Goal: Entertainment & Leisure: Browse casually

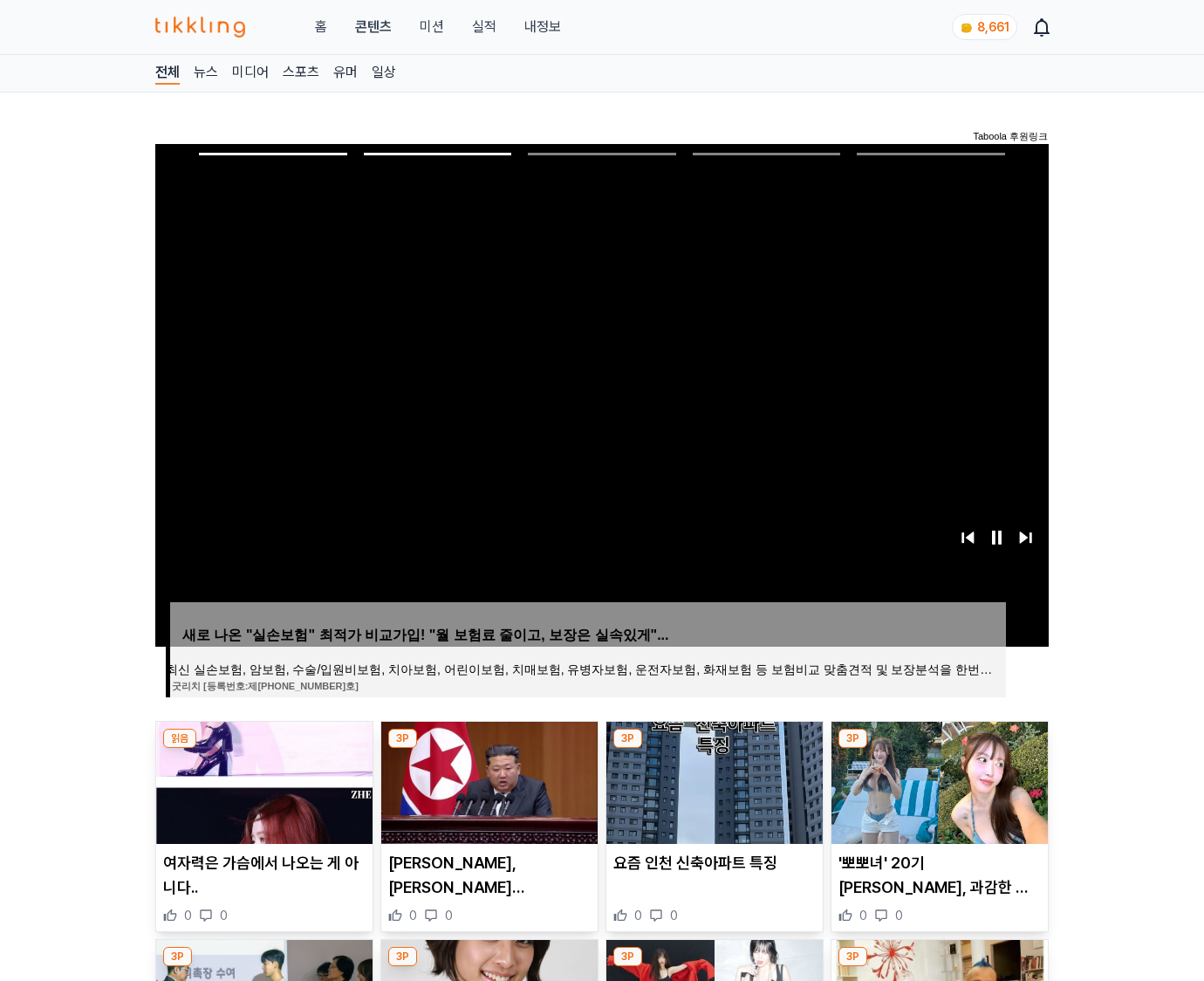
click at [937, 780] on img at bounding box center [939, 782] width 217 height 122
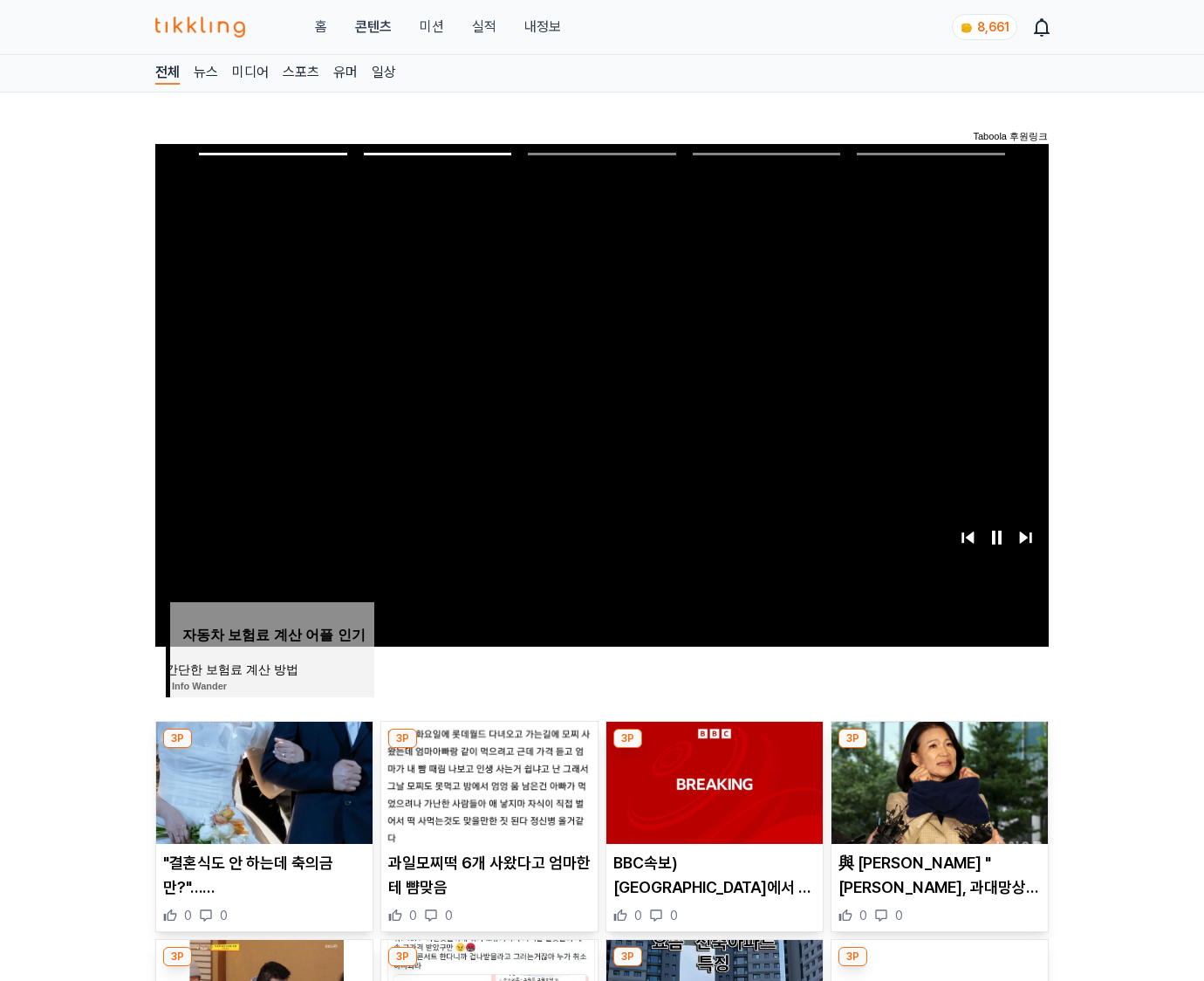
click at [937, 780] on img at bounding box center [939, 782] width 217 height 122
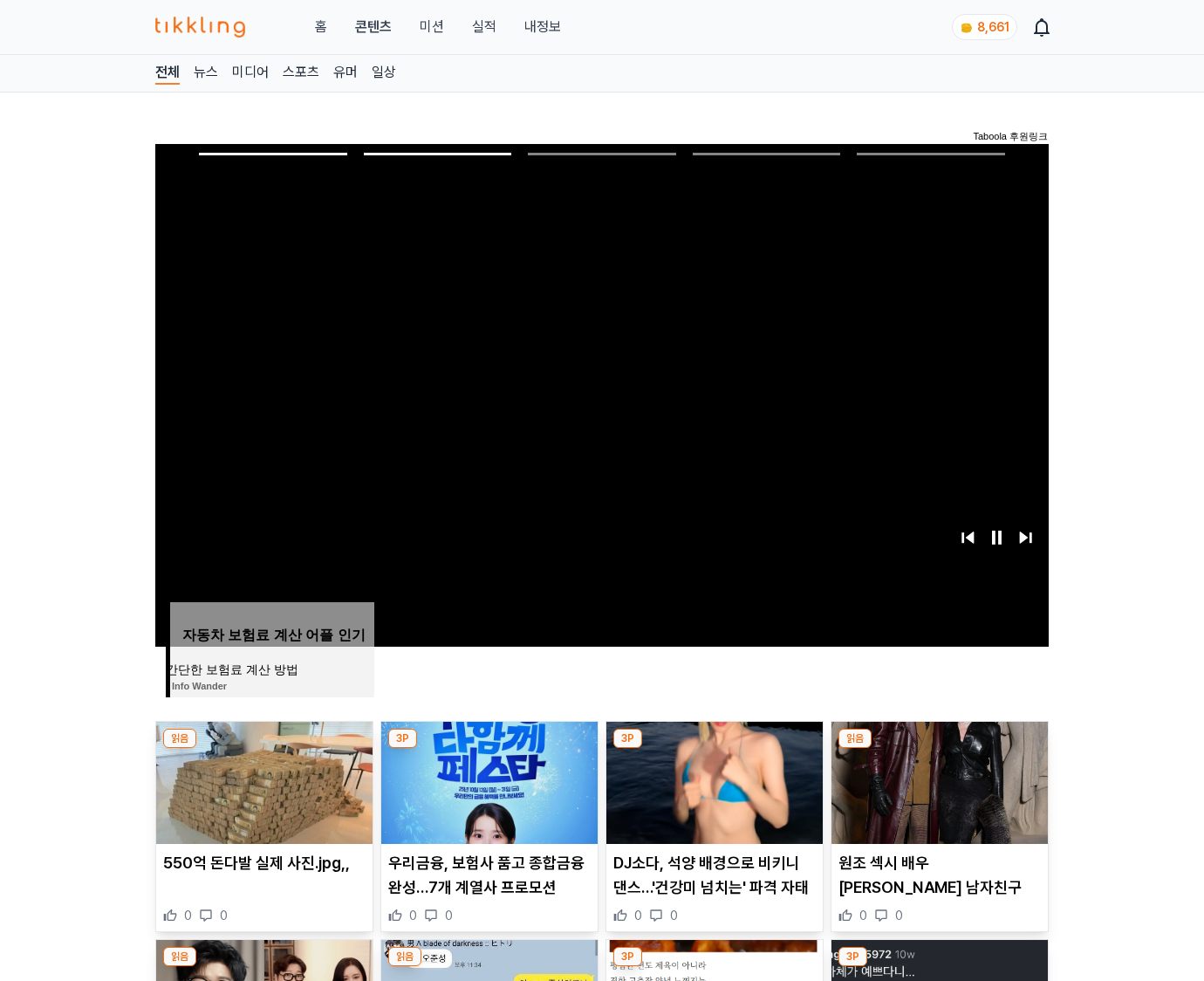
click at [937, 780] on img at bounding box center [939, 782] width 217 height 122
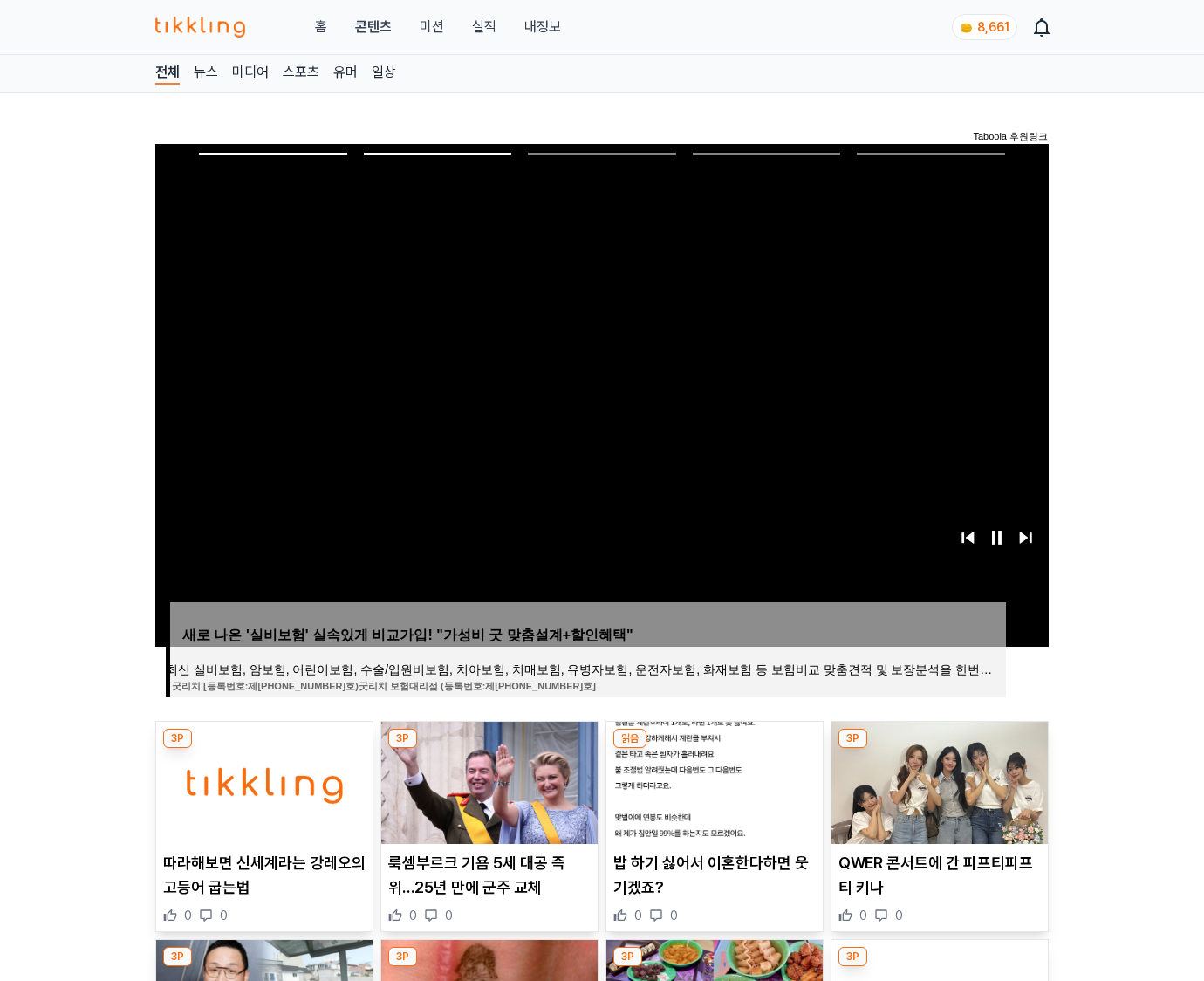
click at [937, 780] on img at bounding box center [939, 782] width 217 height 122
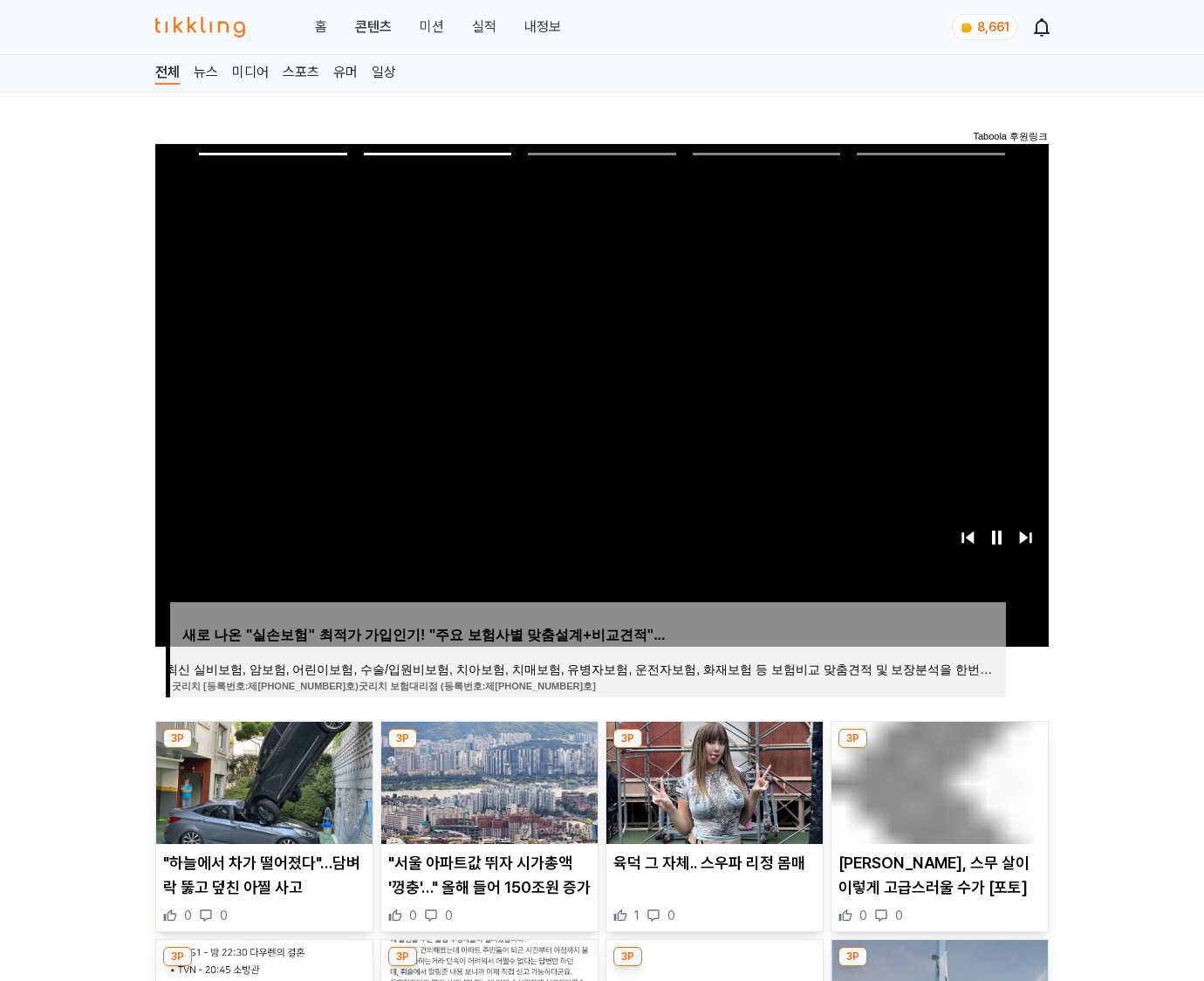
click at [937, 780] on img at bounding box center [939, 782] width 217 height 122
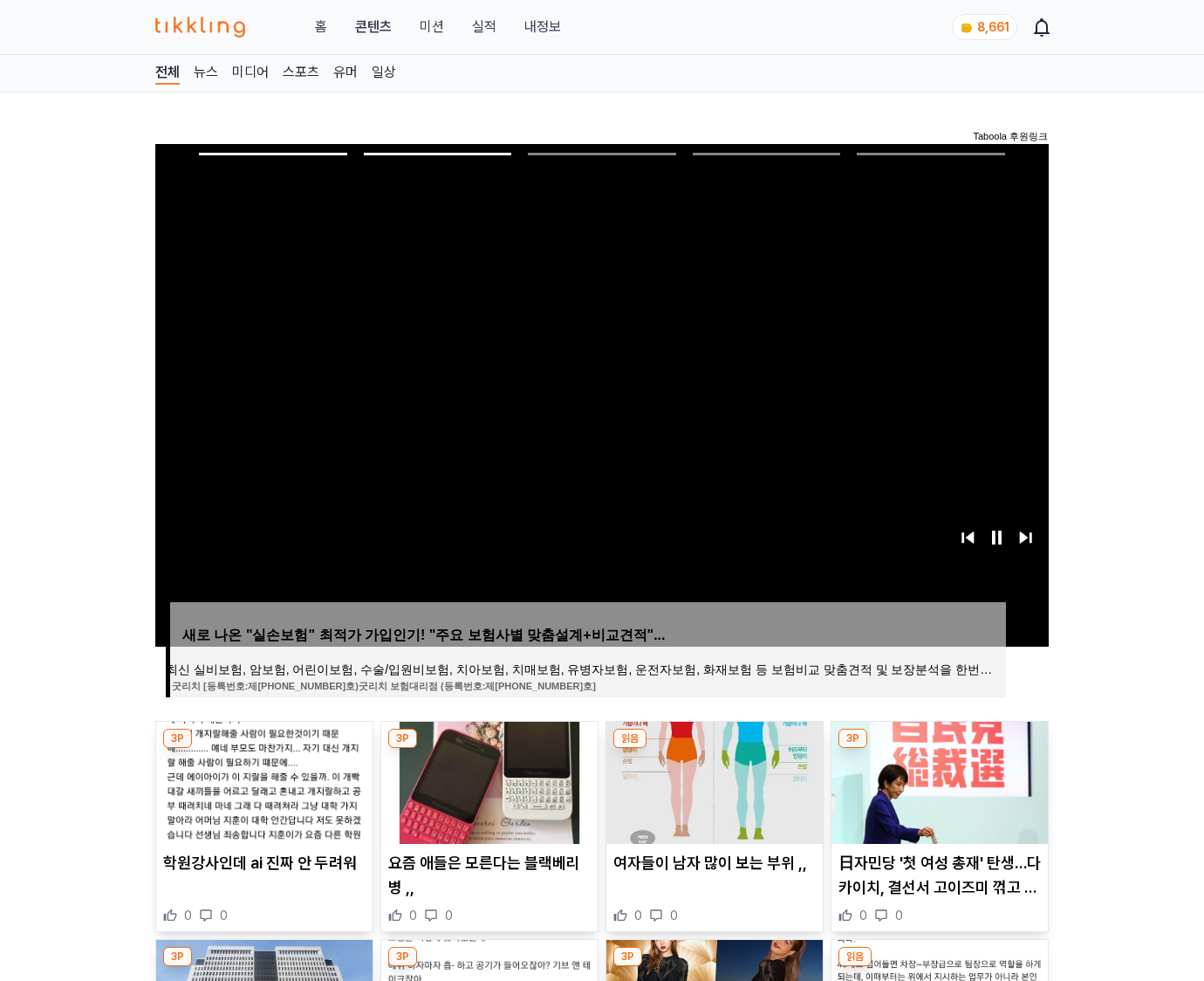
click at [937, 780] on img at bounding box center [939, 782] width 217 height 122
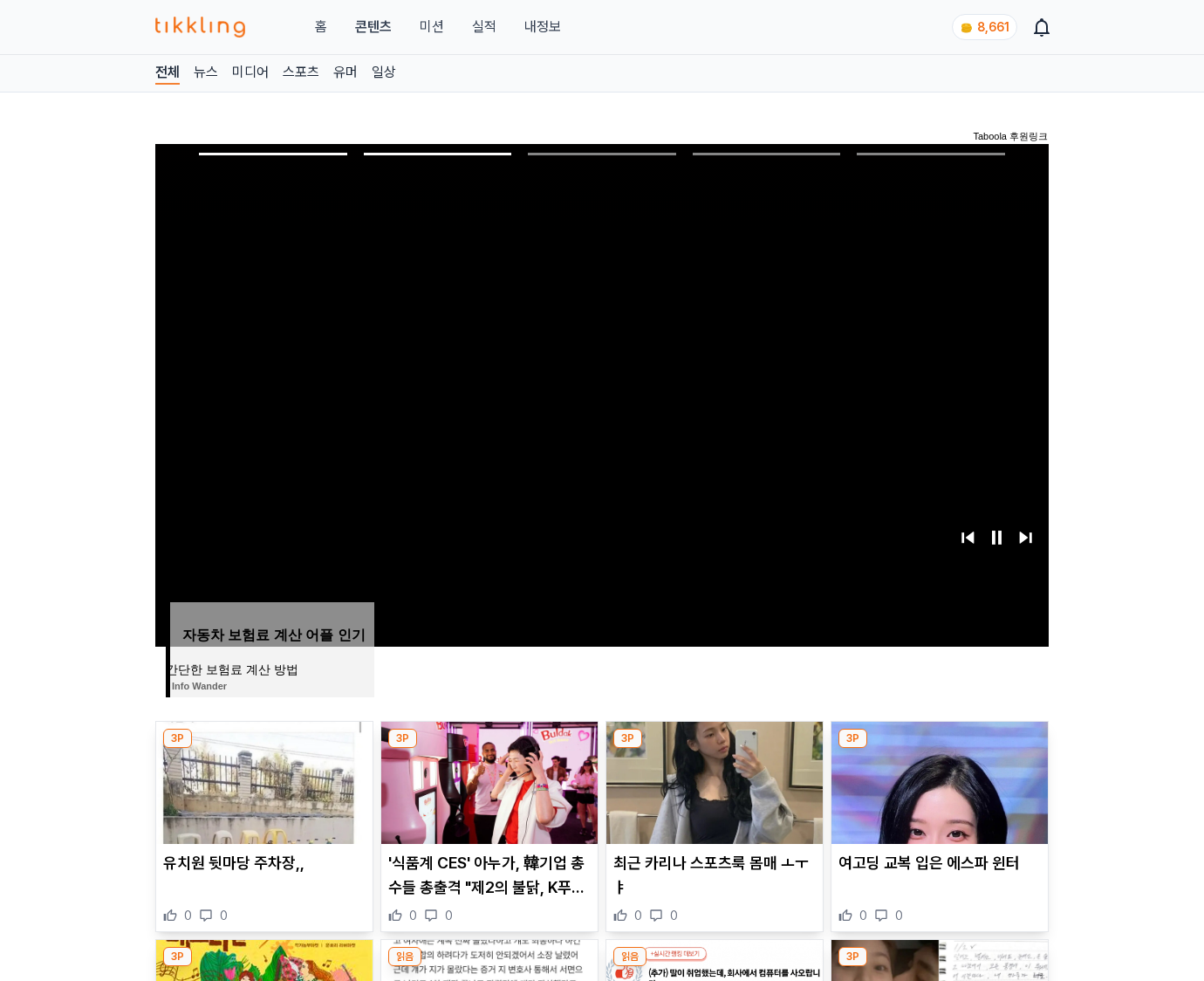
click at [937, 780] on img at bounding box center [939, 782] width 217 height 122
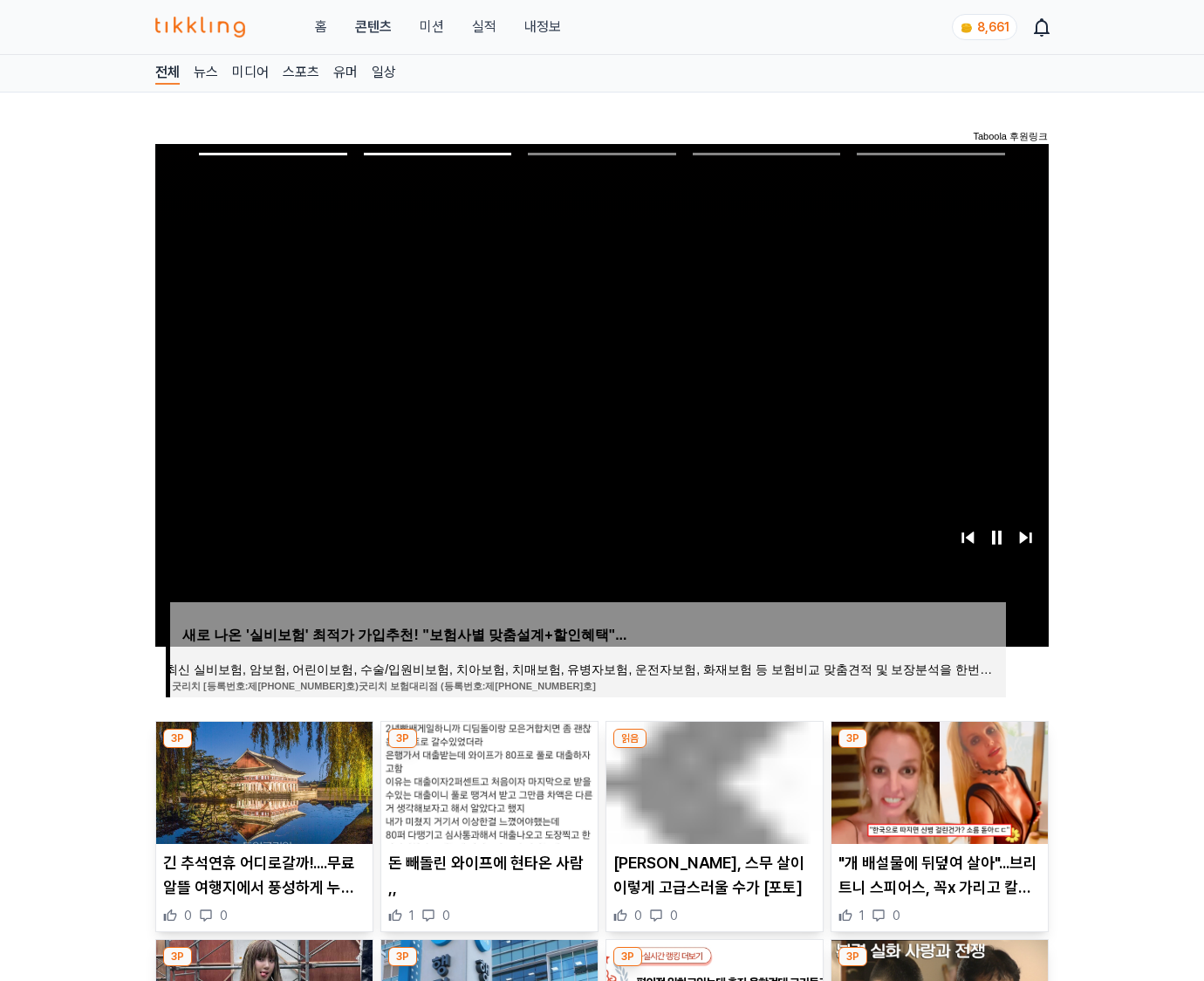
click at [937, 780] on img at bounding box center [939, 782] width 217 height 122
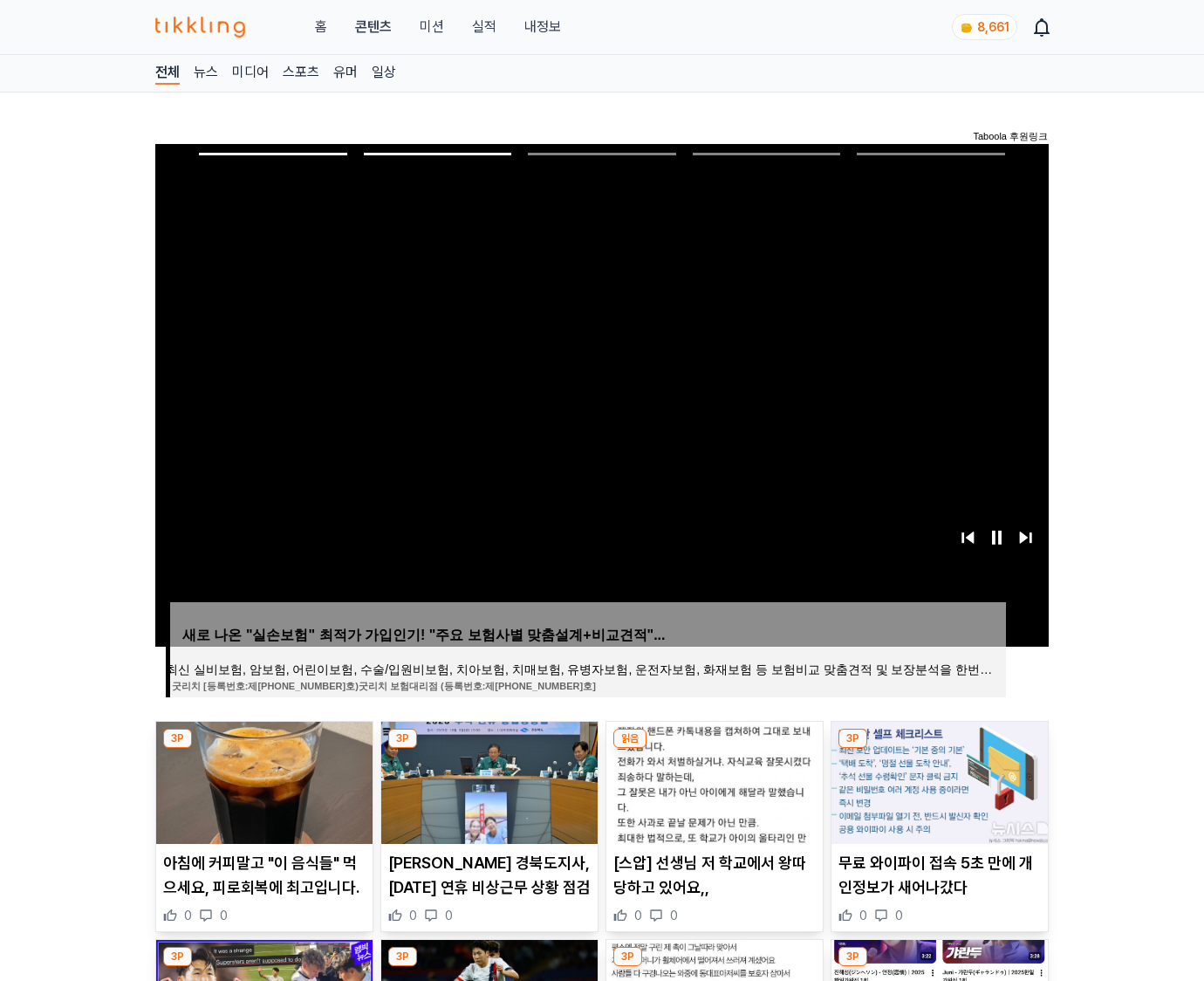
click at [937, 780] on img at bounding box center [939, 782] width 217 height 122
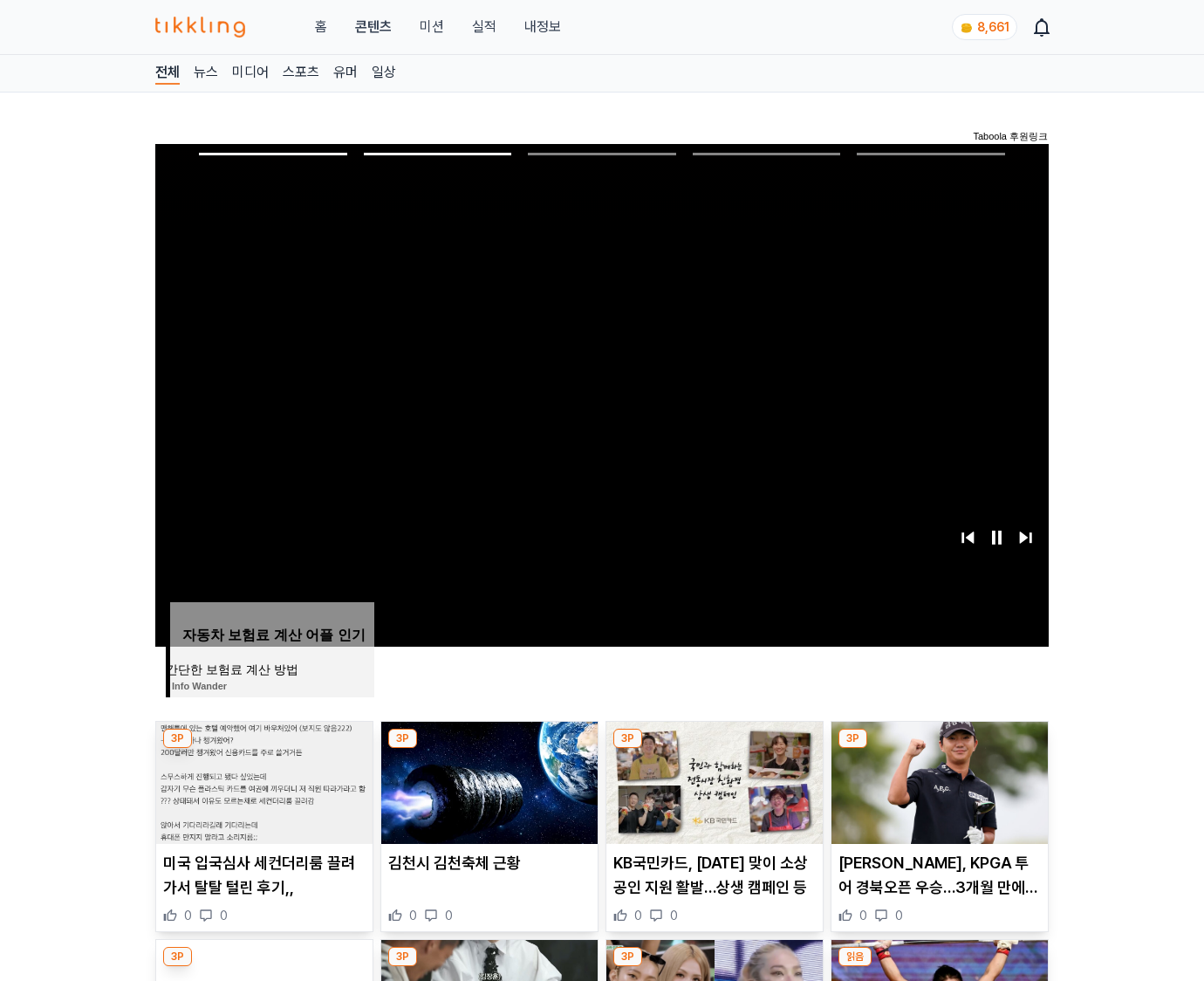
click at [937, 780] on img at bounding box center [939, 782] width 217 height 122
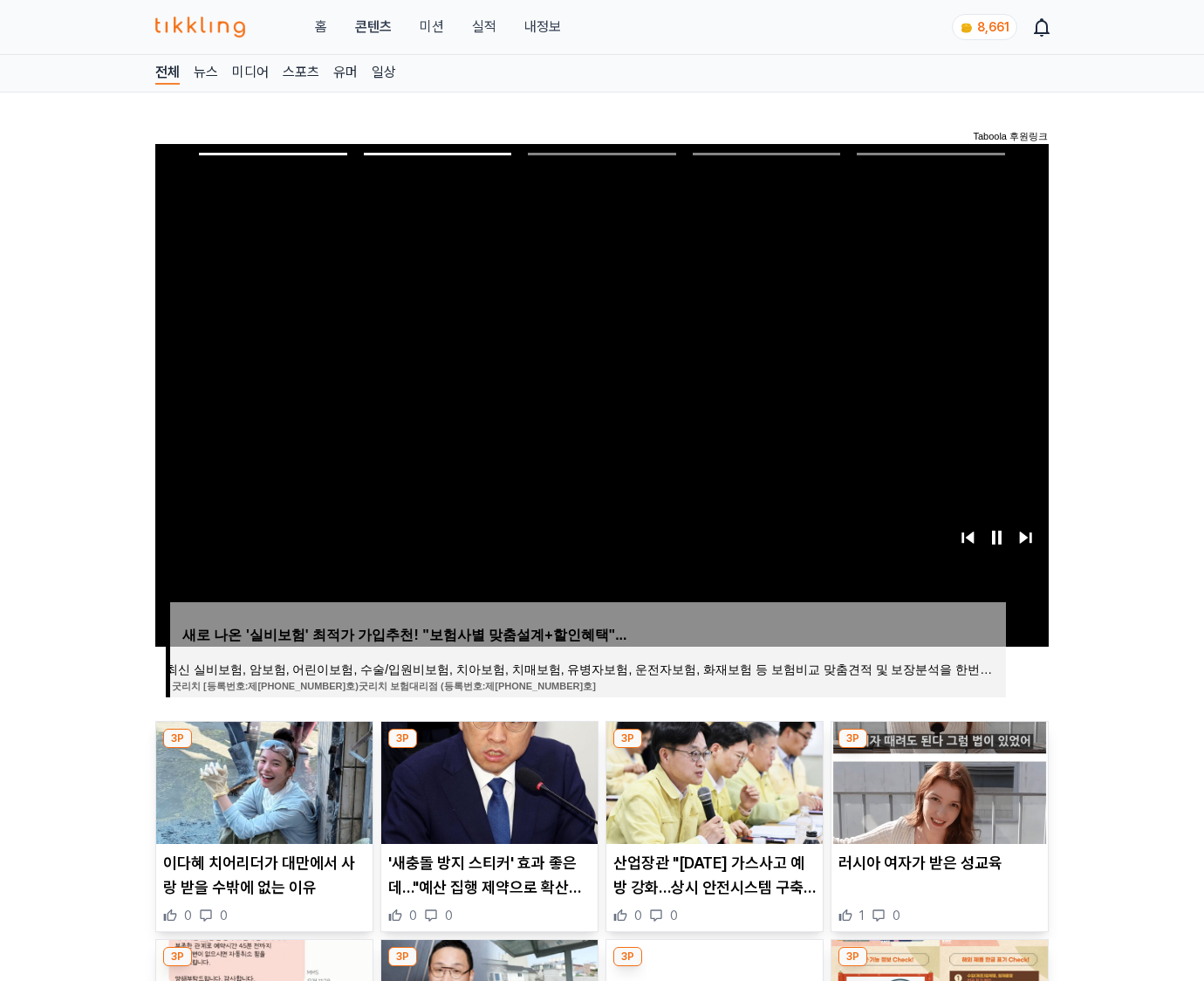
click at [937, 780] on img at bounding box center [939, 782] width 217 height 122
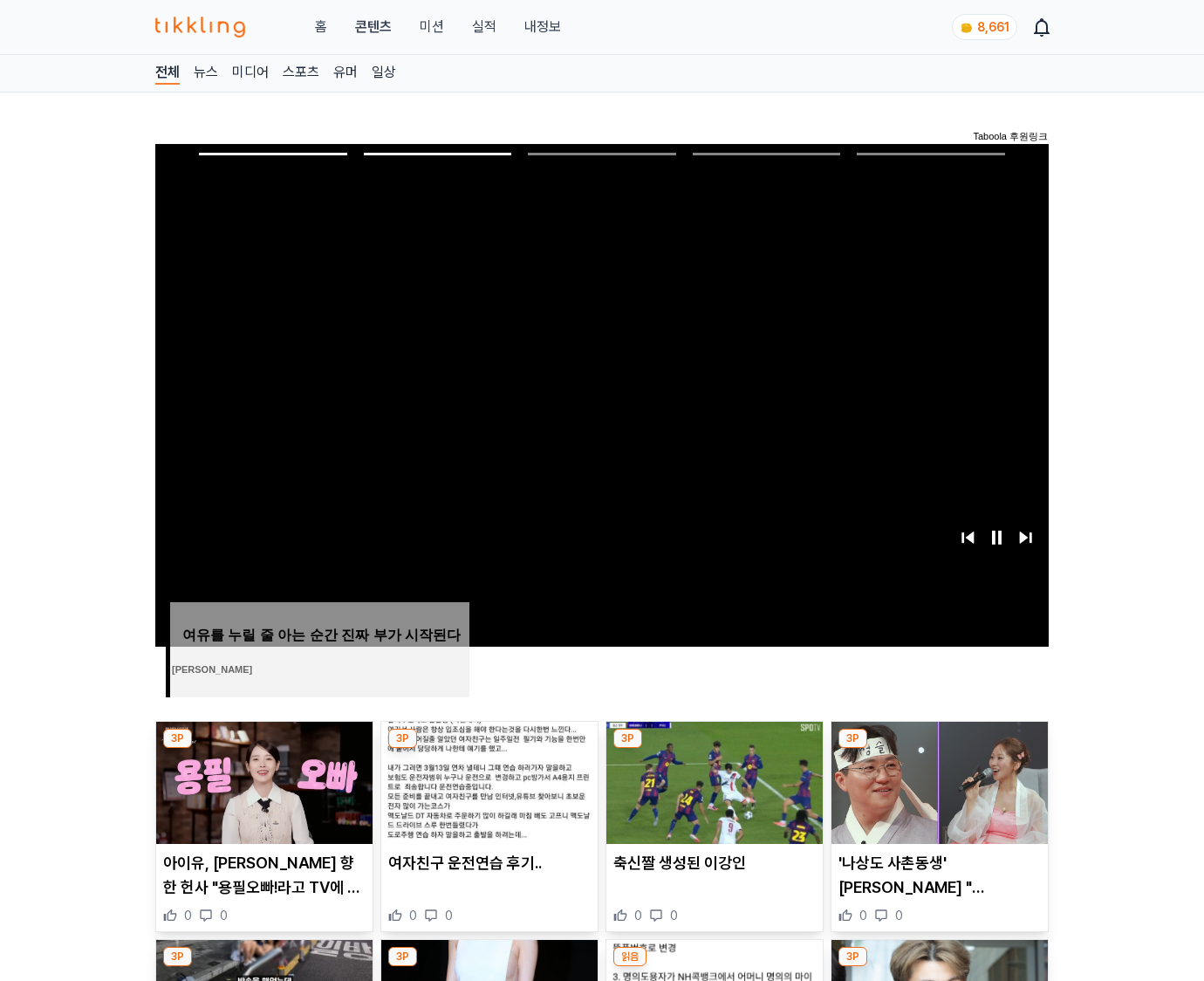
click at [937, 780] on img at bounding box center [939, 782] width 217 height 122
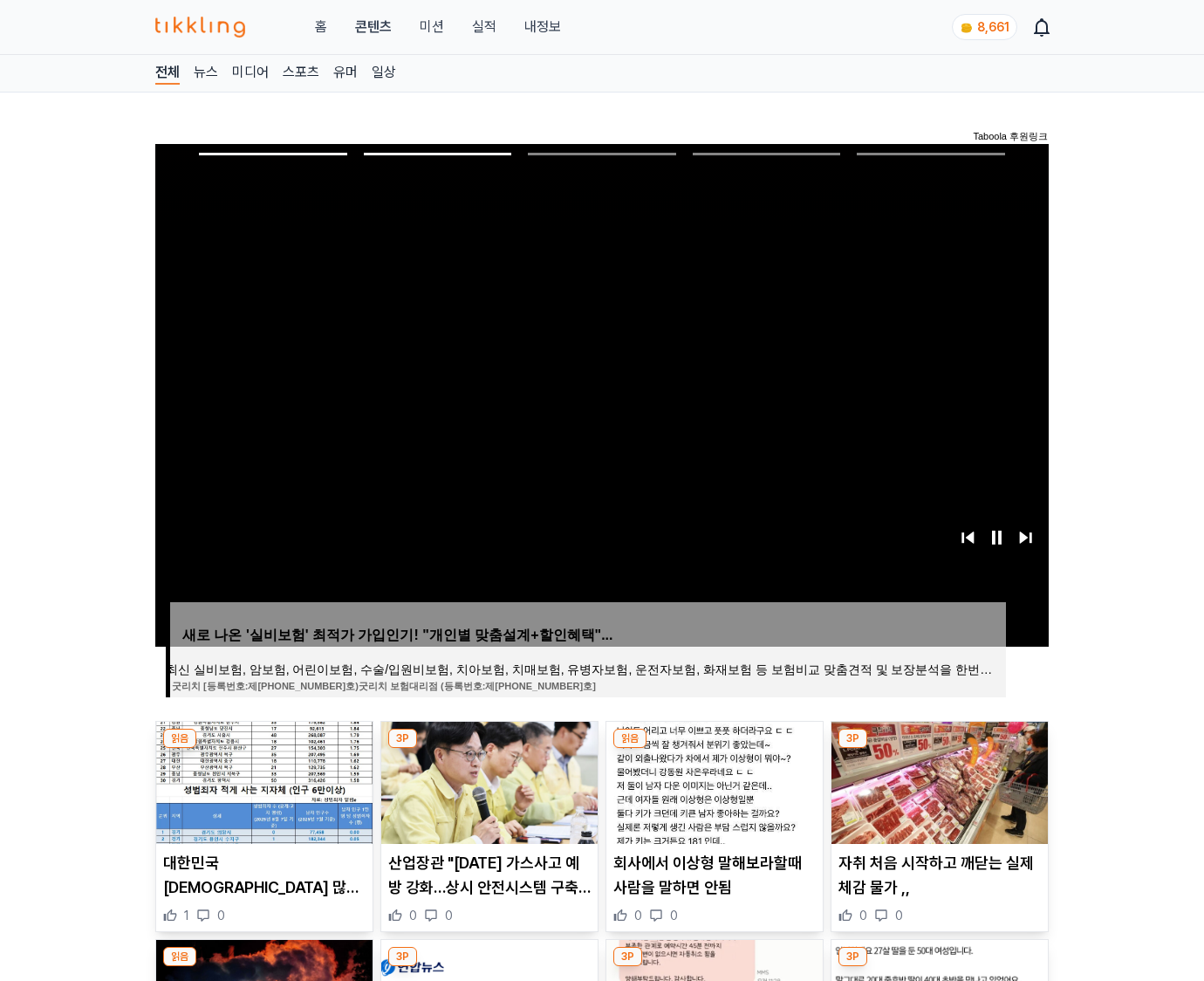
click at [937, 780] on img at bounding box center [939, 782] width 217 height 122
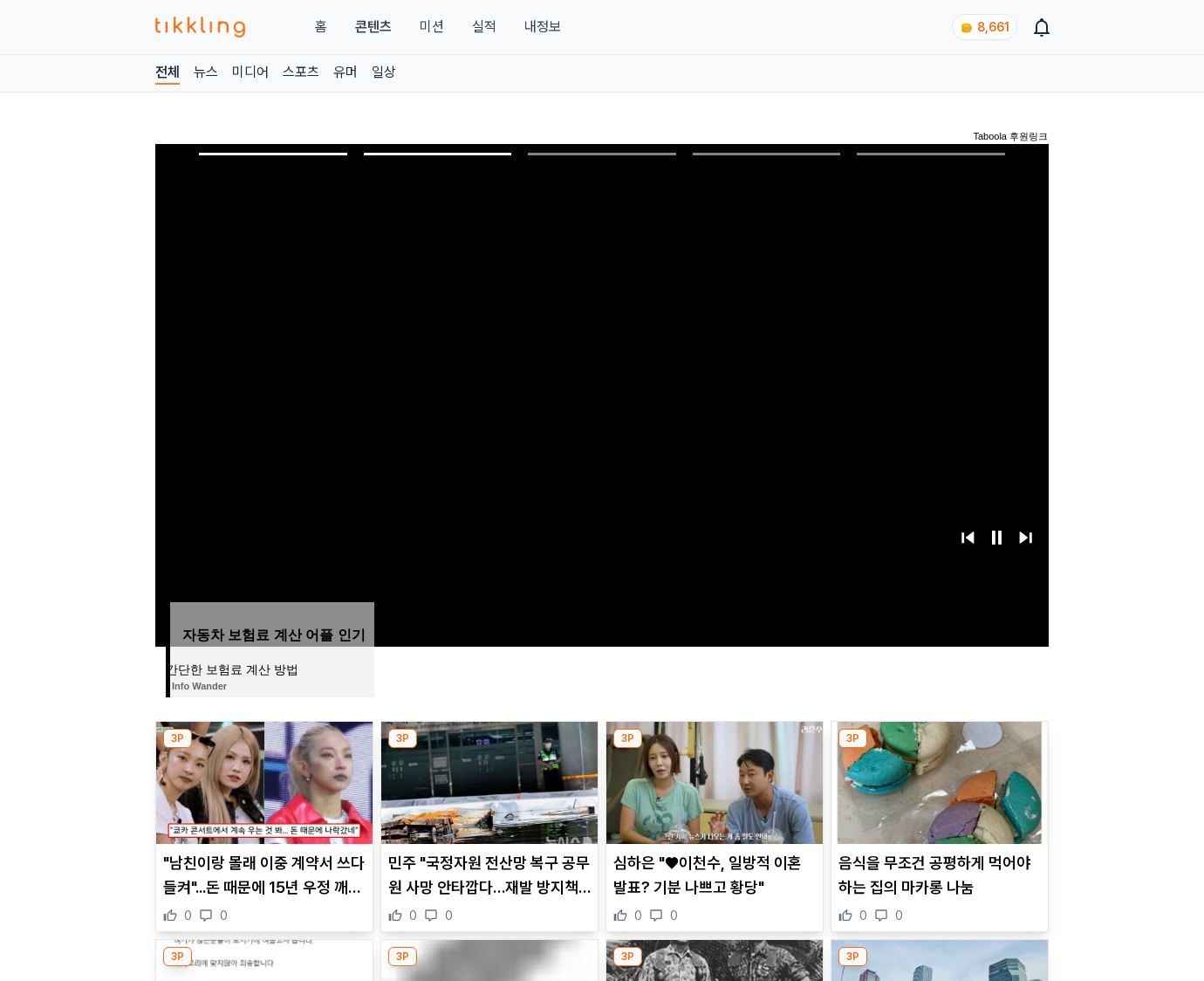
click at [937, 780] on img at bounding box center [939, 782] width 217 height 122
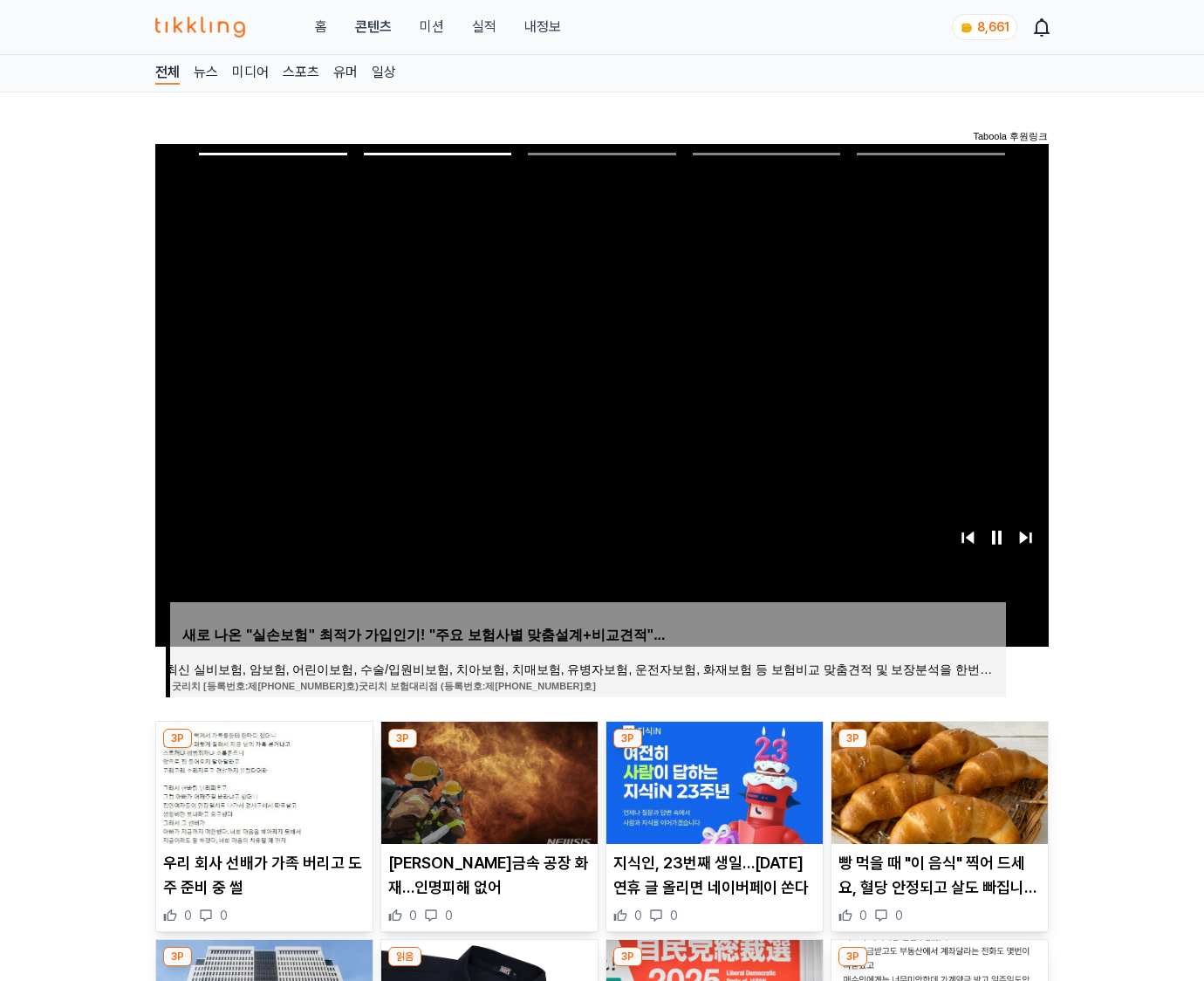
click at [937, 780] on img at bounding box center [939, 782] width 217 height 122
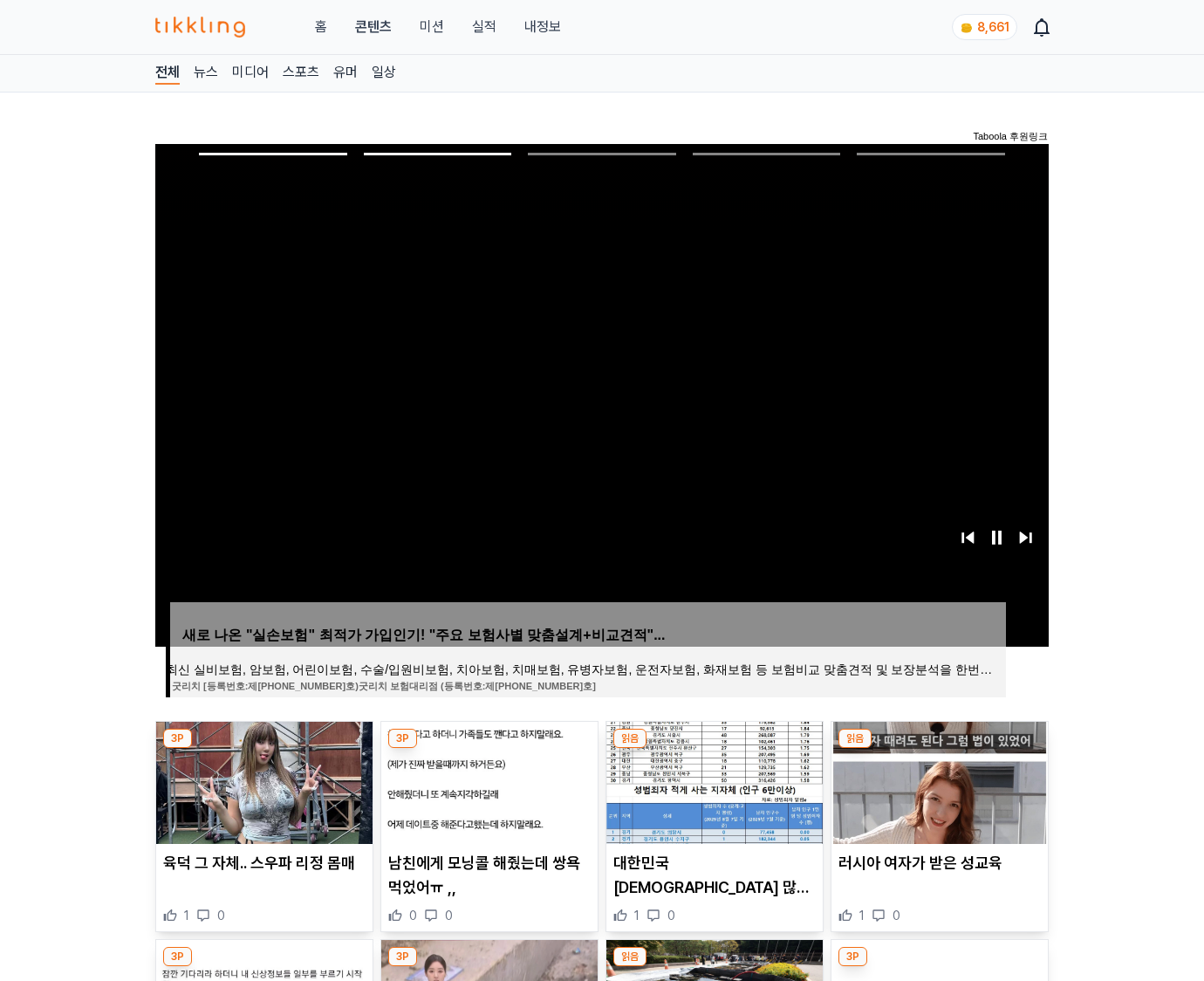
click at [937, 780] on img at bounding box center [939, 782] width 217 height 122
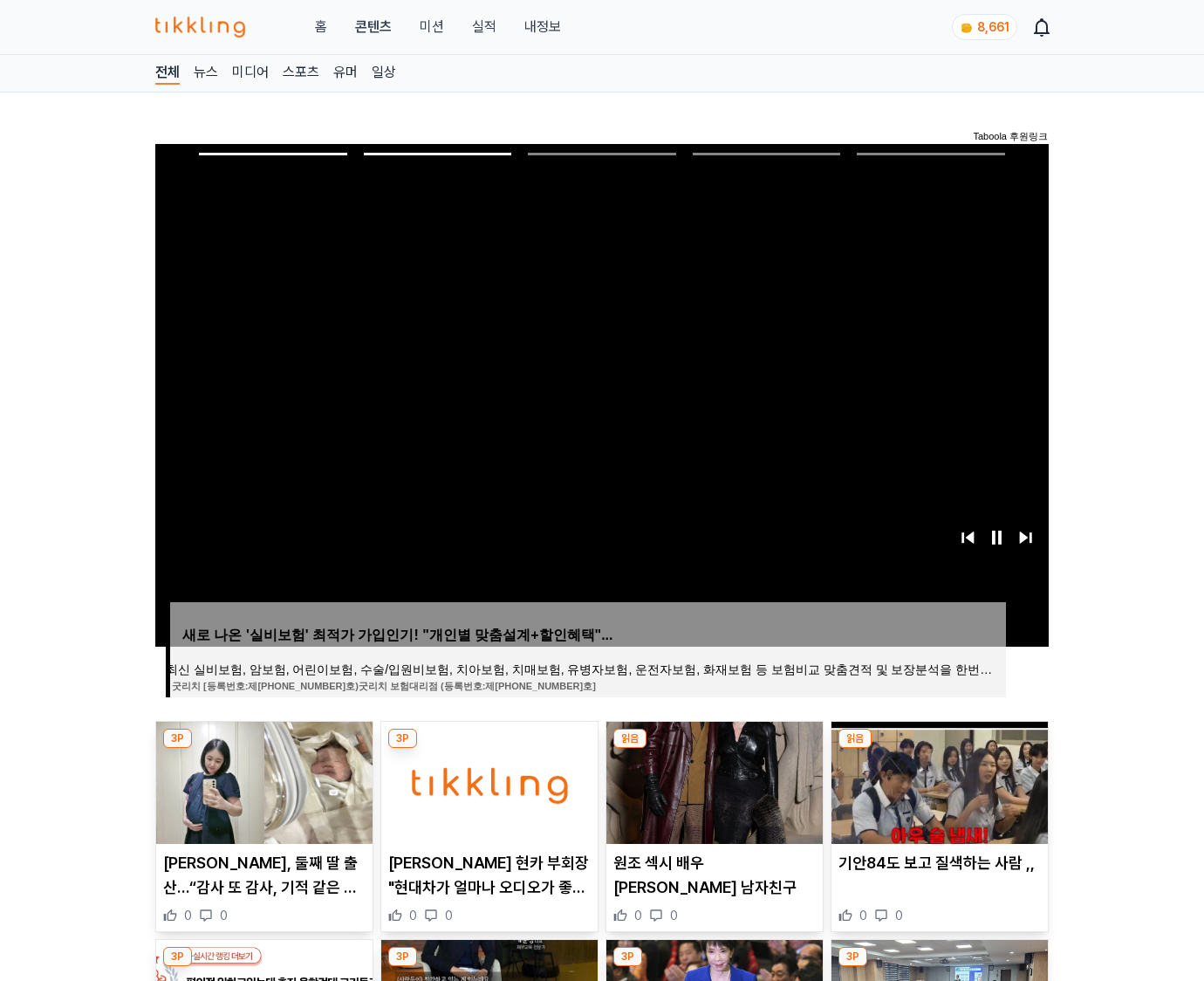
click at [937, 780] on img at bounding box center [939, 782] width 217 height 122
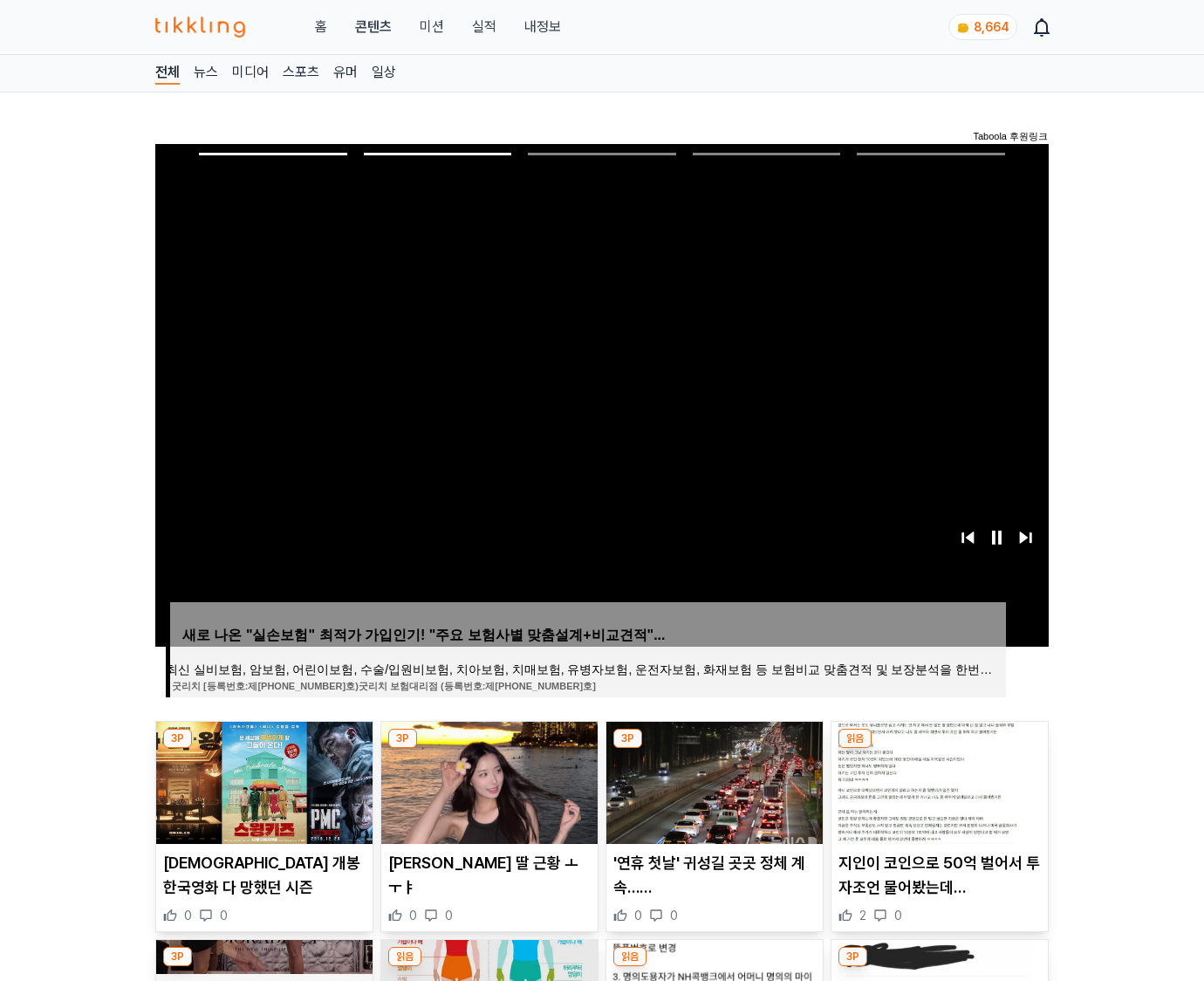
click at [937, 780] on img at bounding box center [939, 782] width 217 height 122
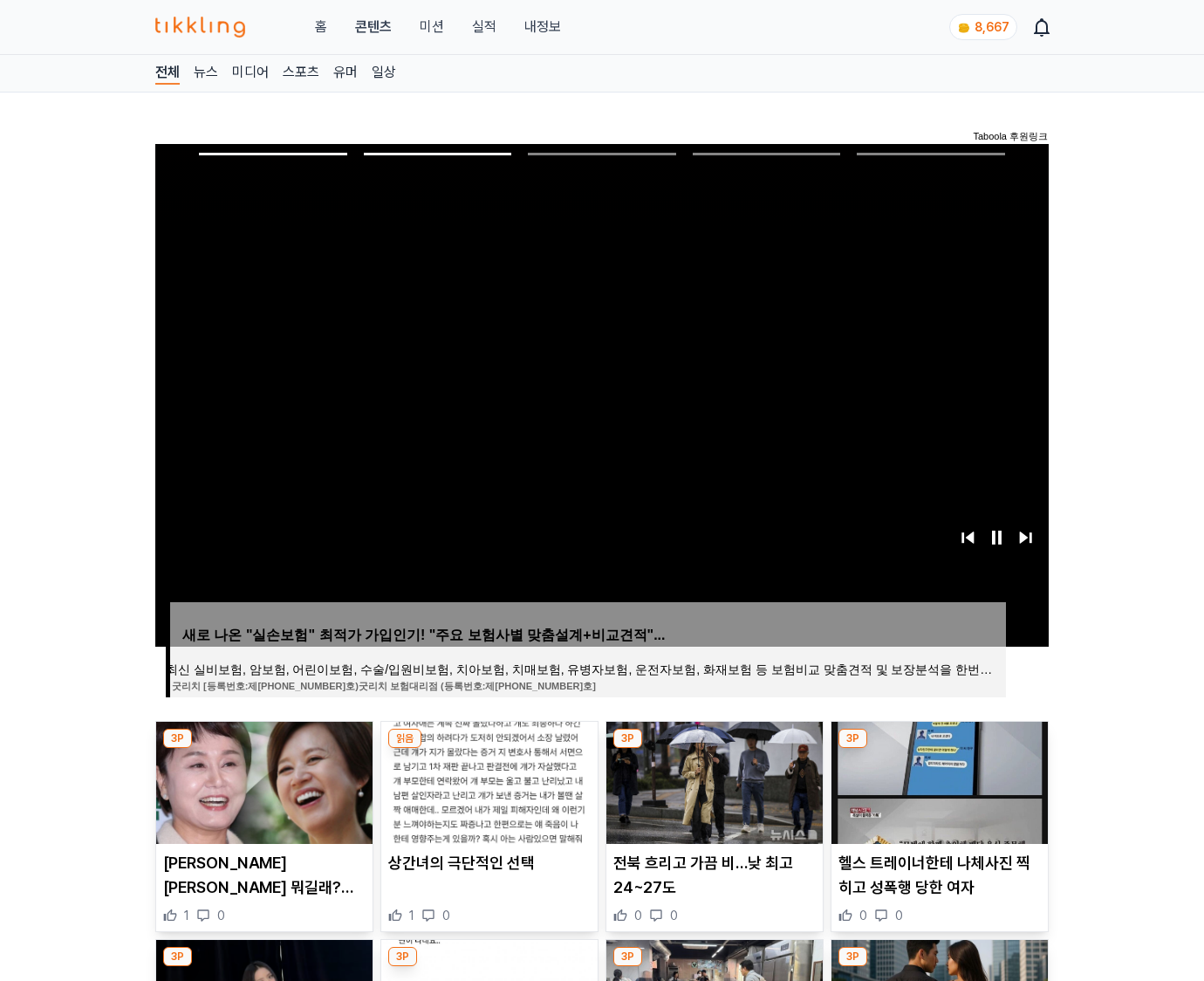
click at [937, 780] on img at bounding box center [939, 782] width 217 height 122
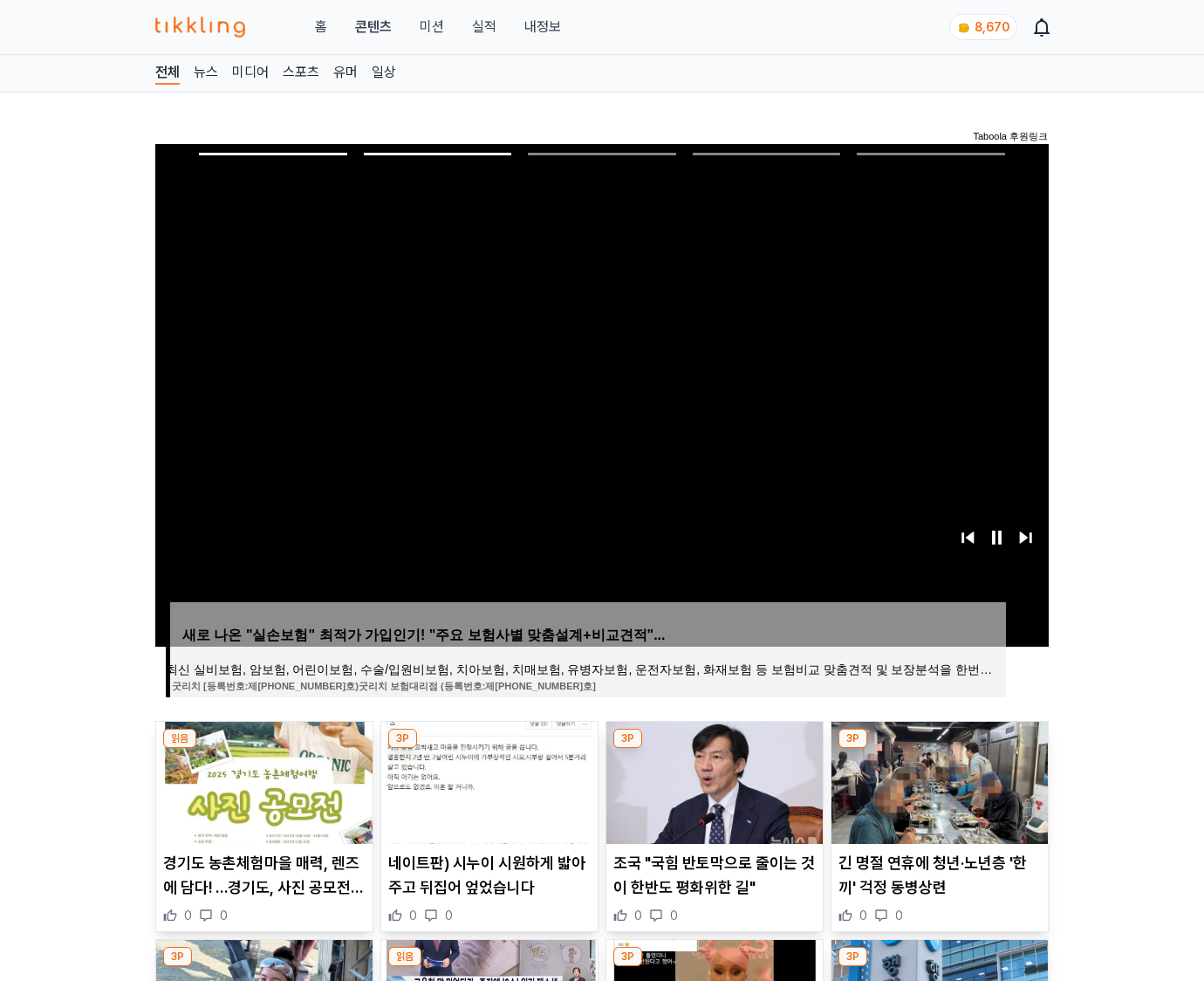
click at [937, 780] on img at bounding box center [939, 782] width 217 height 122
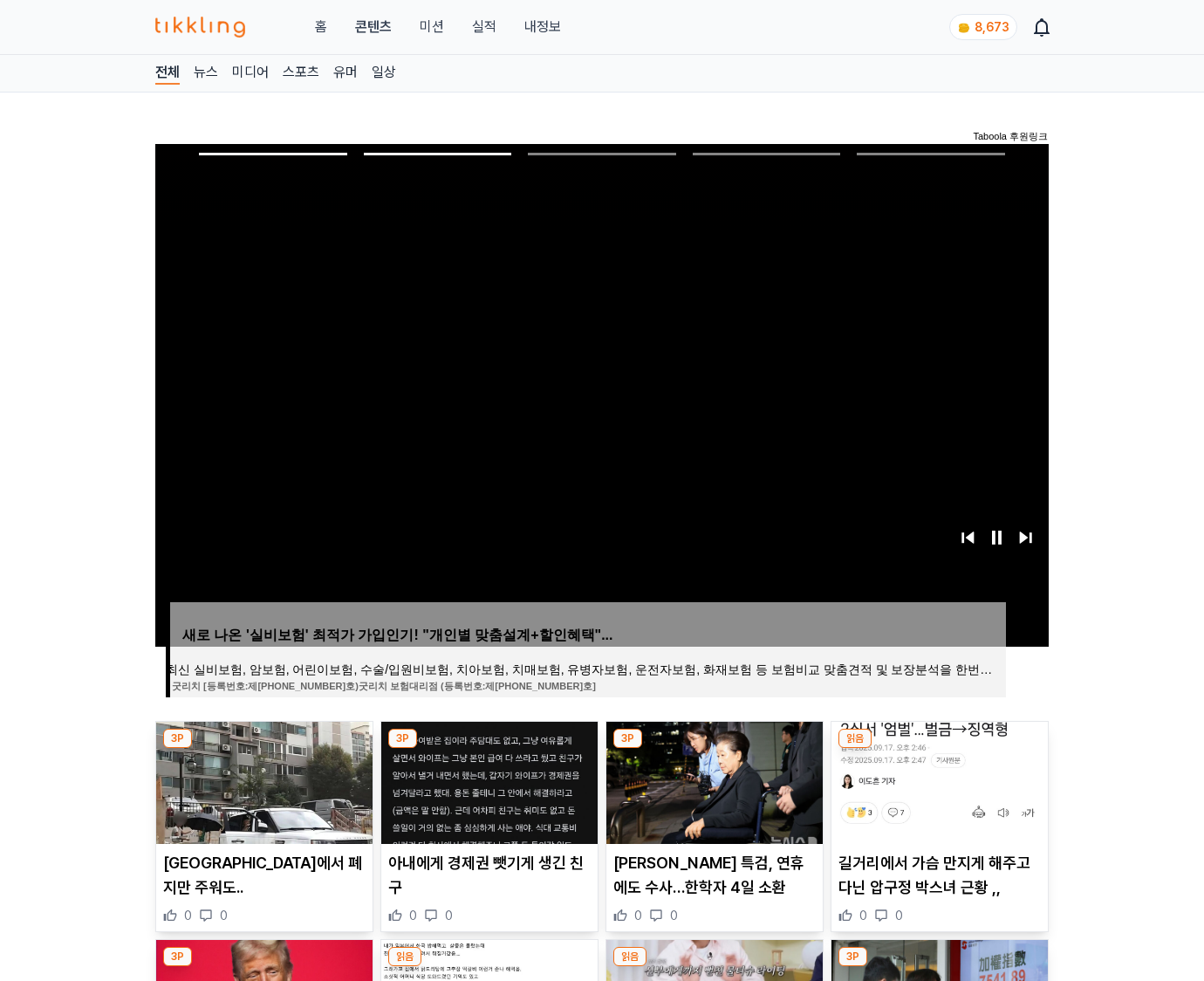
click at [937, 780] on img at bounding box center [939, 782] width 217 height 122
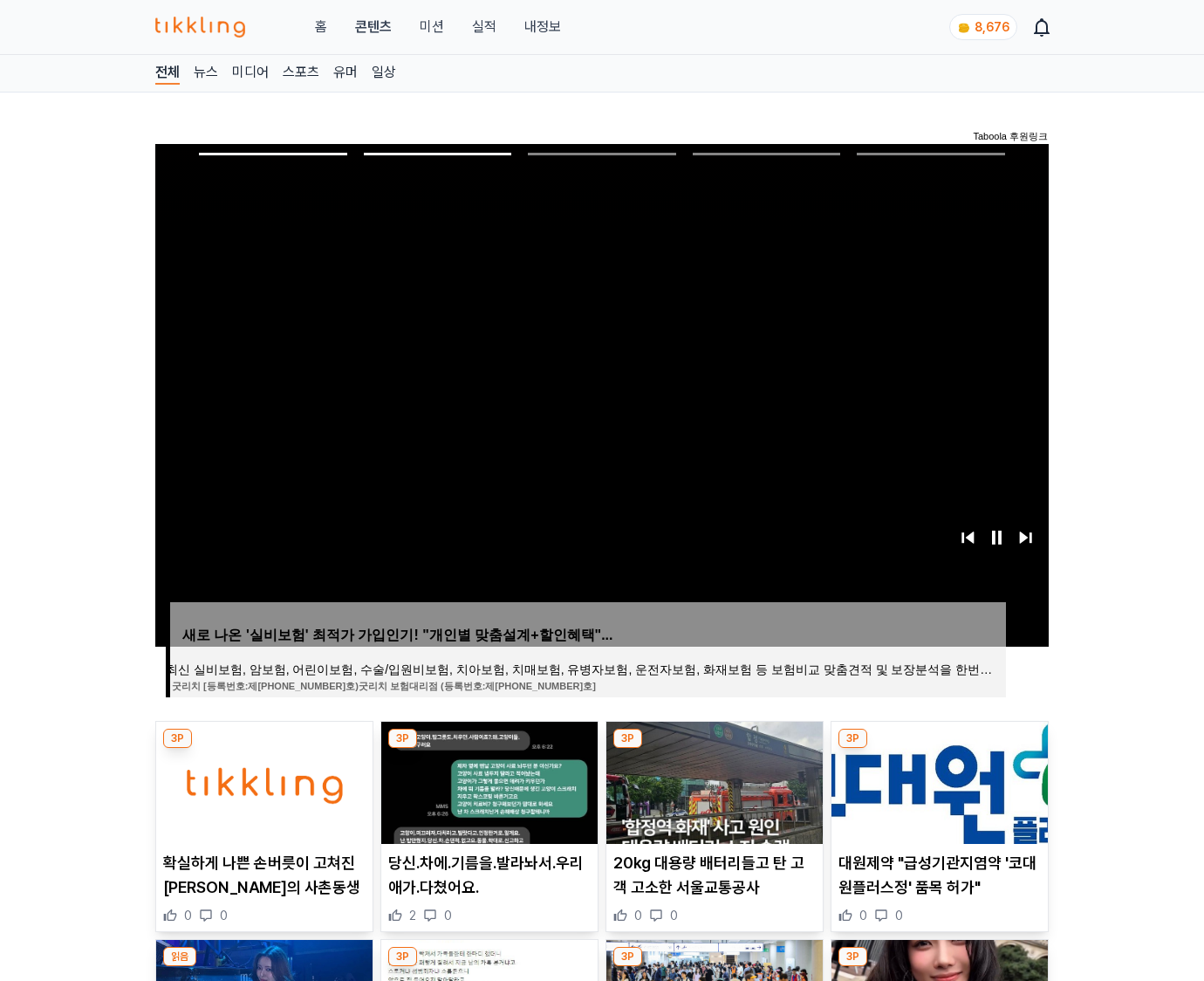
click at [937, 780] on img at bounding box center [939, 782] width 217 height 122
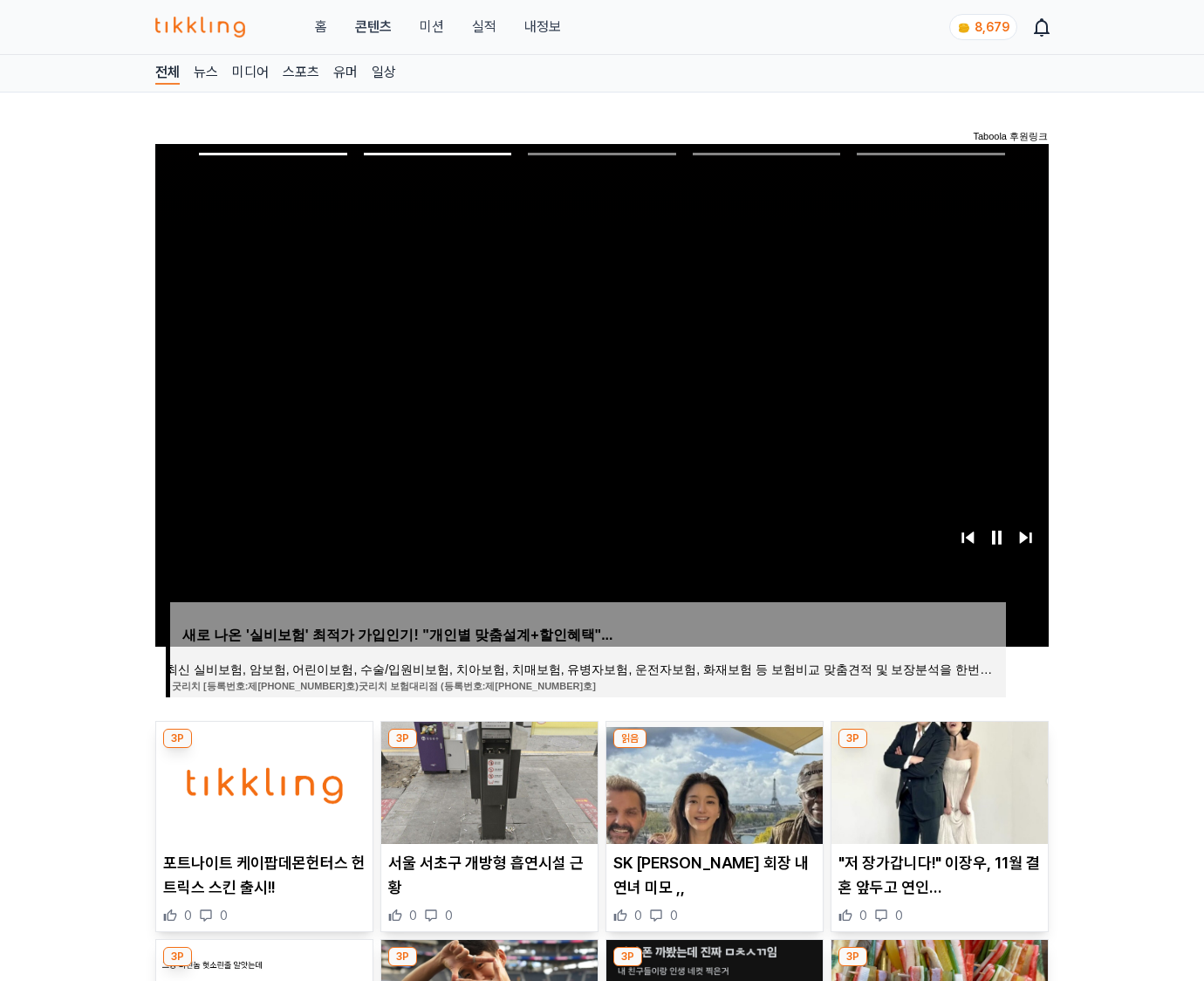
click at [937, 780] on img at bounding box center [939, 782] width 217 height 122
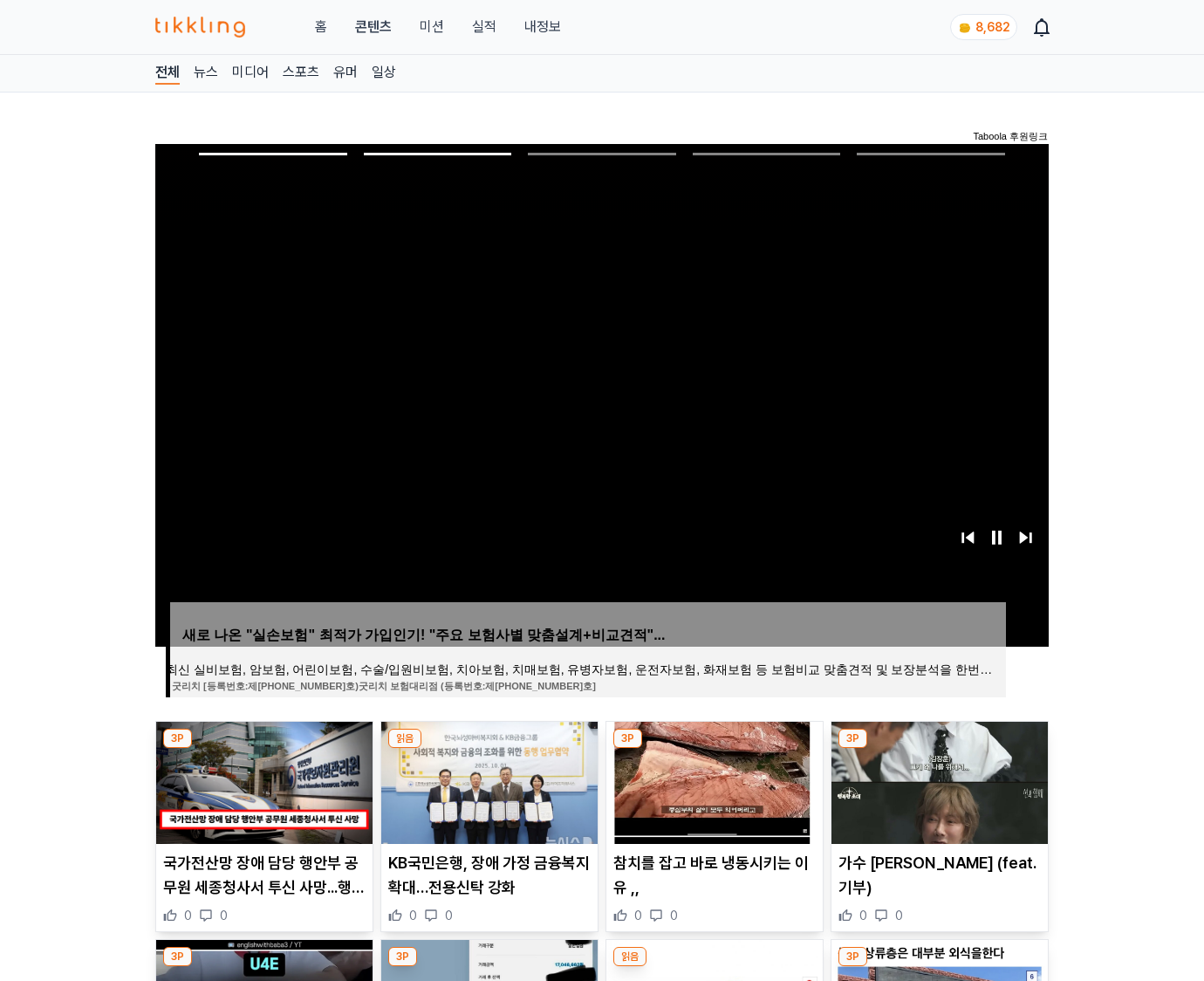
click at [937, 780] on img at bounding box center [939, 782] width 217 height 122
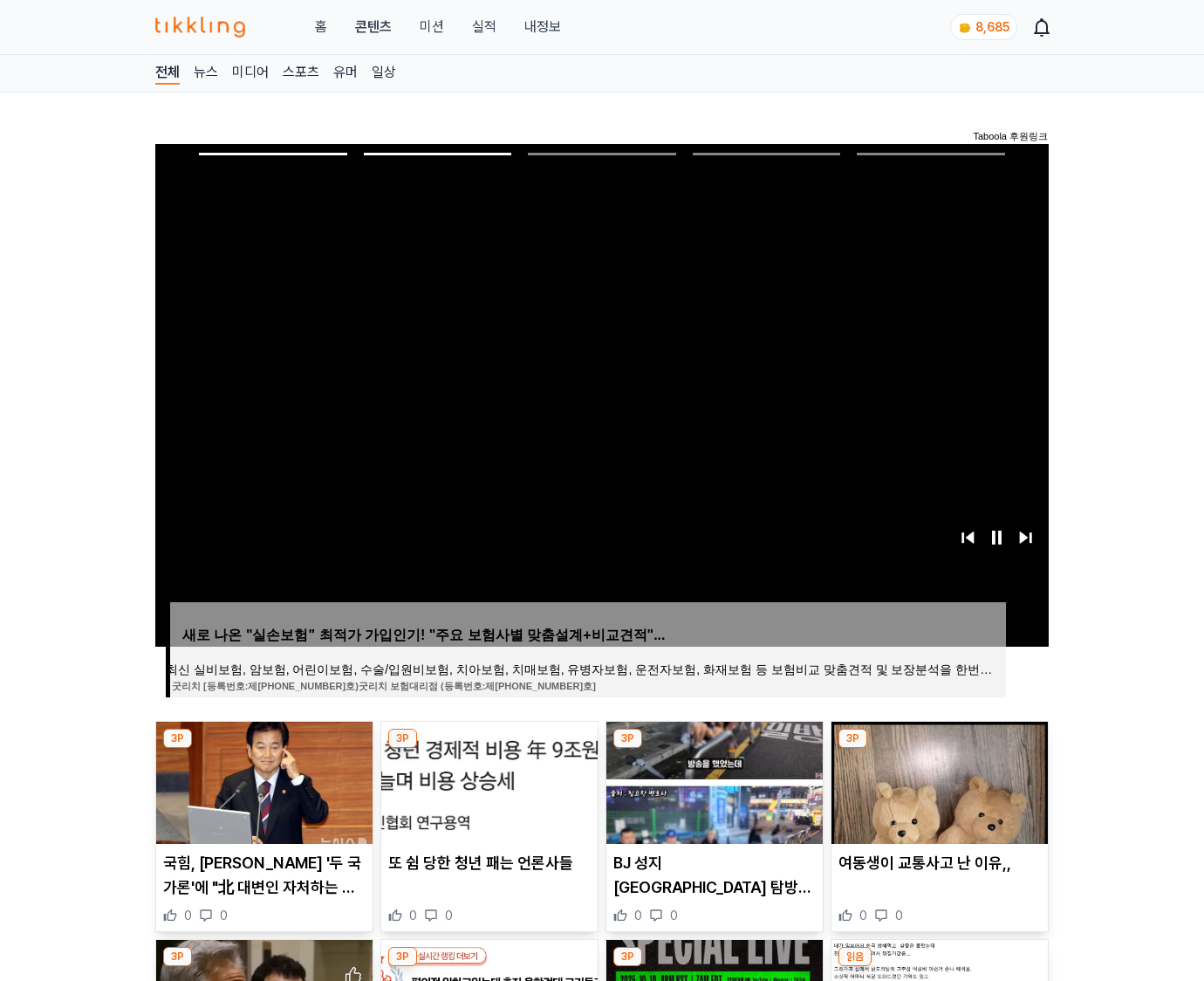
click at [937, 780] on img at bounding box center [939, 782] width 217 height 122
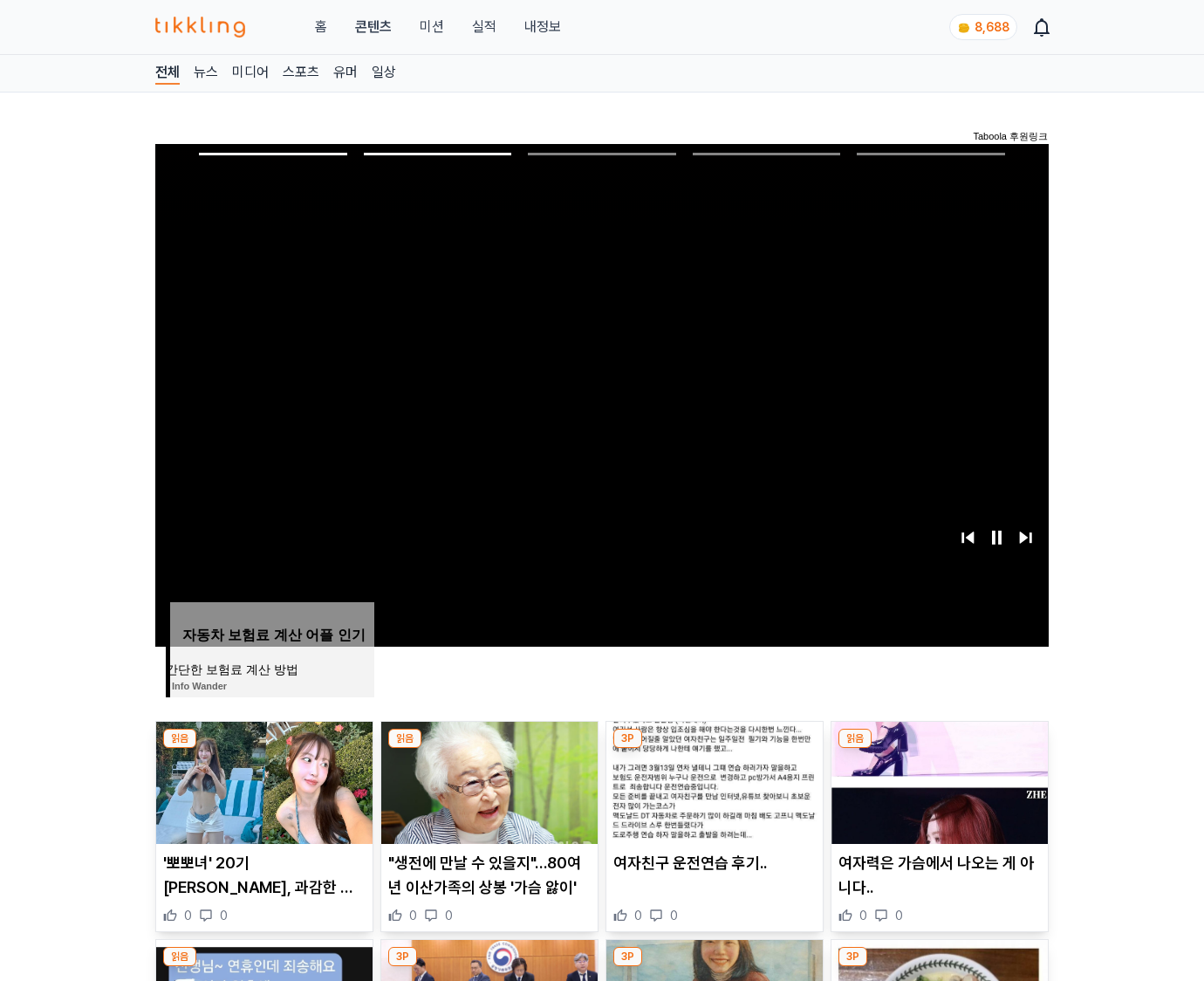
click at [937, 780] on img at bounding box center [939, 782] width 217 height 122
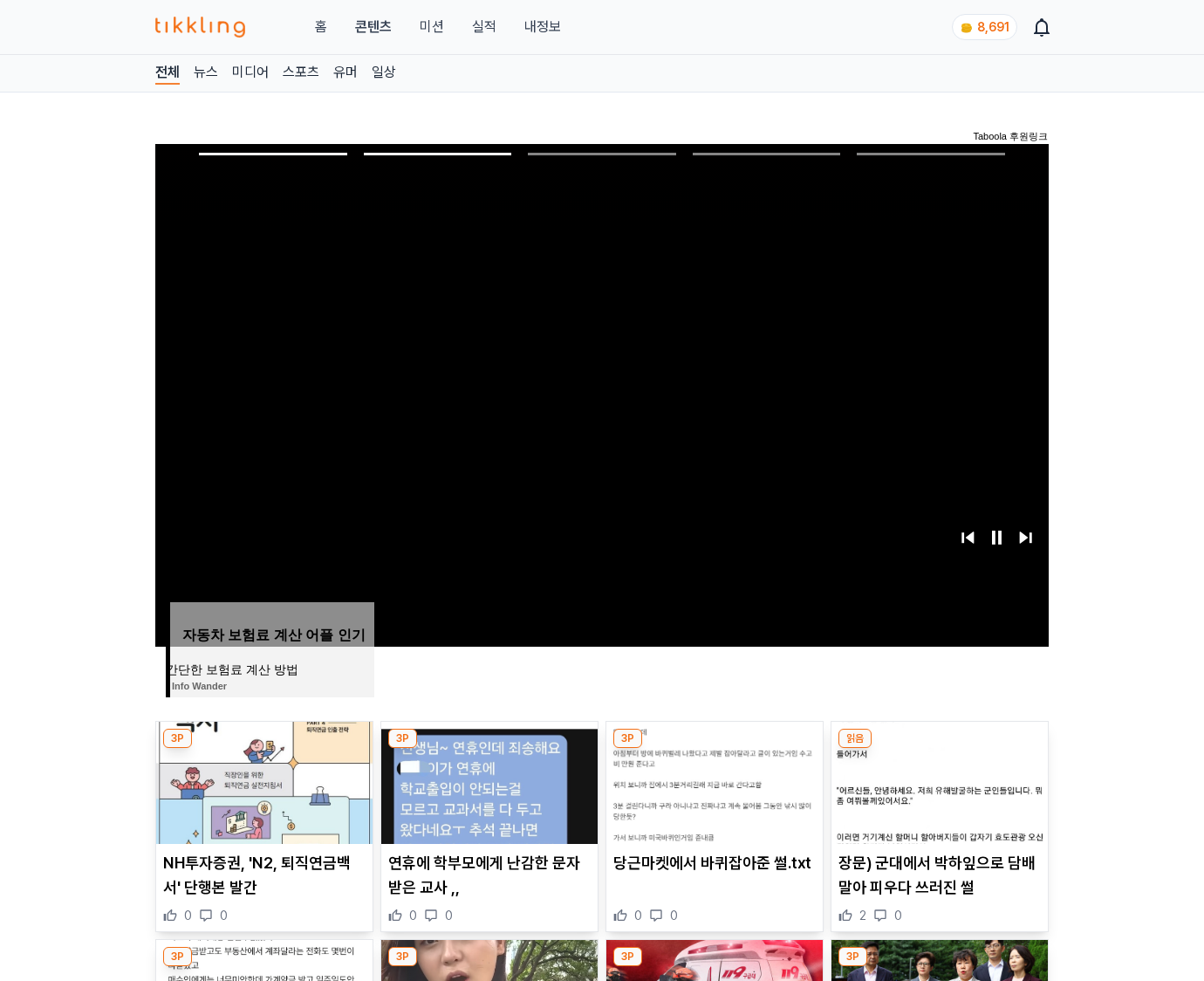
click at [937, 780] on img at bounding box center [939, 782] width 217 height 122
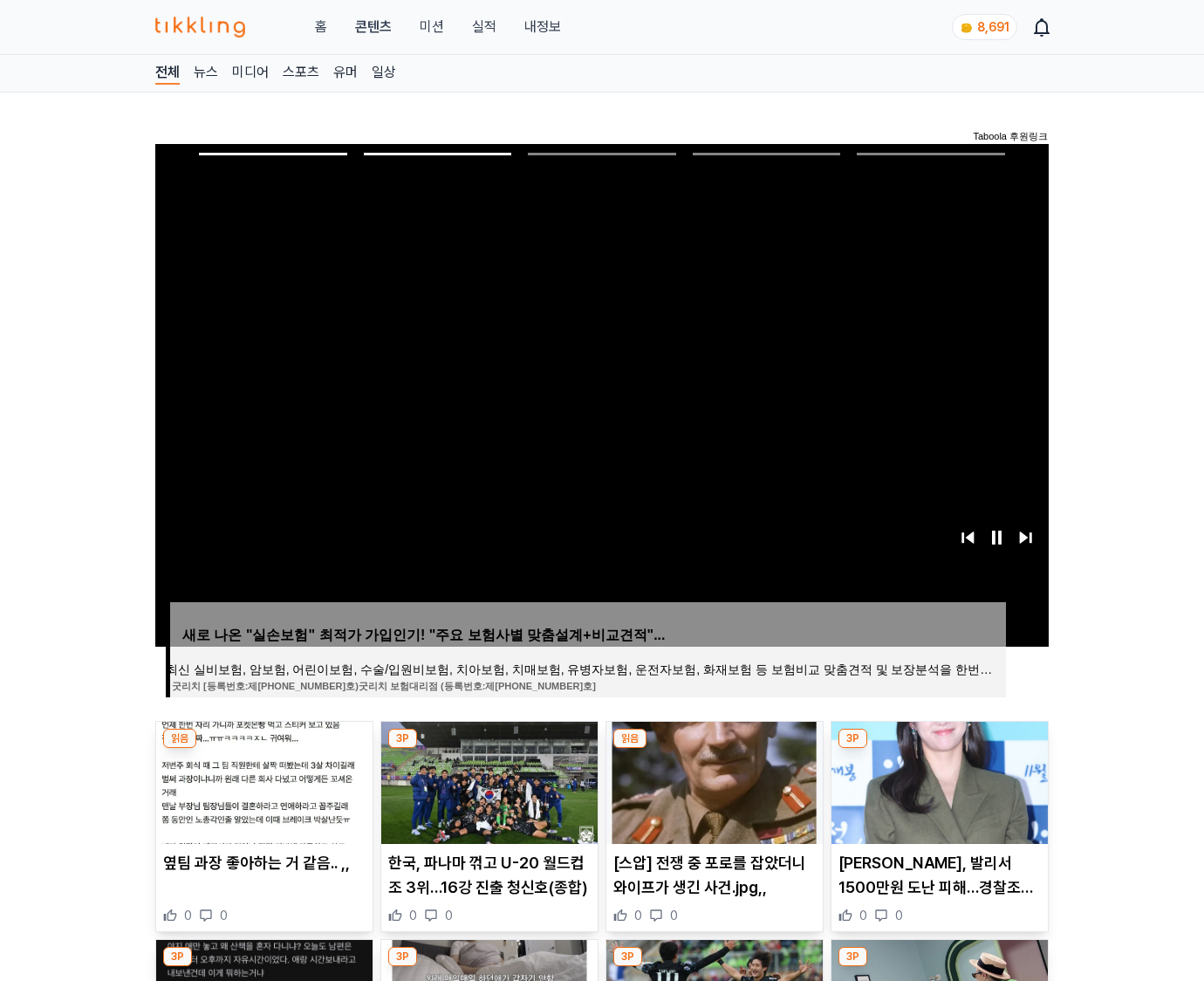
click at [937, 780] on img at bounding box center [939, 782] width 217 height 122
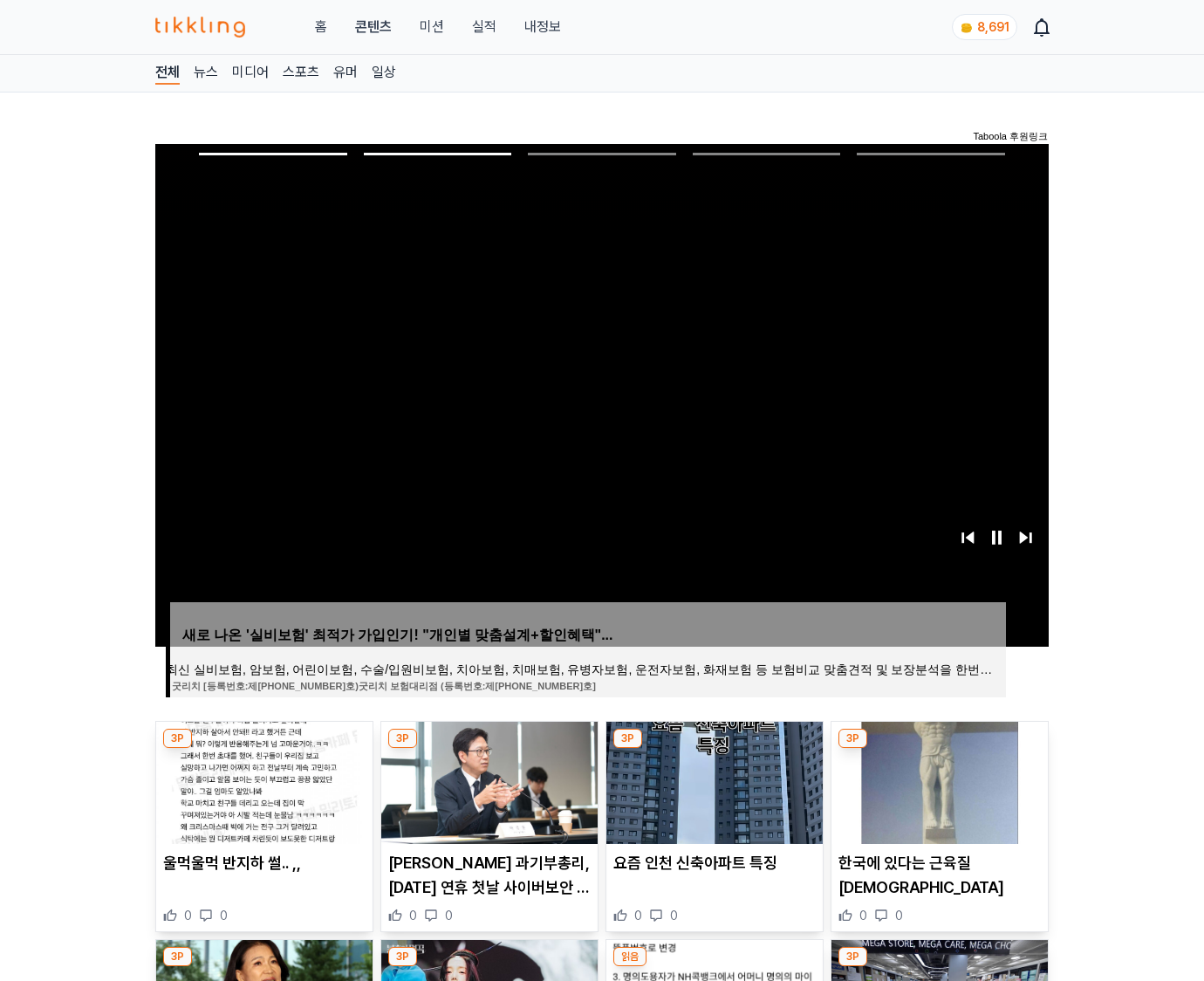
click at [937, 780] on img at bounding box center [939, 782] width 217 height 122
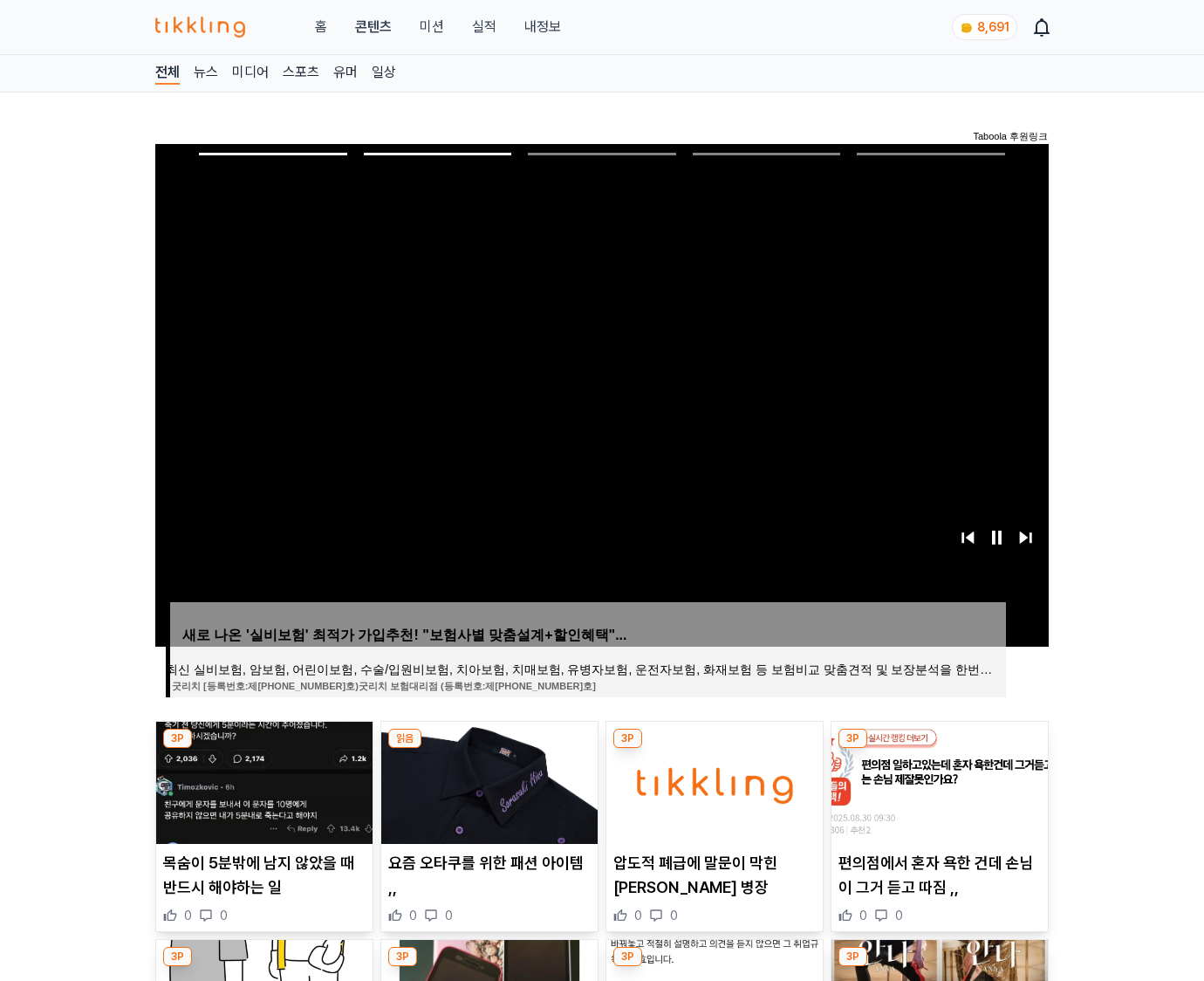
click at [937, 780] on img at bounding box center [939, 782] width 217 height 122
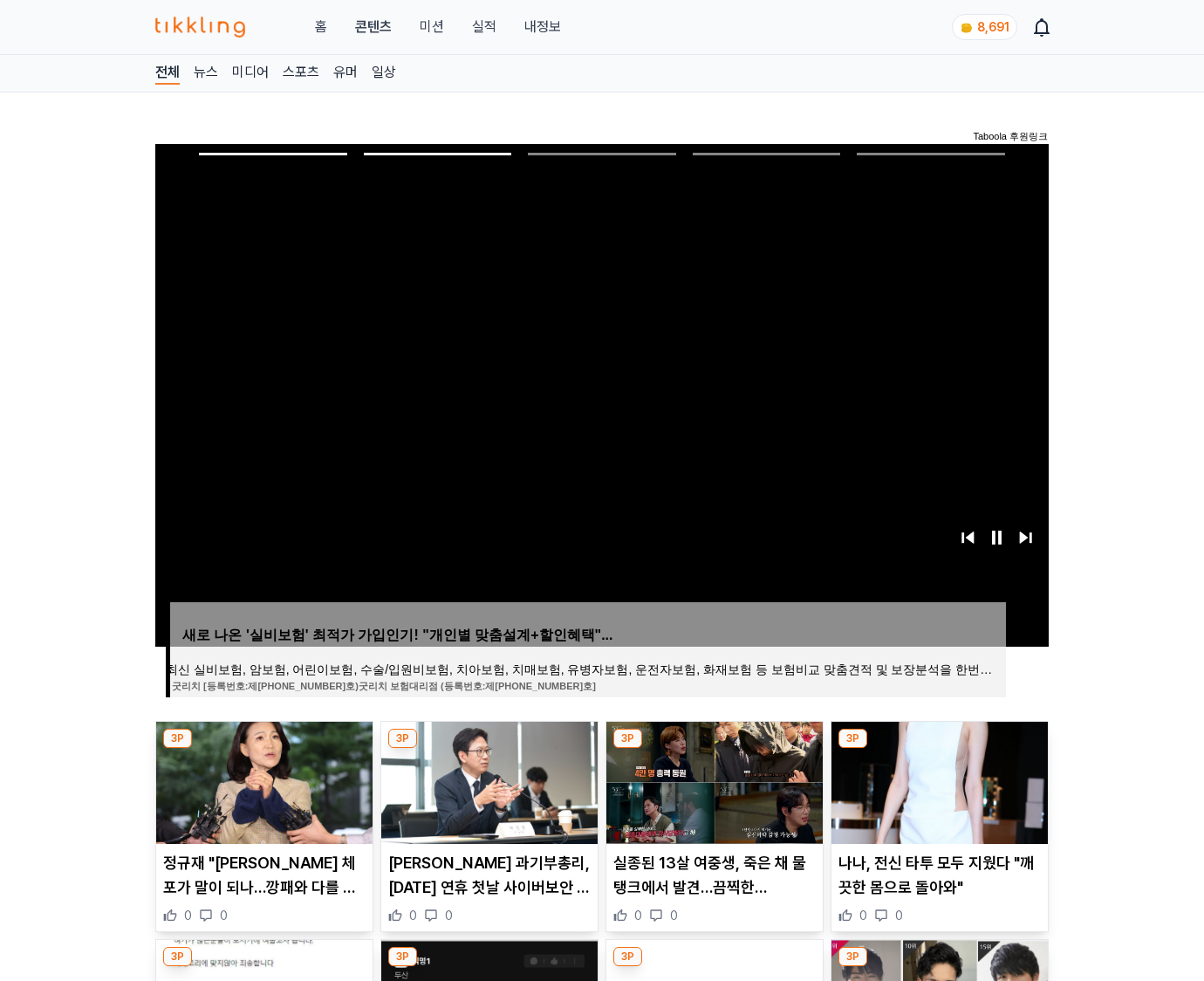
click at [937, 780] on img at bounding box center [939, 782] width 217 height 122
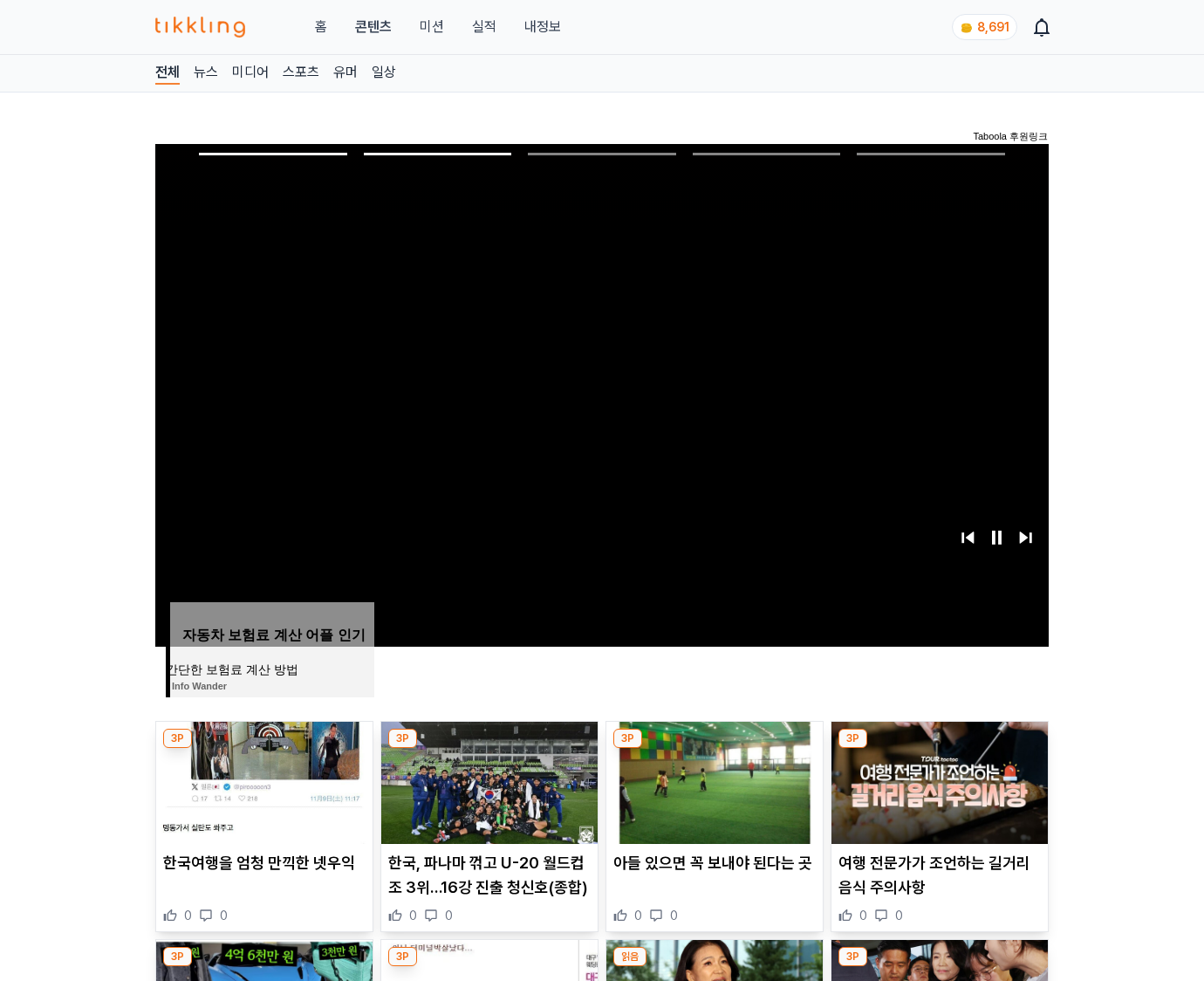
click at [937, 780] on img at bounding box center [939, 782] width 217 height 122
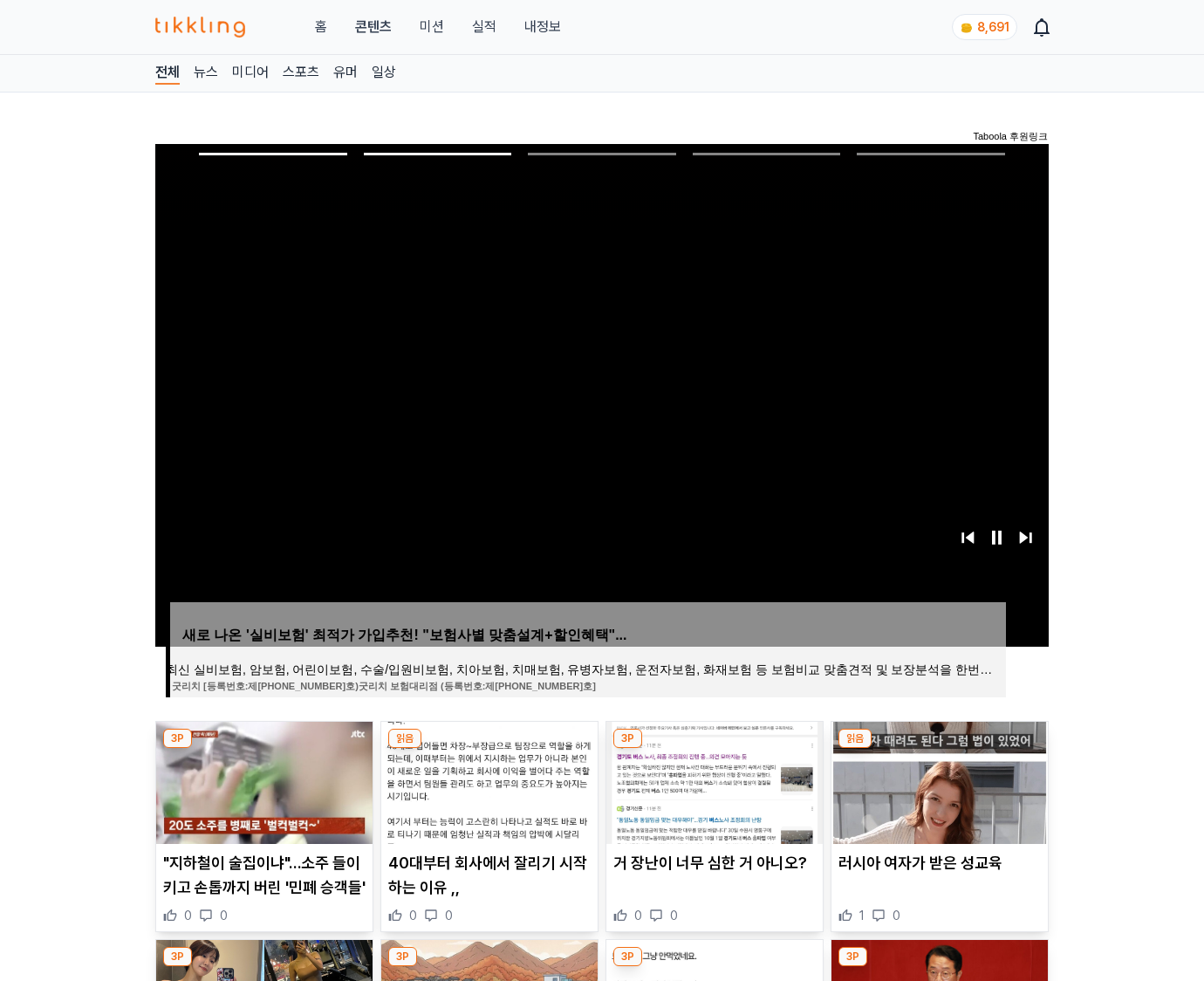
click at [937, 780] on img at bounding box center [939, 782] width 217 height 122
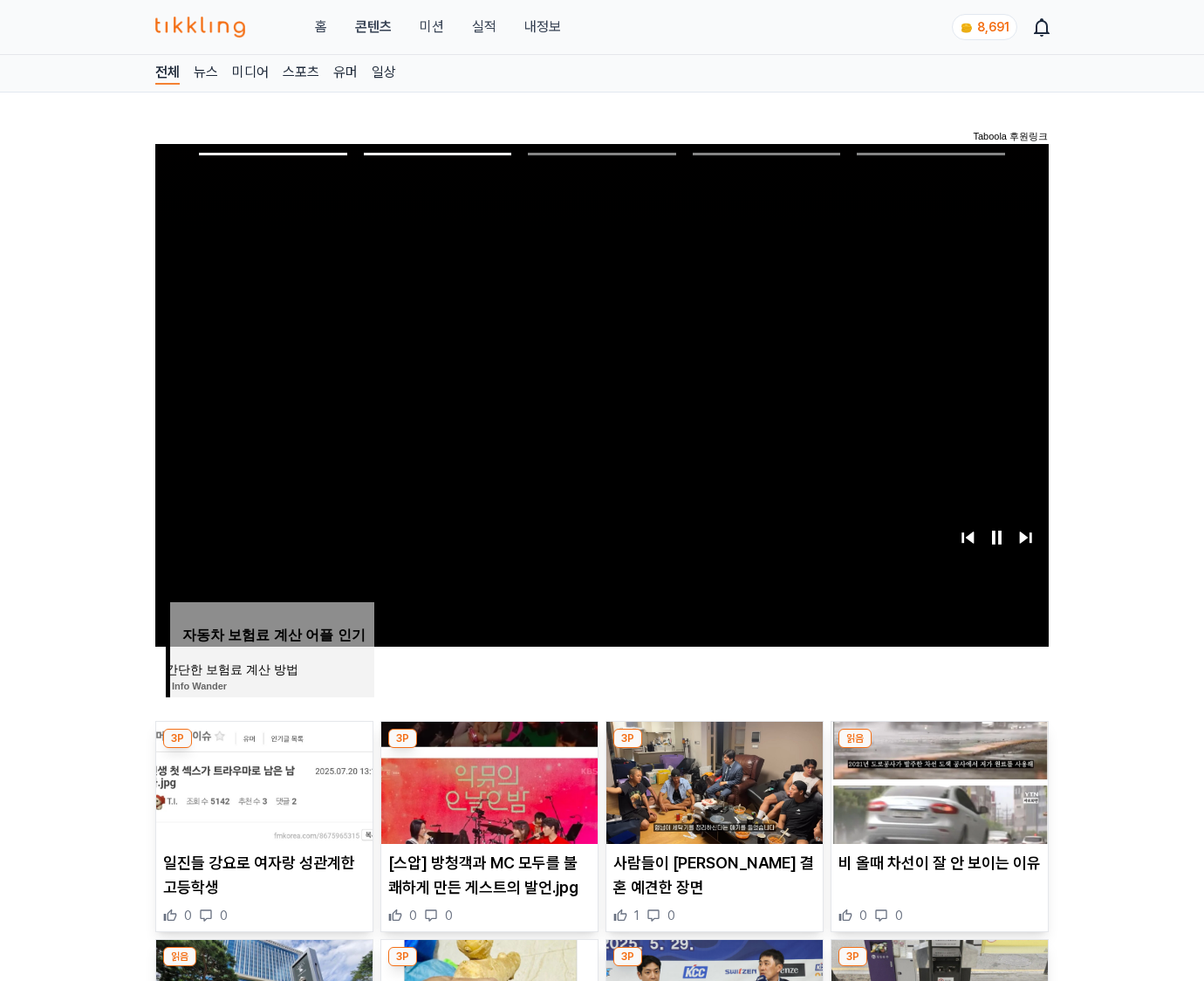
click at [937, 780] on img at bounding box center [939, 782] width 217 height 122
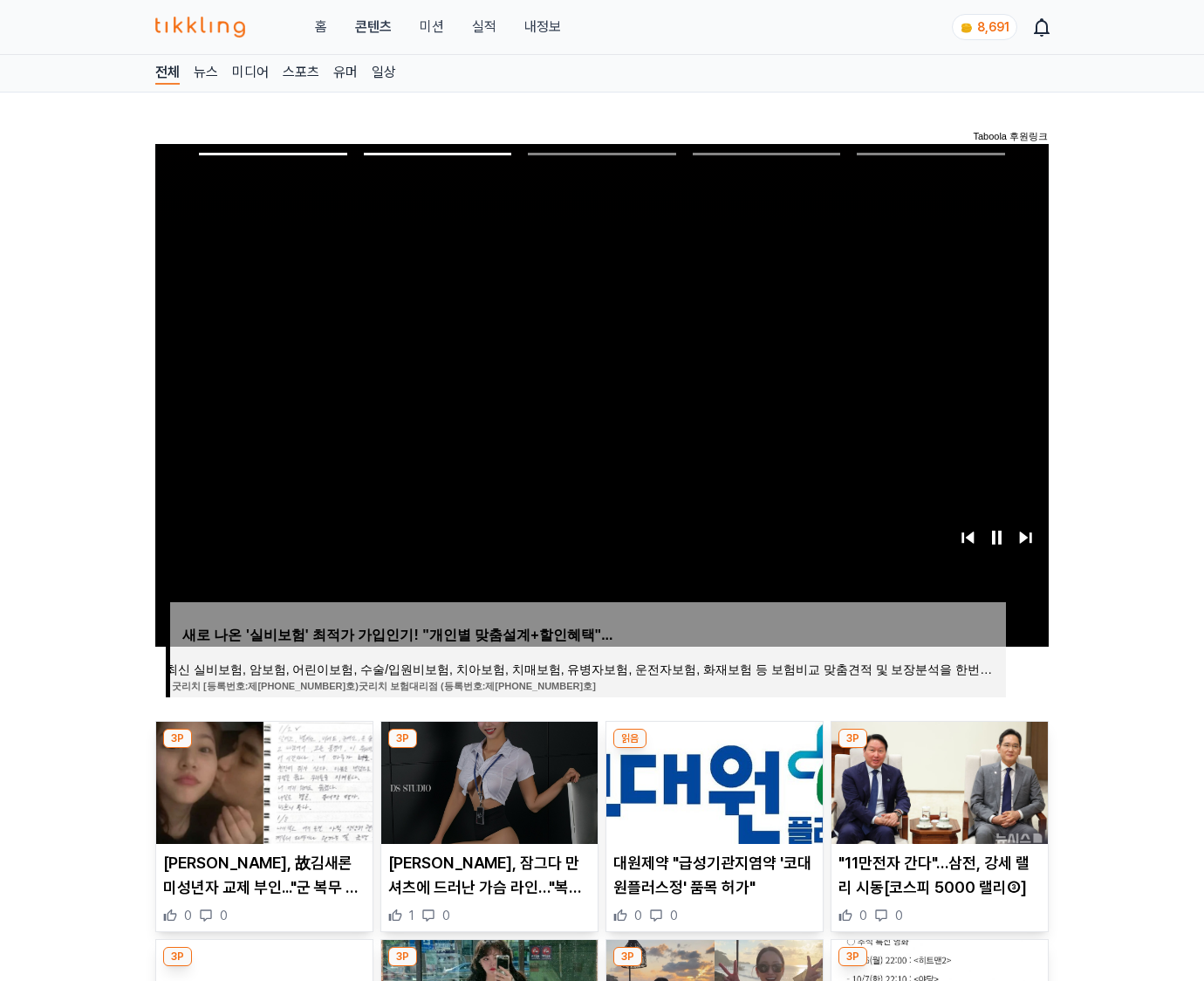
click at [937, 780] on img at bounding box center [939, 782] width 217 height 122
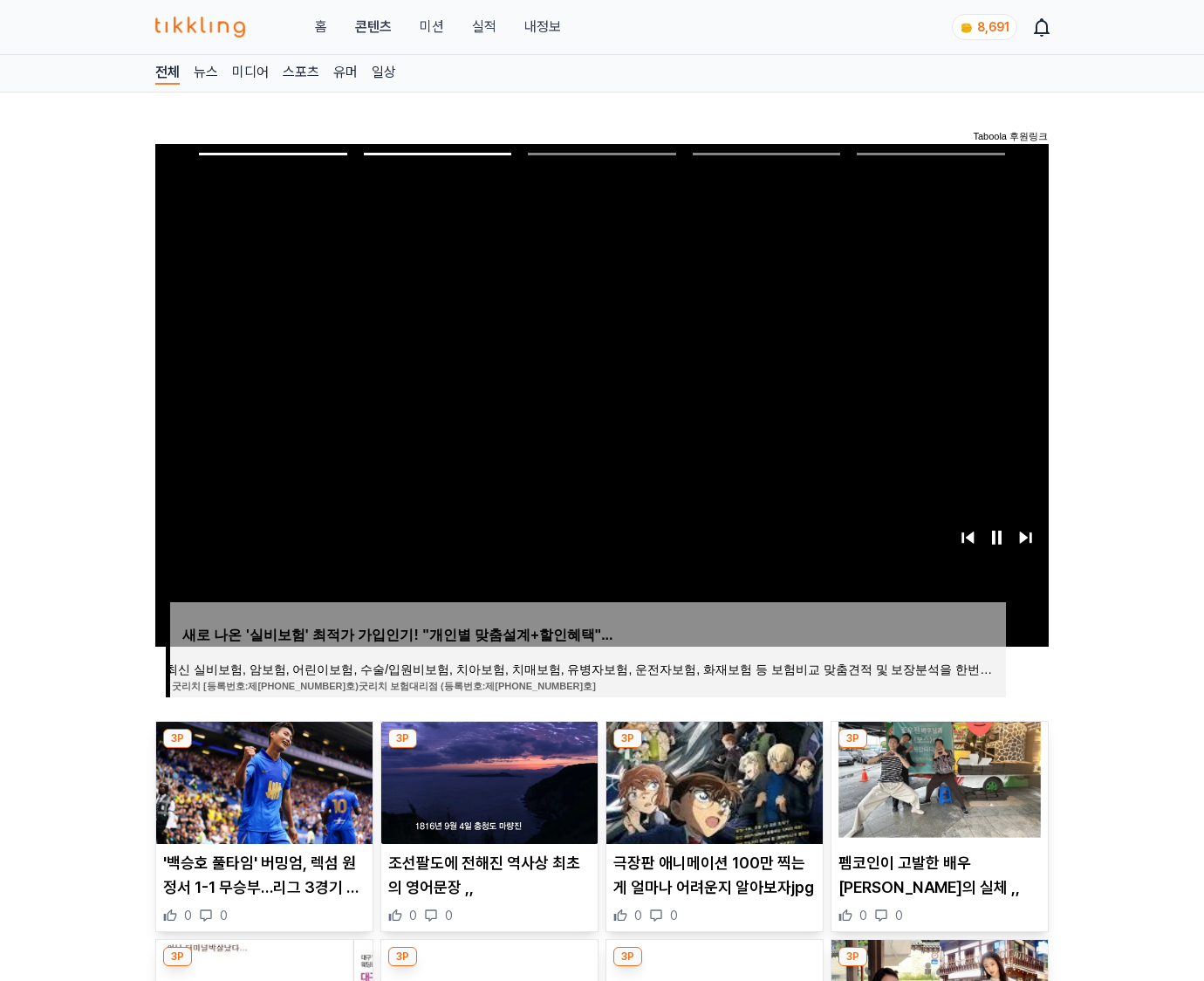
click at [937, 780] on img at bounding box center [939, 782] width 217 height 122
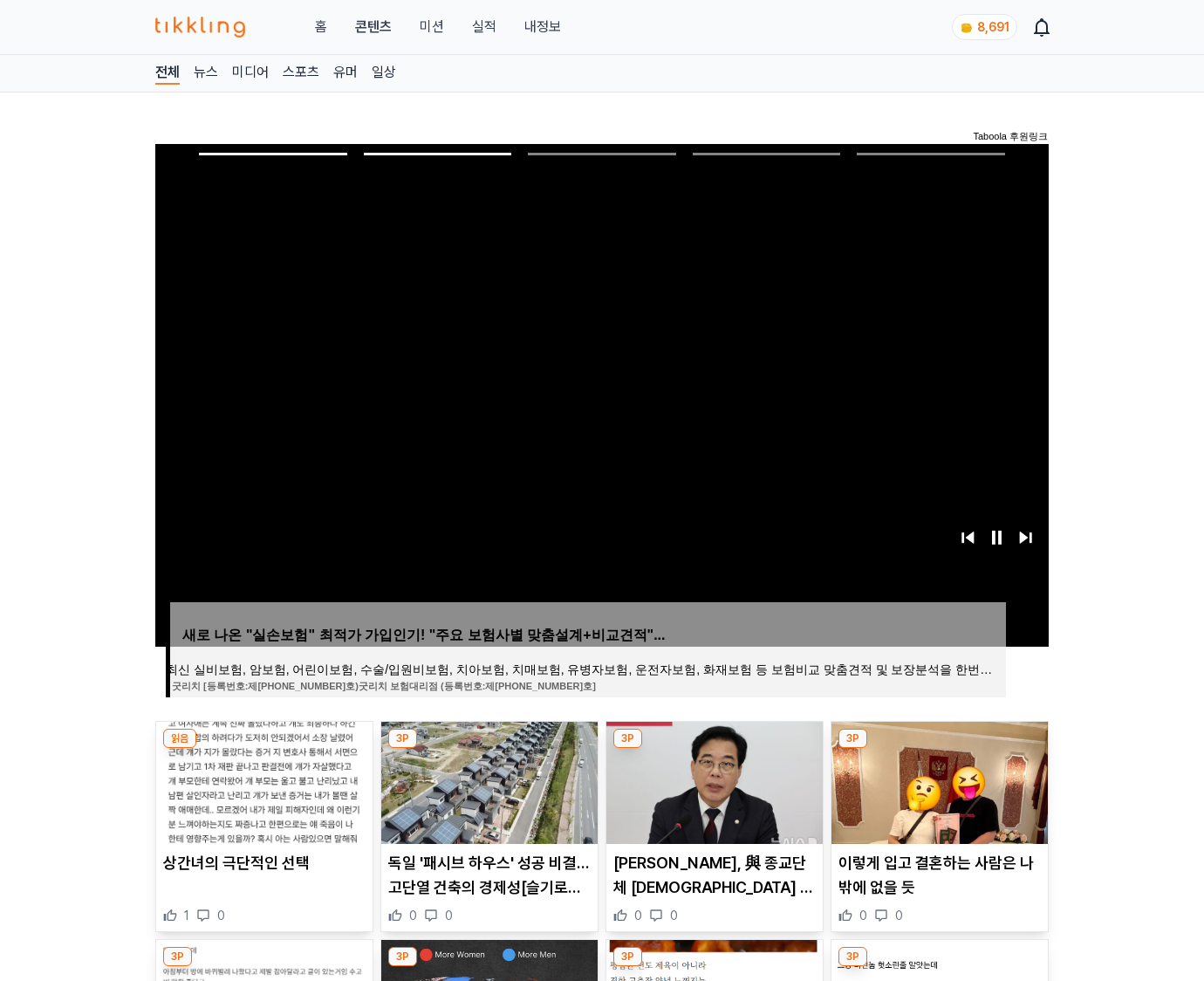
click at [937, 780] on img at bounding box center [939, 782] width 217 height 122
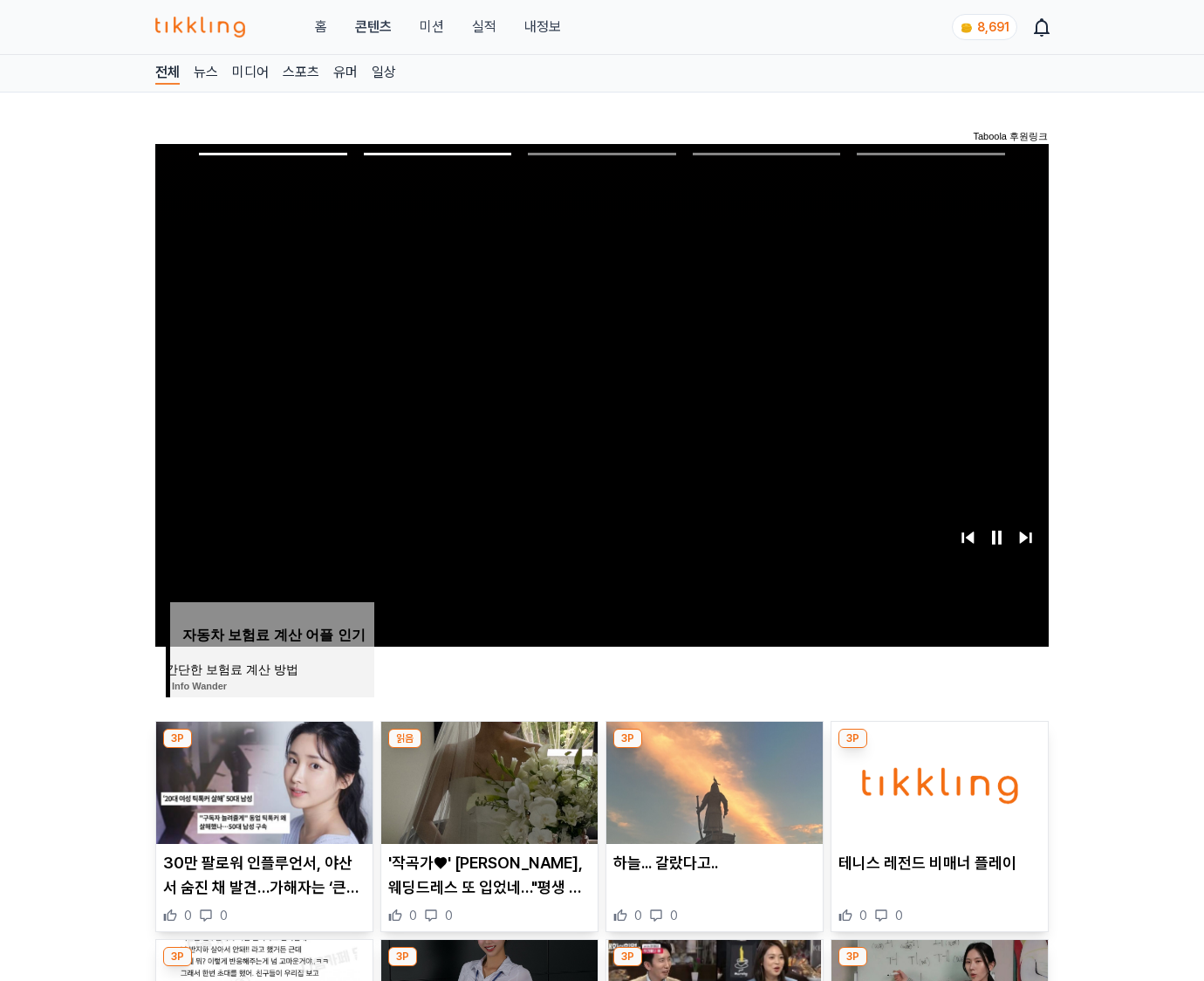
click at [937, 780] on img at bounding box center [939, 782] width 217 height 122
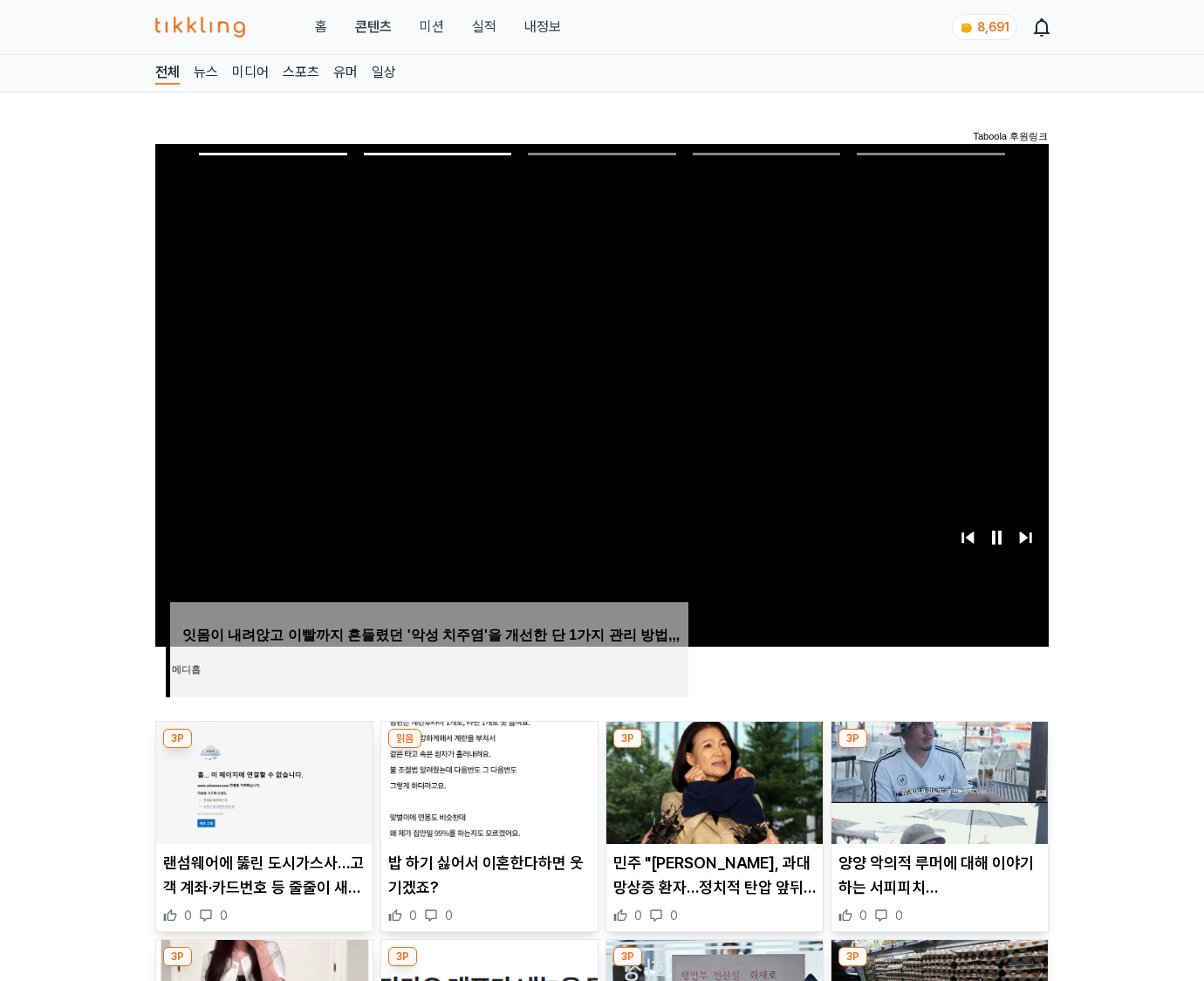
click at [937, 780] on img at bounding box center [939, 782] width 217 height 122
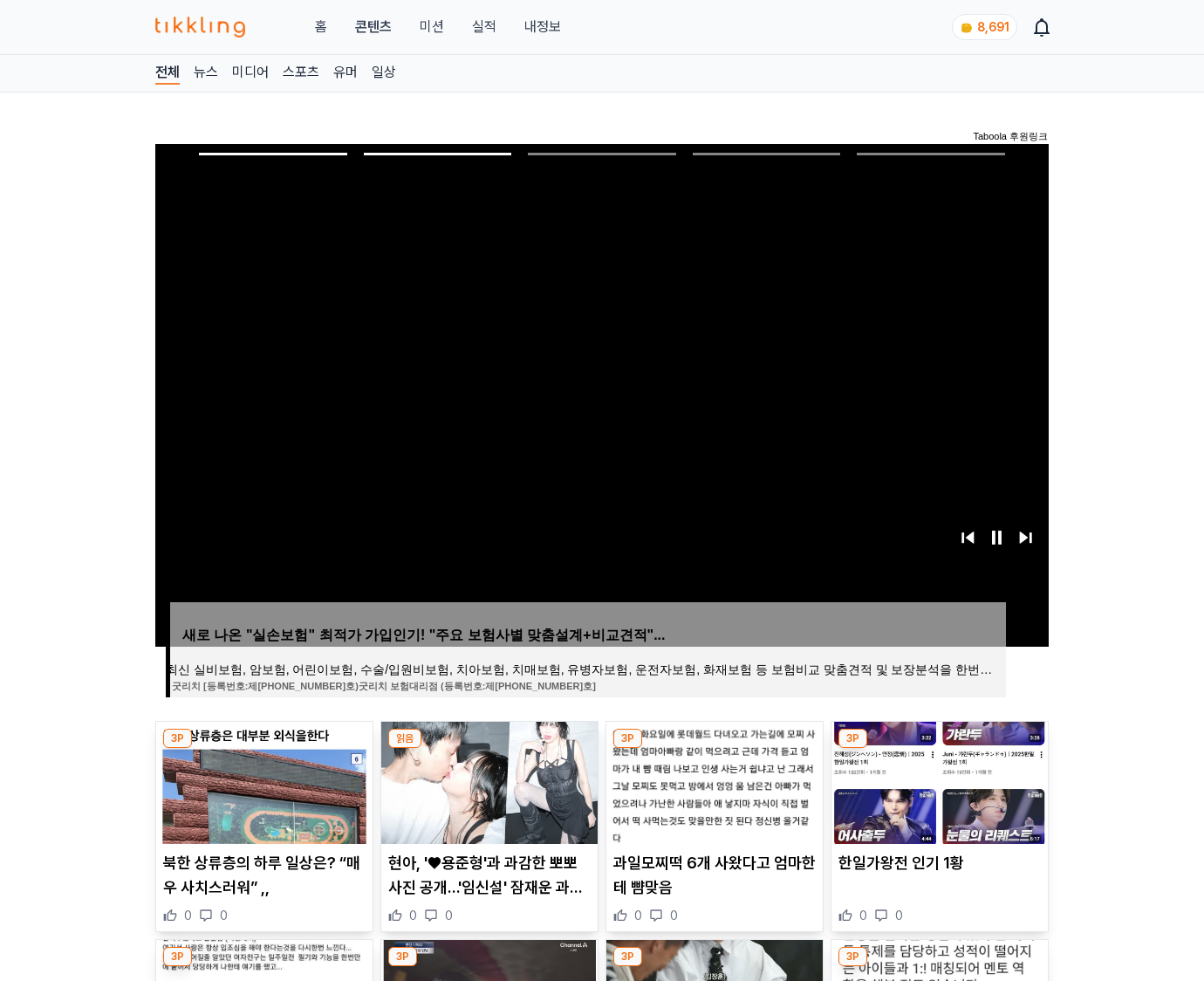
click at [937, 780] on img at bounding box center [939, 782] width 217 height 122
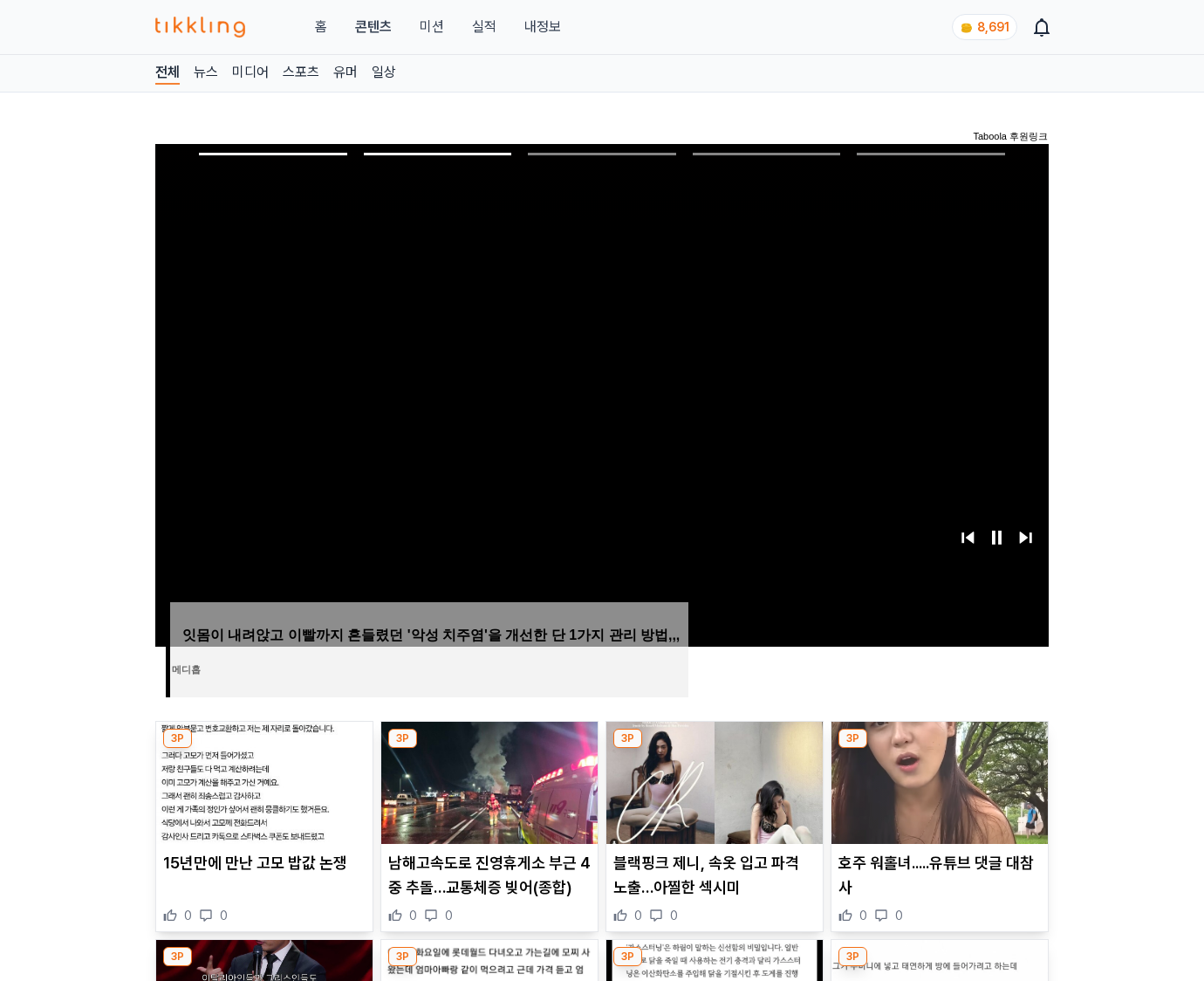
click at [937, 780] on img at bounding box center [939, 782] width 217 height 122
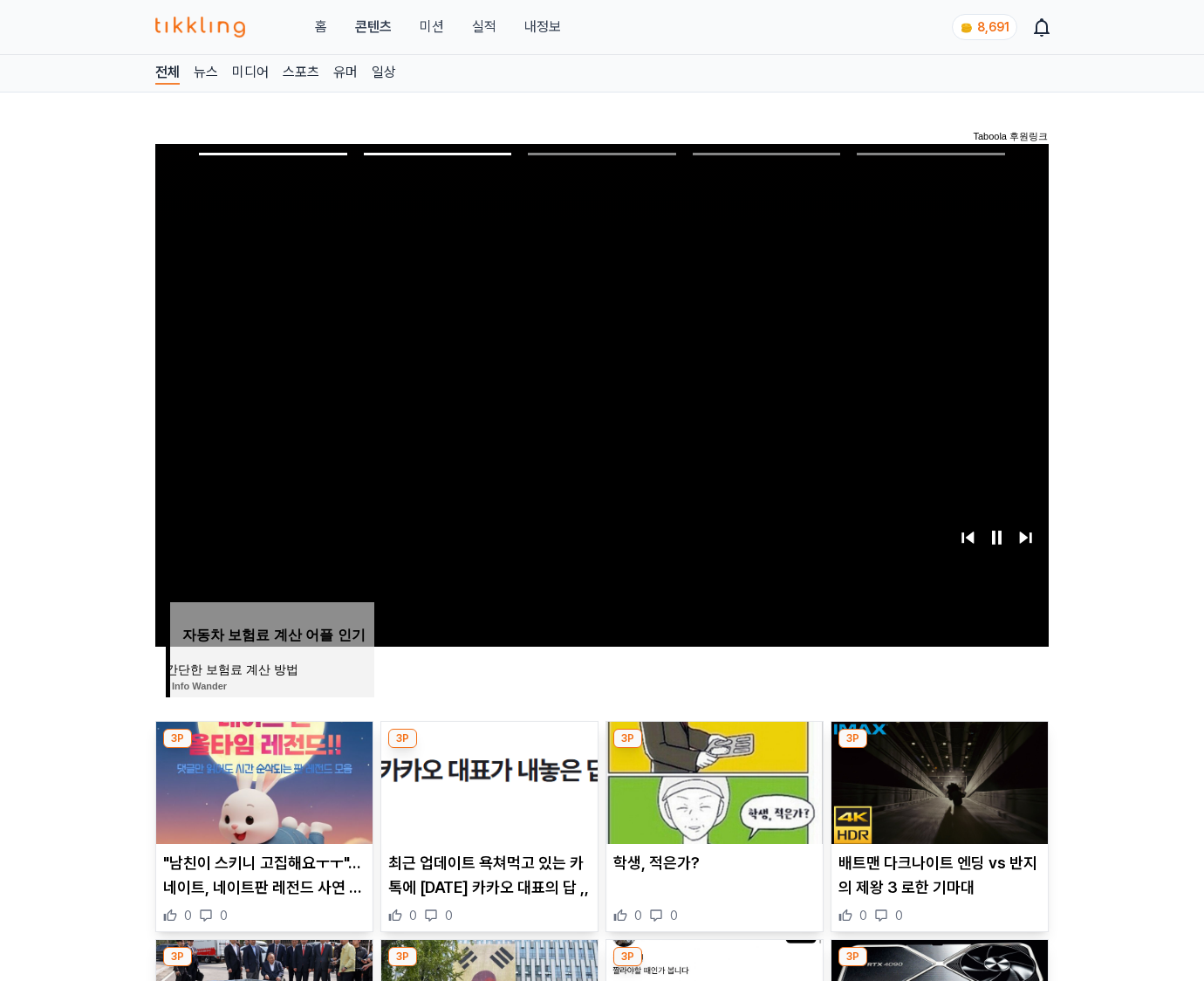
click at [937, 780] on img at bounding box center [939, 782] width 217 height 122
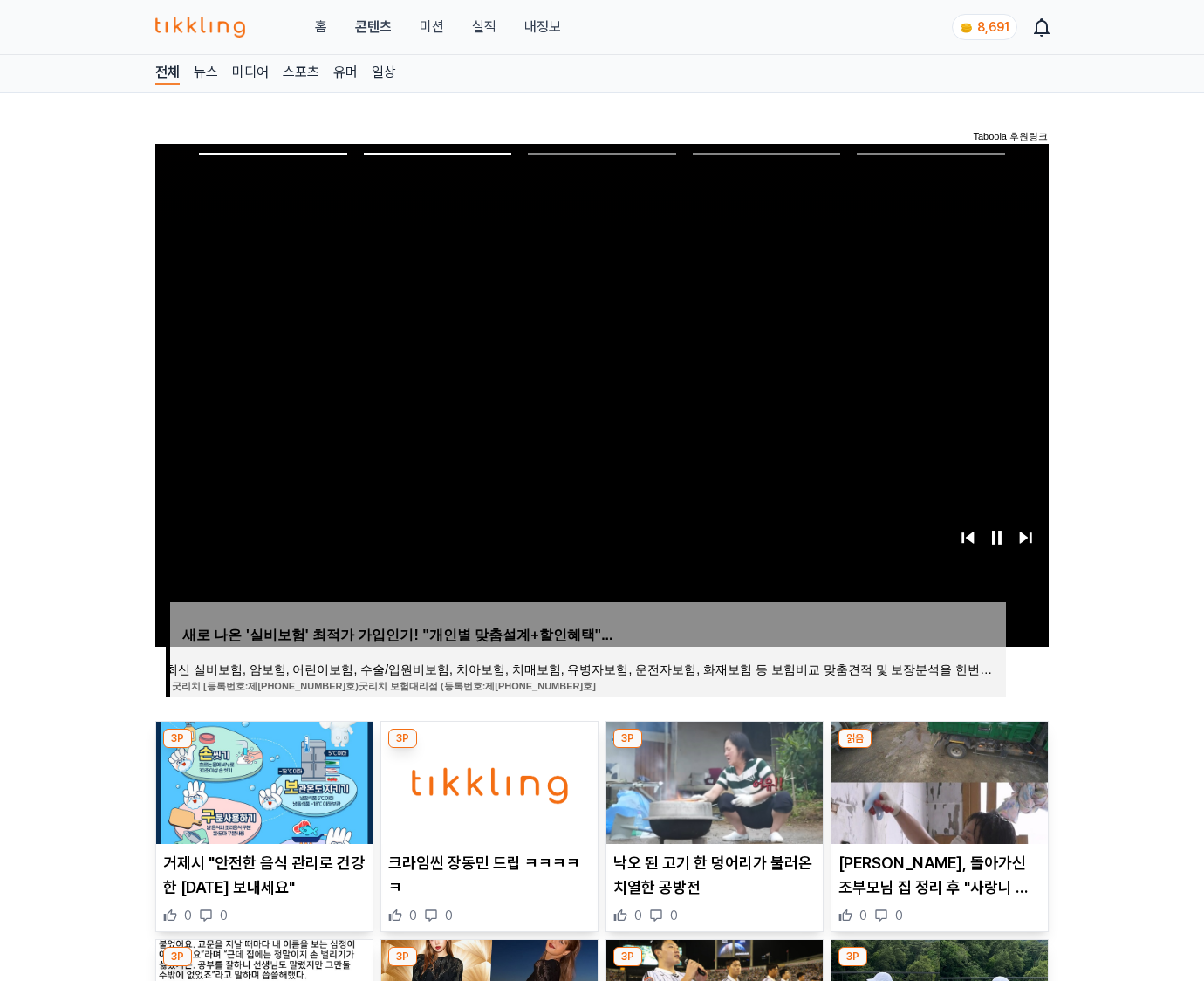
click at [937, 780] on img at bounding box center [939, 782] width 217 height 122
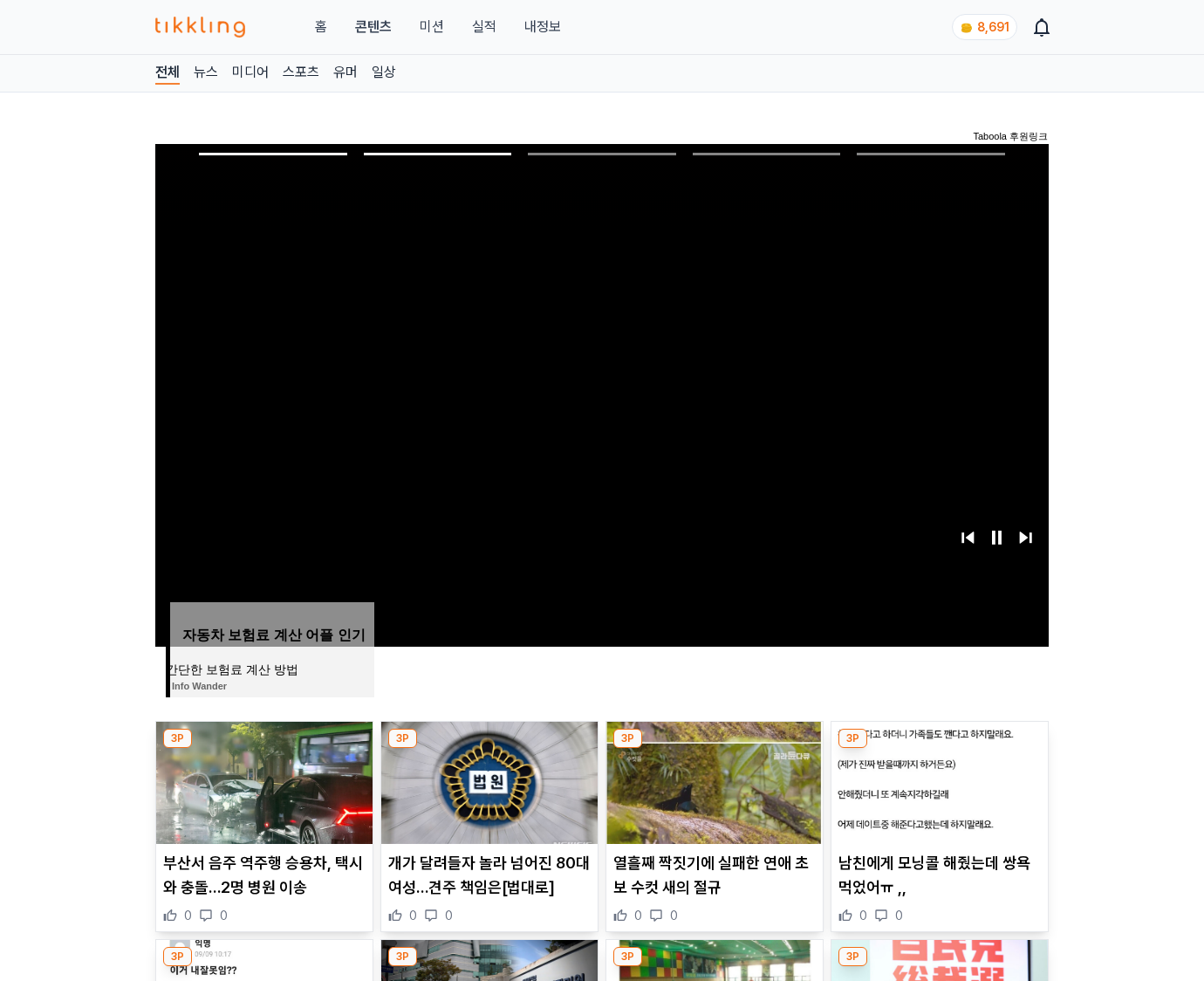
click at [937, 780] on img at bounding box center [939, 782] width 217 height 122
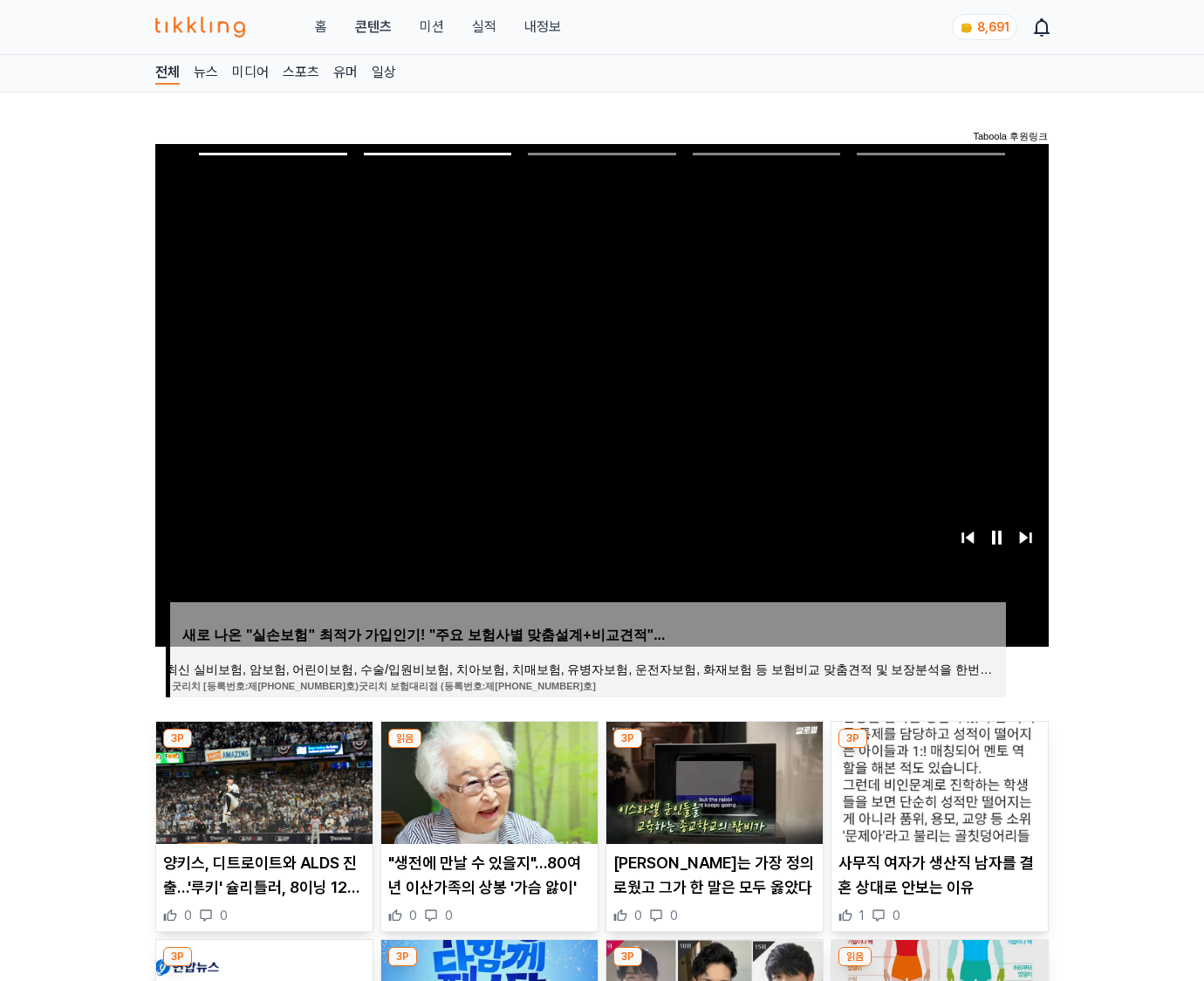
click at [937, 780] on img at bounding box center [939, 782] width 217 height 122
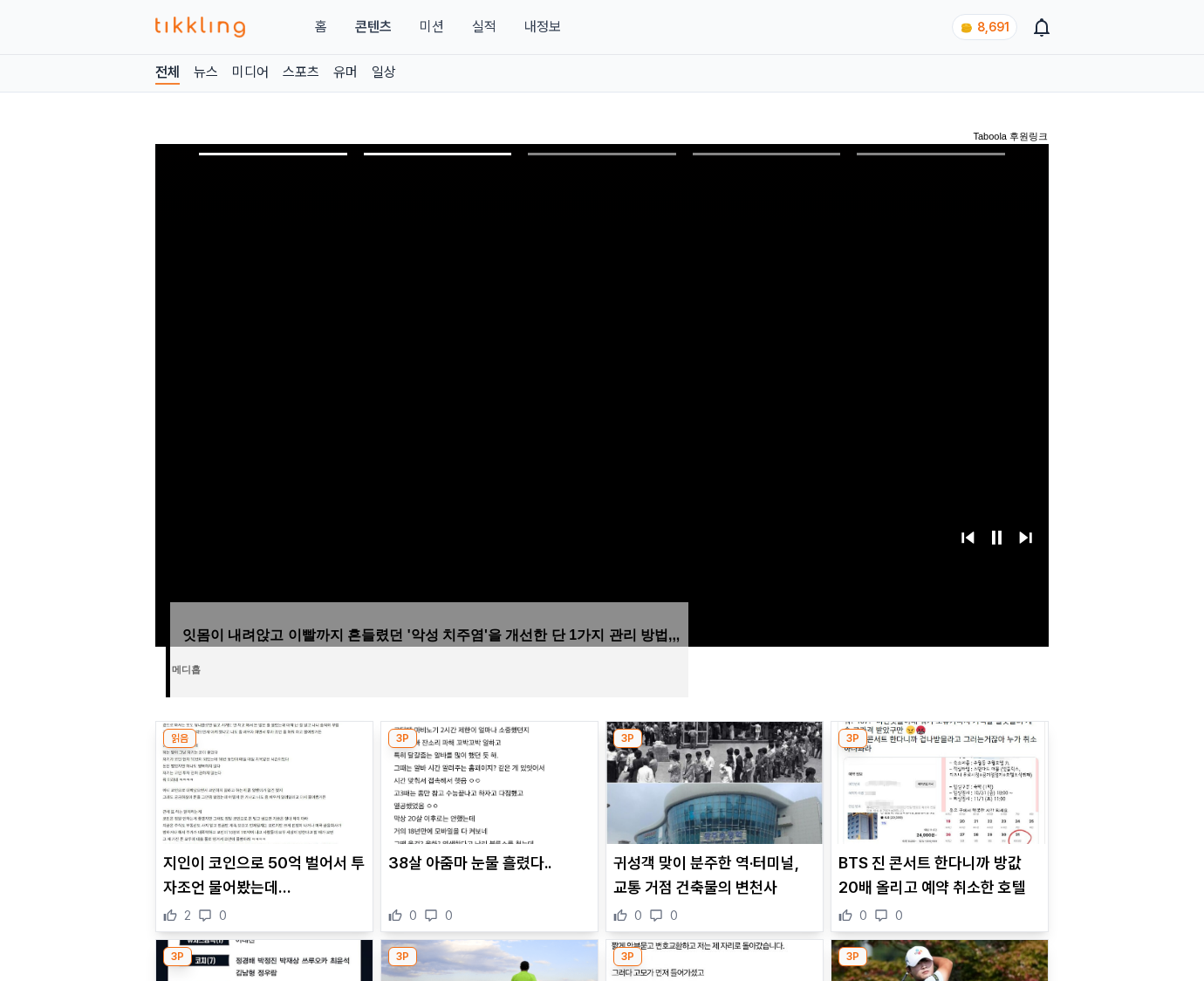
click at [937, 780] on img at bounding box center [939, 782] width 217 height 122
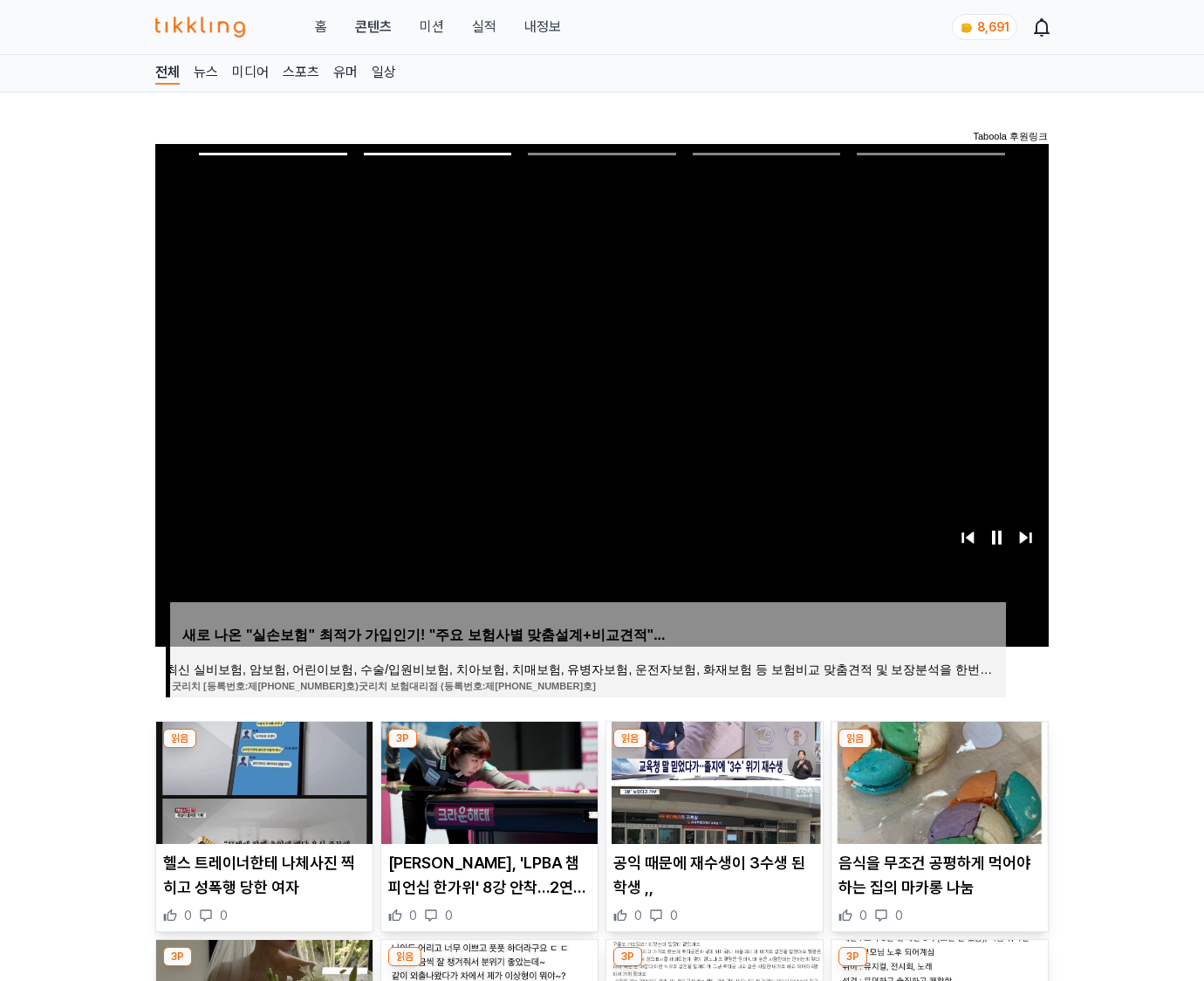
click at [937, 780] on img at bounding box center [939, 782] width 217 height 122
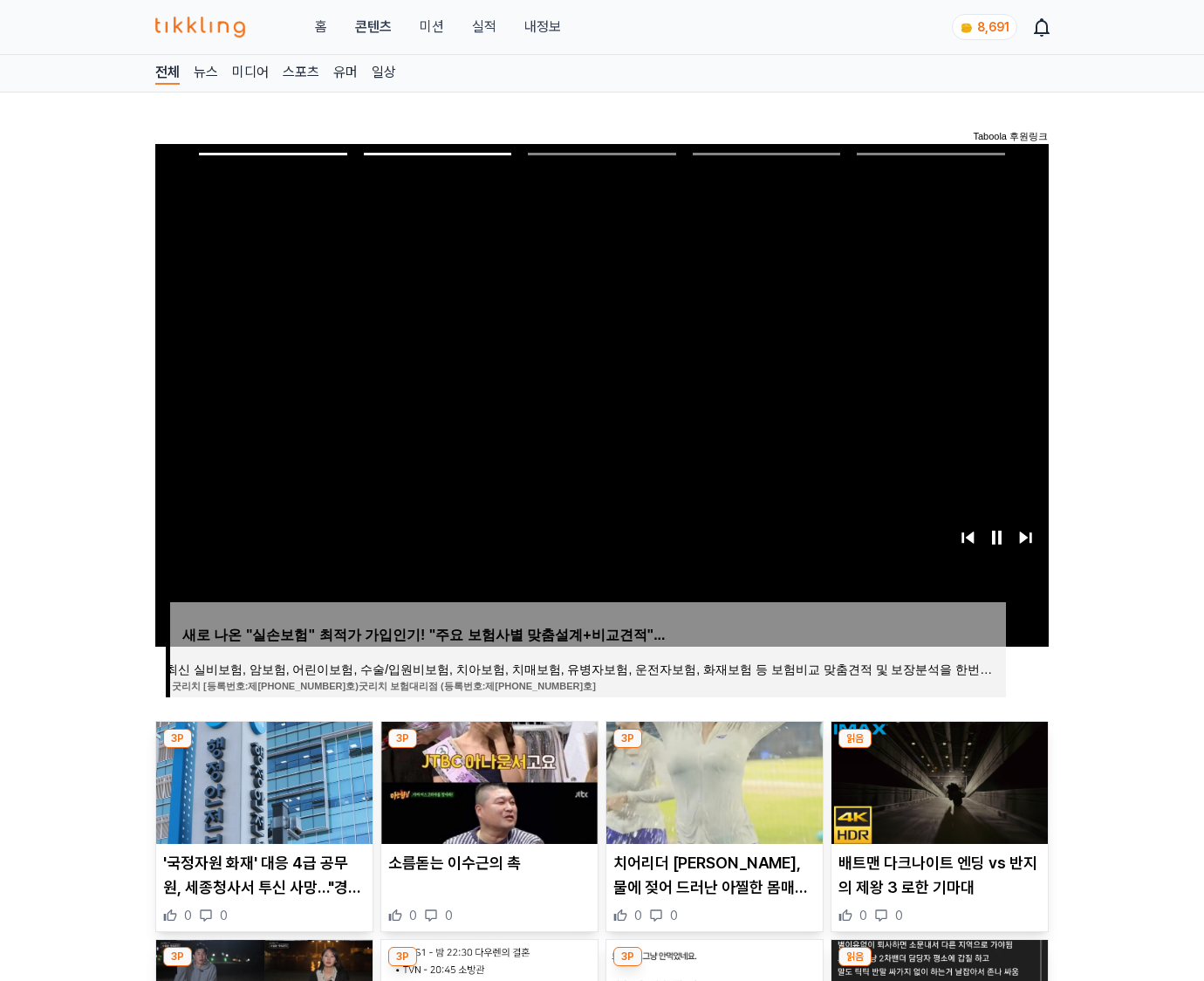
click at [937, 780] on img at bounding box center [939, 782] width 217 height 122
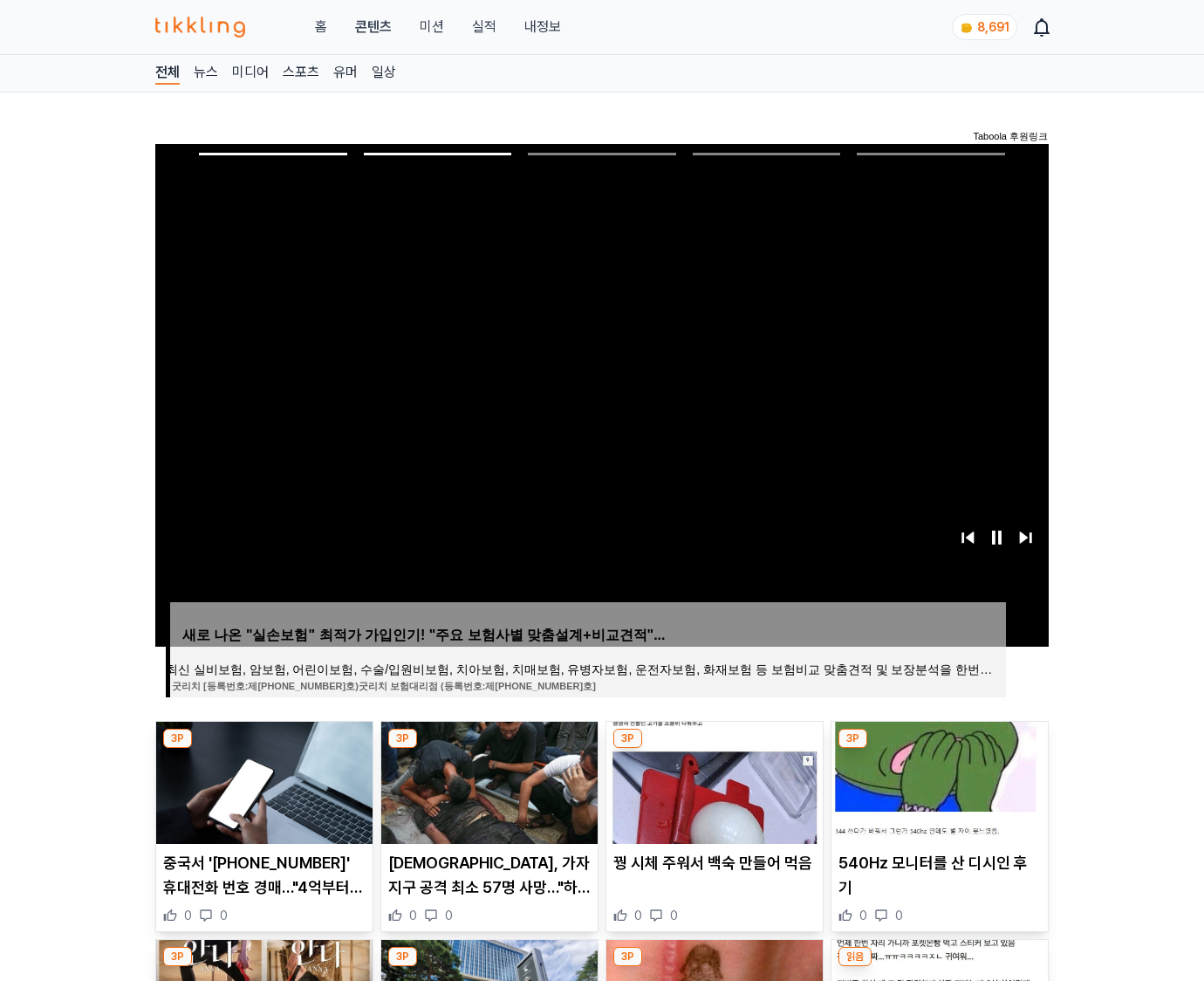
click at [937, 780] on img at bounding box center [939, 782] width 217 height 122
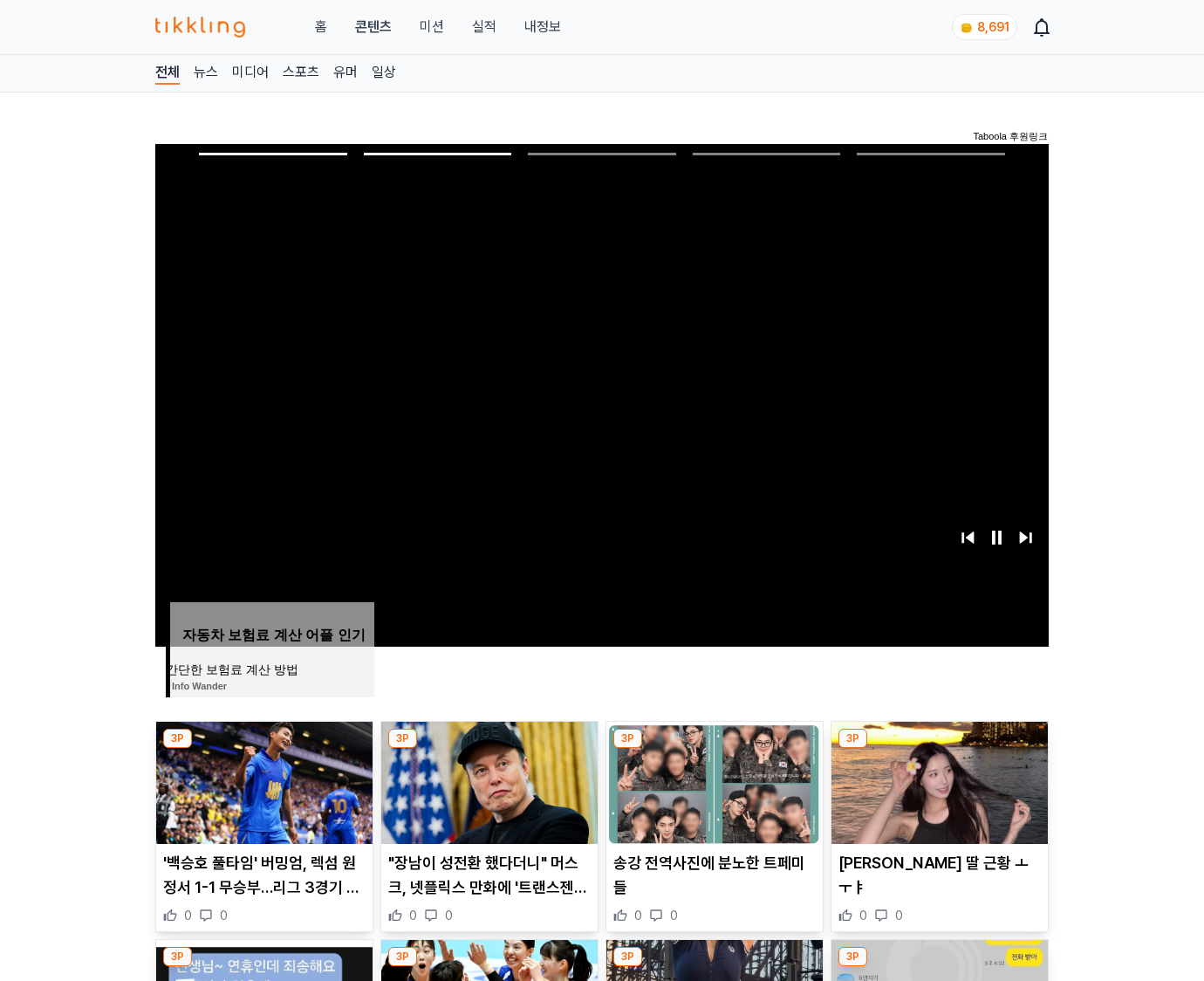
click at [937, 780] on img at bounding box center [939, 782] width 217 height 122
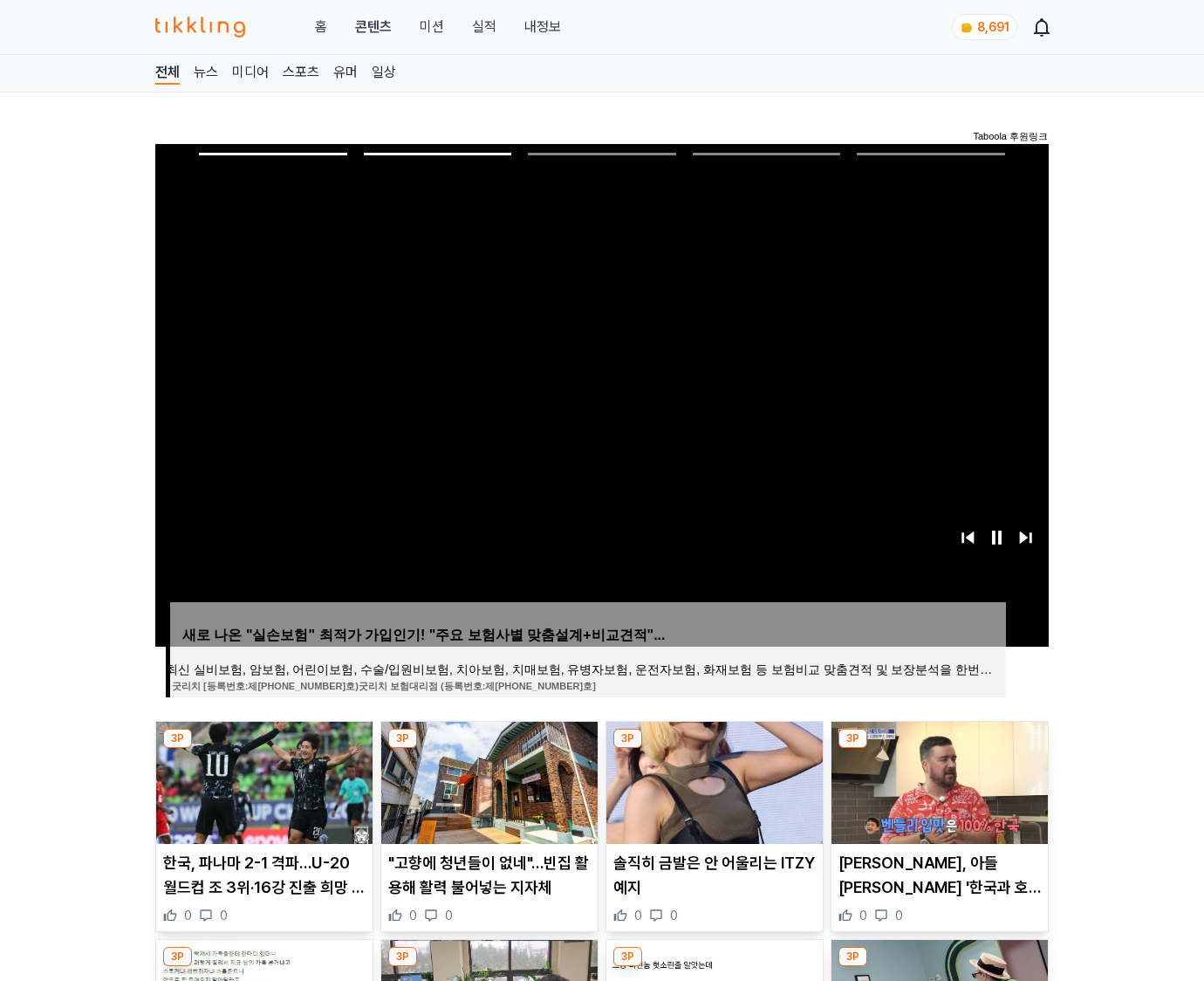
click at [937, 780] on img at bounding box center [939, 782] width 217 height 122
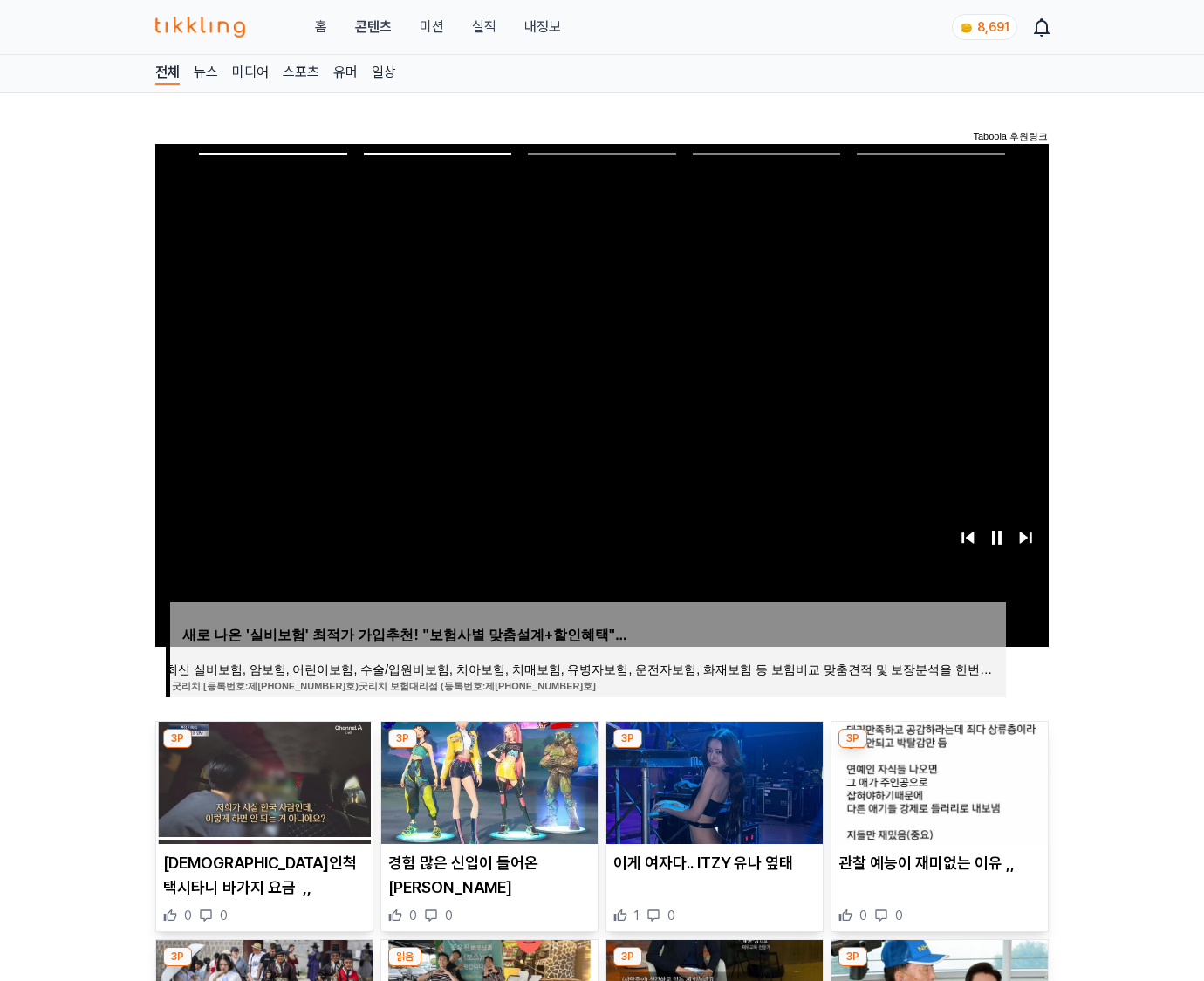
click at [937, 780] on img at bounding box center [939, 782] width 217 height 122
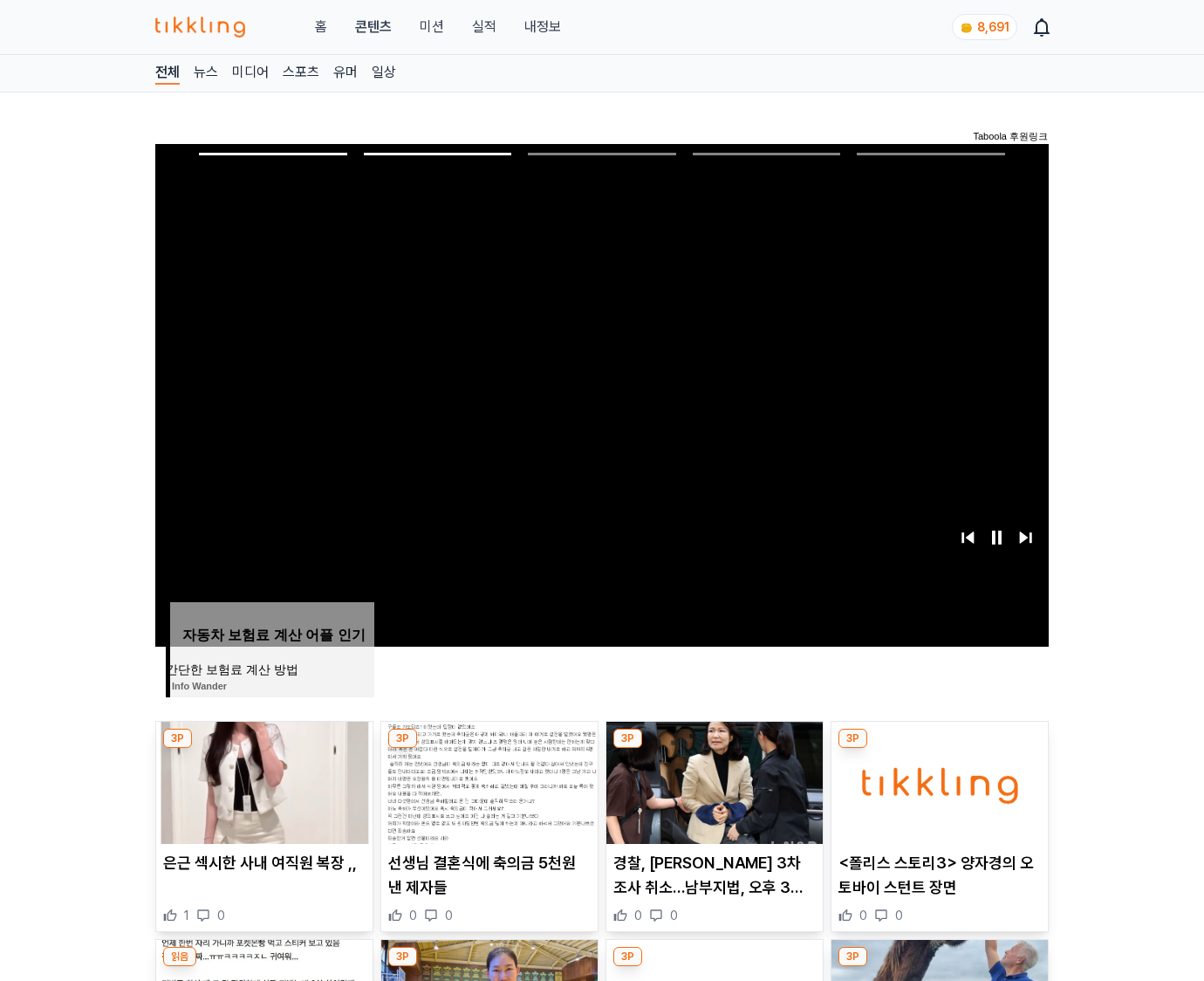
click at [937, 780] on img at bounding box center [939, 782] width 217 height 122
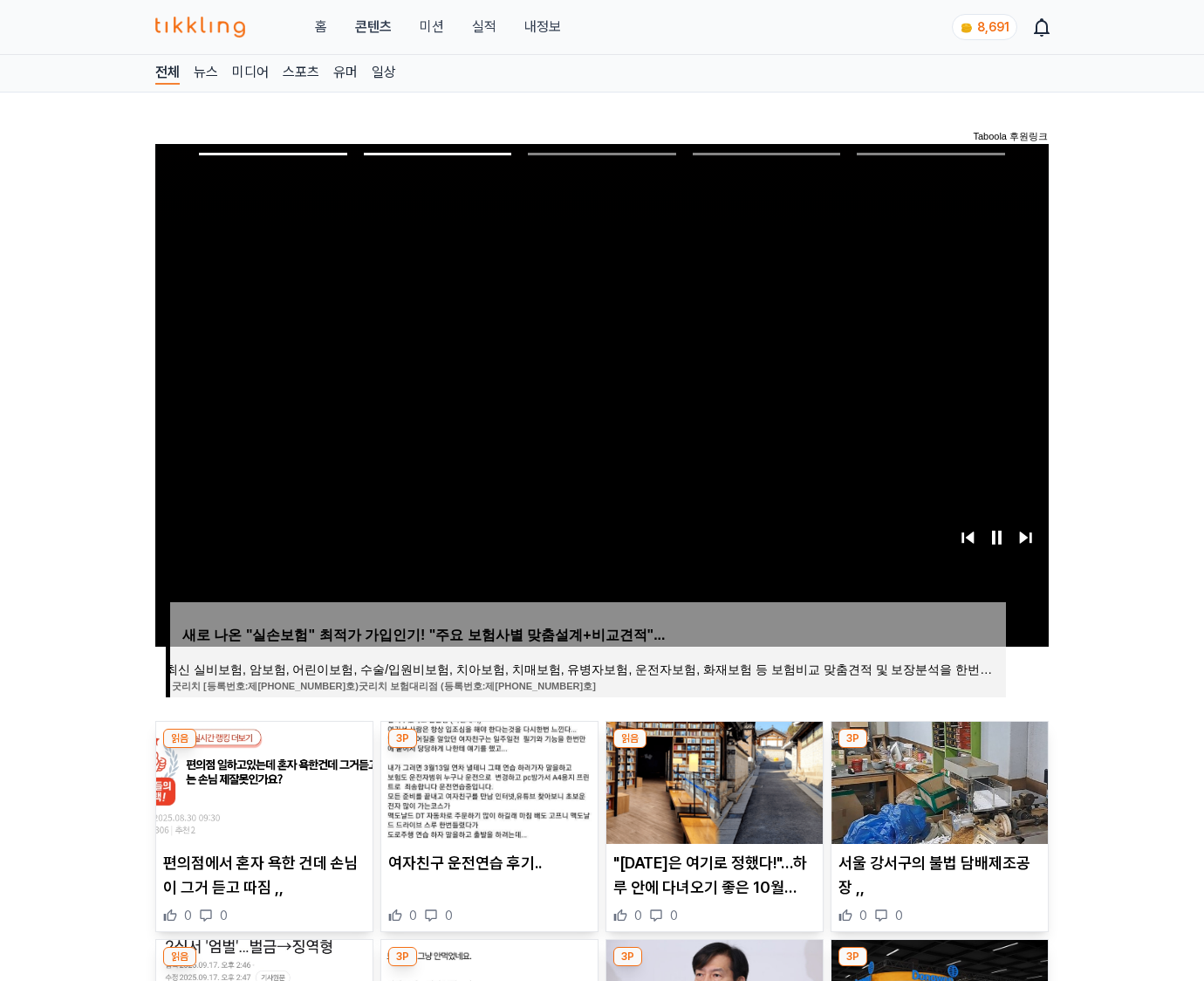
click at [937, 780] on img at bounding box center [939, 782] width 217 height 122
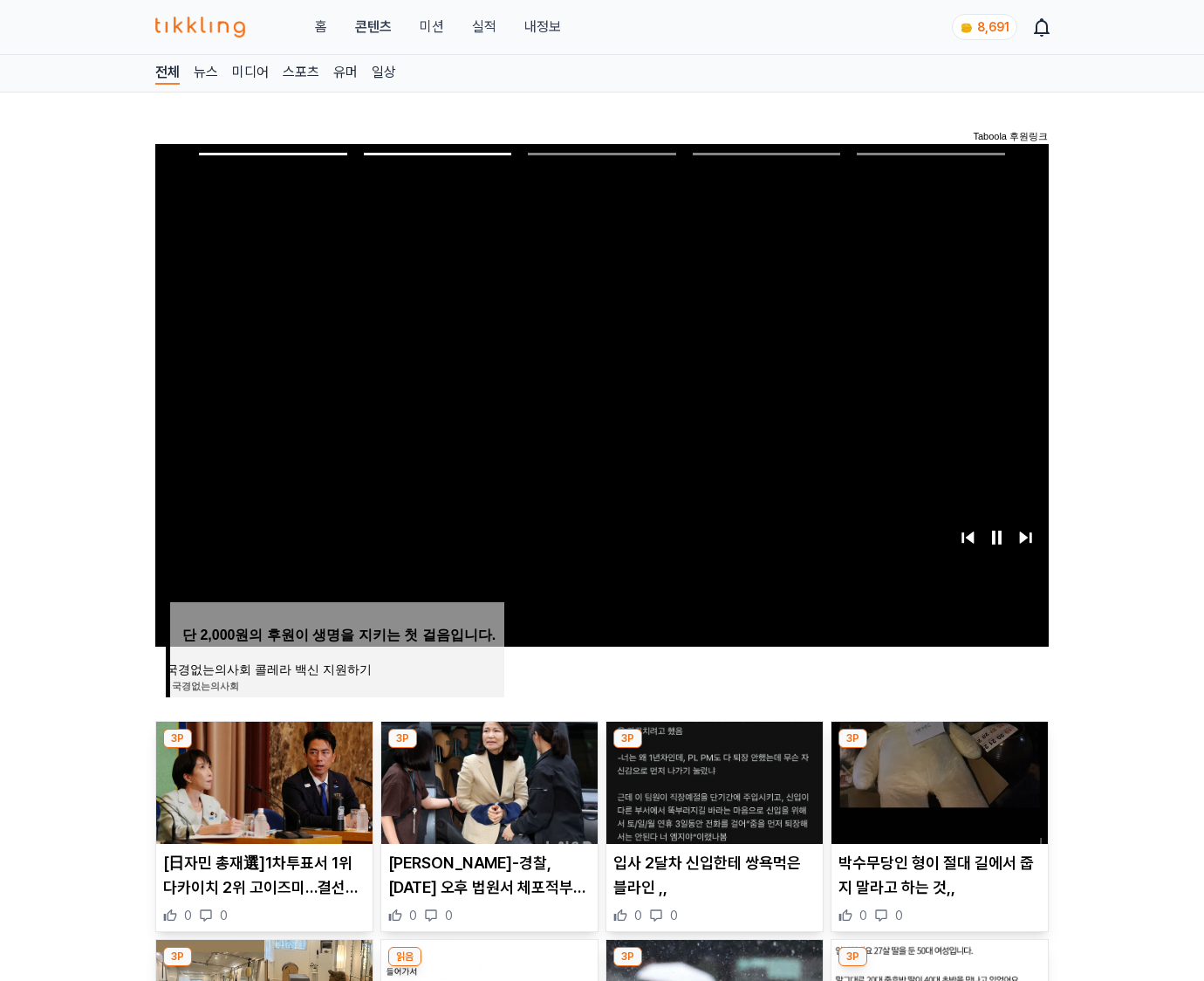
click at [937, 780] on img at bounding box center [939, 782] width 217 height 122
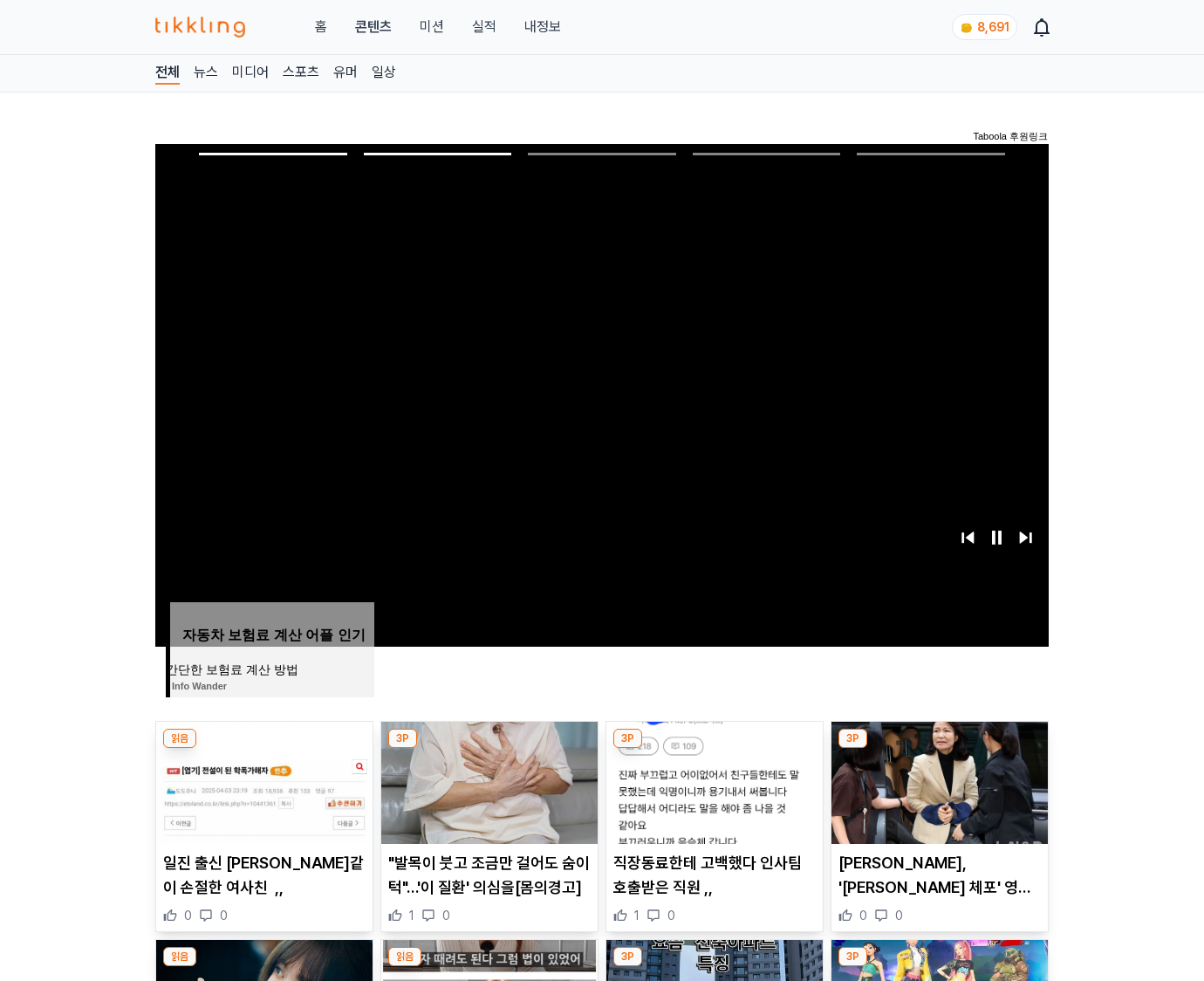
click at [937, 780] on img at bounding box center [939, 782] width 217 height 122
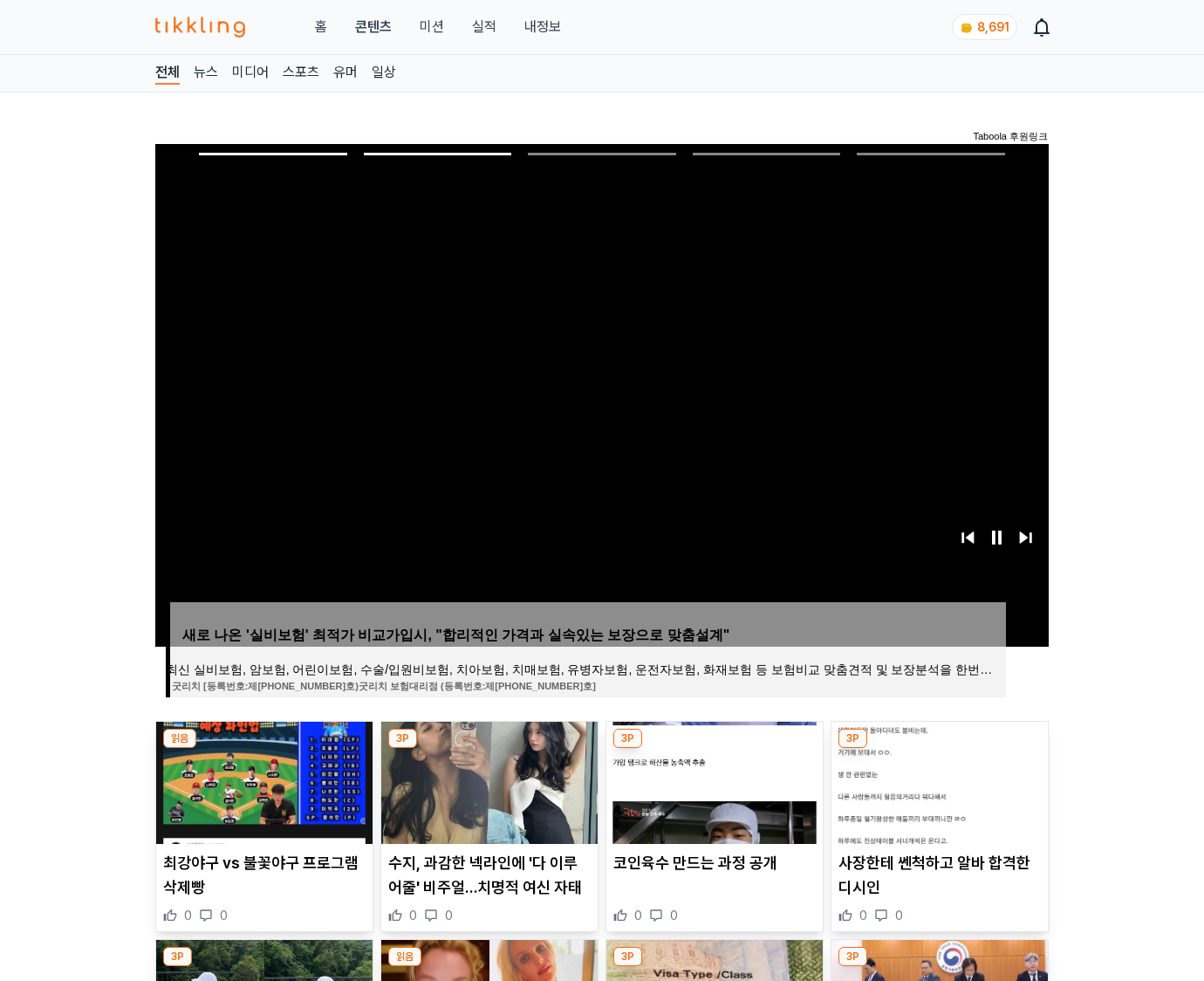
click at [937, 780] on img at bounding box center [939, 782] width 217 height 122
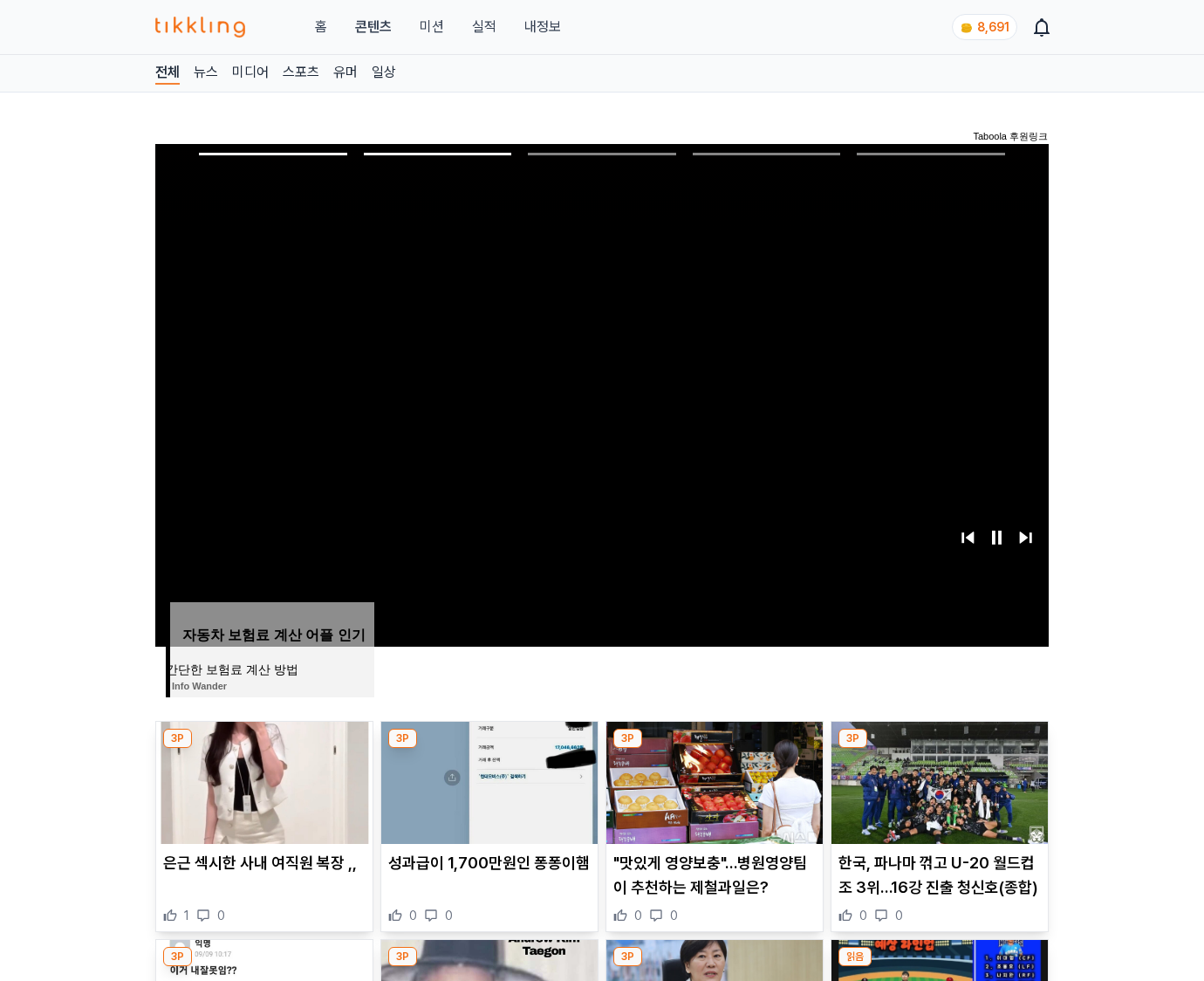
click at [937, 780] on img at bounding box center [939, 782] width 217 height 122
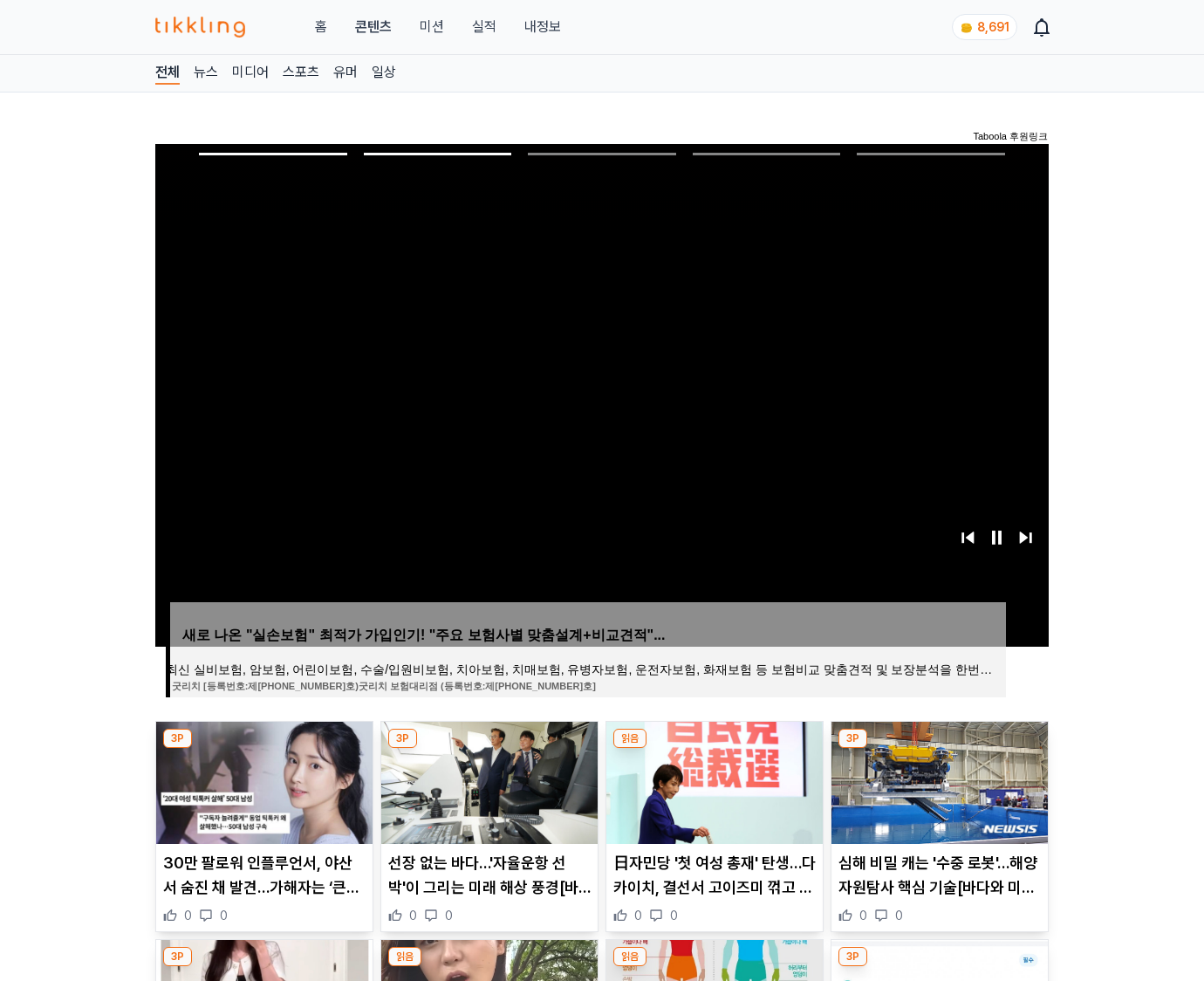
click at [937, 780] on img at bounding box center [939, 782] width 217 height 122
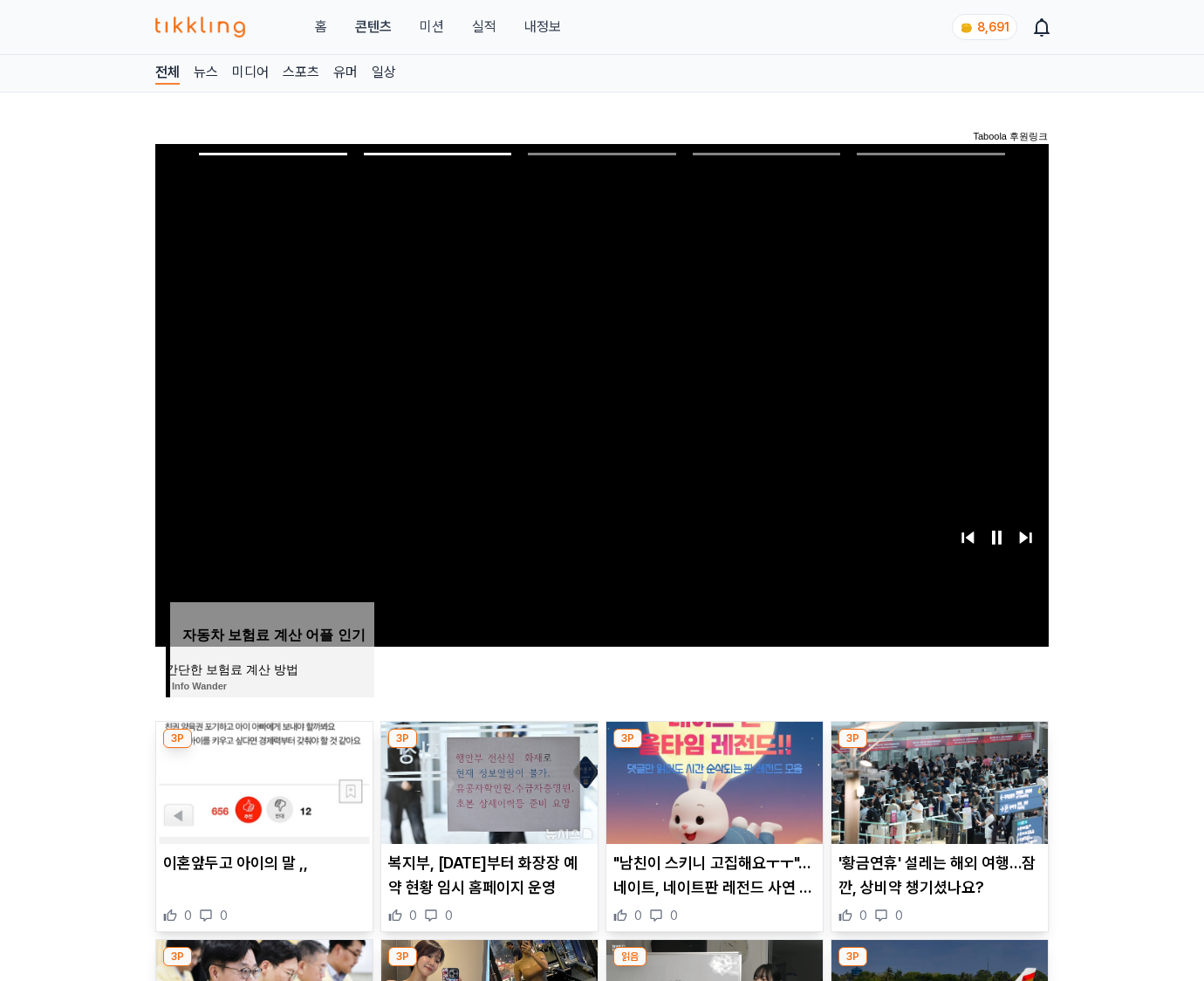
click at [937, 780] on img at bounding box center [939, 782] width 217 height 122
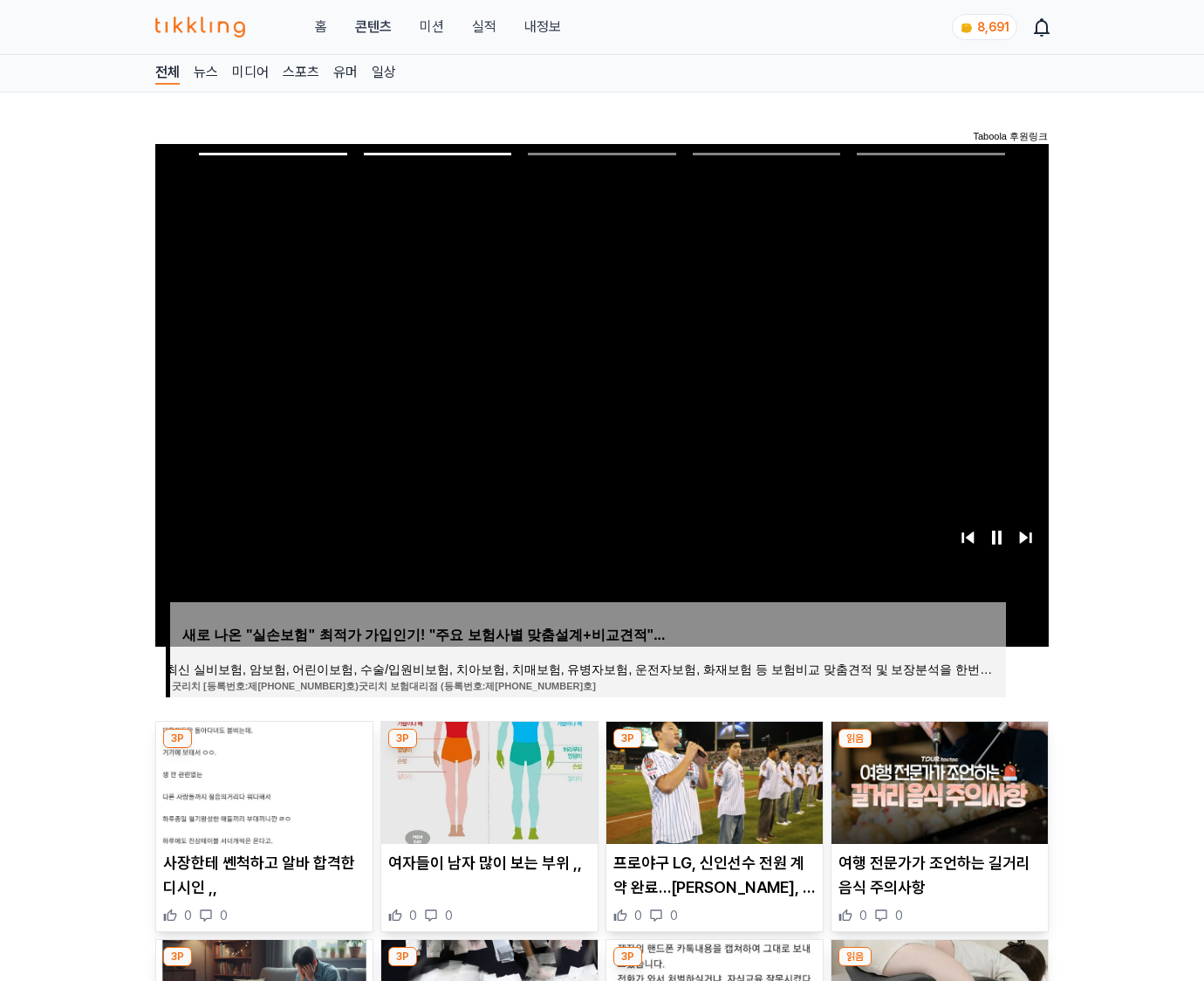
click at [937, 780] on img at bounding box center [939, 782] width 217 height 122
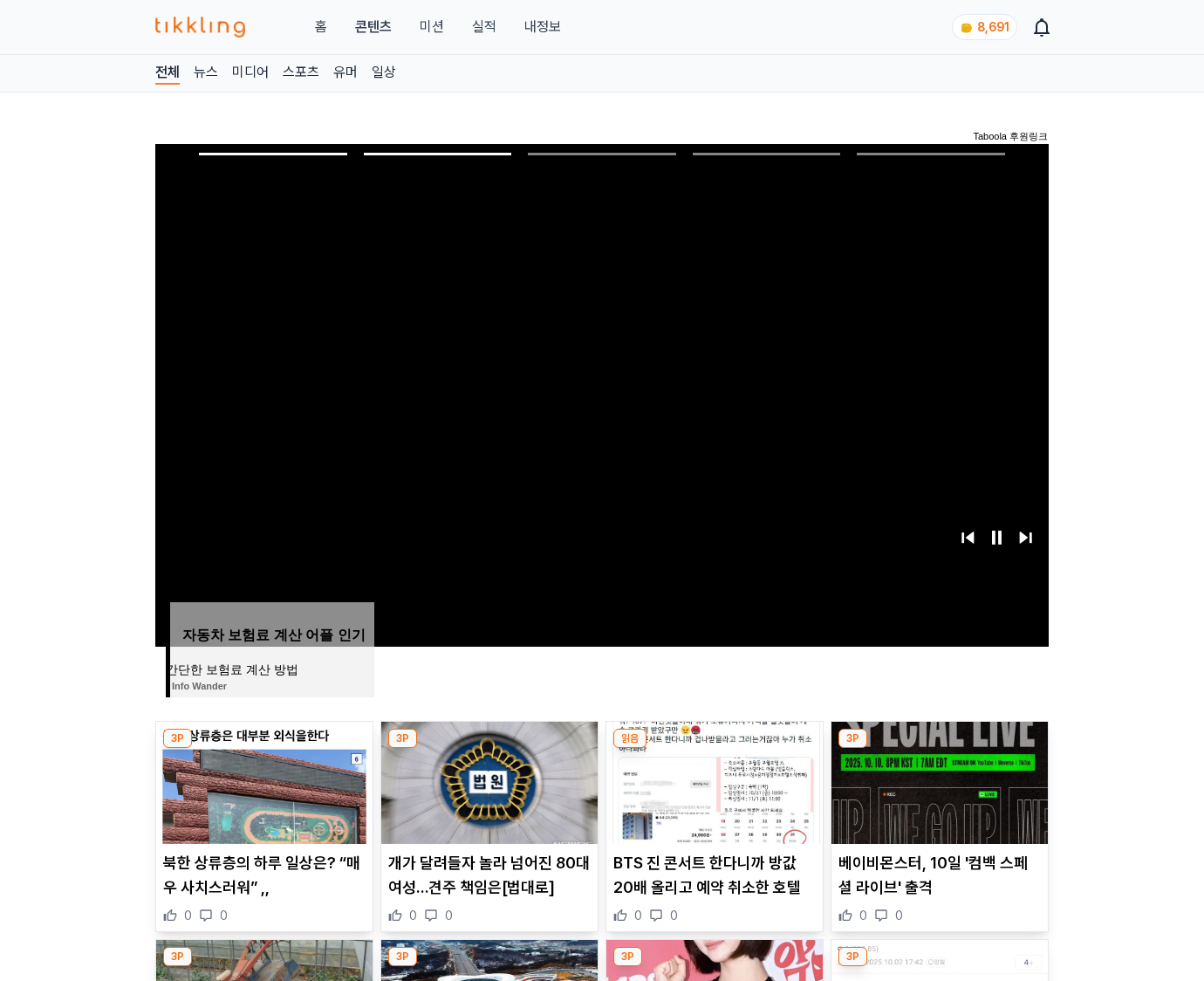
click at [937, 780] on img at bounding box center [939, 782] width 217 height 122
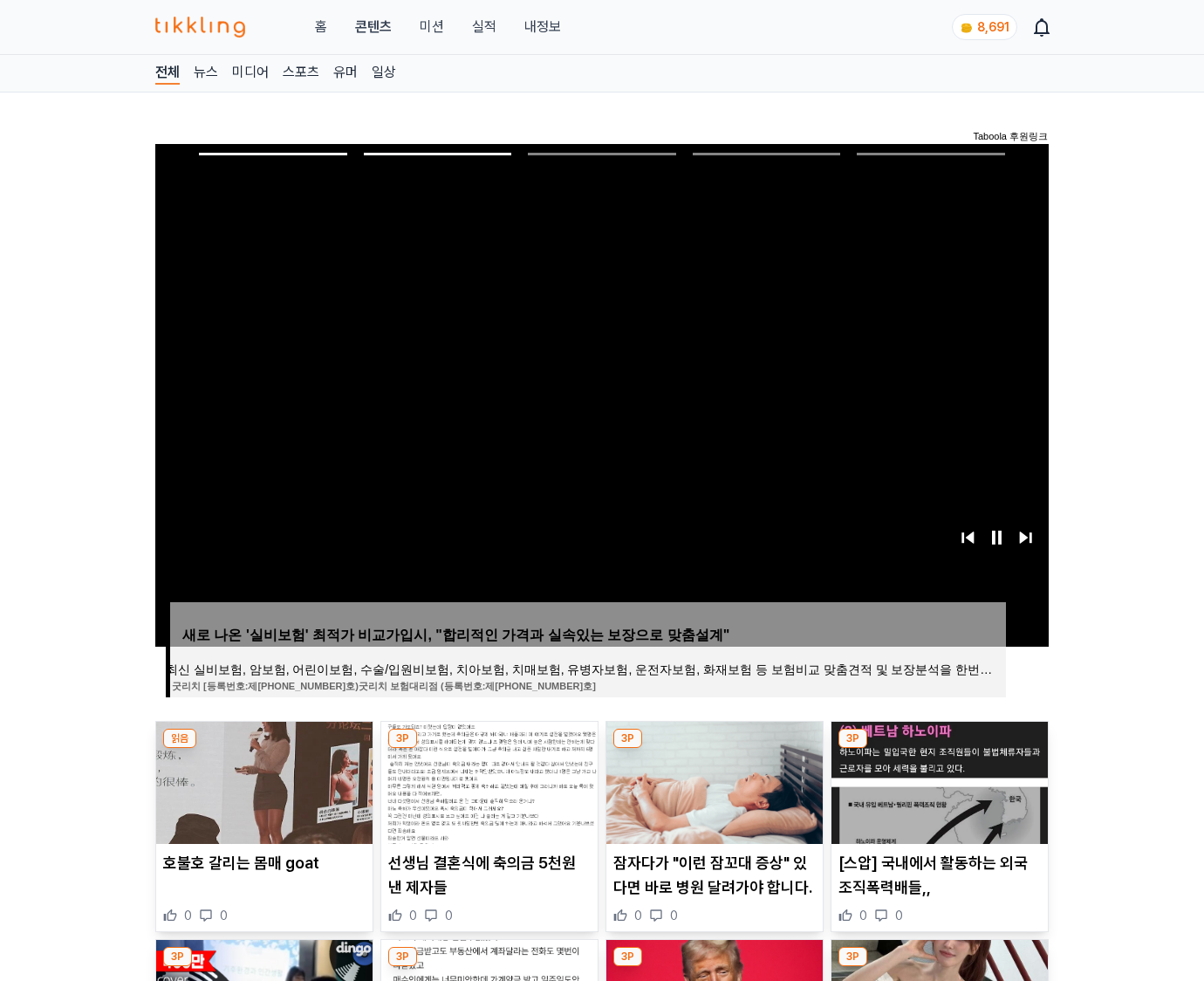
click at [937, 780] on img at bounding box center [939, 782] width 217 height 122
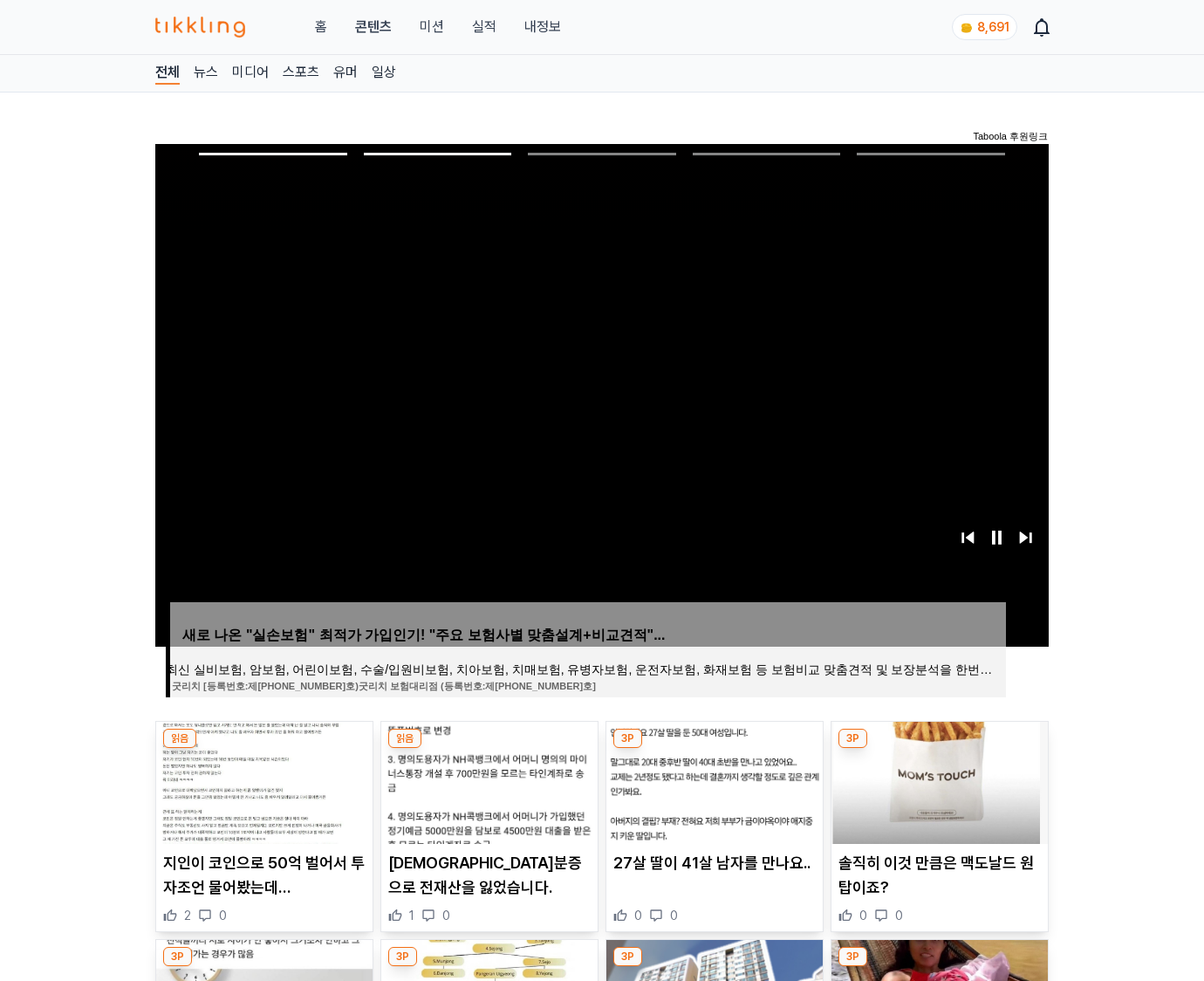
click at [937, 780] on img at bounding box center [939, 782] width 217 height 122
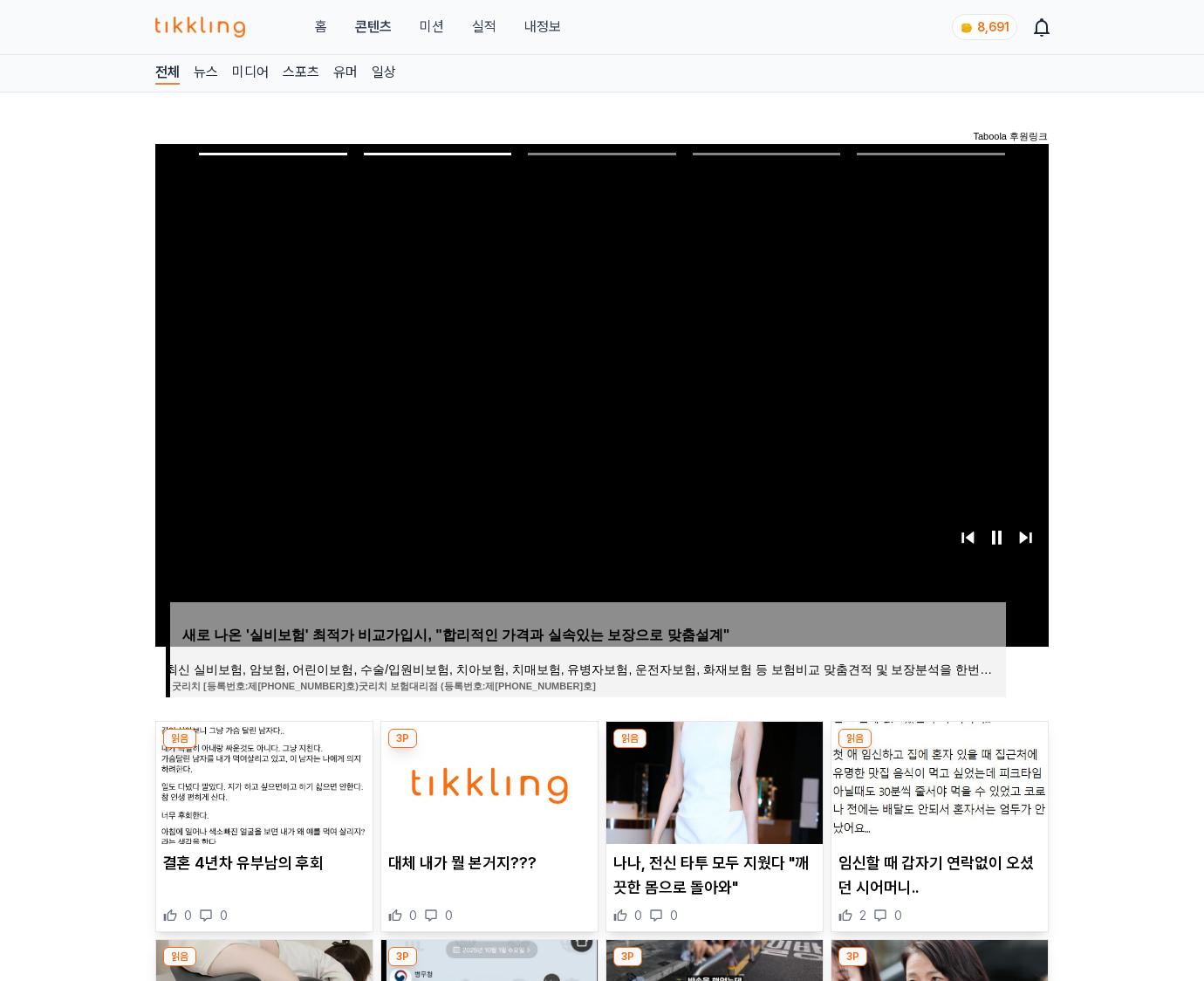
click at [937, 780] on img at bounding box center [939, 782] width 217 height 122
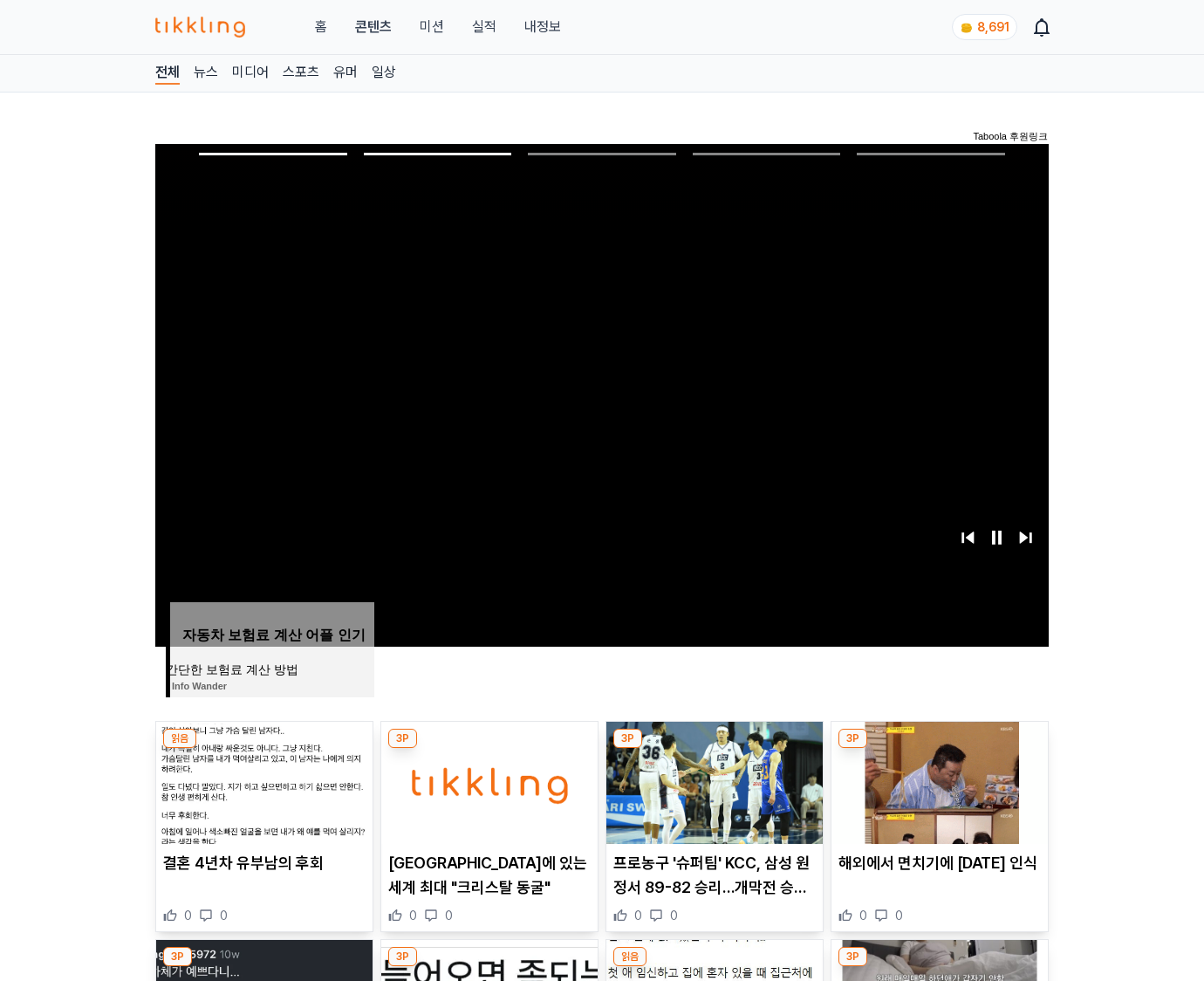
click at [937, 780] on img at bounding box center [939, 782] width 217 height 122
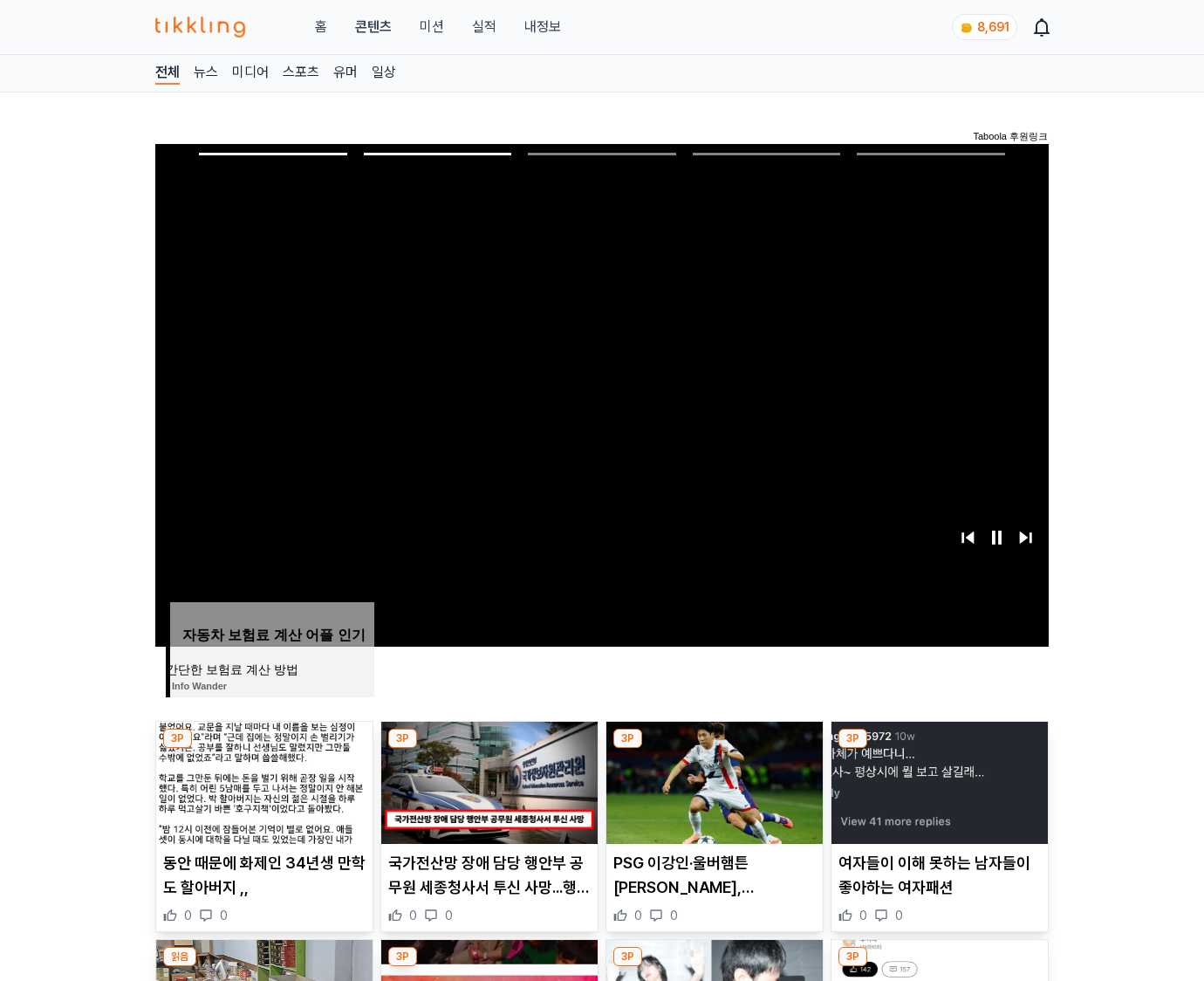
click at [937, 780] on img at bounding box center [939, 782] width 217 height 122
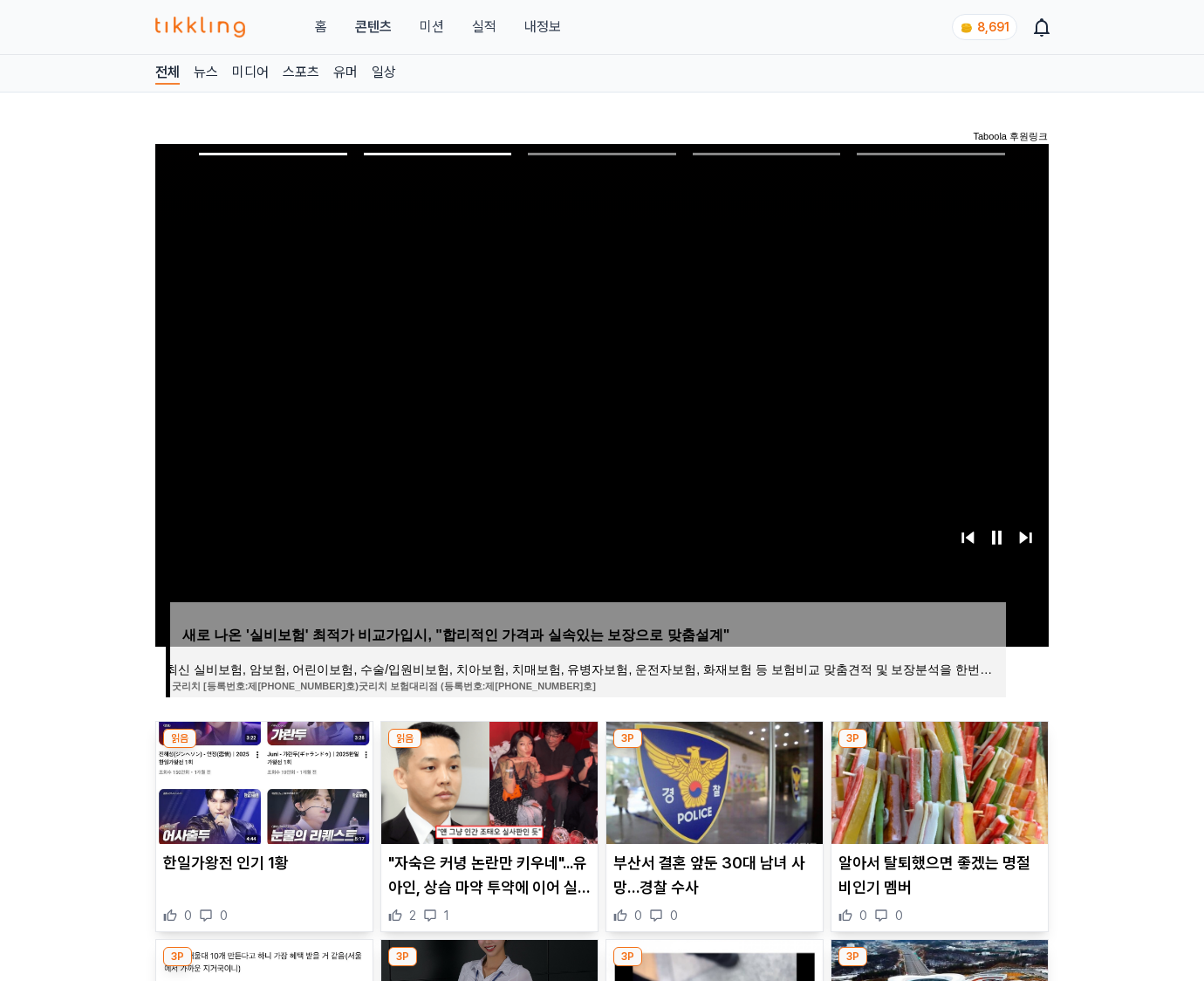
click at [937, 780] on img at bounding box center [939, 782] width 217 height 122
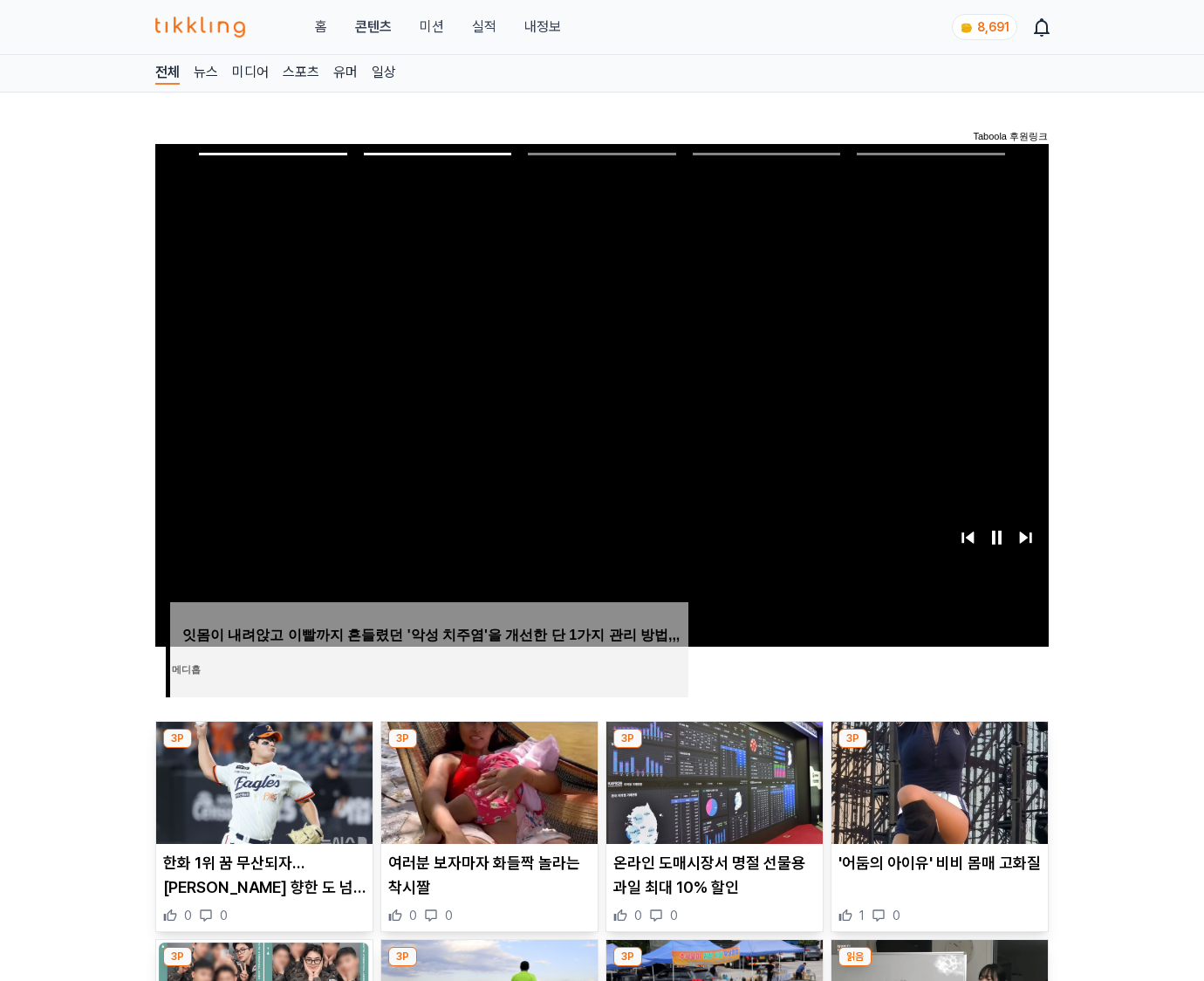
click at [937, 780] on img at bounding box center [939, 782] width 217 height 122
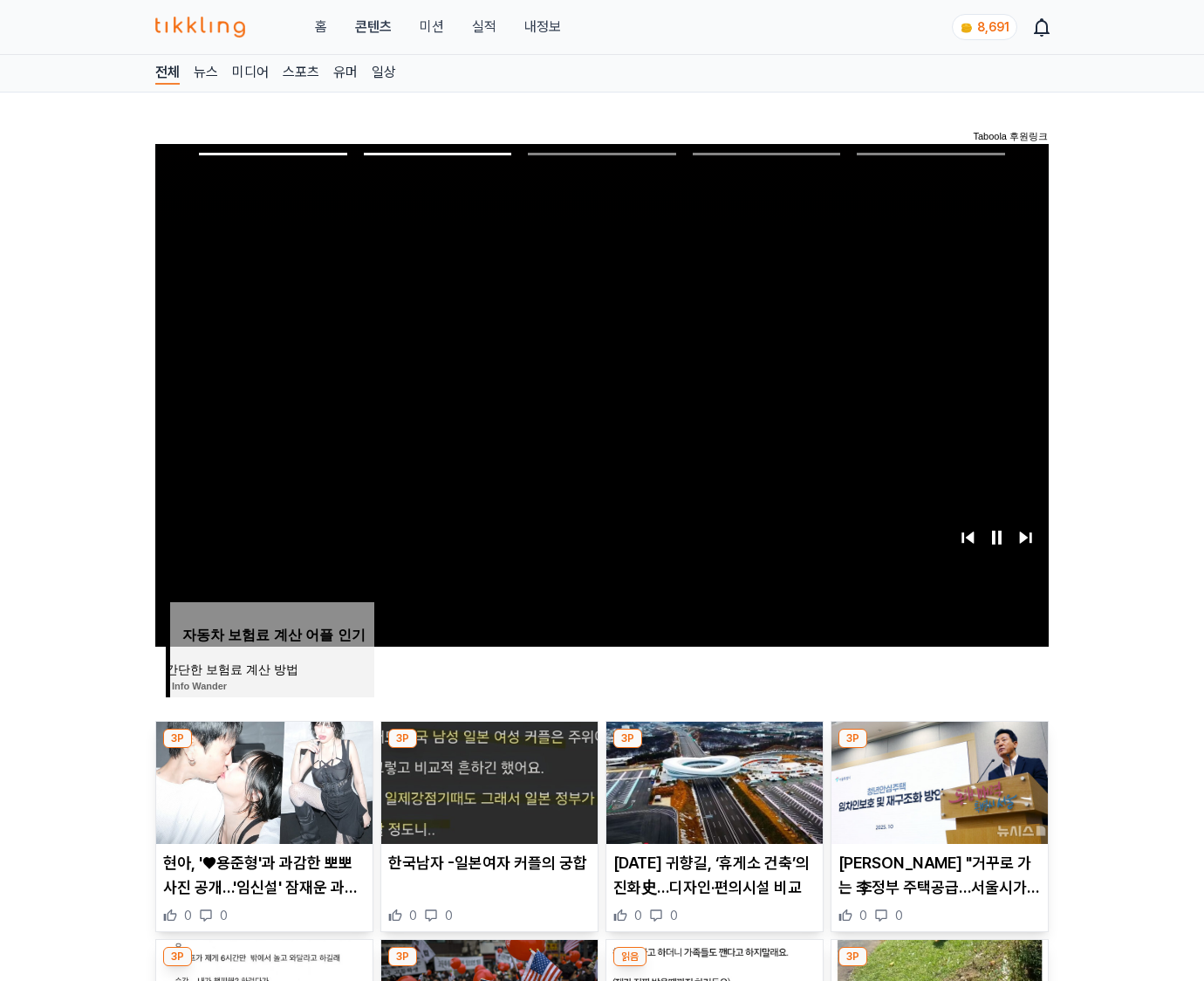
click at [937, 780] on img at bounding box center [939, 782] width 217 height 122
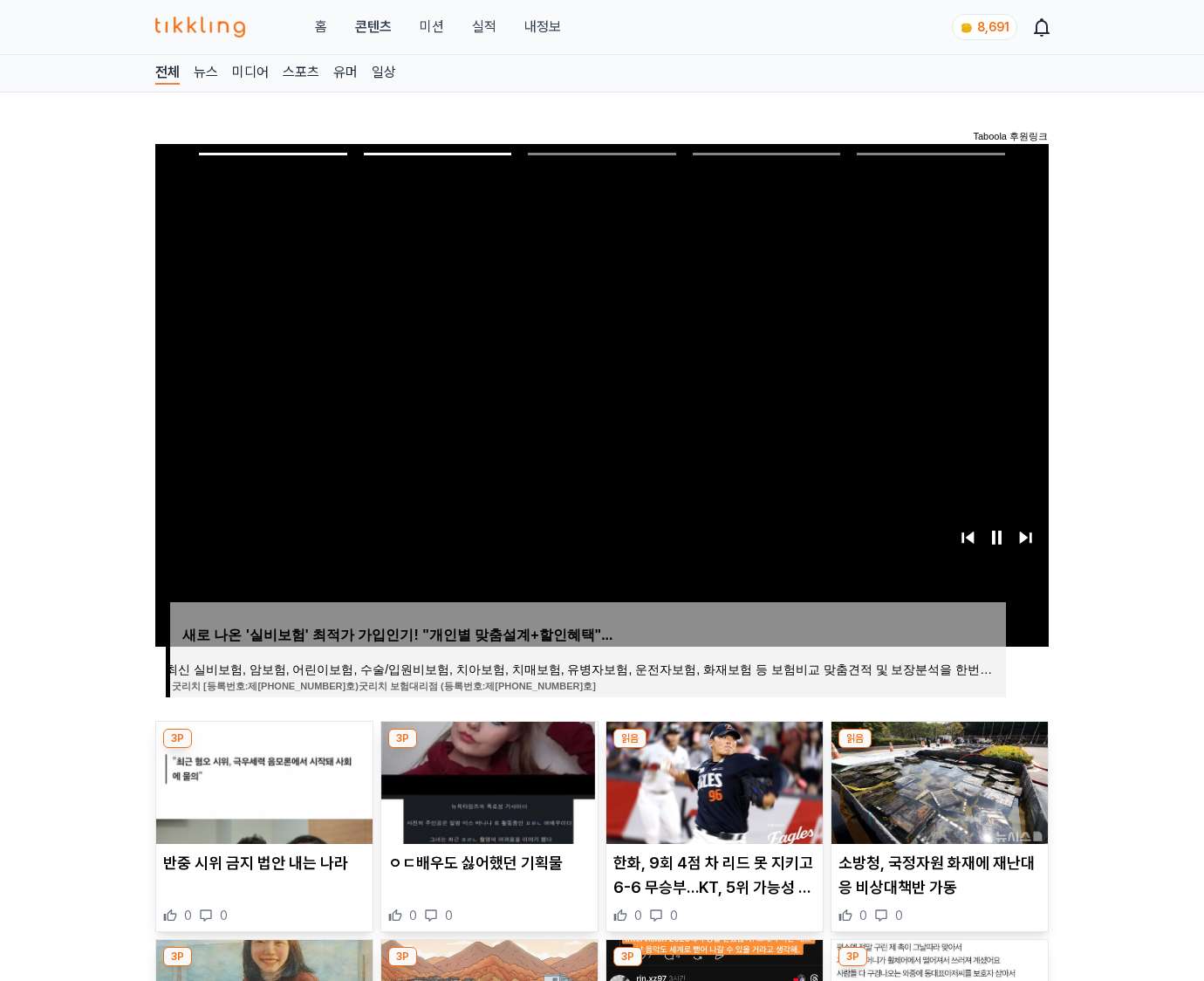
click at [937, 780] on img at bounding box center [939, 782] width 217 height 122
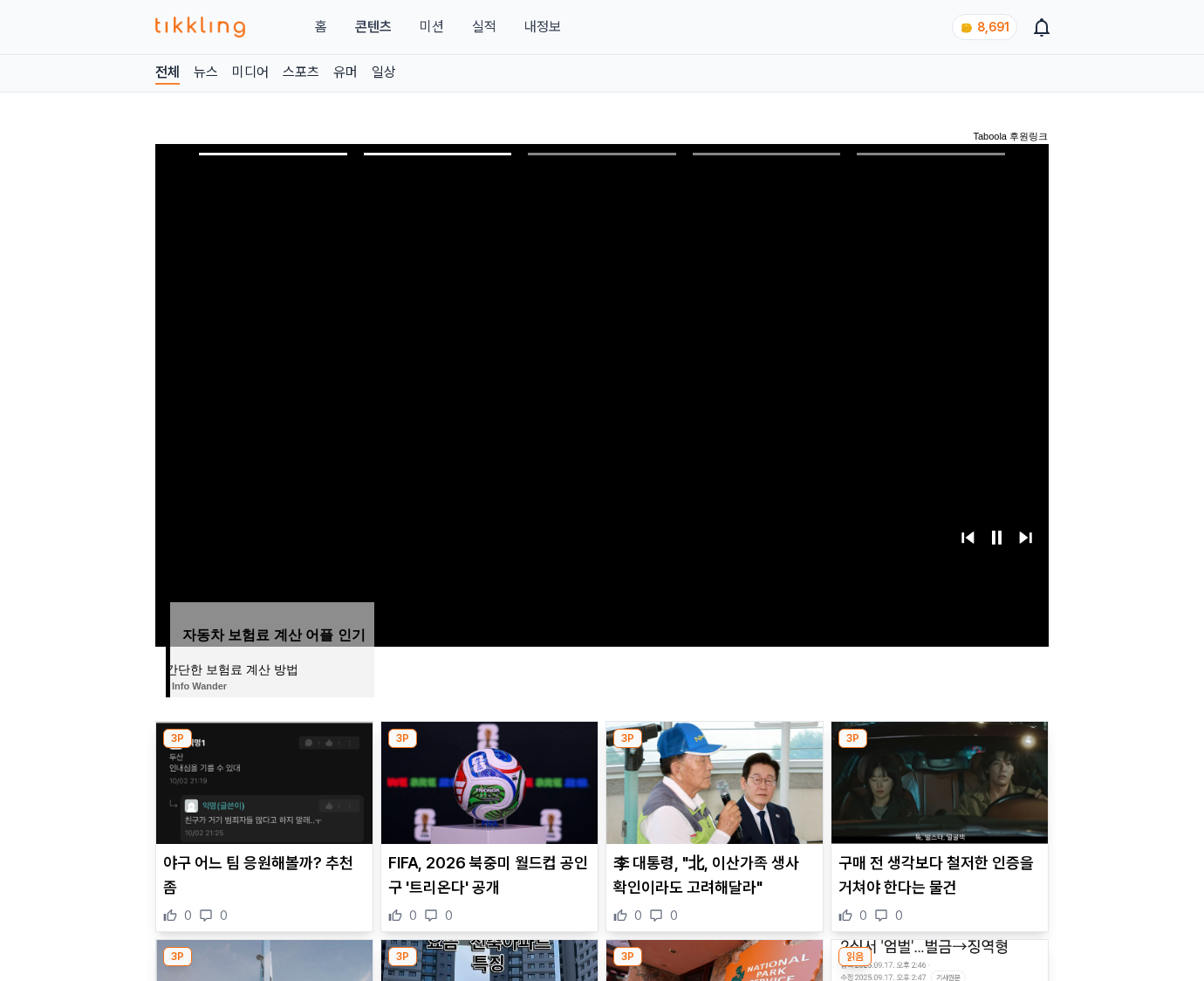
click at [937, 780] on img at bounding box center [939, 782] width 217 height 122
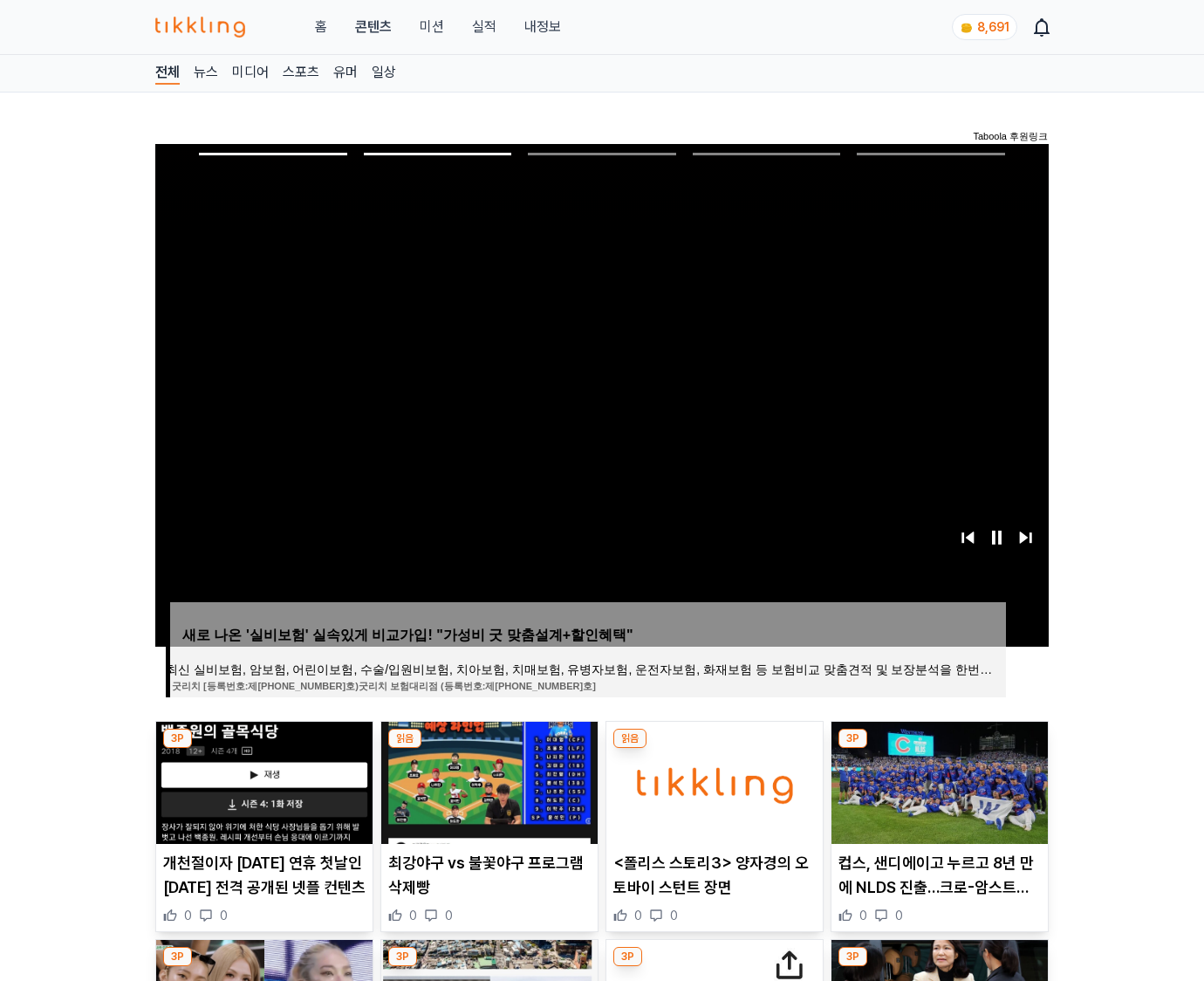
click at [937, 780] on img at bounding box center [939, 782] width 217 height 122
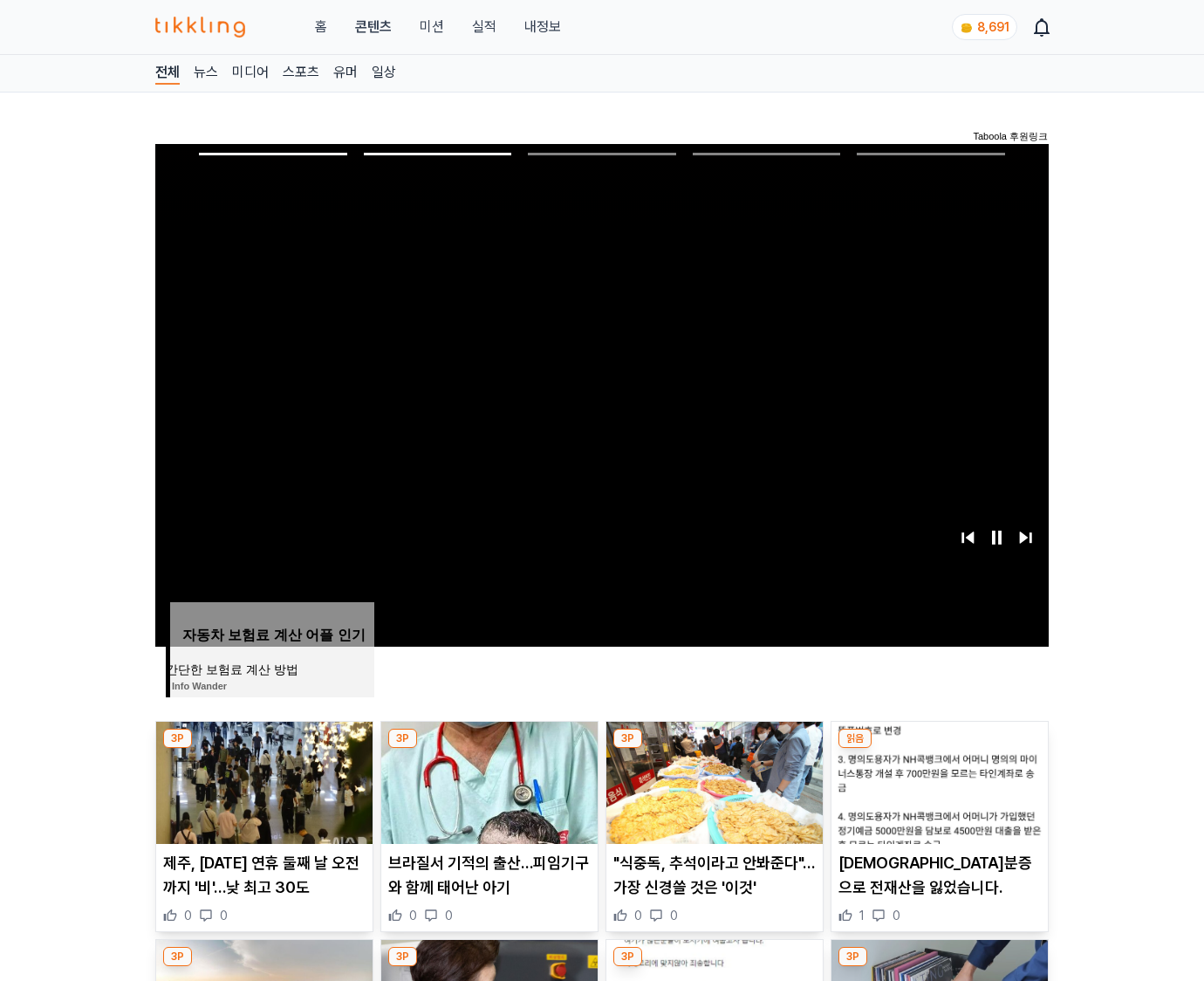
click at [937, 780] on img at bounding box center [939, 782] width 217 height 122
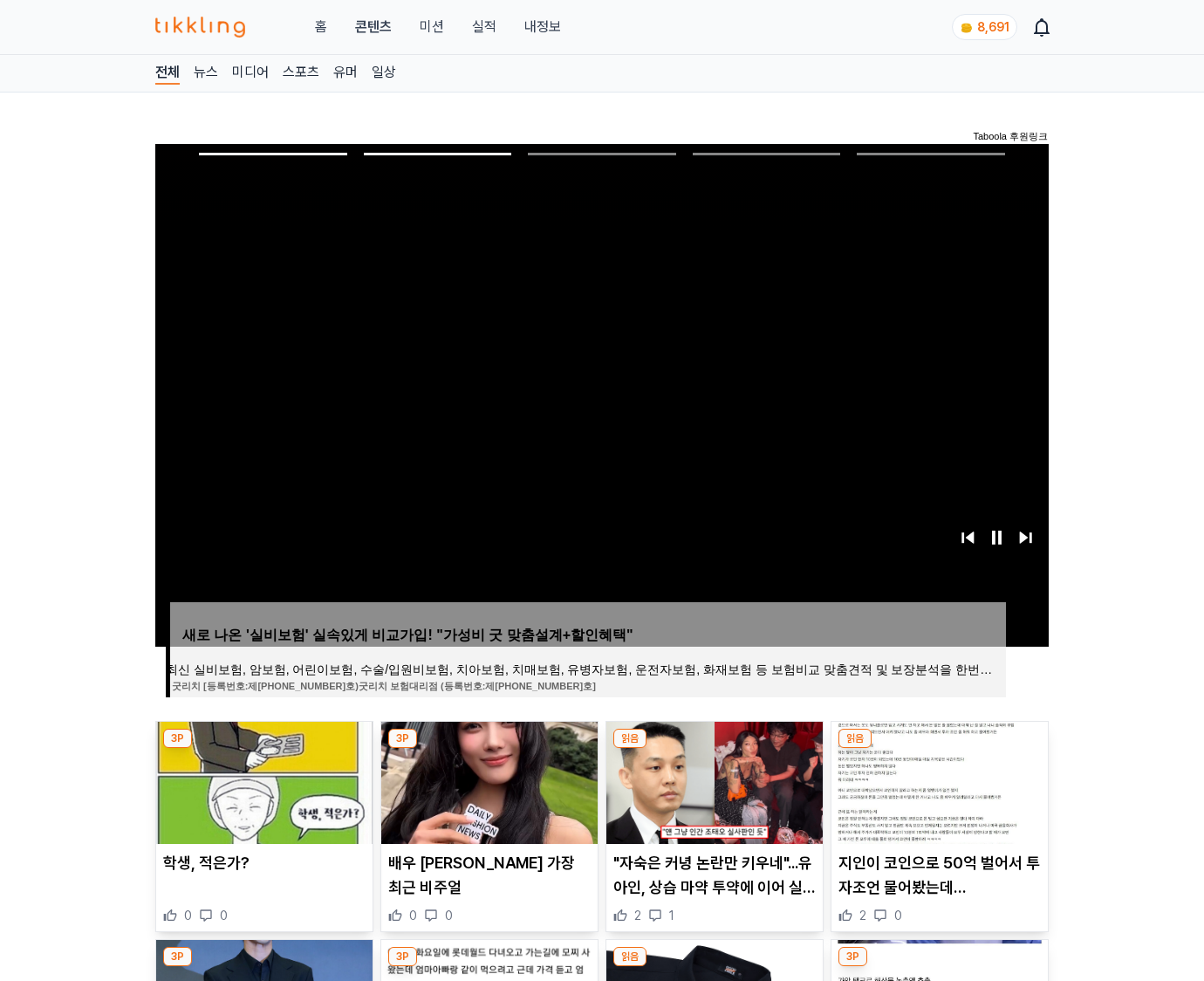
click at [937, 780] on img at bounding box center [939, 782] width 217 height 122
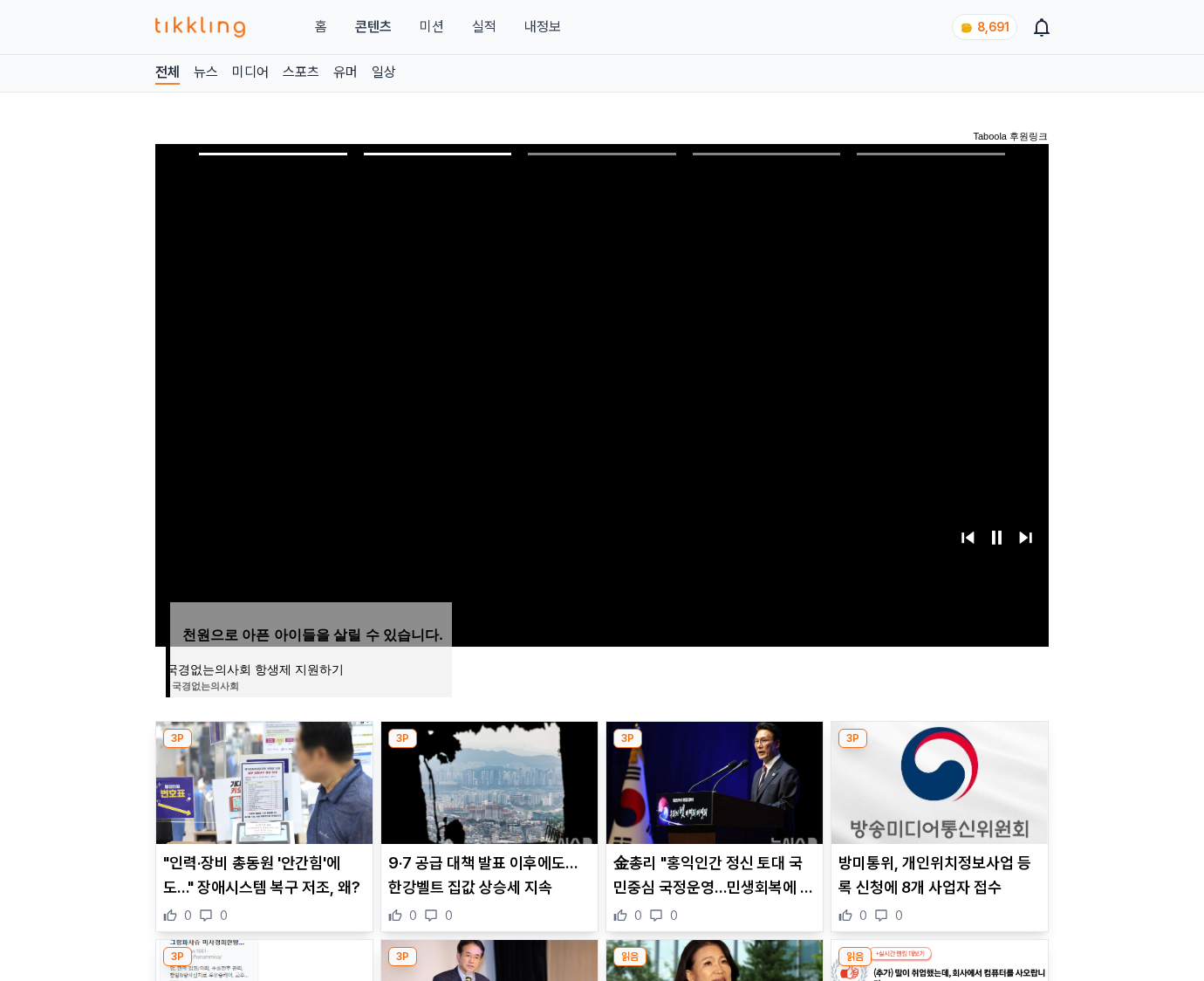
click at [937, 780] on img at bounding box center [939, 782] width 217 height 122
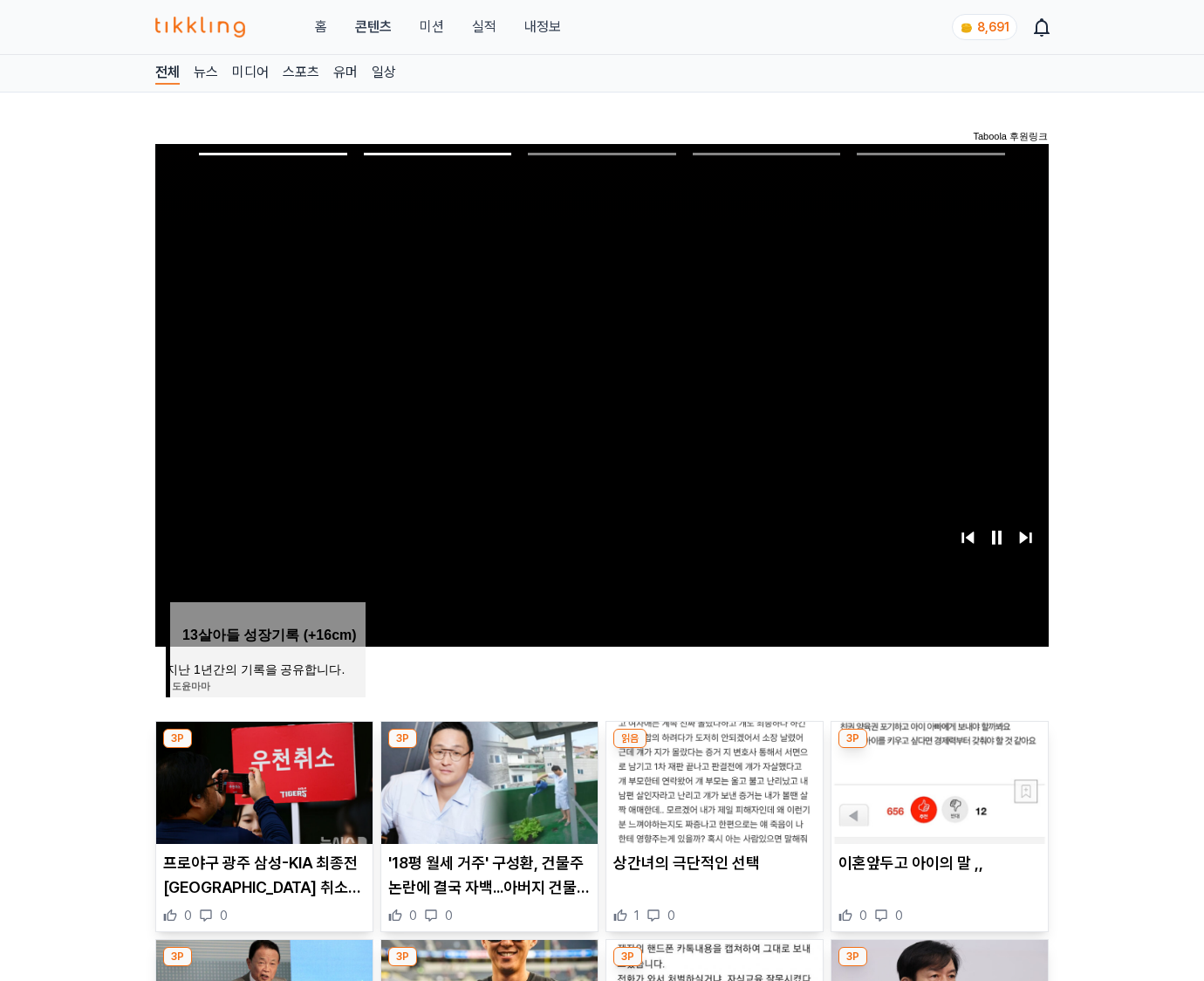
click at [937, 780] on img at bounding box center [939, 782] width 217 height 122
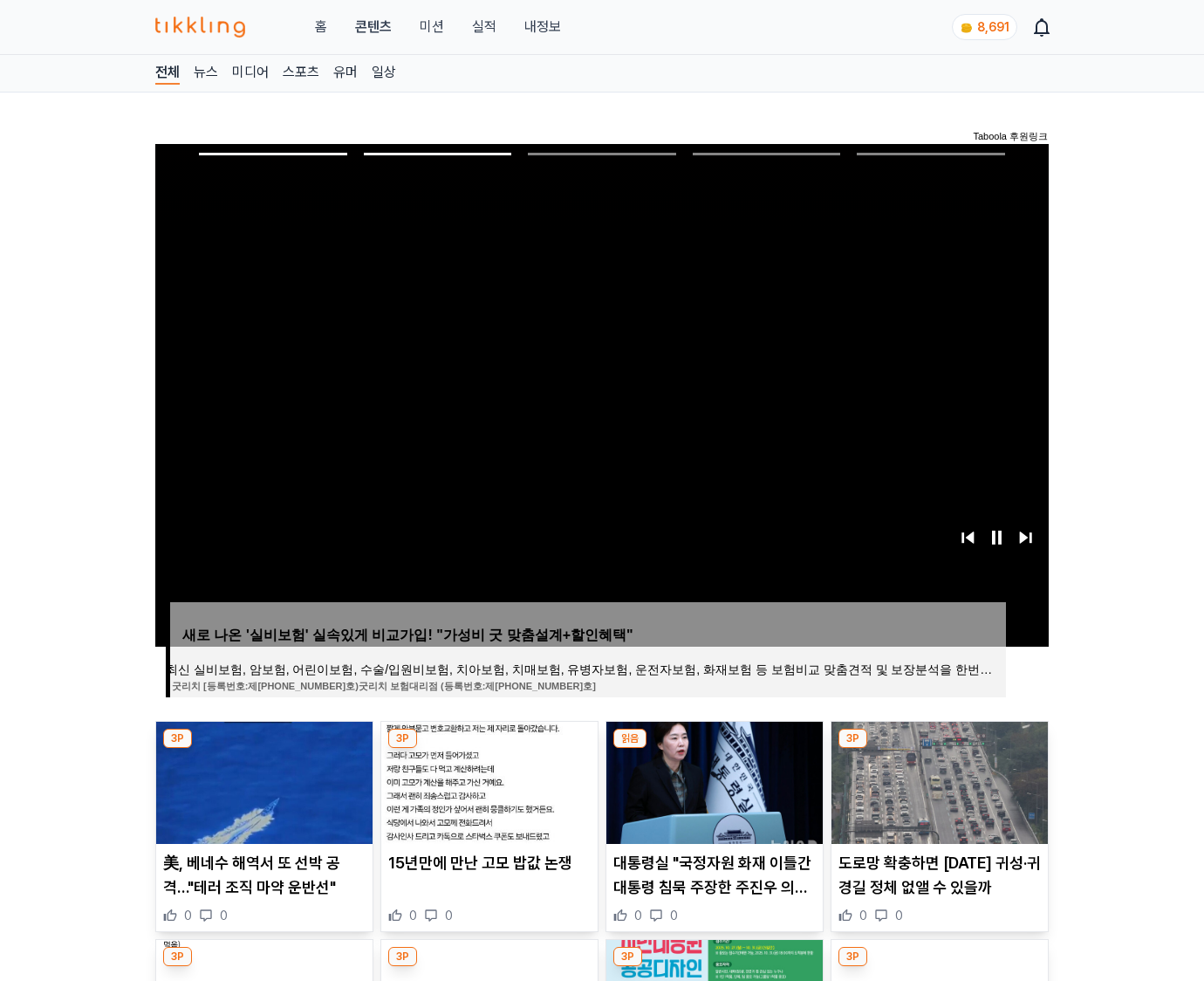
click at [937, 780] on img at bounding box center [939, 782] width 217 height 122
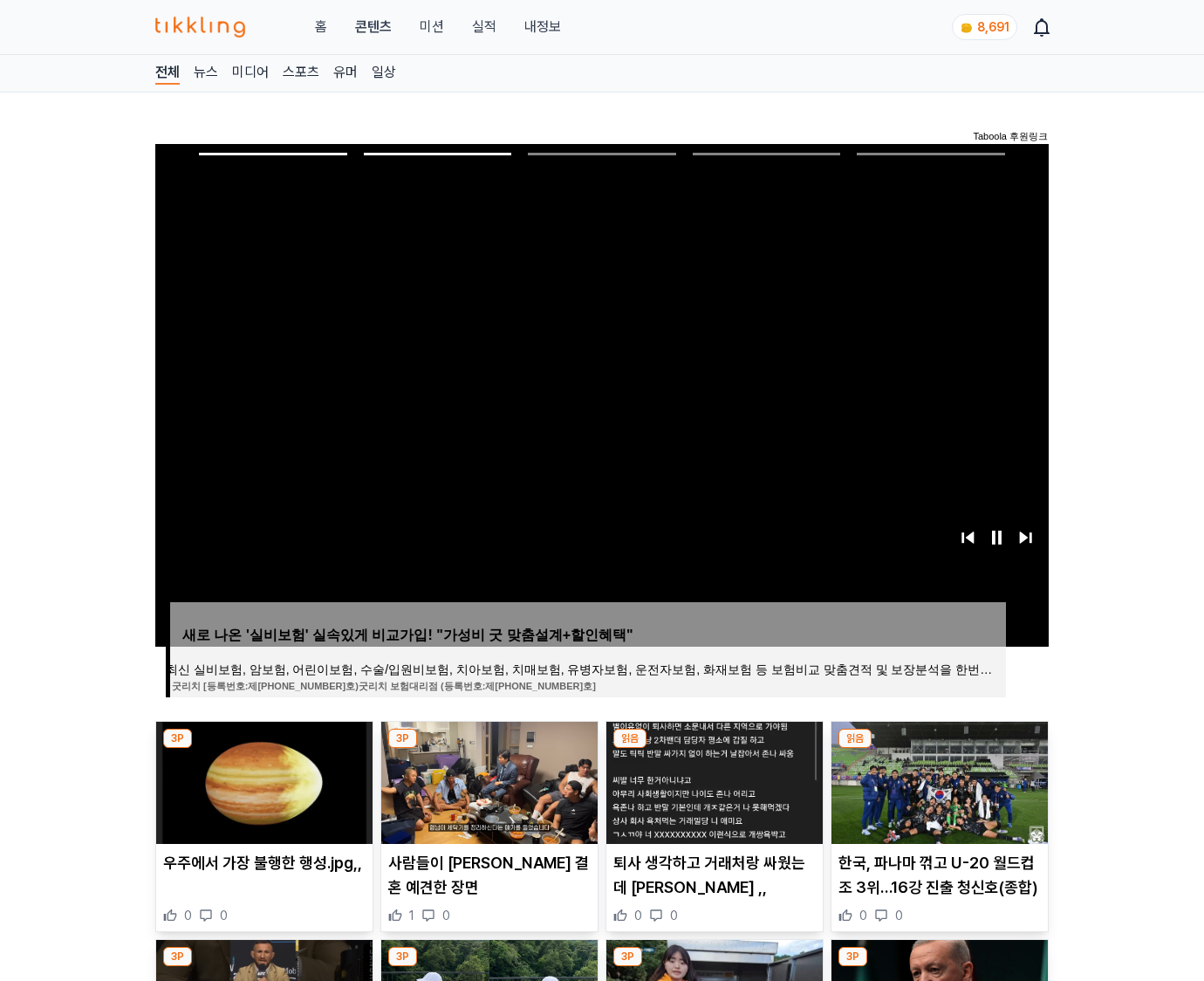
click at [937, 780] on img at bounding box center [939, 782] width 217 height 122
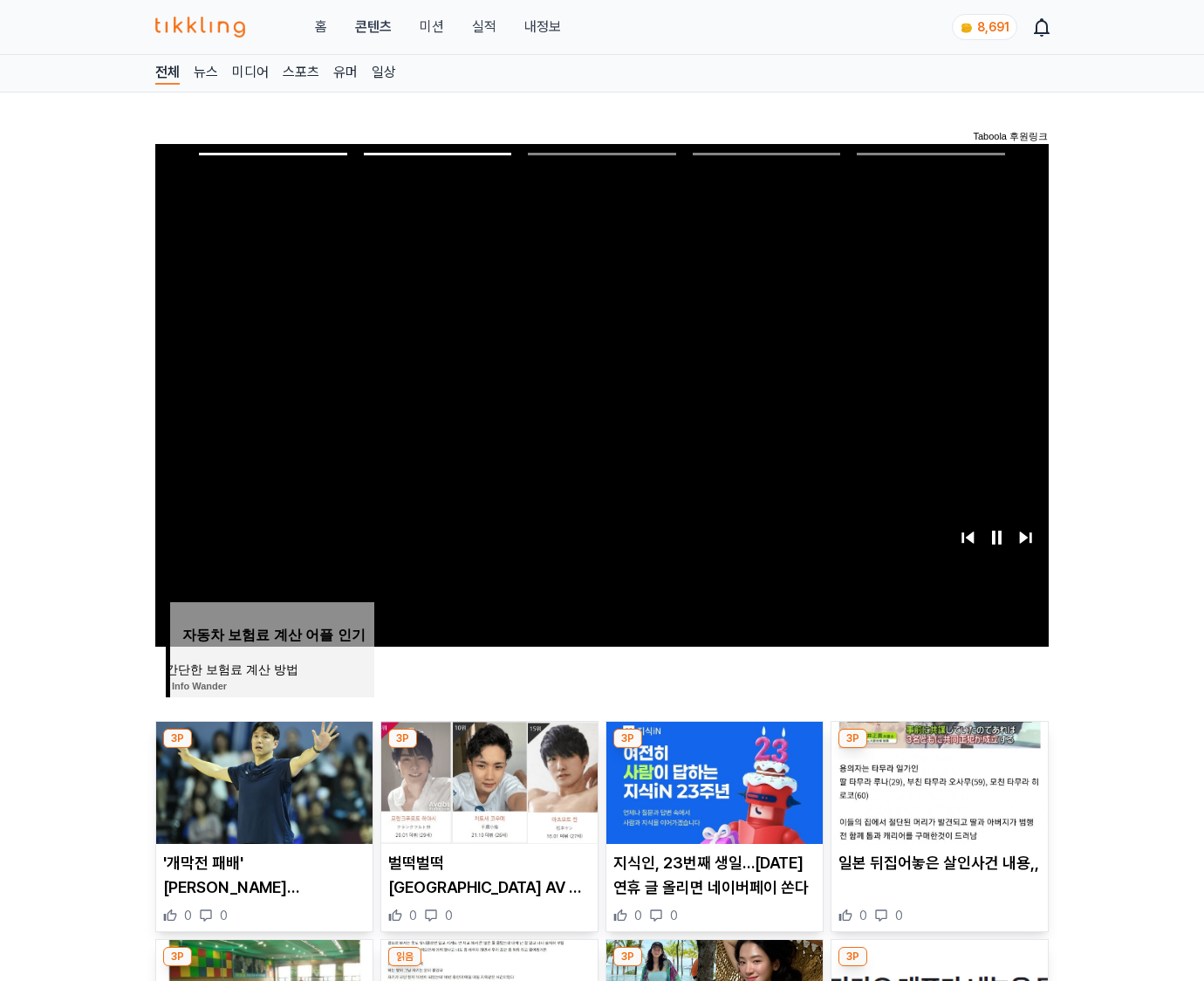
click at [937, 780] on img at bounding box center [939, 782] width 217 height 122
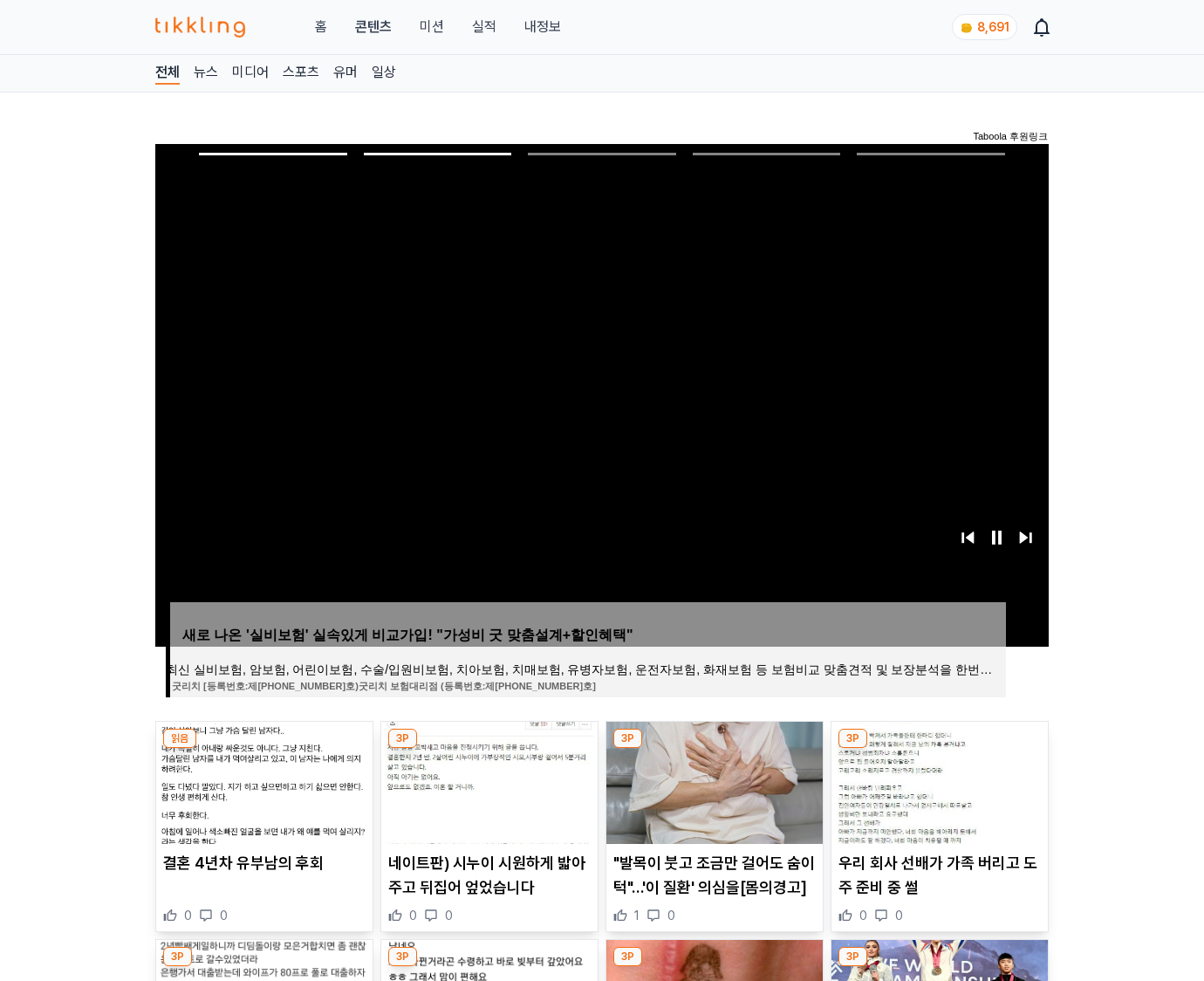
click at [937, 780] on img at bounding box center [939, 782] width 217 height 122
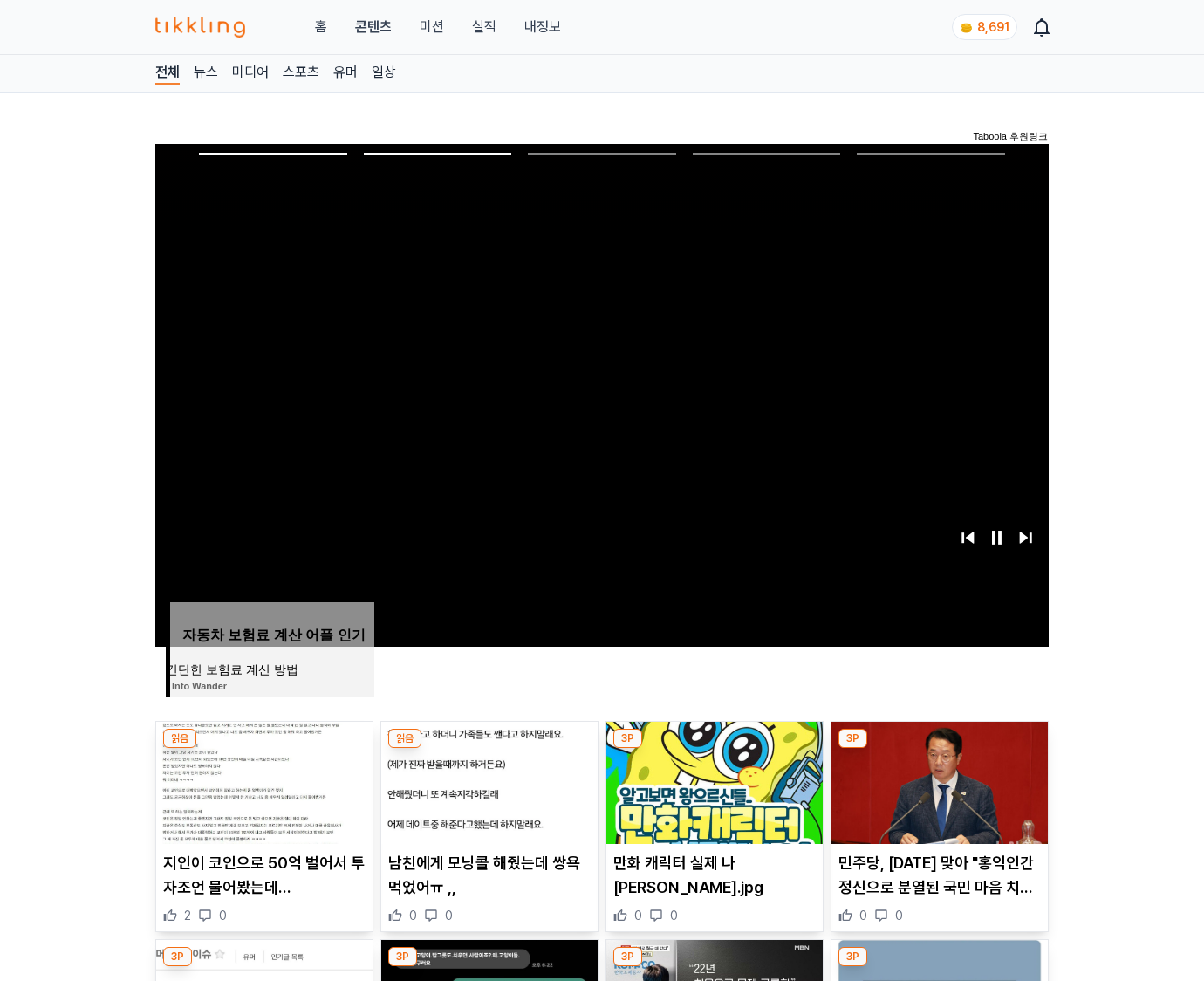
click at [937, 780] on img at bounding box center [939, 782] width 217 height 122
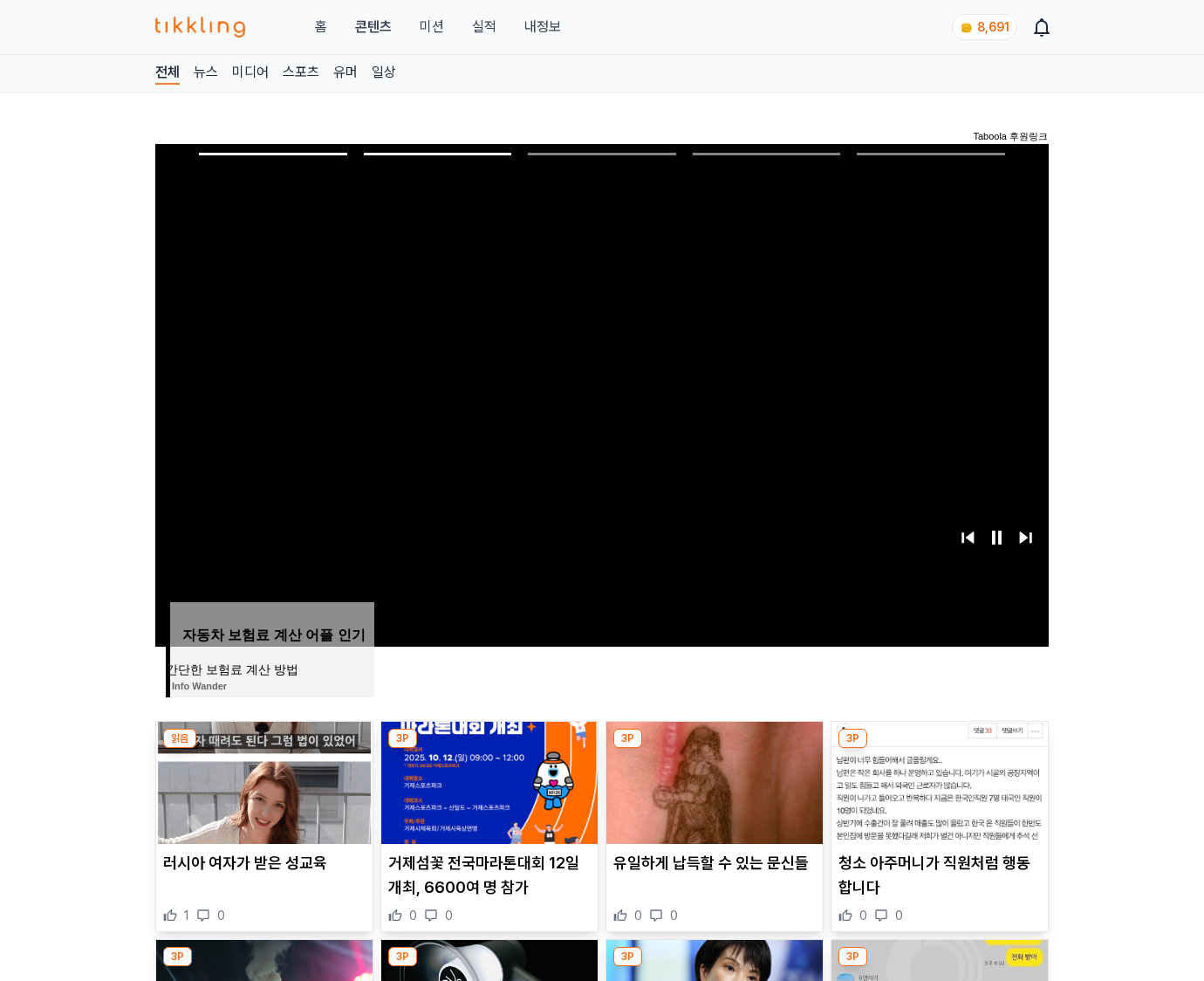
click at [937, 780] on img at bounding box center [939, 782] width 217 height 122
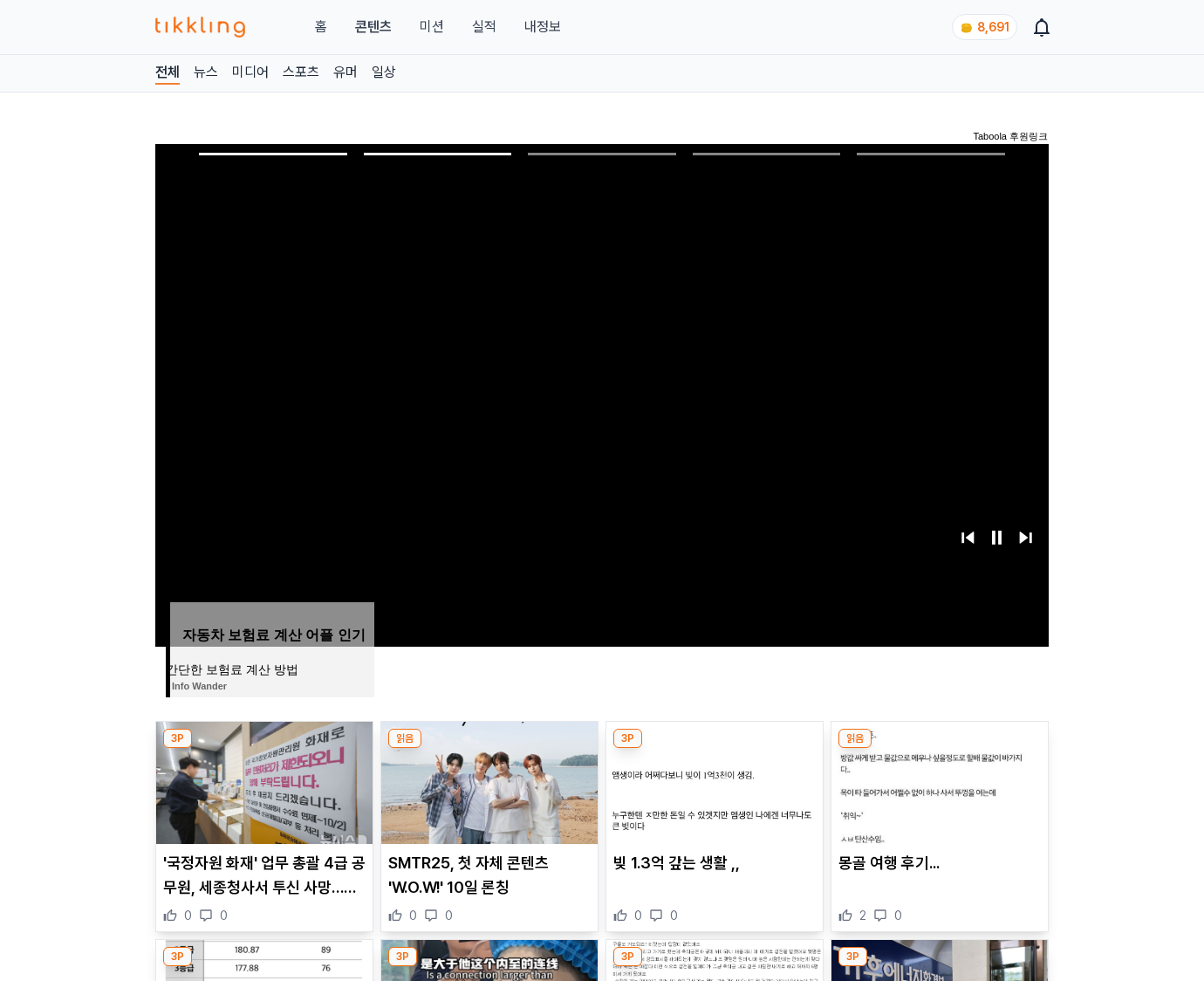
click at [937, 780] on img at bounding box center [939, 782] width 217 height 122
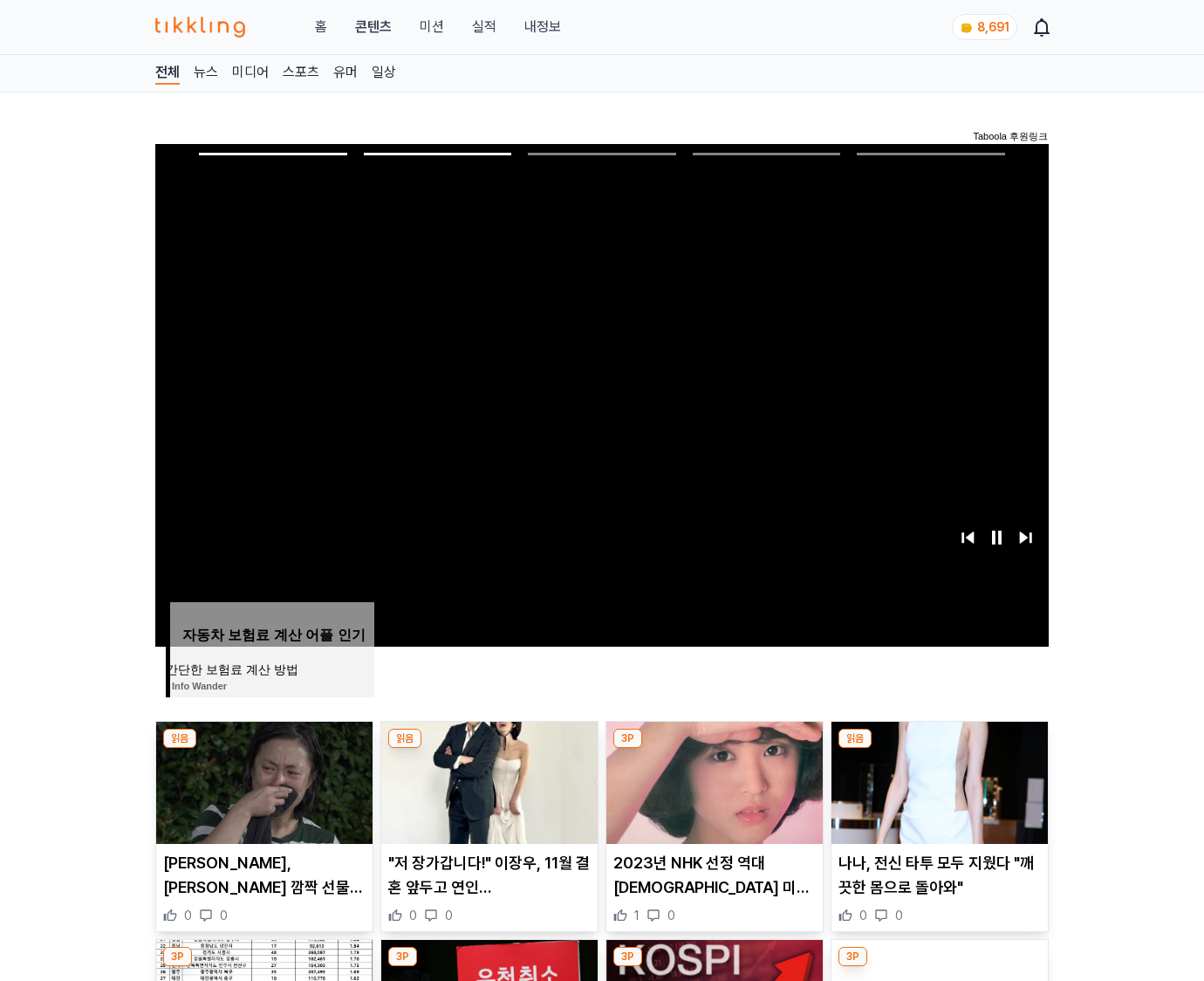
click at [937, 780] on img at bounding box center [939, 782] width 217 height 122
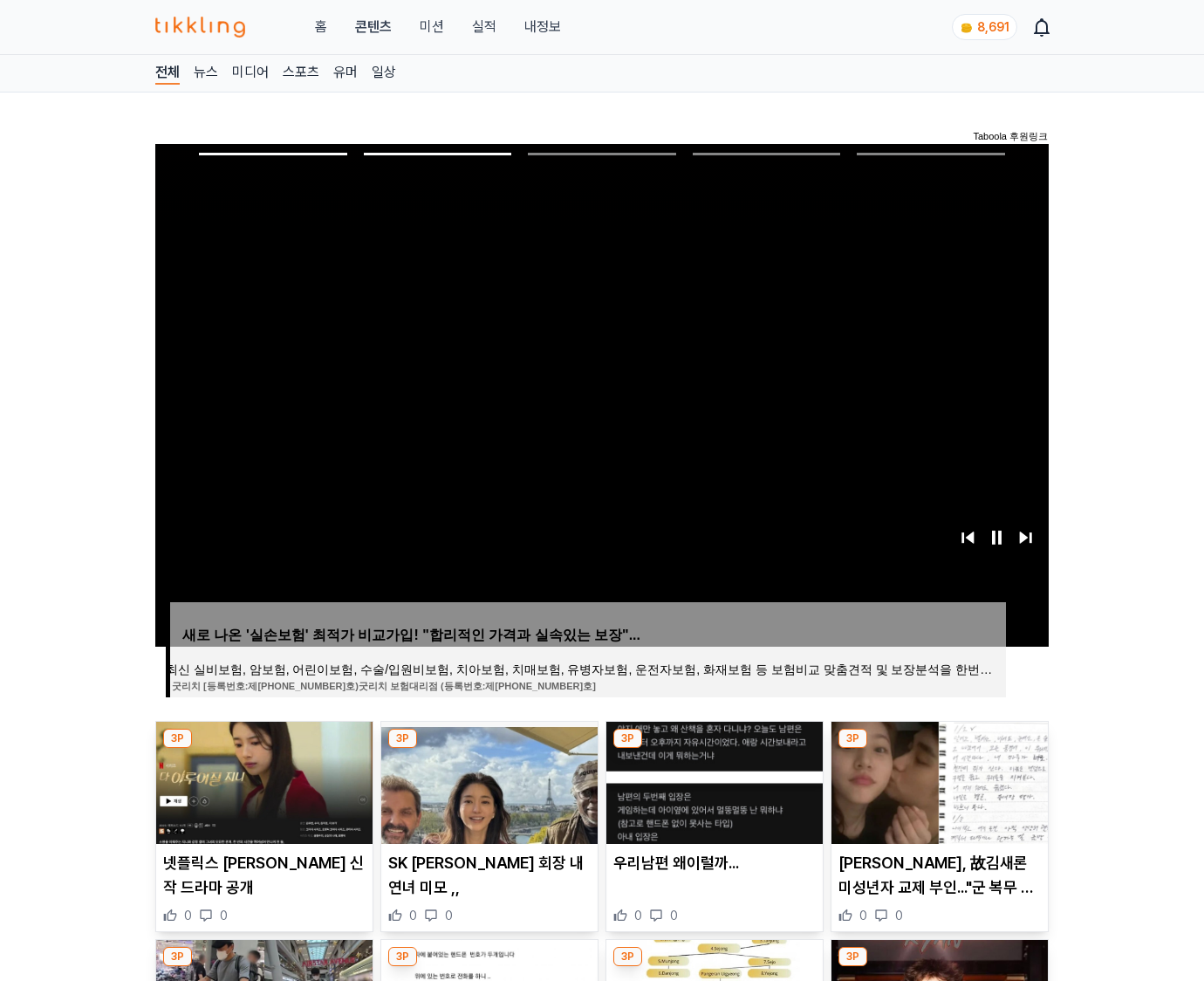
click at [937, 780] on img at bounding box center [939, 782] width 217 height 122
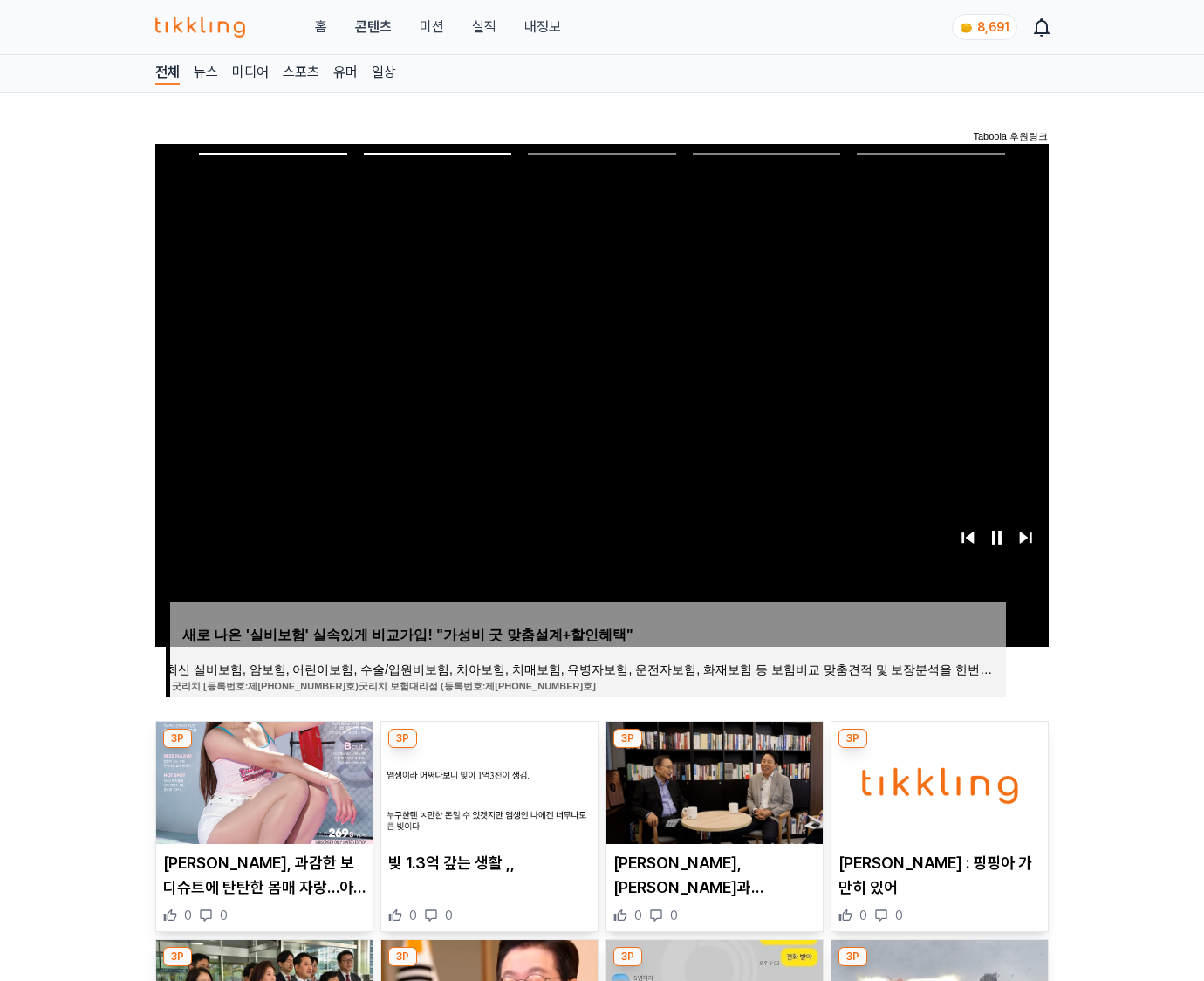
click at [937, 780] on img at bounding box center [939, 782] width 217 height 122
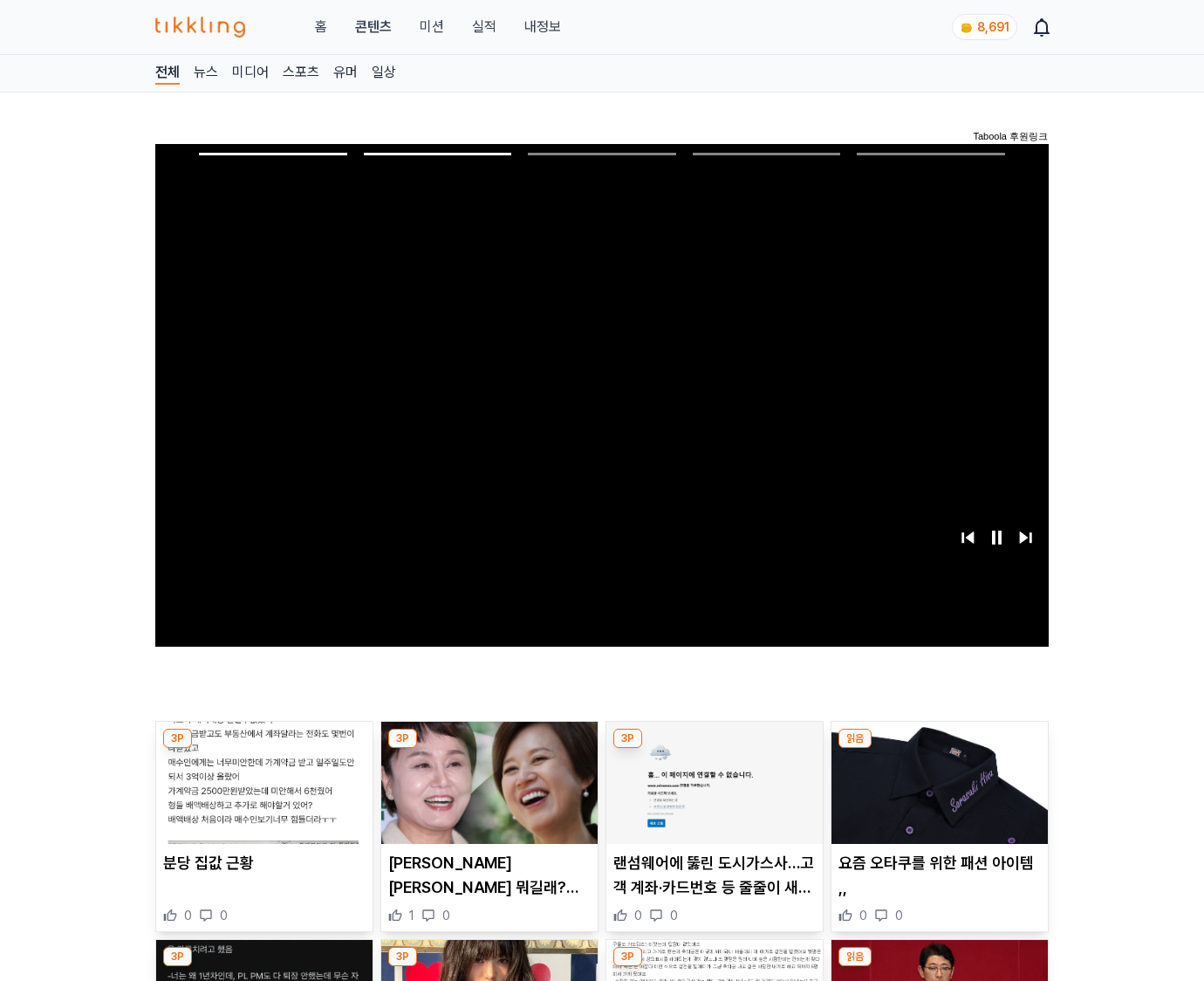
click at [937, 780] on img at bounding box center [939, 782] width 217 height 122
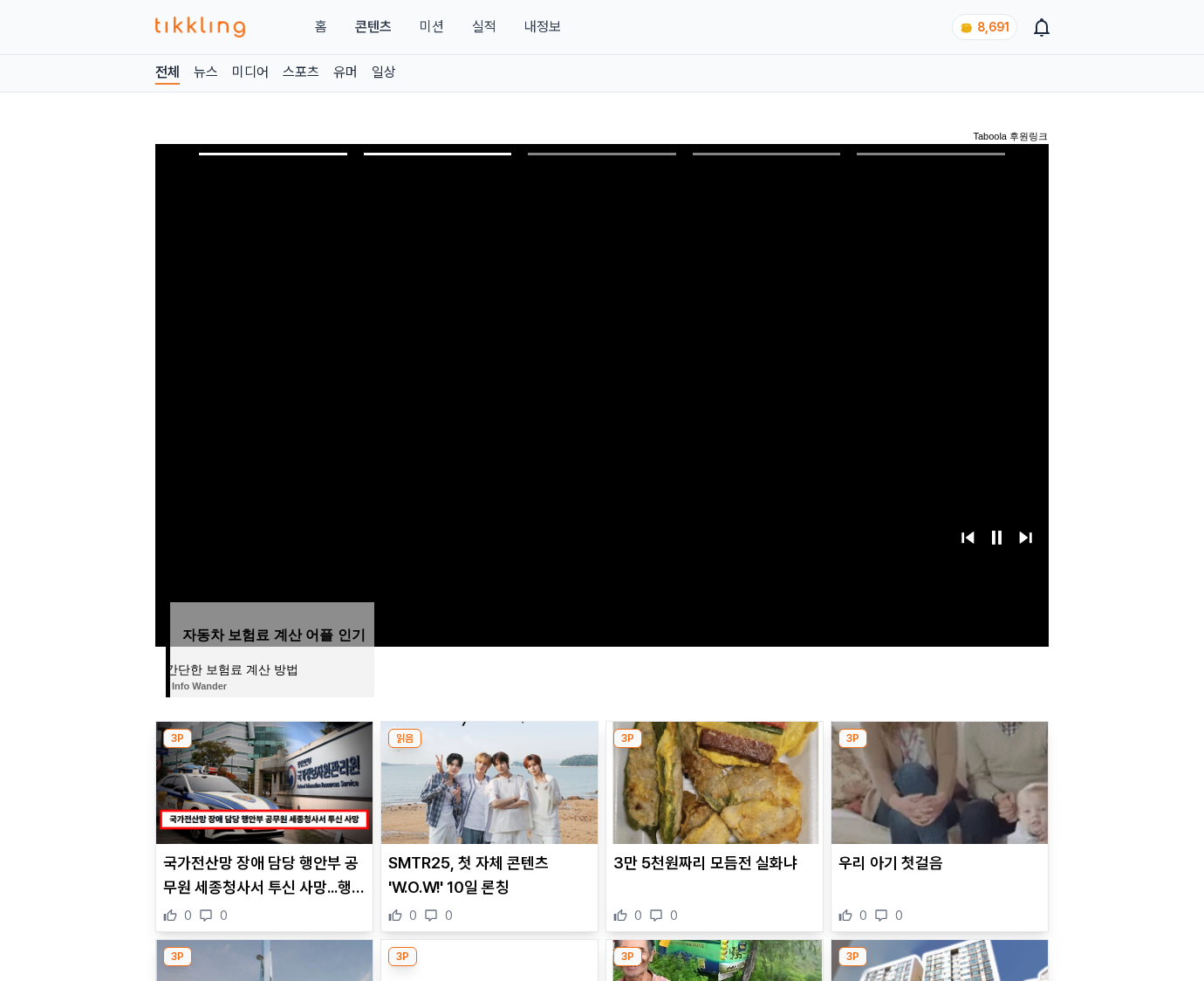
click at [937, 780] on img at bounding box center [939, 782] width 217 height 122
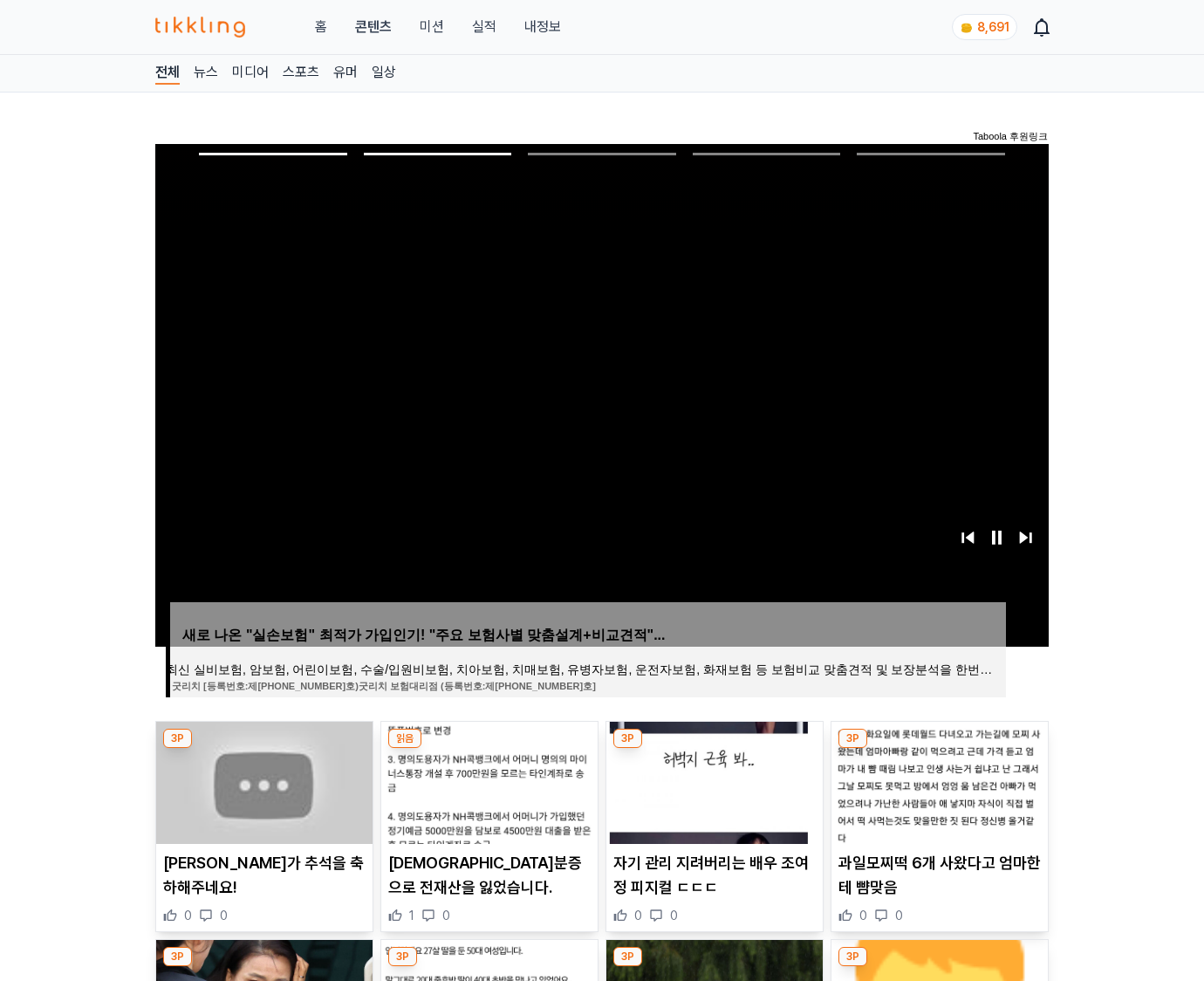
click at [937, 780] on img at bounding box center [939, 782] width 217 height 122
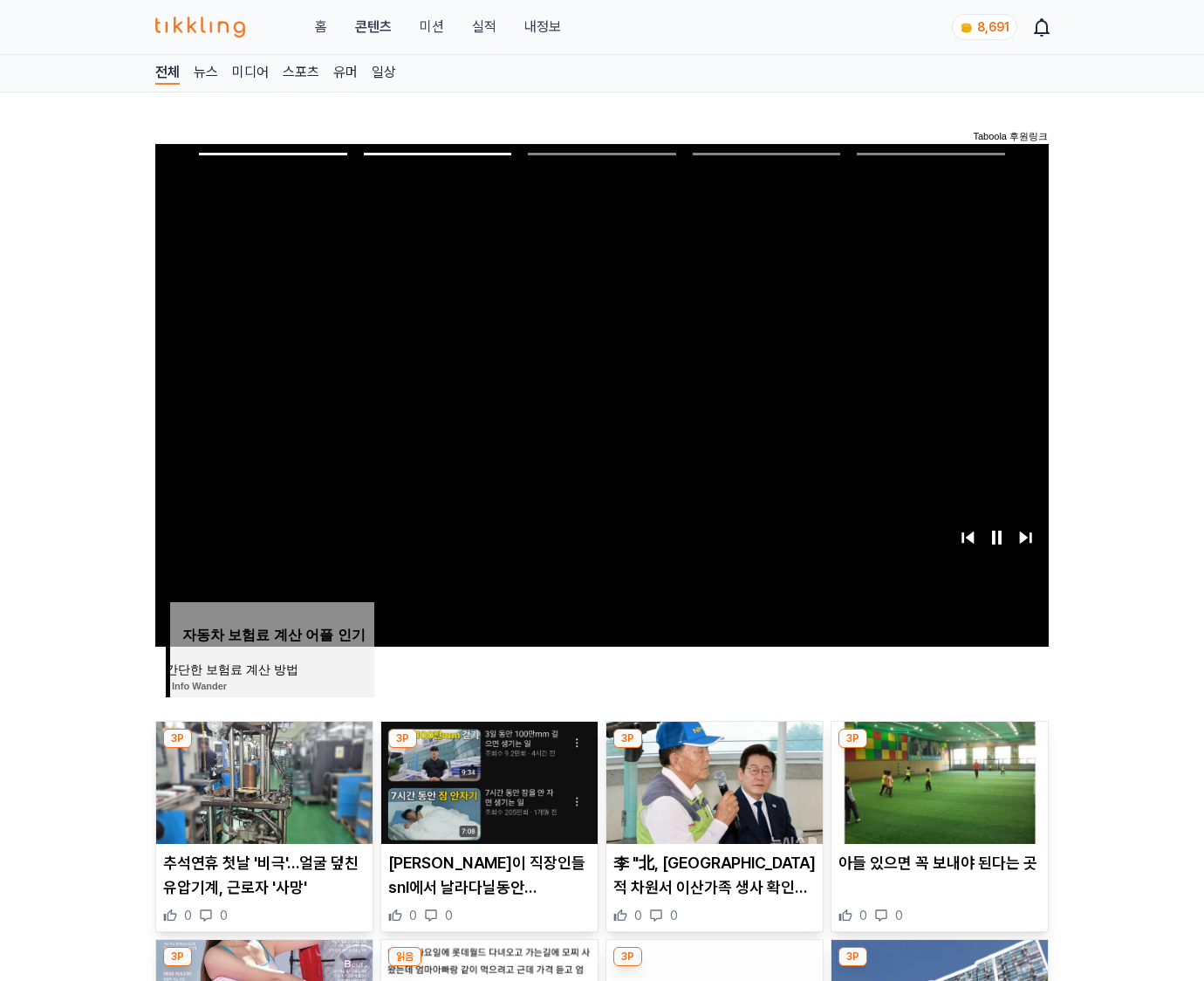
click at [937, 780] on img at bounding box center [939, 782] width 217 height 122
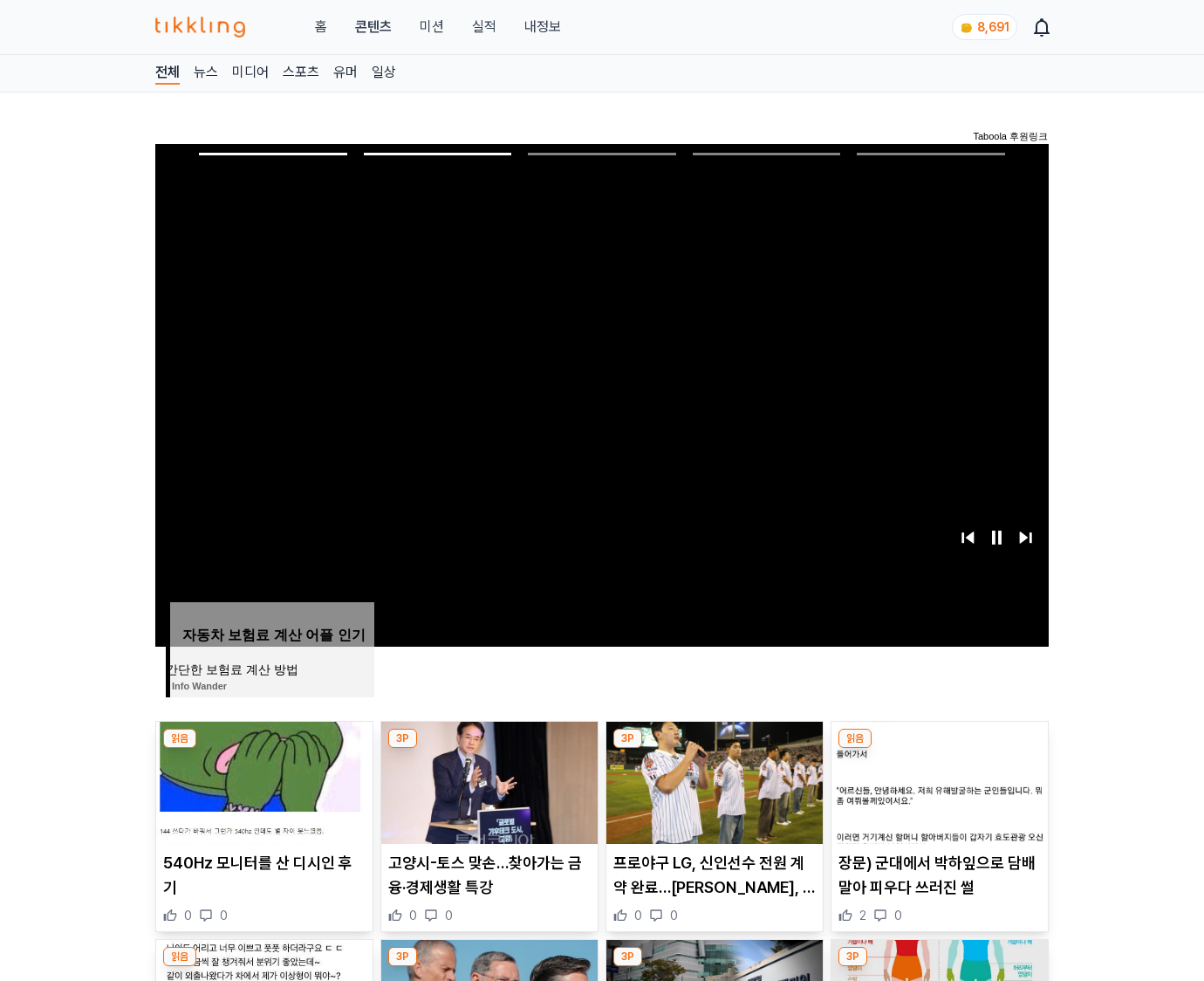
click at [937, 780] on img at bounding box center [939, 782] width 217 height 122
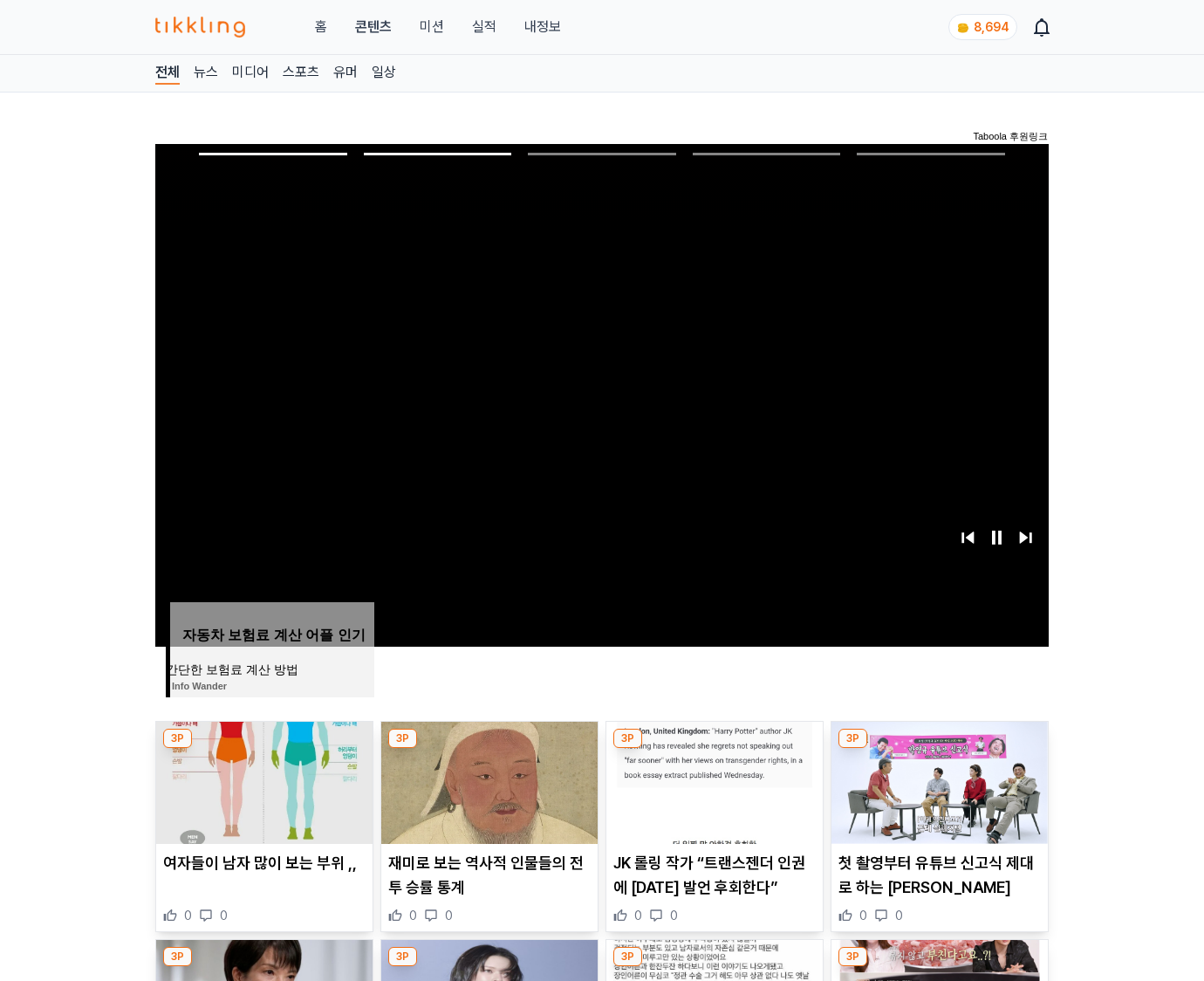
click at [937, 780] on img at bounding box center [939, 782] width 217 height 122
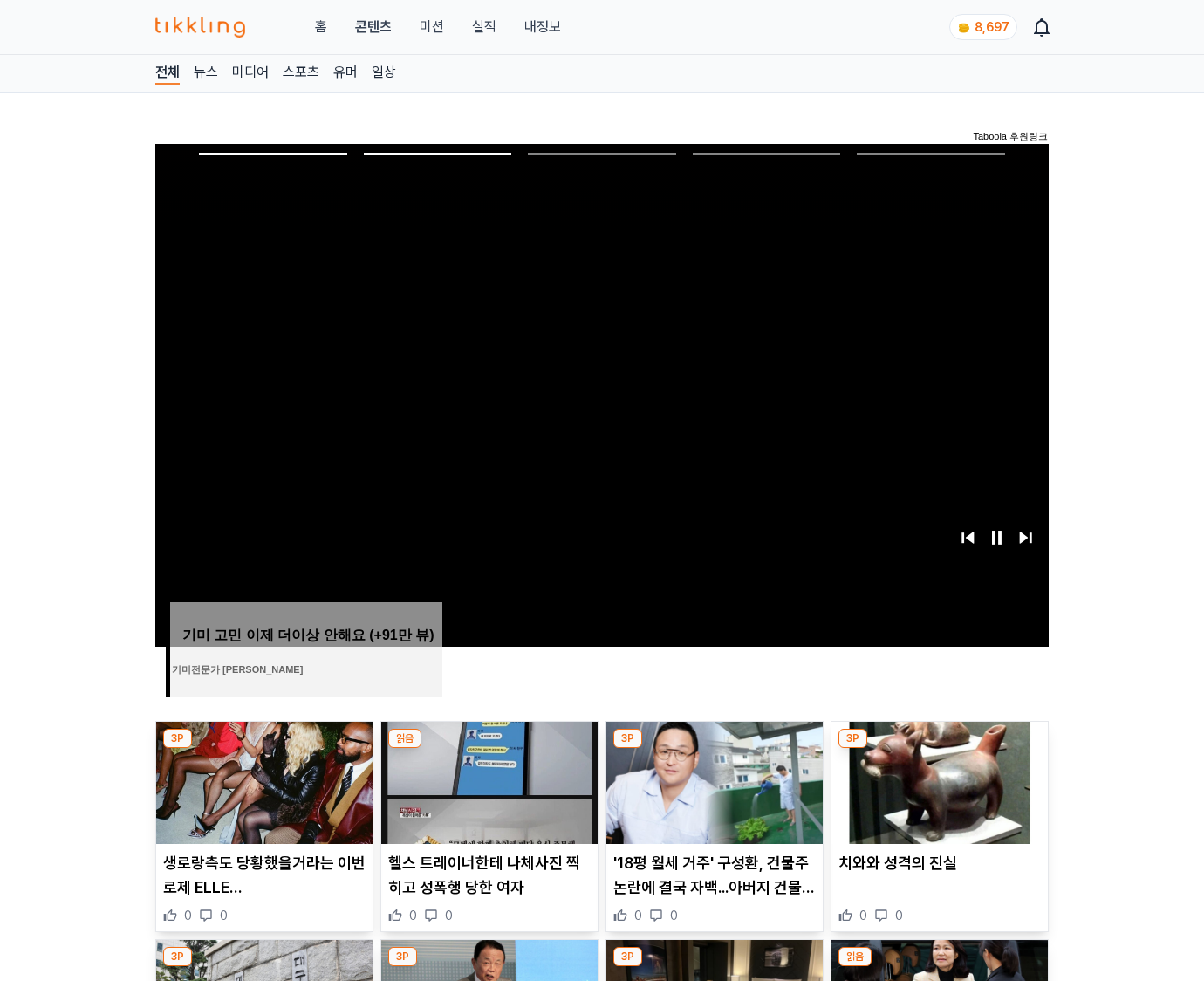
click at [937, 780] on img at bounding box center [939, 782] width 217 height 122
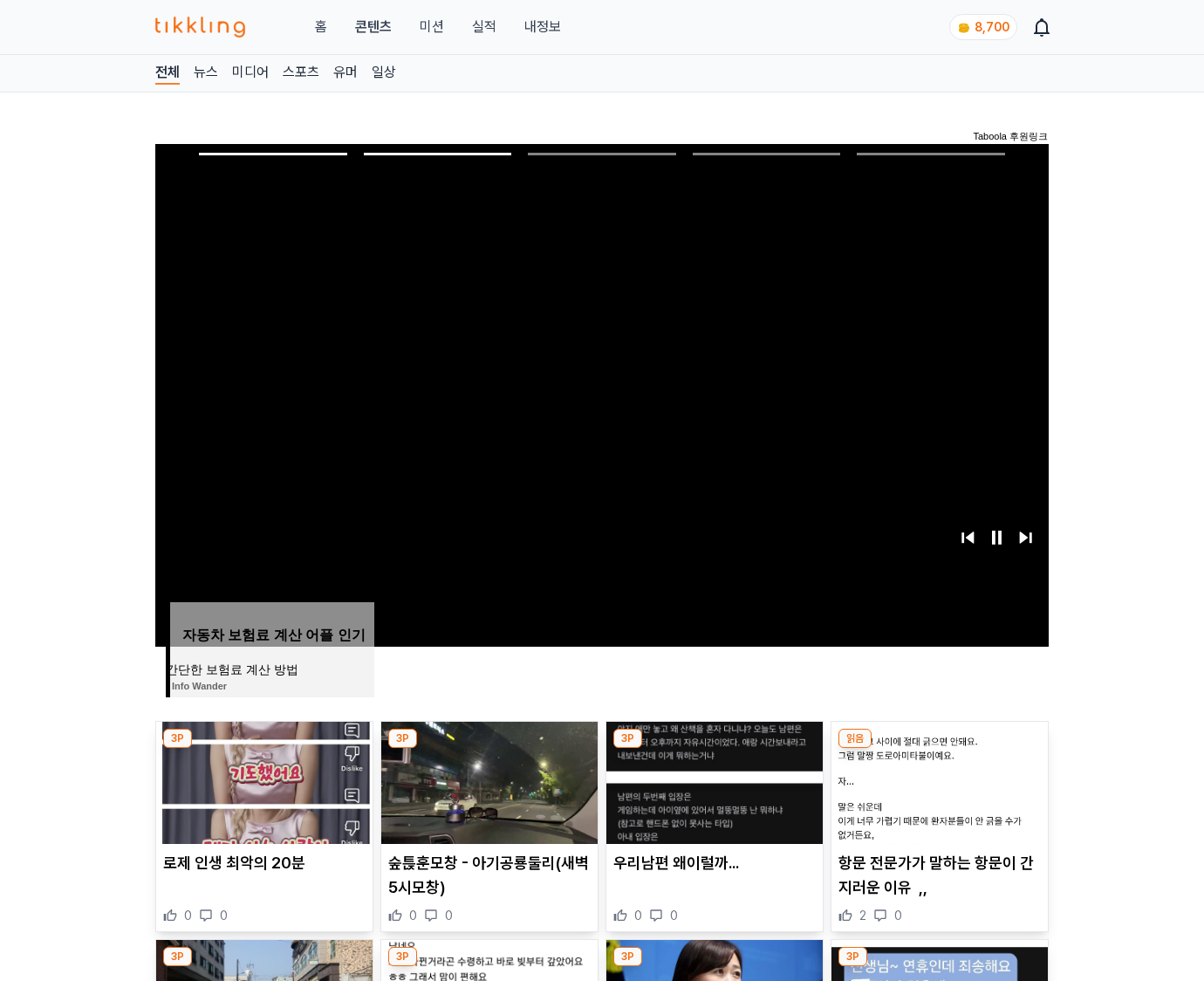
click at [937, 780] on img at bounding box center [939, 782] width 217 height 122
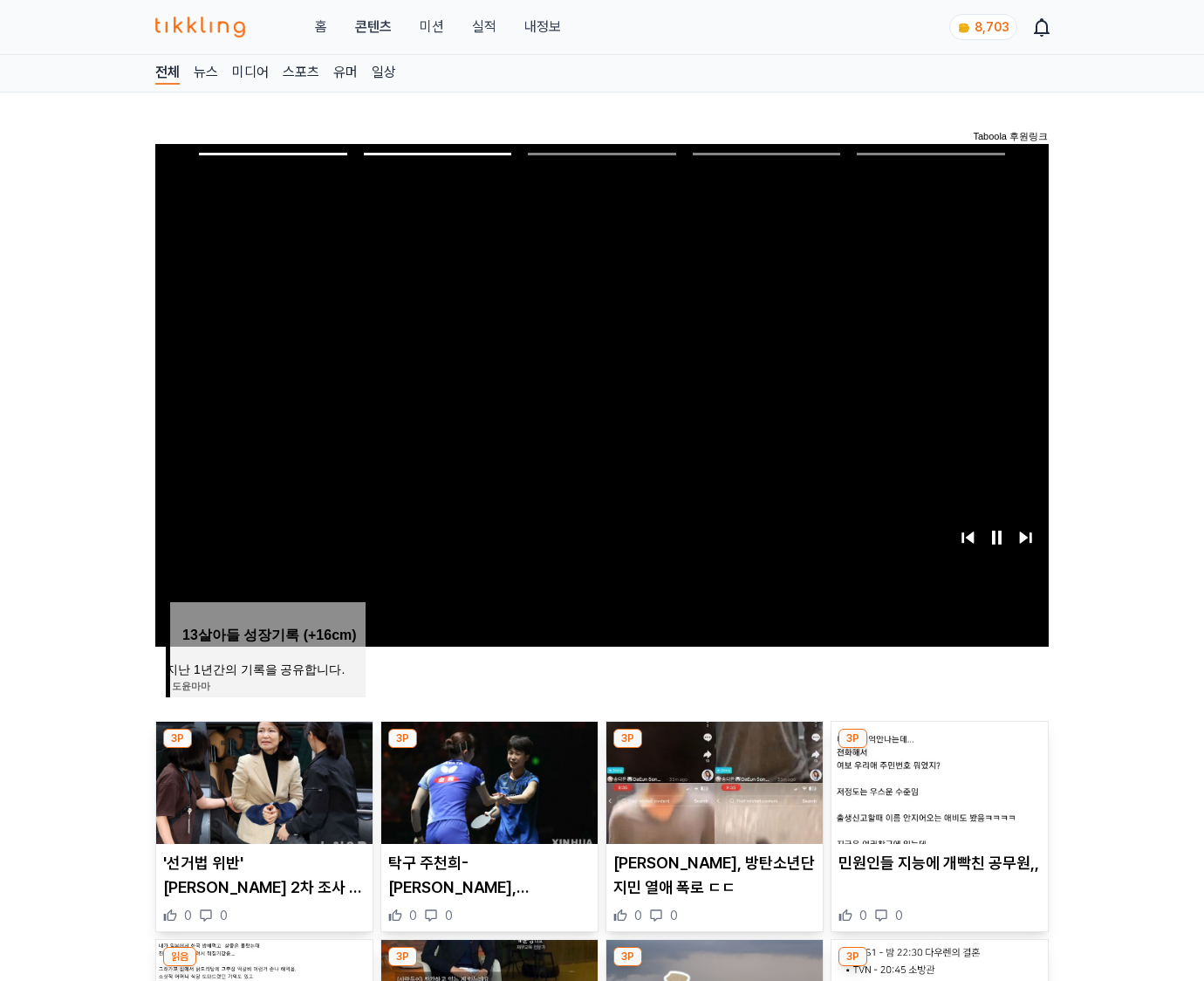
click at [937, 780] on img at bounding box center [939, 782] width 217 height 122
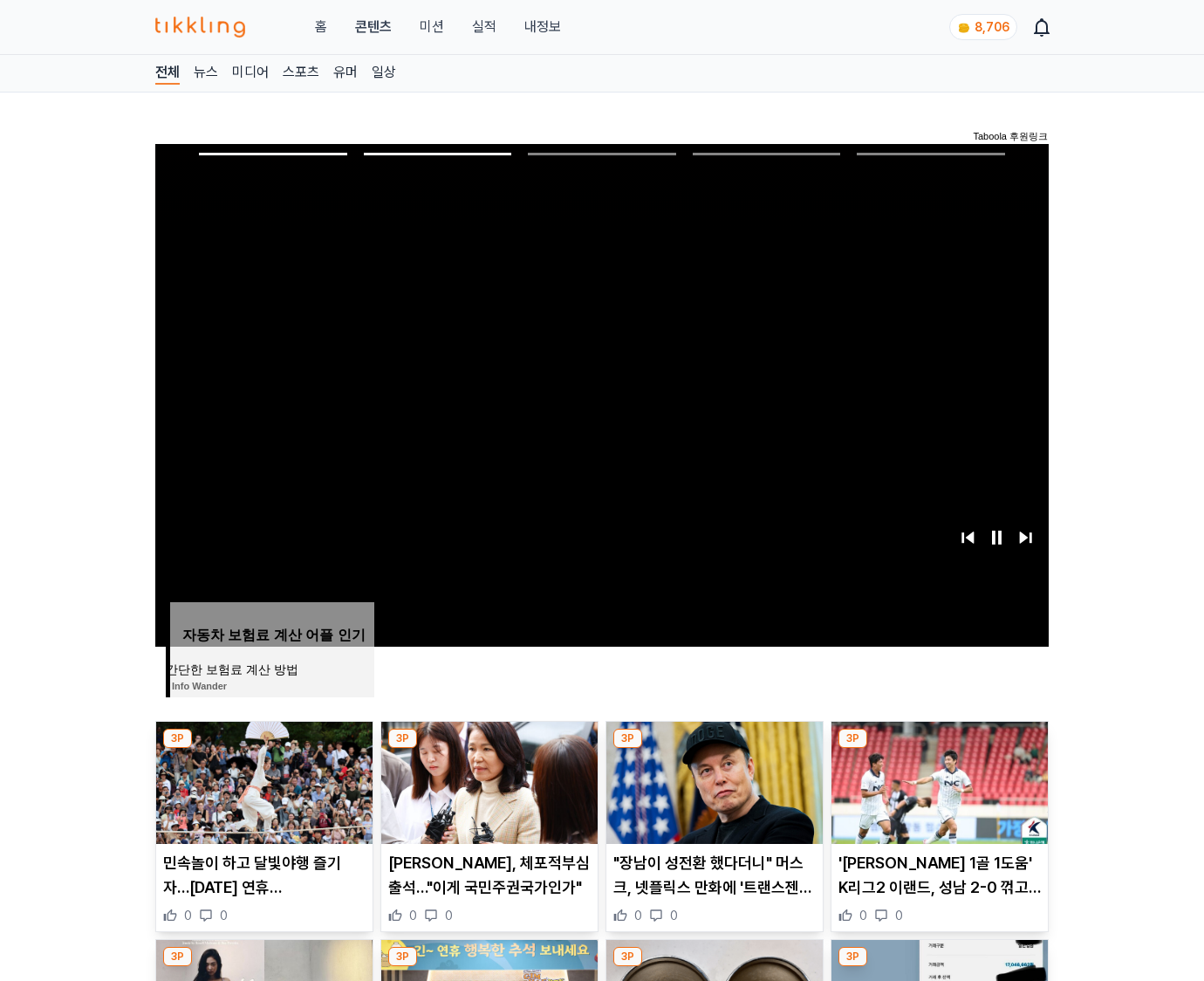
click at [937, 780] on img at bounding box center [939, 782] width 217 height 122
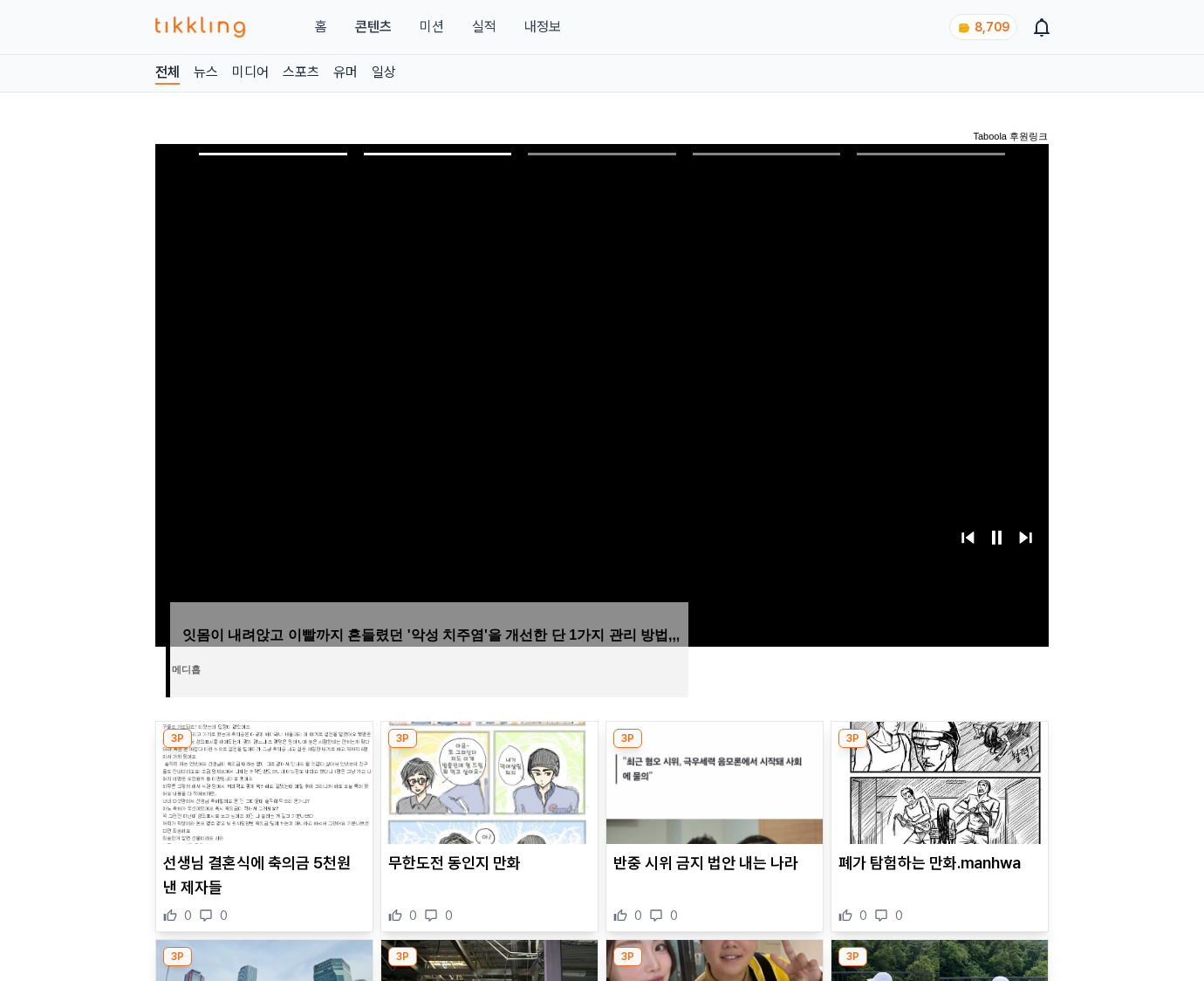
click at [937, 780] on img at bounding box center [939, 782] width 217 height 122
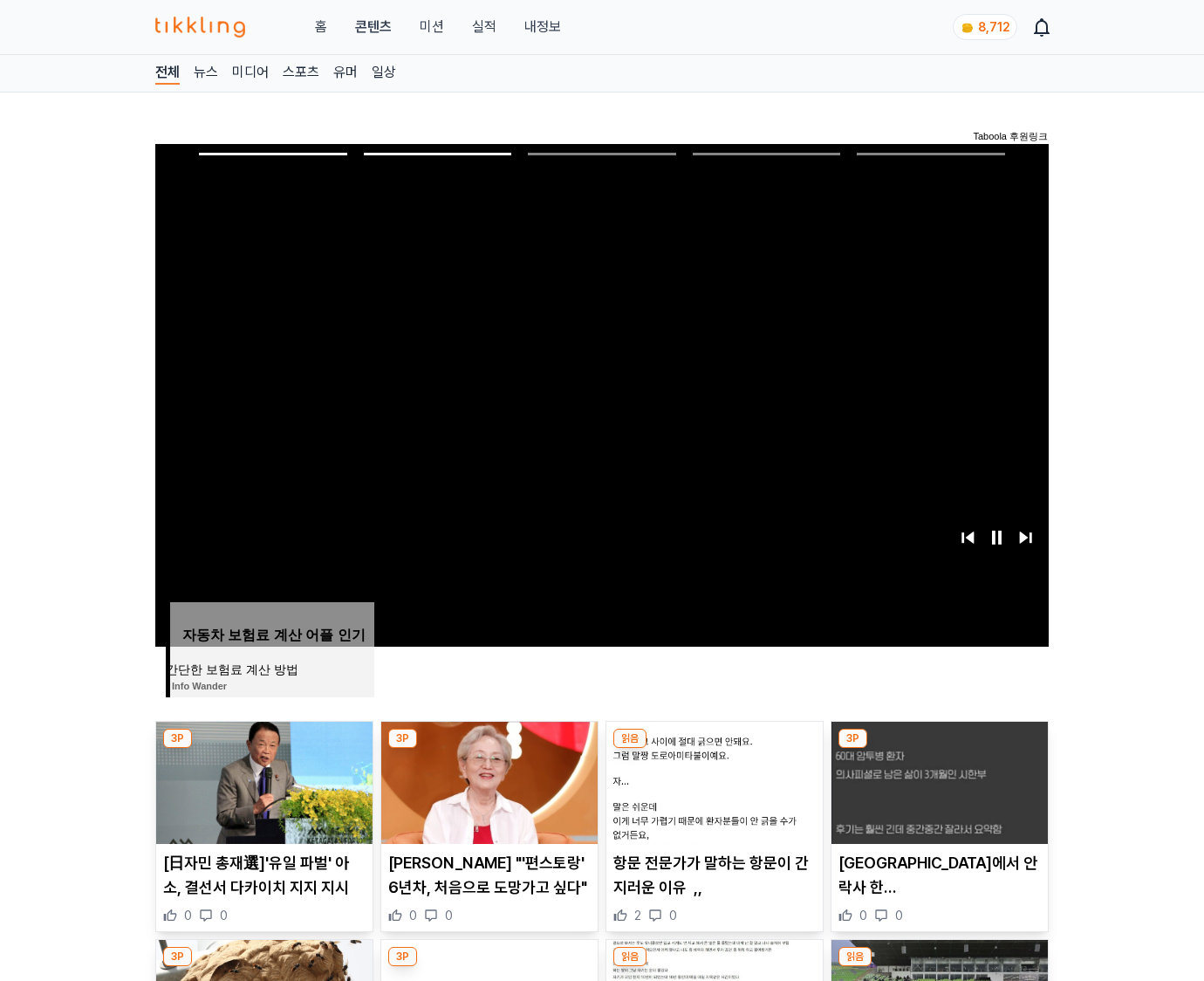
click at [937, 780] on img at bounding box center [939, 782] width 217 height 122
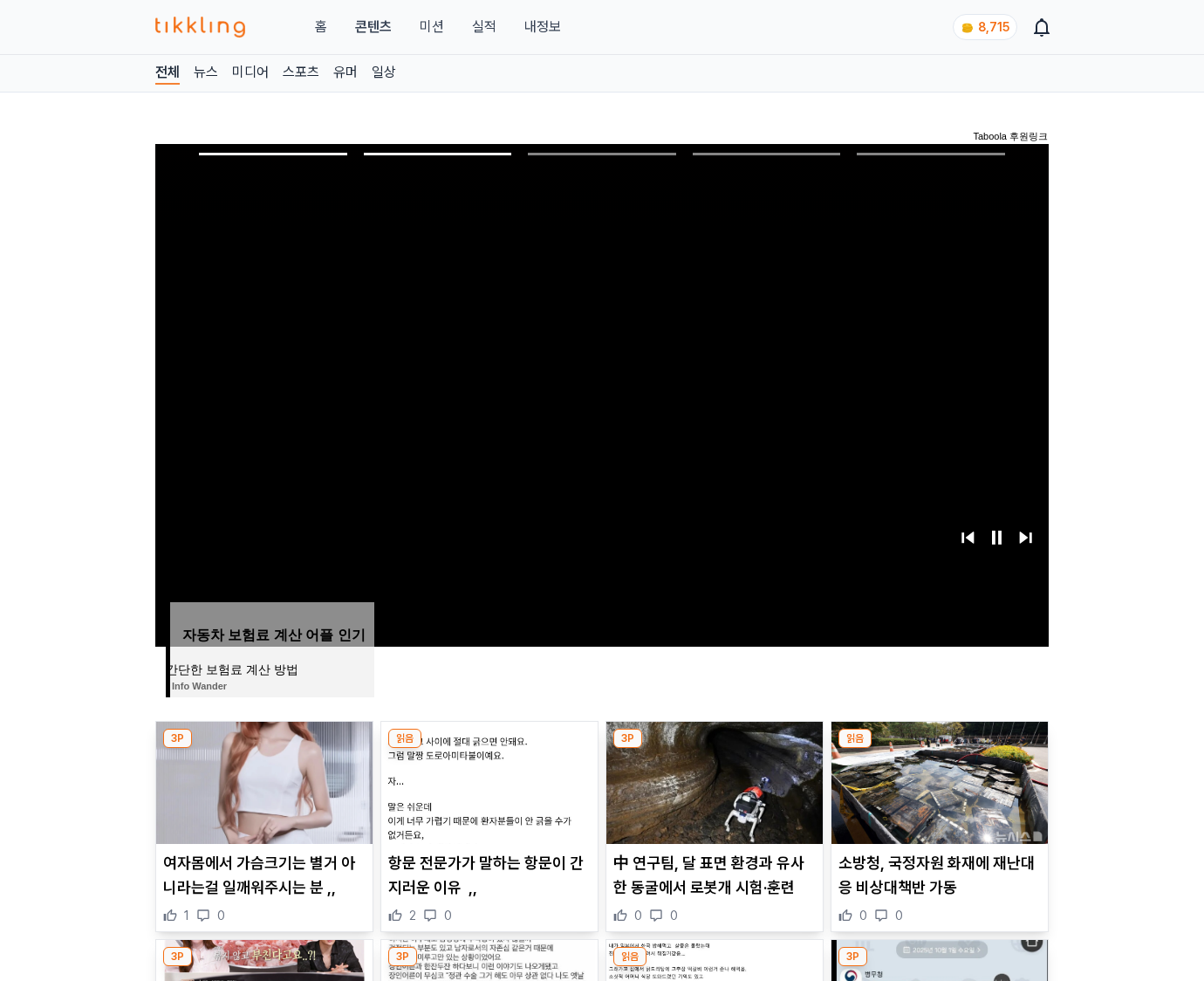
click at [937, 780] on img at bounding box center [939, 782] width 217 height 122
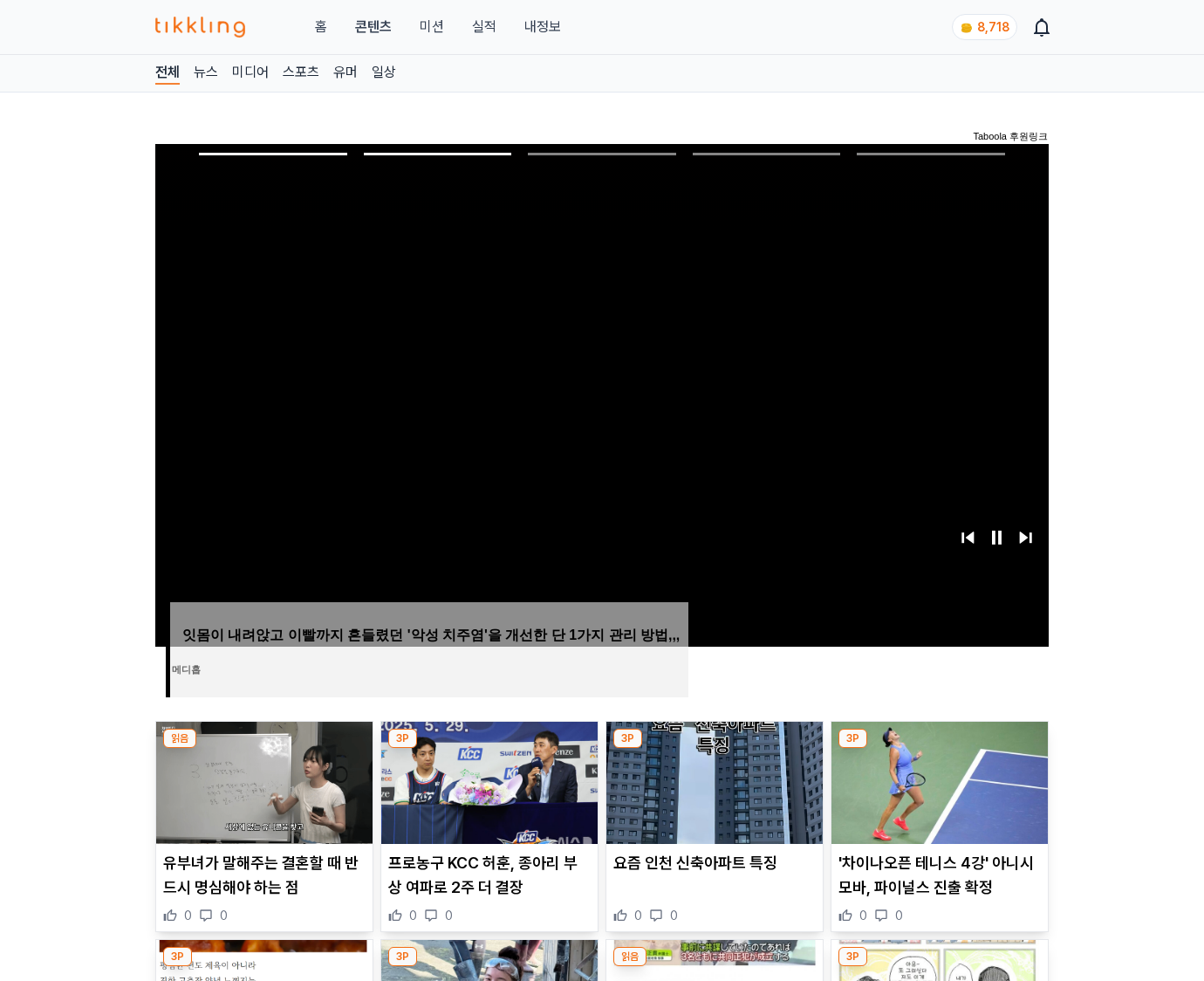
click at [937, 780] on img at bounding box center [939, 782] width 217 height 122
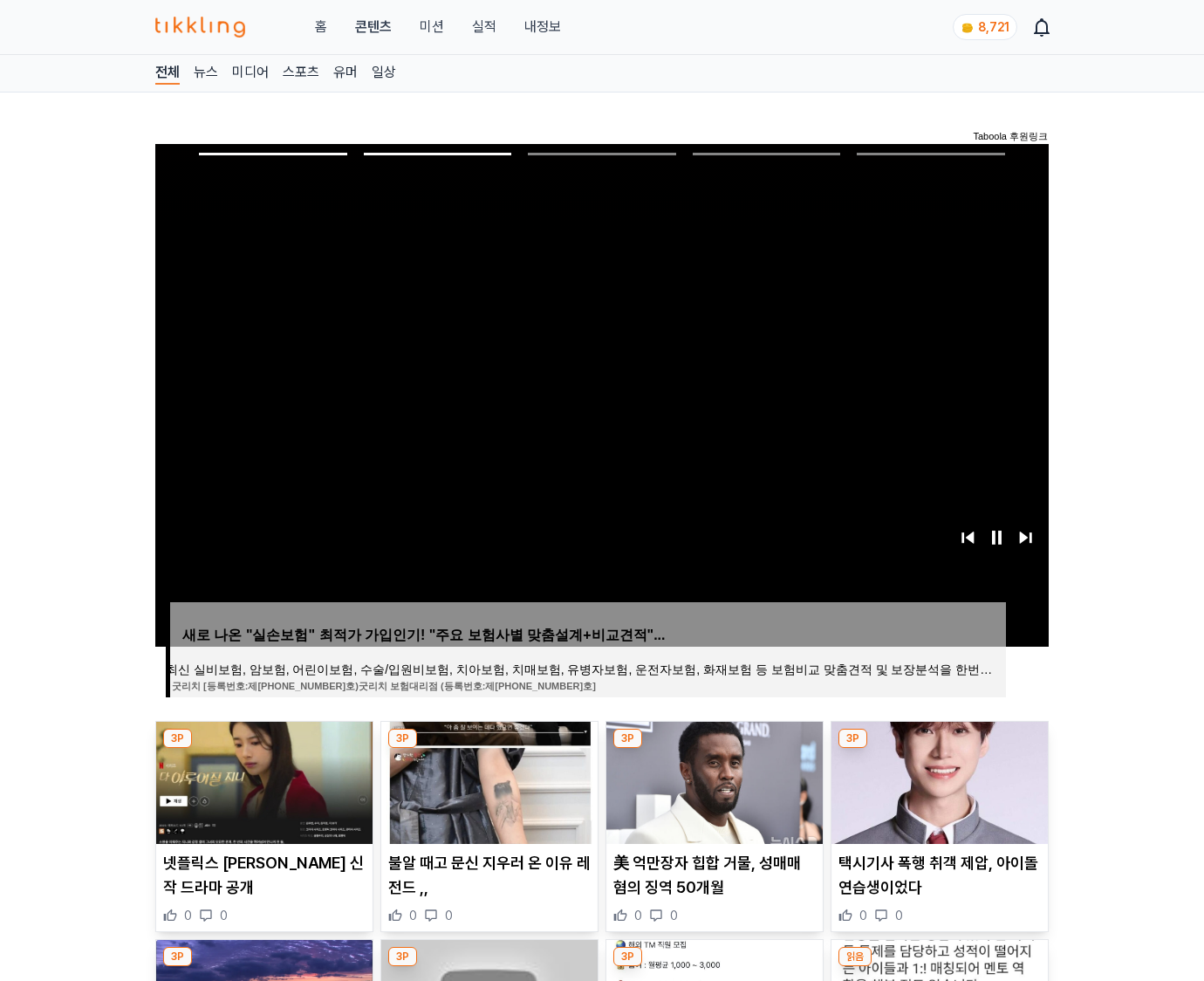
click at [937, 780] on img at bounding box center [939, 782] width 217 height 122
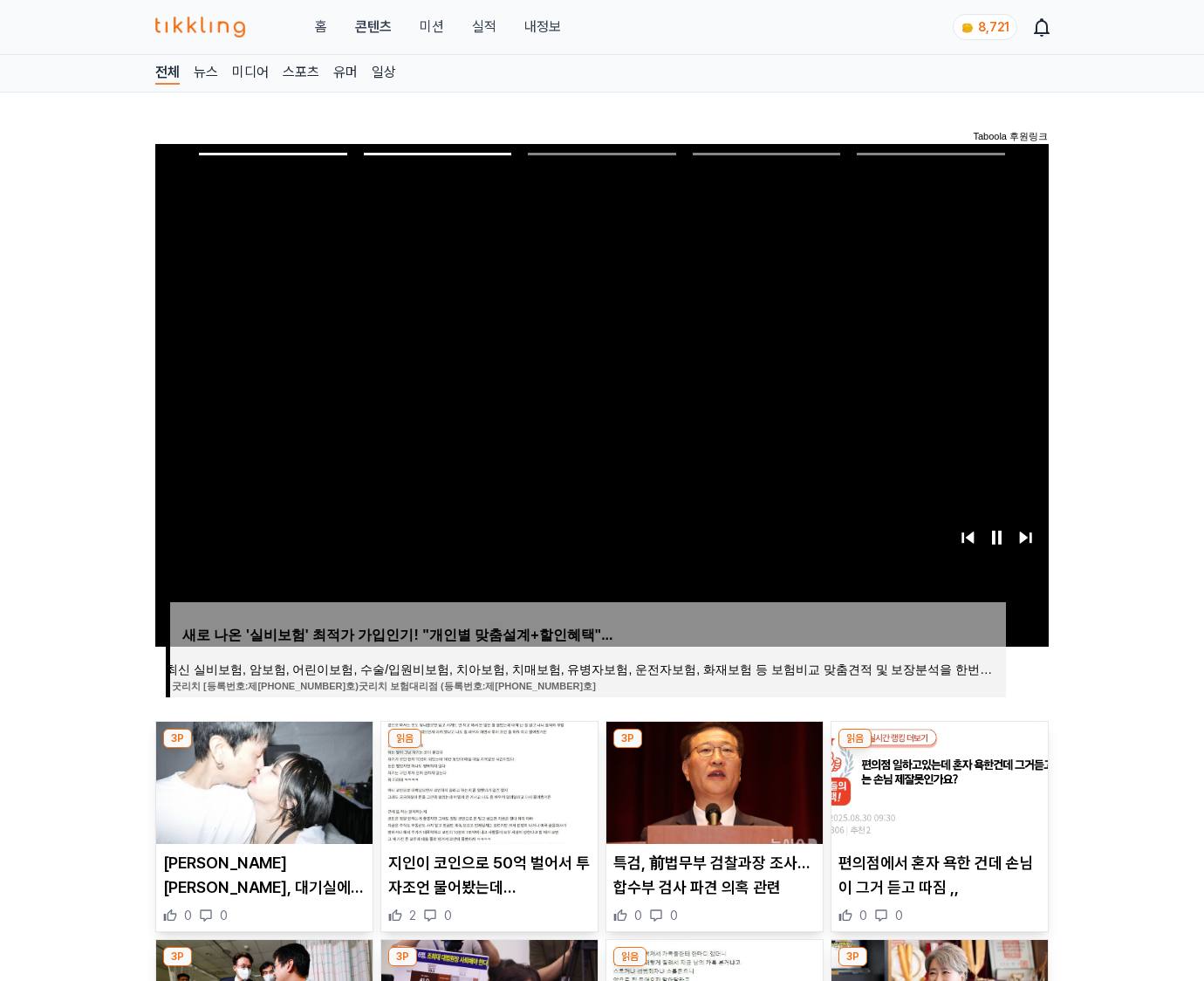
click at [937, 780] on img at bounding box center [939, 782] width 217 height 122
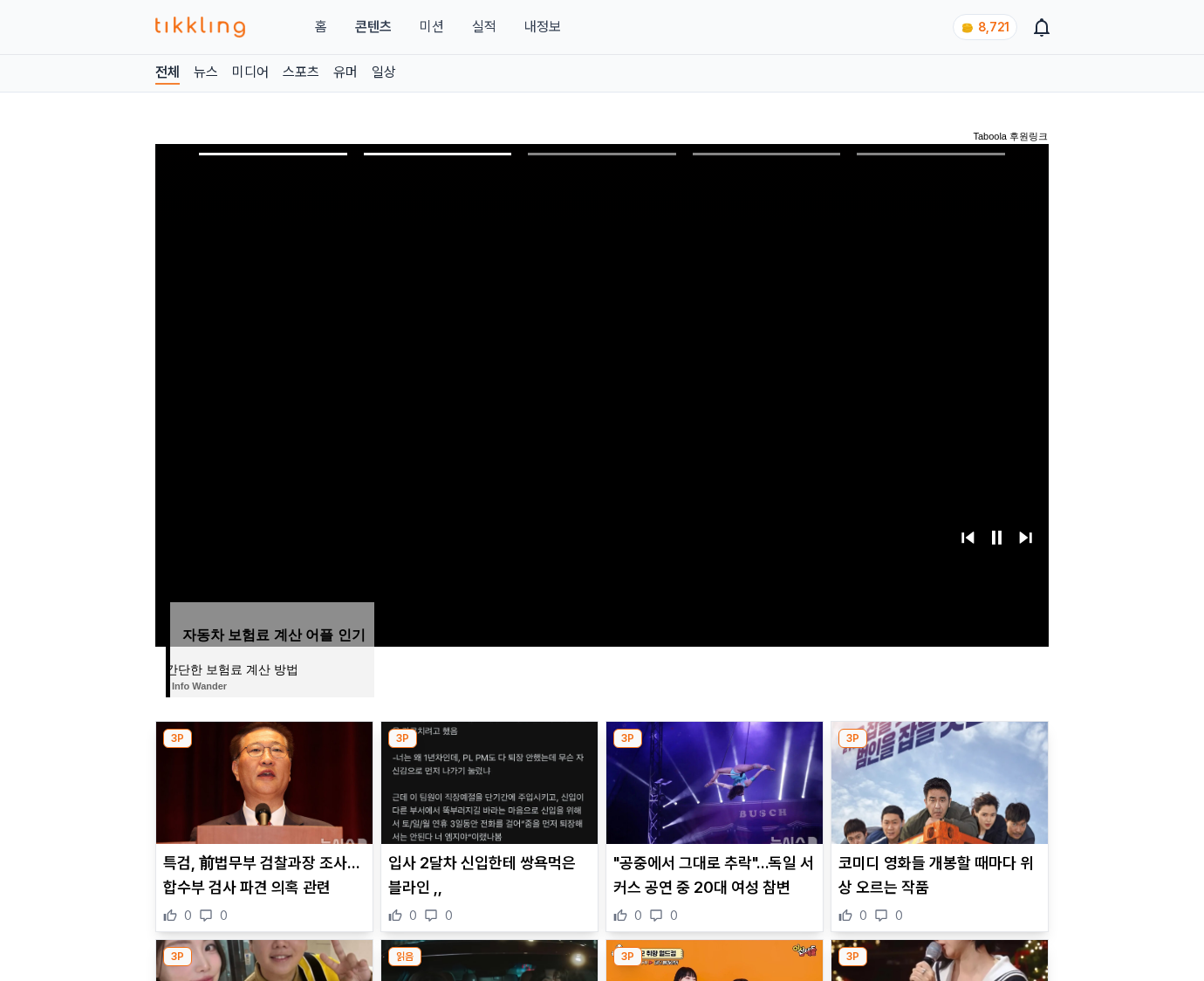
click at [937, 780] on img at bounding box center [939, 782] width 217 height 122
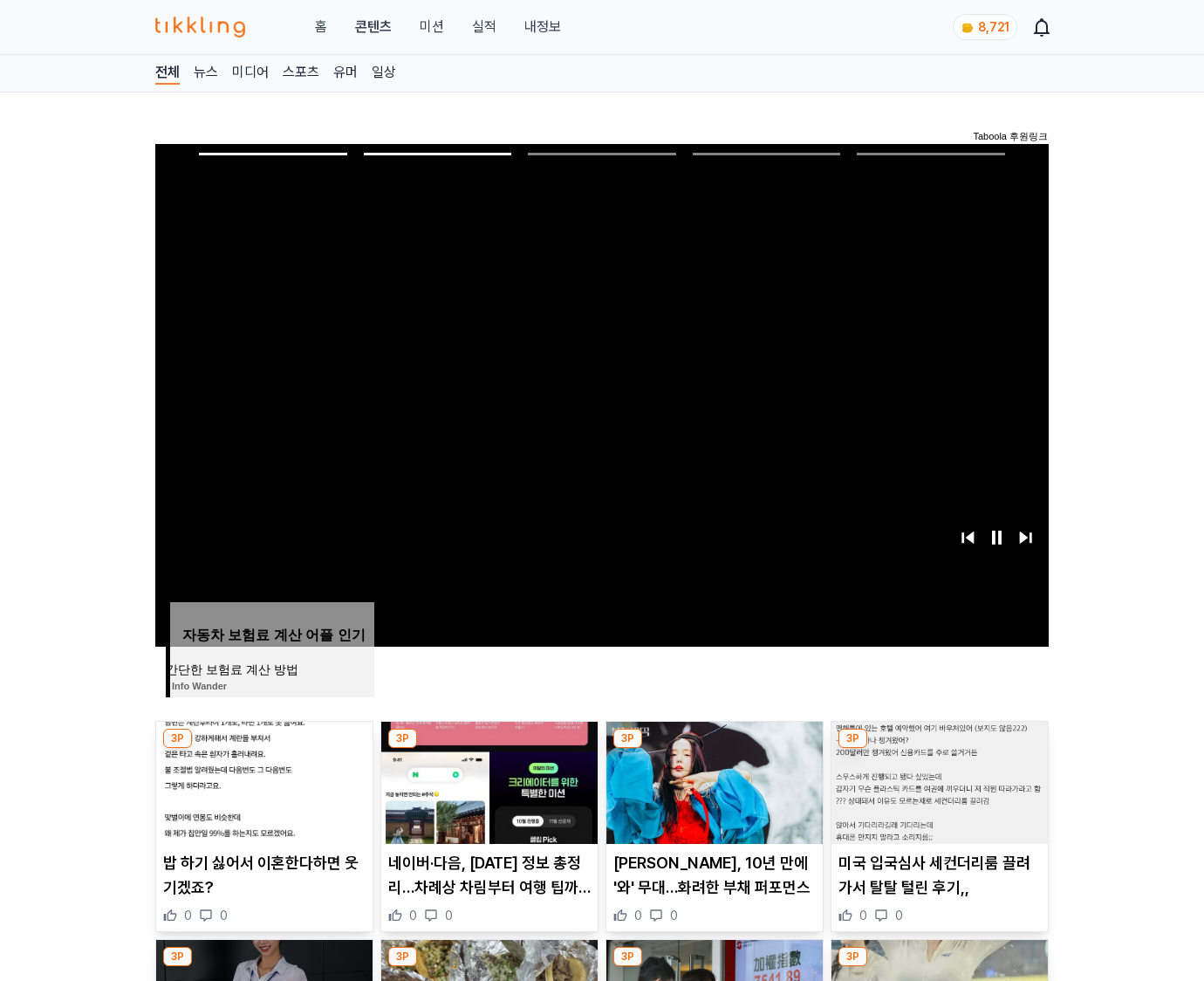
click at [937, 780] on img at bounding box center [939, 782] width 217 height 122
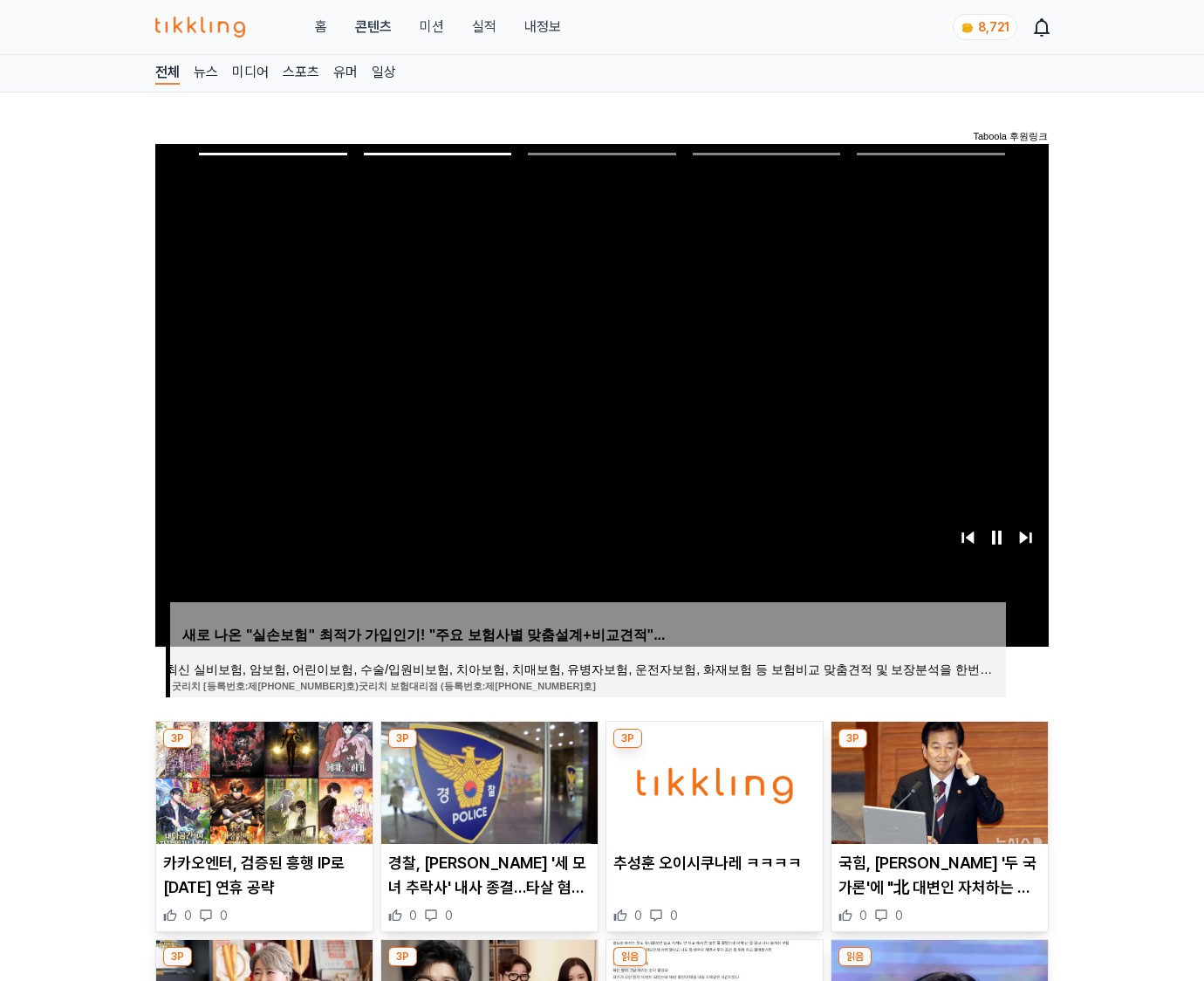
click at [937, 780] on img at bounding box center [939, 782] width 217 height 122
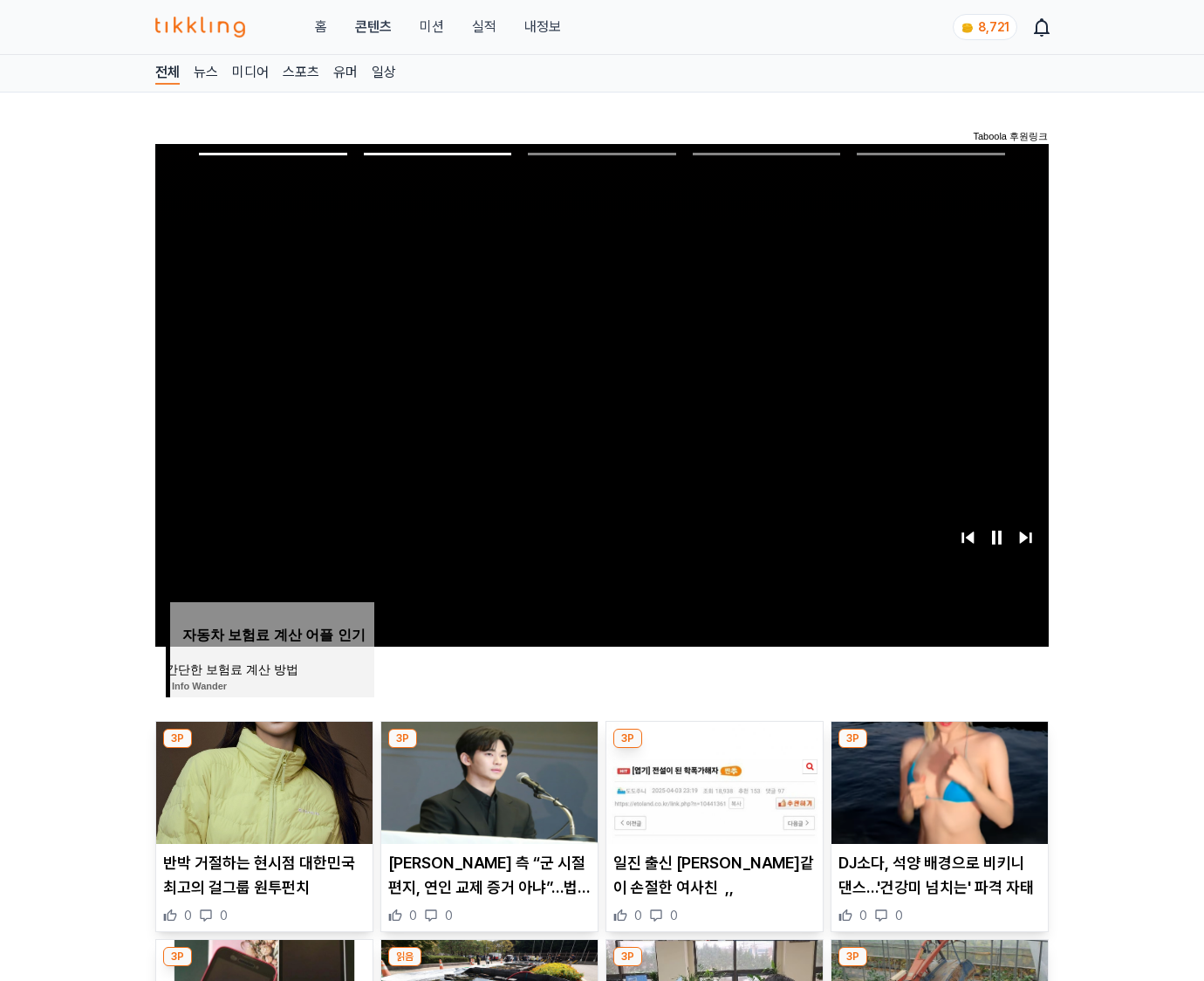
click at [937, 780] on img at bounding box center [939, 782] width 217 height 122
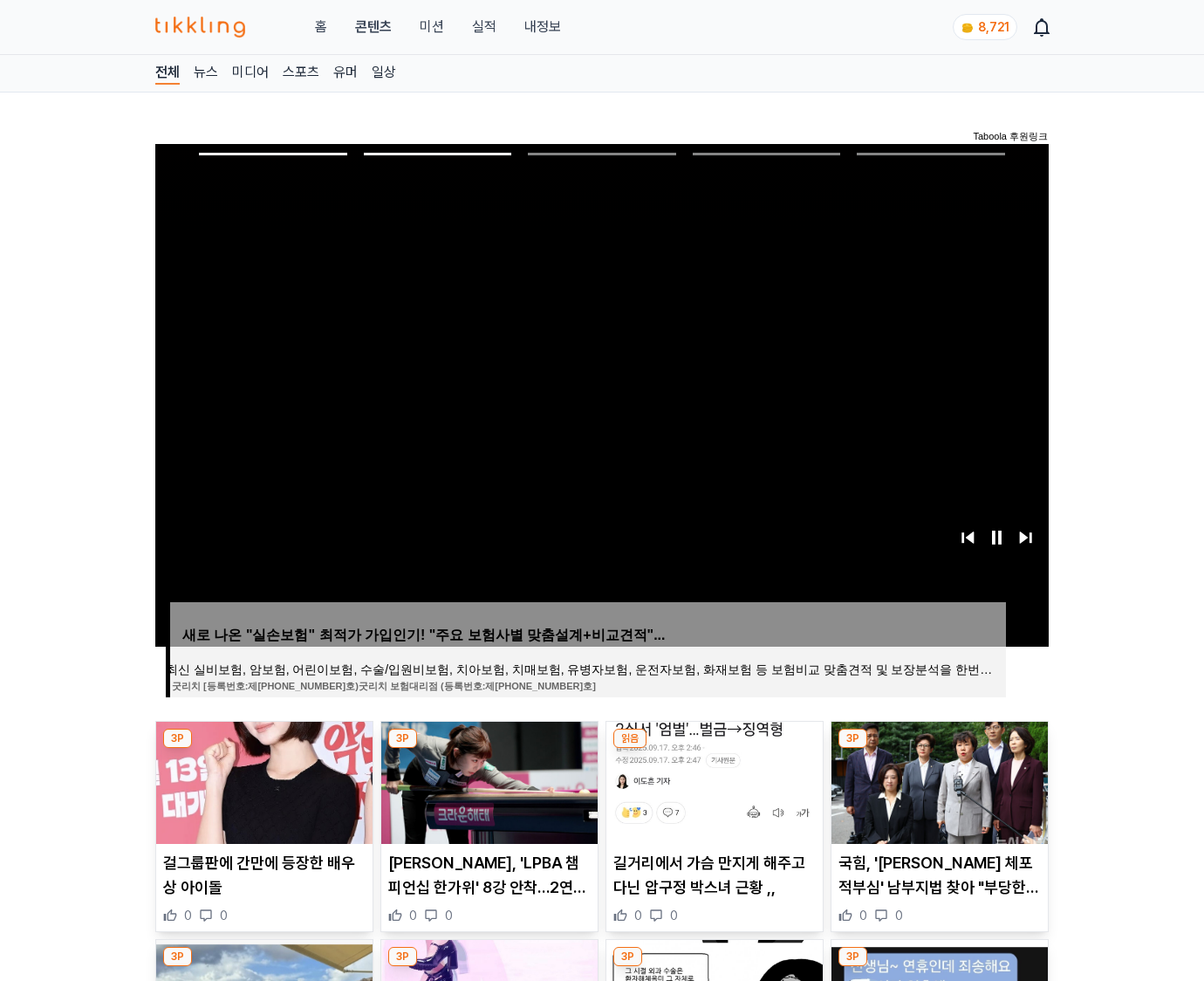
click at [937, 780] on img at bounding box center [939, 782] width 217 height 122
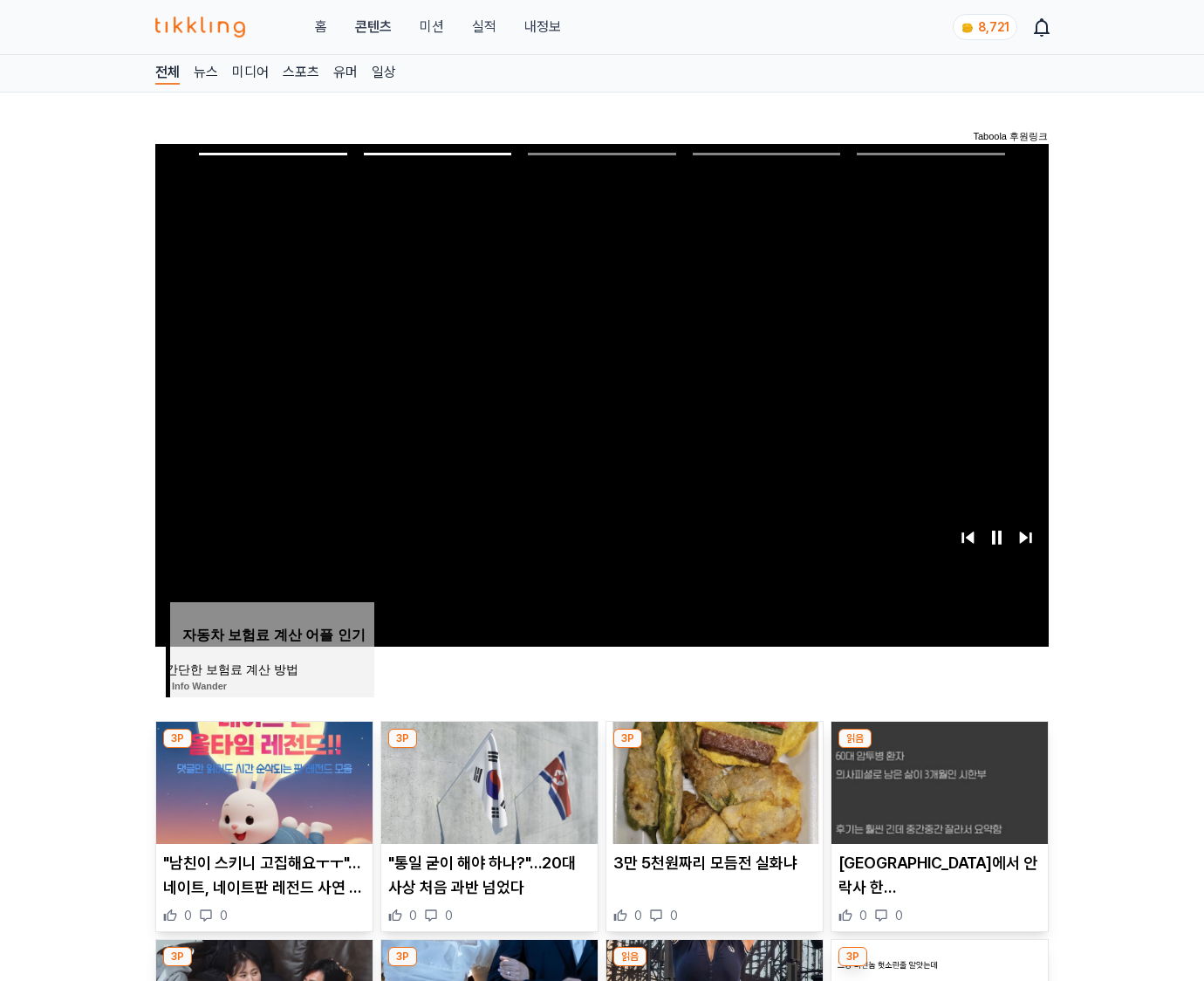
click at [937, 780] on img at bounding box center [939, 782] width 217 height 122
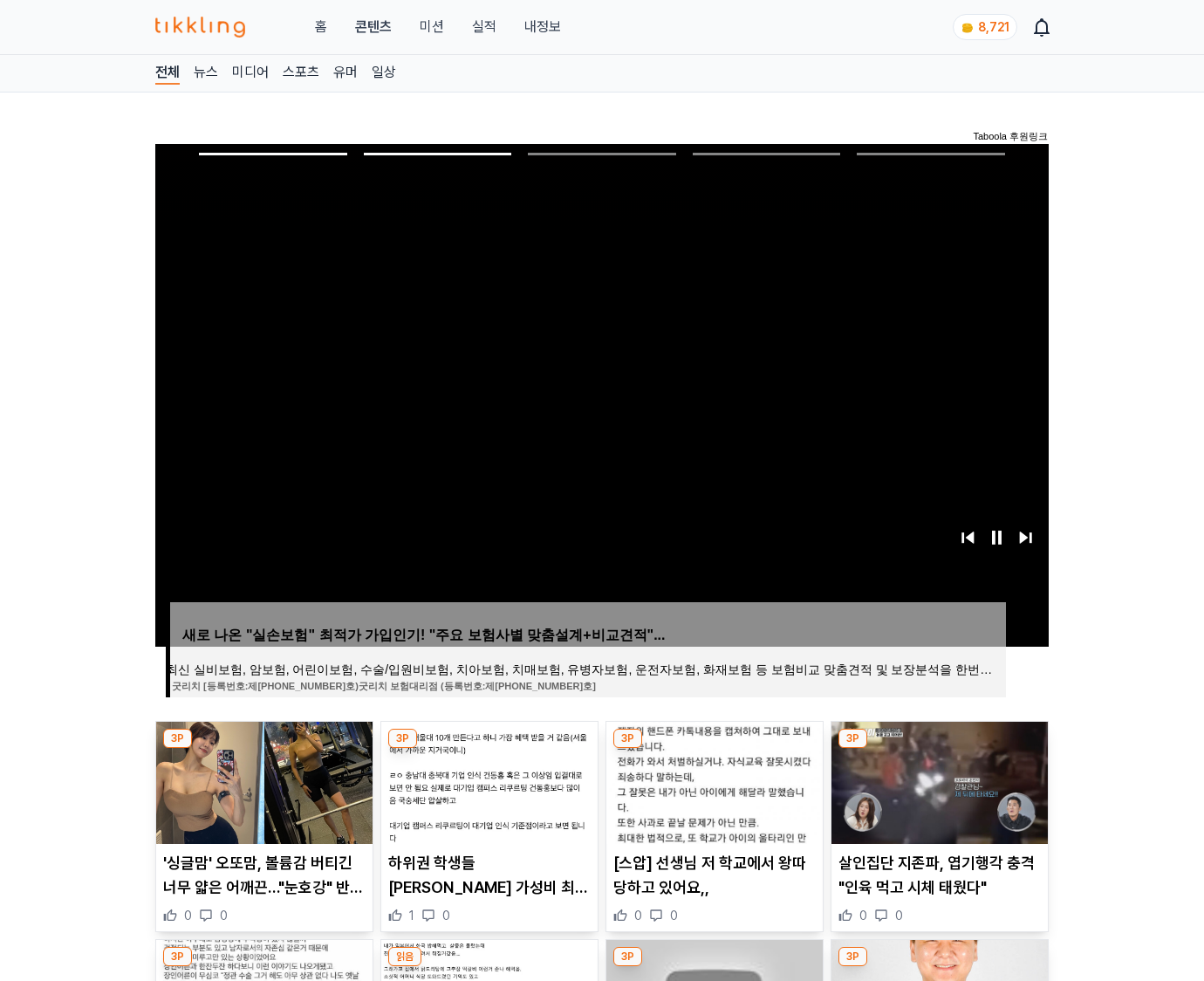
click at [937, 780] on img at bounding box center [939, 782] width 217 height 122
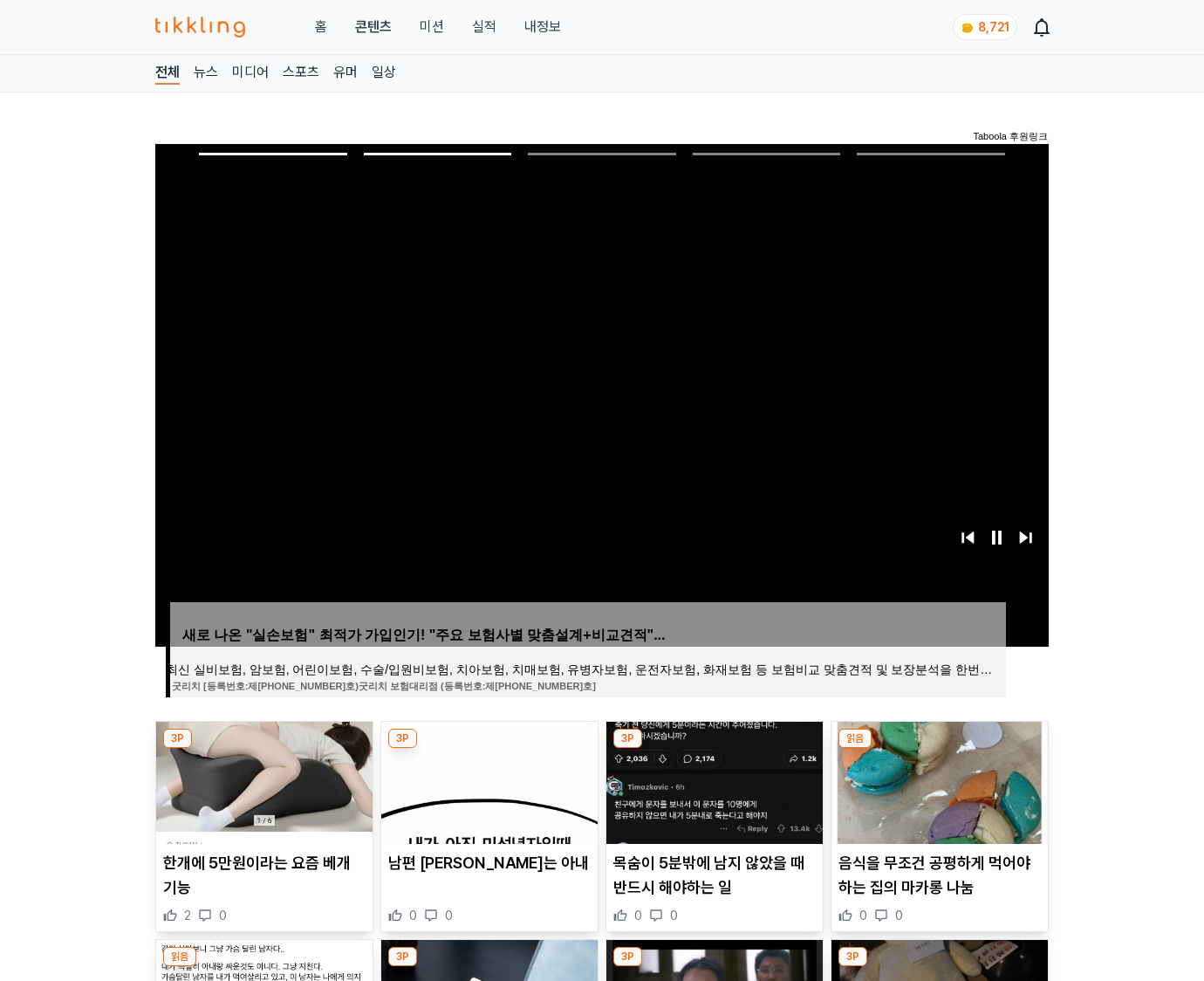
click at [937, 780] on img at bounding box center [939, 782] width 217 height 122
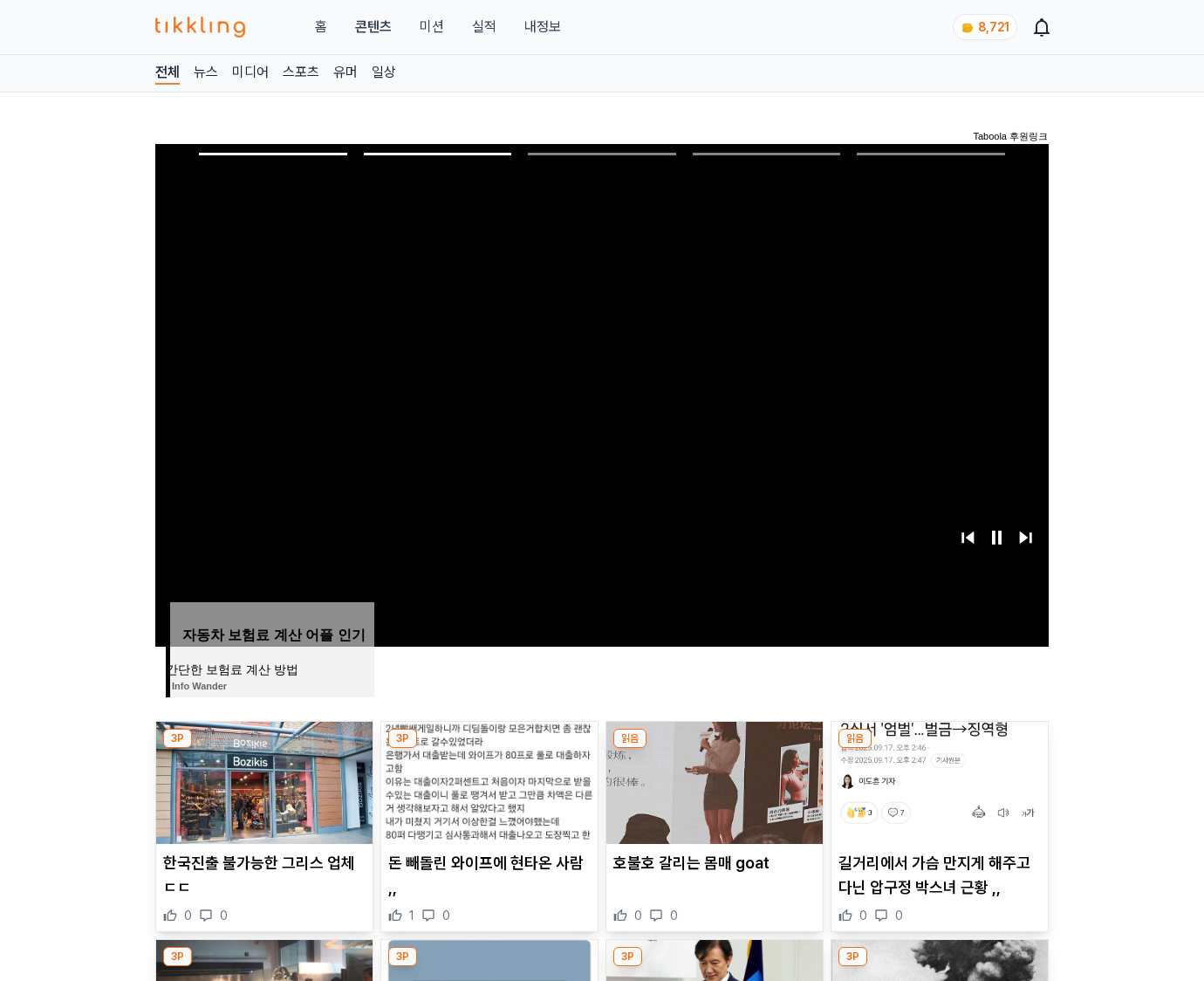
click at [937, 780] on img at bounding box center [939, 782] width 217 height 122
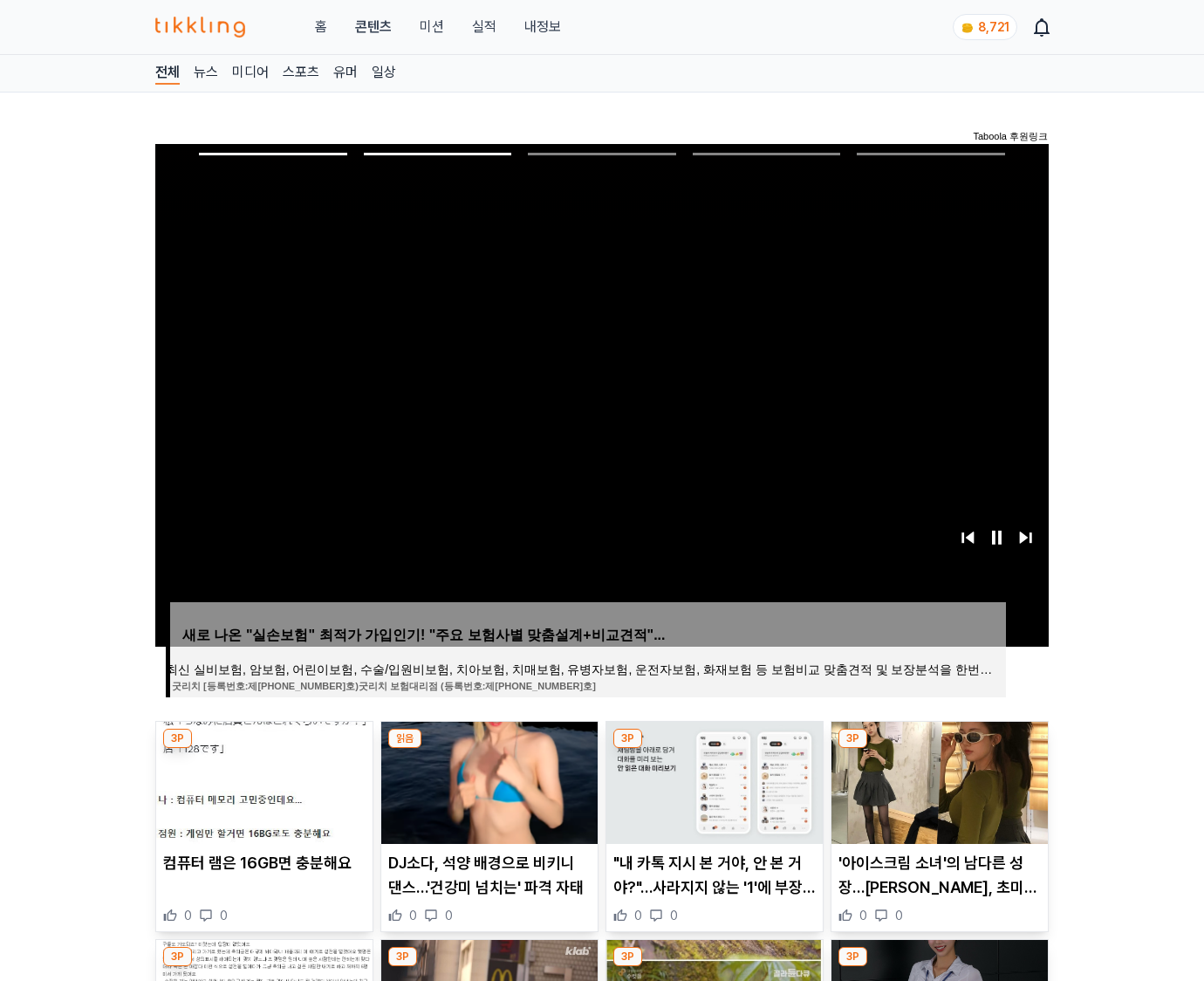
click at [937, 780] on img at bounding box center [939, 782] width 217 height 122
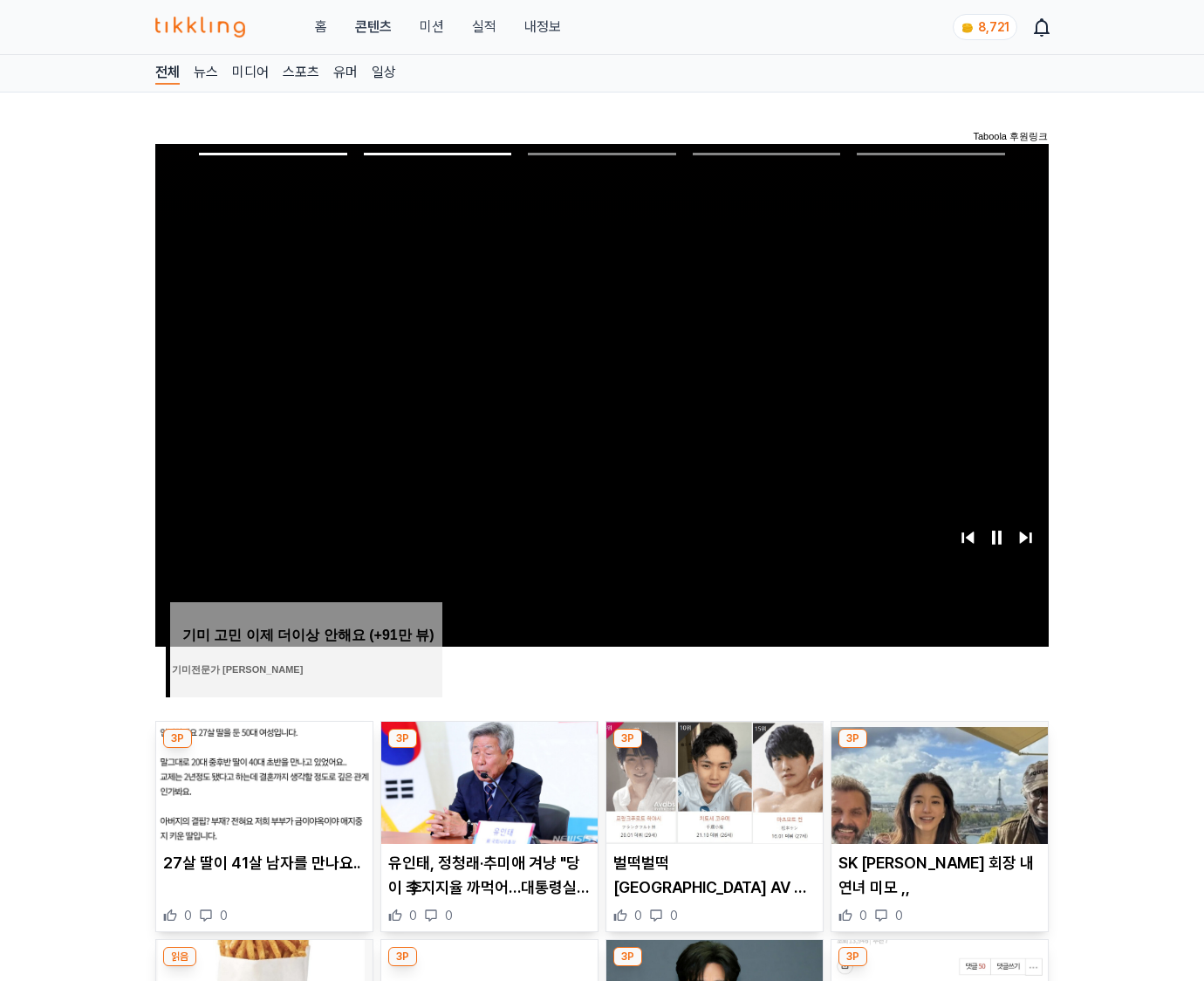
click at [937, 780] on img at bounding box center [939, 782] width 217 height 122
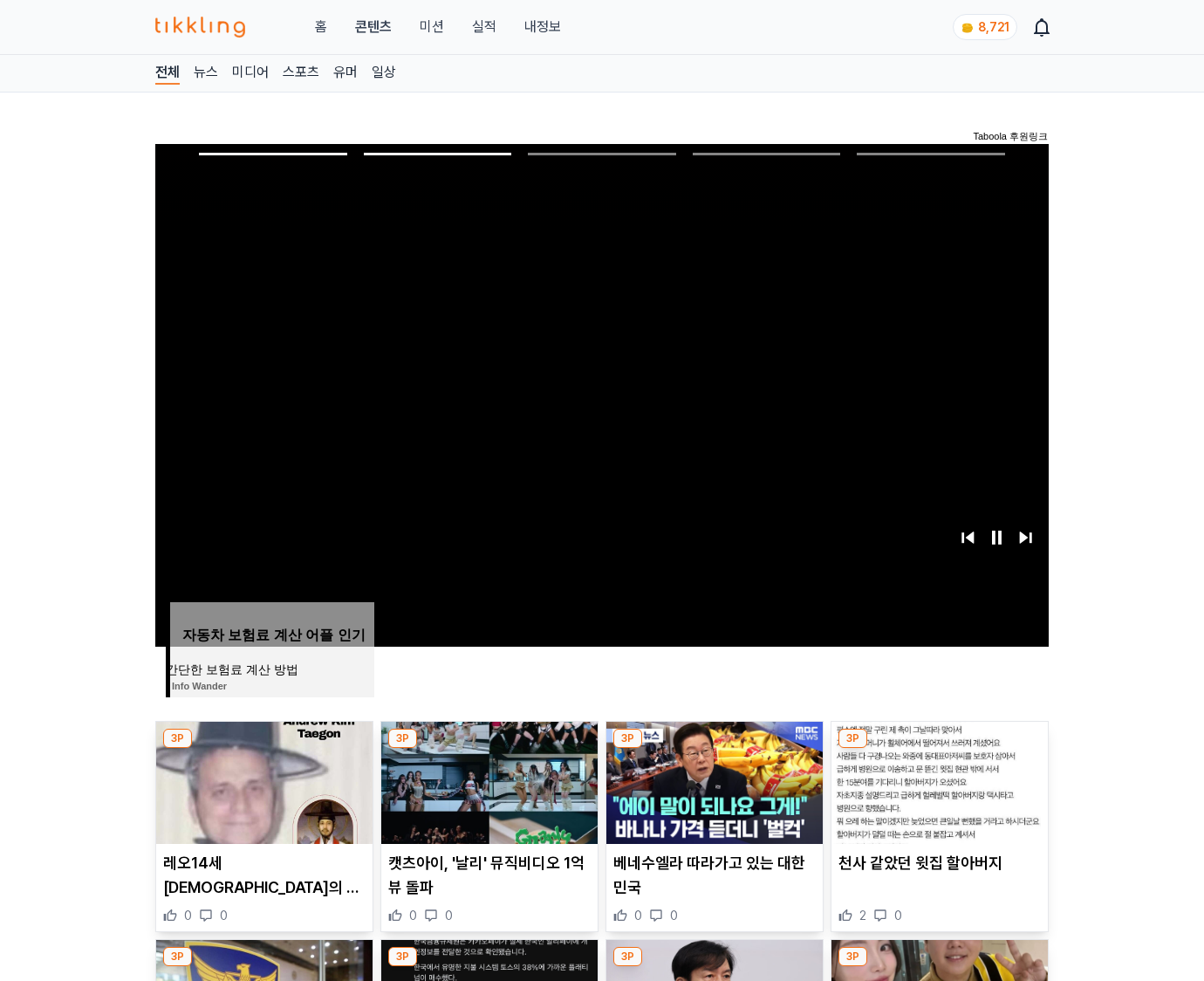
click at [937, 780] on img at bounding box center [939, 782] width 217 height 122
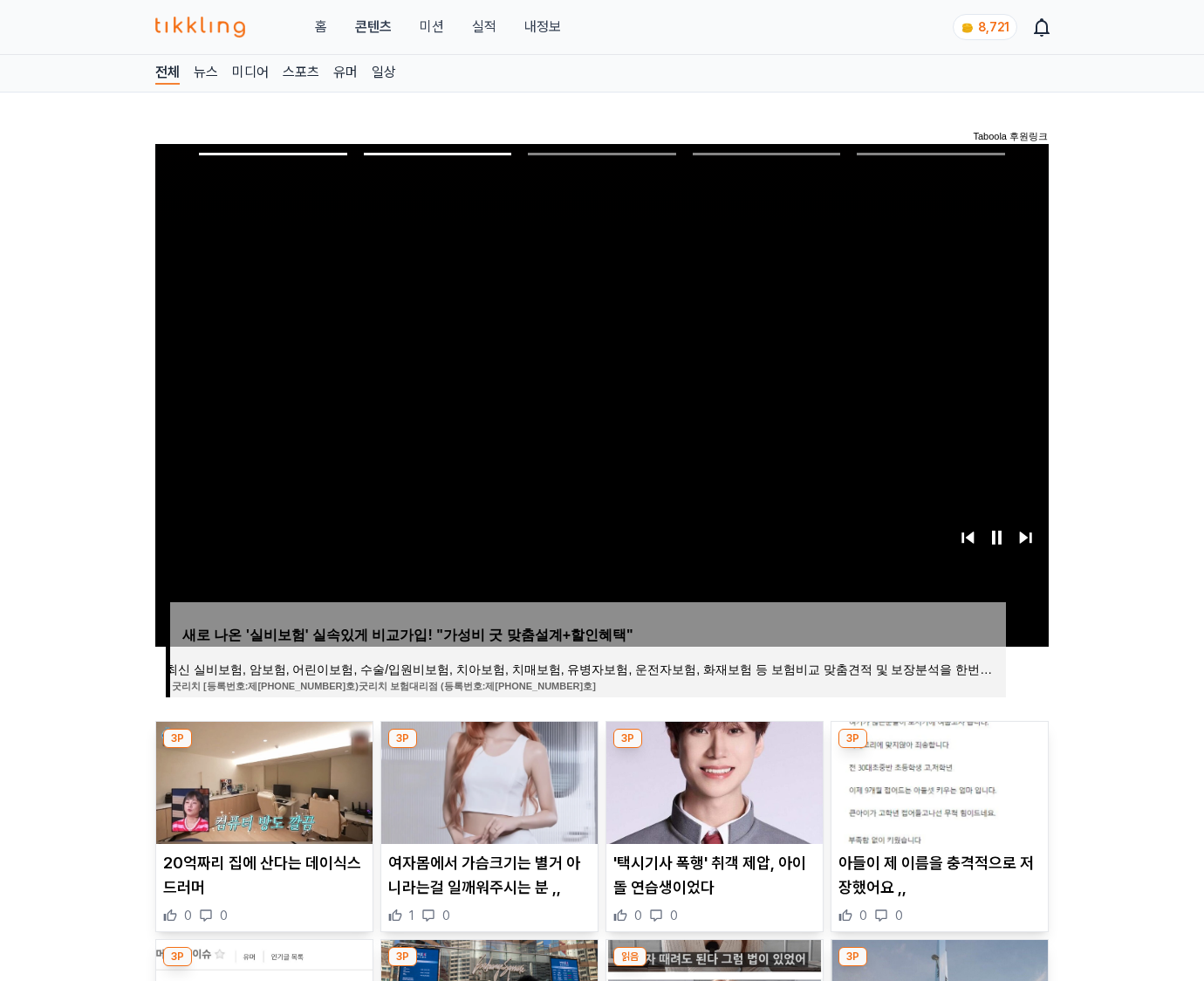
click at [937, 780] on img at bounding box center [939, 782] width 217 height 122
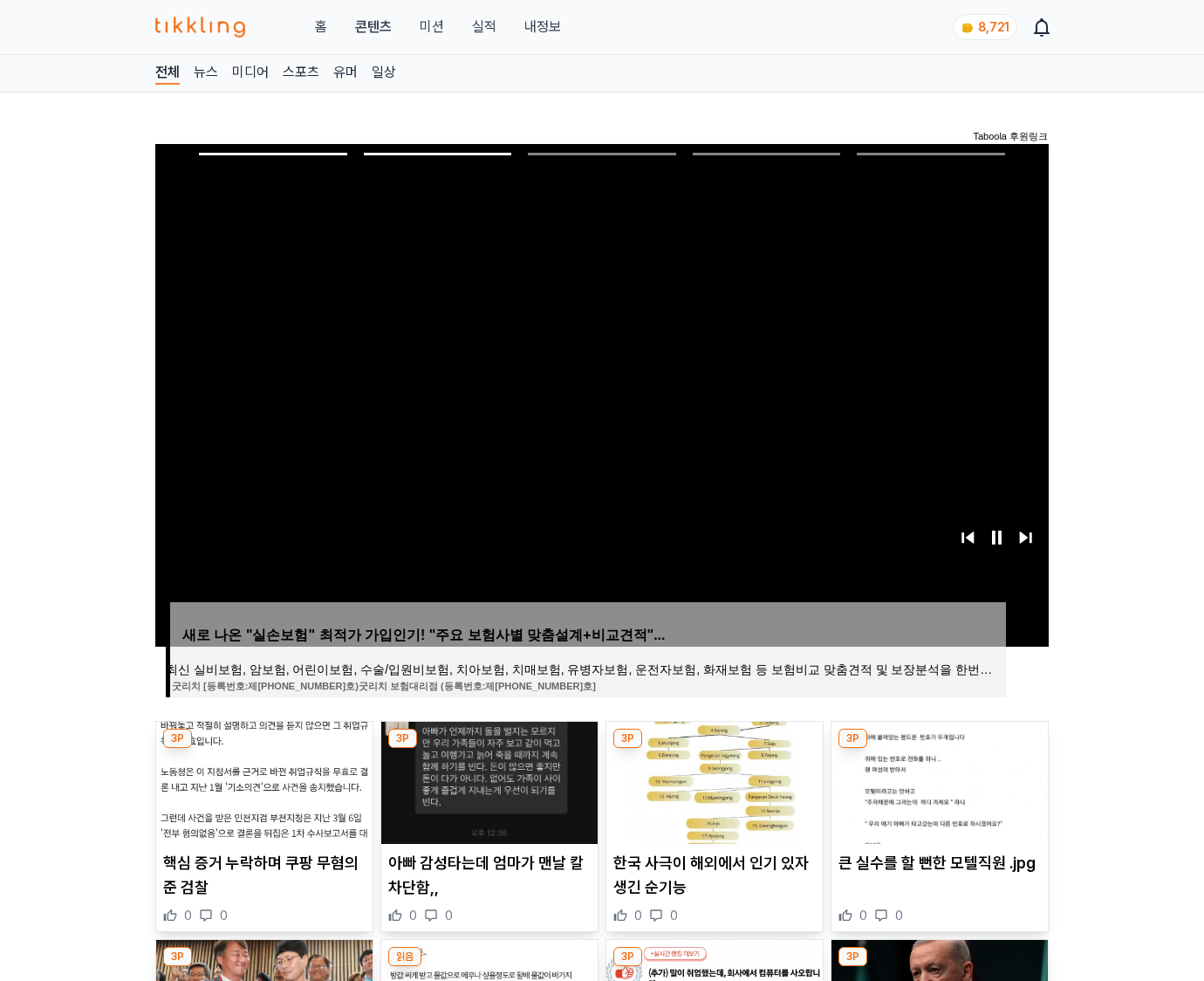
click at [937, 780] on img at bounding box center [939, 782] width 217 height 122
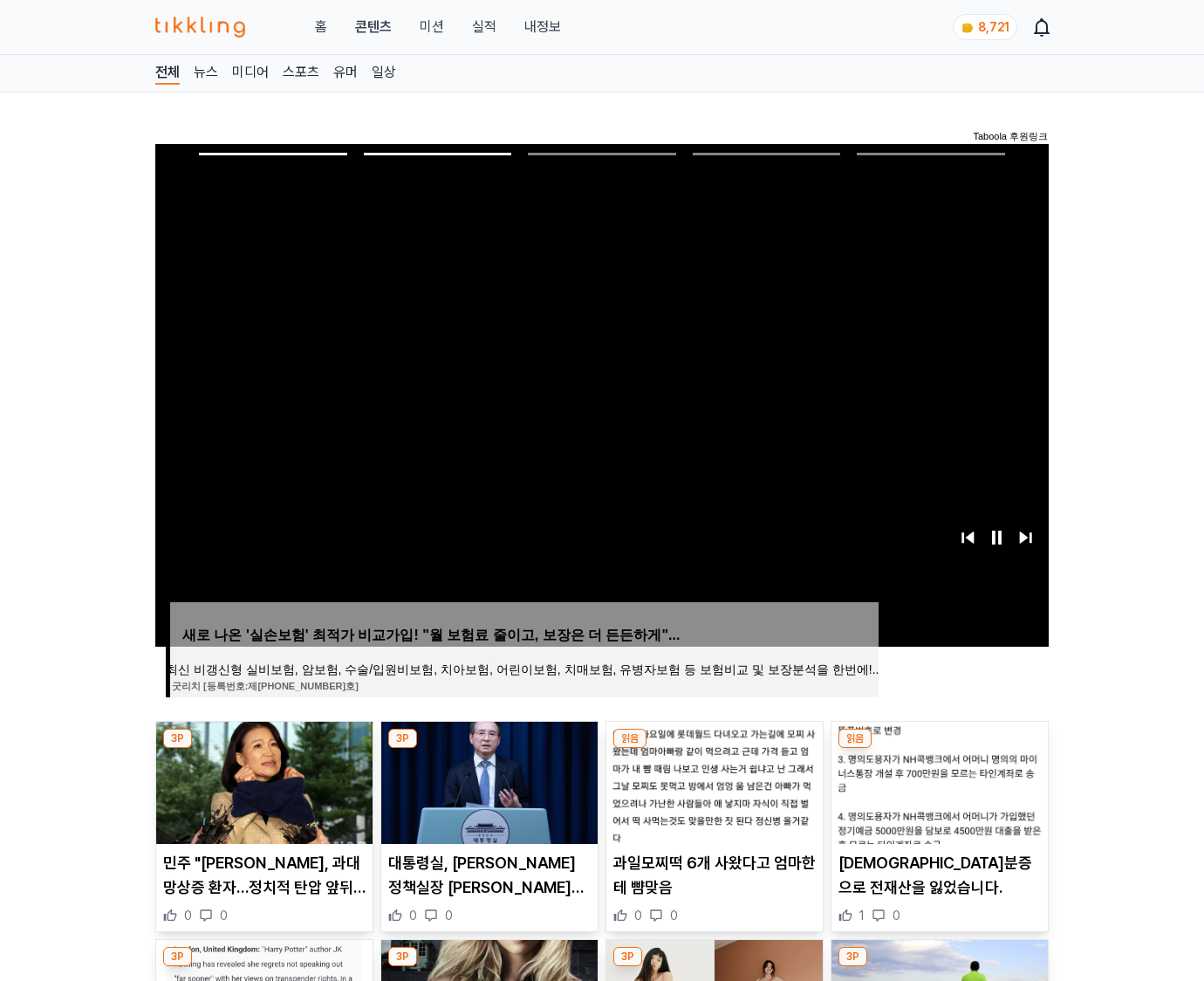
click at [937, 780] on img at bounding box center [939, 782] width 217 height 122
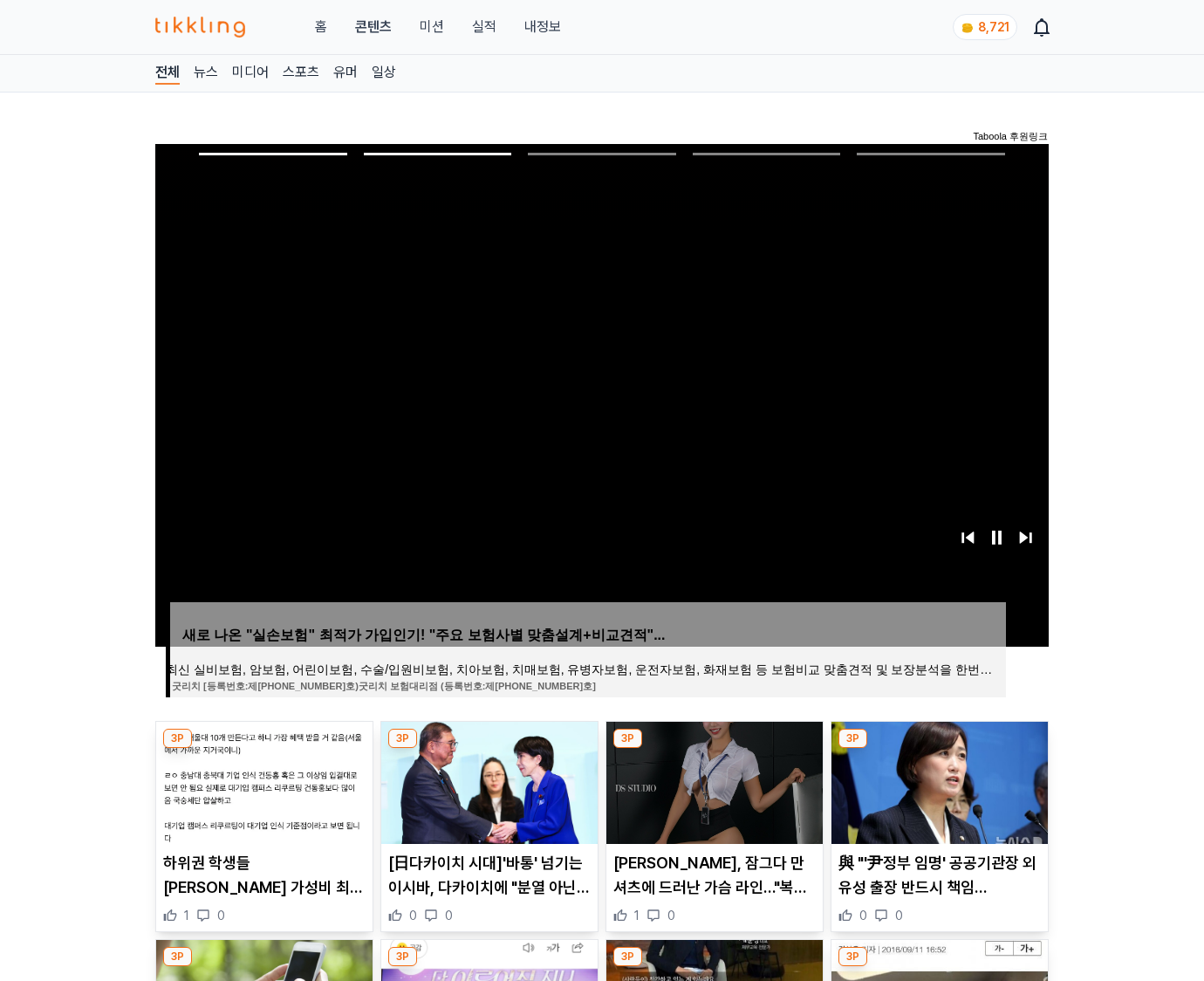
click at [937, 780] on img at bounding box center [939, 782] width 217 height 122
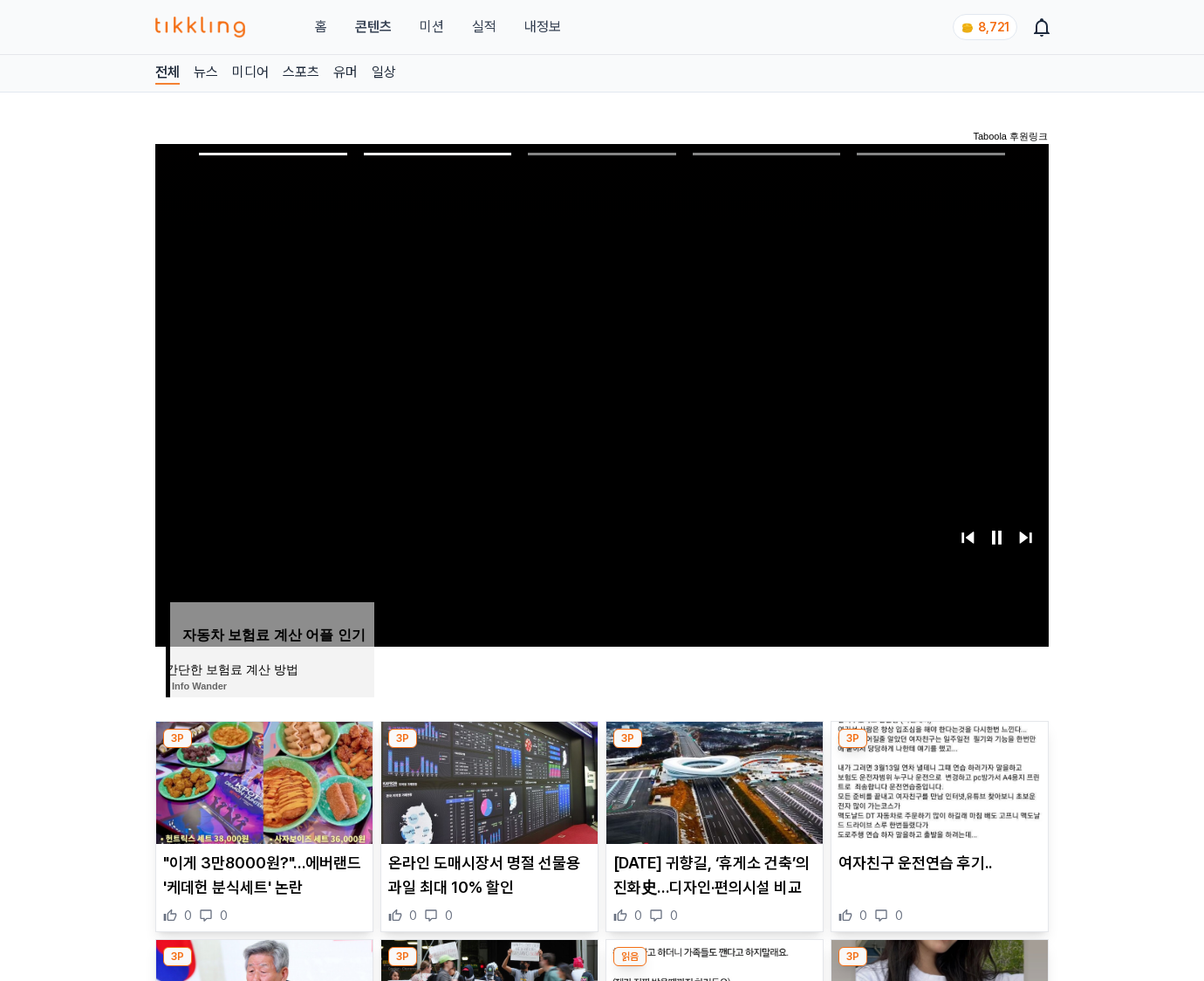
click at [937, 780] on img at bounding box center [939, 782] width 217 height 122
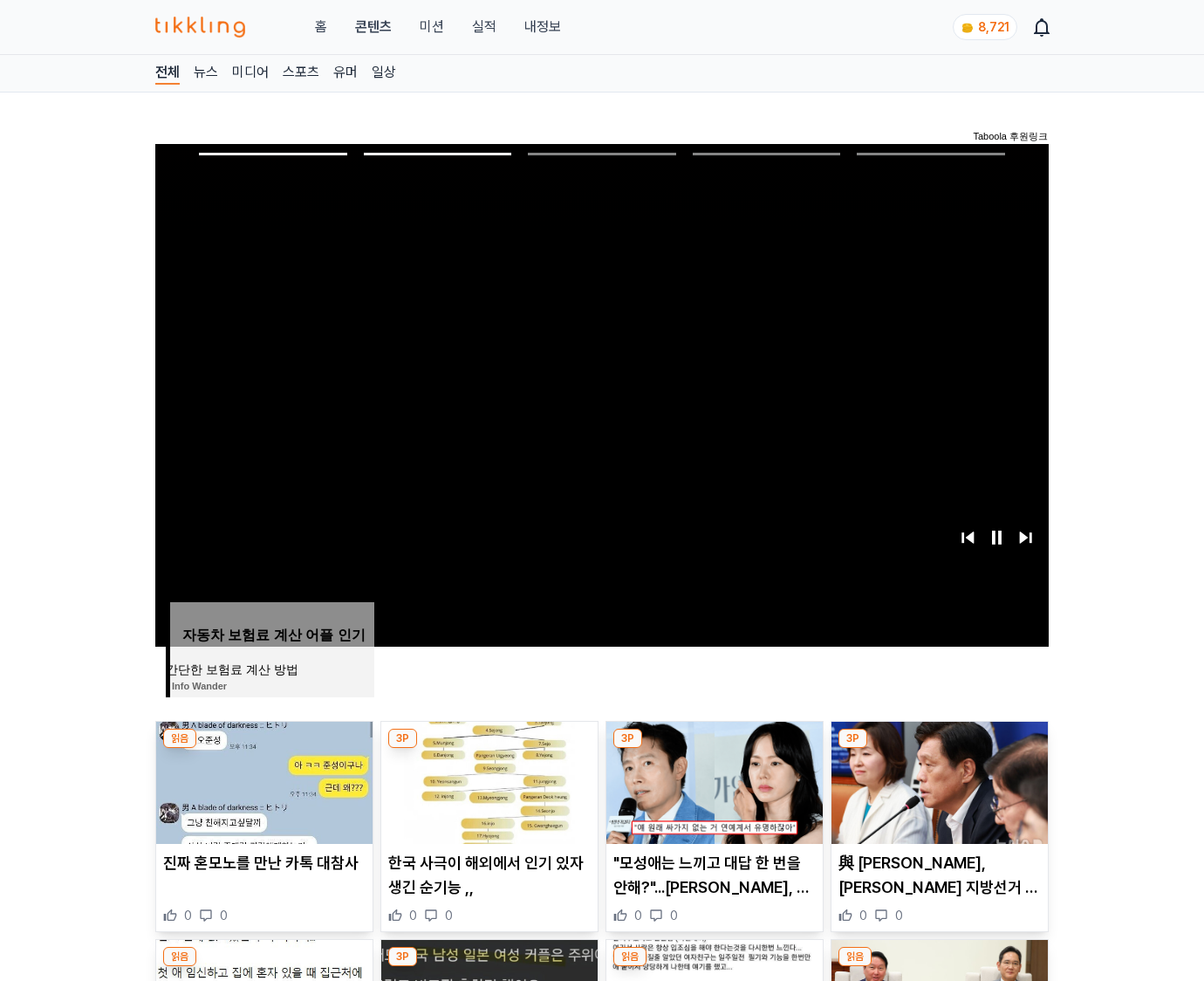
click at [937, 780] on img at bounding box center [939, 782] width 217 height 122
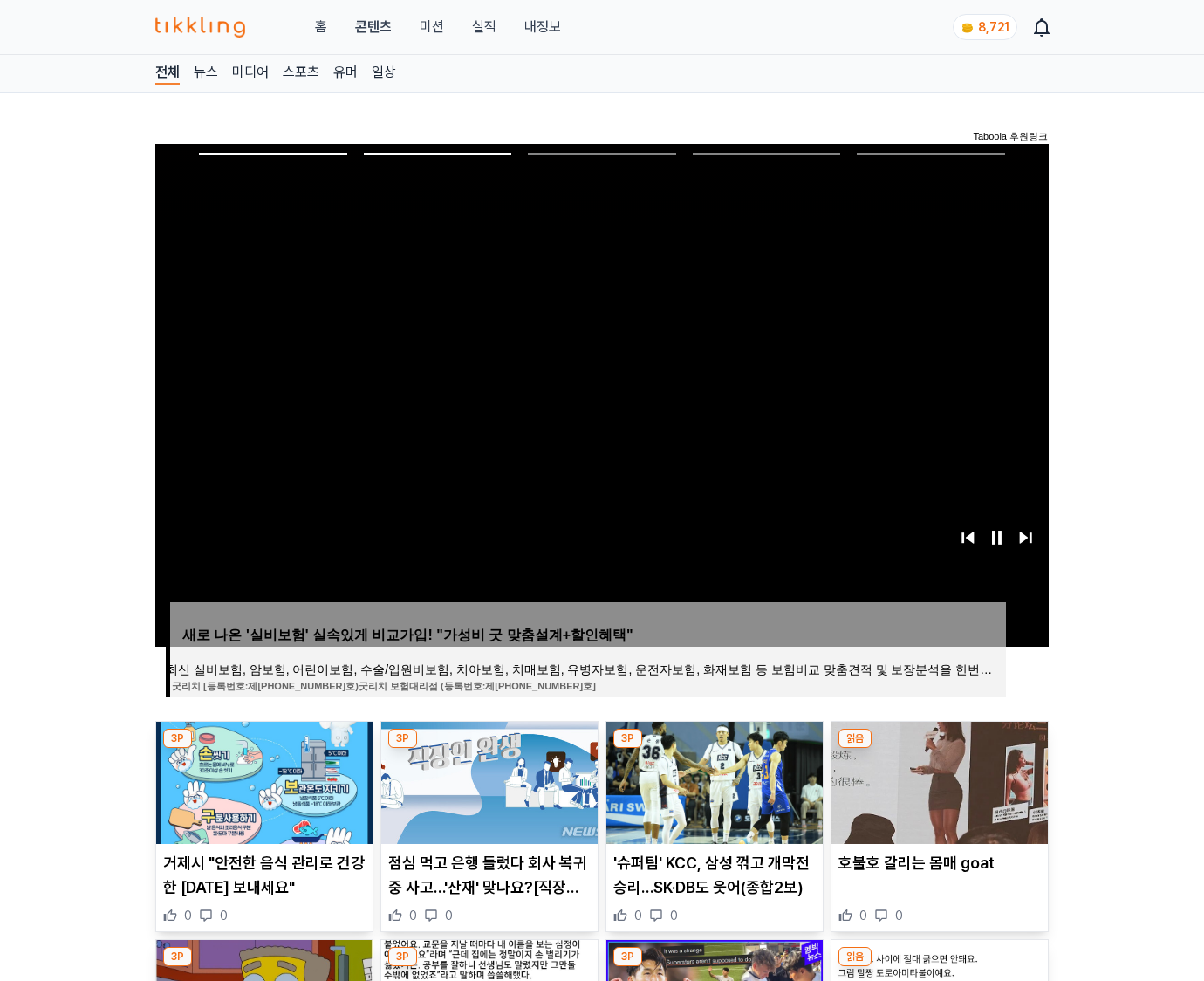
click at [937, 780] on img at bounding box center [939, 782] width 217 height 122
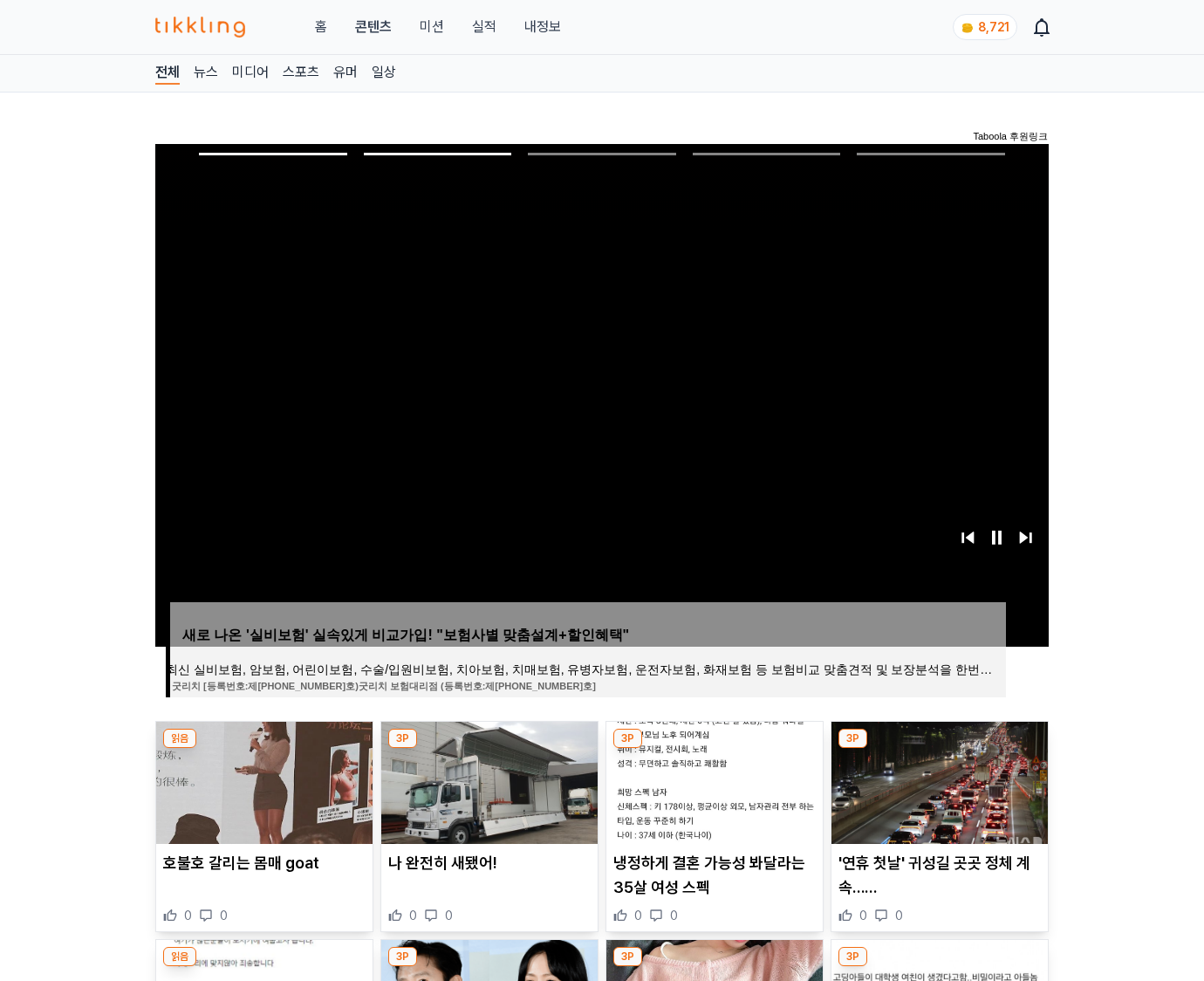
click at [937, 780] on img at bounding box center [939, 782] width 217 height 122
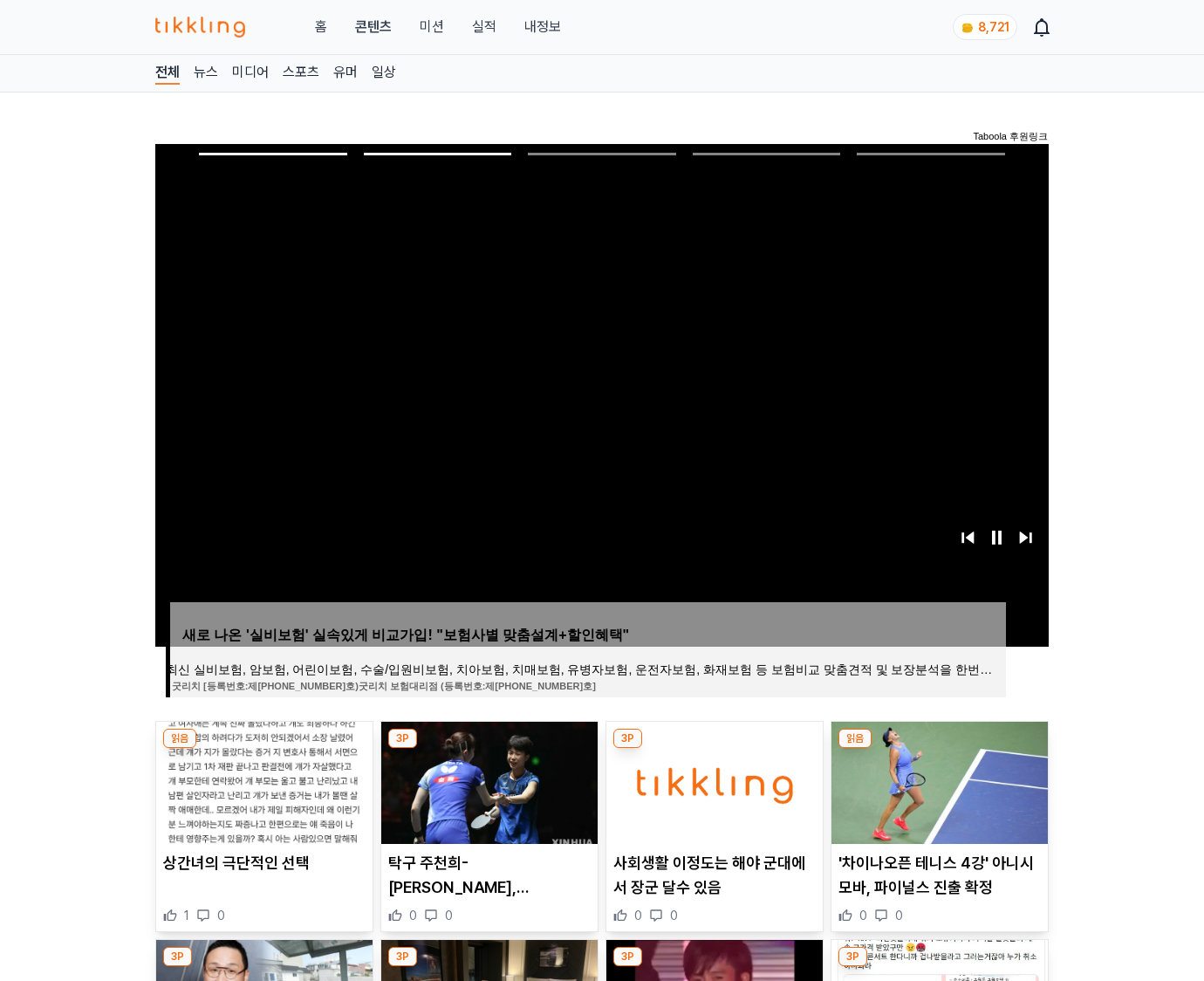
click at [937, 780] on img at bounding box center [939, 782] width 217 height 122
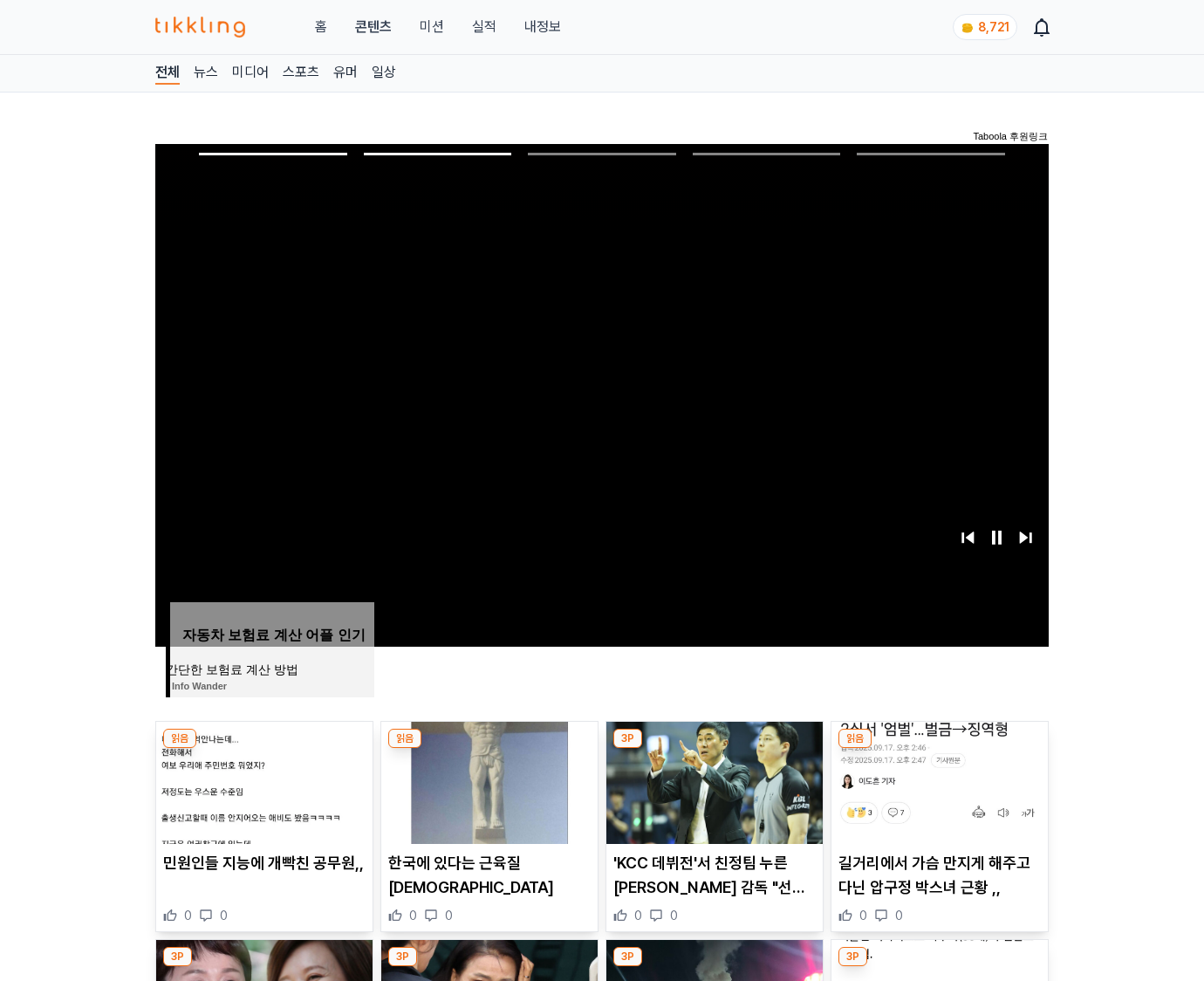
click at [937, 780] on img at bounding box center [939, 782] width 217 height 122
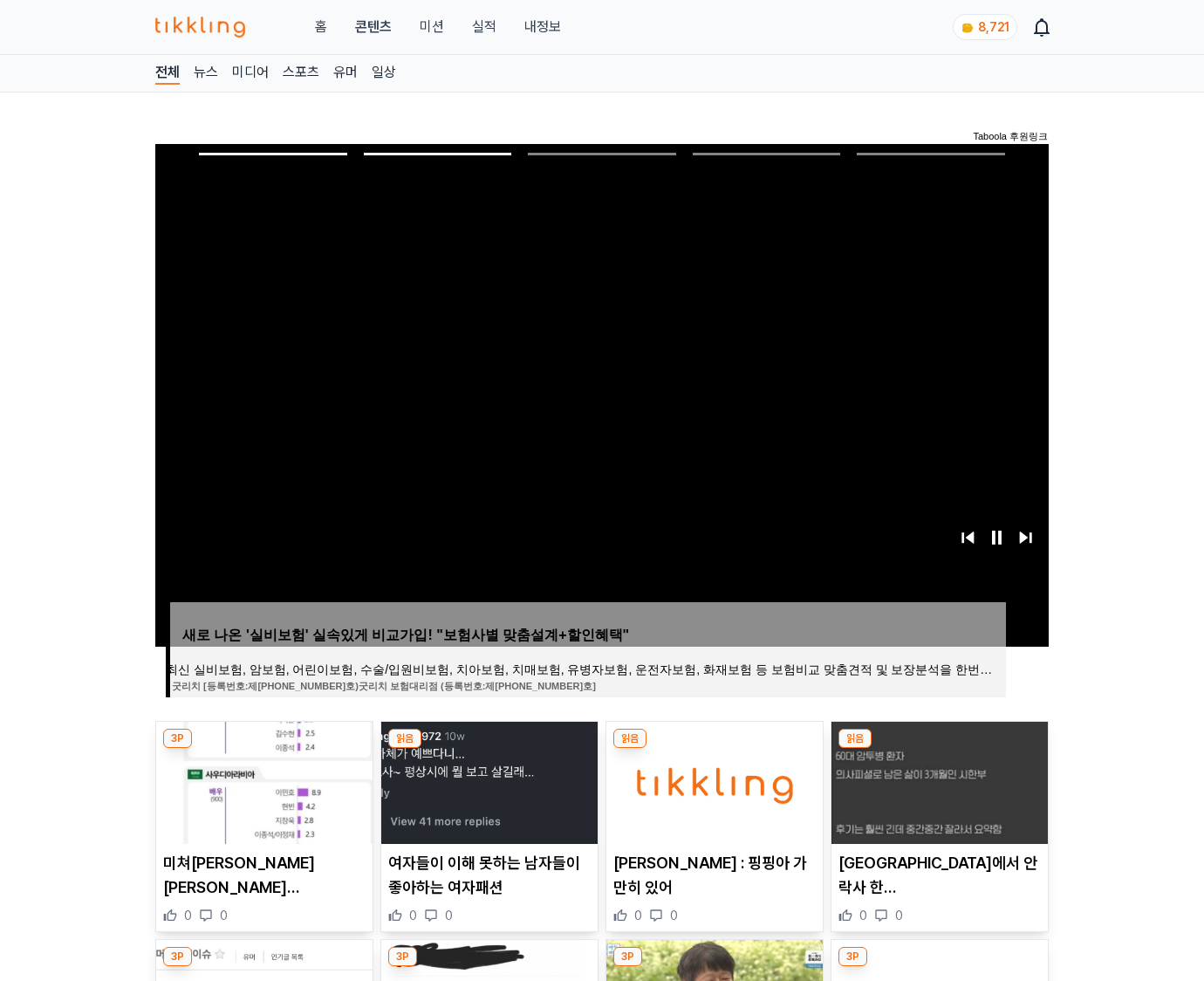
click at [937, 780] on img at bounding box center [939, 782] width 217 height 122
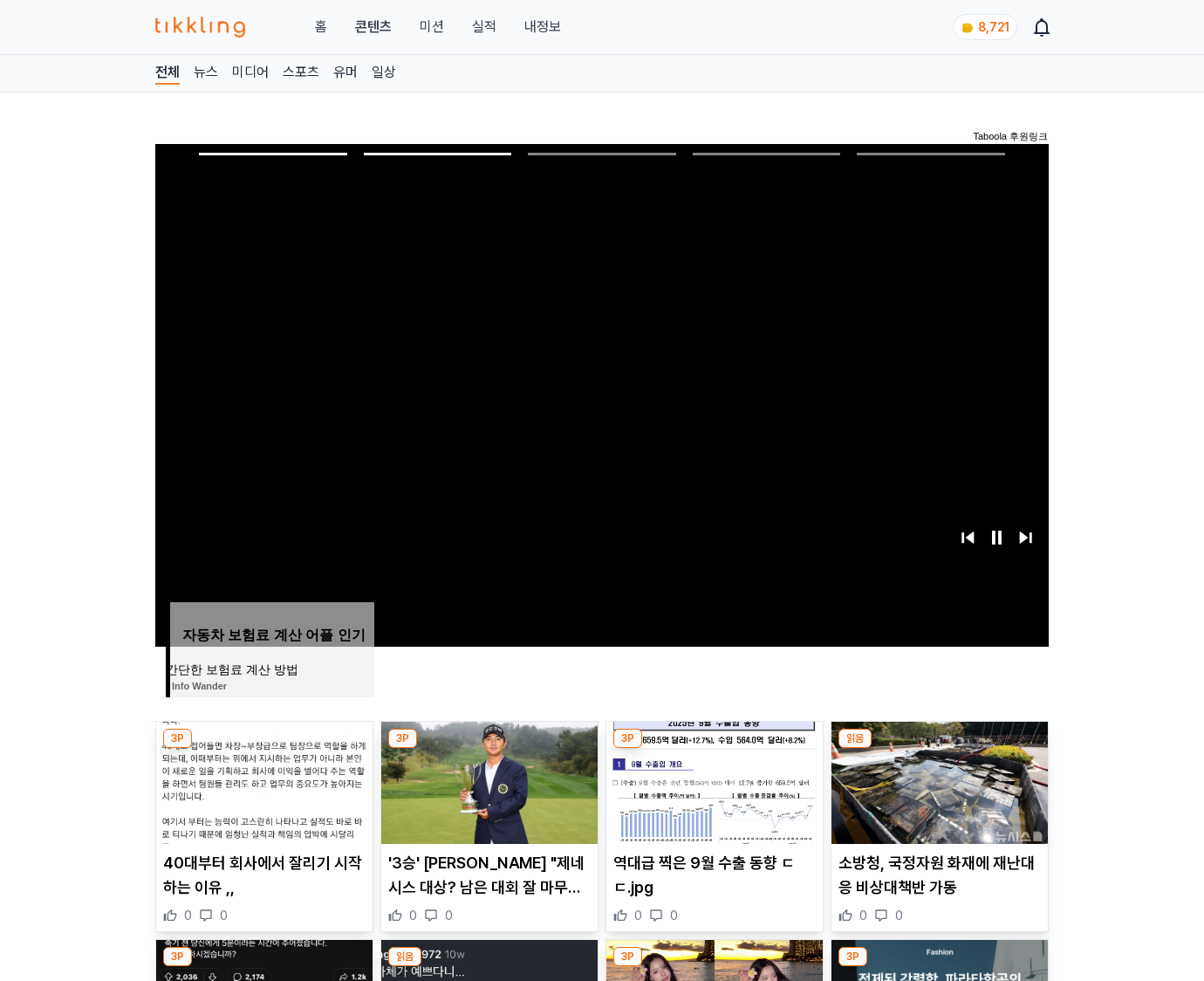
click at [937, 780] on img at bounding box center [939, 782] width 217 height 122
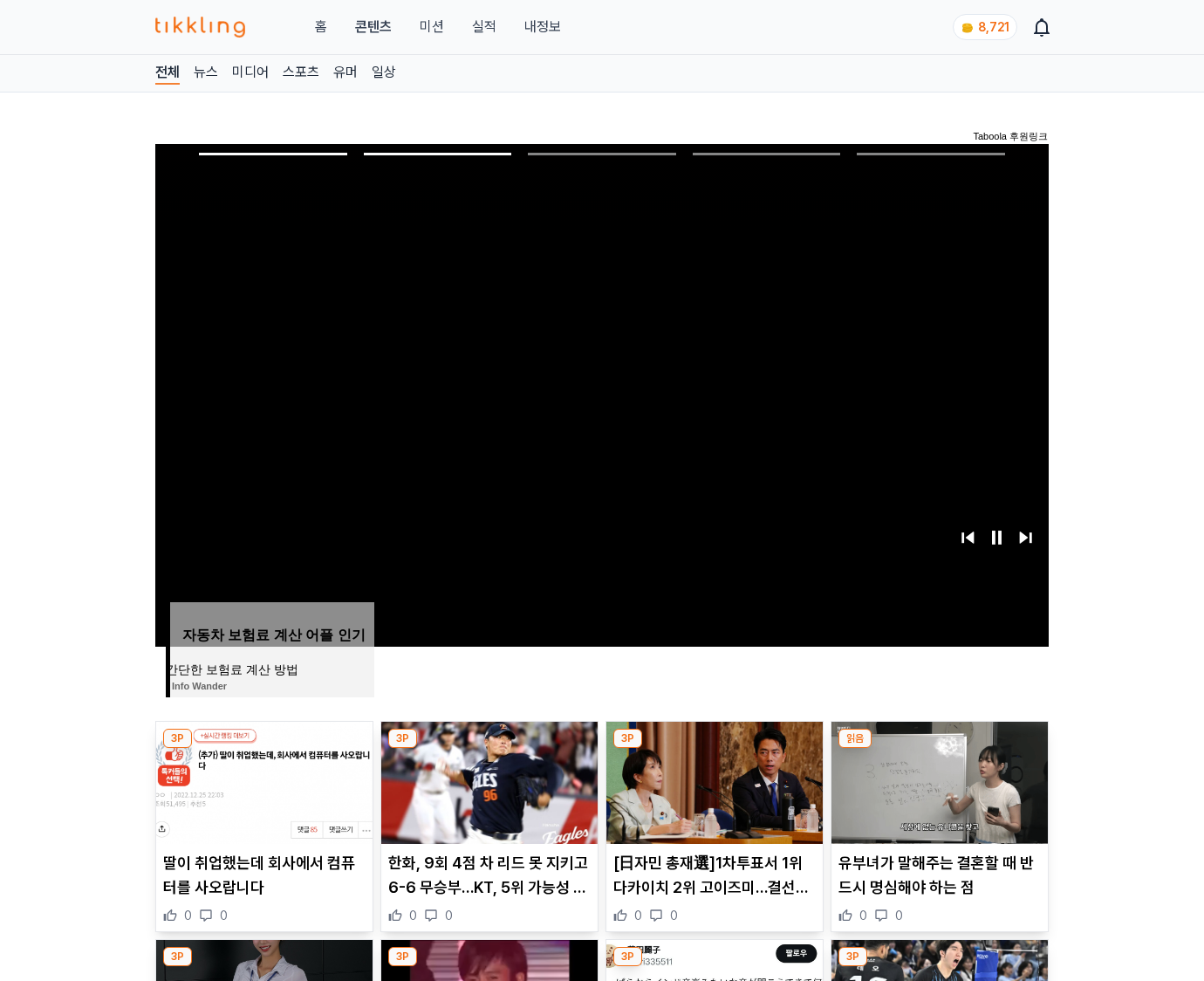
click at [937, 780] on img at bounding box center [939, 782] width 217 height 122
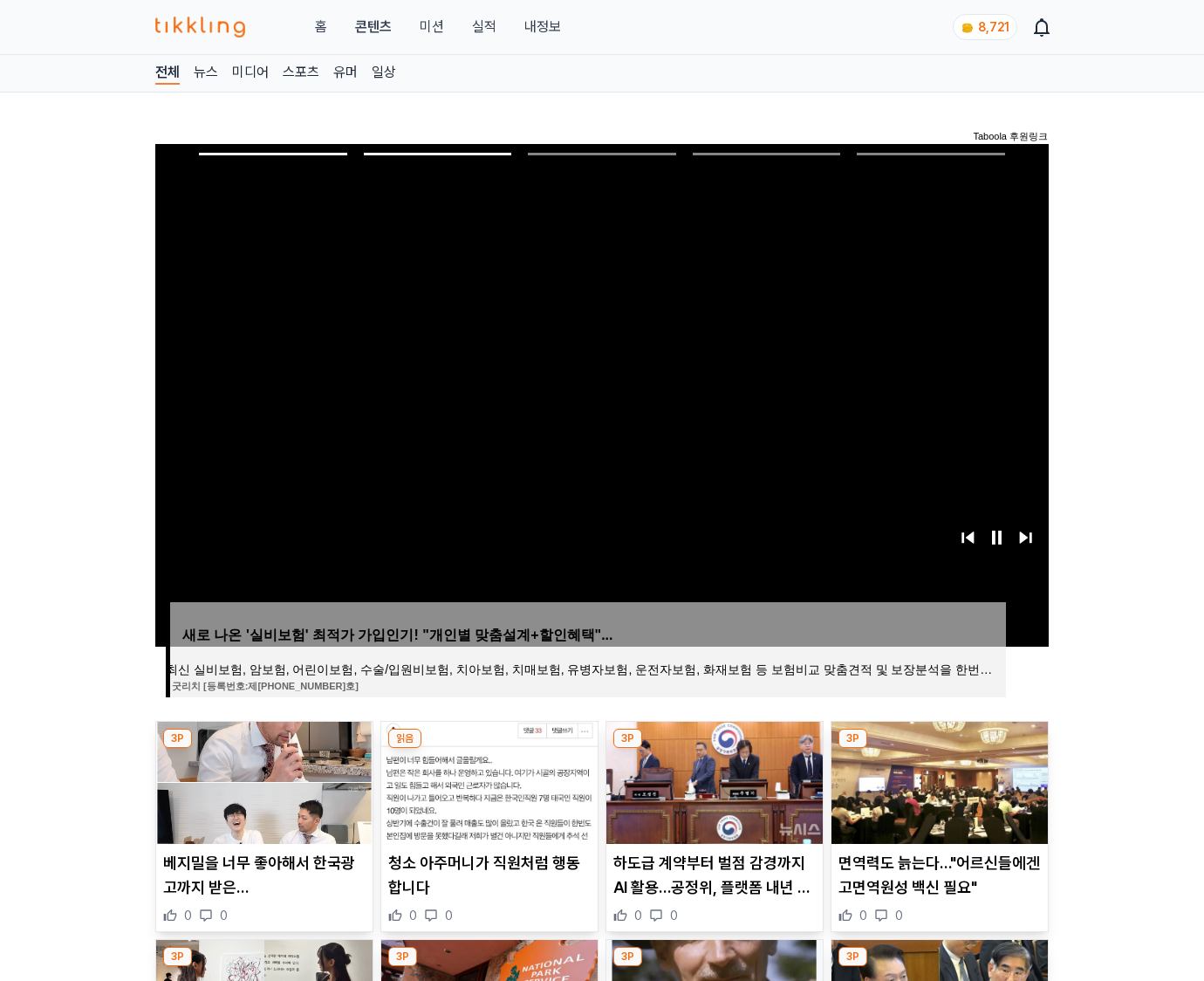
click at [937, 780] on img at bounding box center [939, 782] width 217 height 122
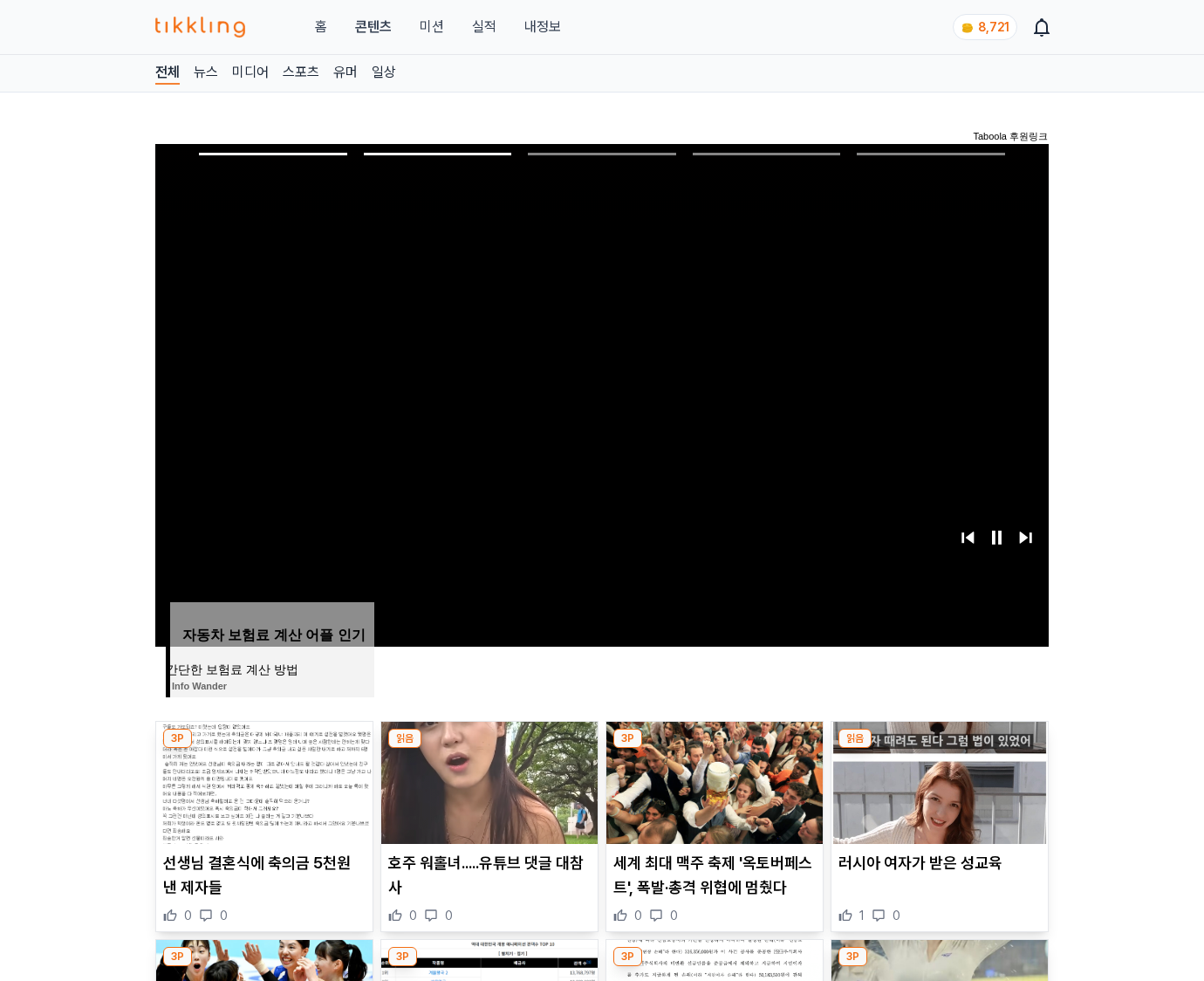
click at [937, 780] on img at bounding box center [939, 782] width 217 height 122
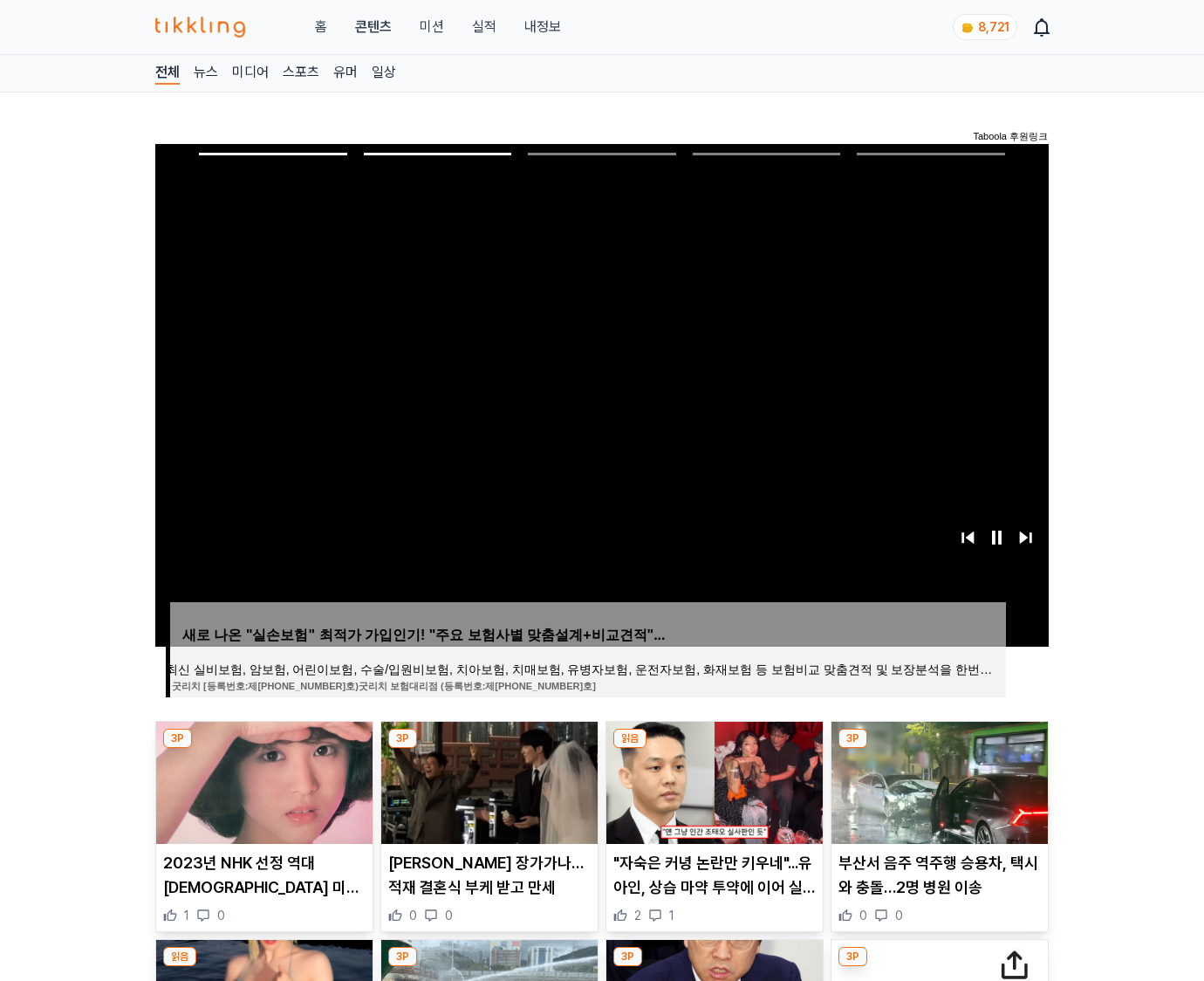
click at [937, 780] on img at bounding box center [939, 782] width 217 height 122
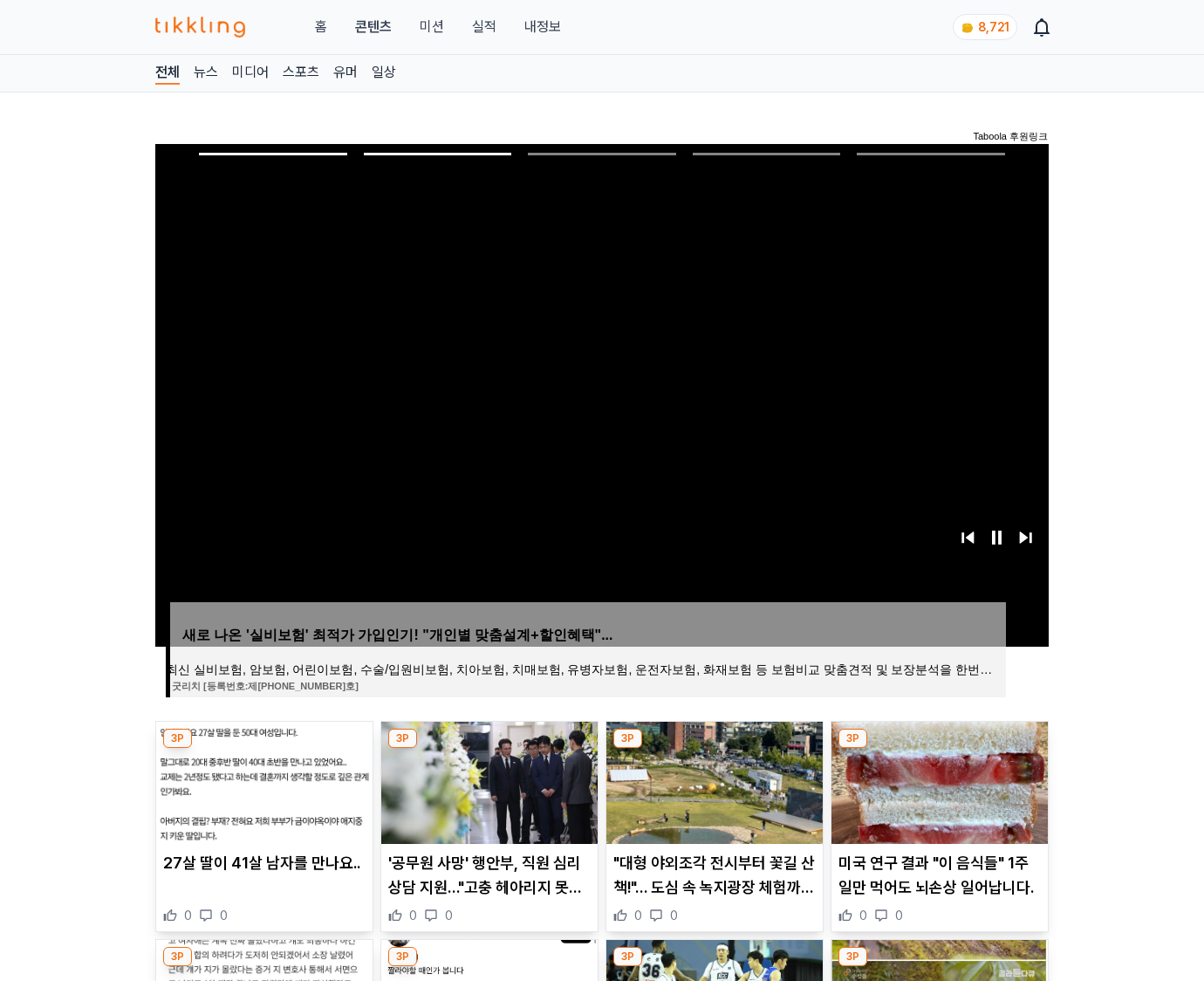
click at [937, 780] on img at bounding box center [939, 782] width 217 height 122
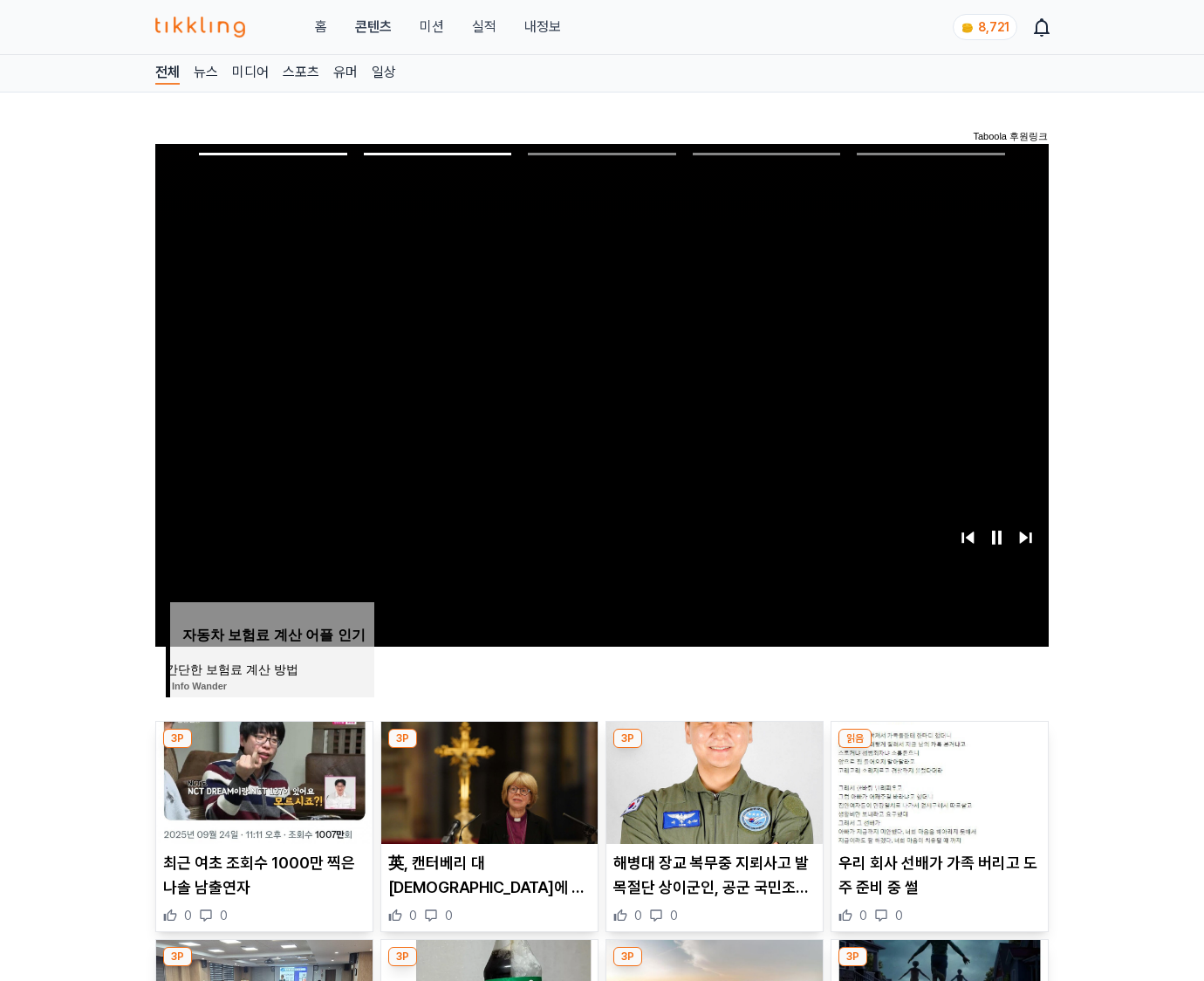
click at [937, 780] on img at bounding box center [939, 782] width 217 height 122
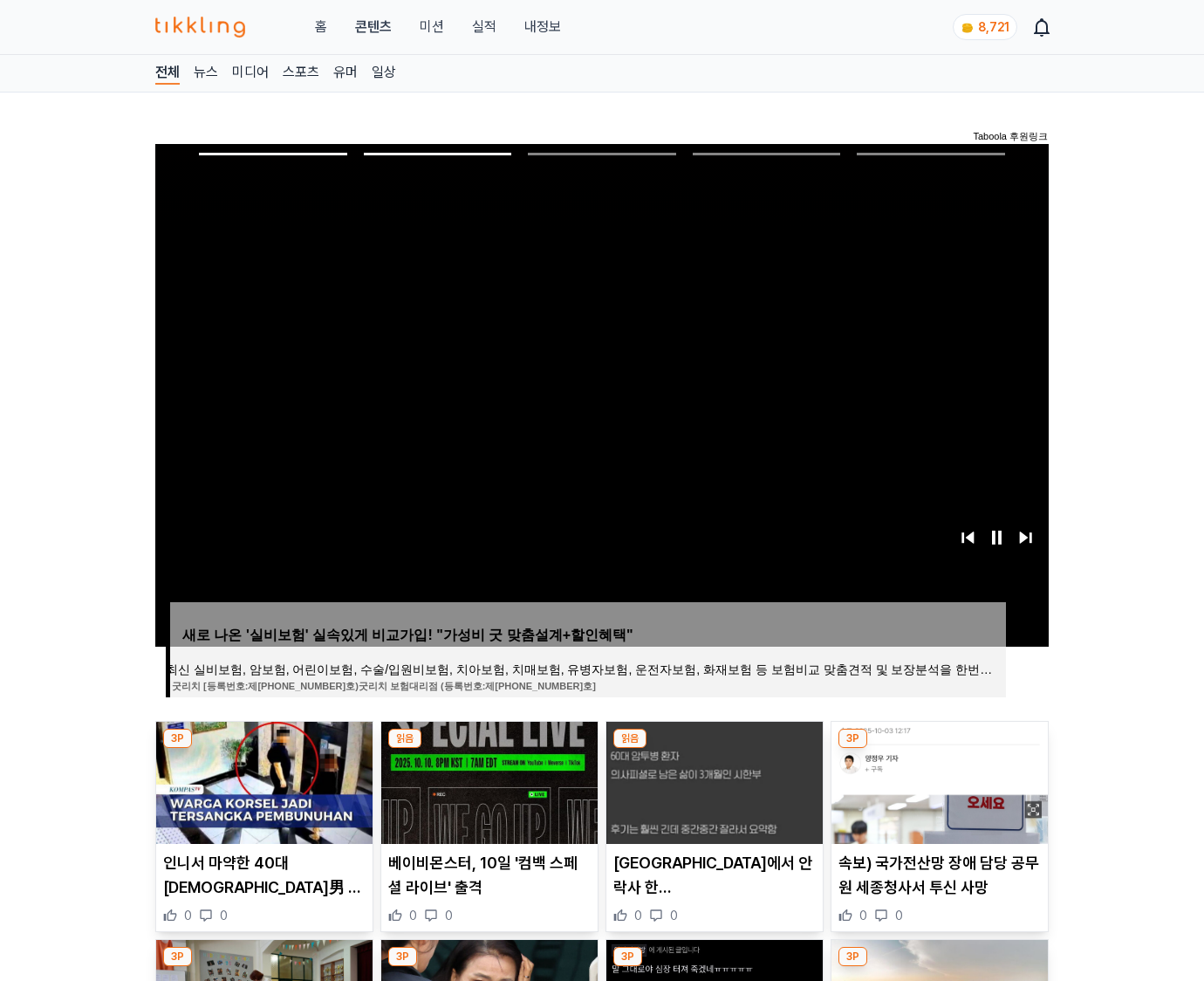
click at [937, 780] on img at bounding box center [939, 782] width 217 height 122
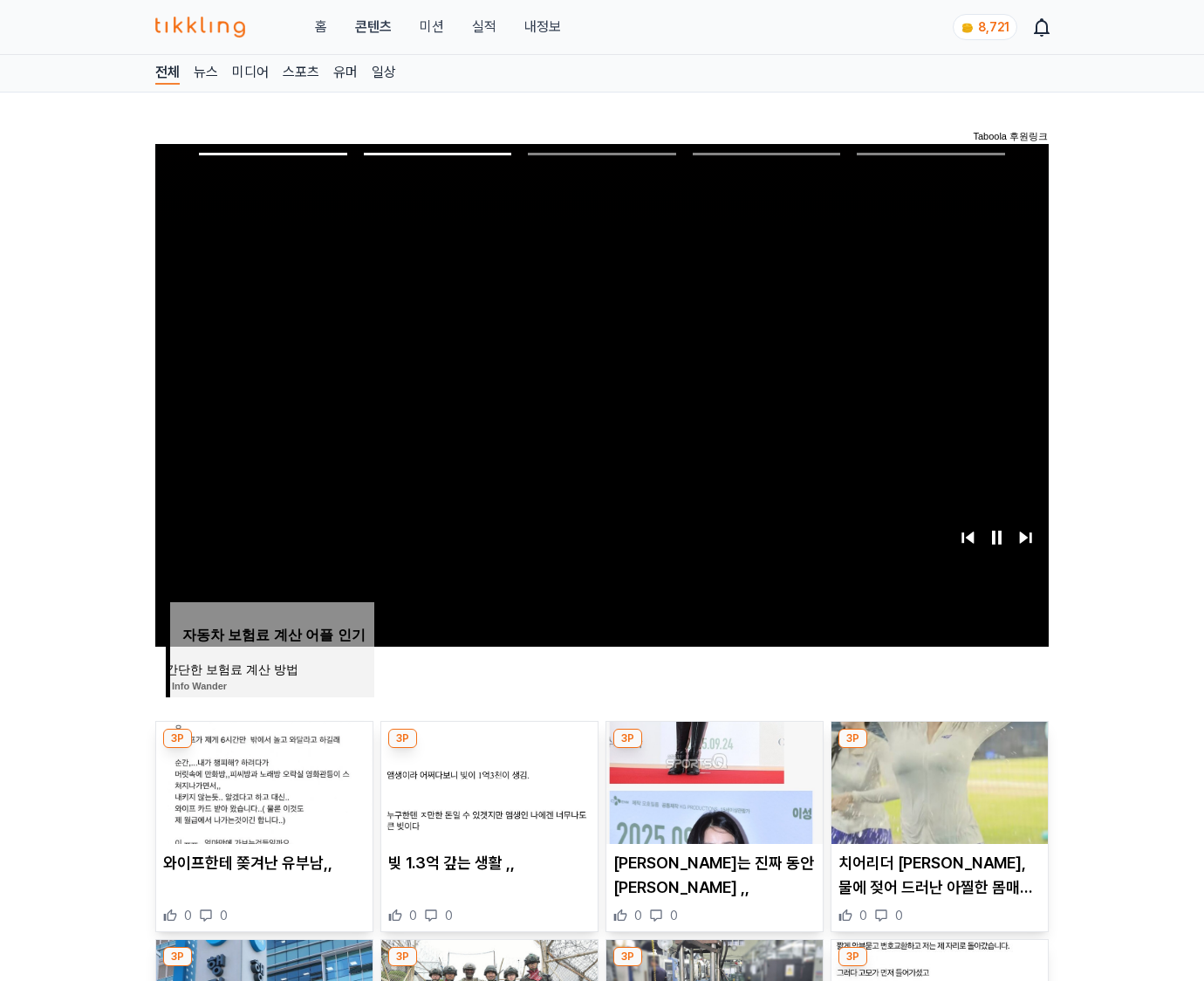
click at [937, 780] on img at bounding box center [939, 782] width 217 height 122
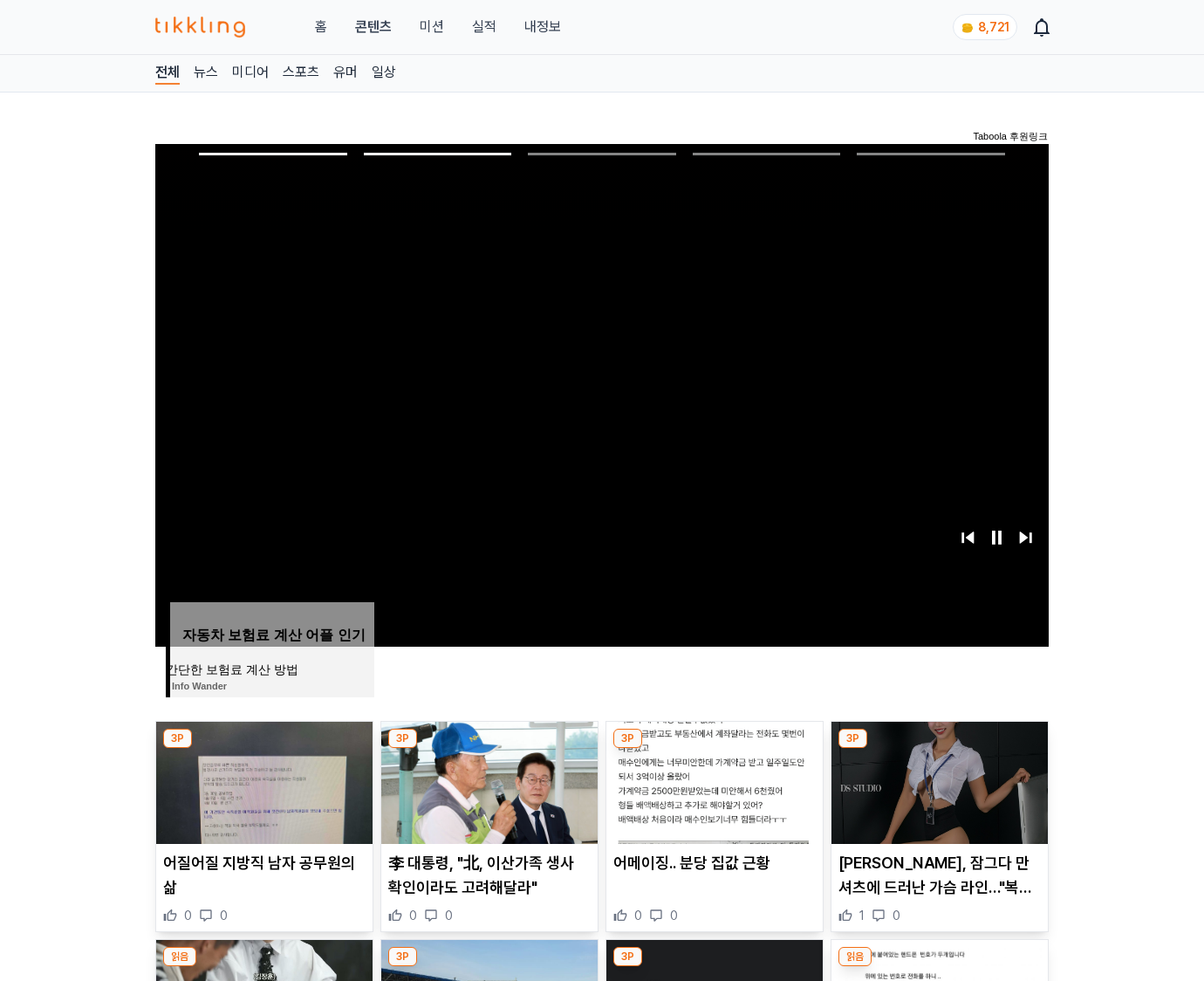
click at [937, 780] on img at bounding box center [939, 782] width 217 height 122
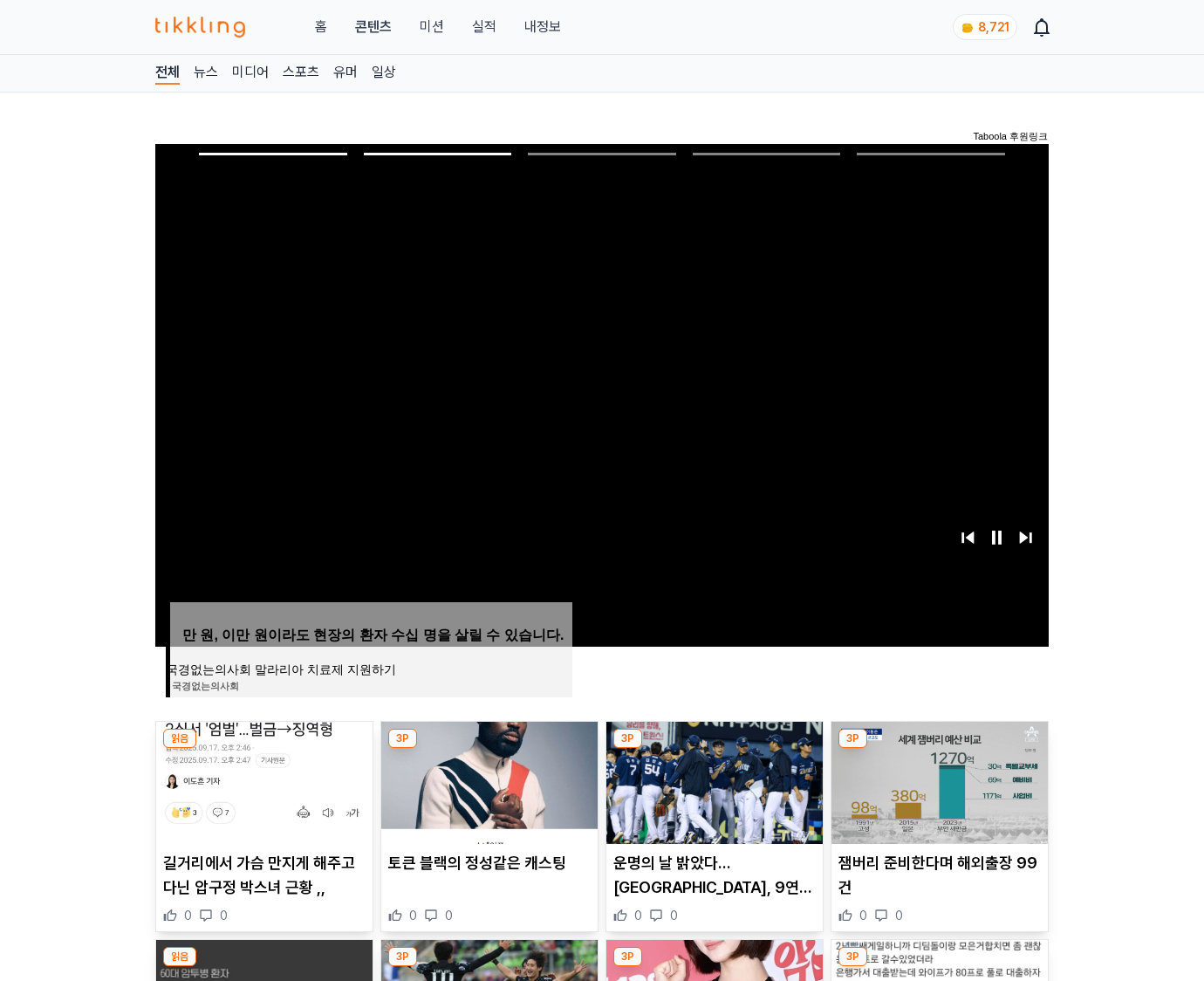
click at [937, 780] on img at bounding box center [939, 782] width 217 height 122
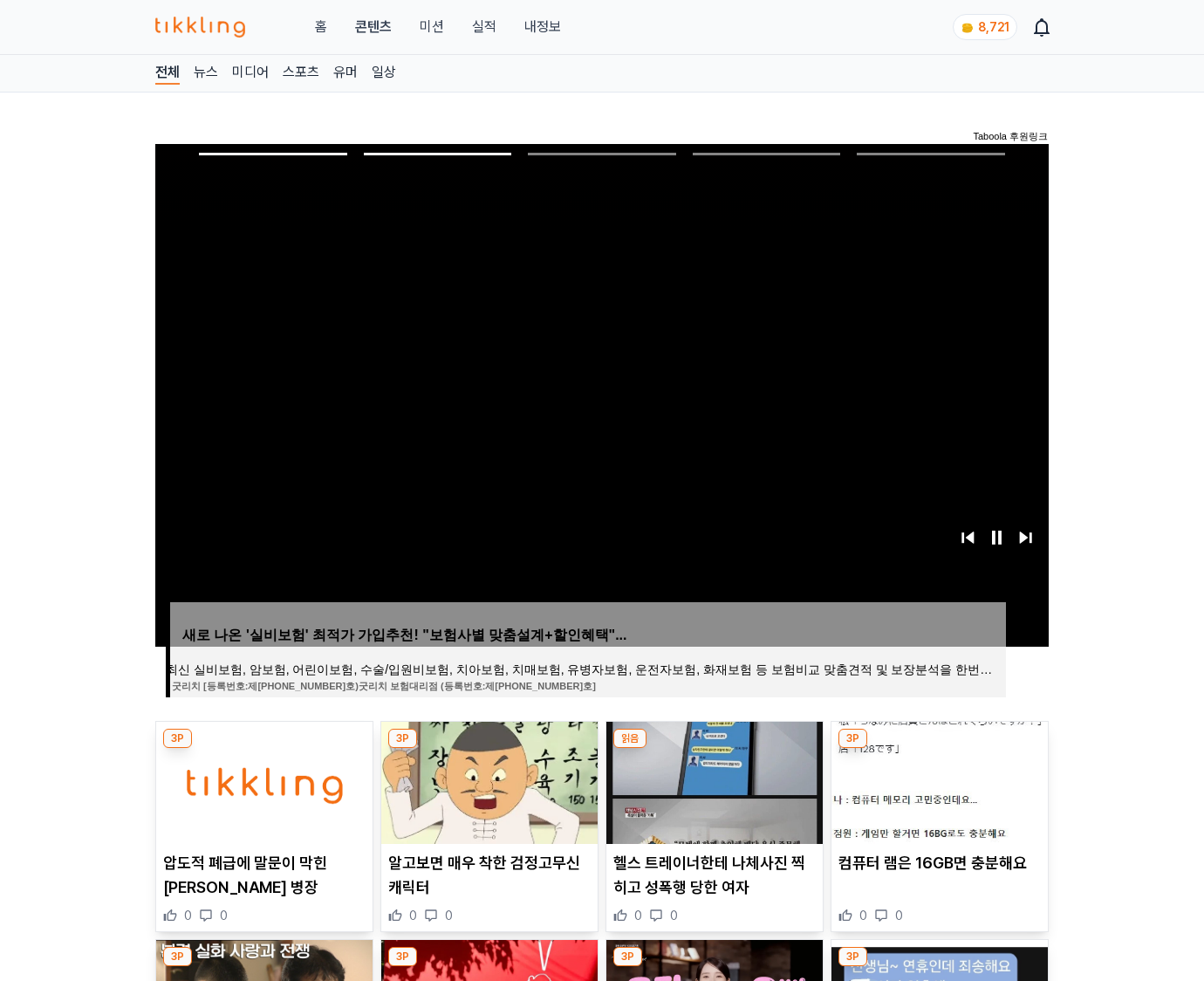
click at [937, 780] on img at bounding box center [939, 782] width 217 height 122
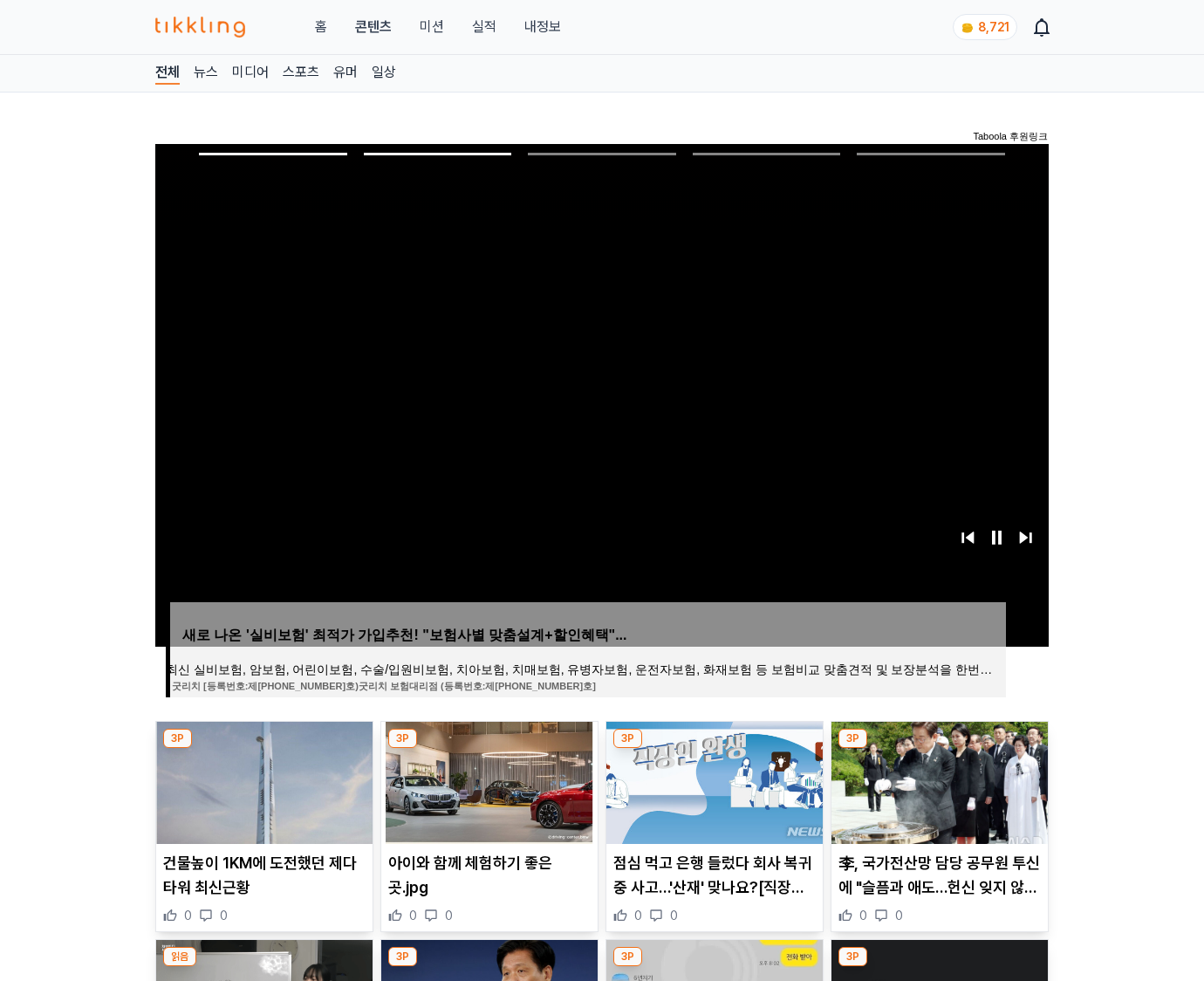
click at [937, 780] on img at bounding box center [939, 782] width 217 height 122
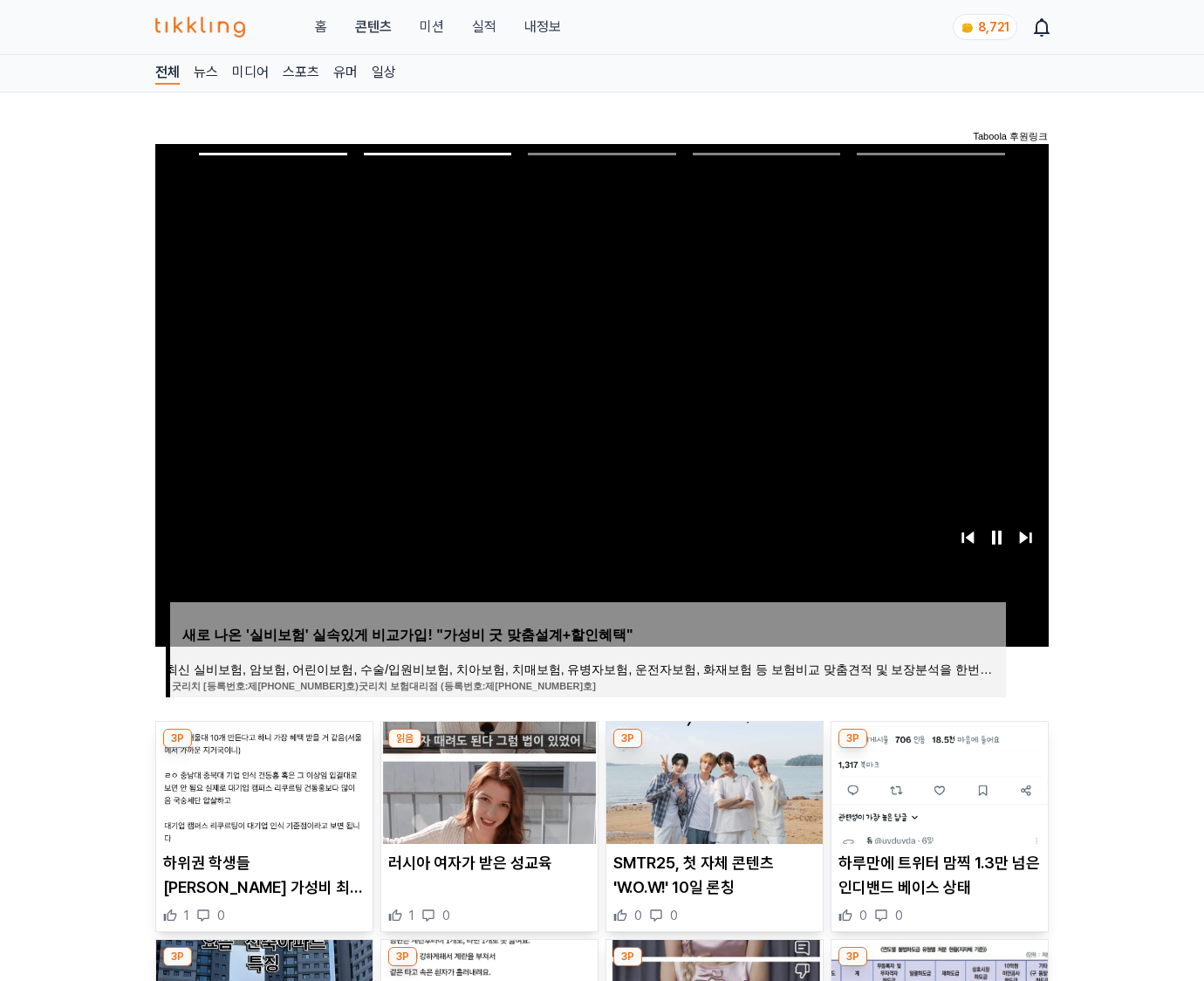
click at [937, 780] on img at bounding box center [939, 782] width 217 height 122
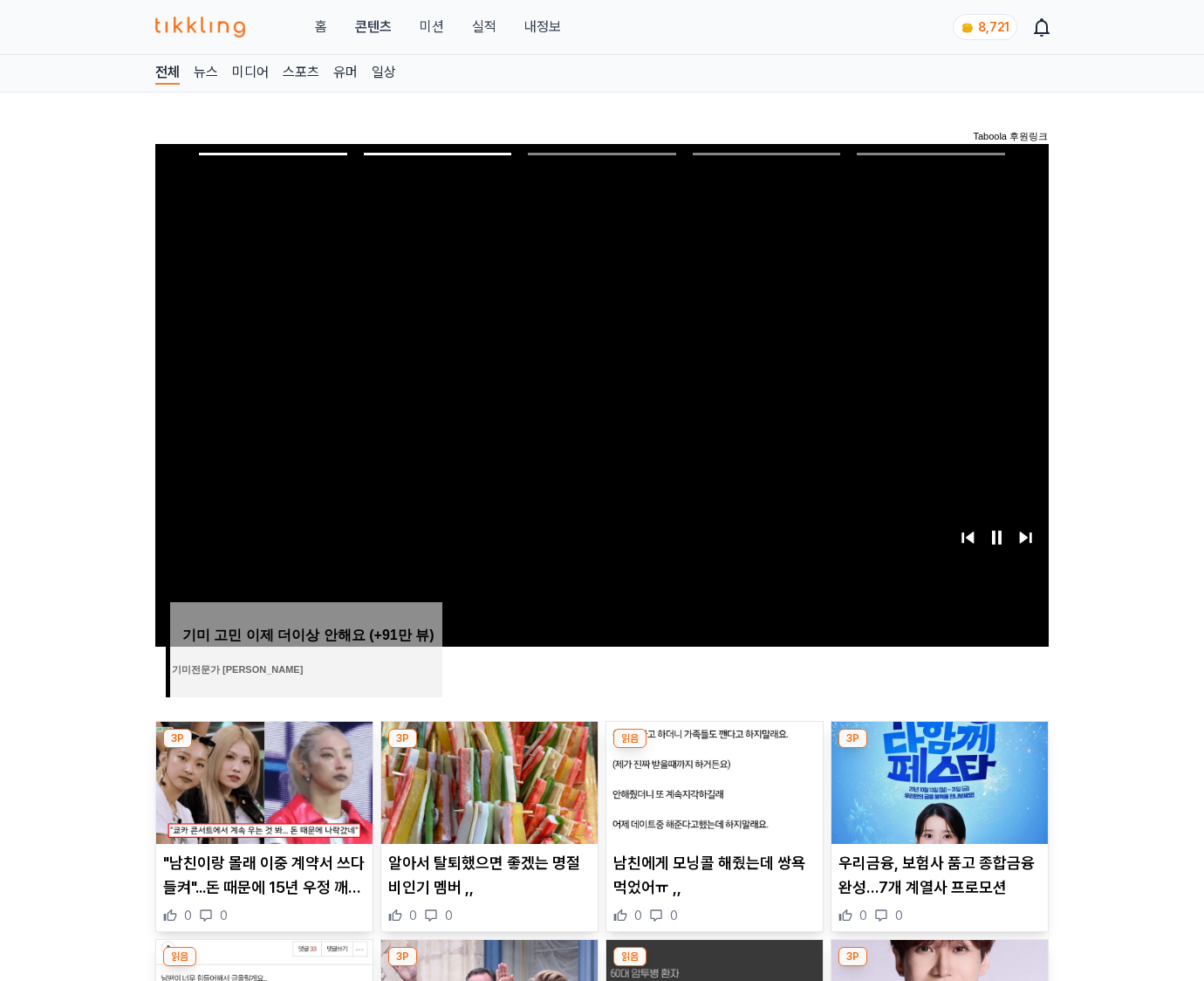
click at [937, 780] on img at bounding box center [939, 782] width 217 height 122
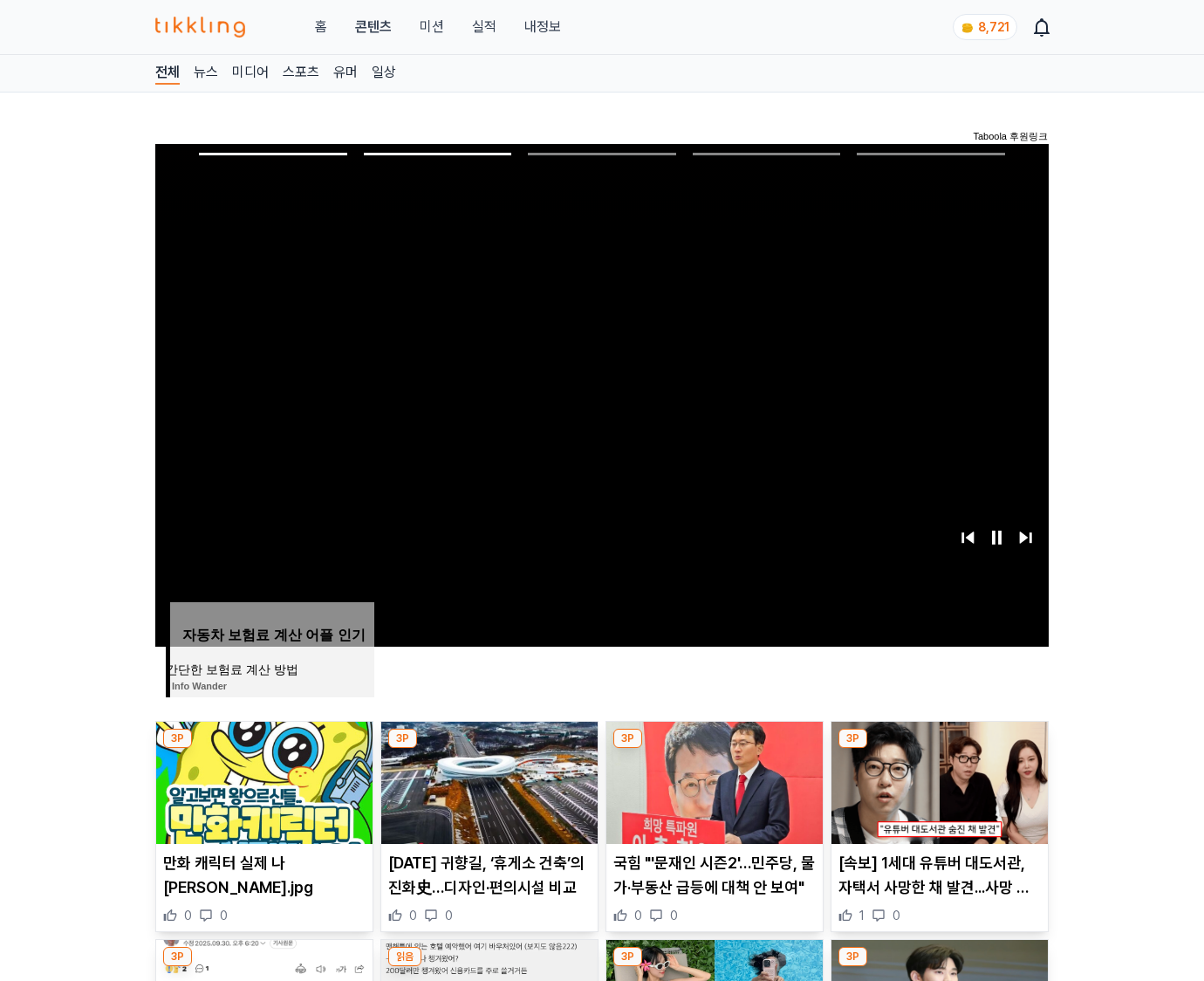
click at [937, 780] on img at bounding box center [939, 782] width 217 height 122
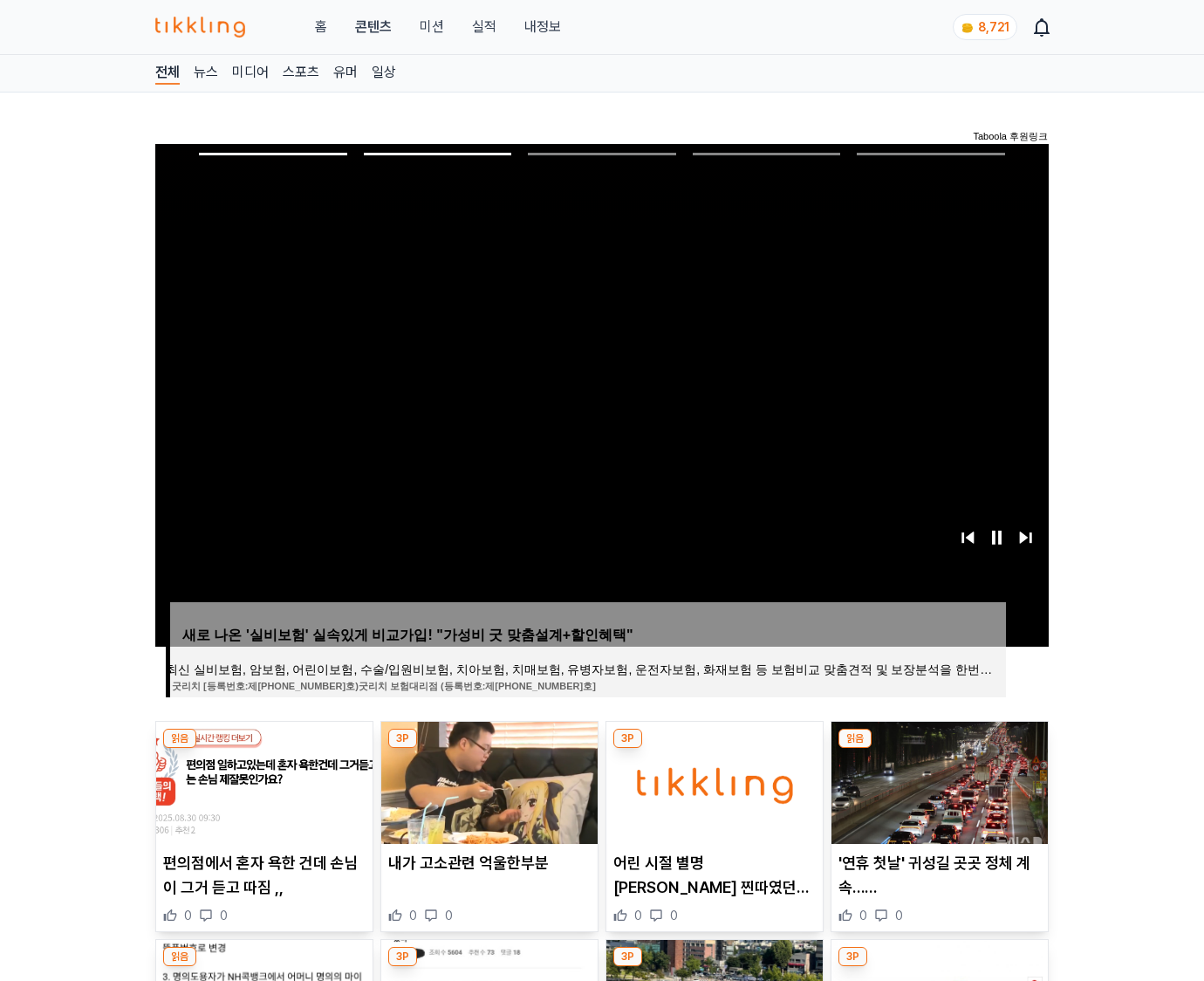
click at [937, 780] on img at bounding box center [939, 782] width 217 height 122
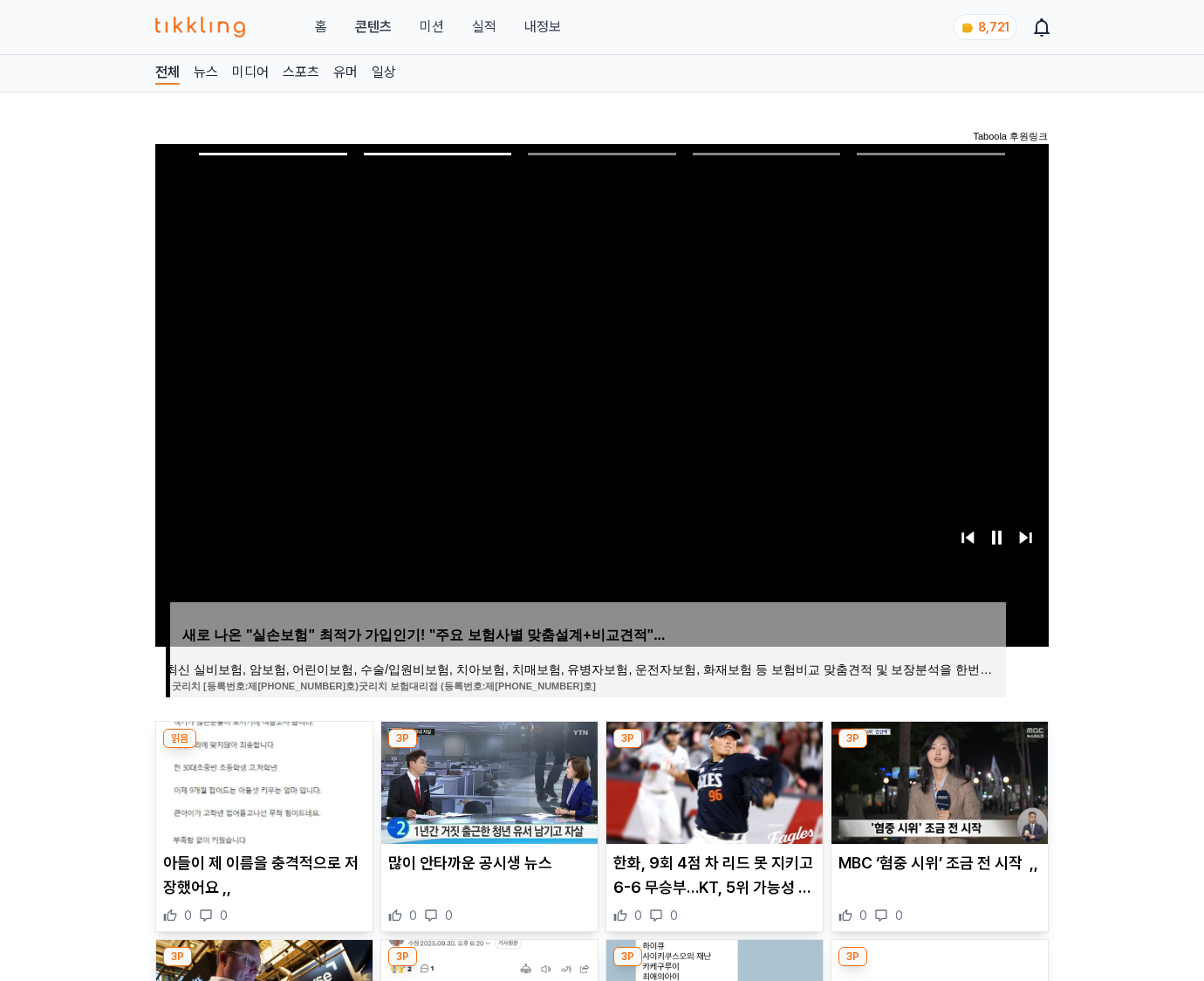
click at [937, 780] on img at bounding box center [939, 782] width 217 height 122
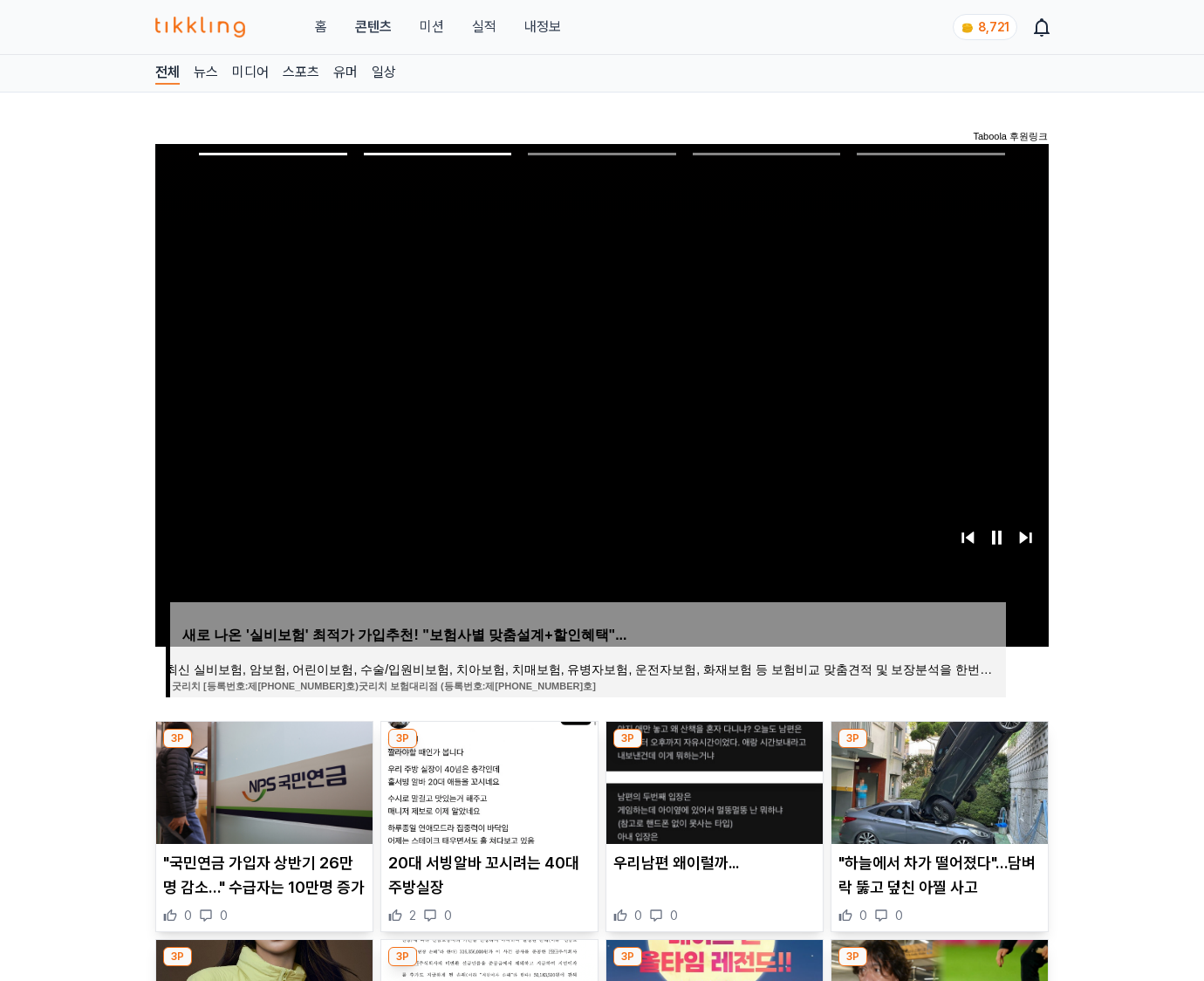
click at [937, 780] on img at bounding box center [939, 782] width 217 height 122
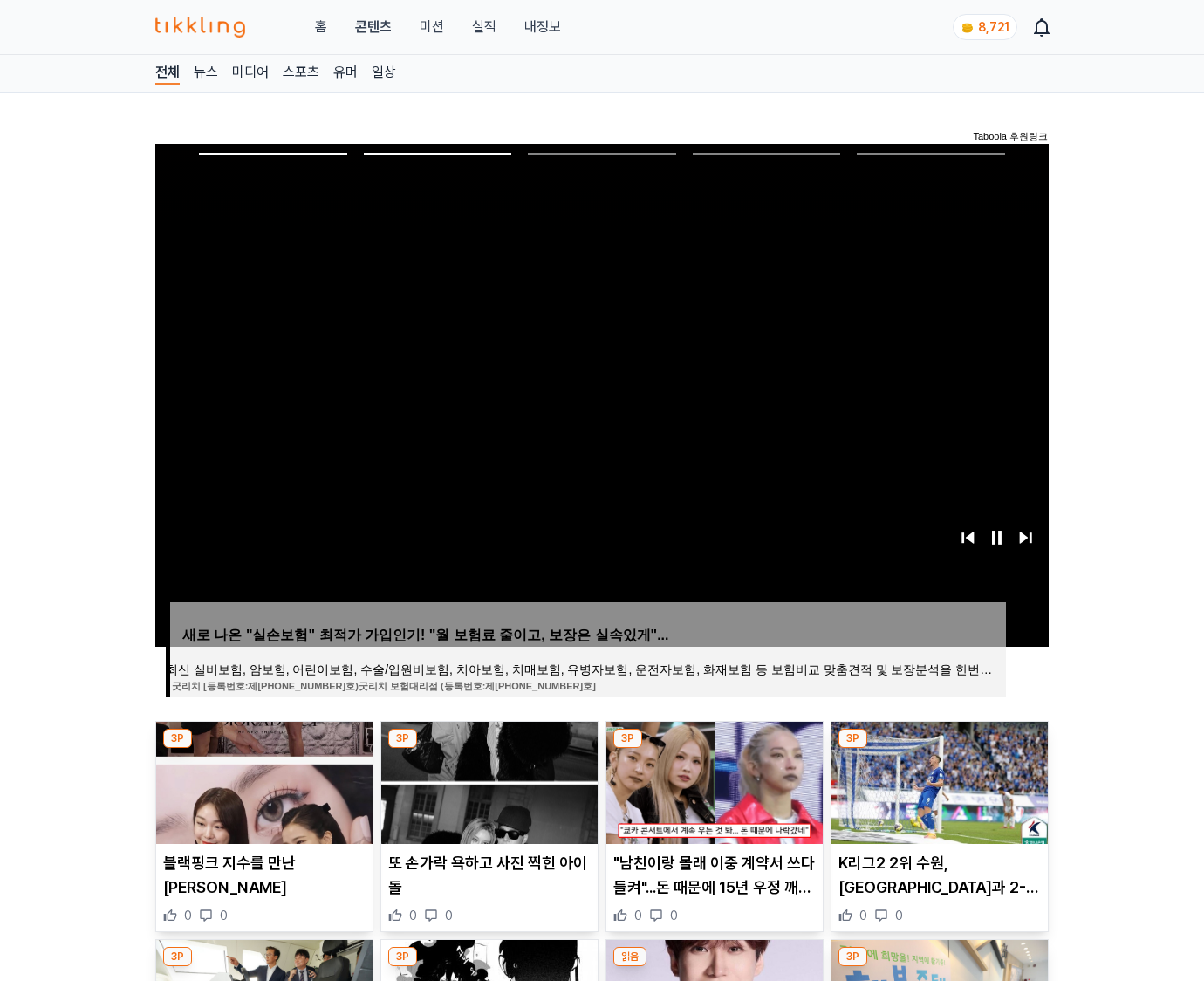
click at [937, 780] on img at bounding box center [939, 782] width 217 height 122
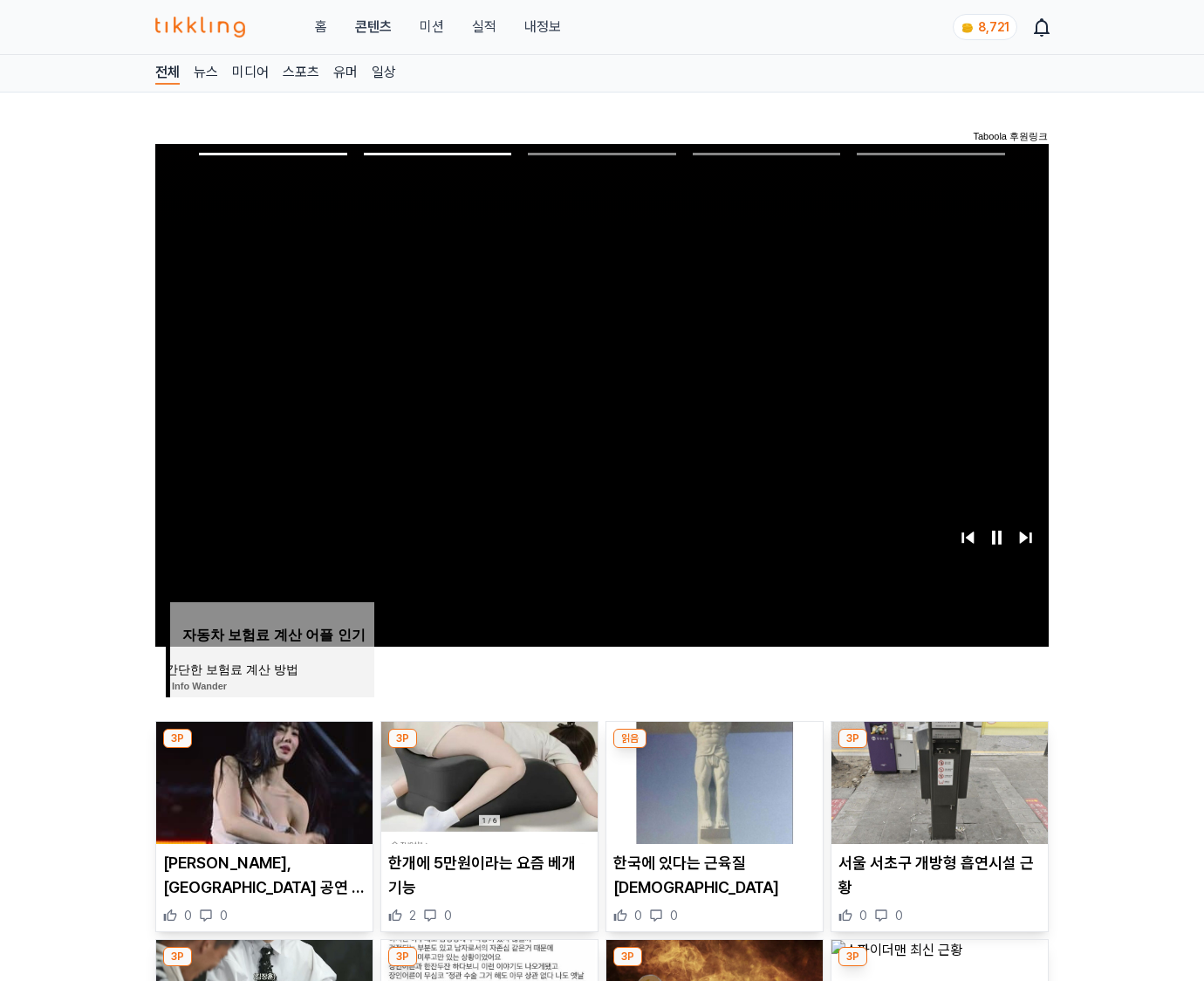
click at [937, 780] on img at bounding box center [939, 782] width 217 height 122
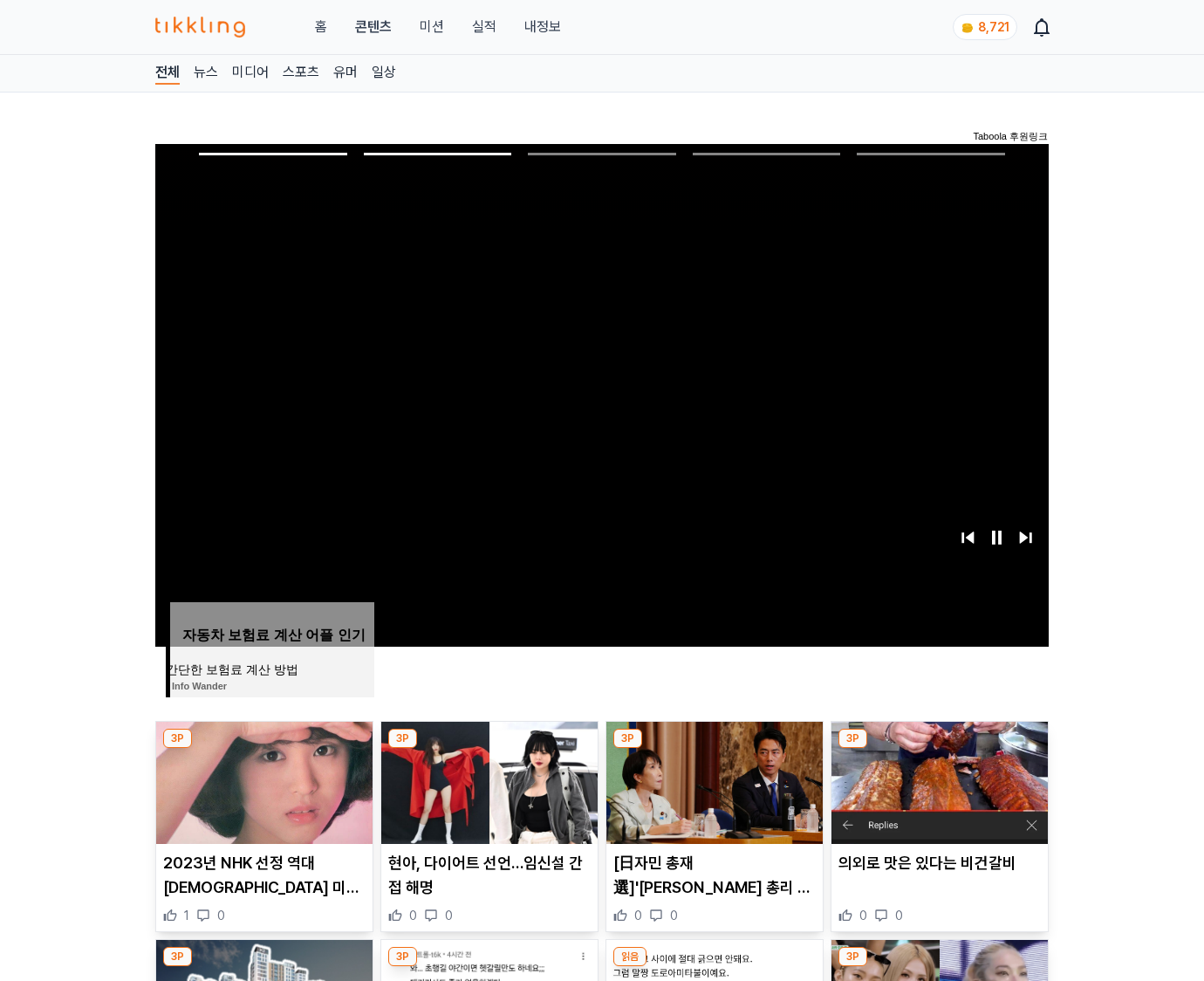
click at [937, 780] on img at bounding box center [939, 782] width 217 height 122
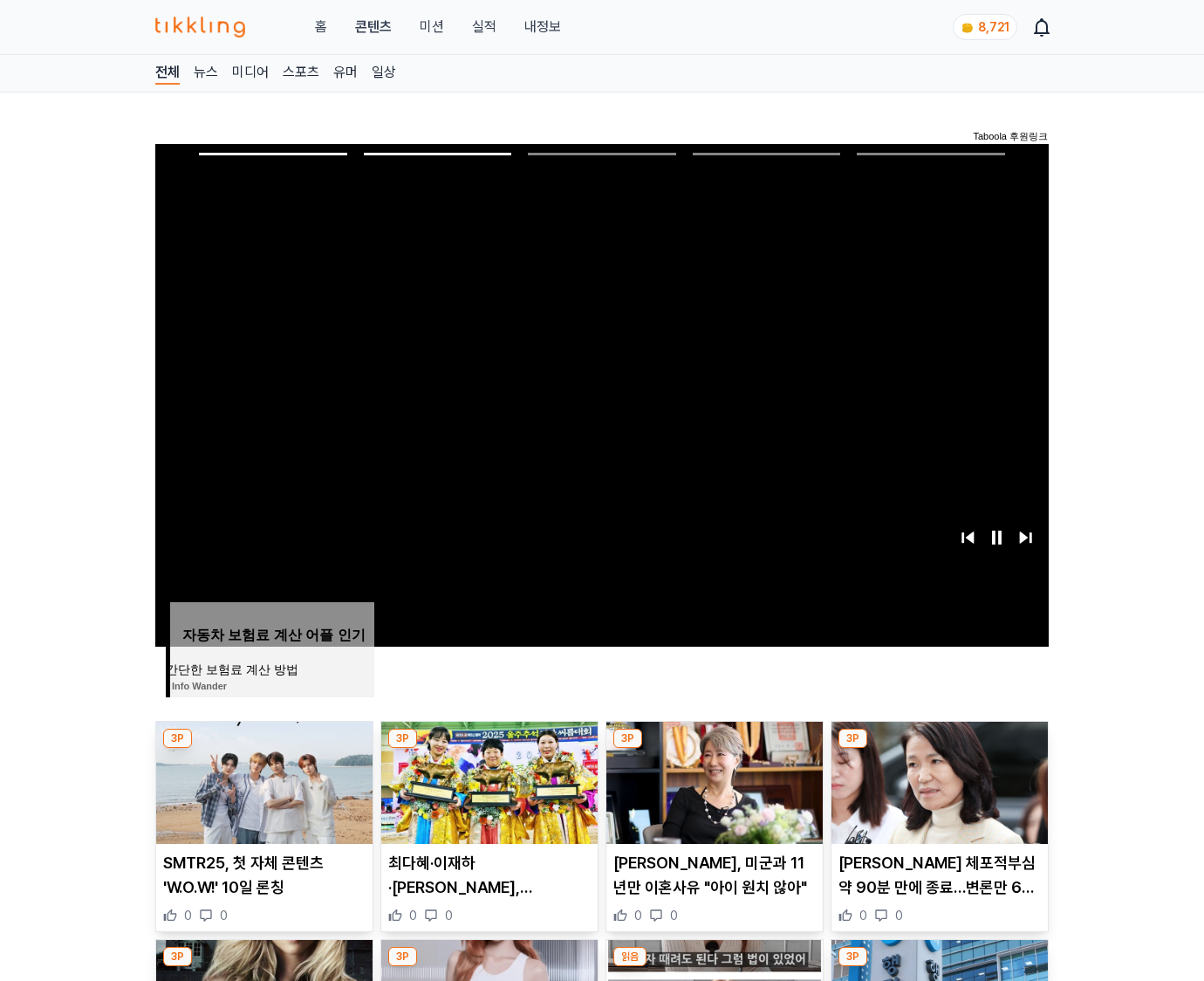
click at [937, 780] on img at bounding box center [939, 782] width 217 height 122
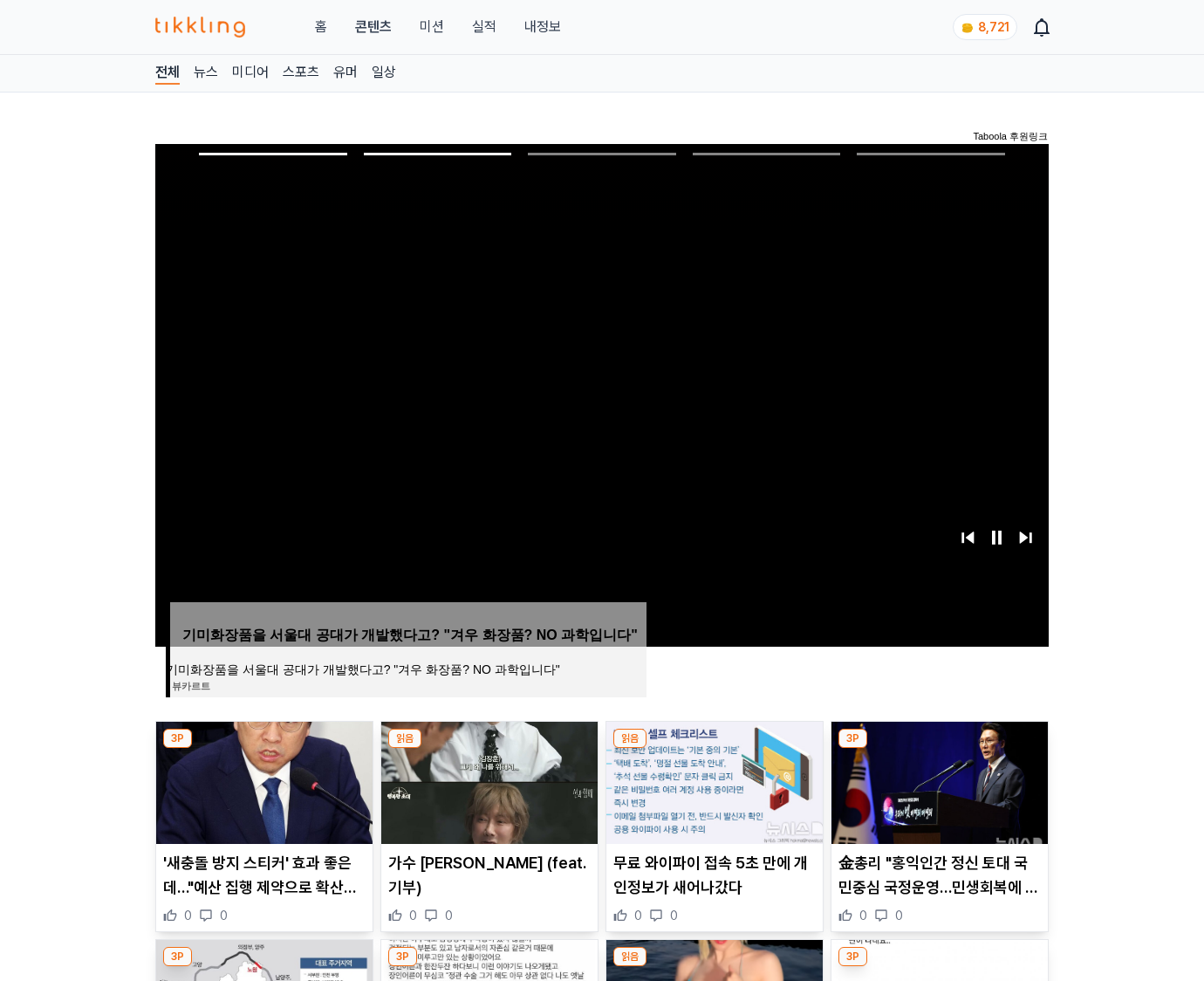
click at [937, 780] on img at bounding box center [939, 782] width 217 height 122
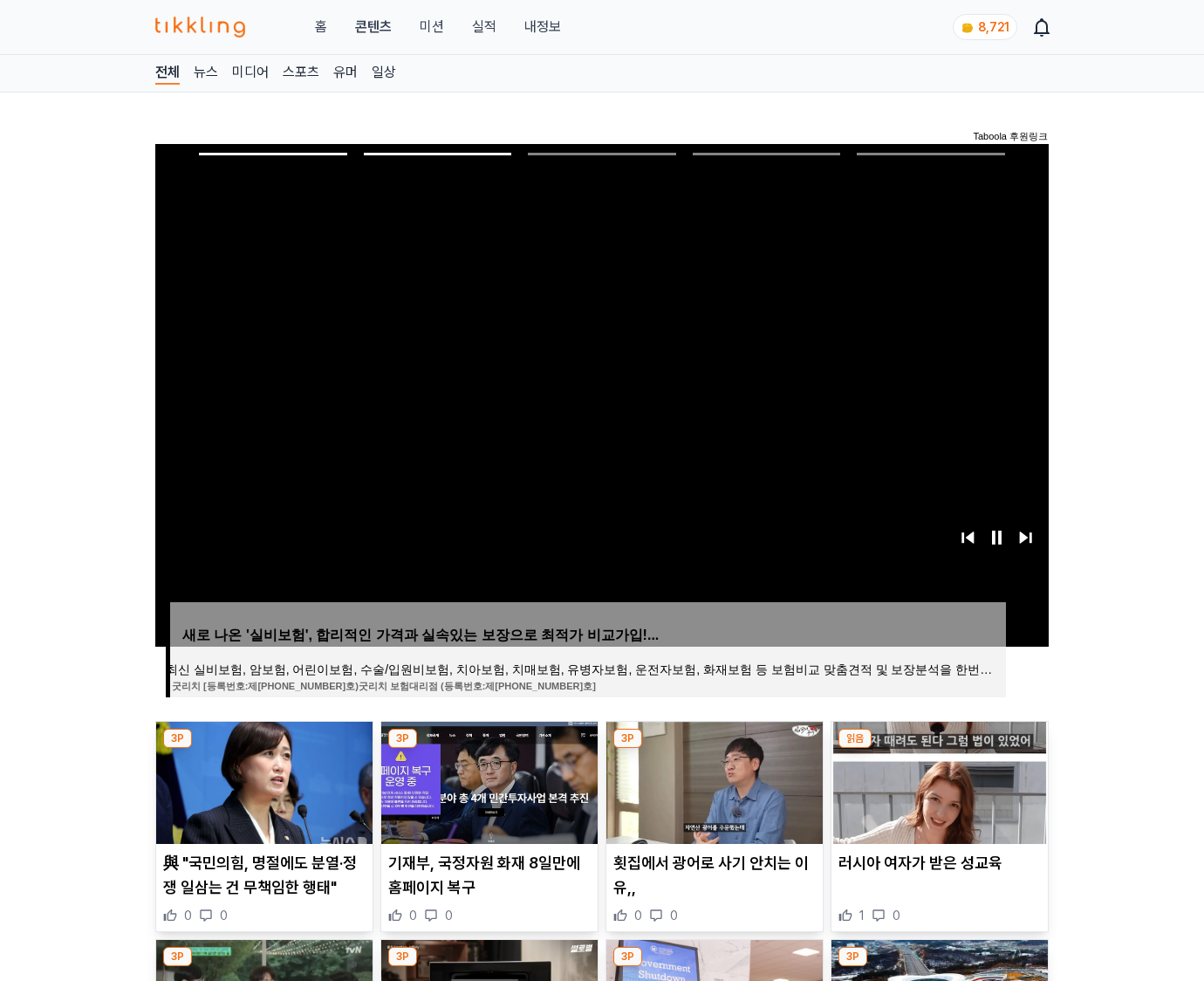
click at [937, 780] on img at bounding box center [939, 782] width 217 height 122
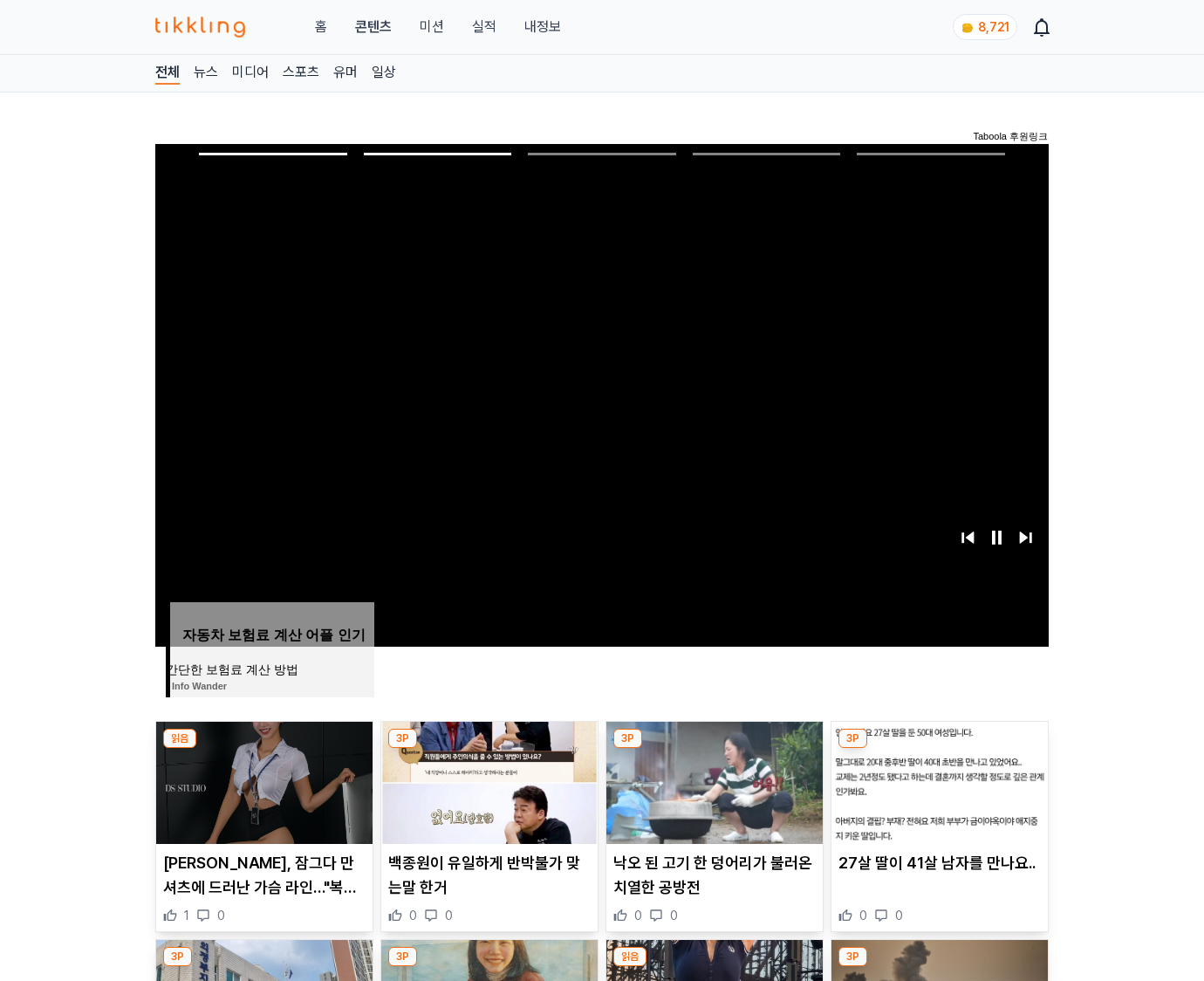
click at [937, 780] on img at bounding box center [939, 782] width 217 height 122
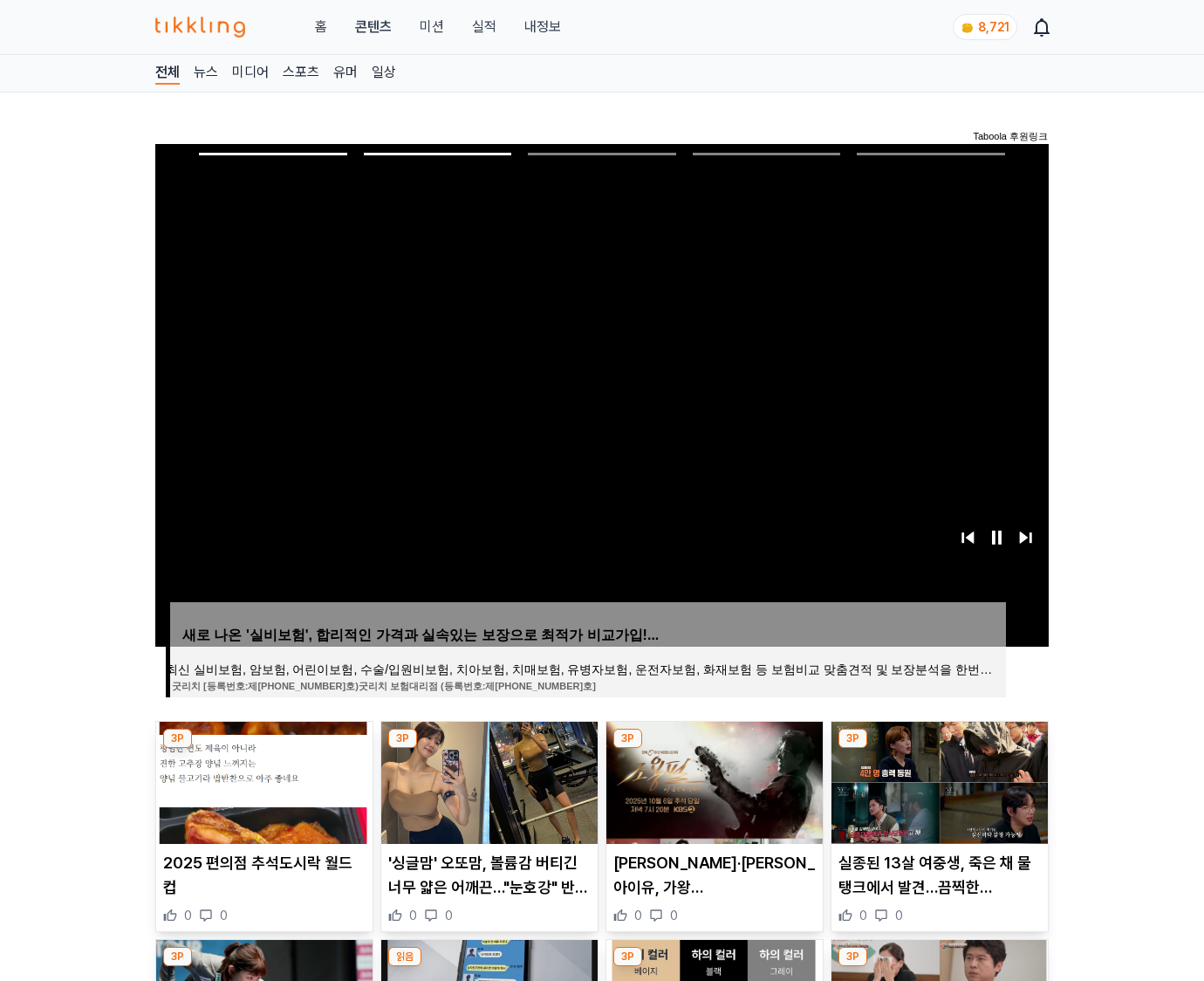
click at [937, 780] on img at bounding box center [939, 782] width 217 height 122
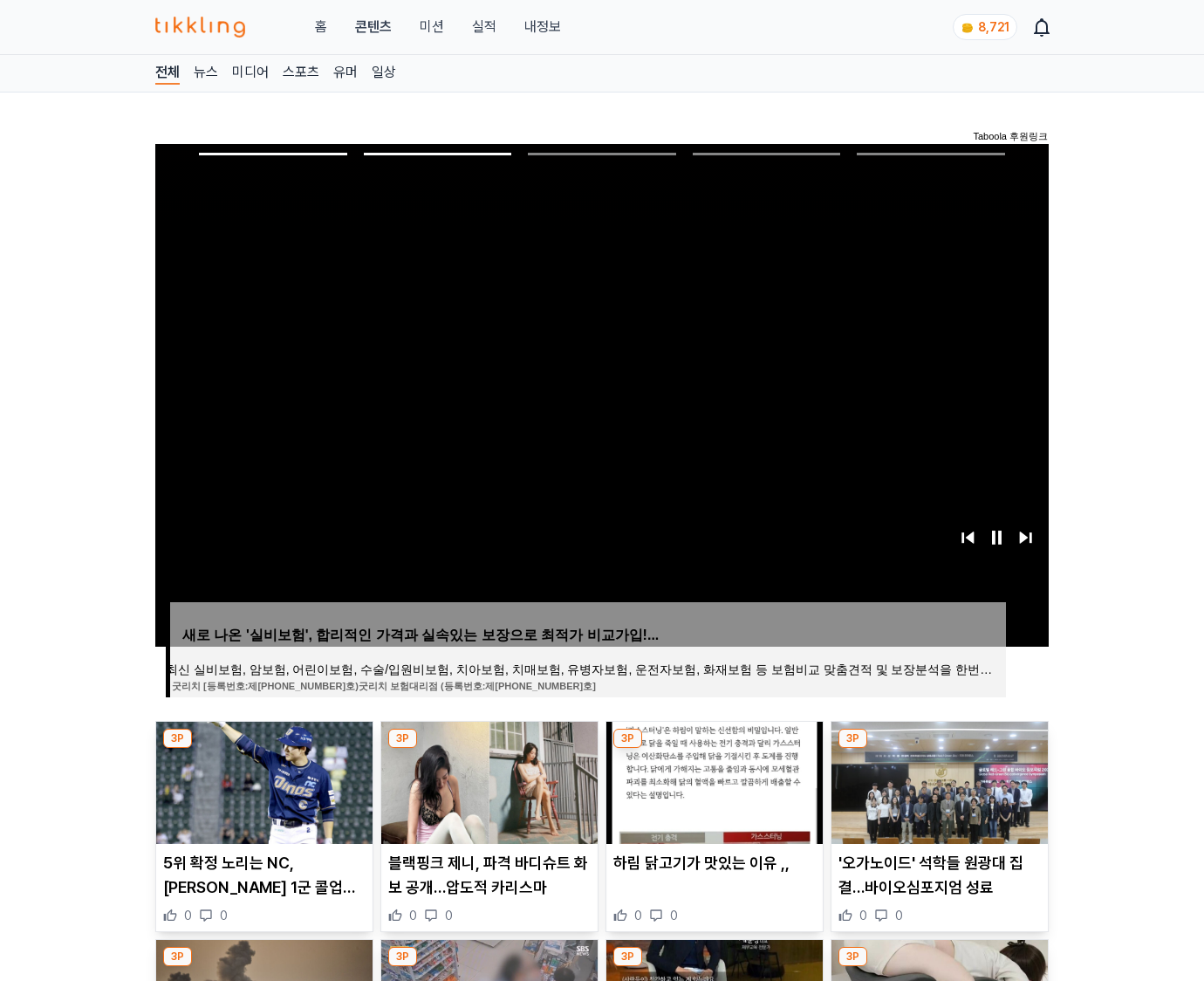
click at [937, 780] on img at bounding box center [939, 782] width 217 height 122
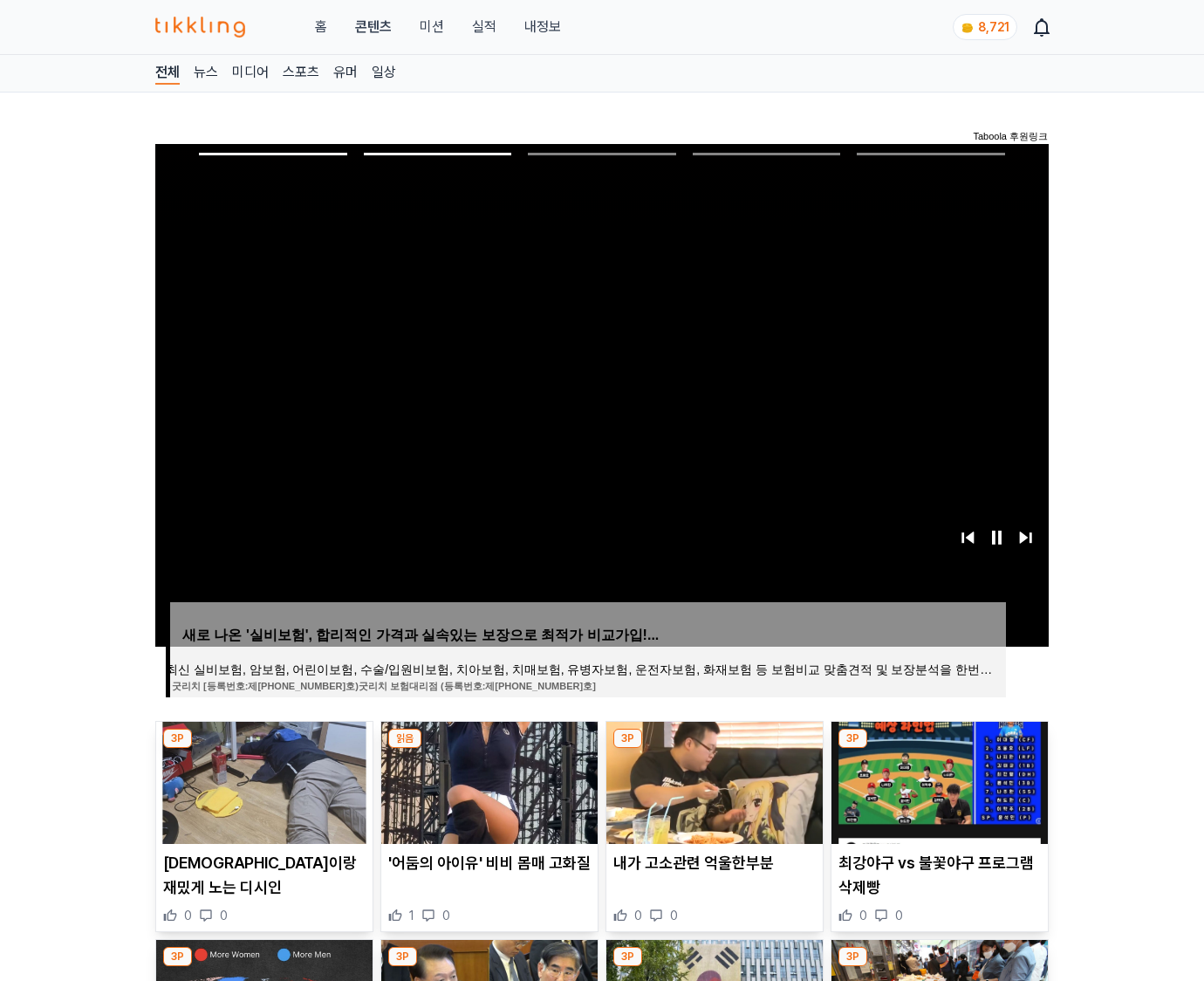
click at [937, 780] on img at bounding box center [939, 782] width 217 height 122
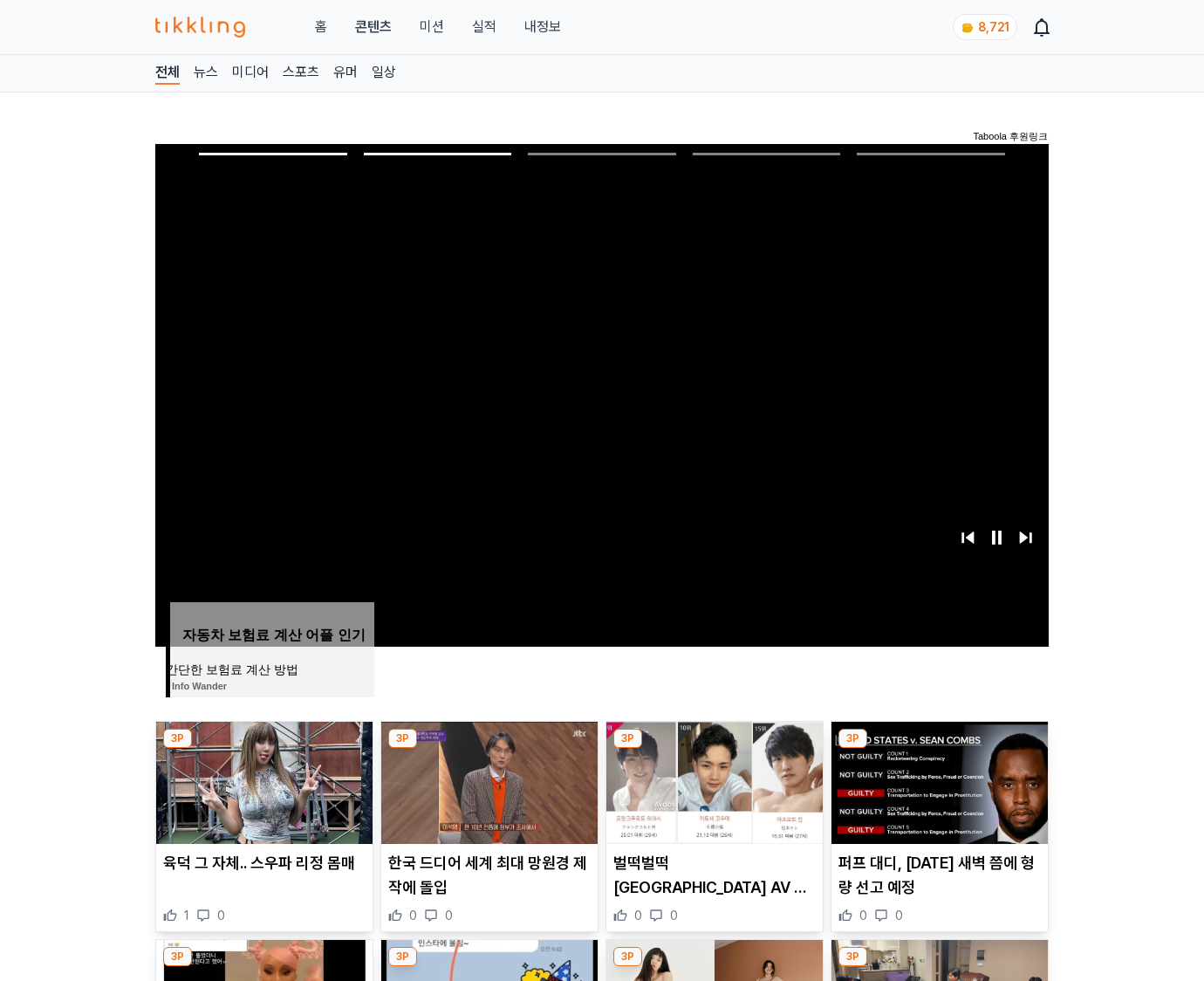
click at [937, 780] on img at bounding box center [939, 782] width 217 height 122
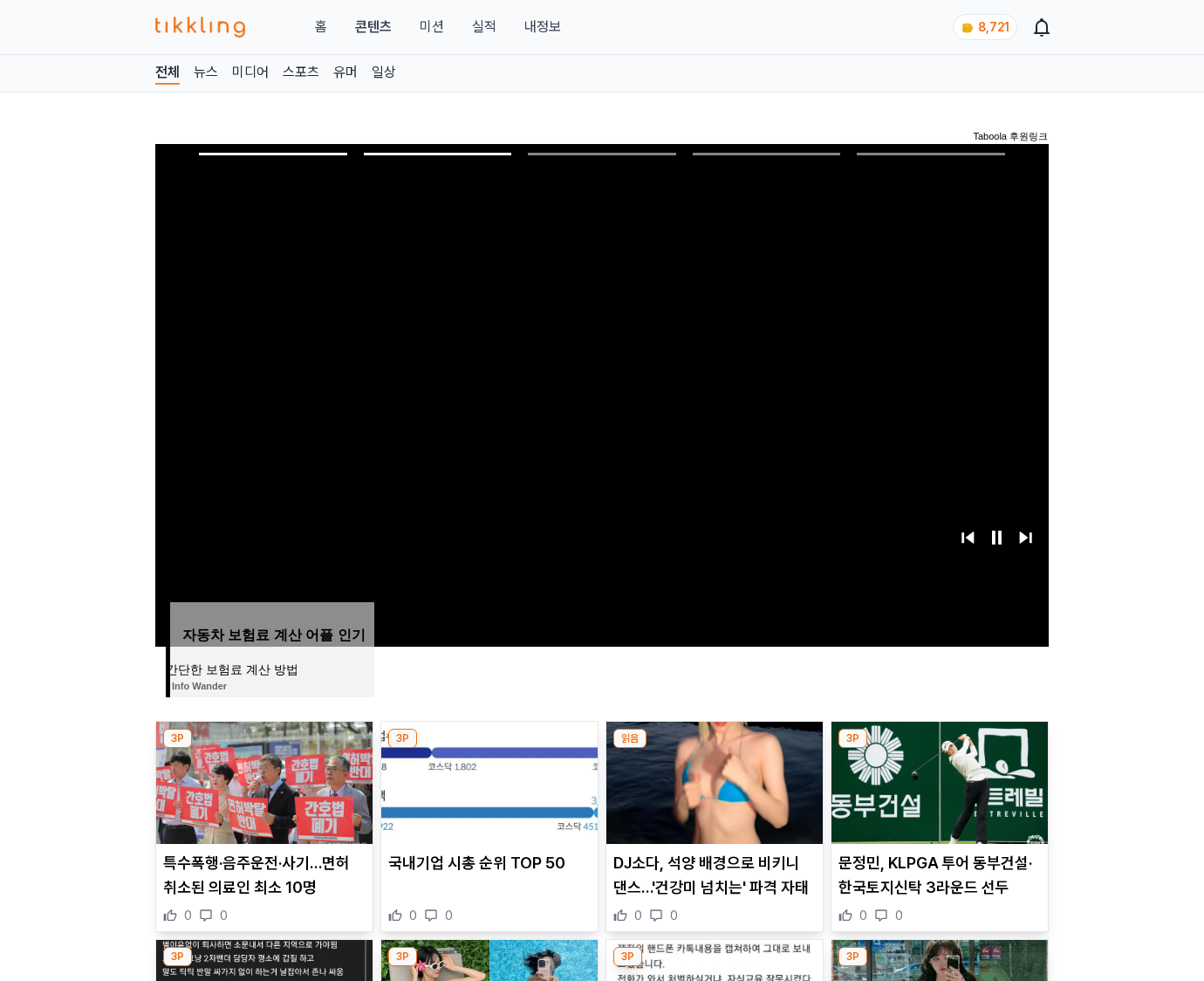
click at [937, 780] on img at bounding box center [939, 782] width 217 height 122
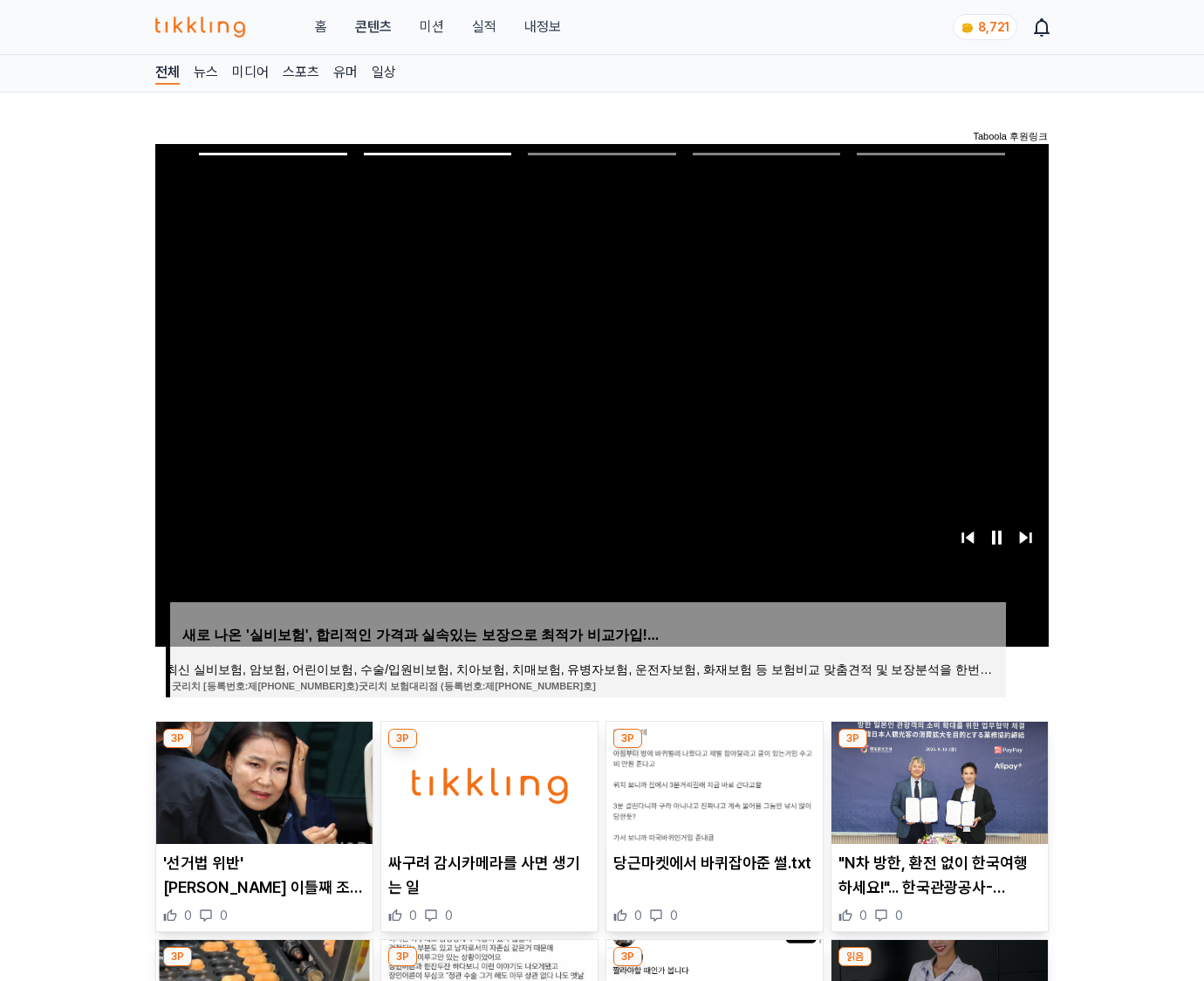
click at [937, 780] on img at bounding box center [939, 782] width 217 height 122
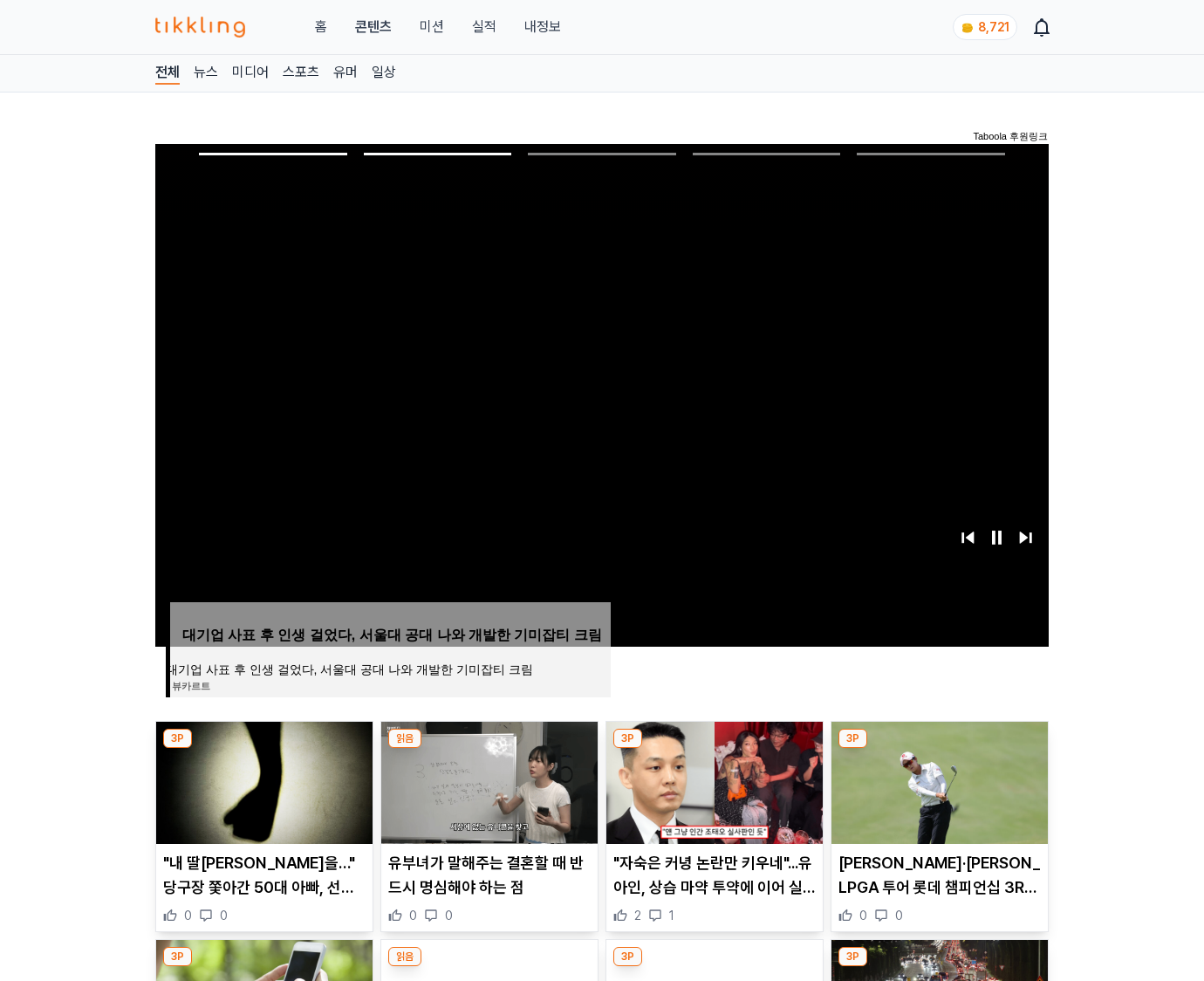
click at [937, 780] on img at bounding box center [939, 782] width 217 height 122
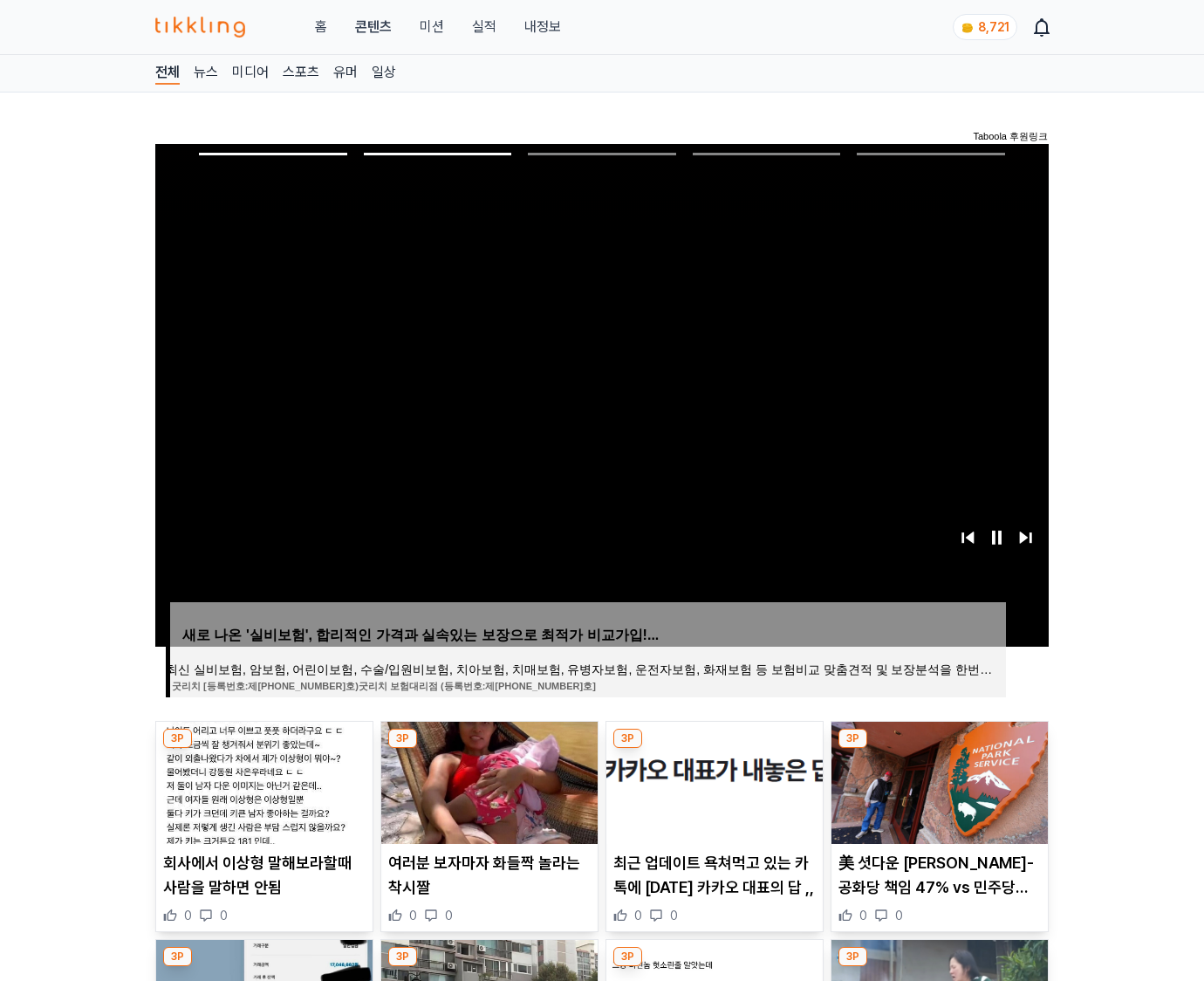
click at [937, 780] on img at bounding box center [939, 782] width 217 height 122
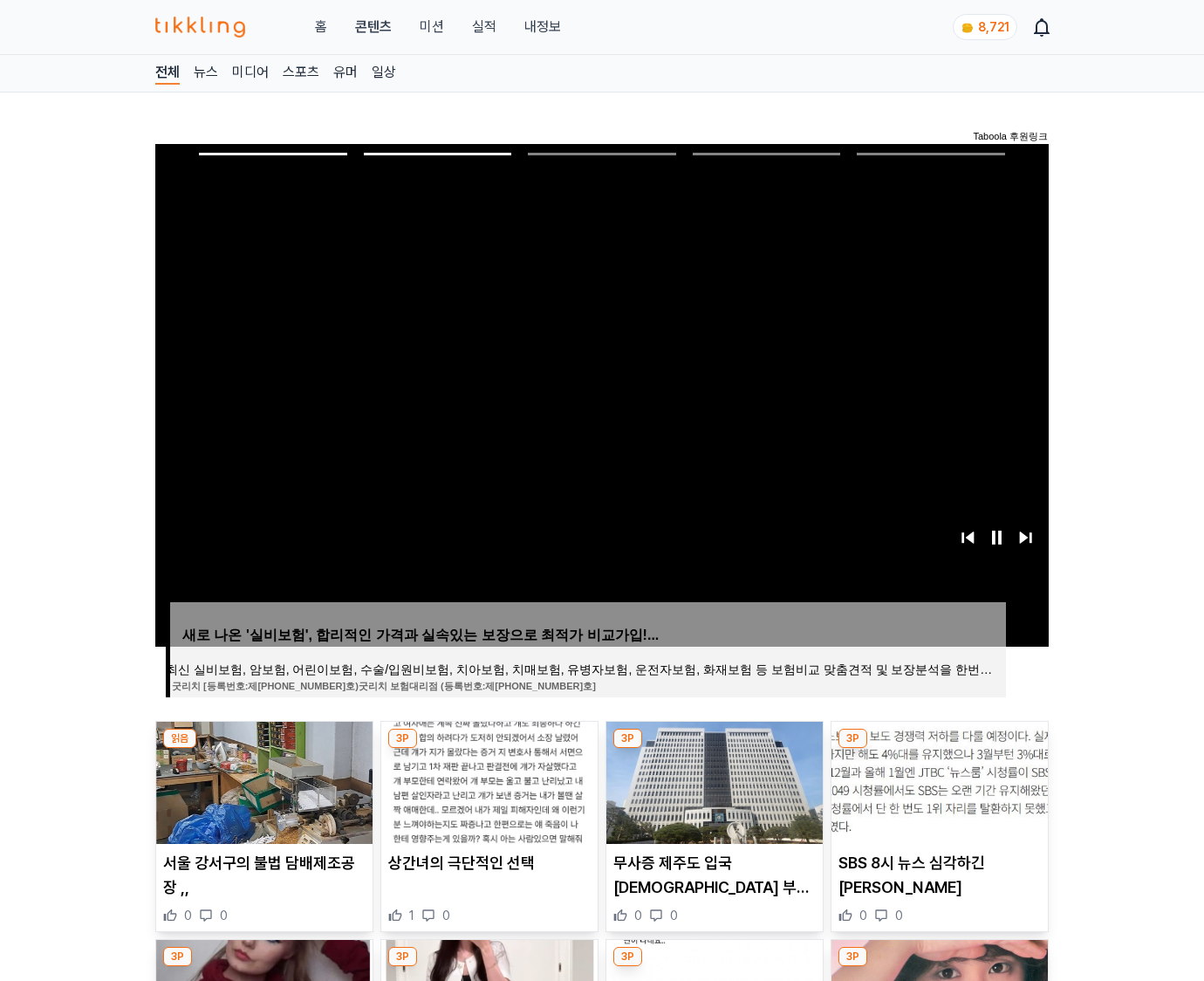
click at [937, 780] on img at bounding box center [939, 782] width 217 height 122
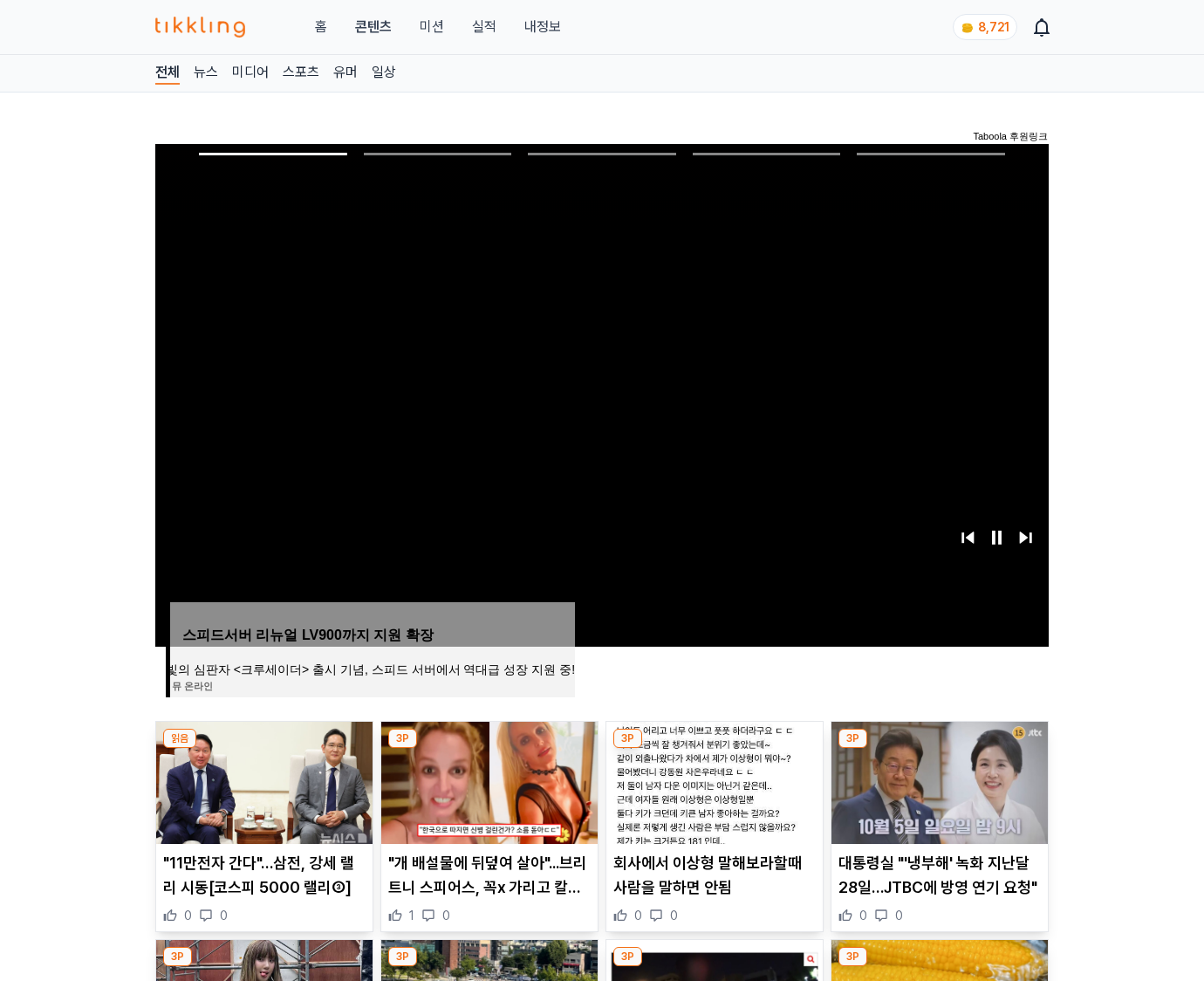
click at [937, 780] on img at bounding box center [939, 782] width 217 height 122
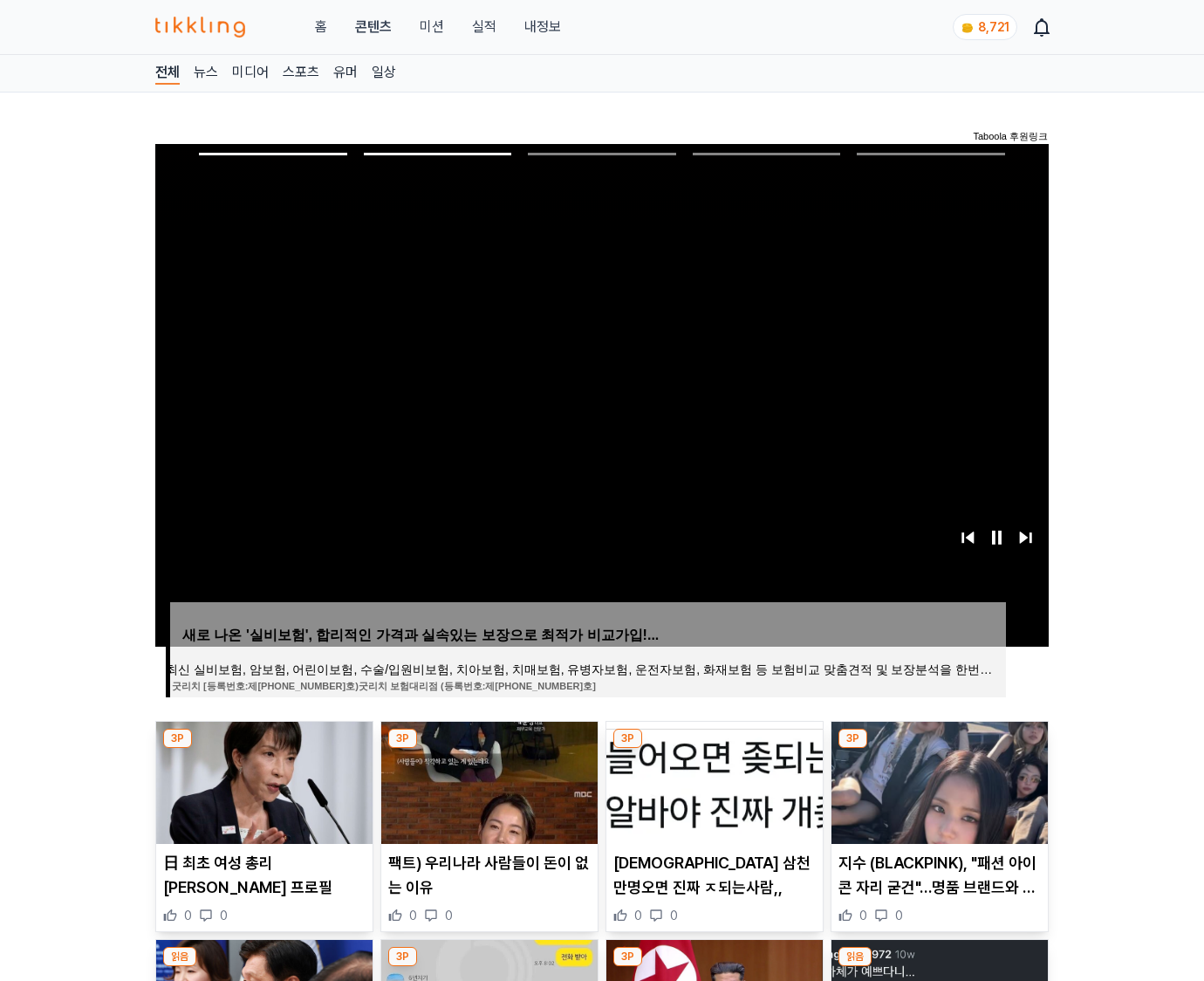
click at [937, 780] on img at bounding box center [939, 782] width 217 height 122
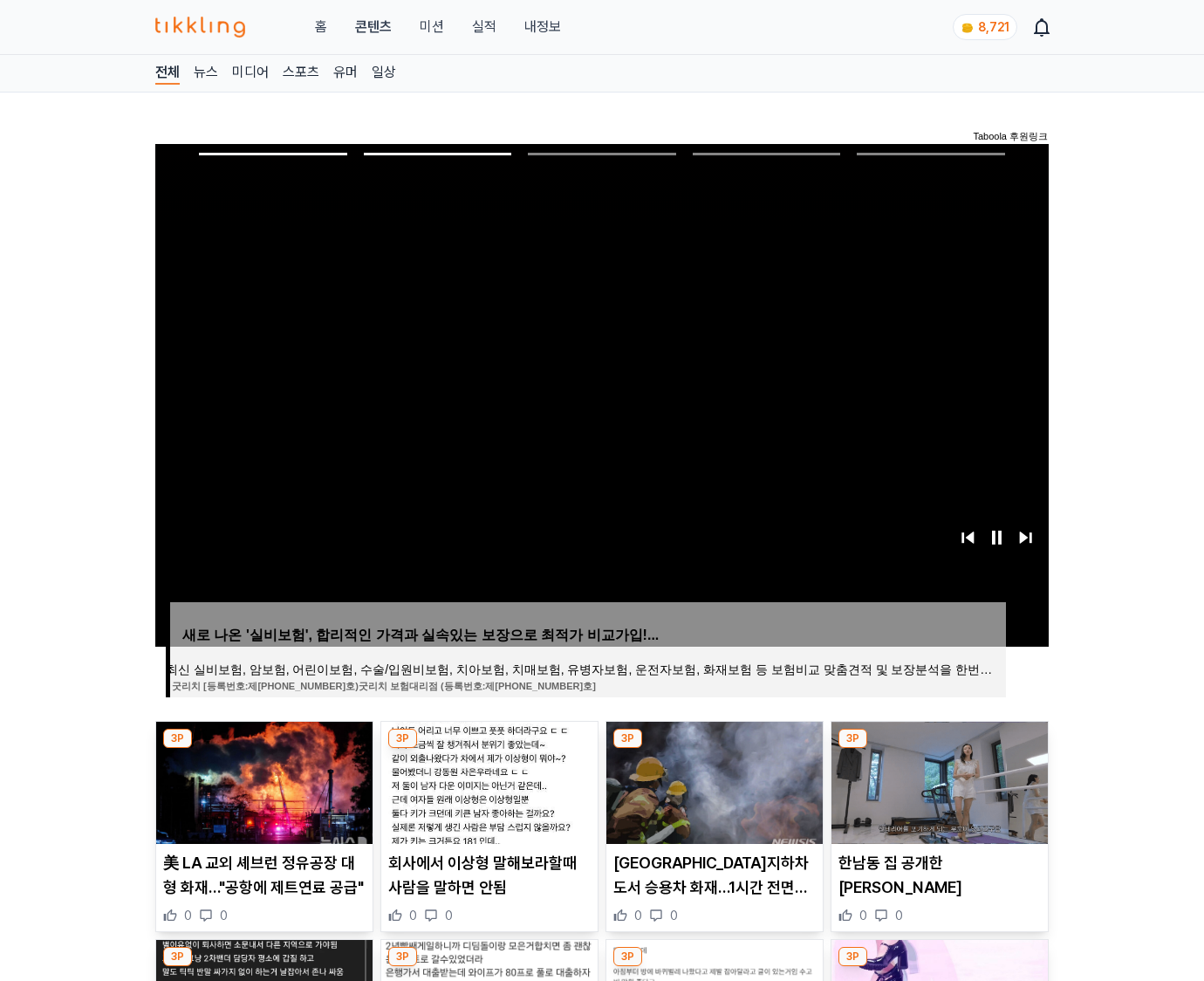
click at [937, 780] on img at bounding box center [939, 782] width 217 height 122
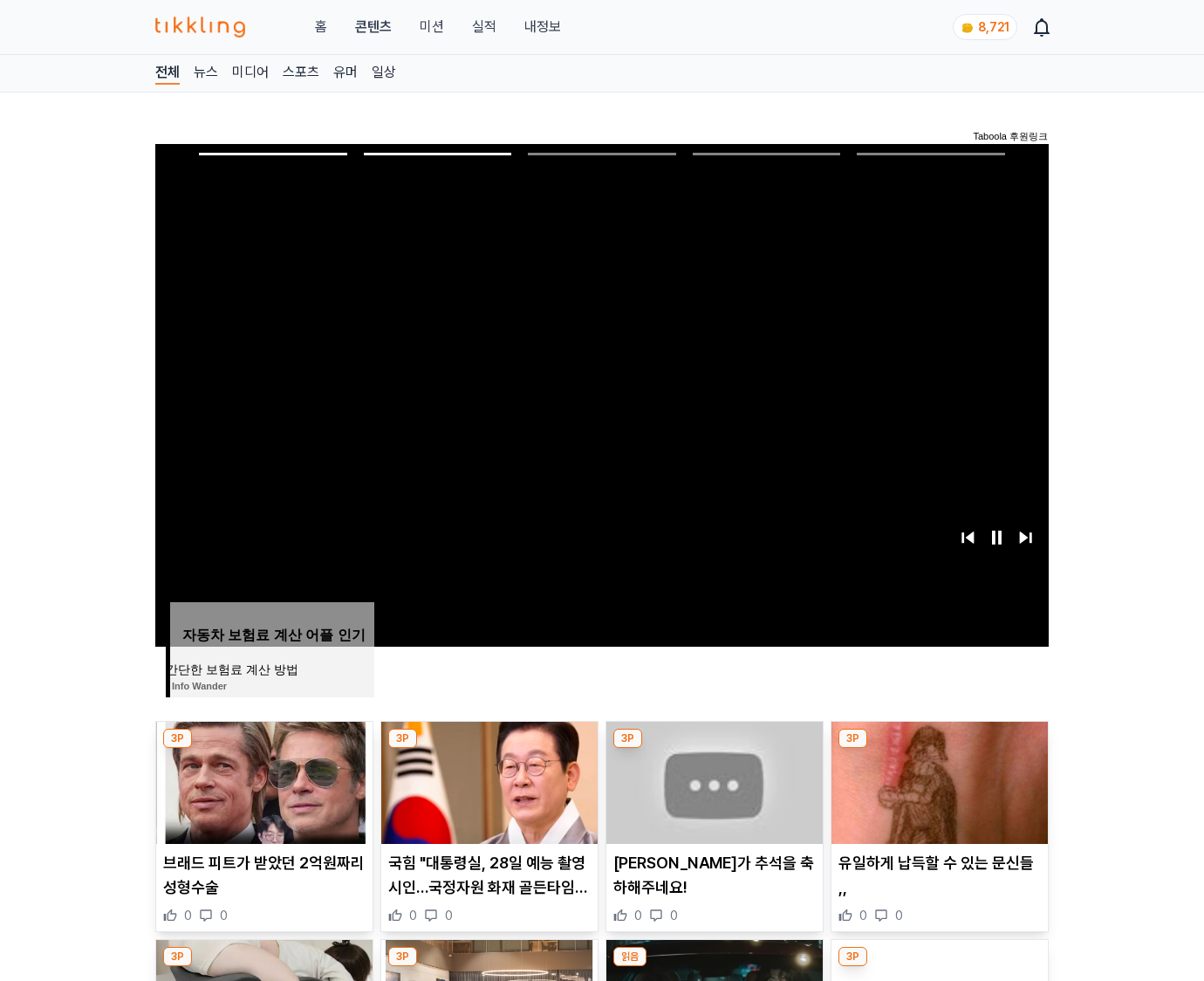
click at [937, 780] on img at bounding box center [939, 782] width 217 height 122
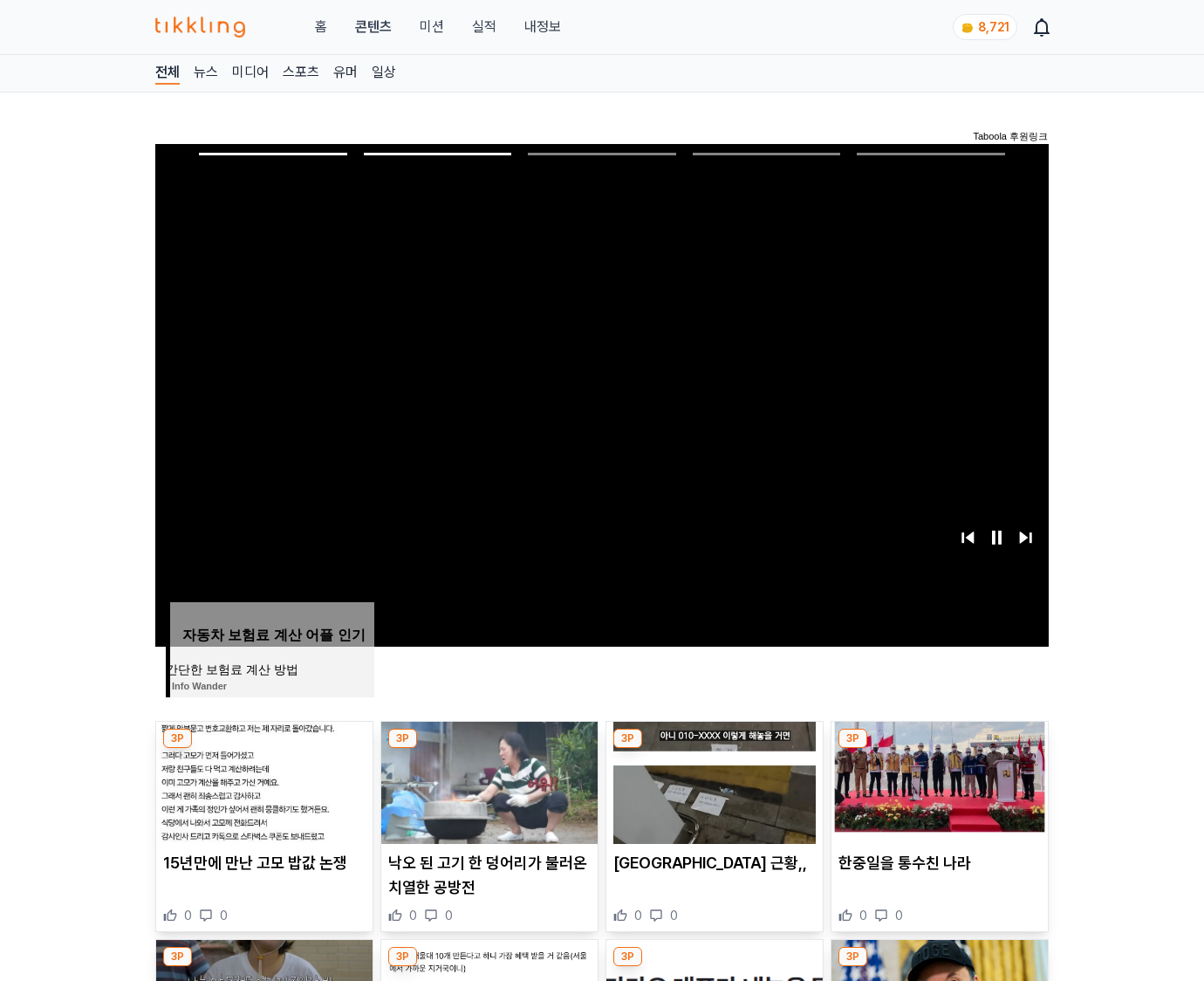
click at [937, 780] on img at bounding box center [939, 782] width 217 height 122
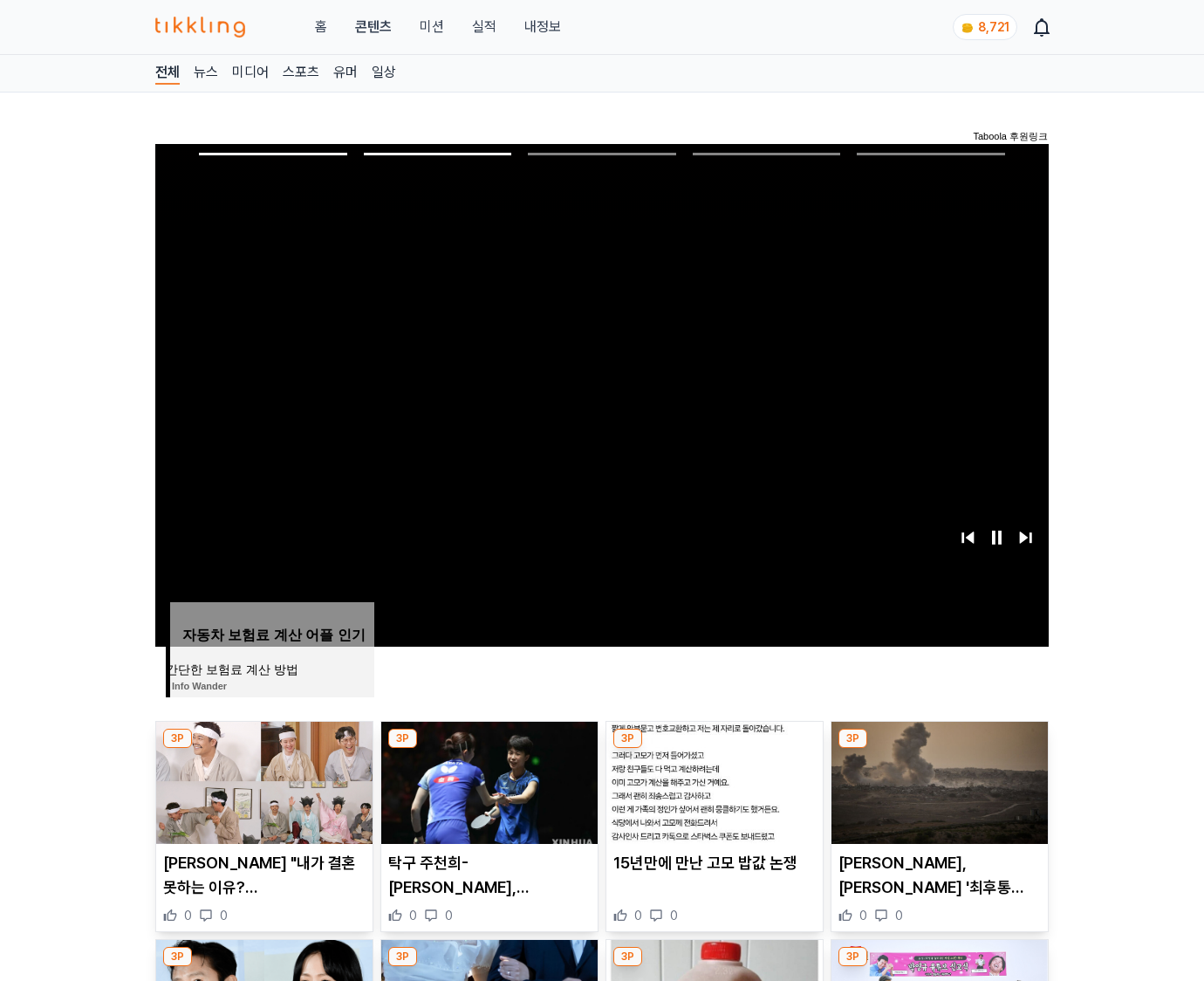
click at [937, 780] on img at bounding box center [939, 782] width 217 height 122
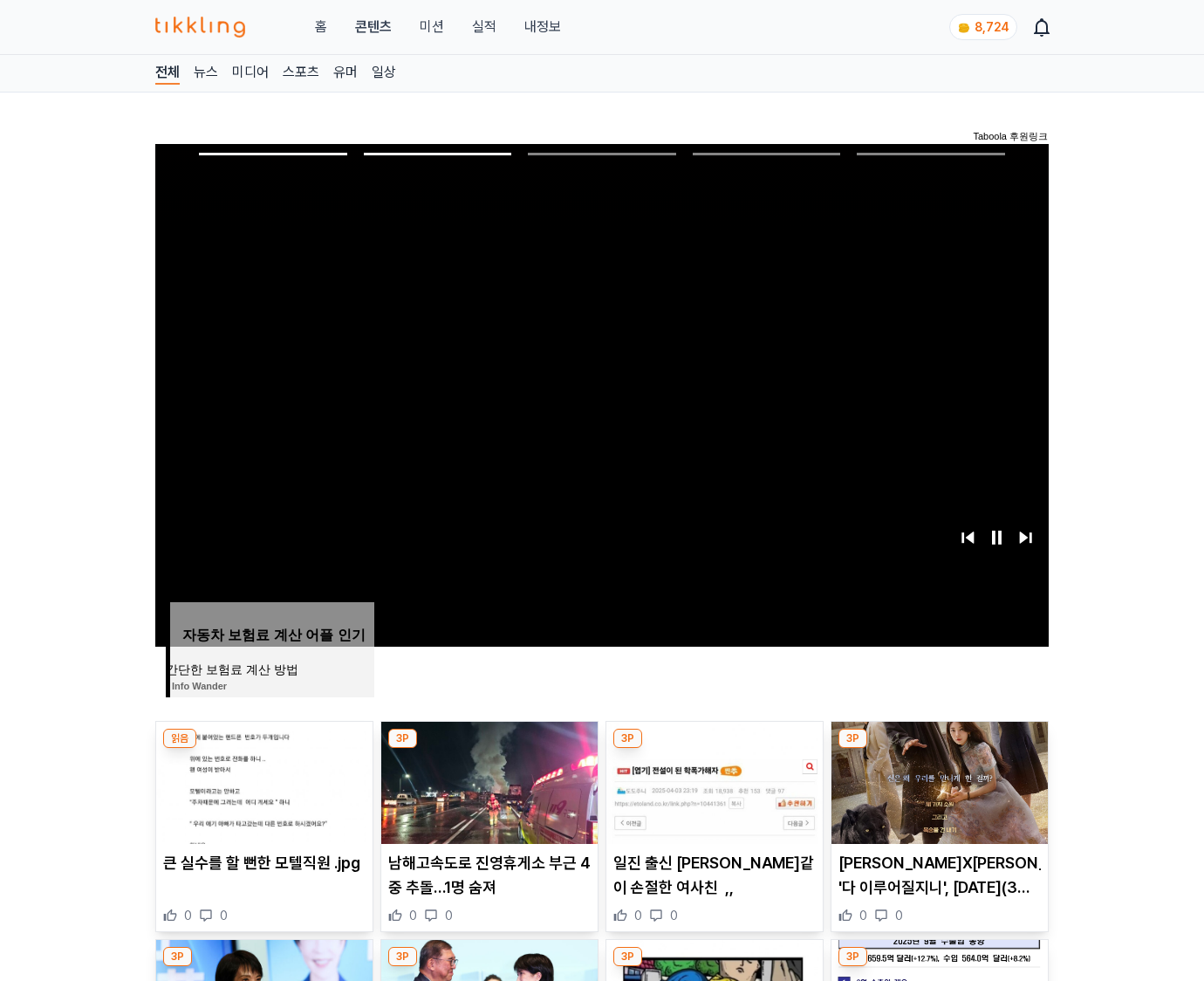
click at [937, 780] on img at bounding box center [939, 782] width 217 height 122
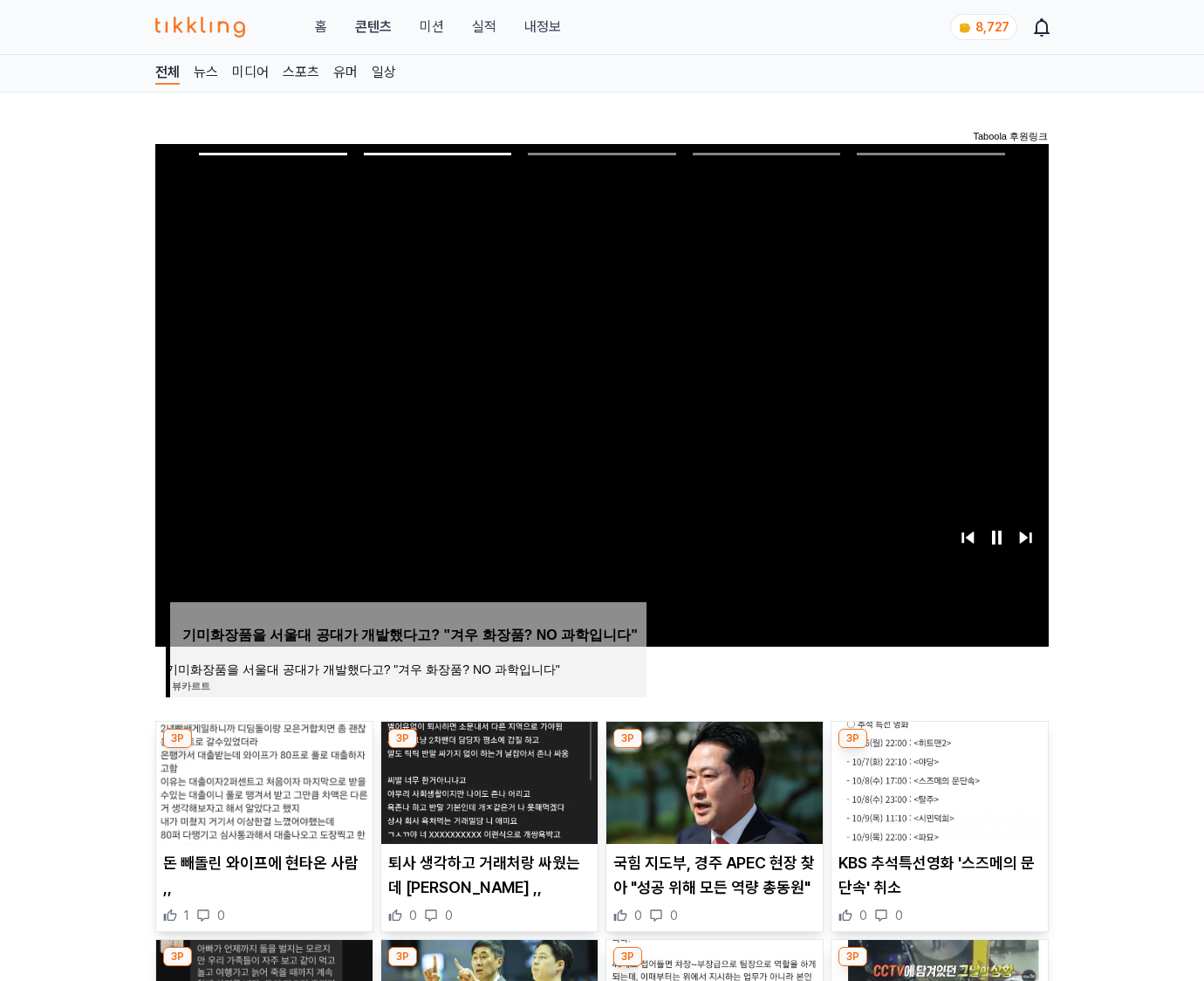
click at [937, 780] on img at bounding box center [939, 782] width 217 height 122
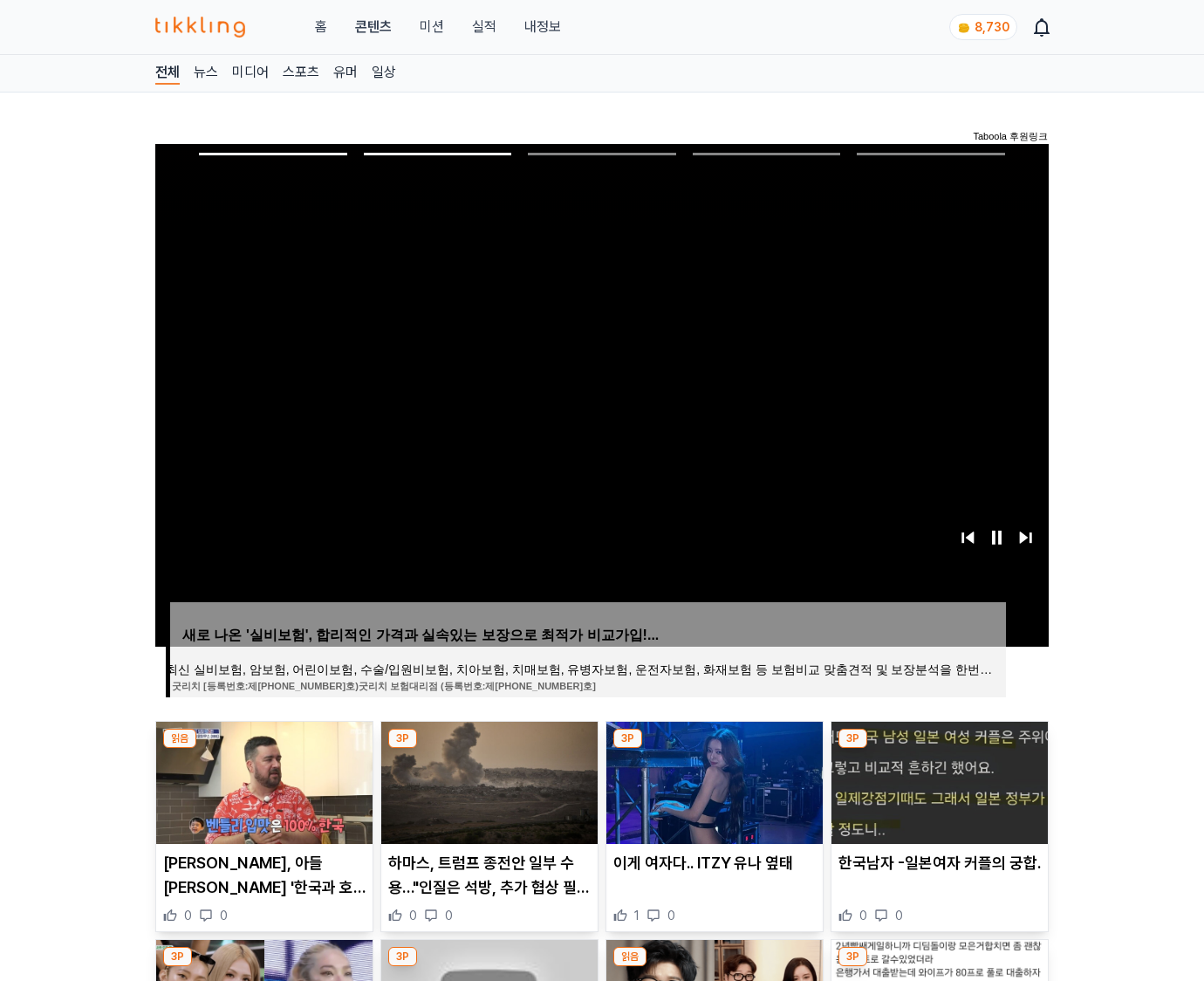
click at [937, 780] on img at bounding box center [939, 782] width 217 height 122
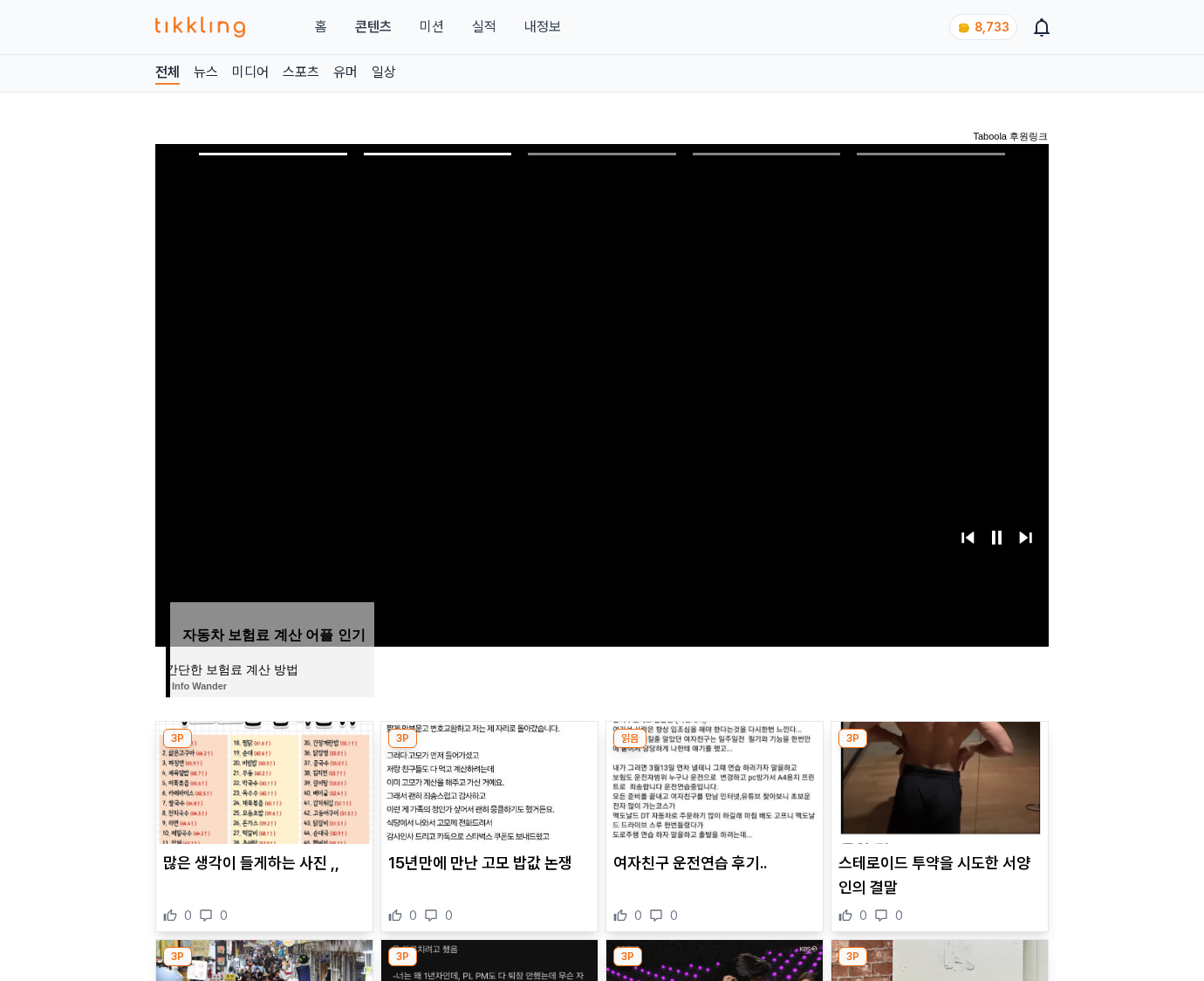
click at [937, 780] on img at bounding box center [939, 782] width 217 height 122
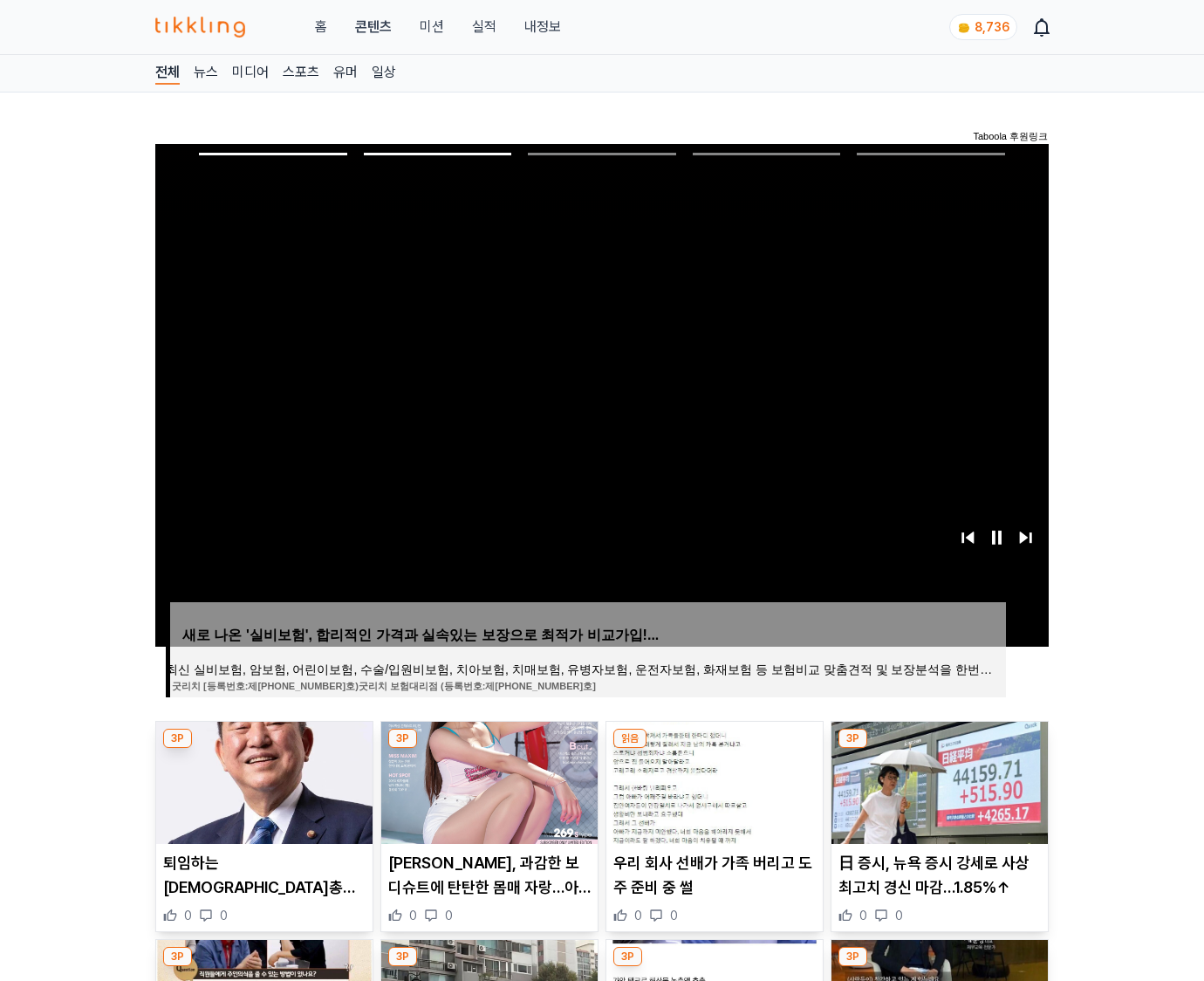
click at [937, 780] on img at bounding box center [939, 782] width 217 height 122
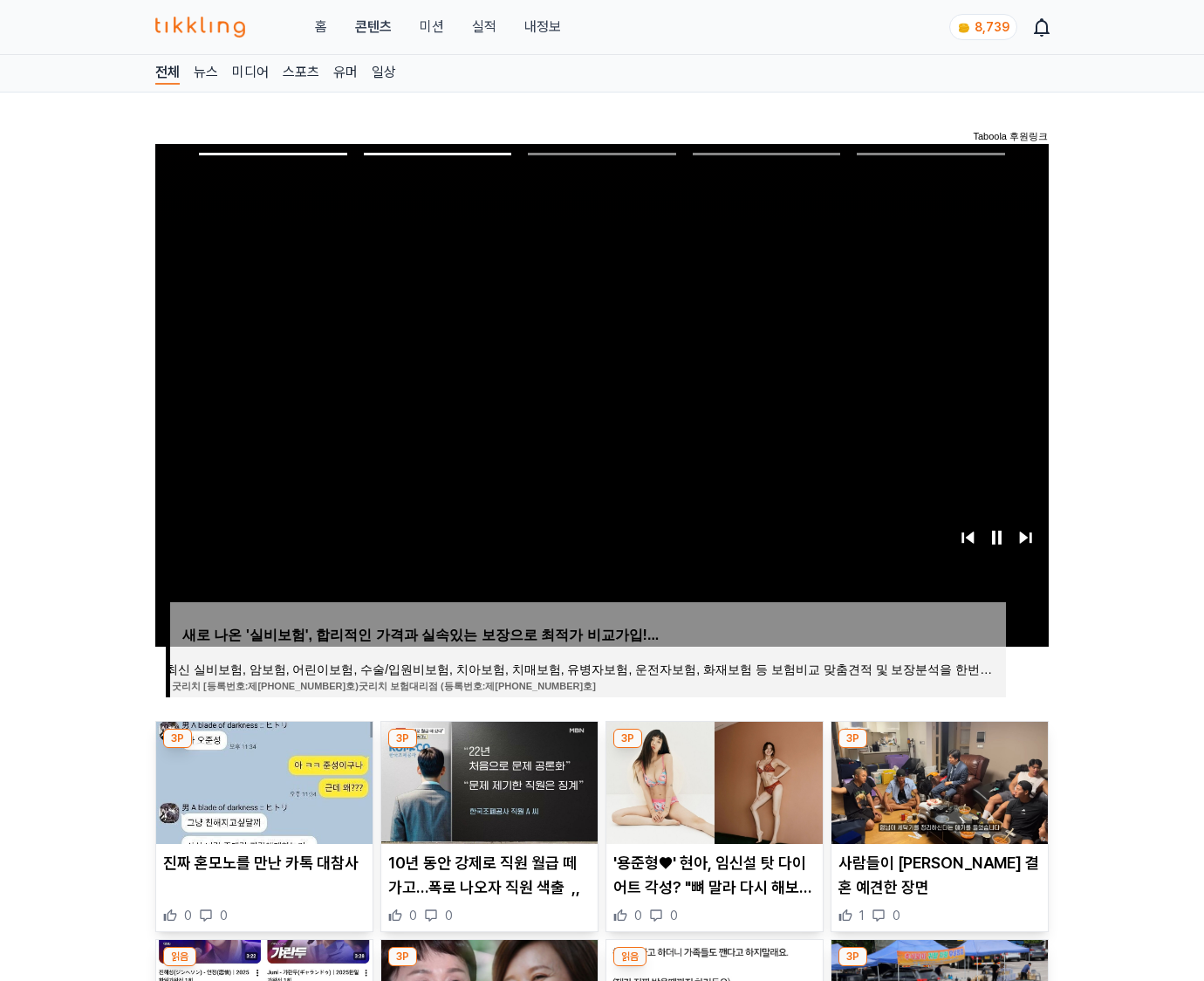
click at [937, 780] on img at bounding box center [939, 782] width 217 height 122
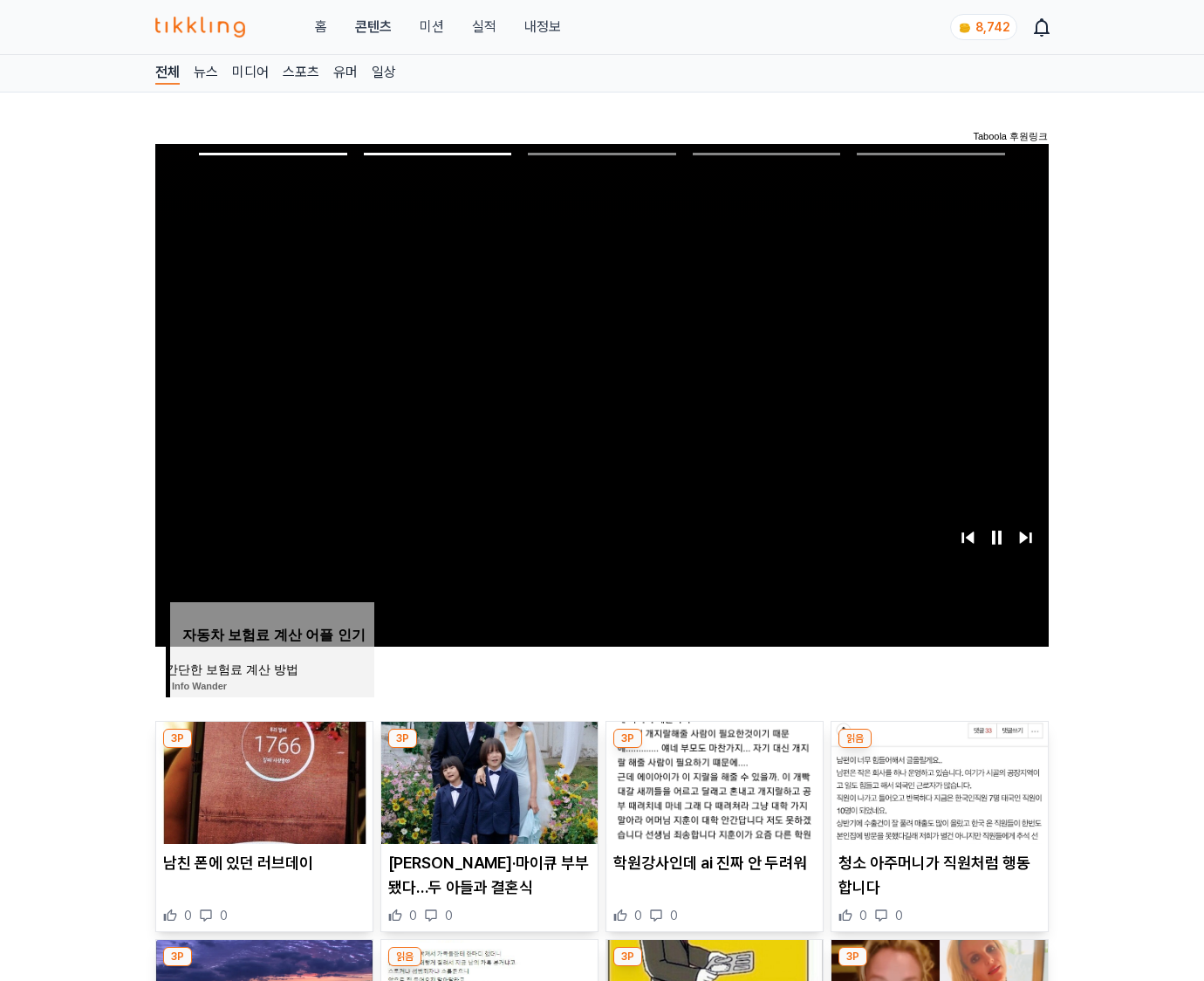
click at [937, 780] on img at bounding box center [939, 782] width 217 height 122
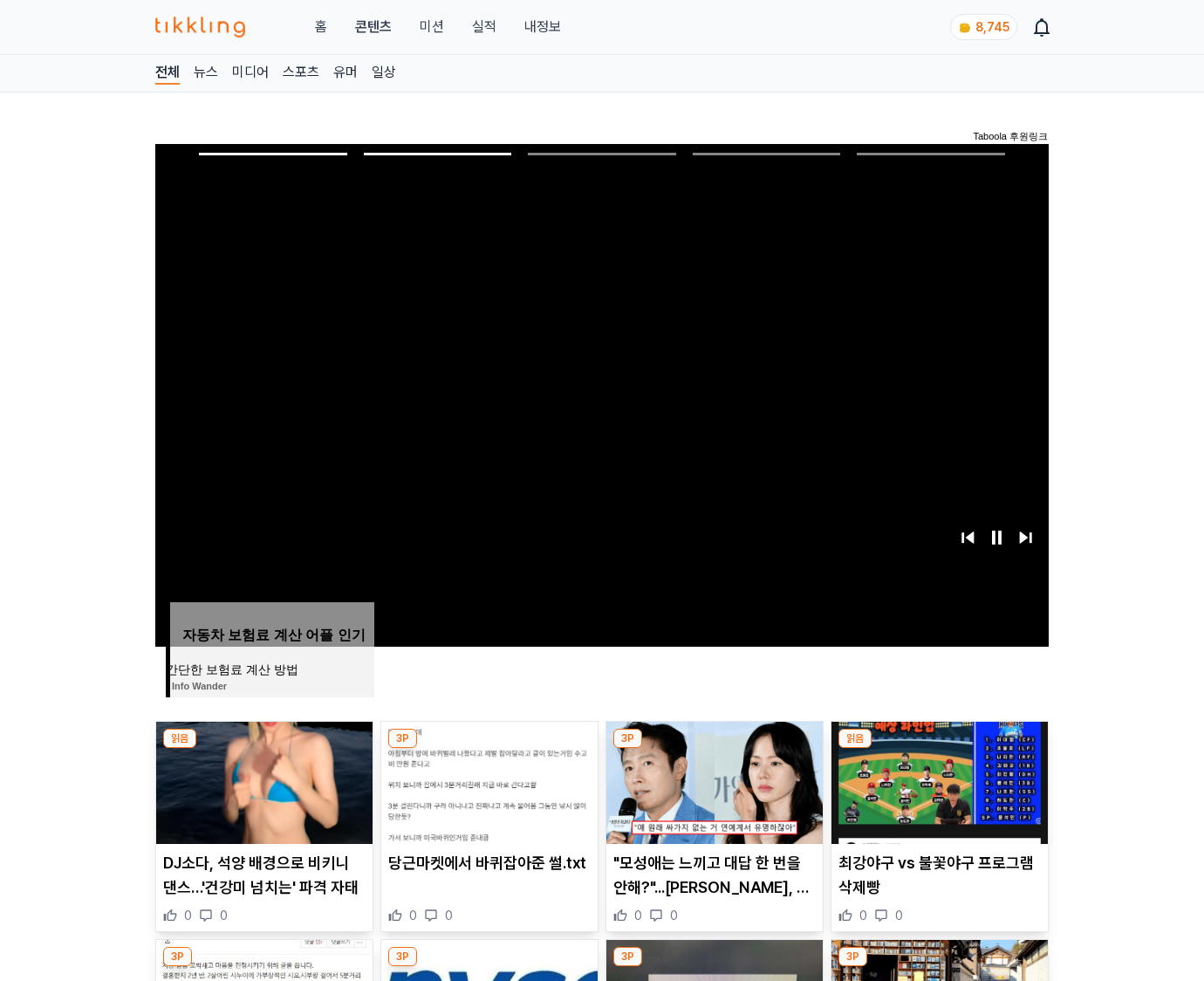
click at [937, 780] on img at bounding box center [939, 782] width 217 height 122
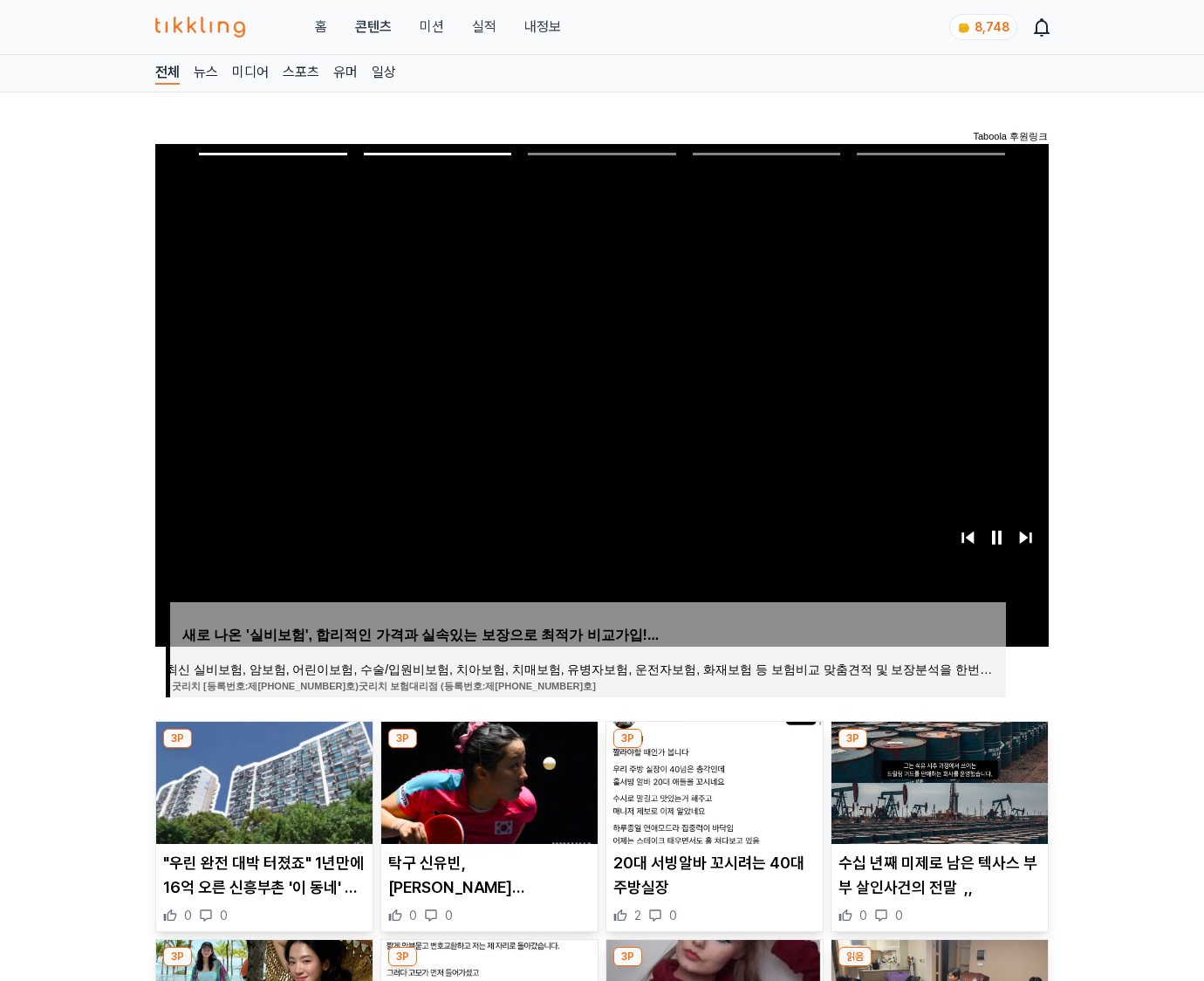
click at [937, 780] on img at bounding box center [939, 782] width 217 height 122
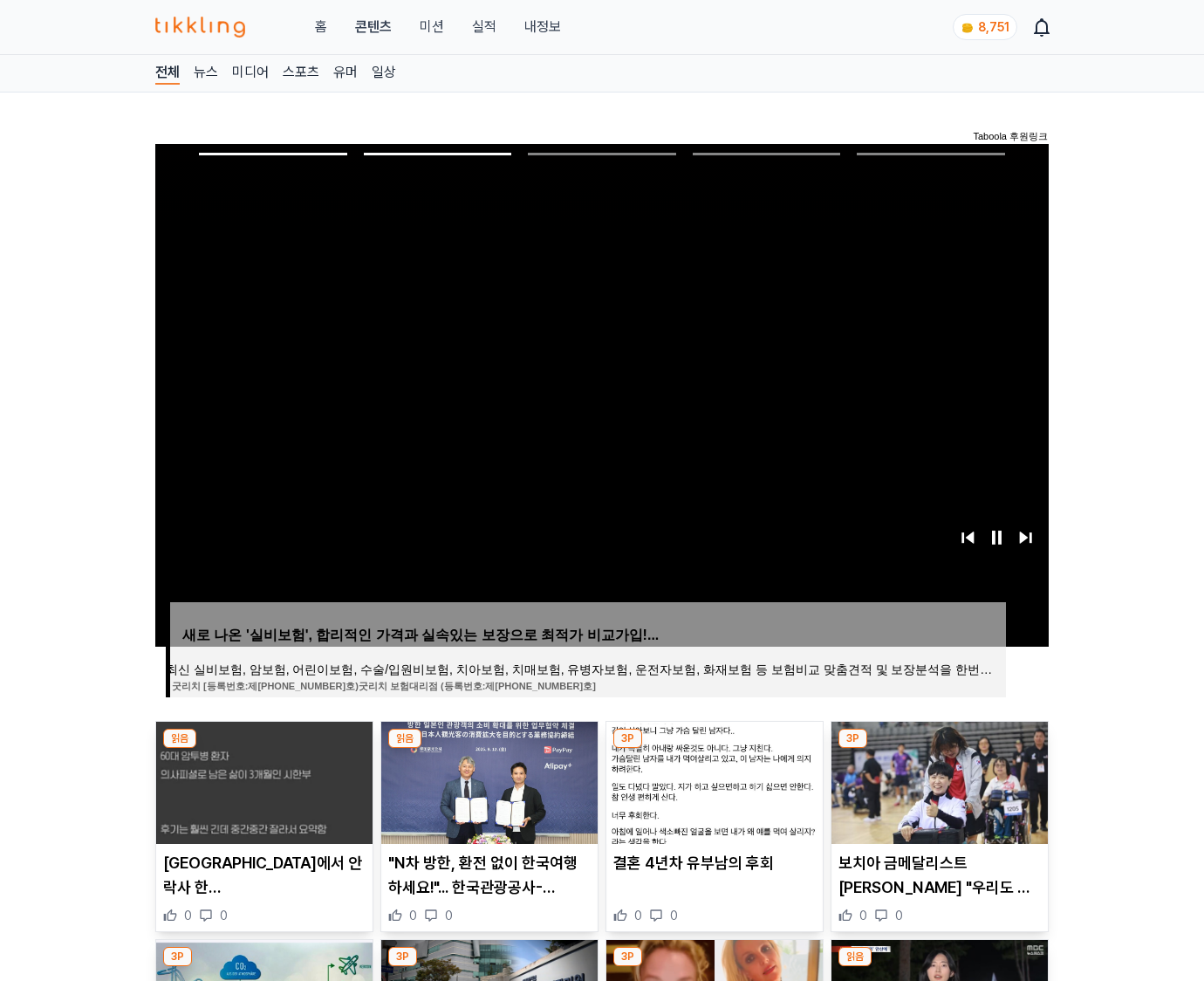
click at [937, 780] on img at bounding box center [939, 782] width 217 height 122
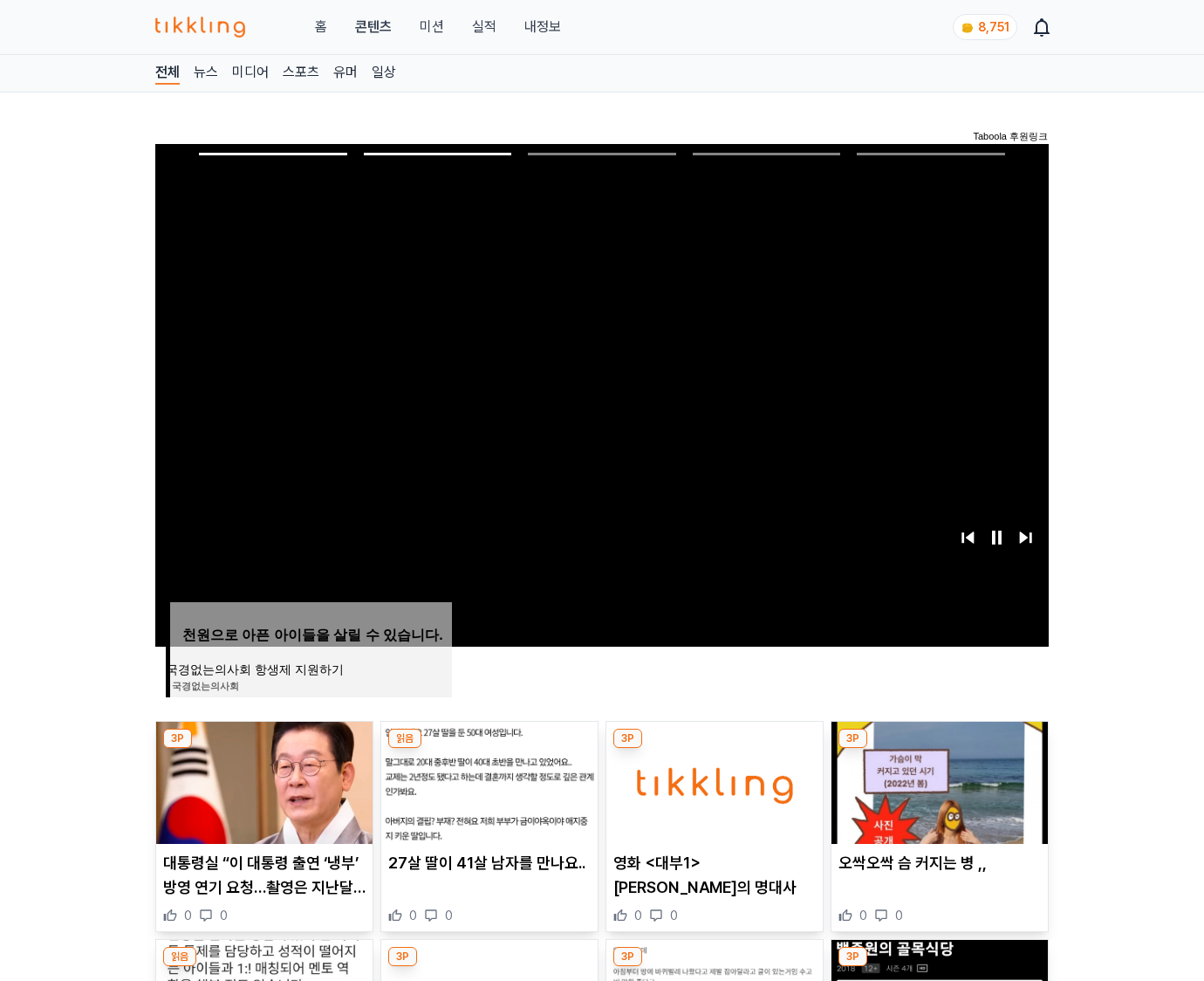
click at [937, 780] on img at bounding box center [939, 782] width 217 height 122
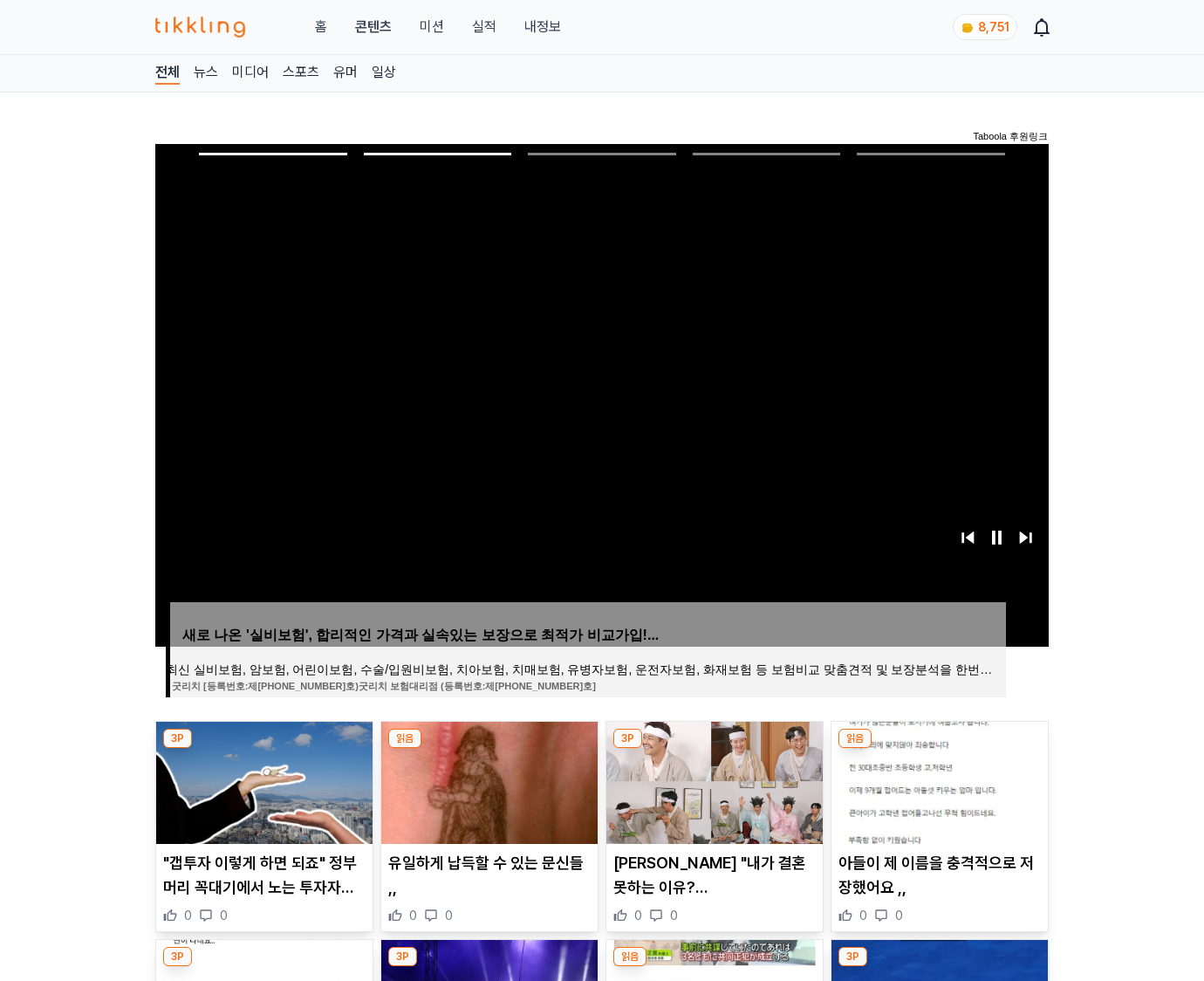
click at [937, 780] on img at bounding box center [939, 782] width 217 height 122
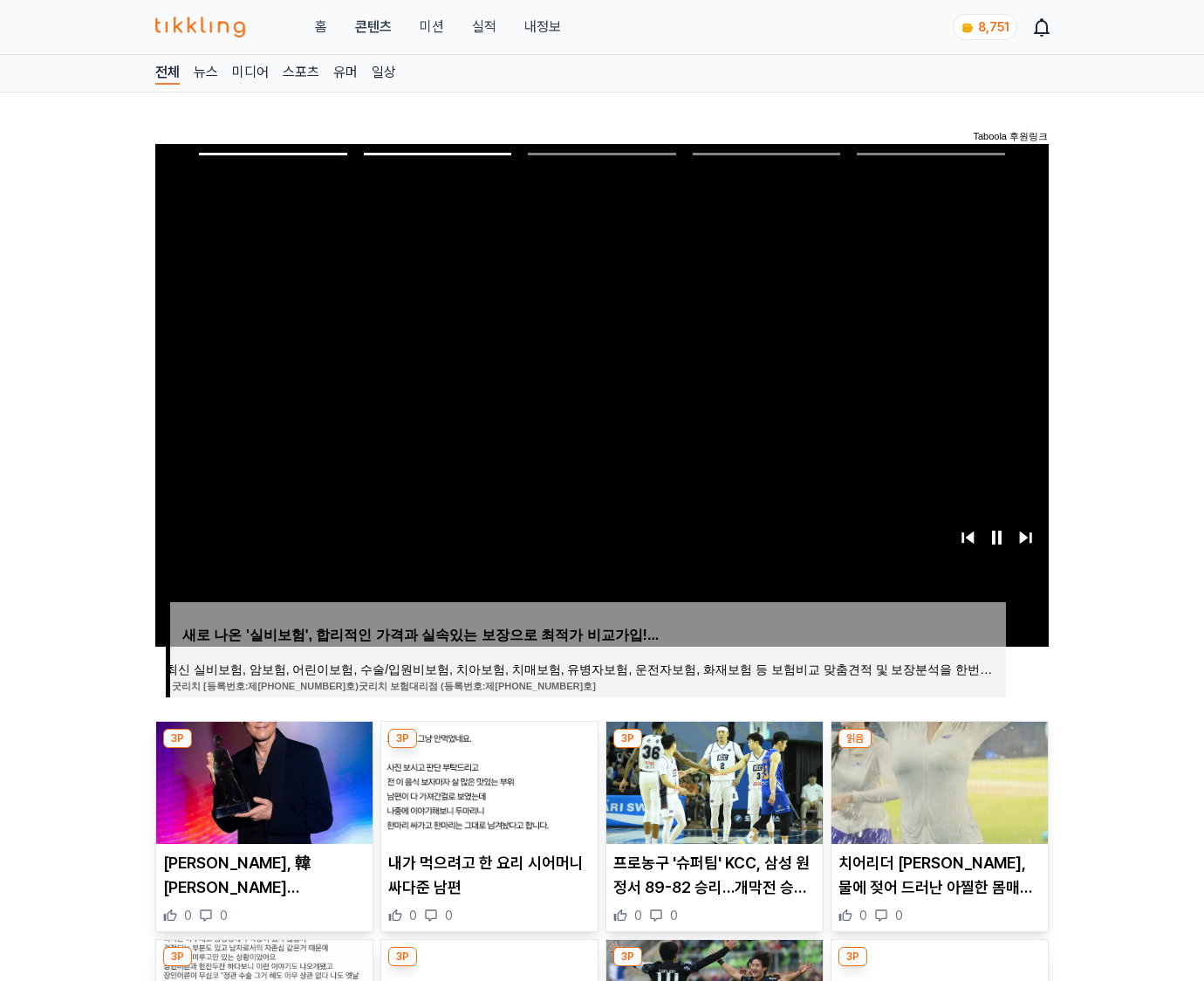
click at [937, 780] on img at bounding box center [939, 782] width 217 height 122
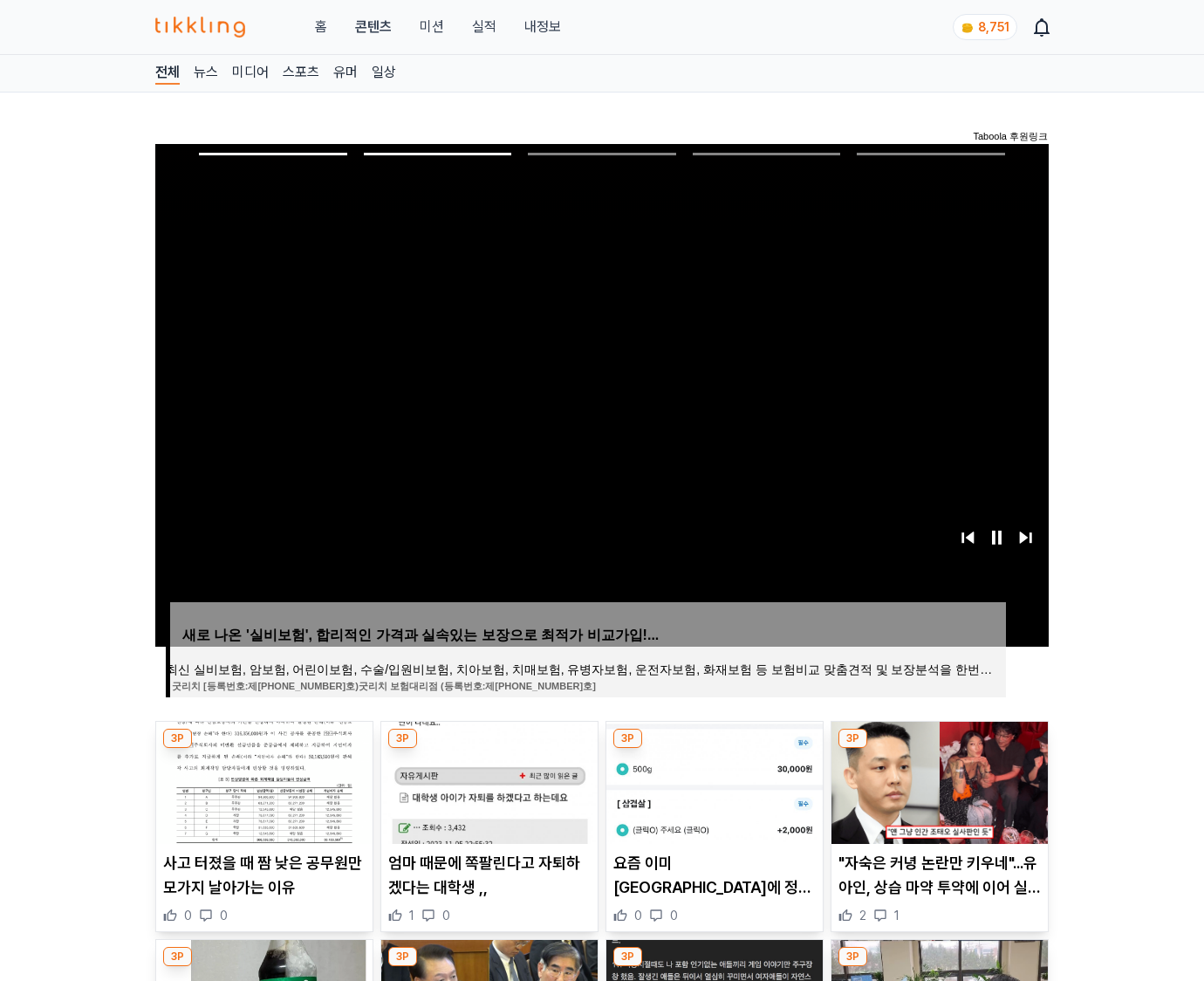
click at [937, 780] on img at bounding box center [939, 782] width 217 height 122
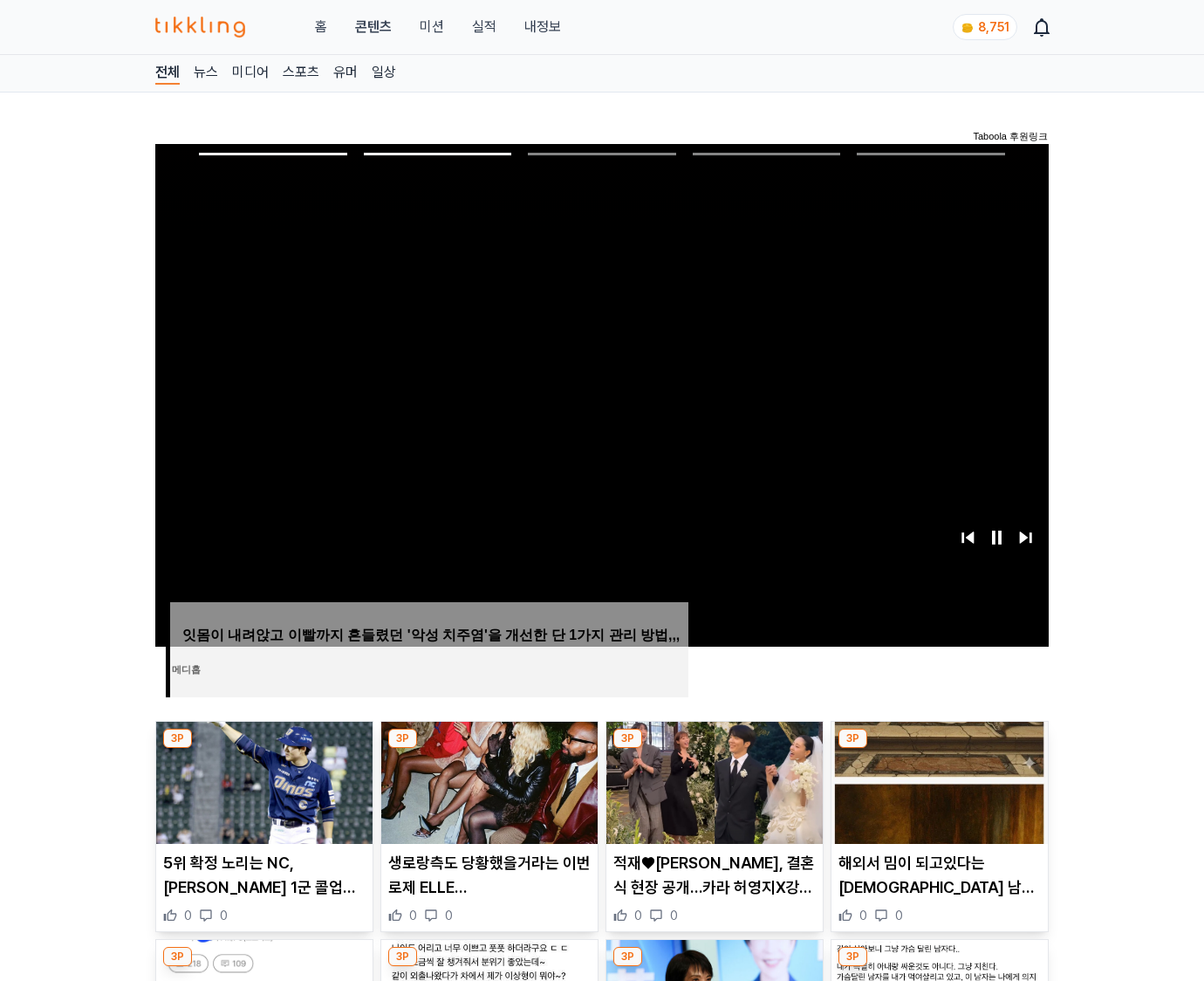
click at [937, 780] on img at bounding box center [939, 782] width 217 height 122
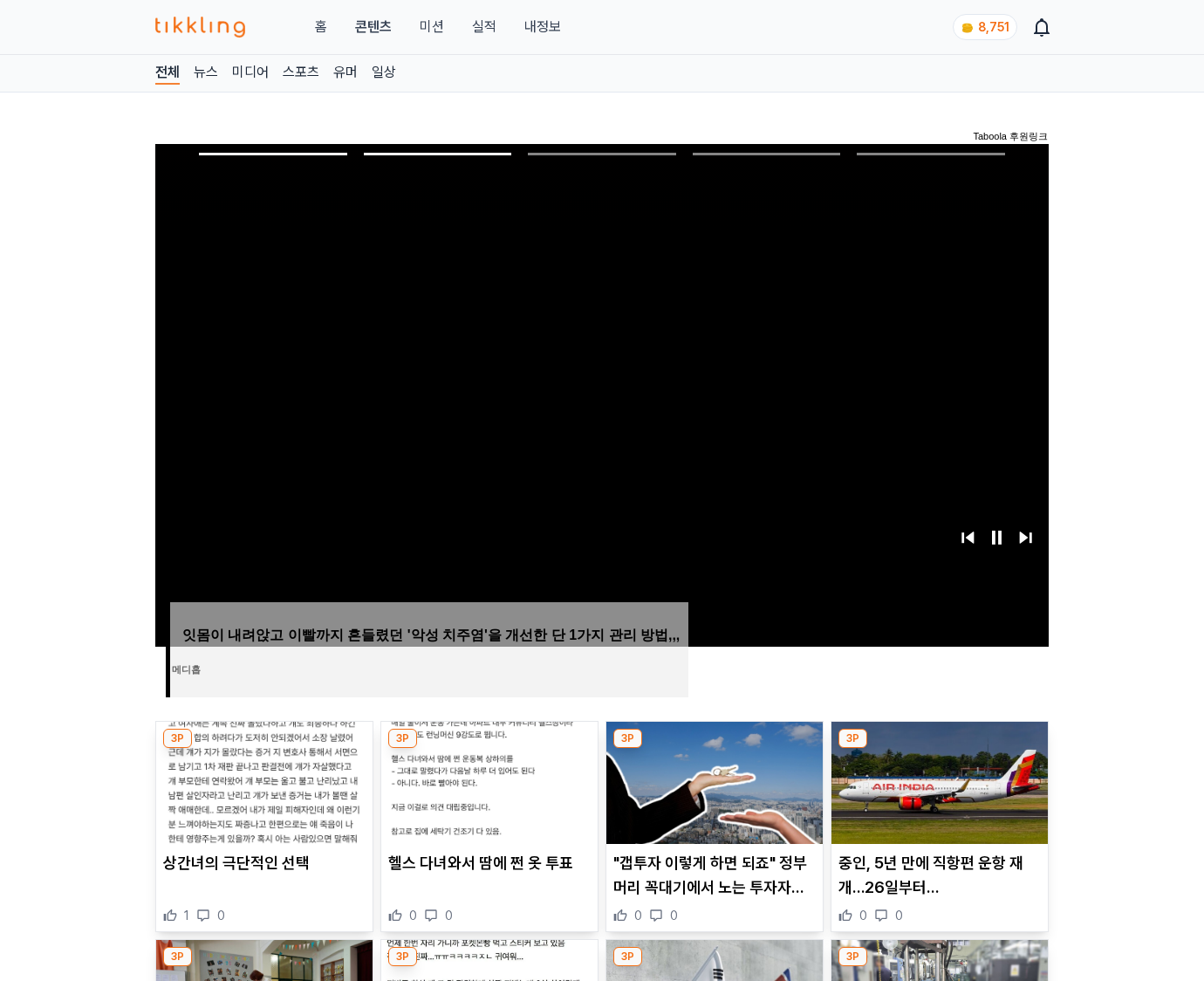
click at [937, 780] on img at bounding box center [939, 782] width 217 height 122
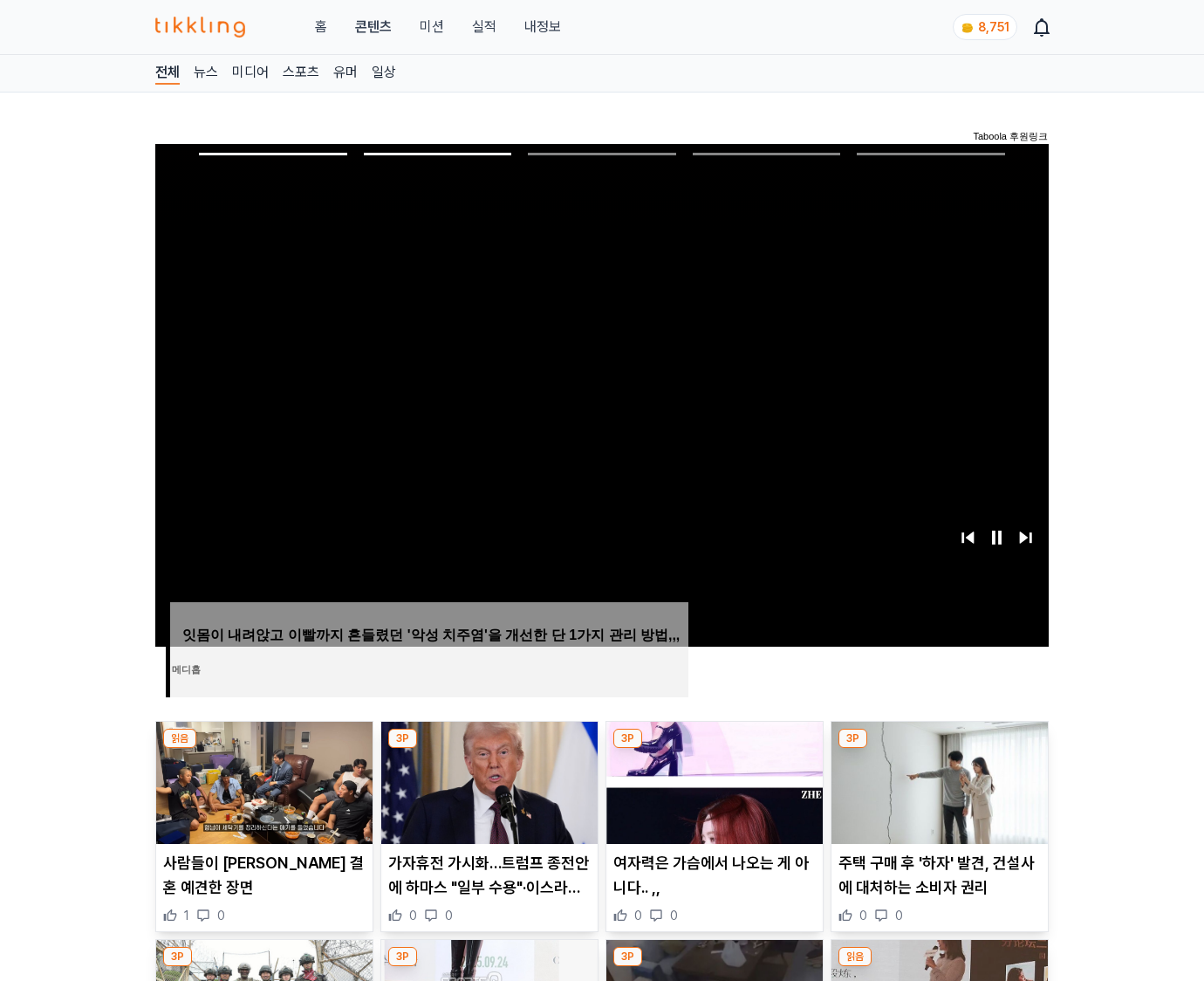
click at [937, 780] on img at bounding box center [939, 782] width 217 height 122
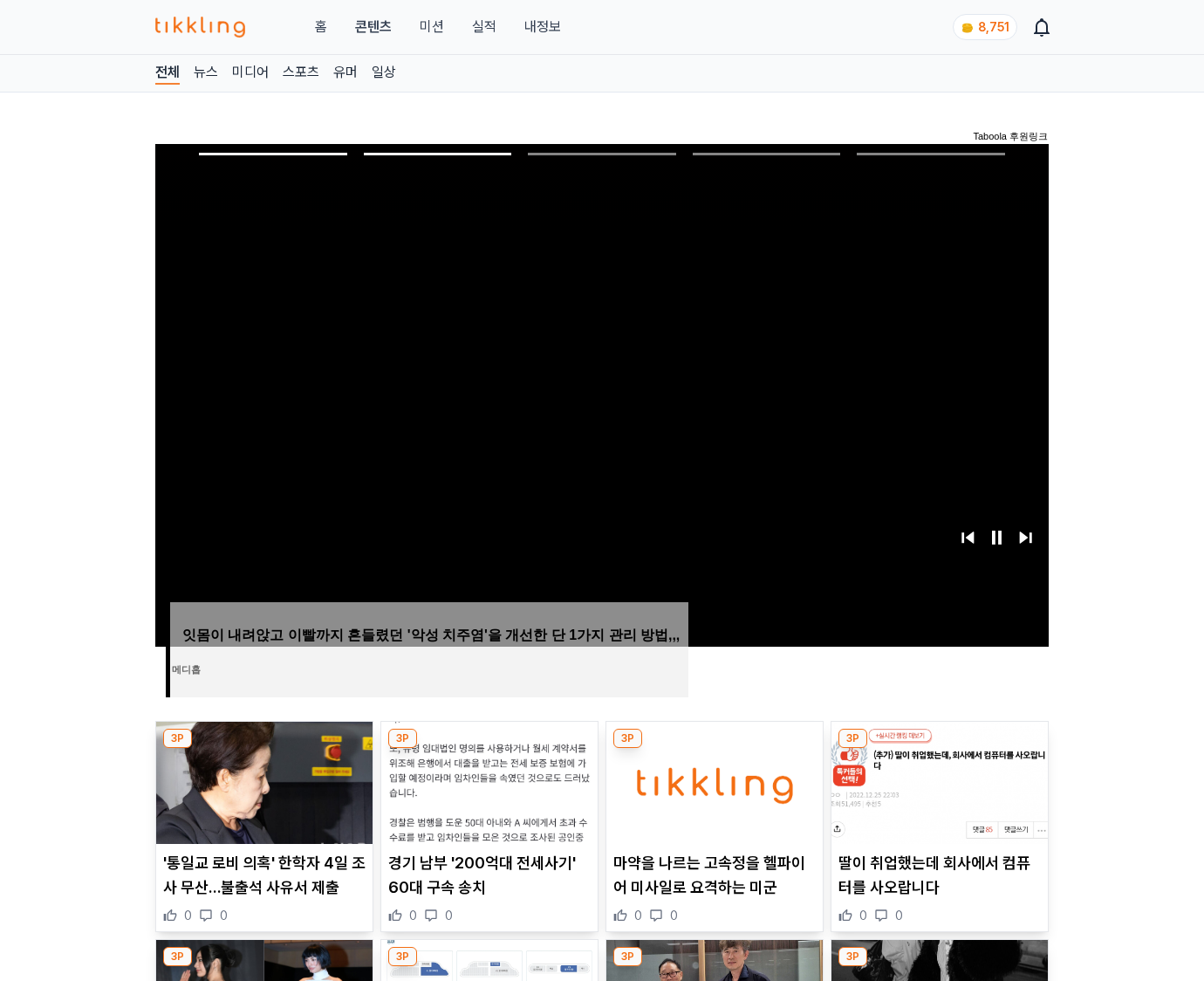
click at [937, 780] on img at bounding box center [939, 782] width 217 height 122
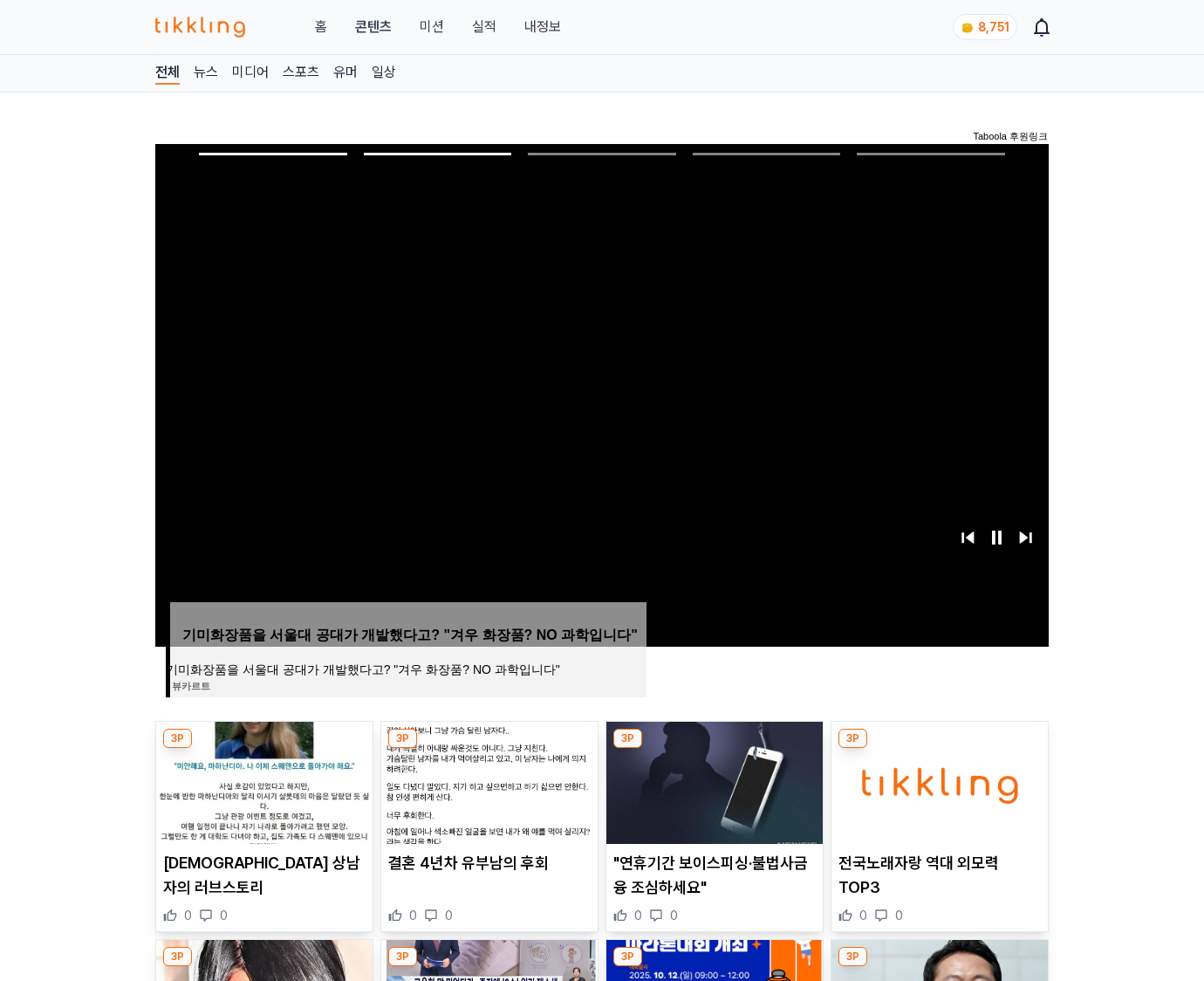
click at [937, 780] on img at bounding box center [939, 782] width 217 height 122
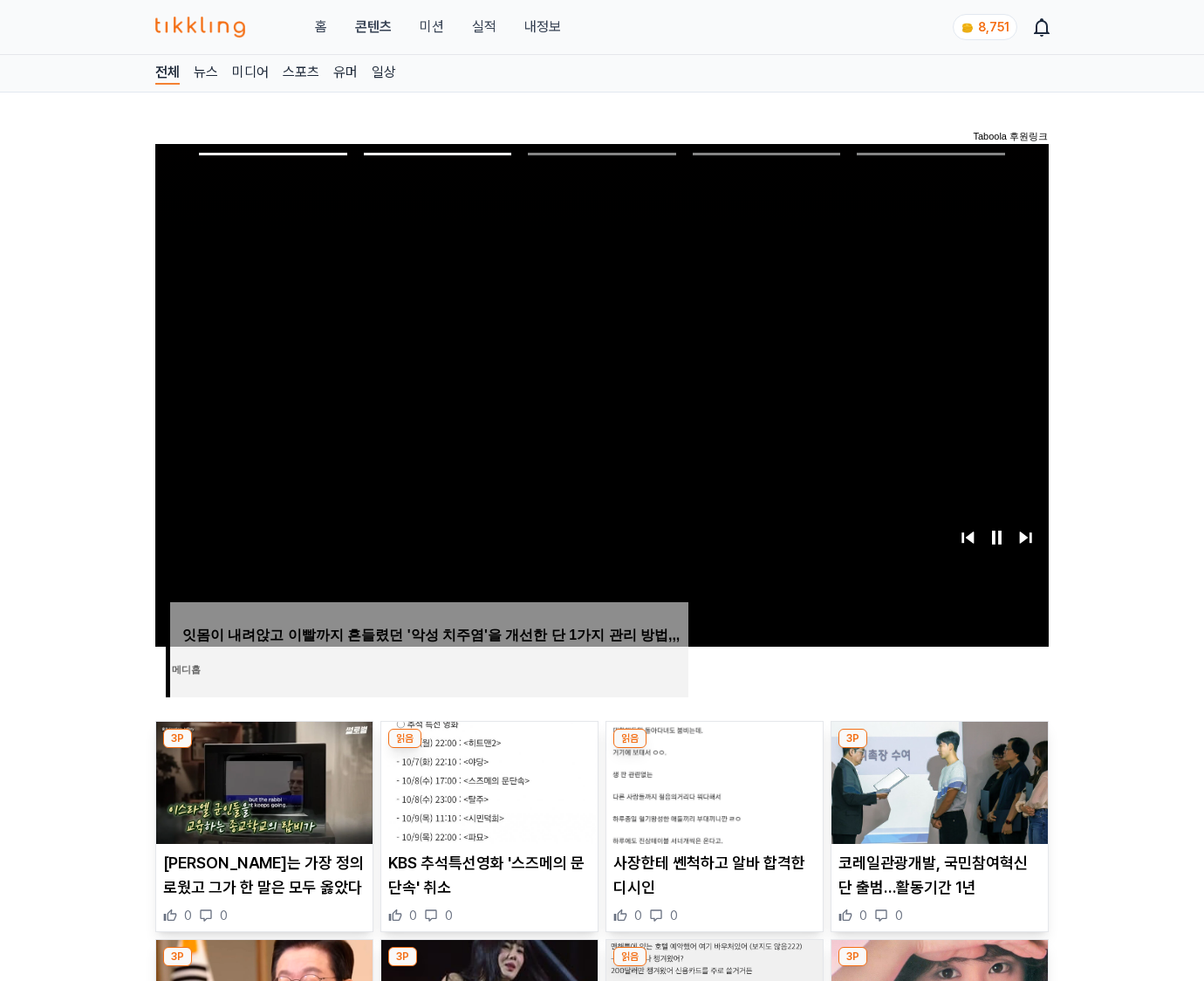
click at [937, 780] on img at bounding box center [939, 782] width 217 height 122
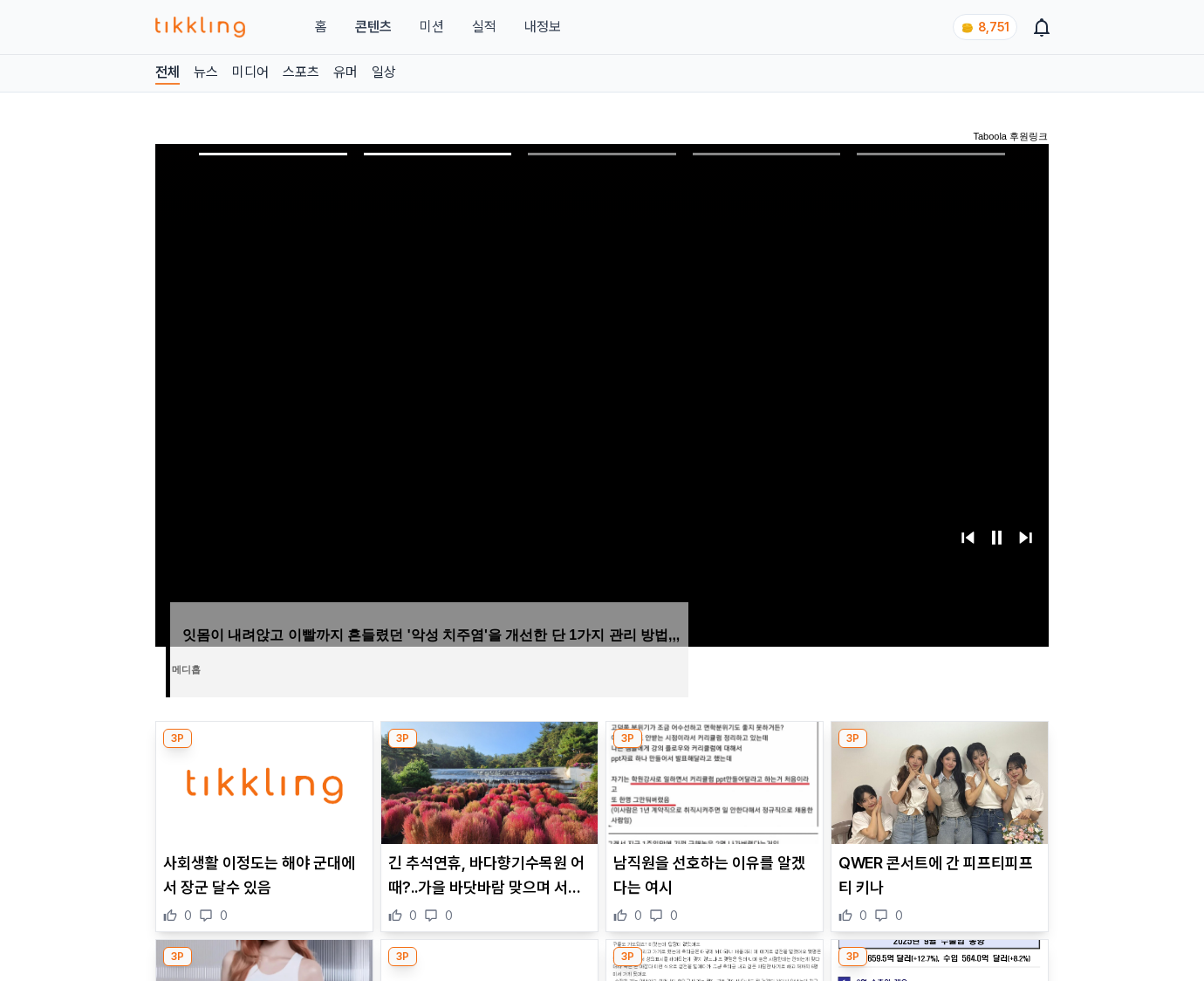
click at [937, 780] on img at bounding box center [939, 782] width 217 height 122
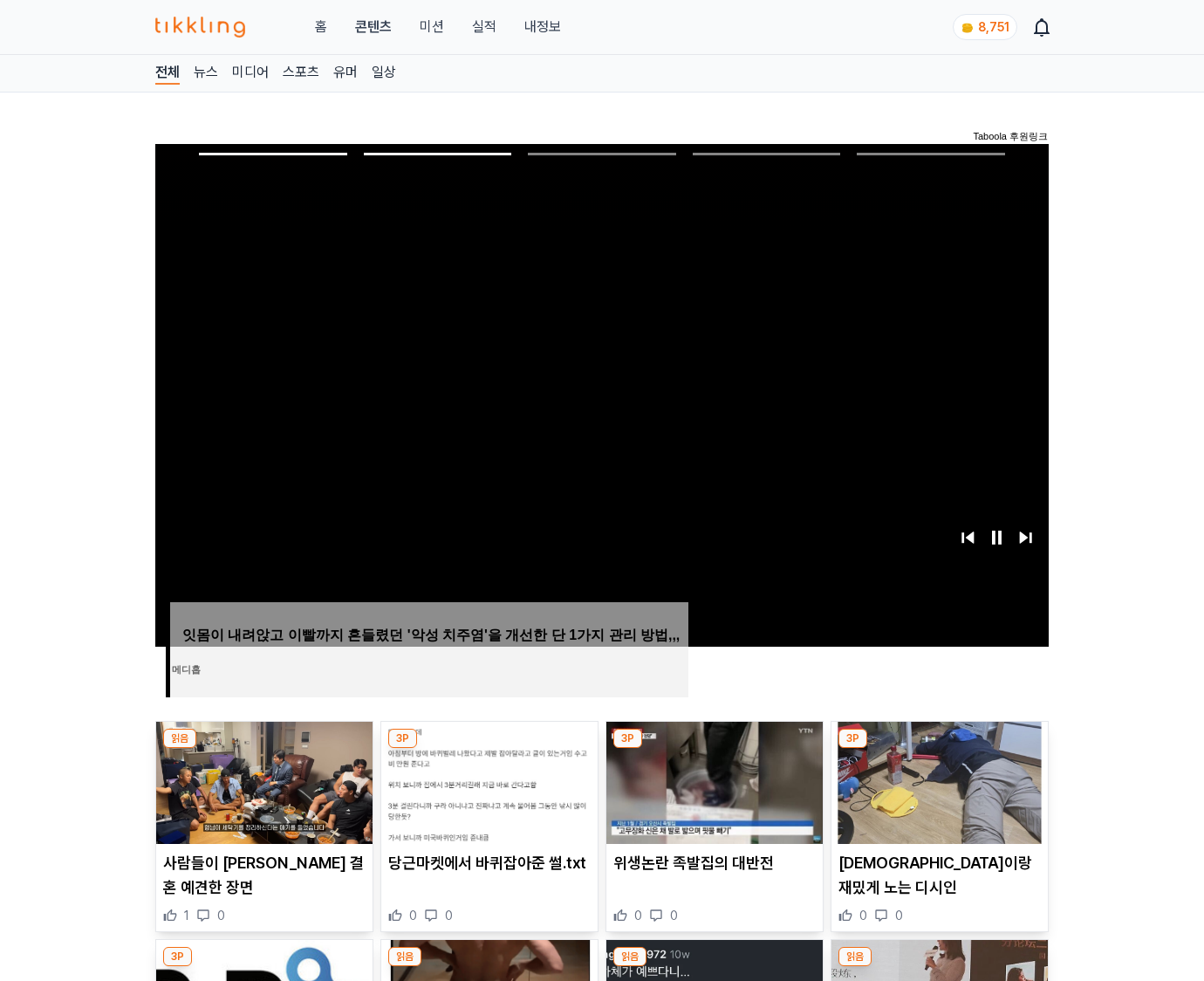
click at [937, 780] on img at bounding box center [939, 782] width 217 height 122
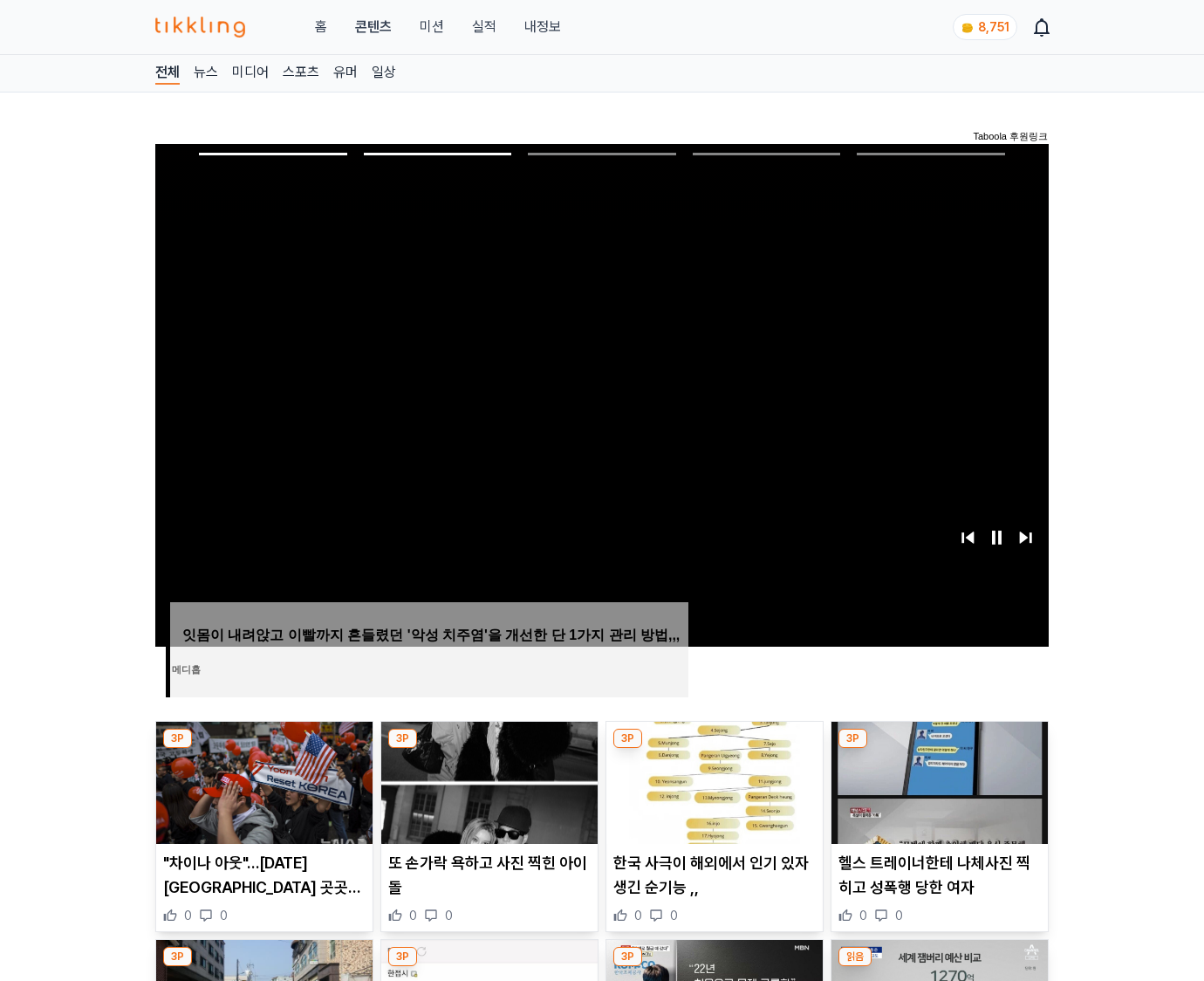
click at [937, 780] on img at bounding box center [939, 782] width 217 height 122
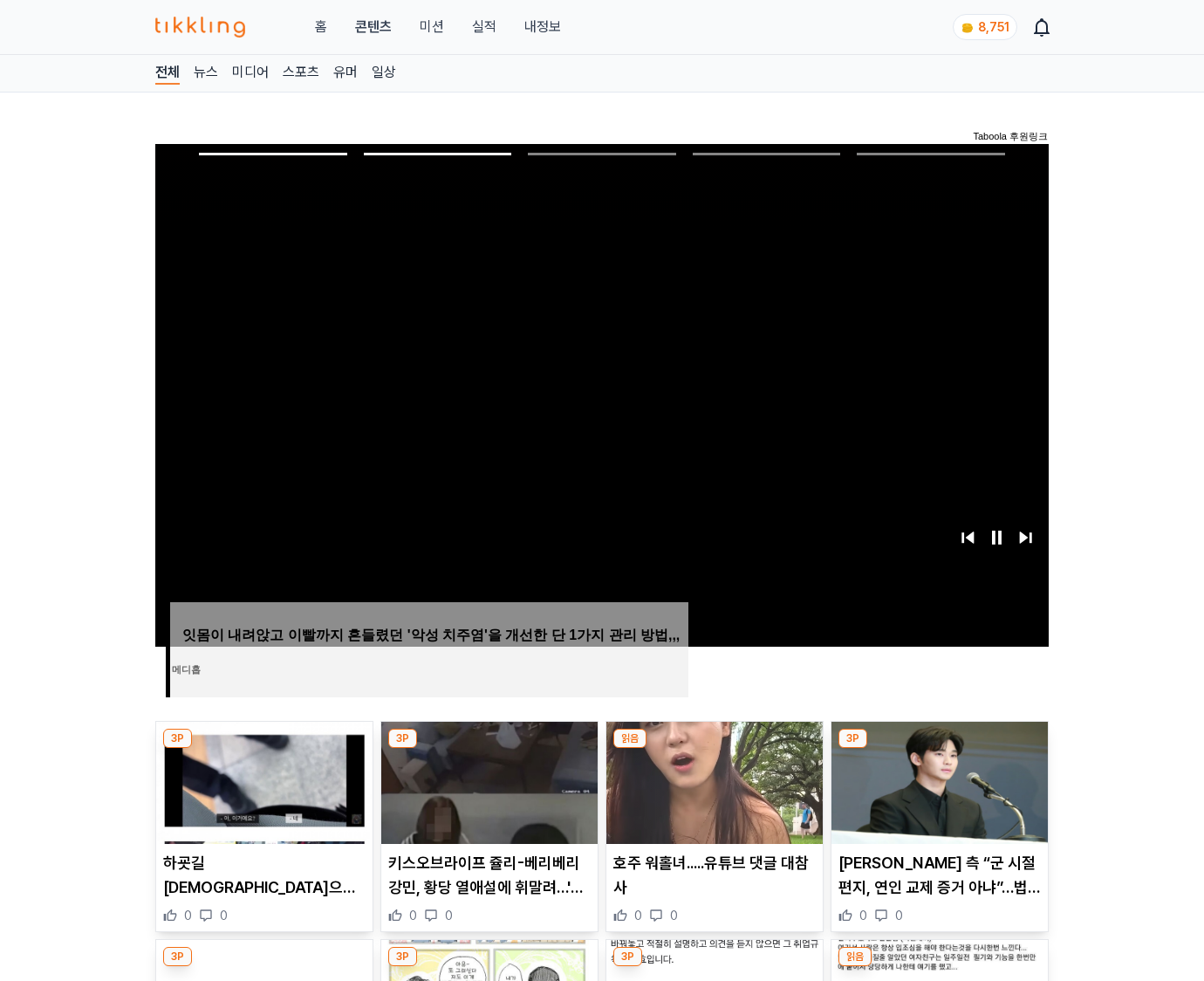
click at [937, 780] on img at bounding box center [939, 782] width 217 height 122
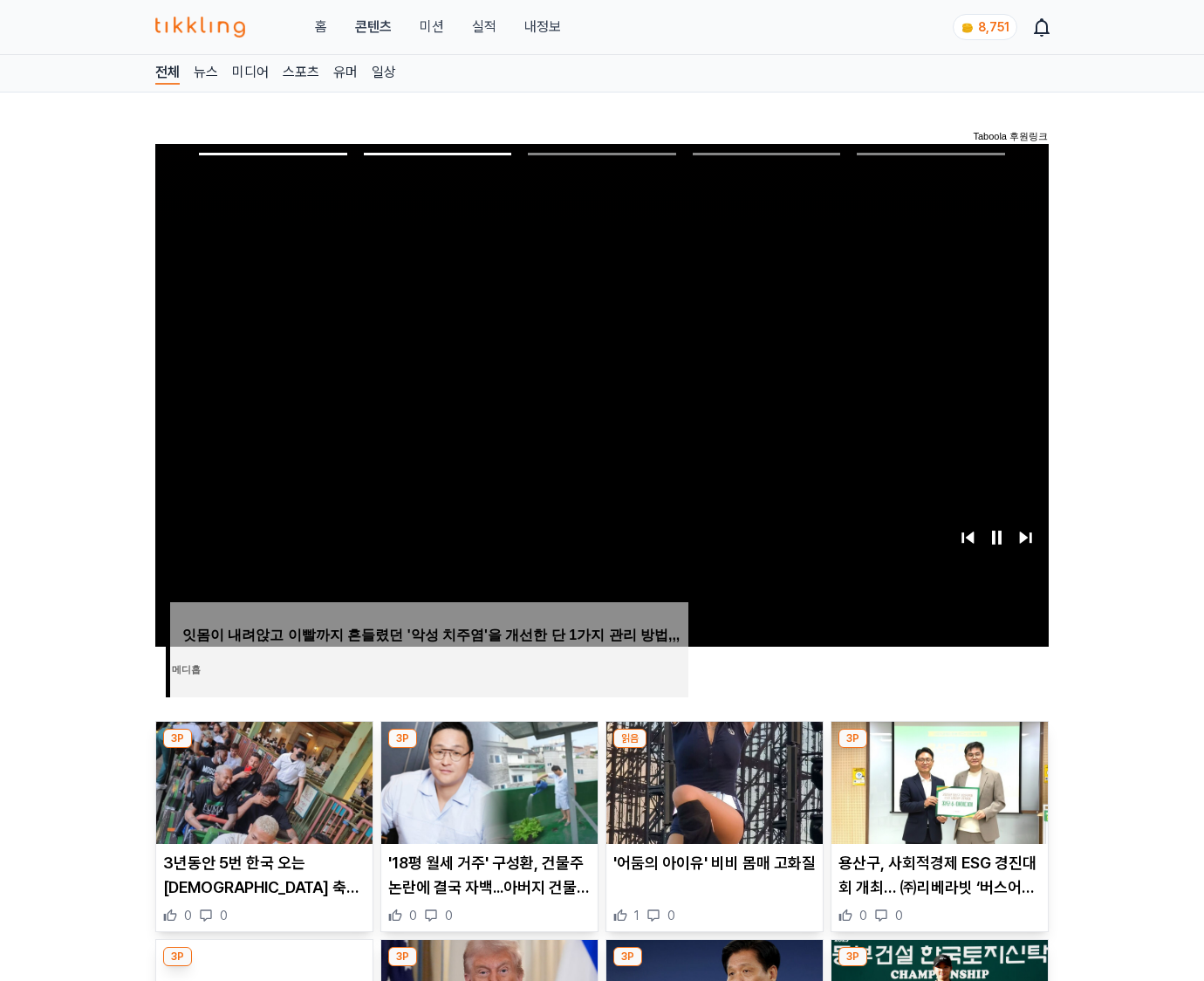
click at [937, 780] on img at bounding box center [939, 782] width 217 height 122
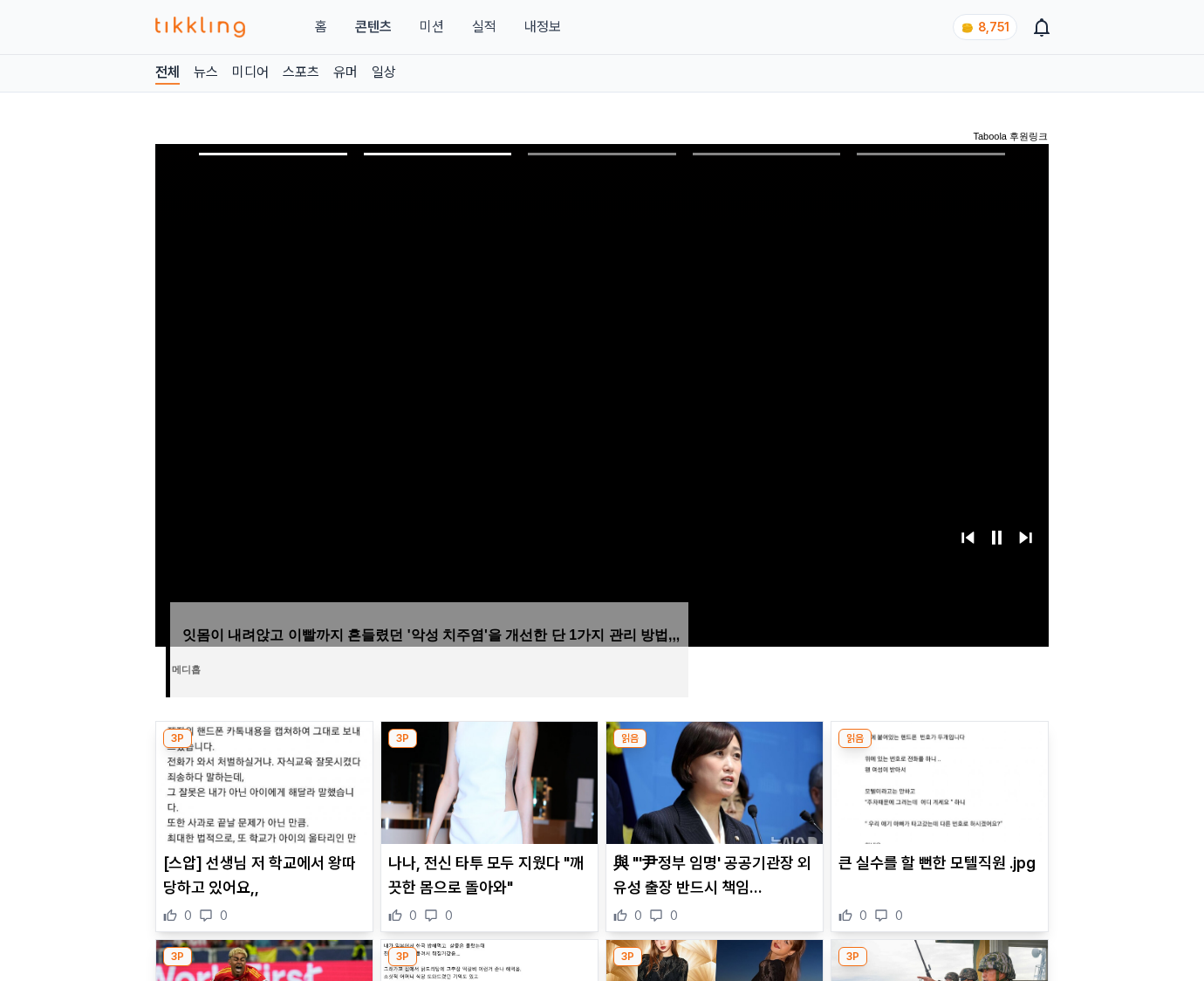
click at [937, 780] on img at bounding box center [939, 782] width 217 height 122
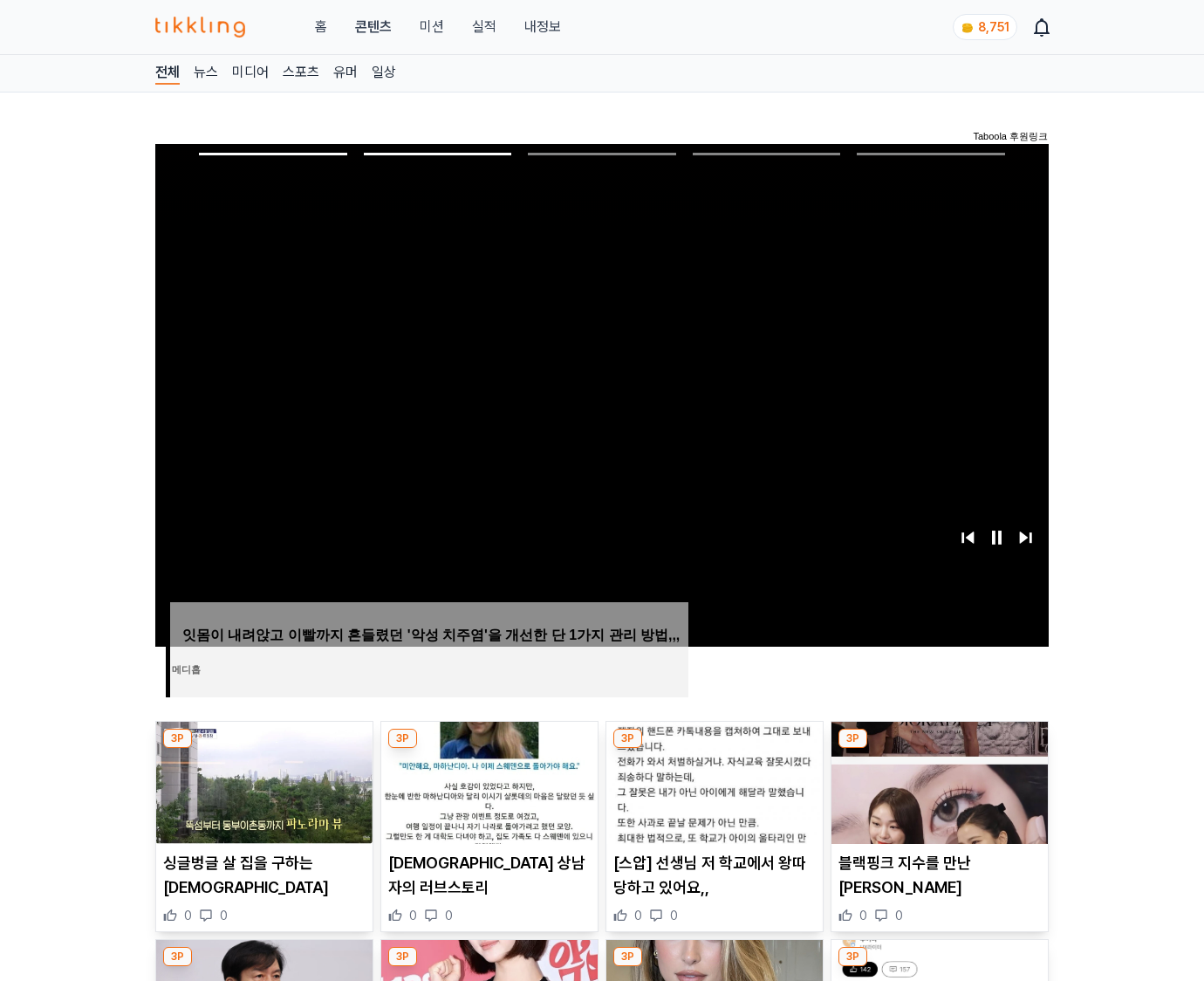
click at [937, 780] on img at bounding box center [939, 782] width 217 height 122
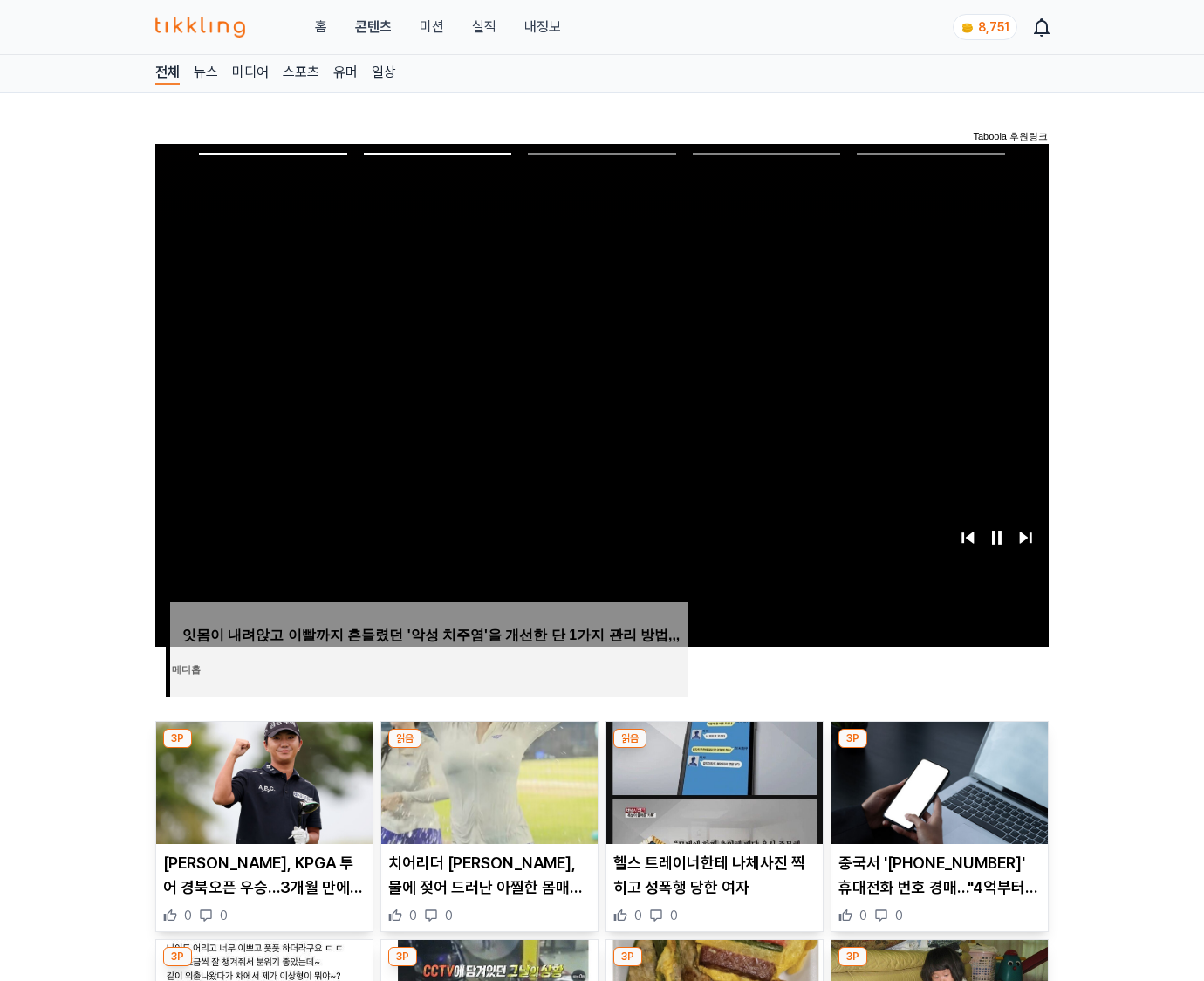
click at [937, 780] on img at bounding box center [939, 782] width 217 height 122
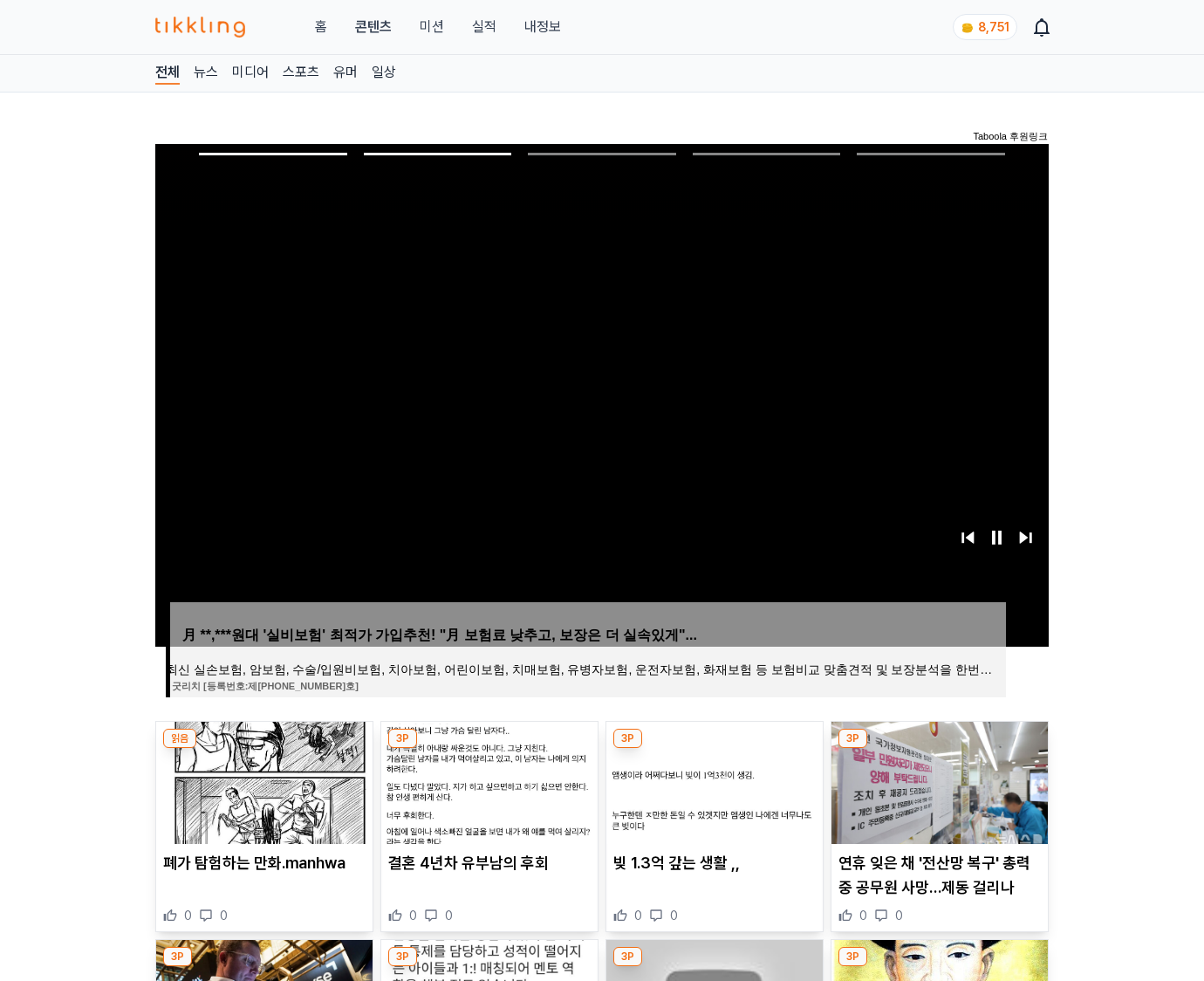
click at [937, 780] on img at bounding box center [939, 782] width 217 height 122
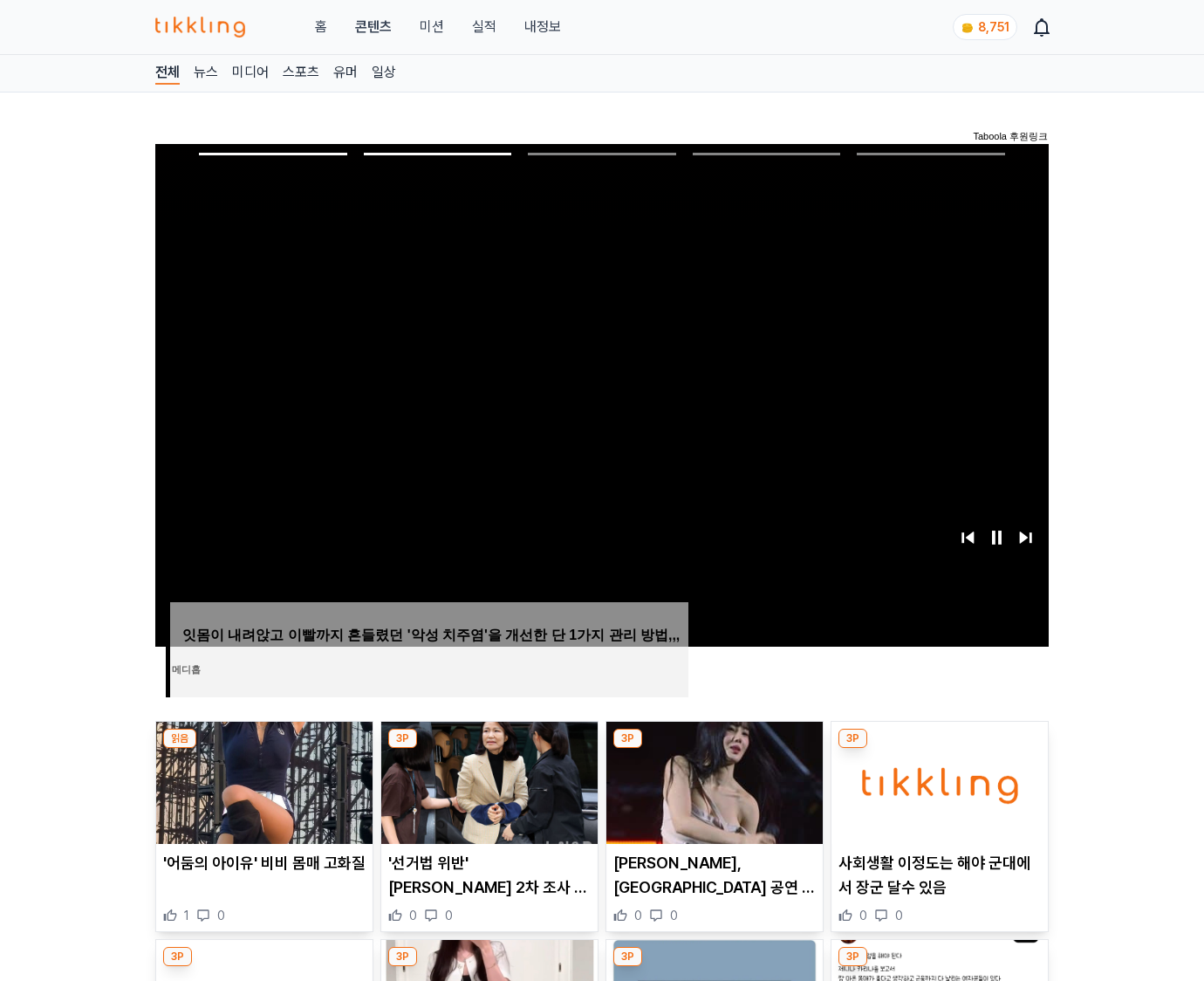
click at [937, 780] on img at bounding box center [939, 782] width 217 height 122
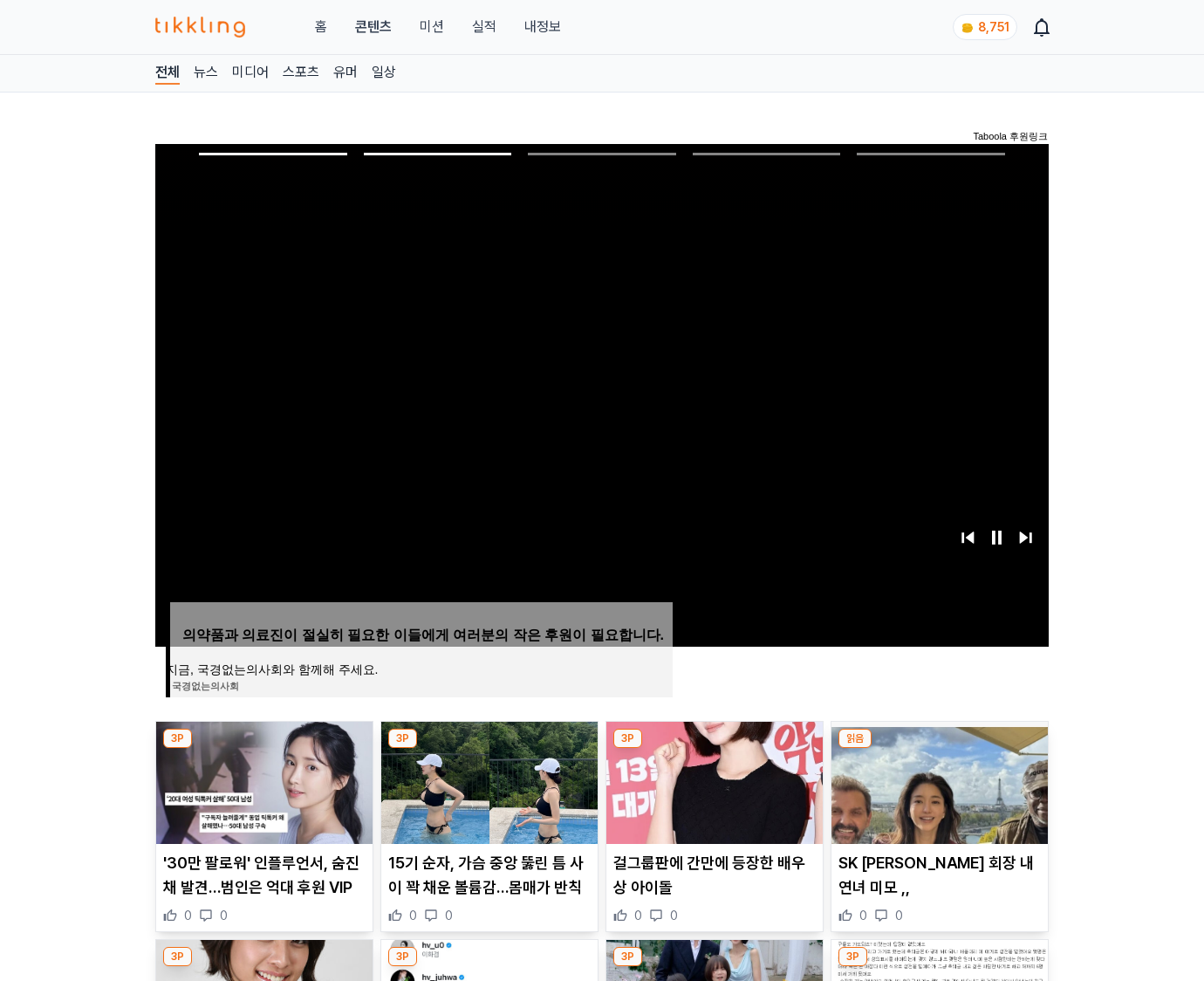
click at [937, 780] on img at bounding box center [939, 782] width 217 height 122
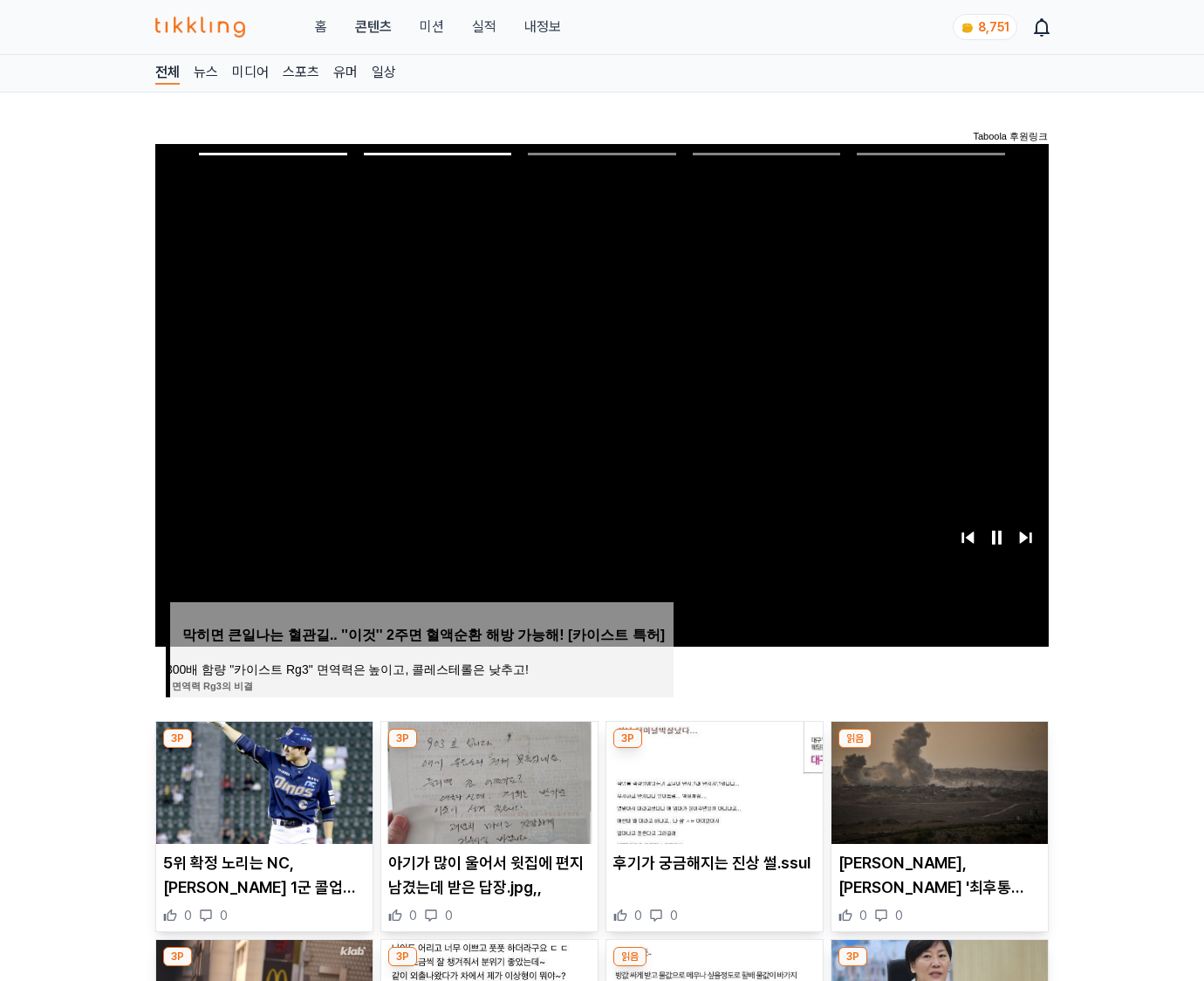
click at [937, 780] on img at bounding box center [939, 782] width 217 height 122
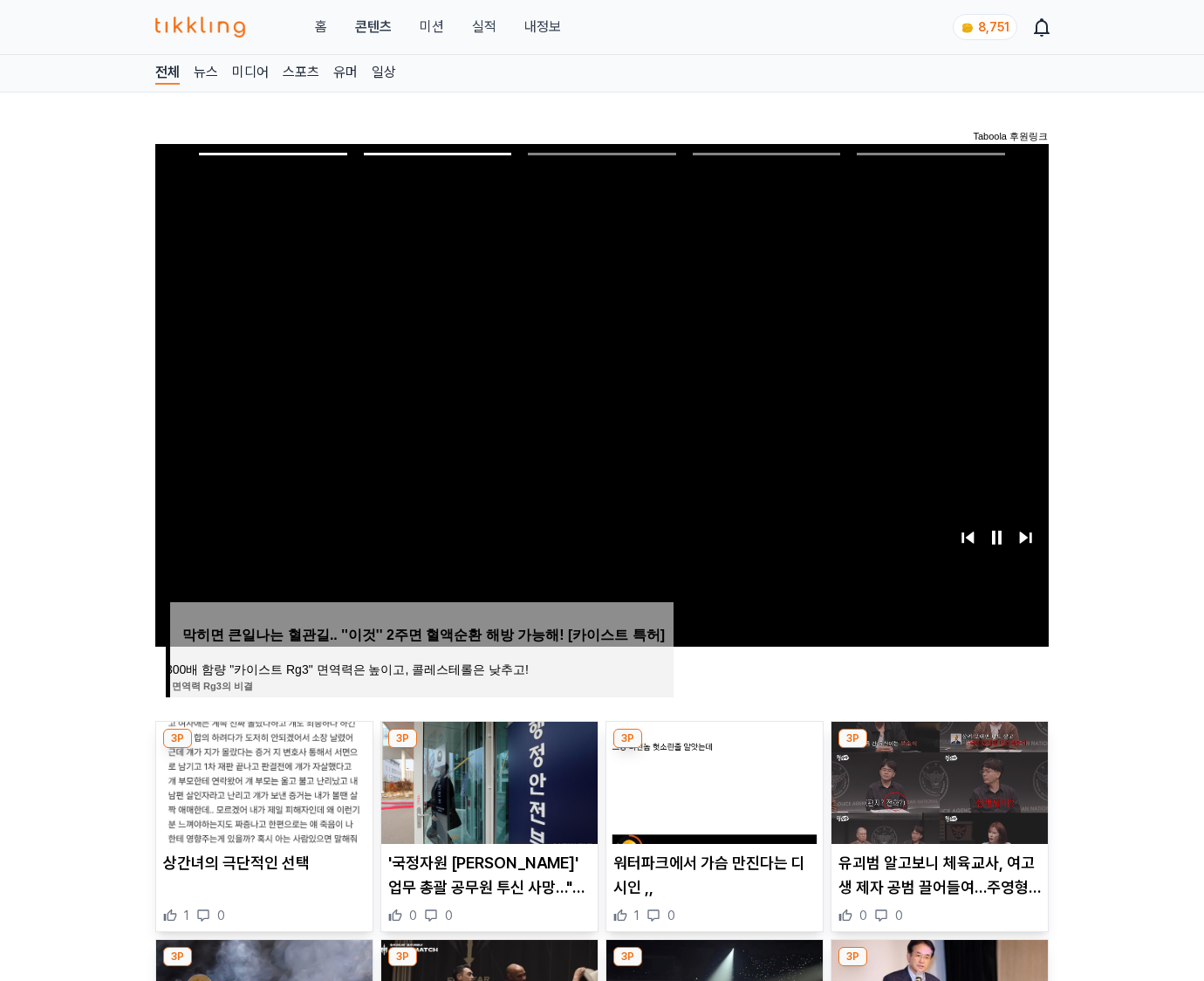
click at [937, 780] on img at bounding box center [939, 782] width 217 height 122
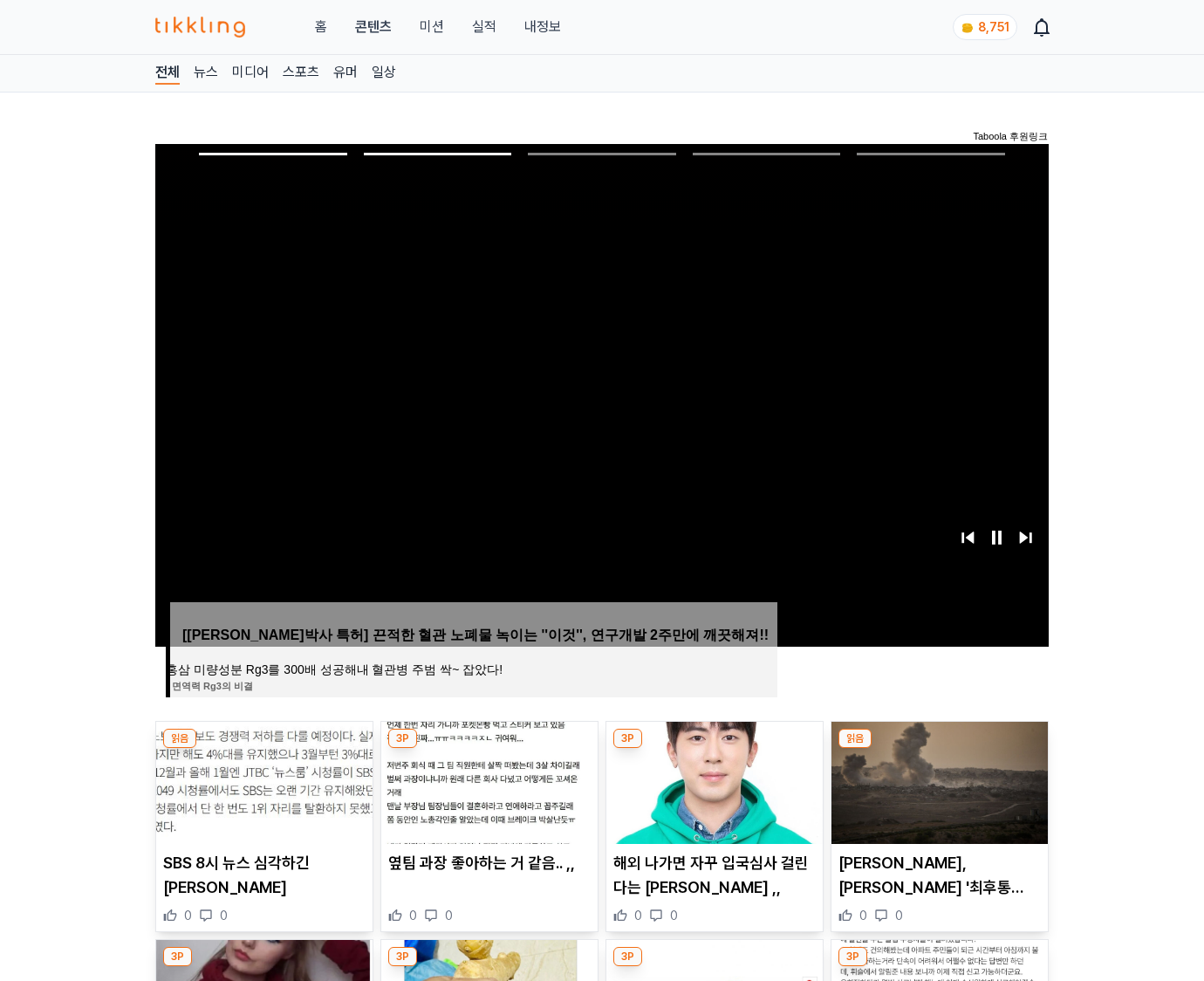
click at [937, 780] on img at bounding box center [939, 782] width 217 height 122
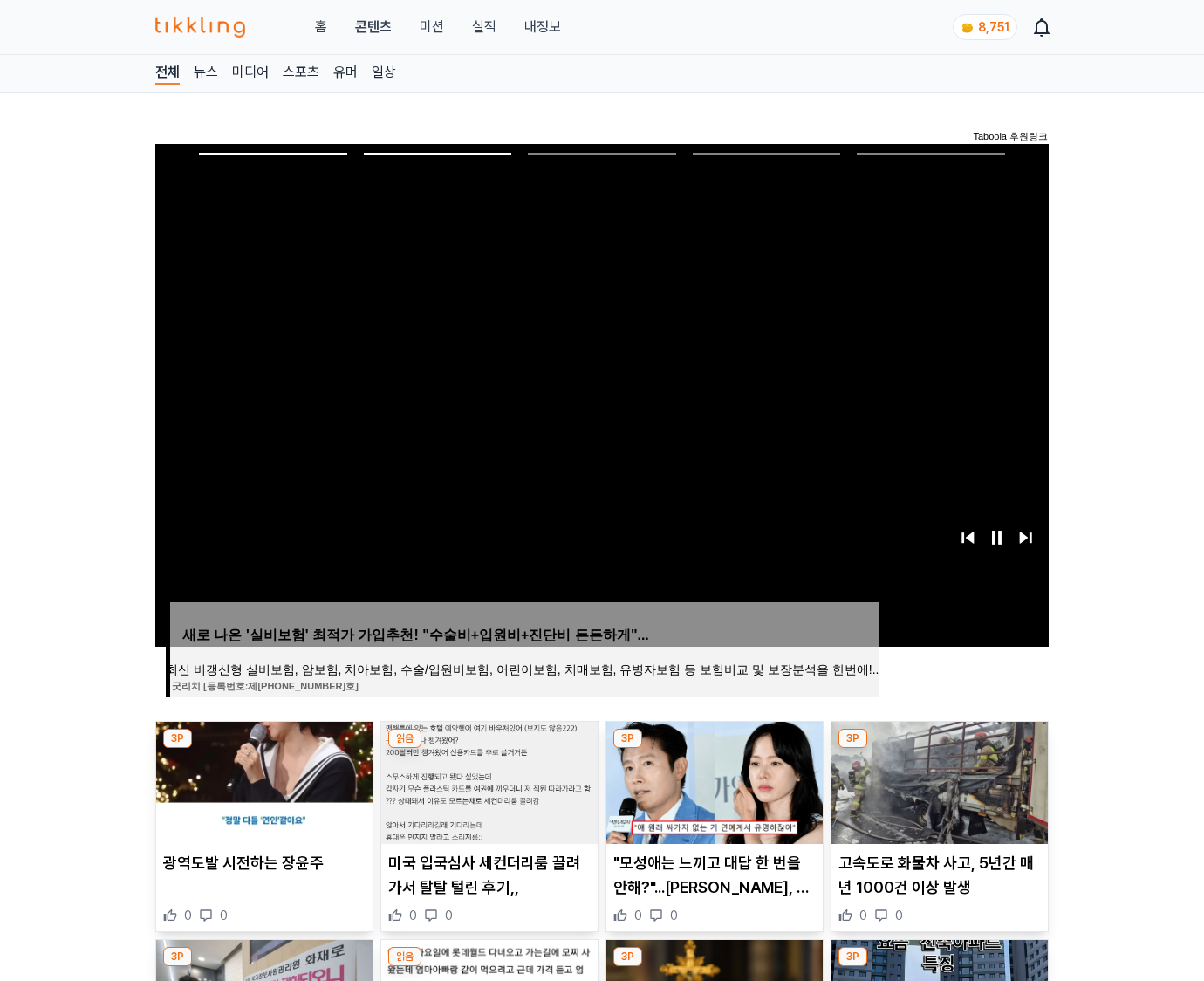
click at [937, 780] on img at bounding box center [939, 782] width 217 height 122
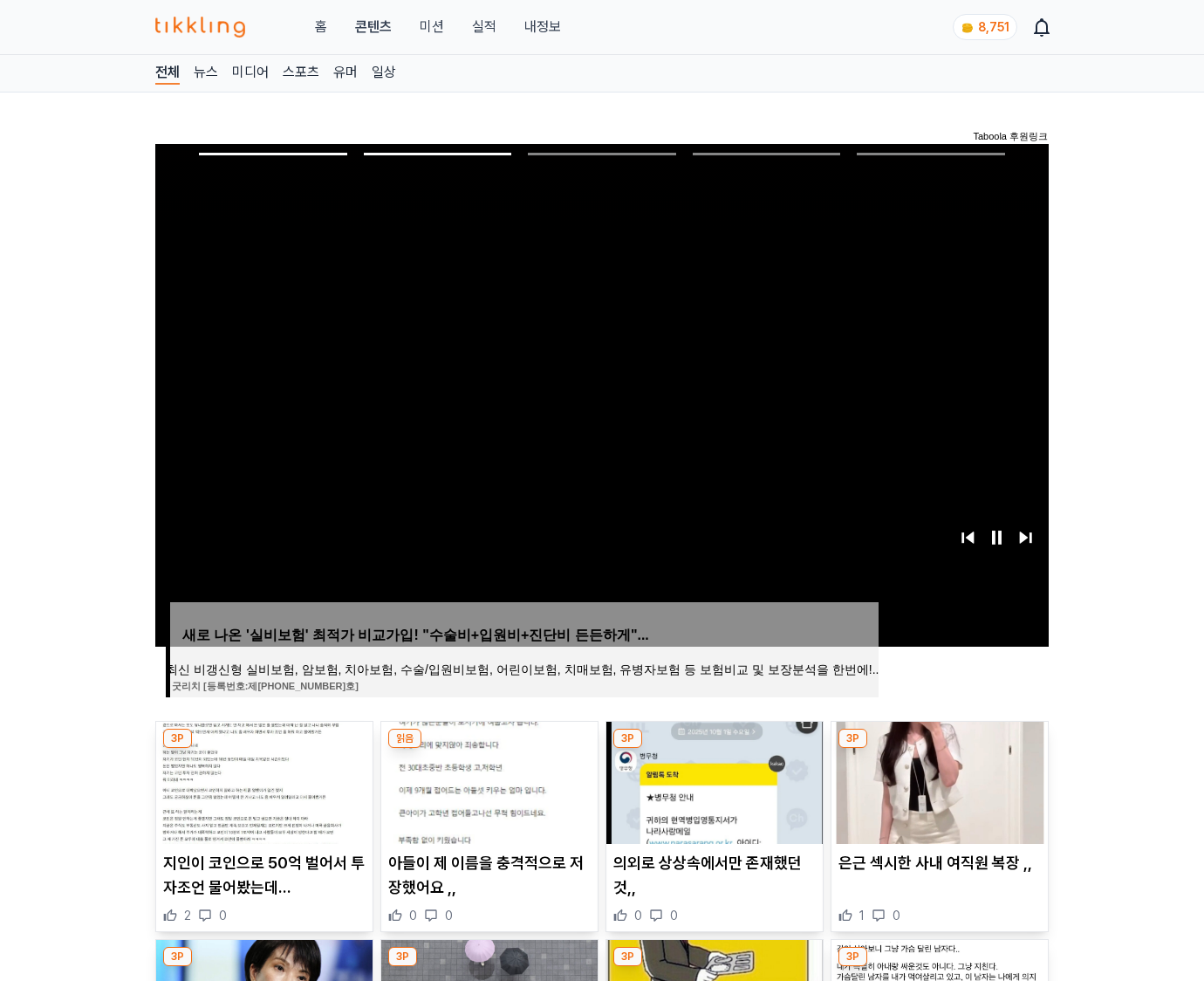
click at [937, 780] on img at bounding box center [939, 782] width 217 height 122
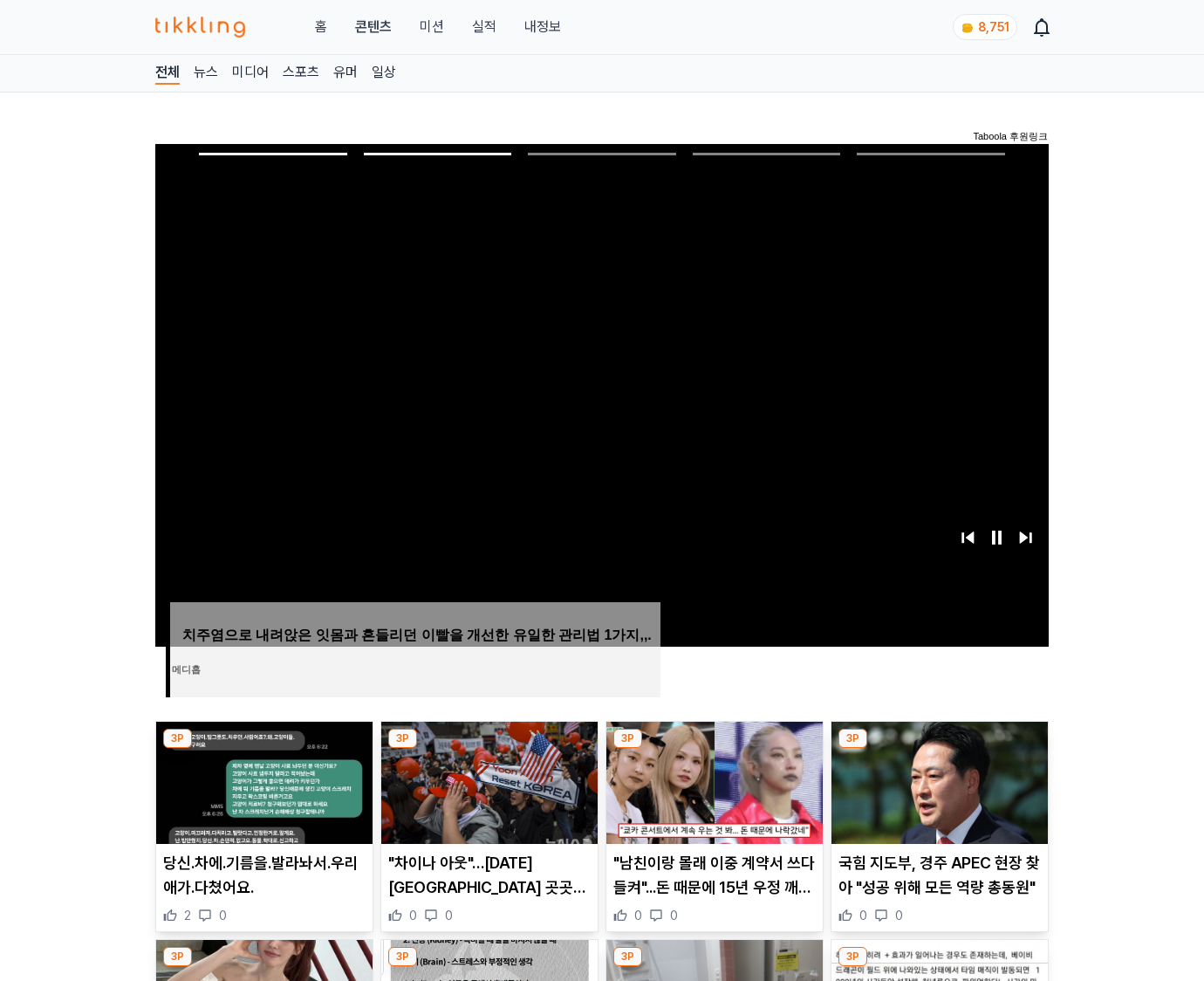
click at [937, 780] on img at bounding box center [939, 782] width 217 height 122
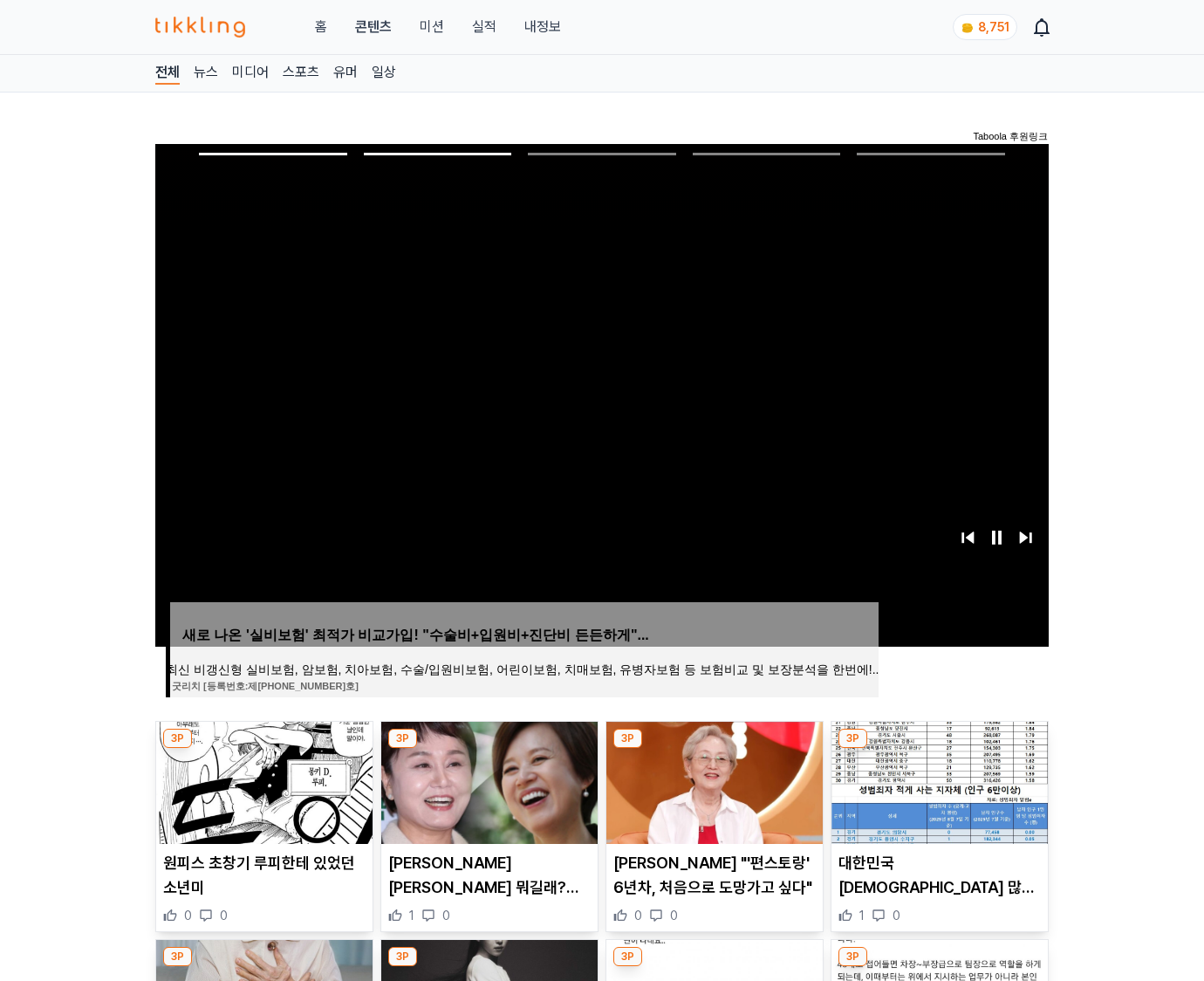
click at [937, 780] on img at bounding box center [939, 782] width 217 height 122
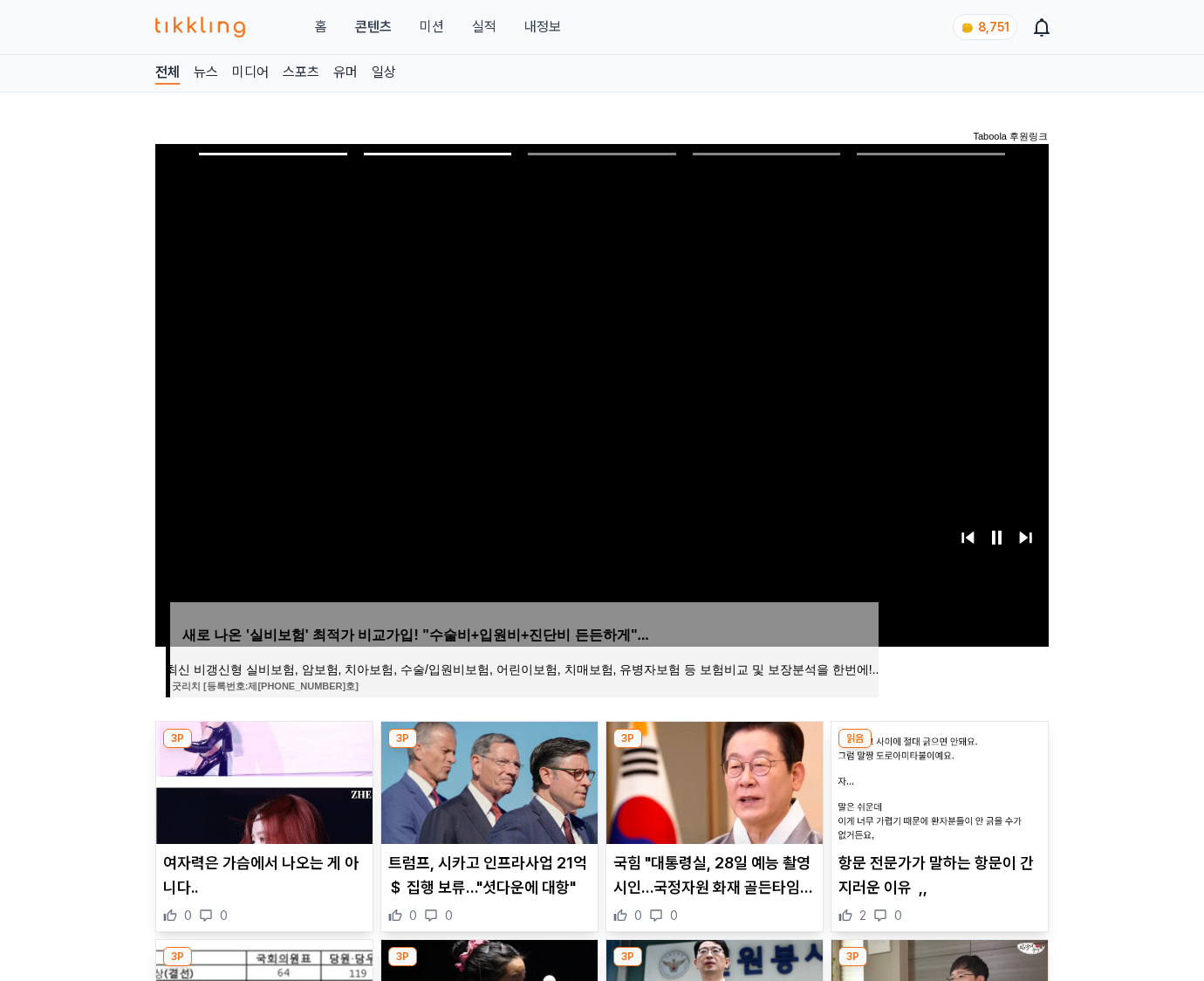
click at [937, 780] on img at bounding box center [939, 782] width 217 height 122
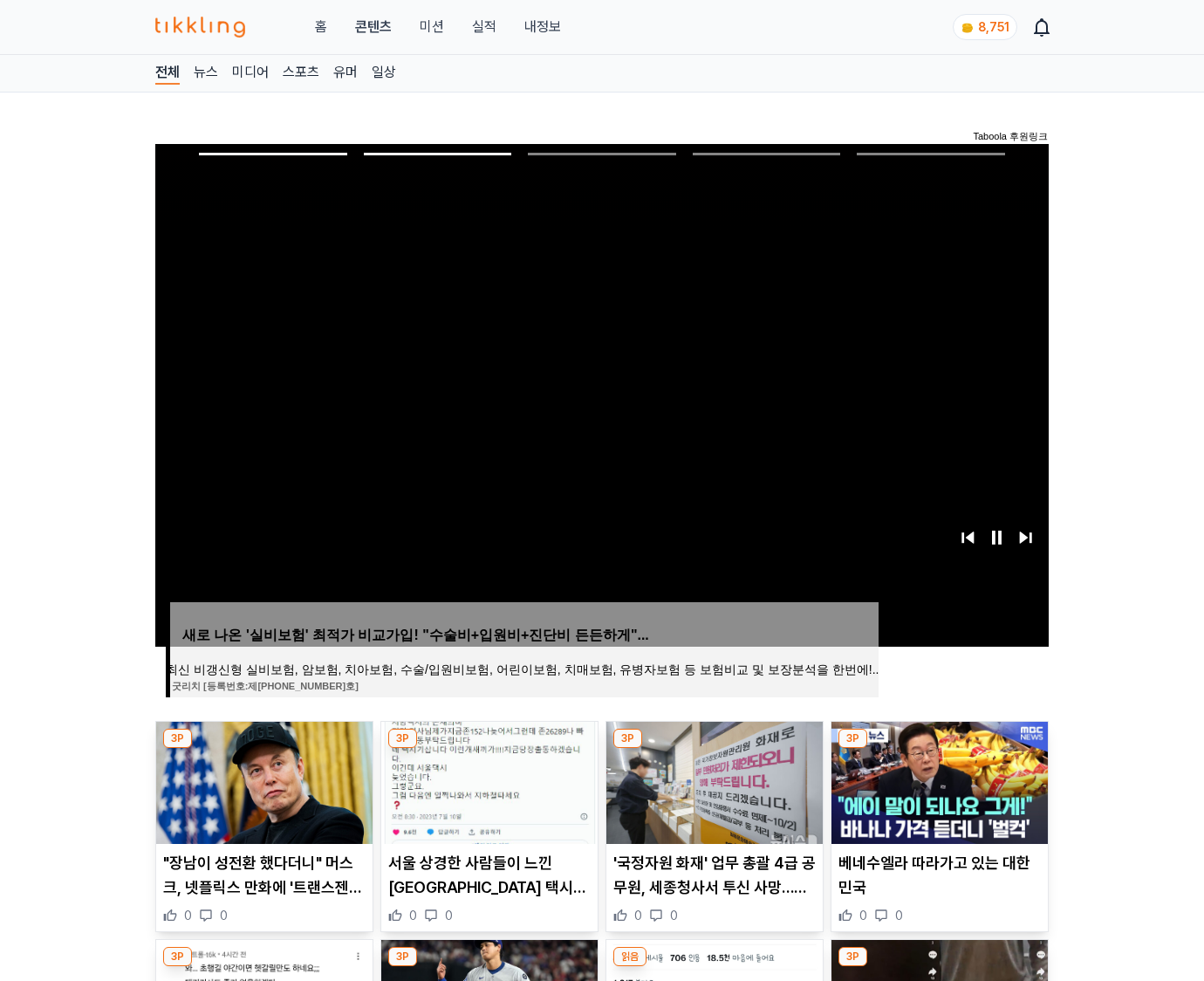
click at [937, 780] on img at bounding box center [939, 782] width 217 height 122
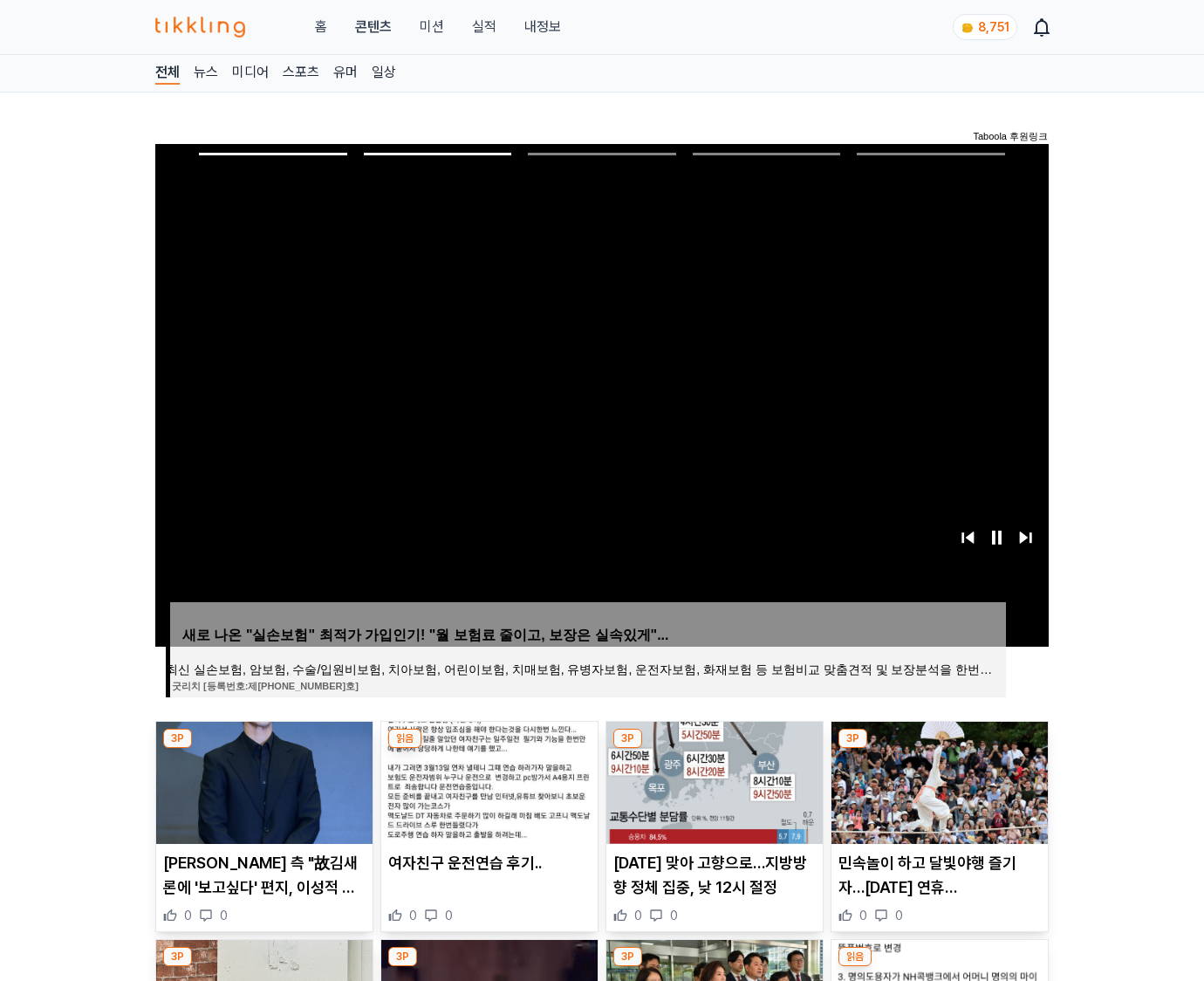
click at [937, 780] on img at bounding box center [939, 782] width 217 height 122
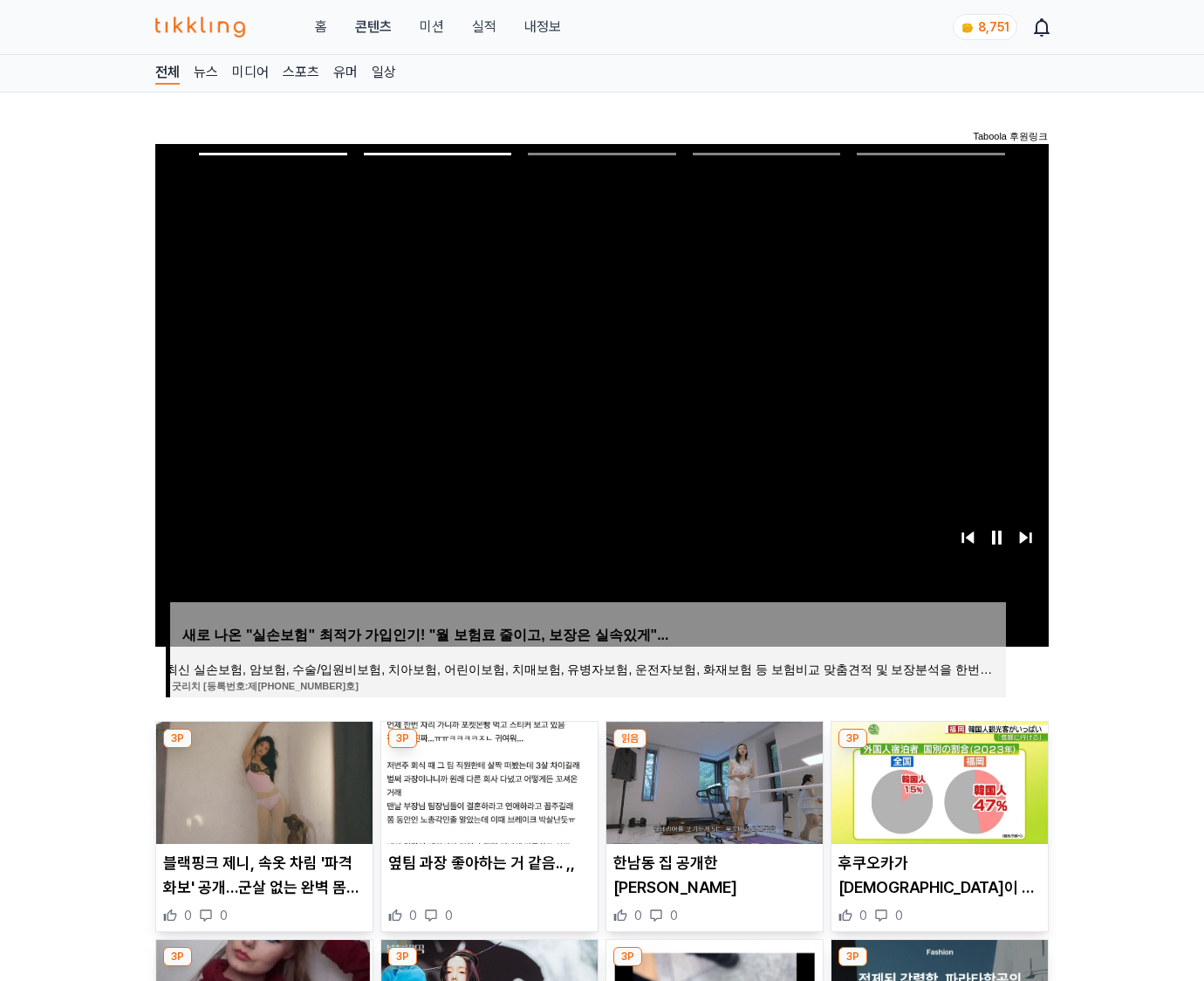
click at [937, 780] on img at bounding box center [939, 782] width 217 height 122
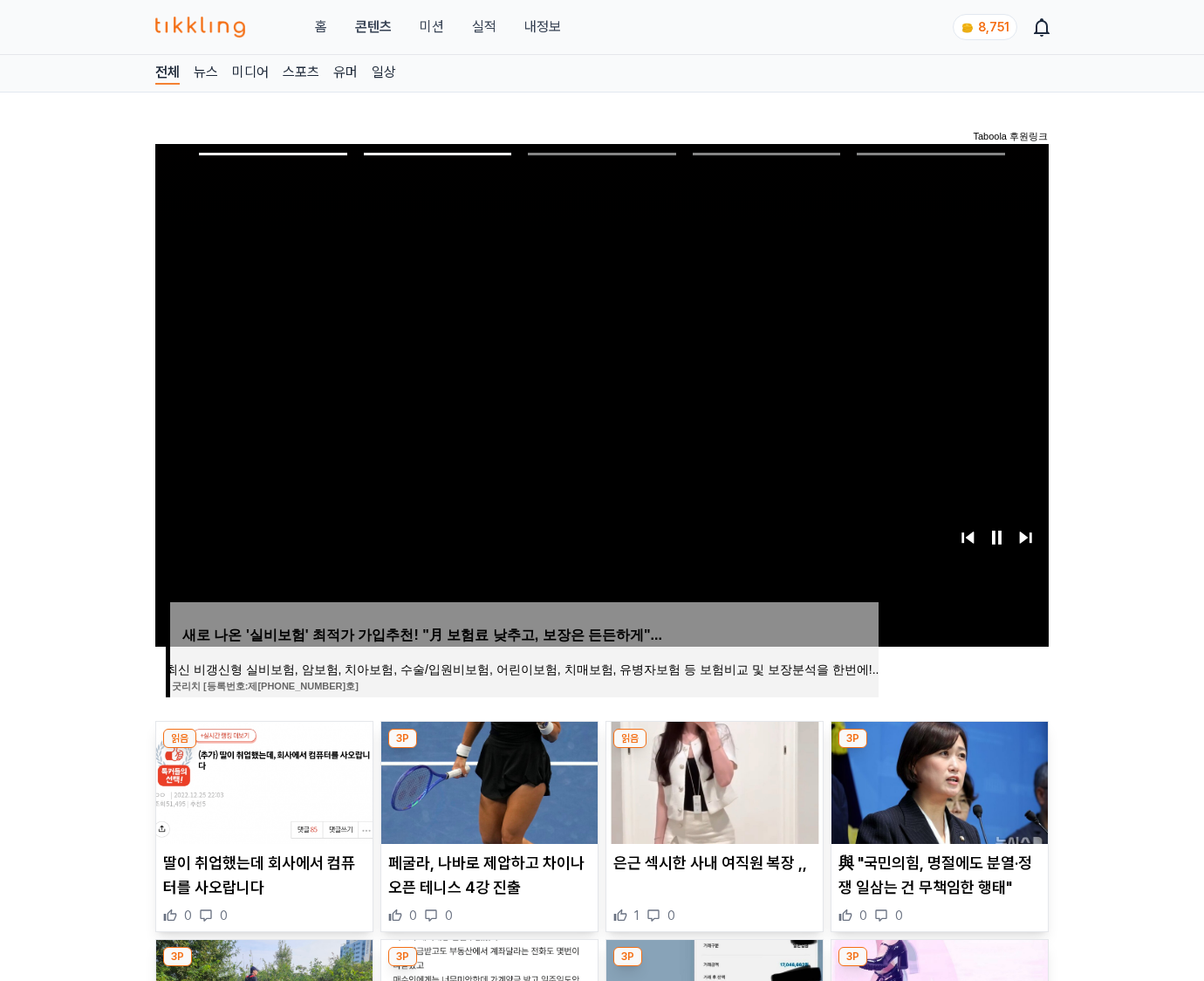
click at [937, 780] on img at bounding box center [939, 782] width 217 height 122
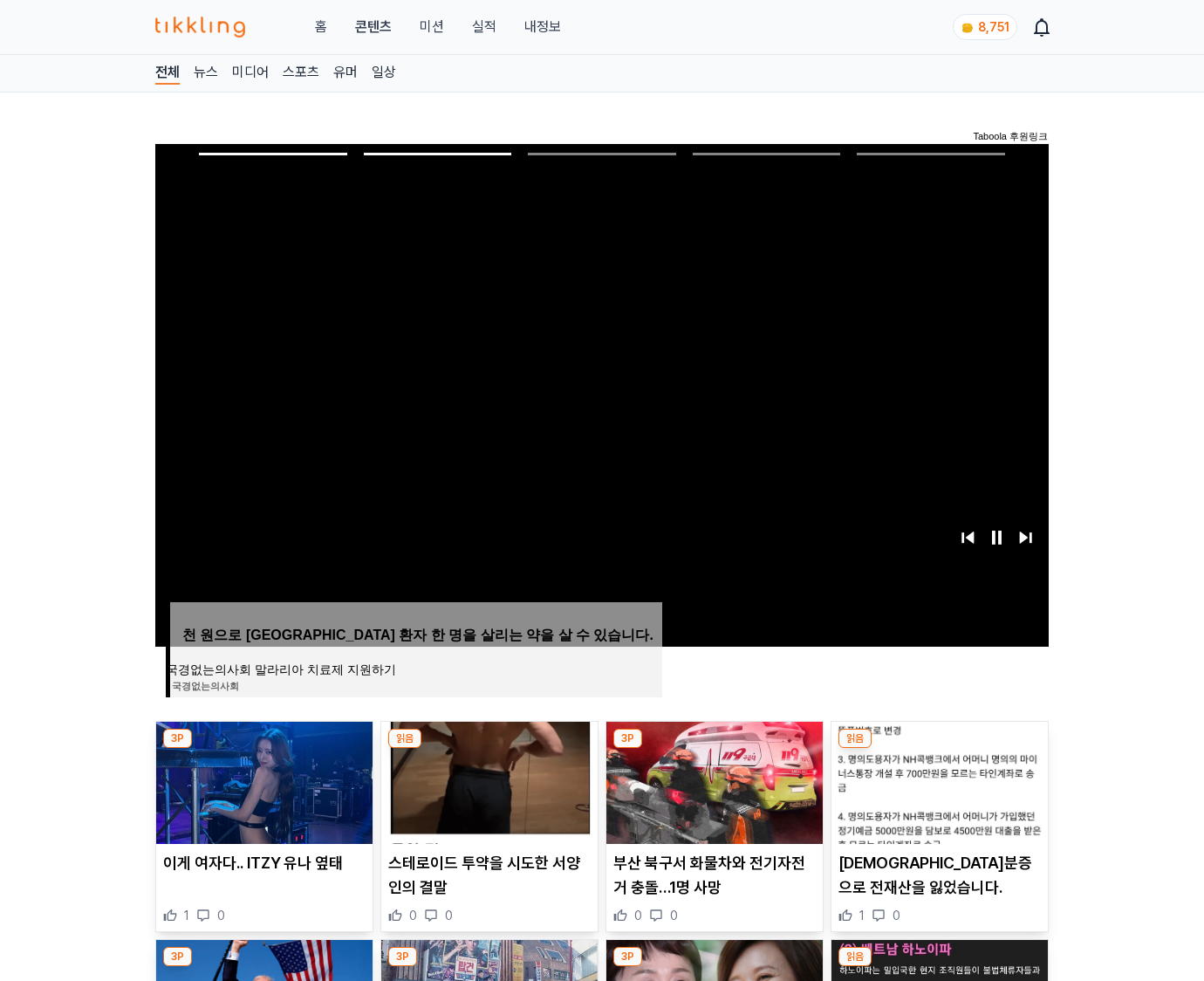
click at [937, 780] on img at bounding box center [939, 782] width 217 height 122
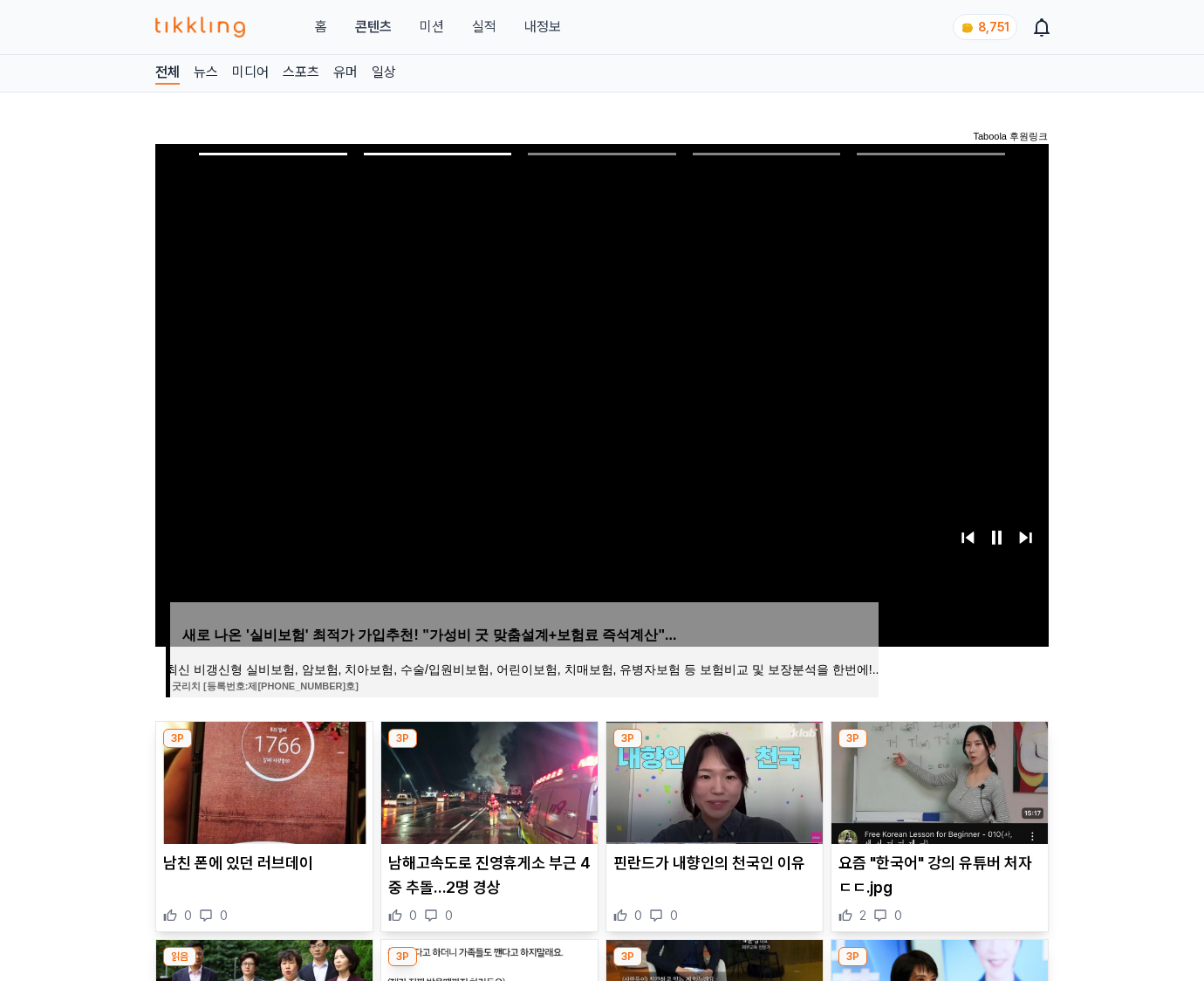
click at [937, 780] on img at bounding box center [939, 782] width 217 height 122
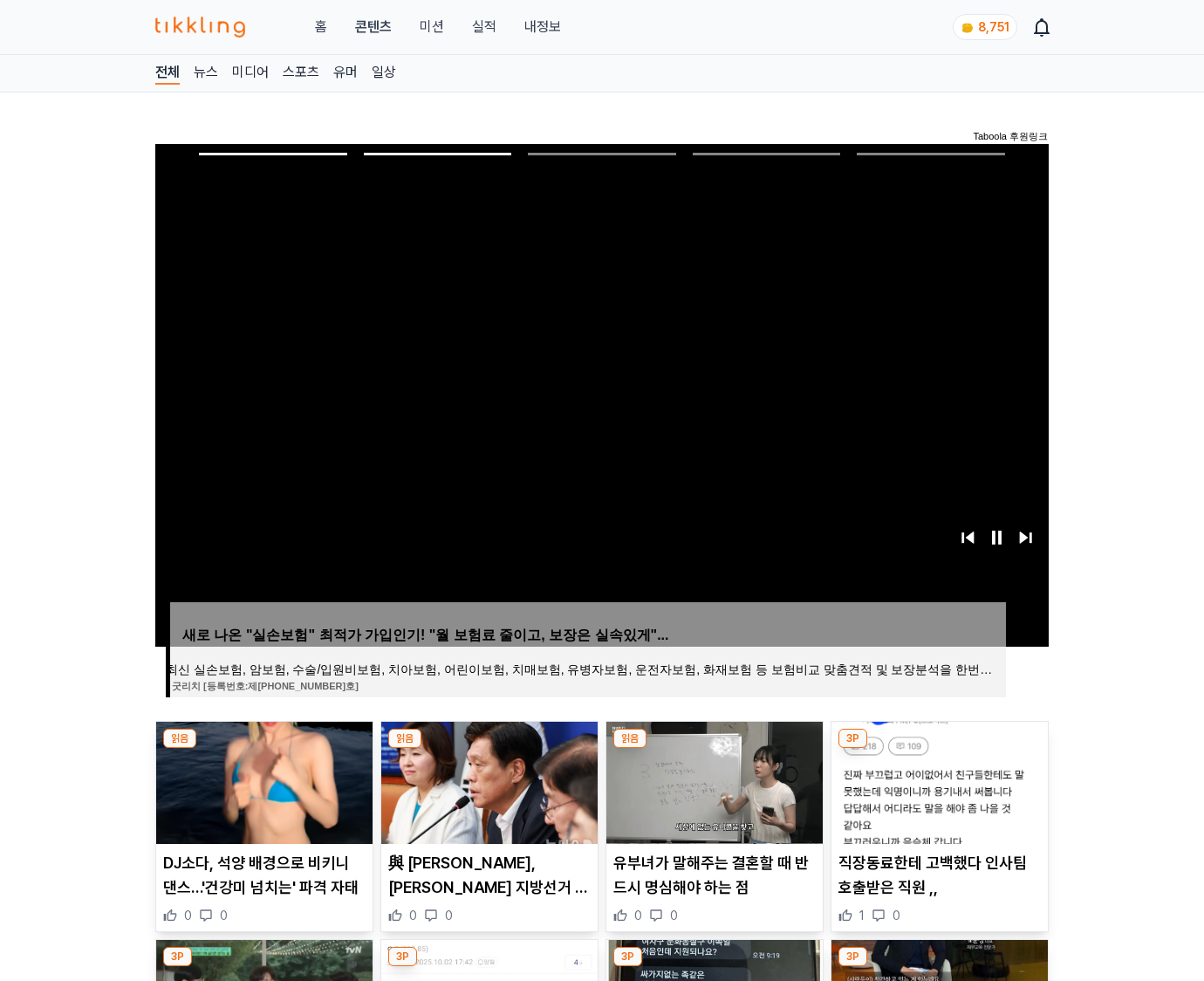
click at [937, 780] on img at bounding box center [939, 782] width 217 height 122
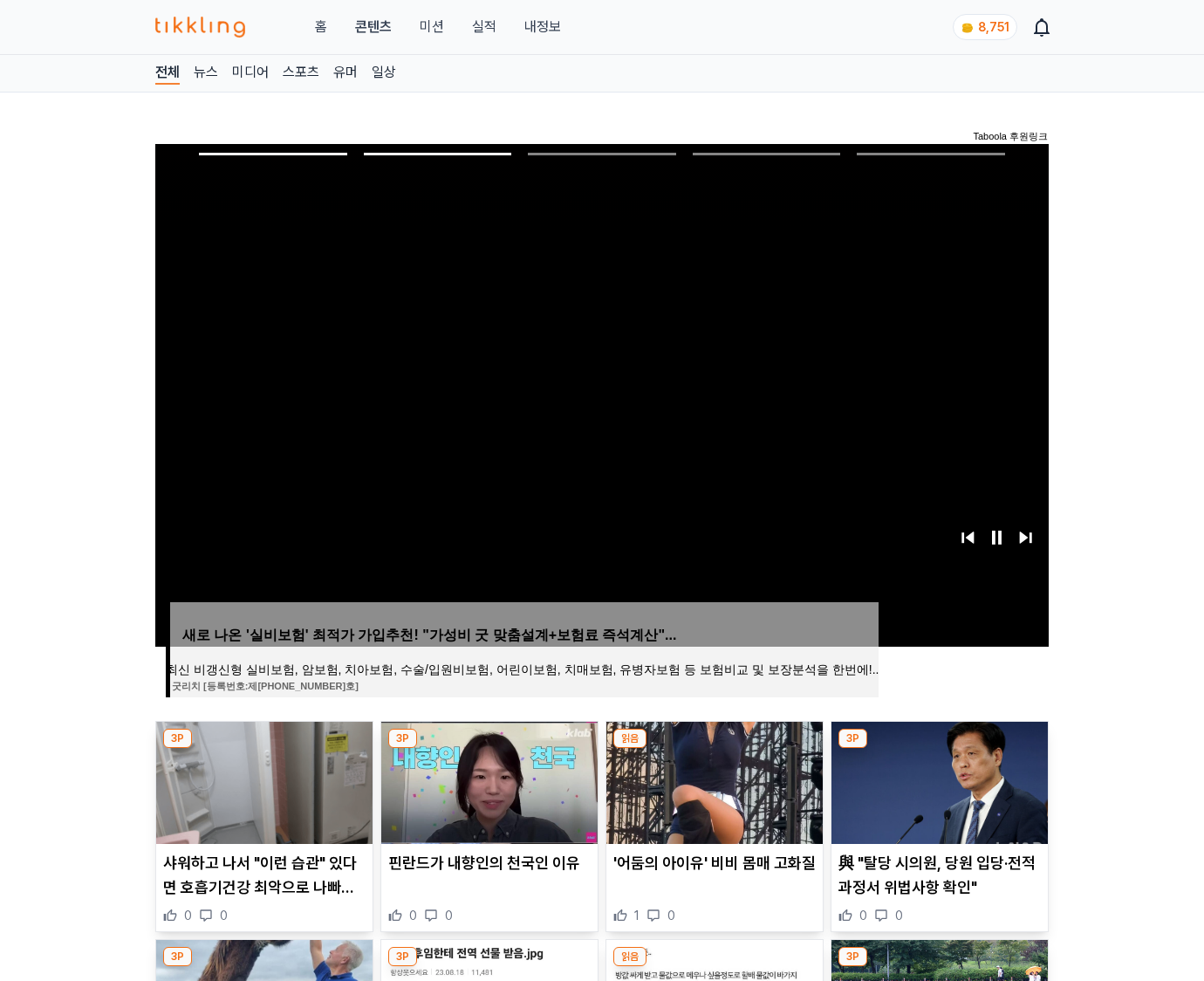
click at [937, 780] on img at bounding box center [939, 782] width 217 height 122
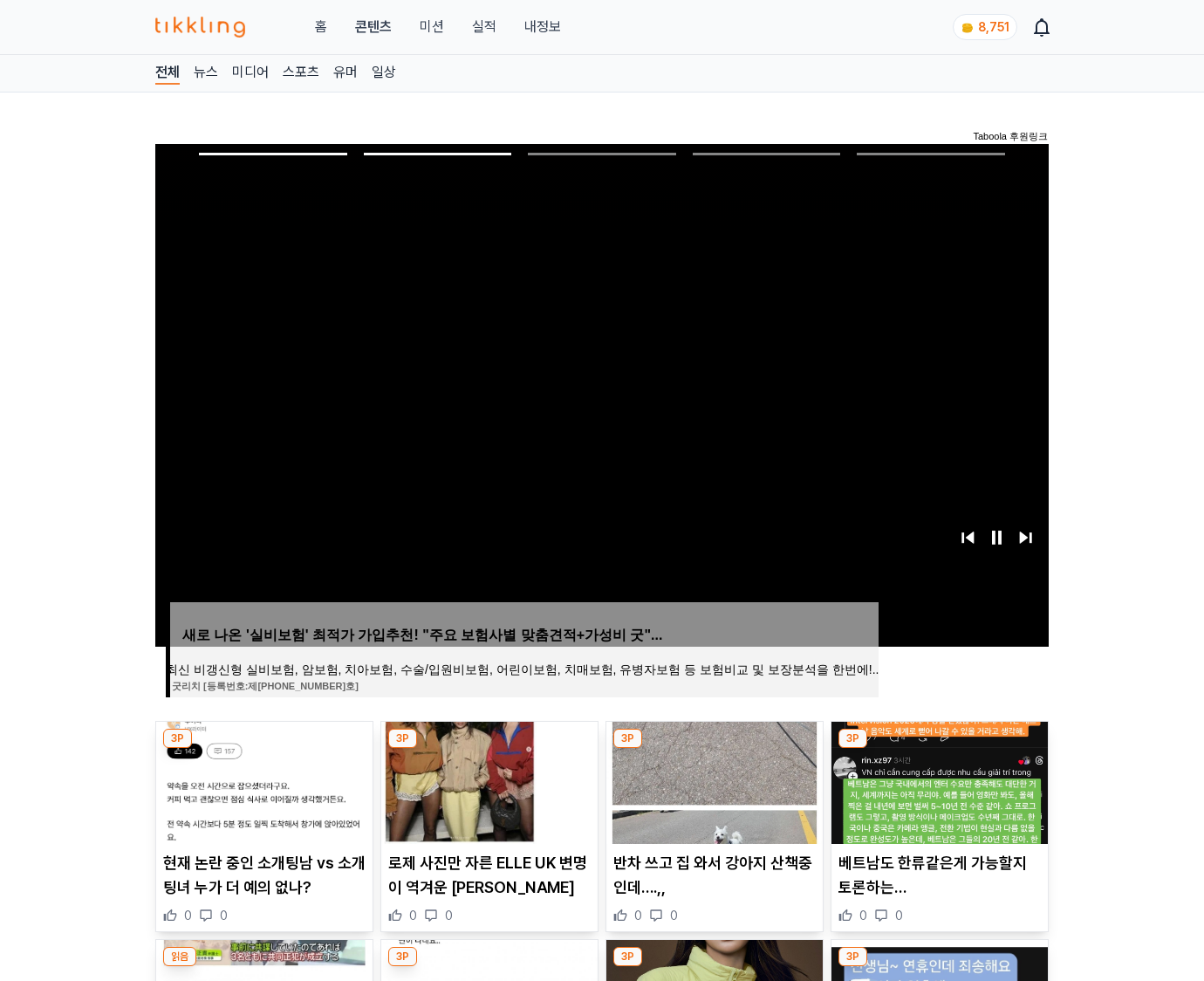
click at [937, 780] on img at bounding box center [939, 782] width 217 height 122
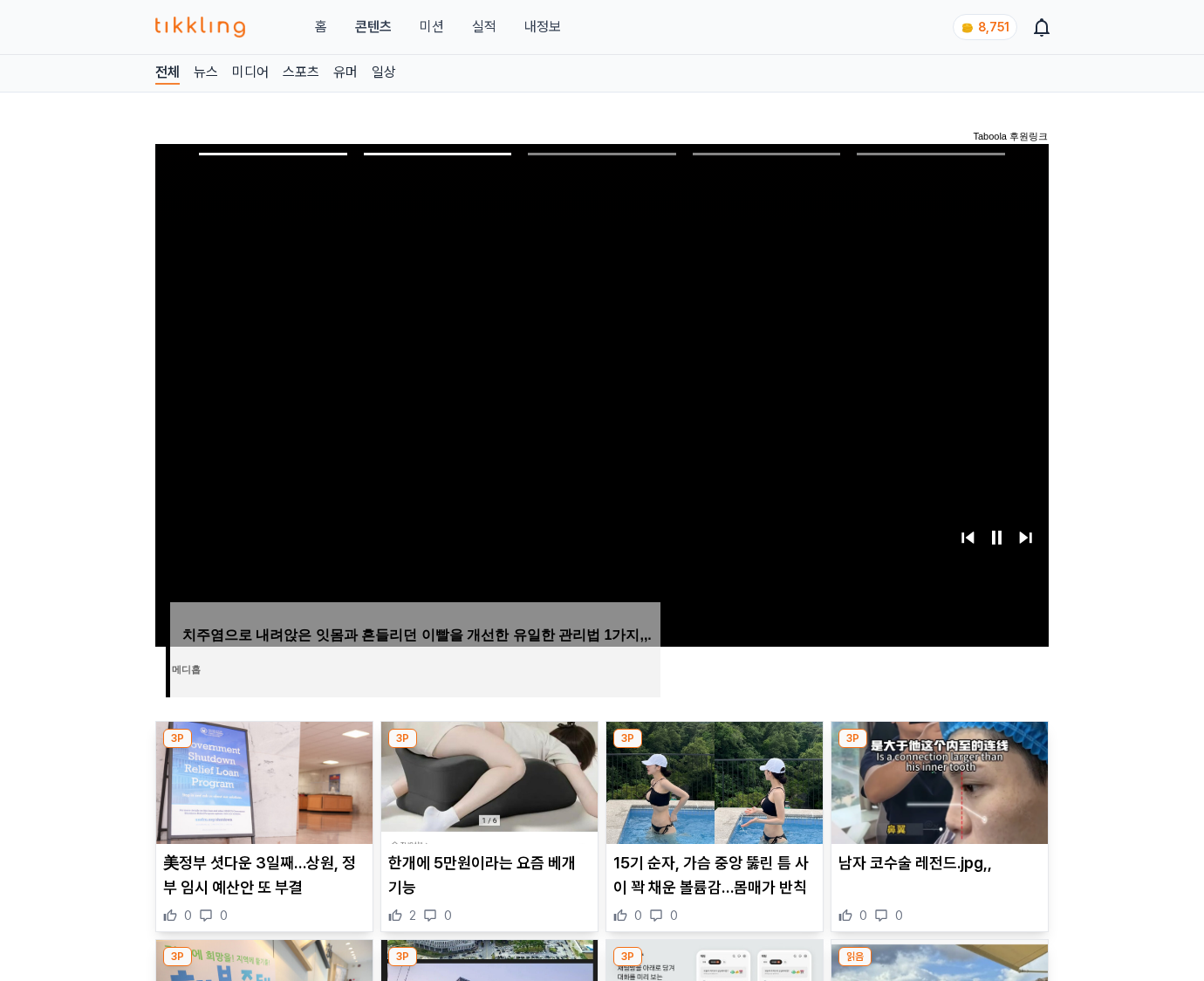
click at [937, 780] on img at bounding box center [939, 782] width 217 height 122
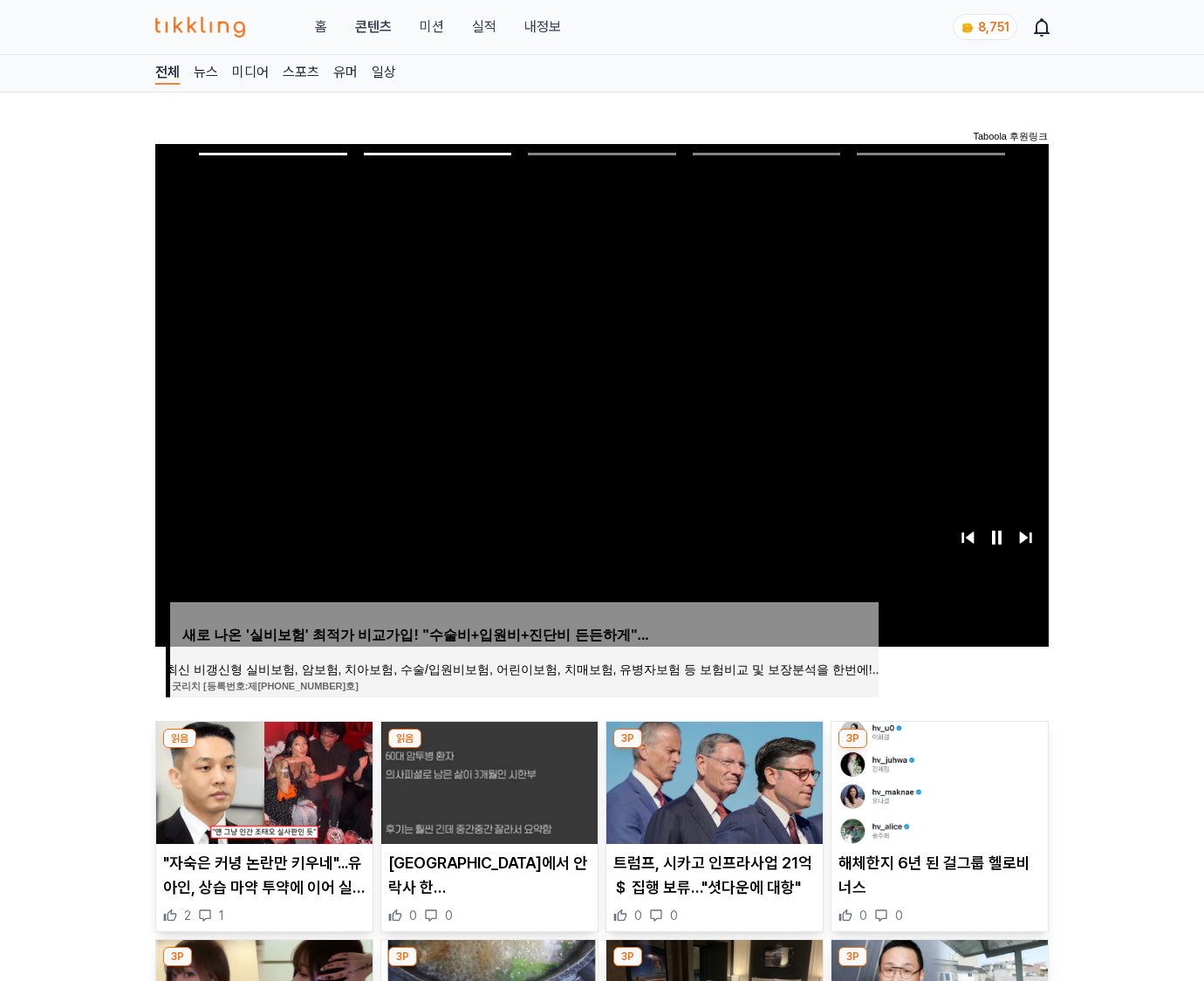
click at [937, 780] on img at bounding box center [939, 782] width 217 height 122
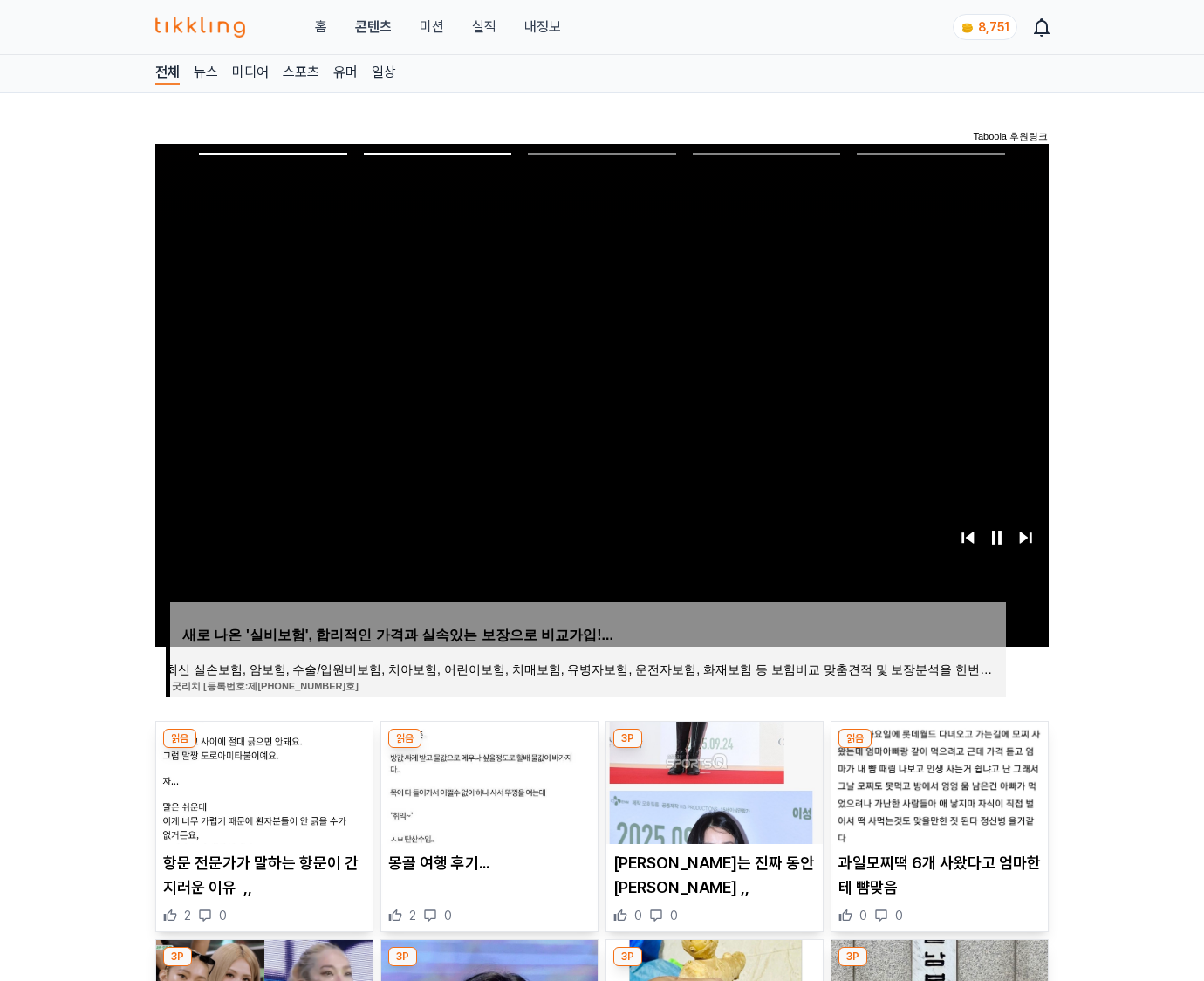
click at [937, 780] on img at bounding box center [939, 782] width 217 height 122
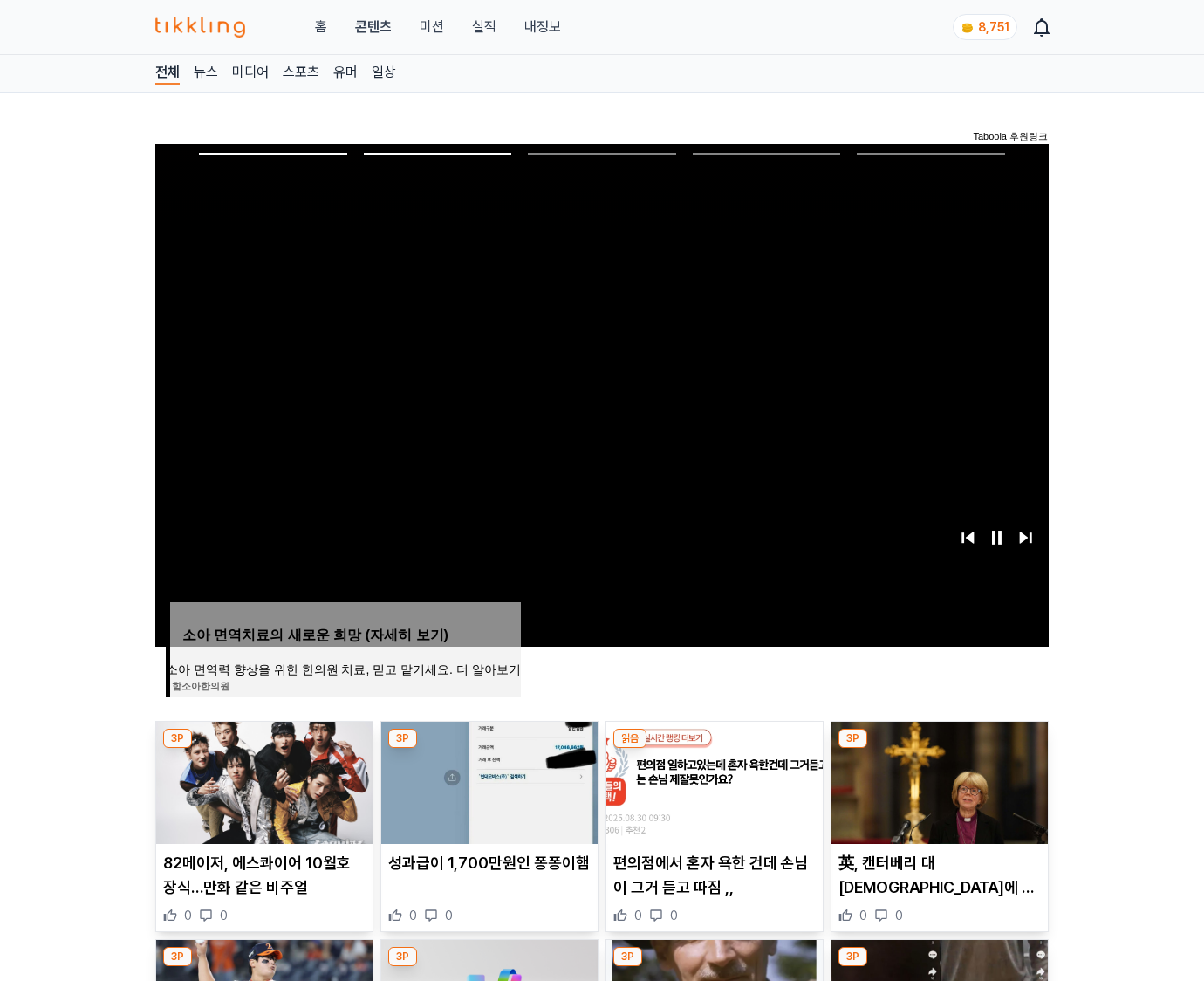
click at [937, 780] on img at bounding box center [939, 782] width 217 height 122
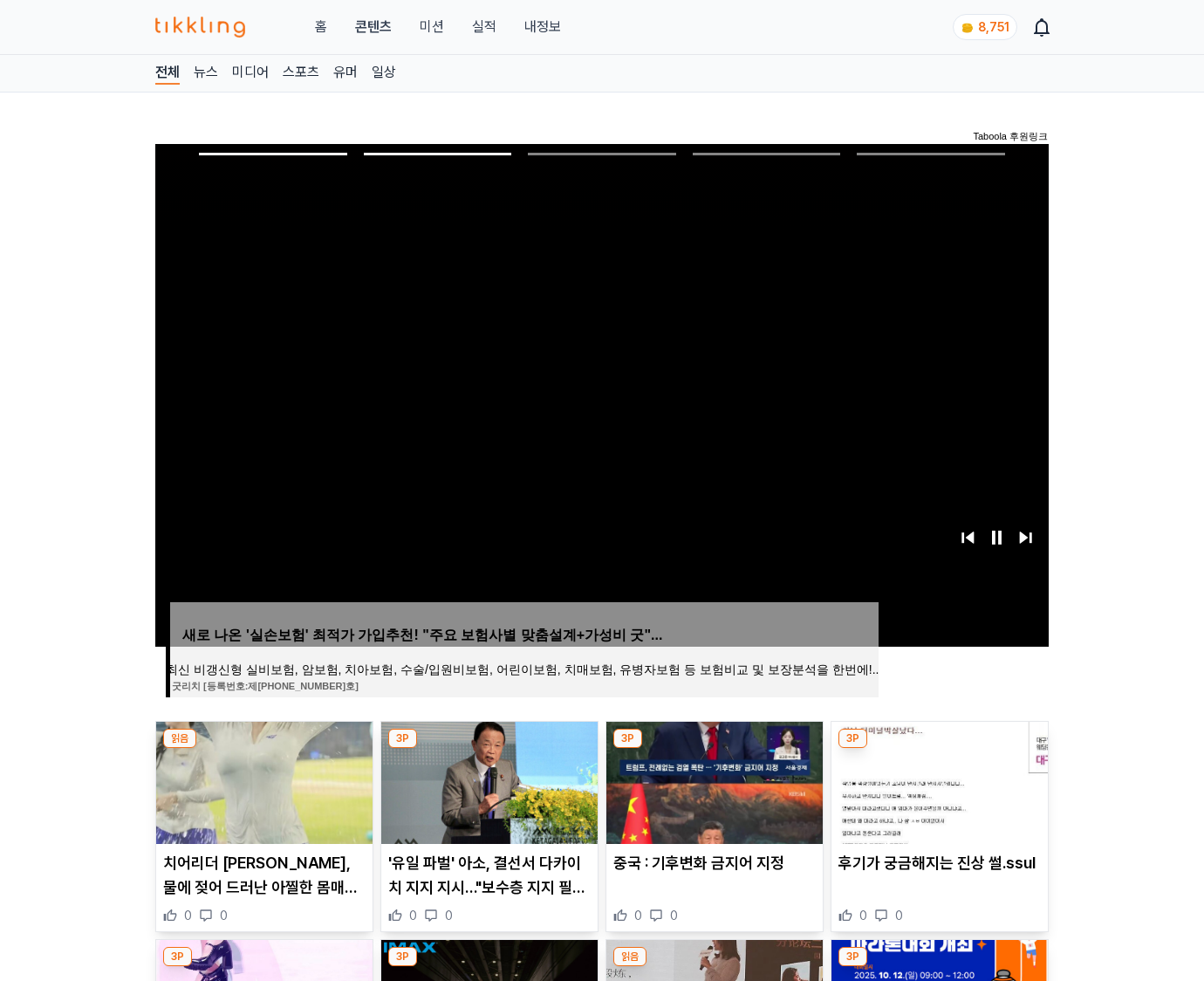
click at [937, 780] on img at bounding box center [939, 782] width 217 height 122
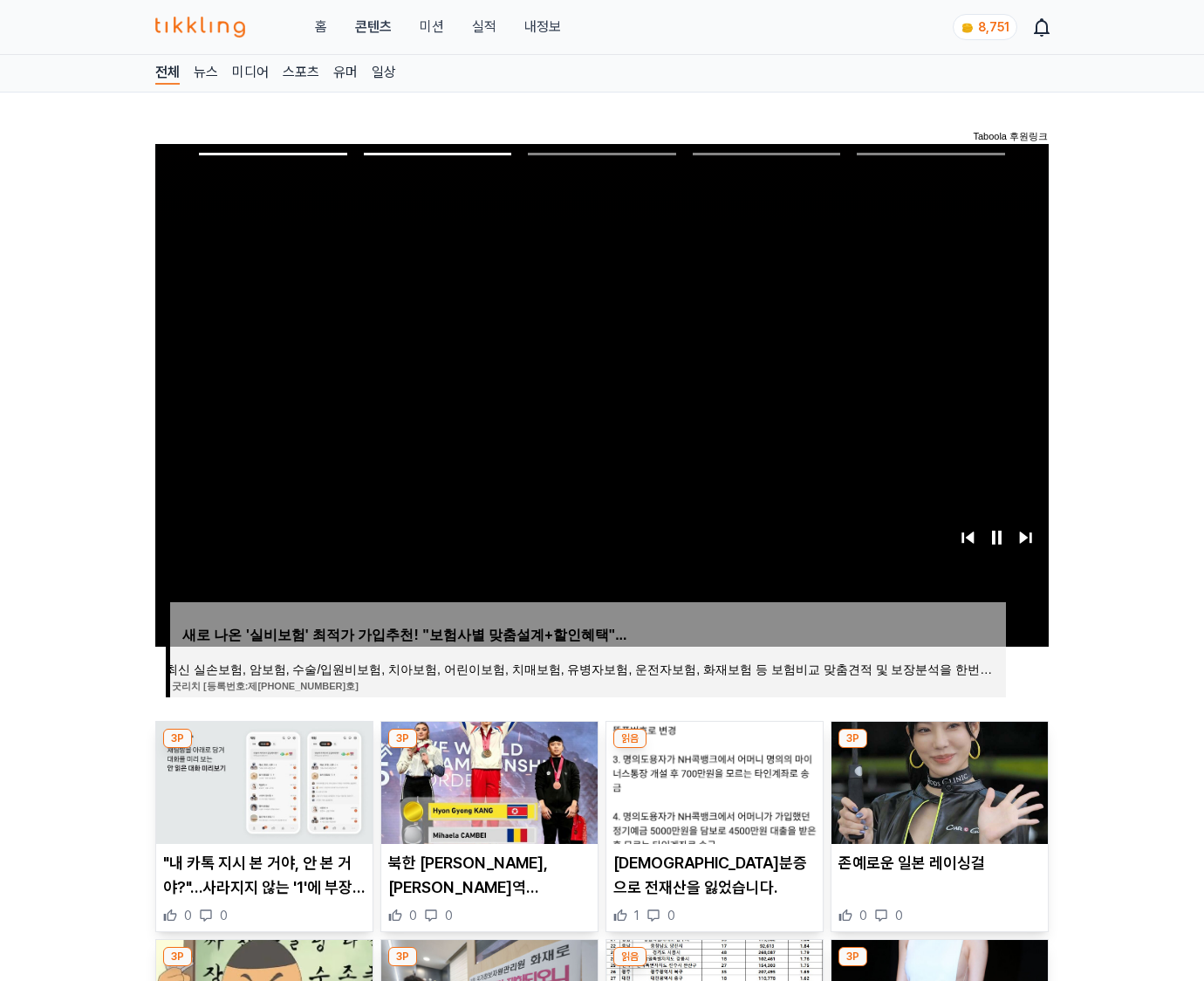
click at [937, 780] on img at bounding box center [939, 782] width 217 height 122
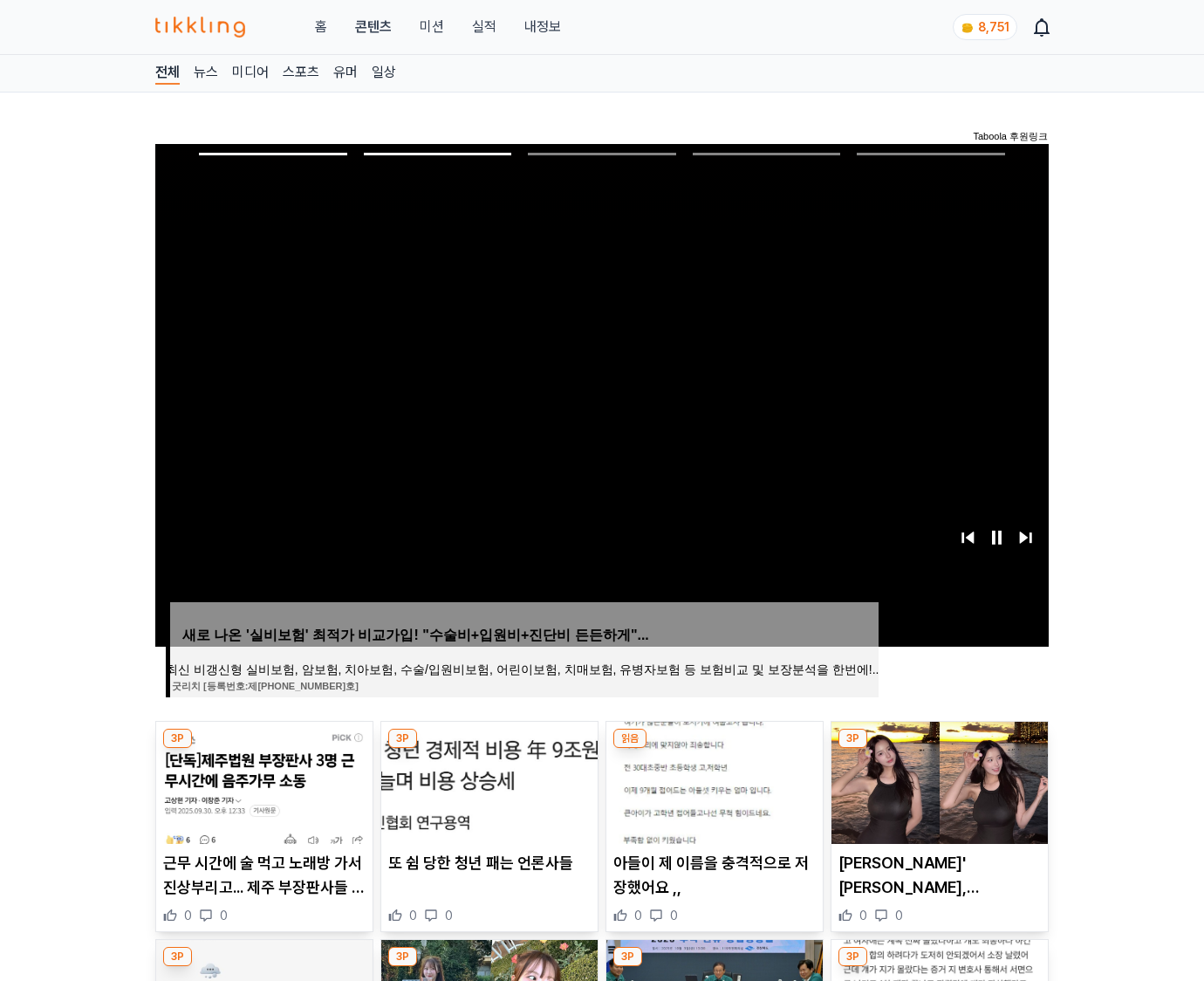
click at [937, 780] on img at bounding box center [939, 782] width 217 height 122
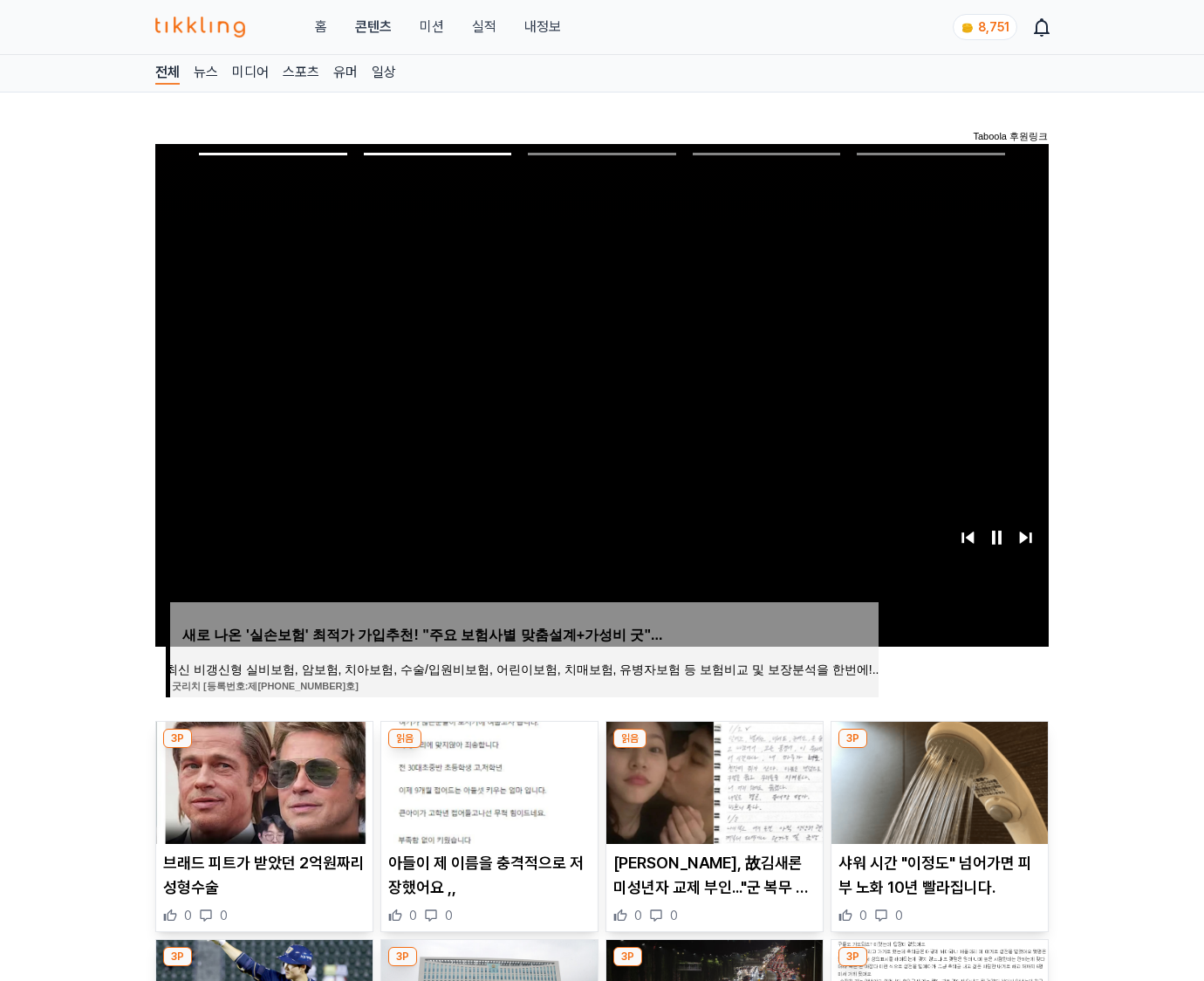
click at [937, 780] on img at bounding box center [939, 782] width 217 height 122
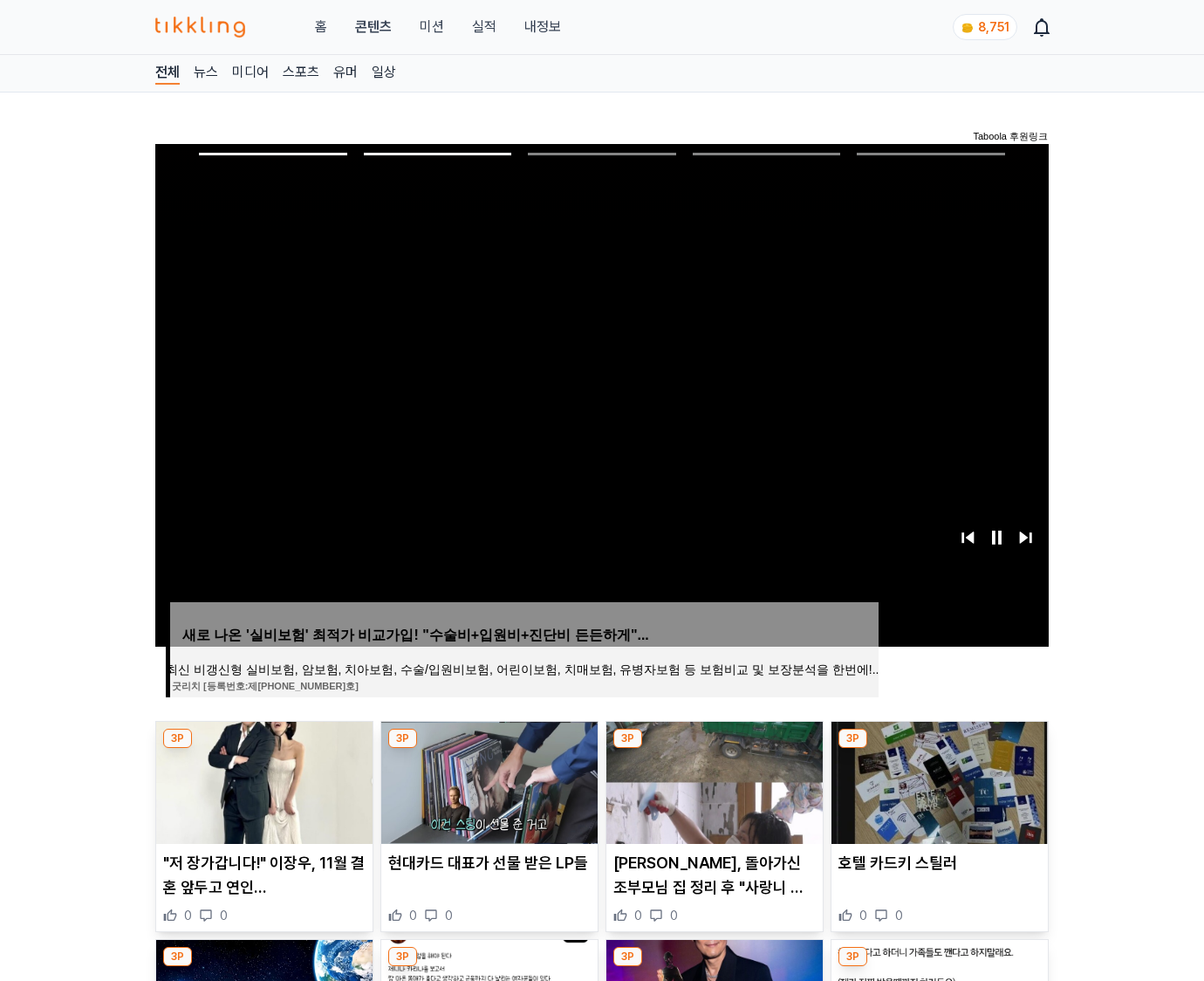
click at [937, 780] on img at bounding box center [939, 782] width 217 height 122
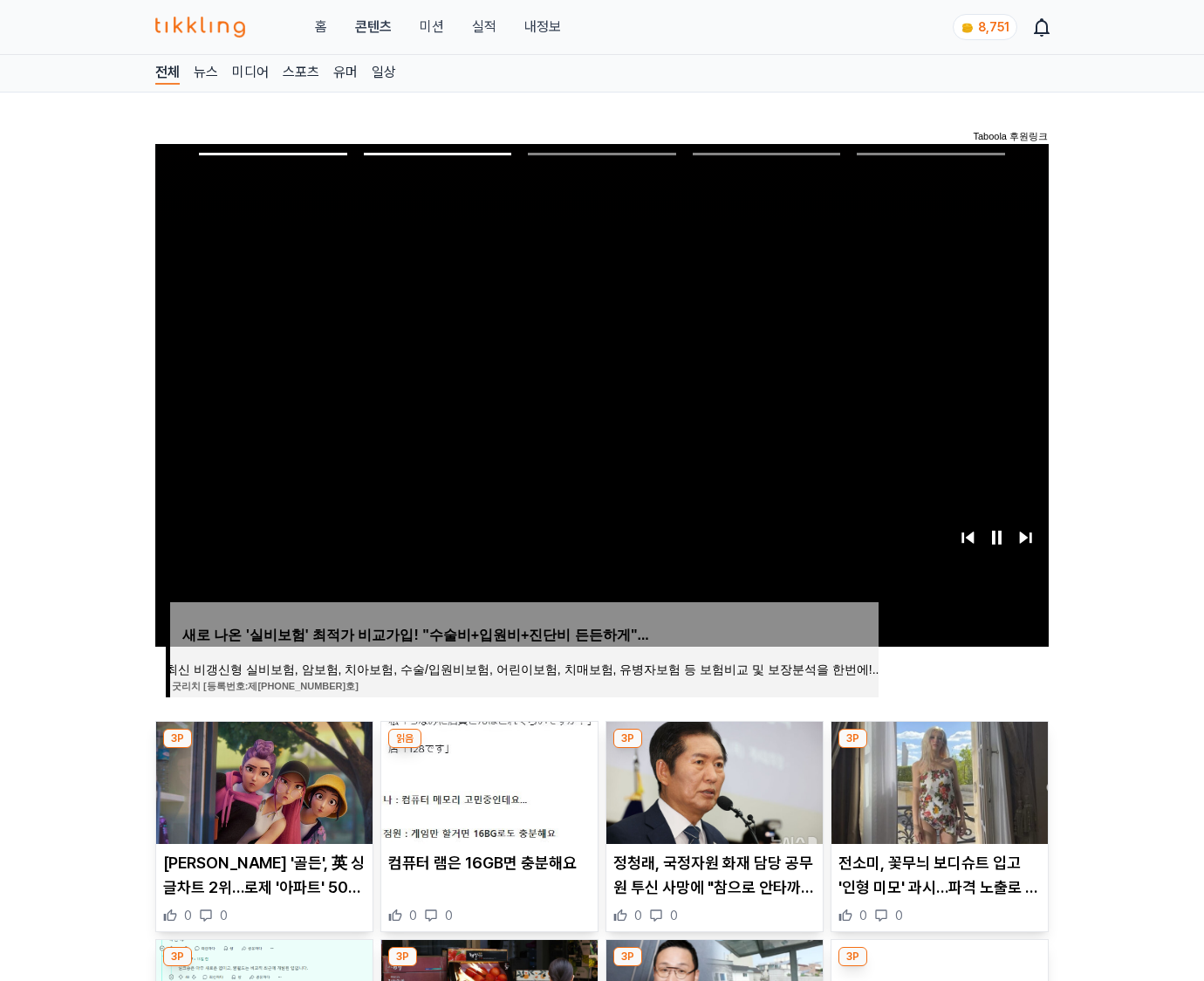
click at [937, 780] on img at bounding box center [939, 782] width 217 height 122
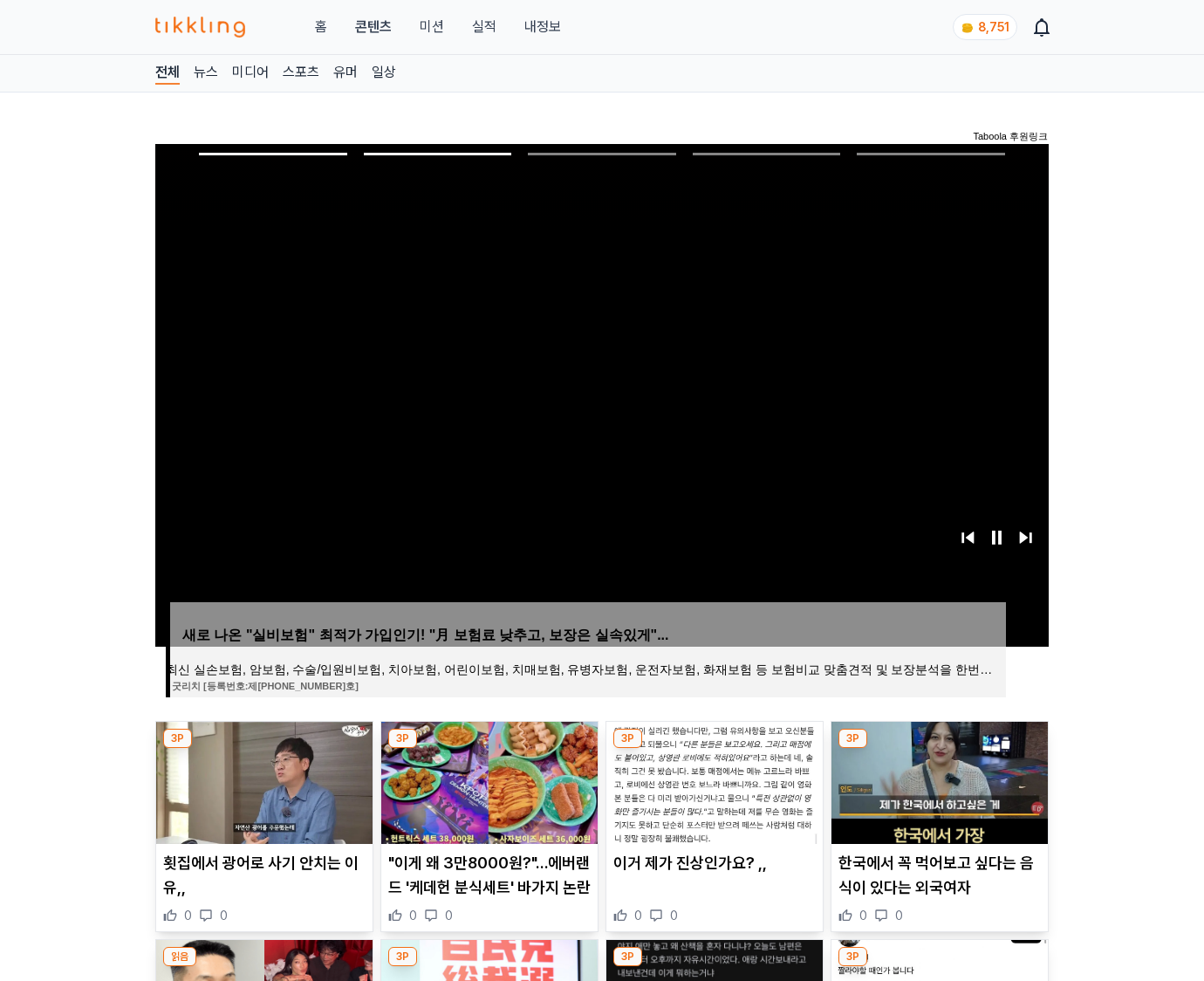
click at [937, 780] on img at bounding box center [939, 782] width 217 height 122
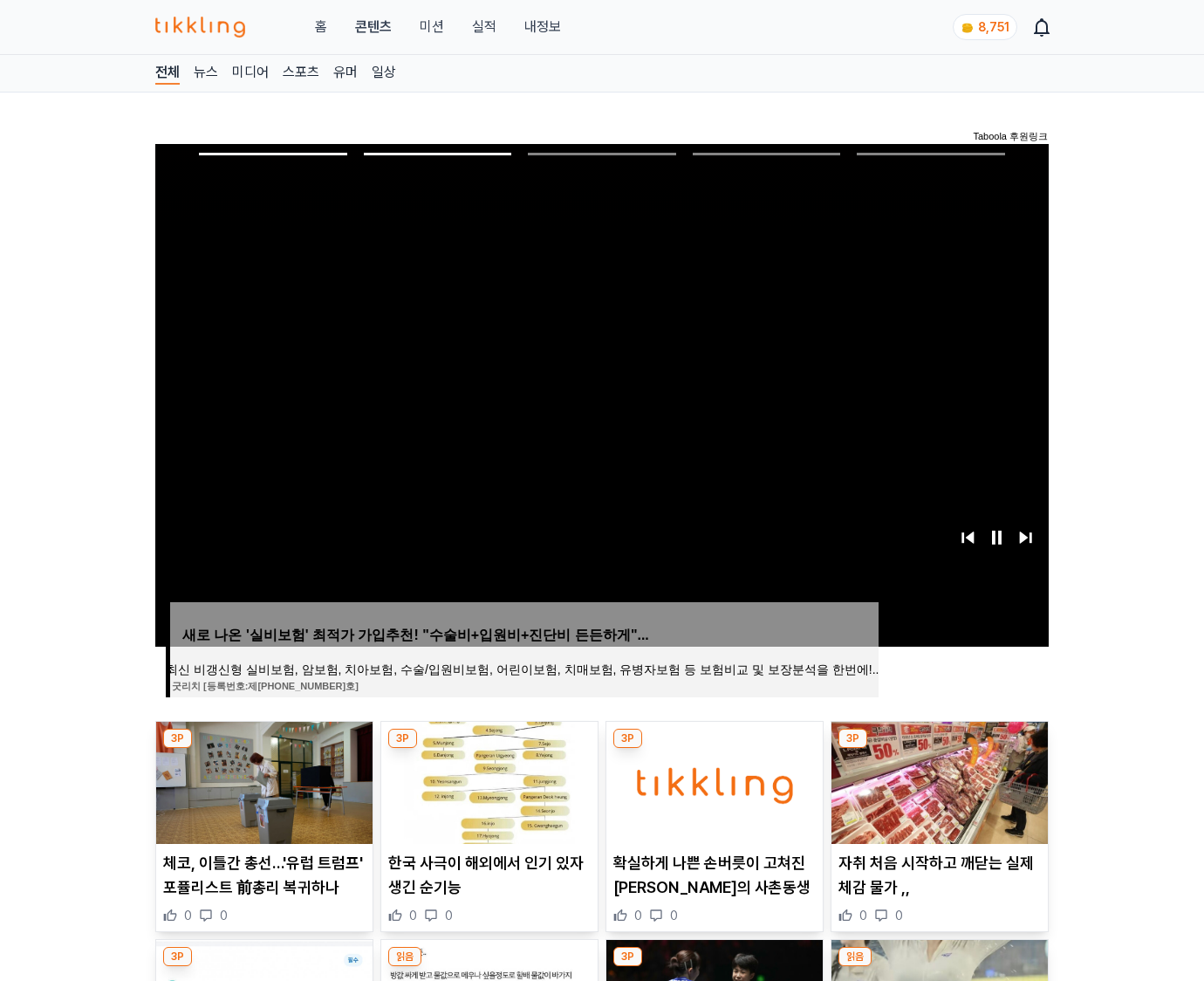
click at [937, 780] on img at bounding box center [939, 782] width 217 height 122
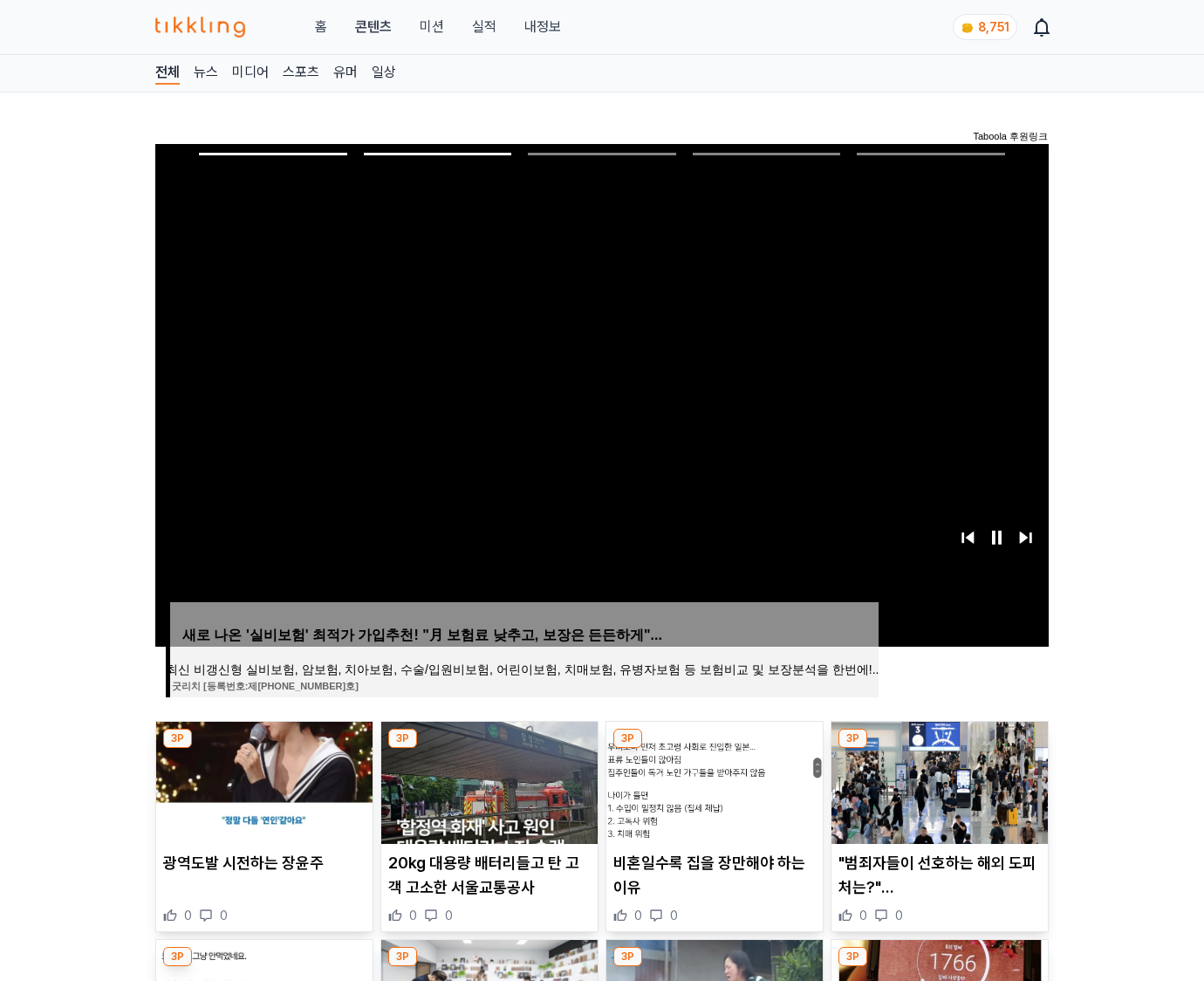
click at [937, 780] on img at bounding box center [939, 782] width 217 height 122
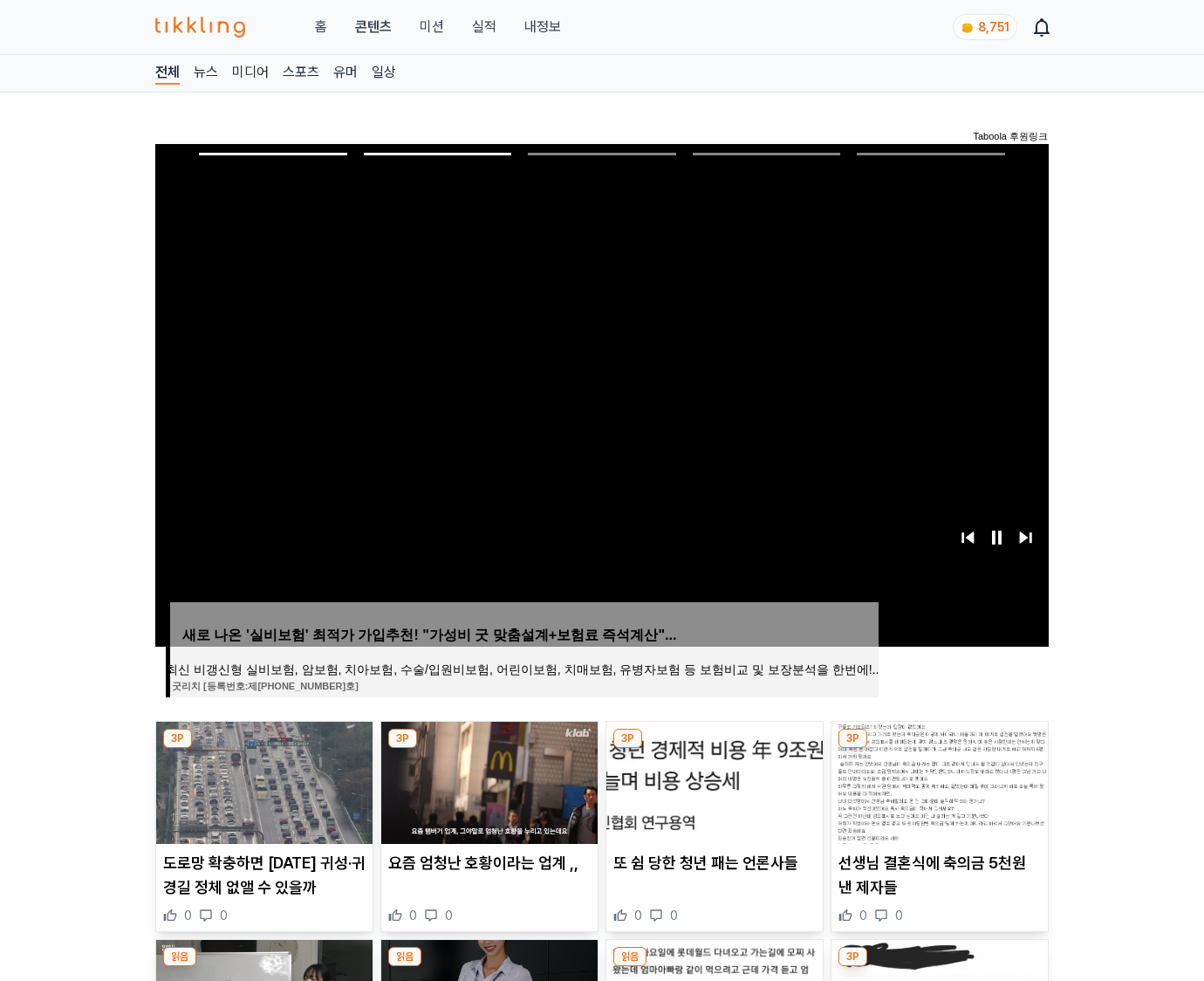
click at [937, 780] on img at bounding box center [939, 782] width 217 height 122
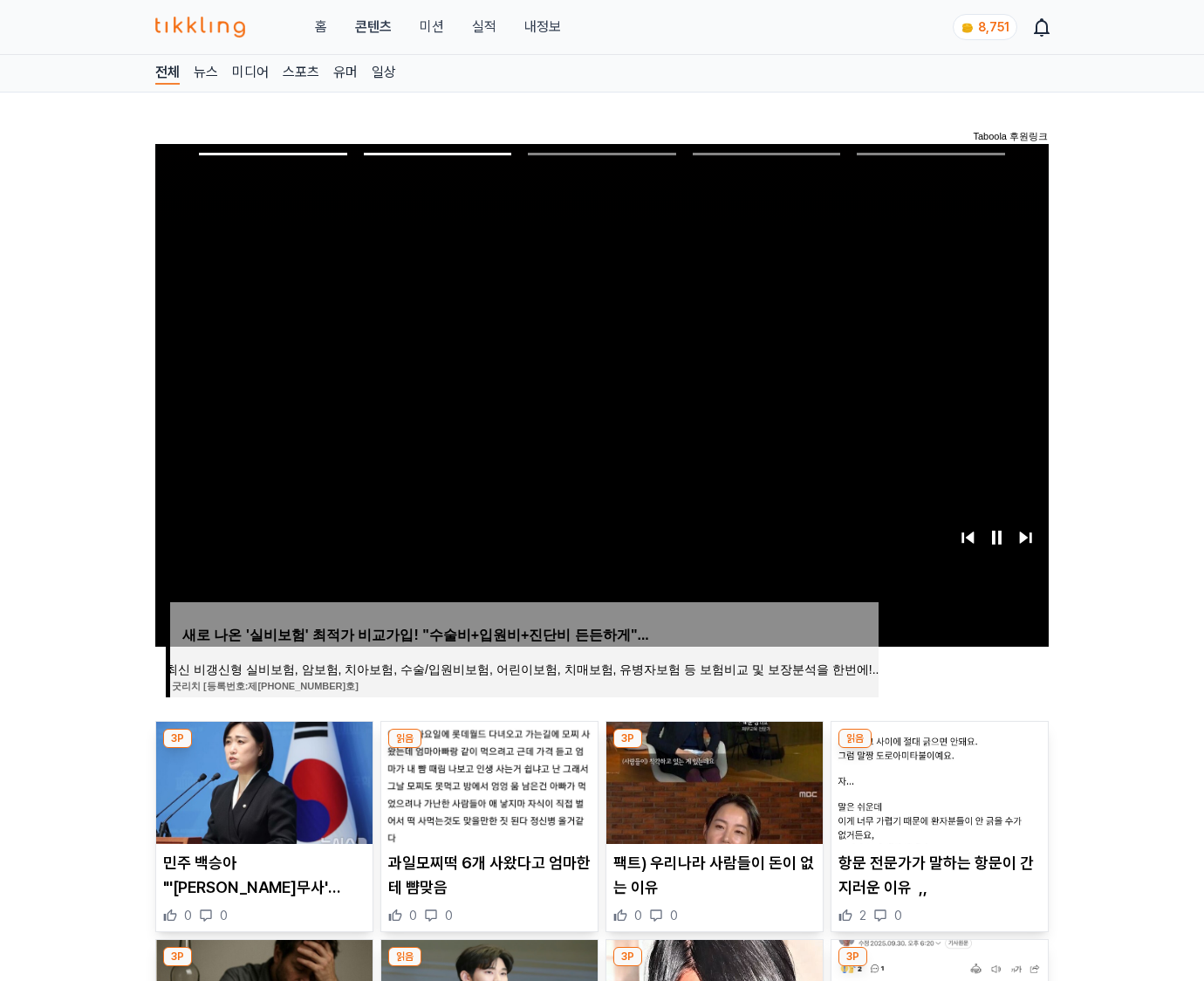
click at [937, 780] on img at bounding box center [939, 782] width 217 height 122
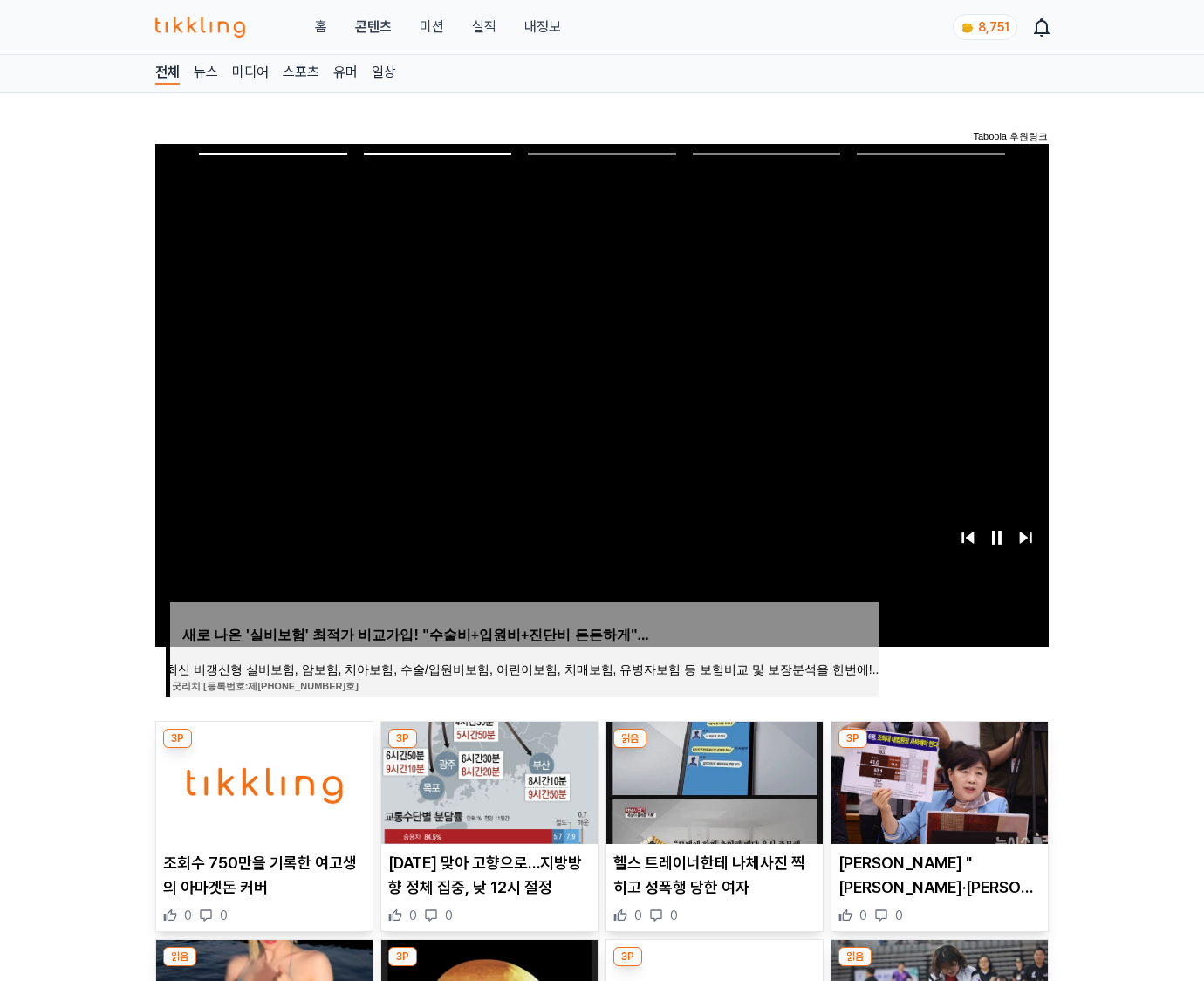
click at [937, 780] on img at bounding box center [939, 782] width 217 height 122
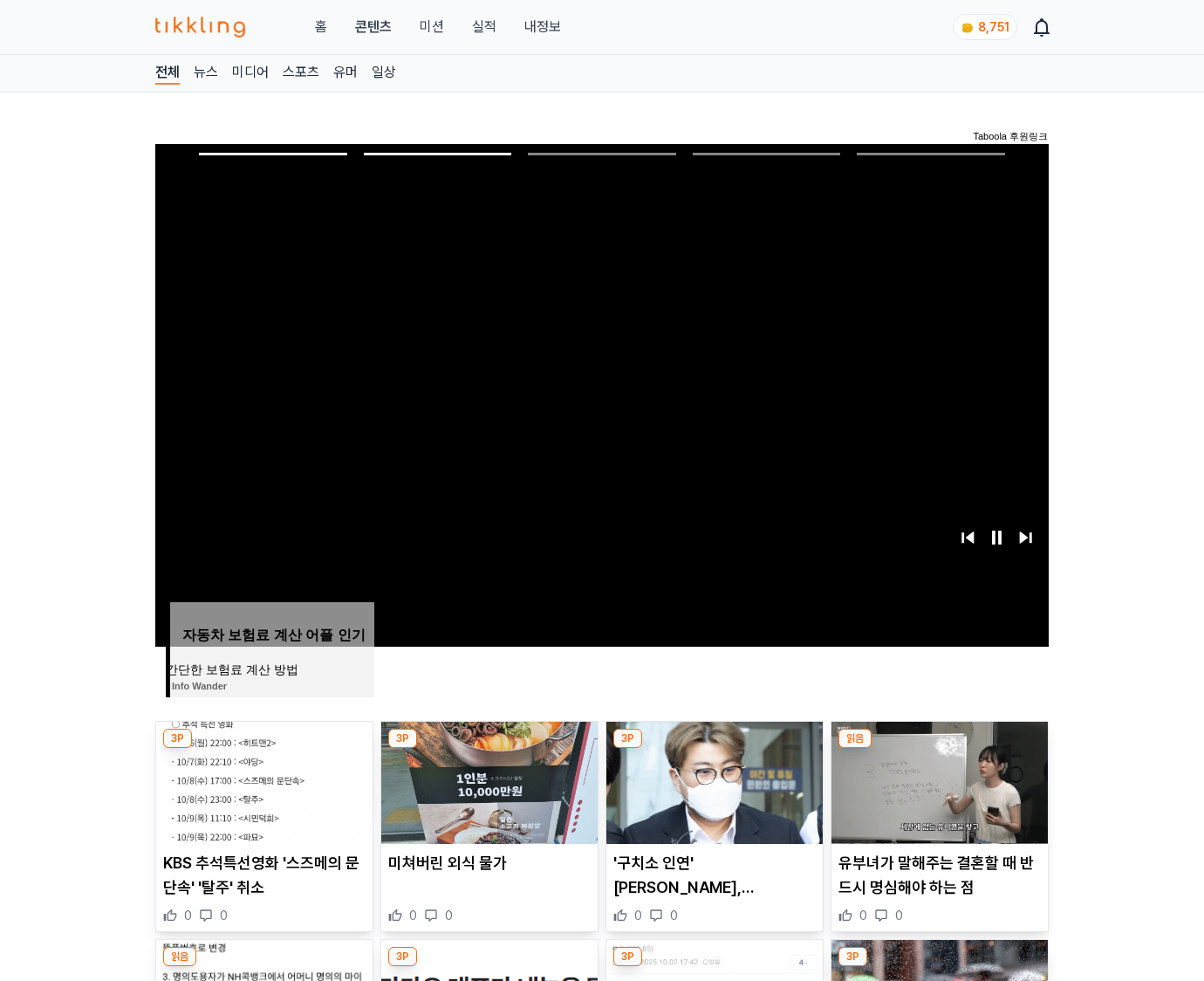
click at [937, 780] on img at bounding box center [939, 782] width 217 height 122
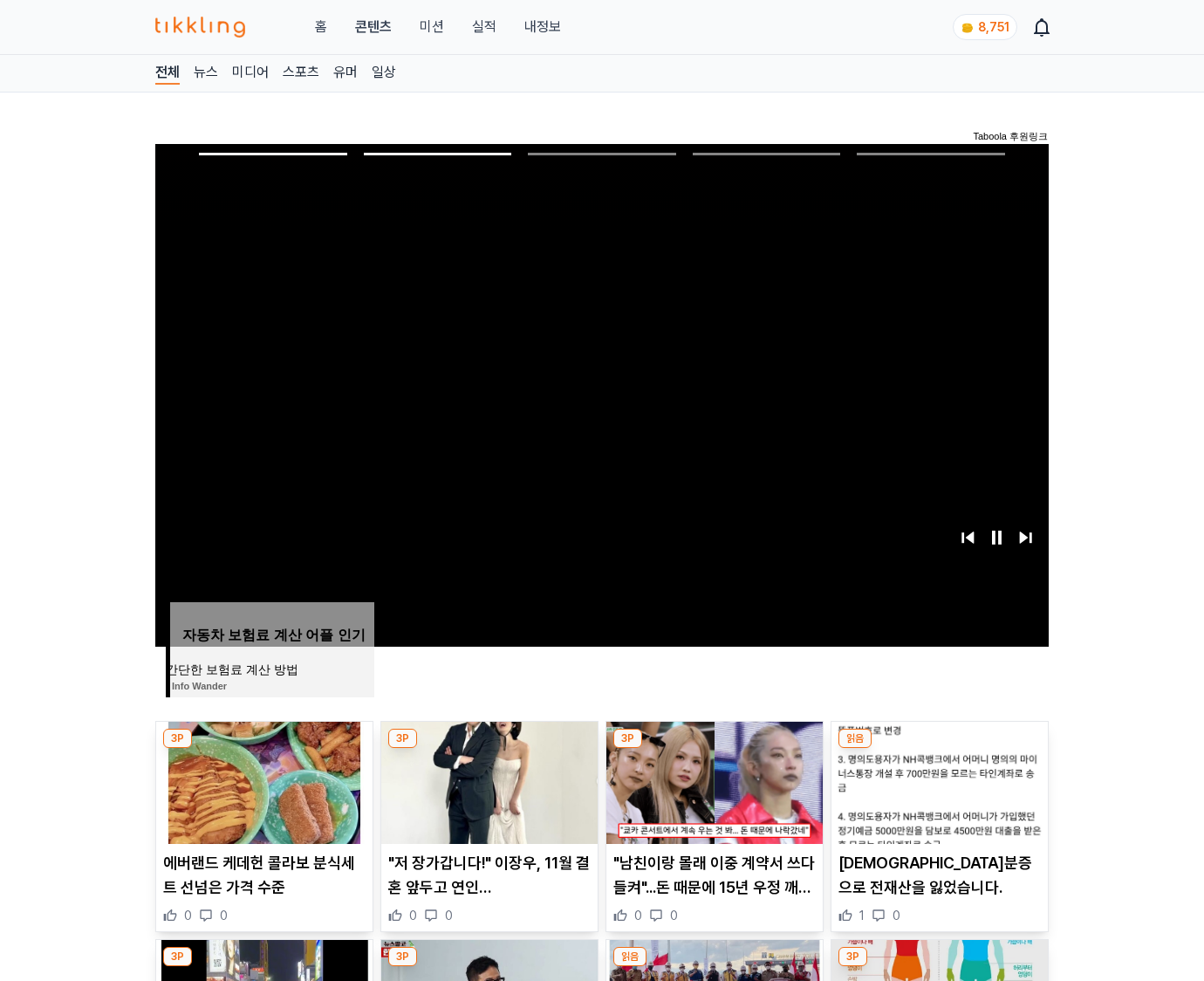
click at [937, 780] on img at bounding box center [939, 782] width 217 height 122
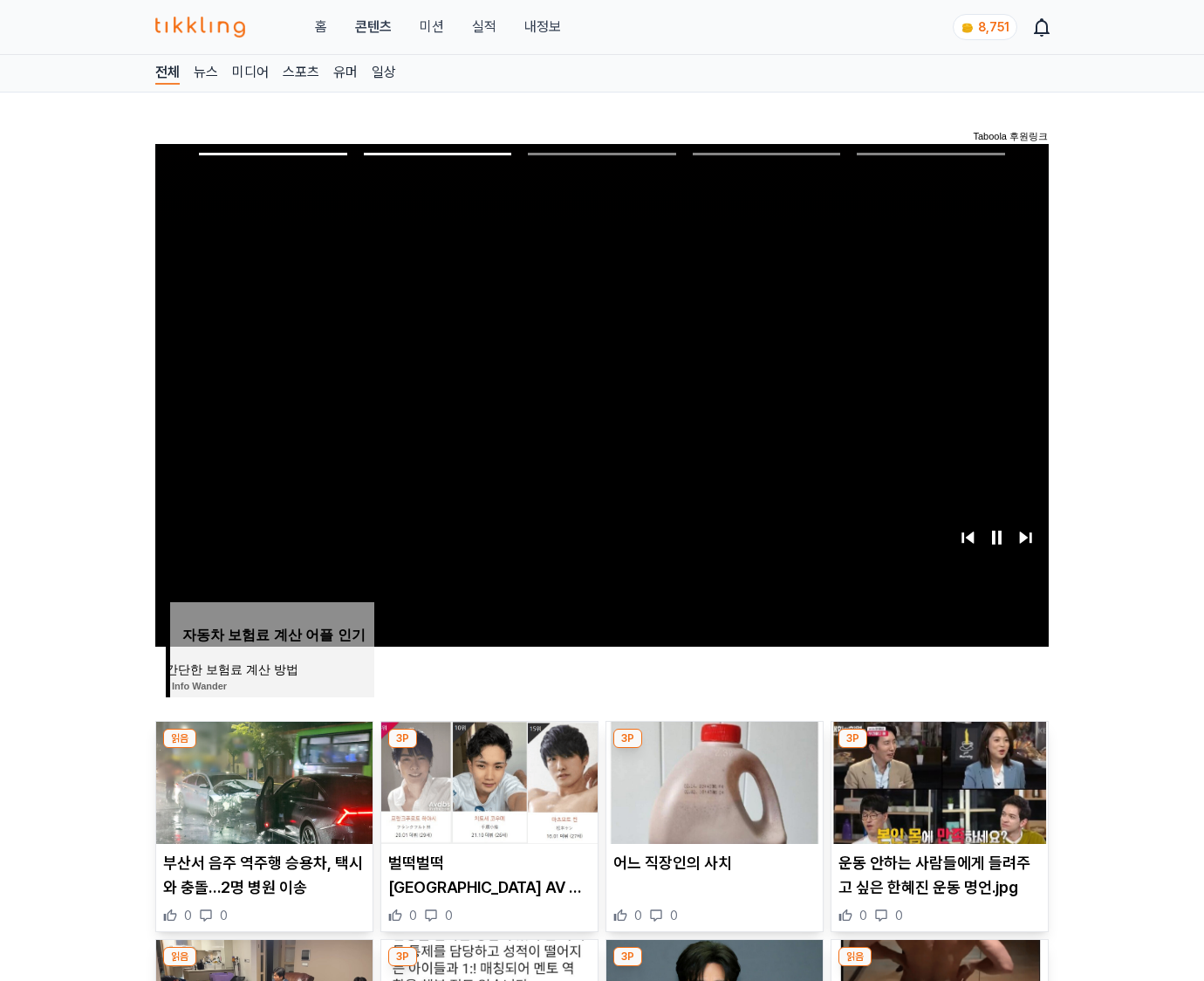
click at [937, 780] on img at bounding box center [939, 782] width 217 height 122
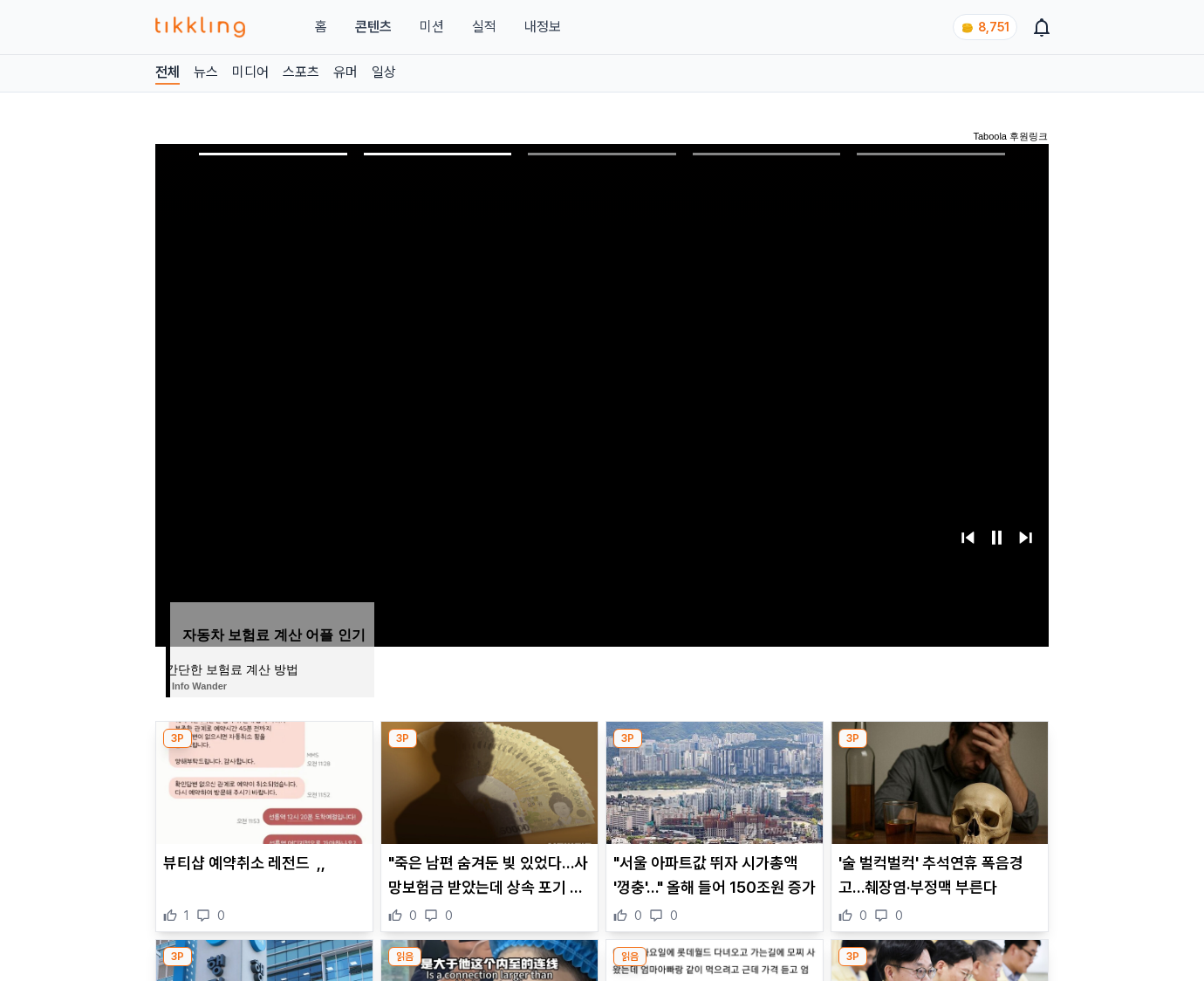
click at [937, 780] on img at bounding box center [939, 782] width 217 height 122
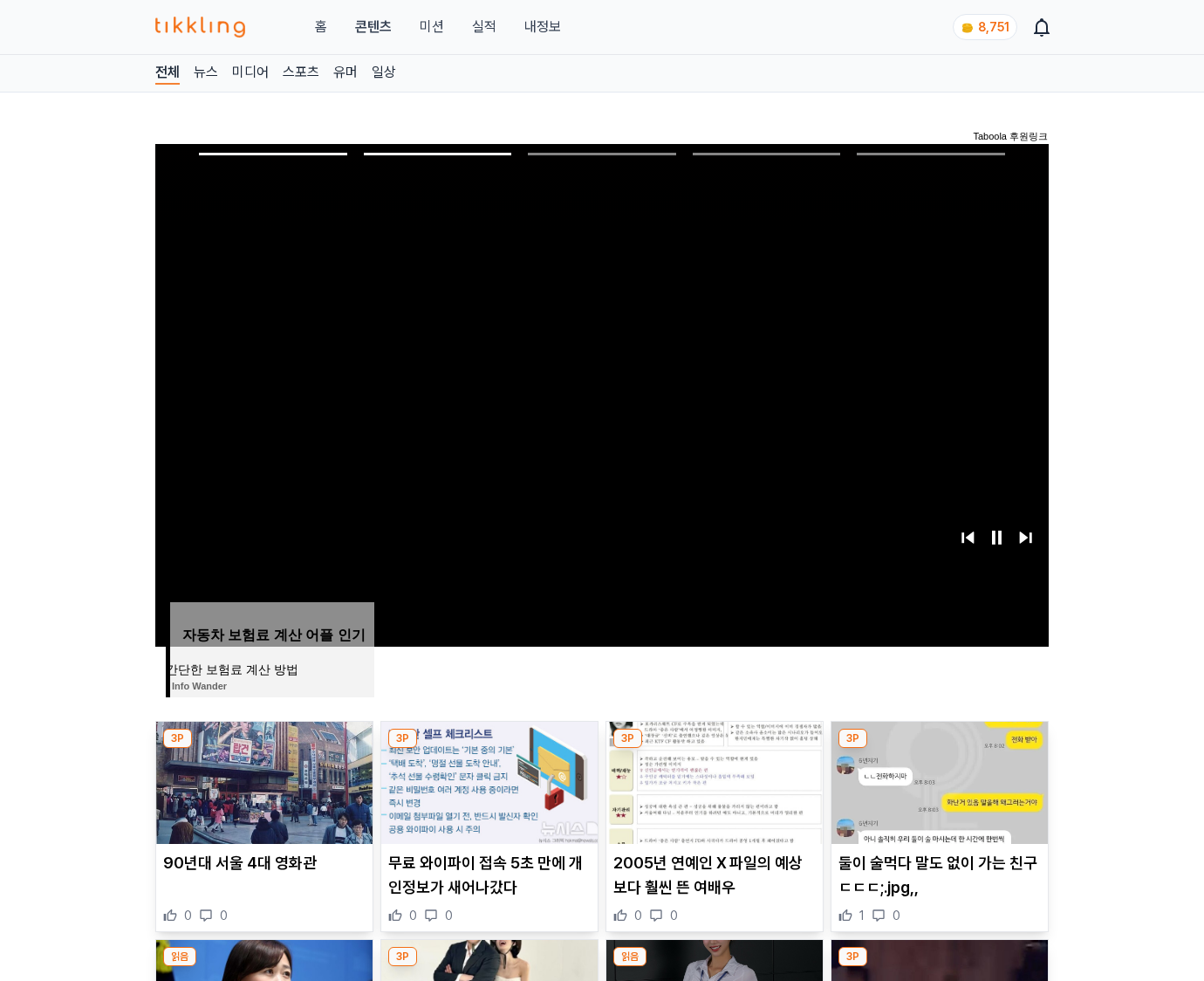
click at [937, 780] on img at bounding box center [939, 782] width 217 height 122
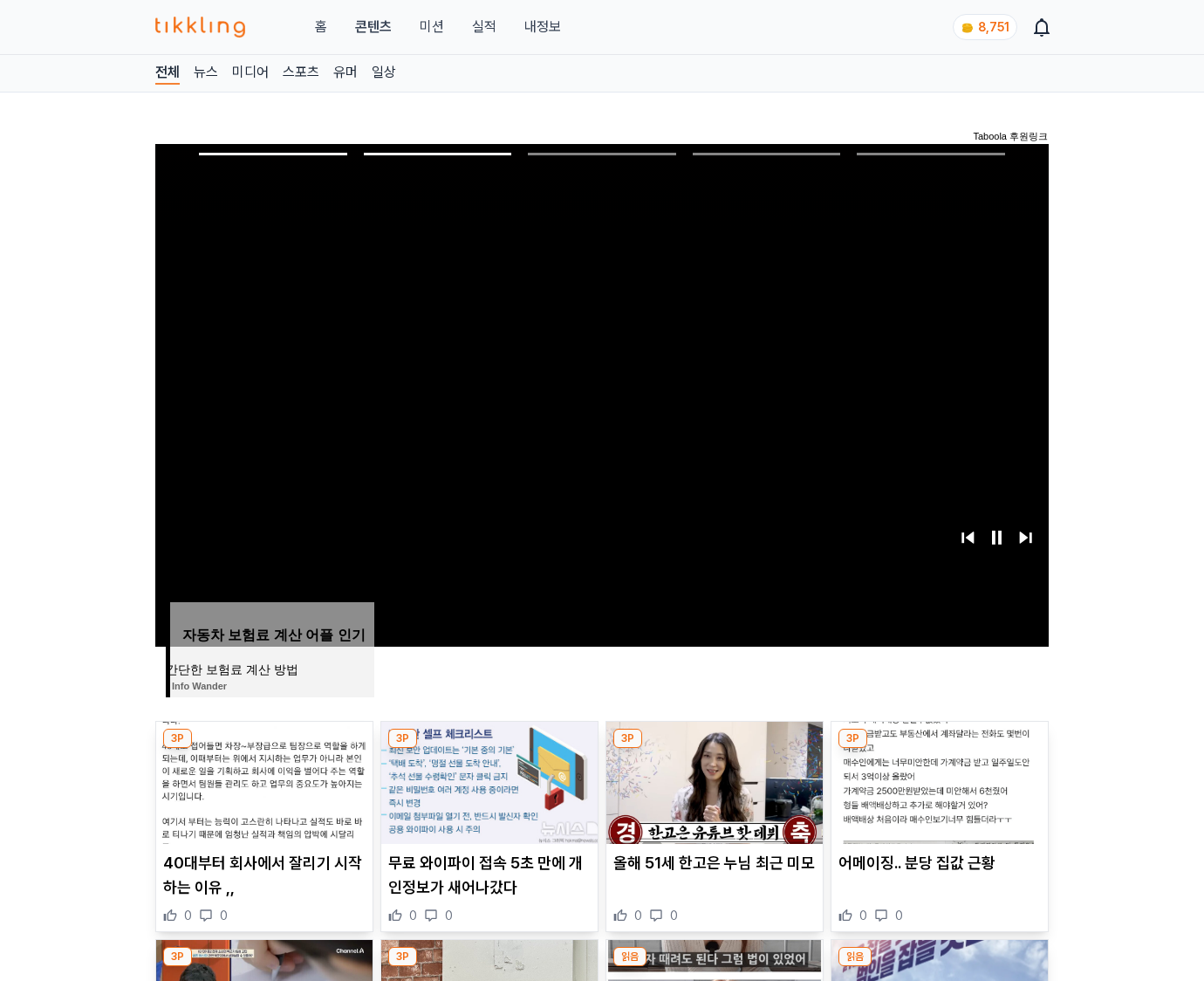
click at [937, 780] on img at bounding box center [939, 782] width 217 height 122
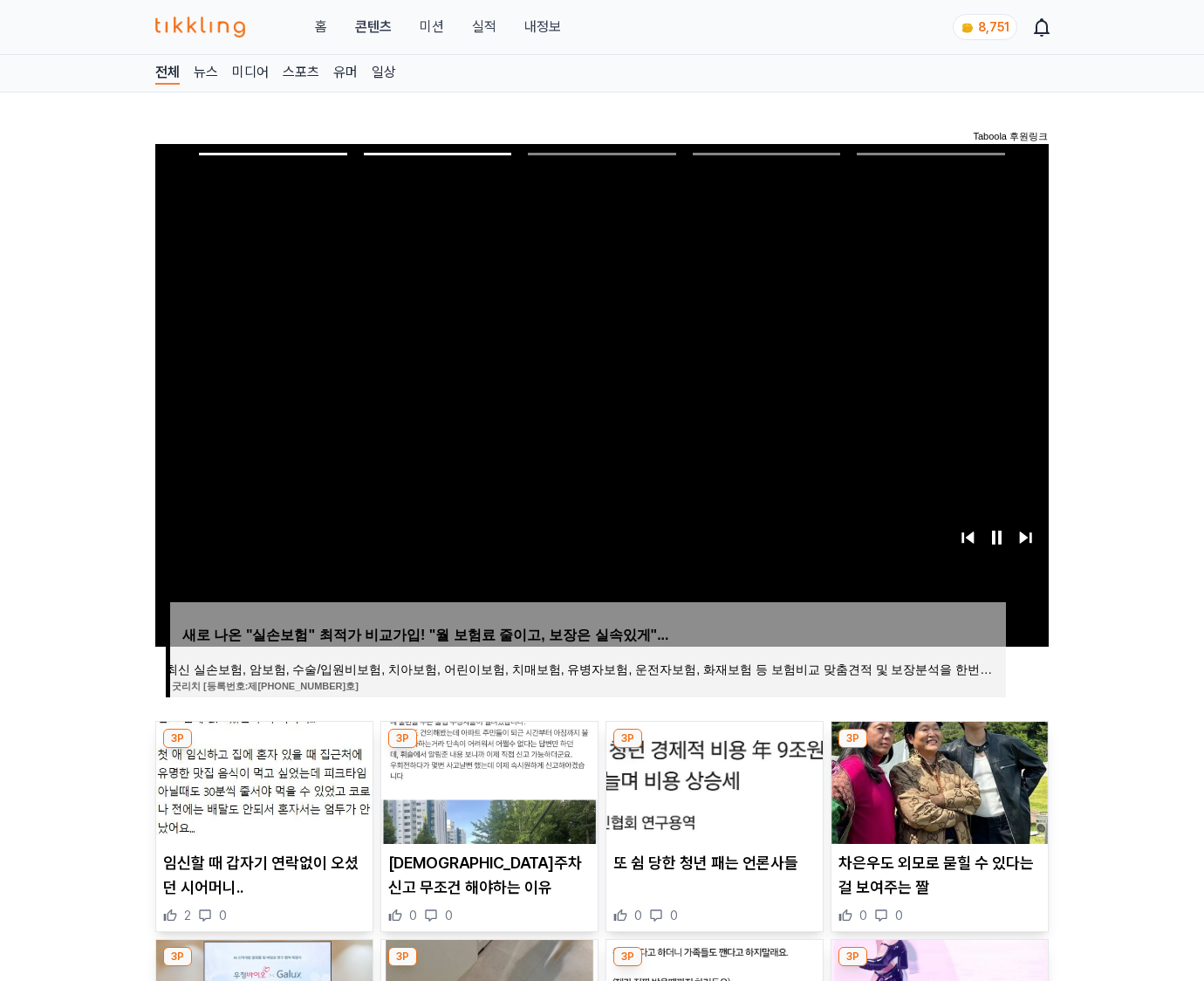
click at [937, 780] on img at bounding box center [939, 782] width 217 height 122
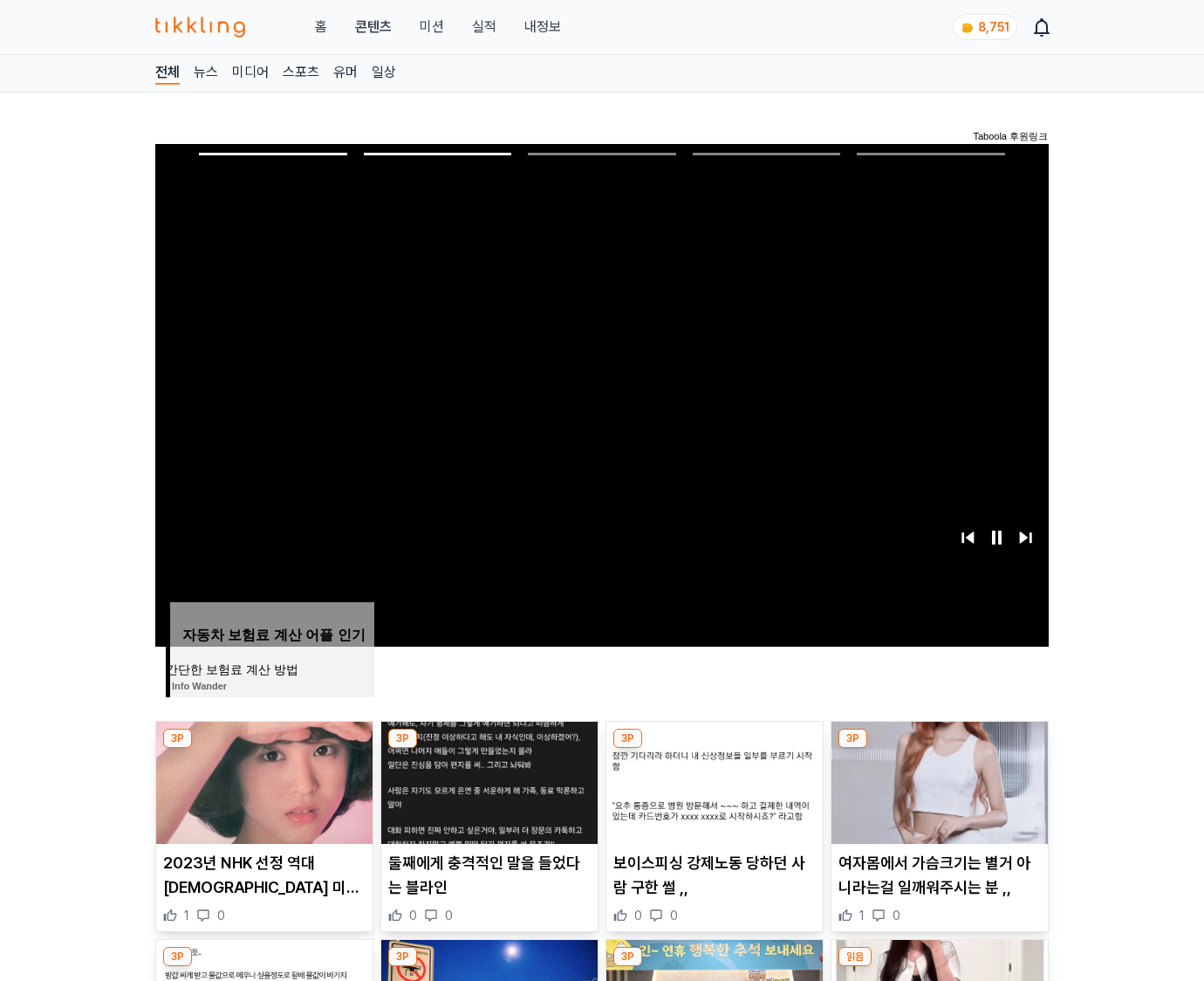
click at [937, 780] on img at bounding box center [939, 782] width 217 height 122
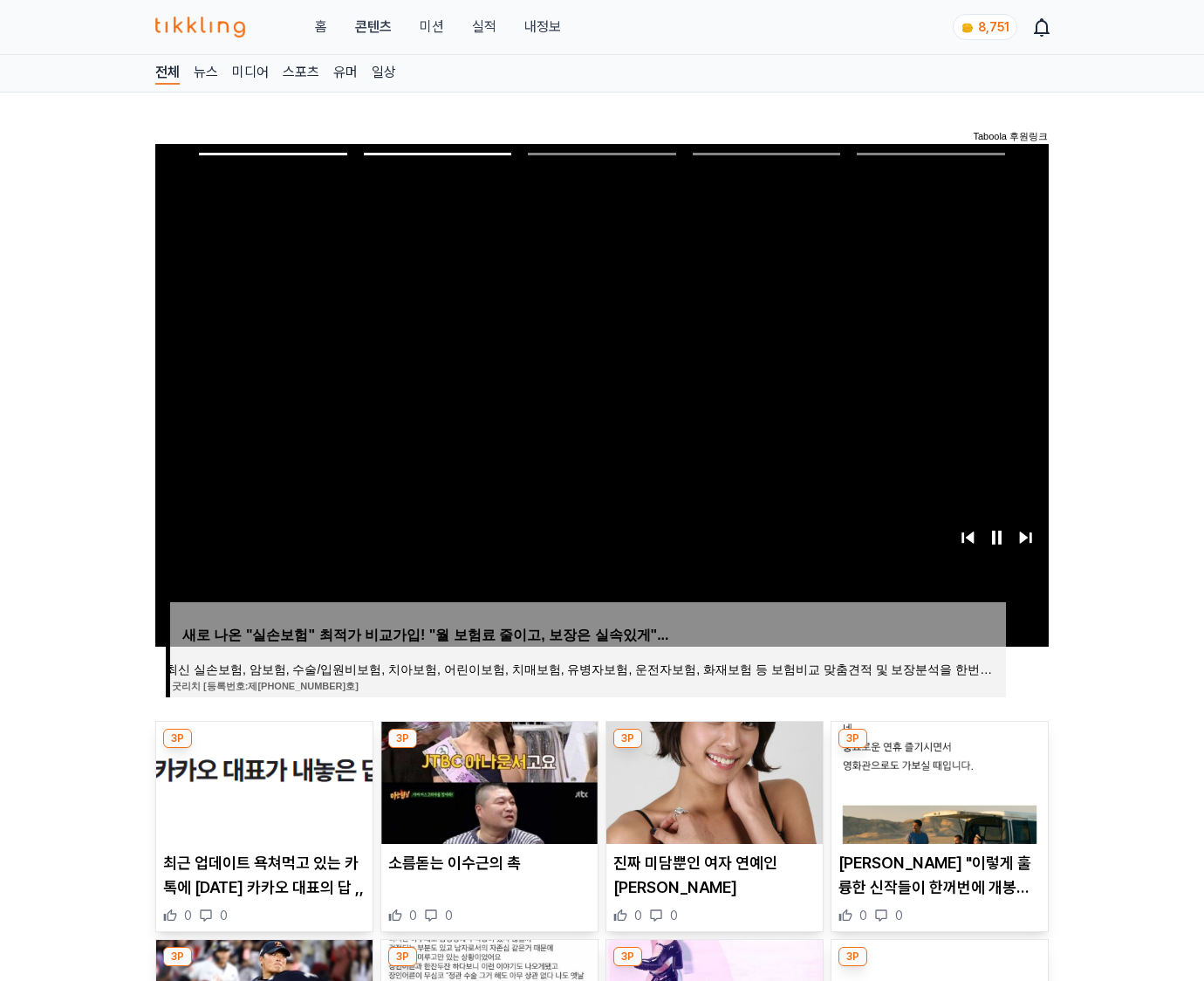
click at [937, 780] on img at bounding box center [939, 782] width 217 height 122
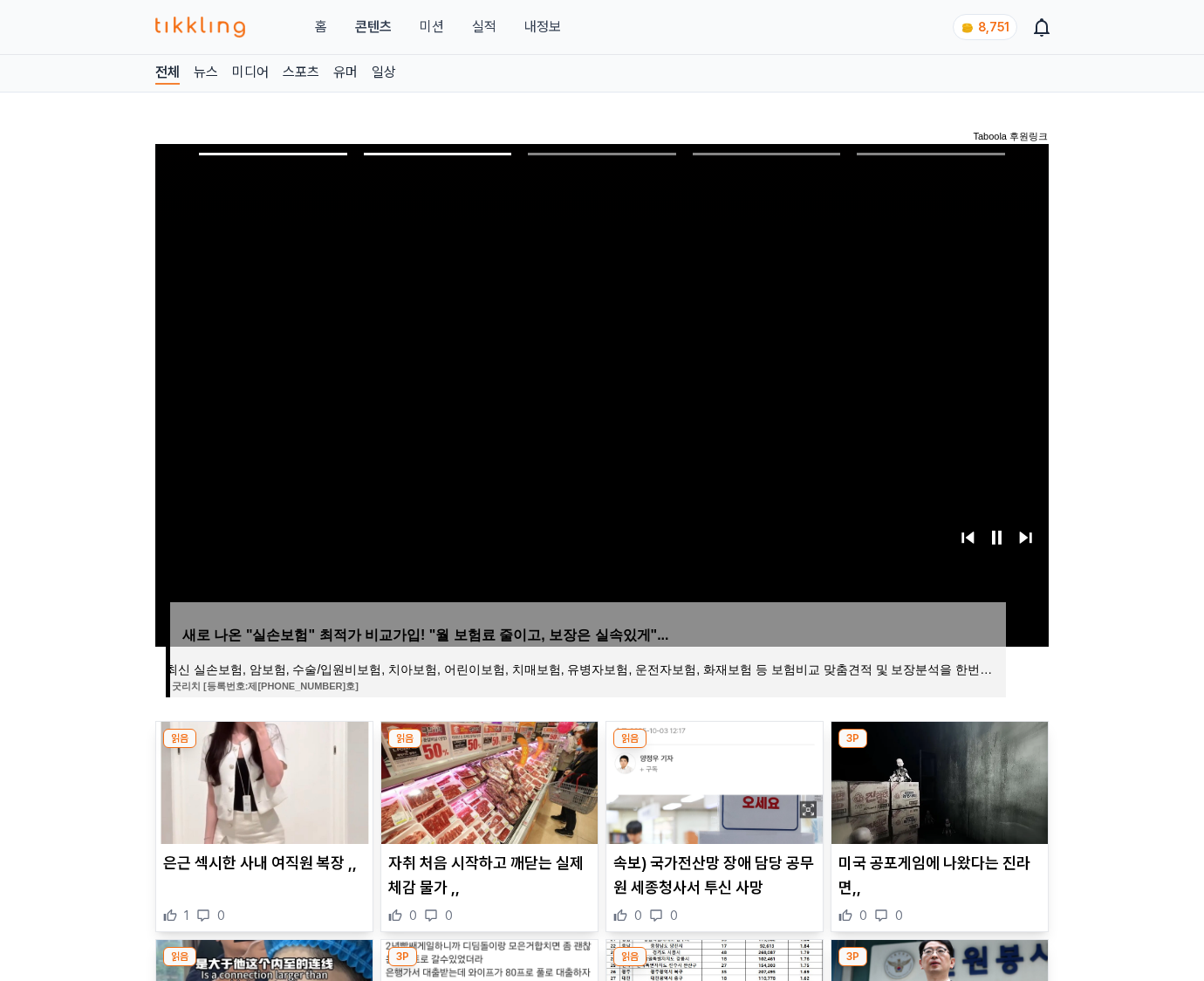
click at [937, 780] on img at bounding box center [939, 782] width 217 height 122
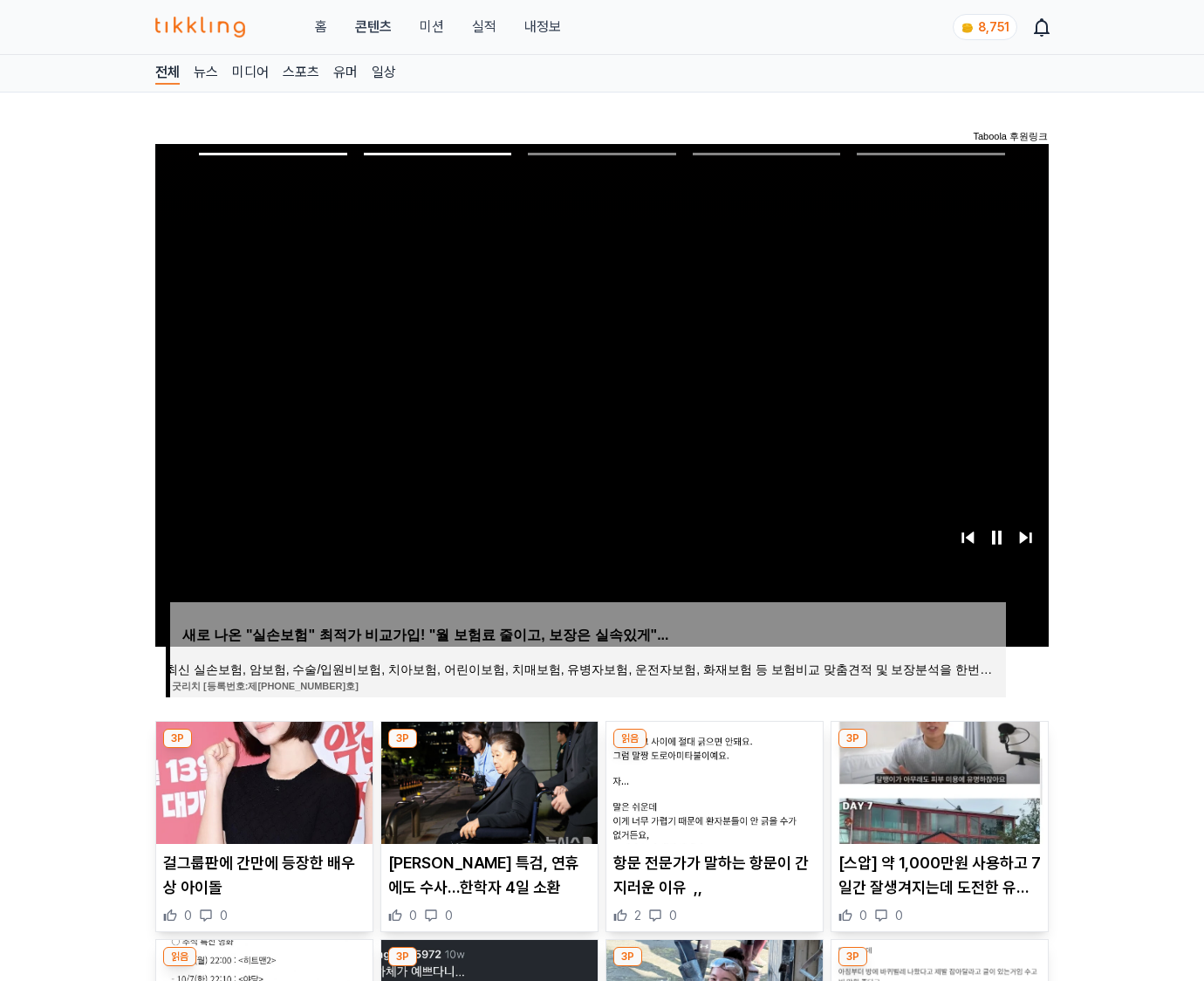
click at [937, 780] on img at bounding box center [939, 782] width 217 height 122
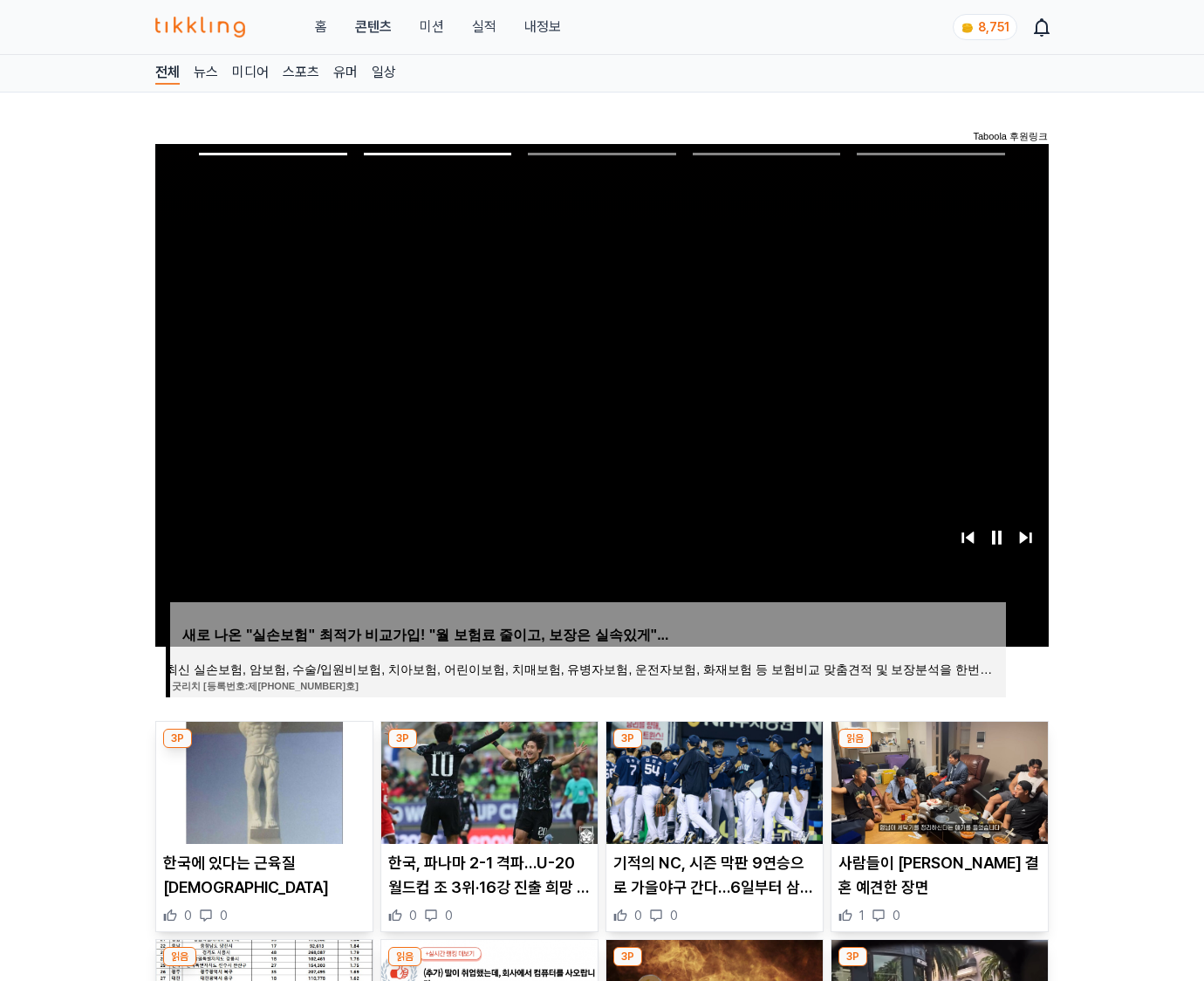
click at [937, 780] on img at bounding box center [939, 782] width 217 height 122
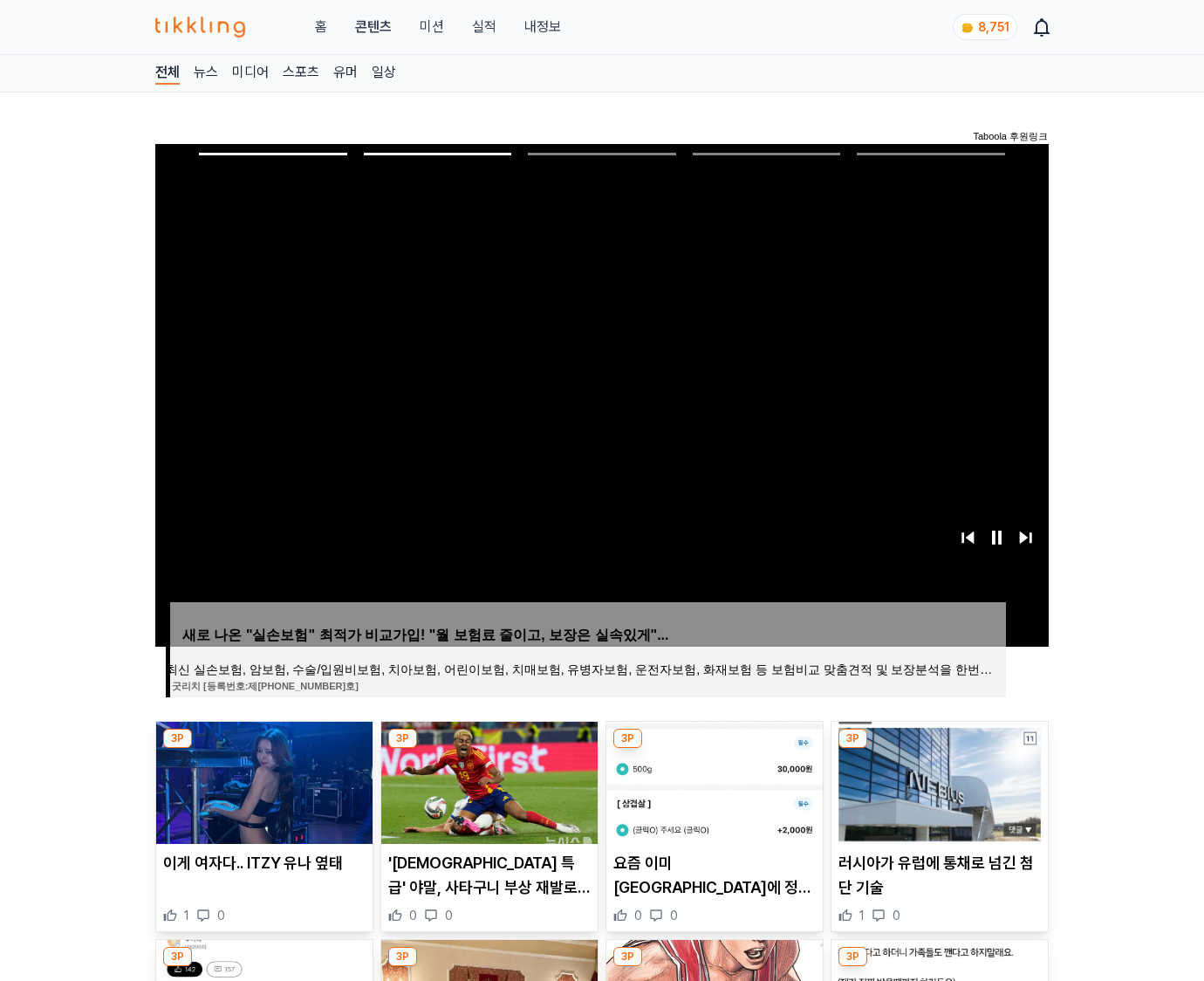
click at [937, 780] on img at bounding box center [939, 782] width 217 height 122
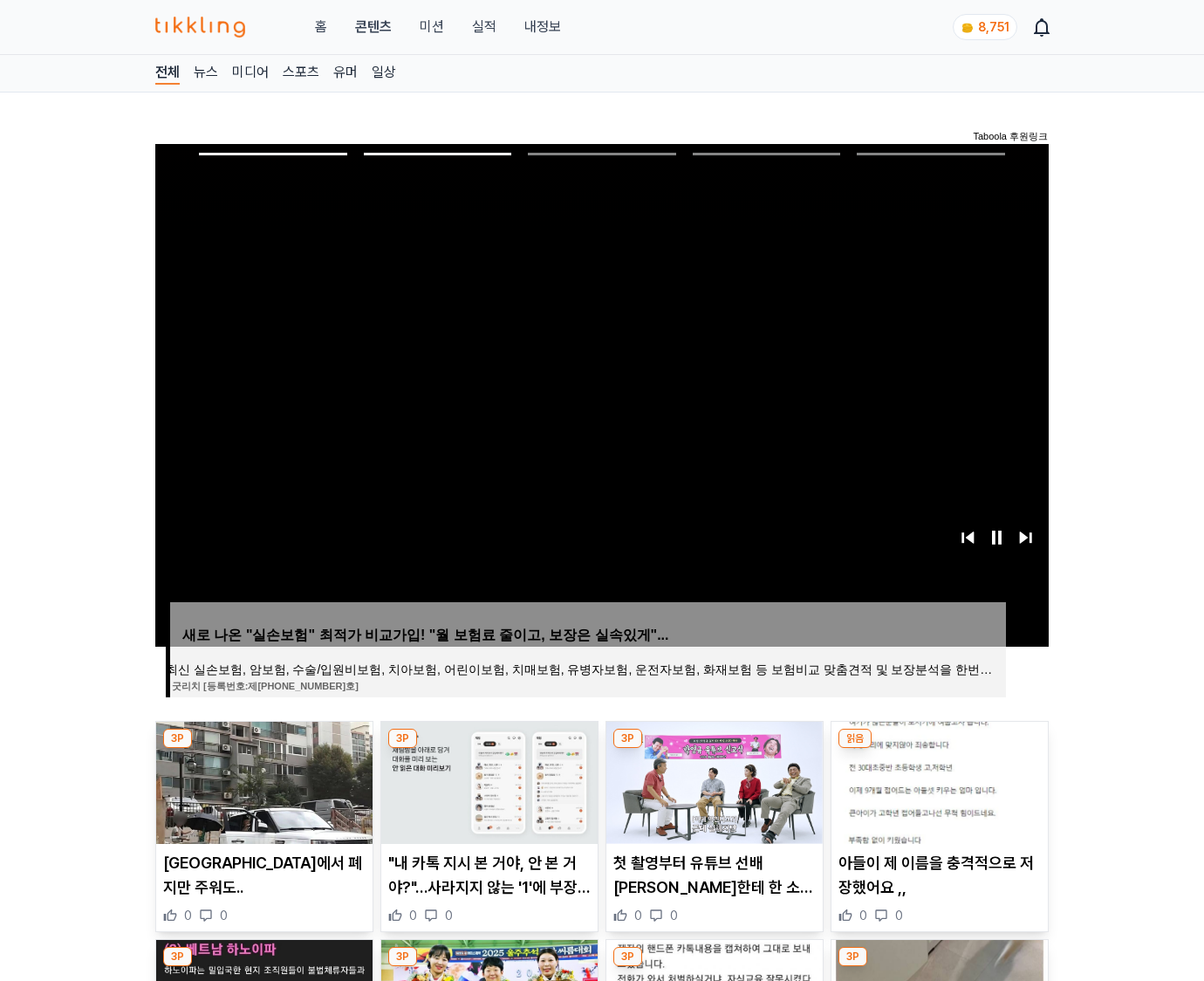
click at [937, 780] on img at bounding box center [939, 782] width 217 height 122
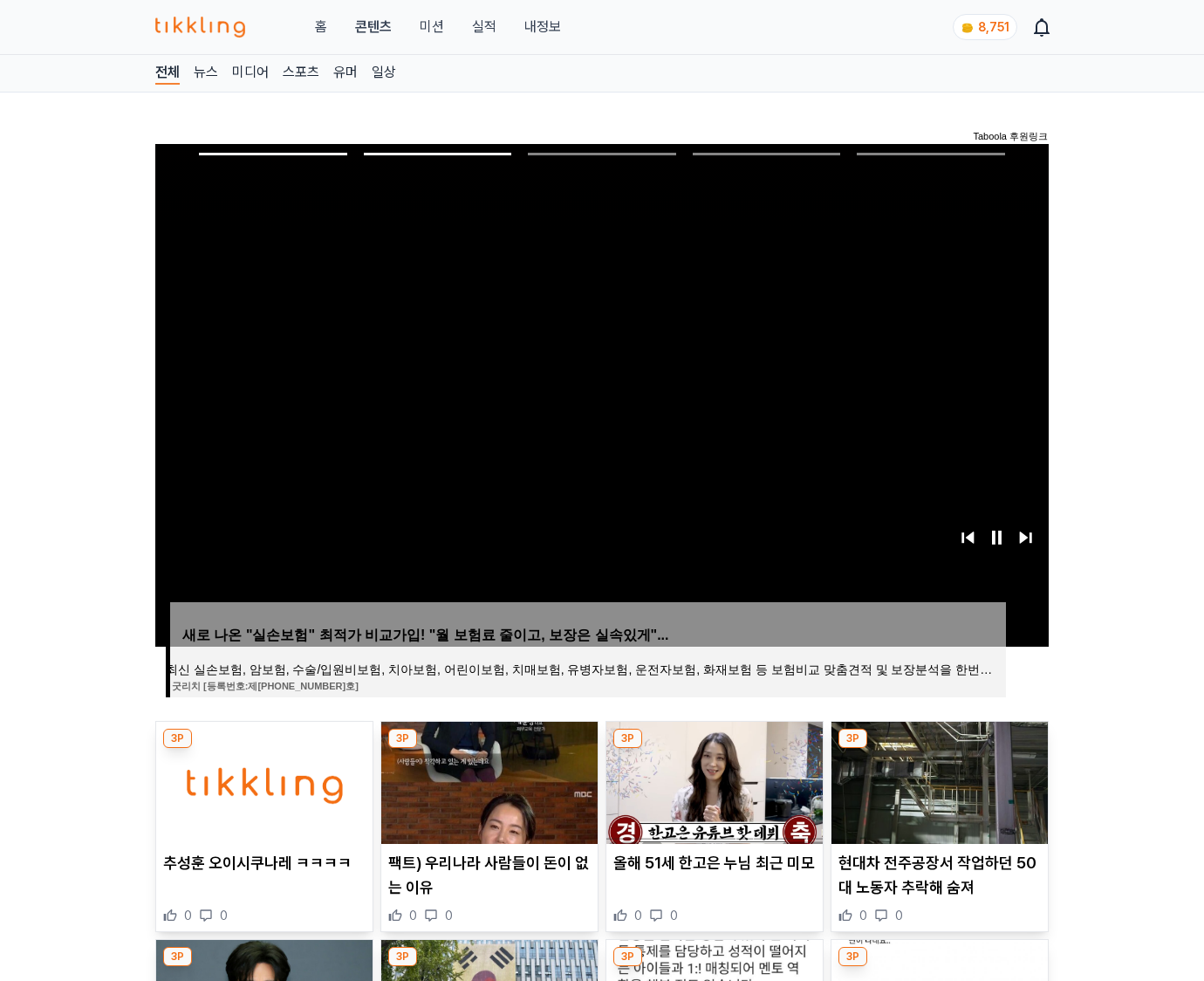
click at [937, 780] on img at bounding box center [939, 782] width 217 height 122
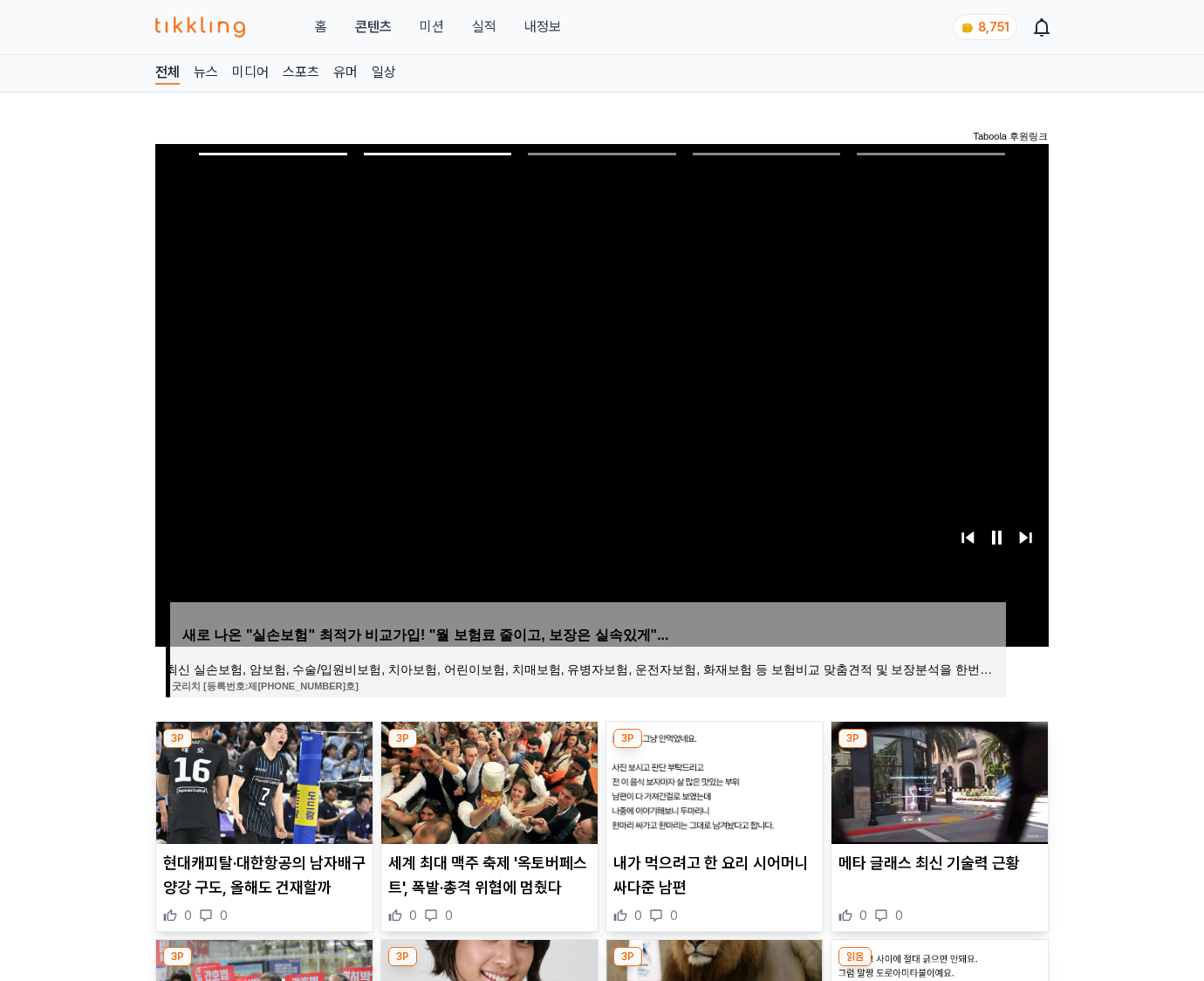
click at [937, 780] on img at bounding box center [939, 782] width 217 height 122
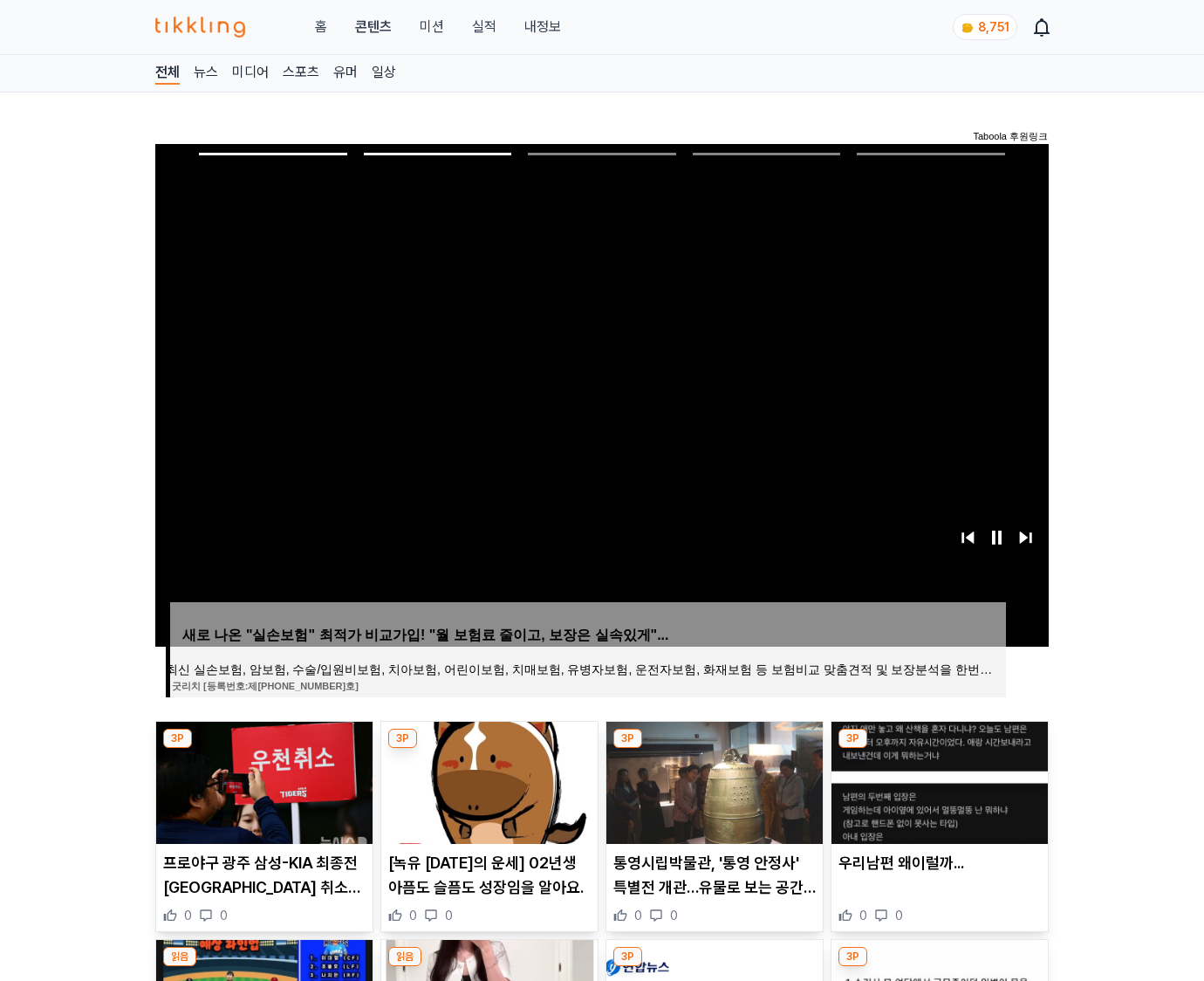
click at [937, 780] on img at bounding box center [939, 782] width 217 height 122
